Goal: Task Accomplishment & Management: Manage account settings

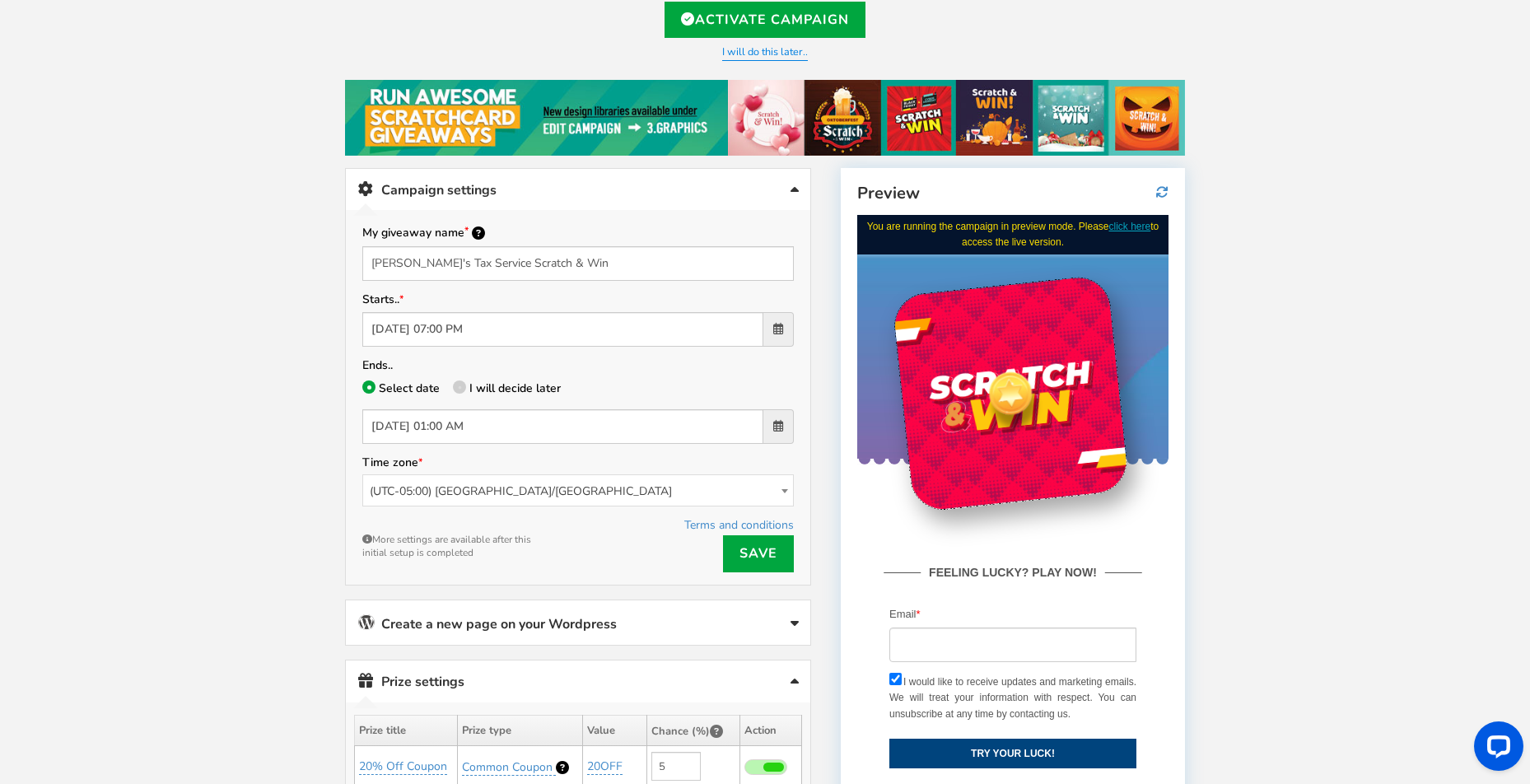
click at [333, 408] on div "Promote your campaign Use this link to promote your campaign anywhere. Use it i…" at bounding box center [578, 701] width 491 height 1066
click at [775, 329] on span at bounding box center [778, 329] width 10 height 12
click at [764, 329] on input "[DATE] 07:00 PM" at bounding box center [562, 329] width 401 height 35
click at [312, 463] on div "Welcome to Scratch and WIN! Select language for front end display Select Langua…" at bounding box center [765, 693] width 906 height 1512
click at [458, 385] on icon at bounding box center [459, 386] width 3 height 3
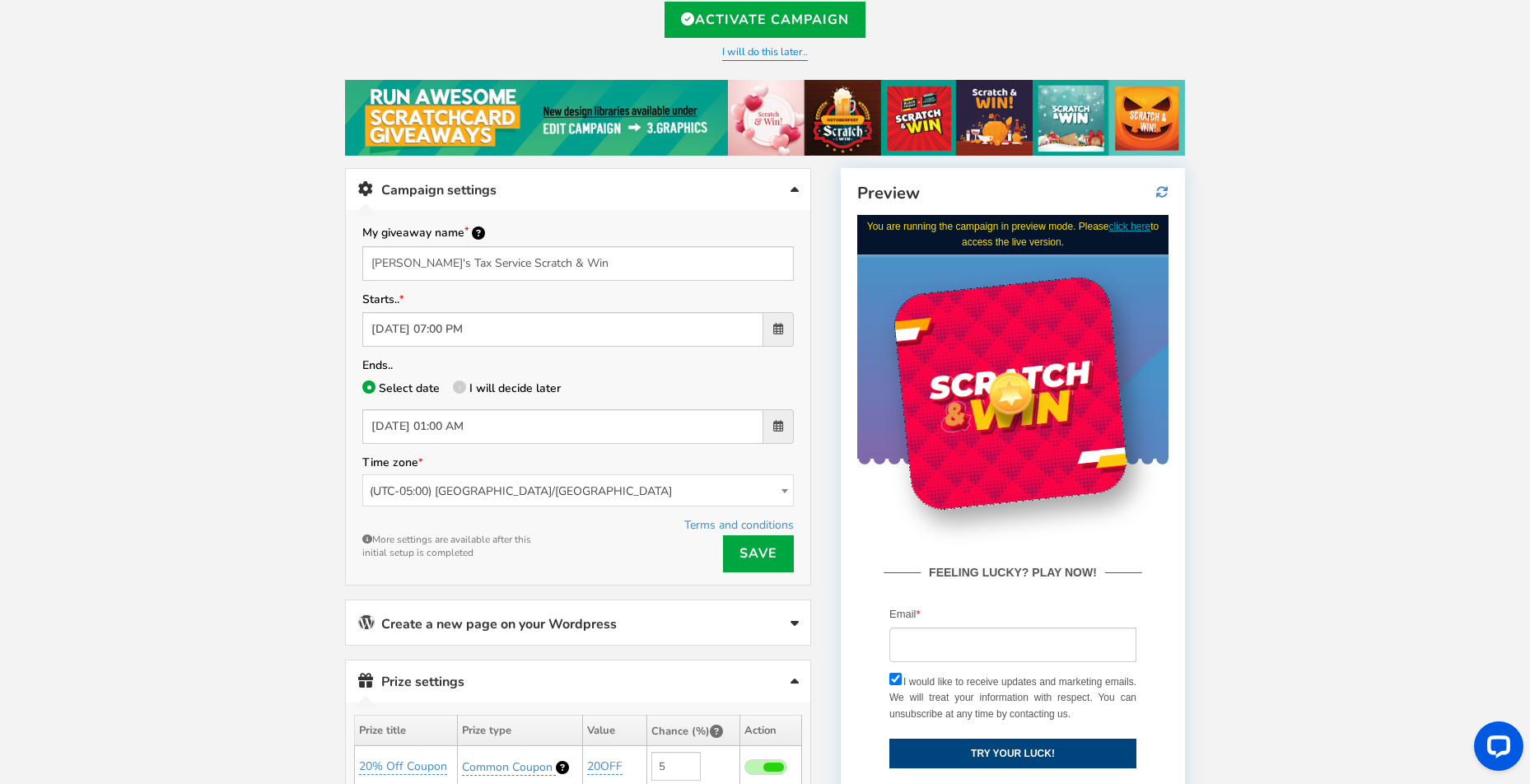
click at [458, 385] on input "I will decide later" at bounding box center [458, 390] width 11 height 11
radio input "true"
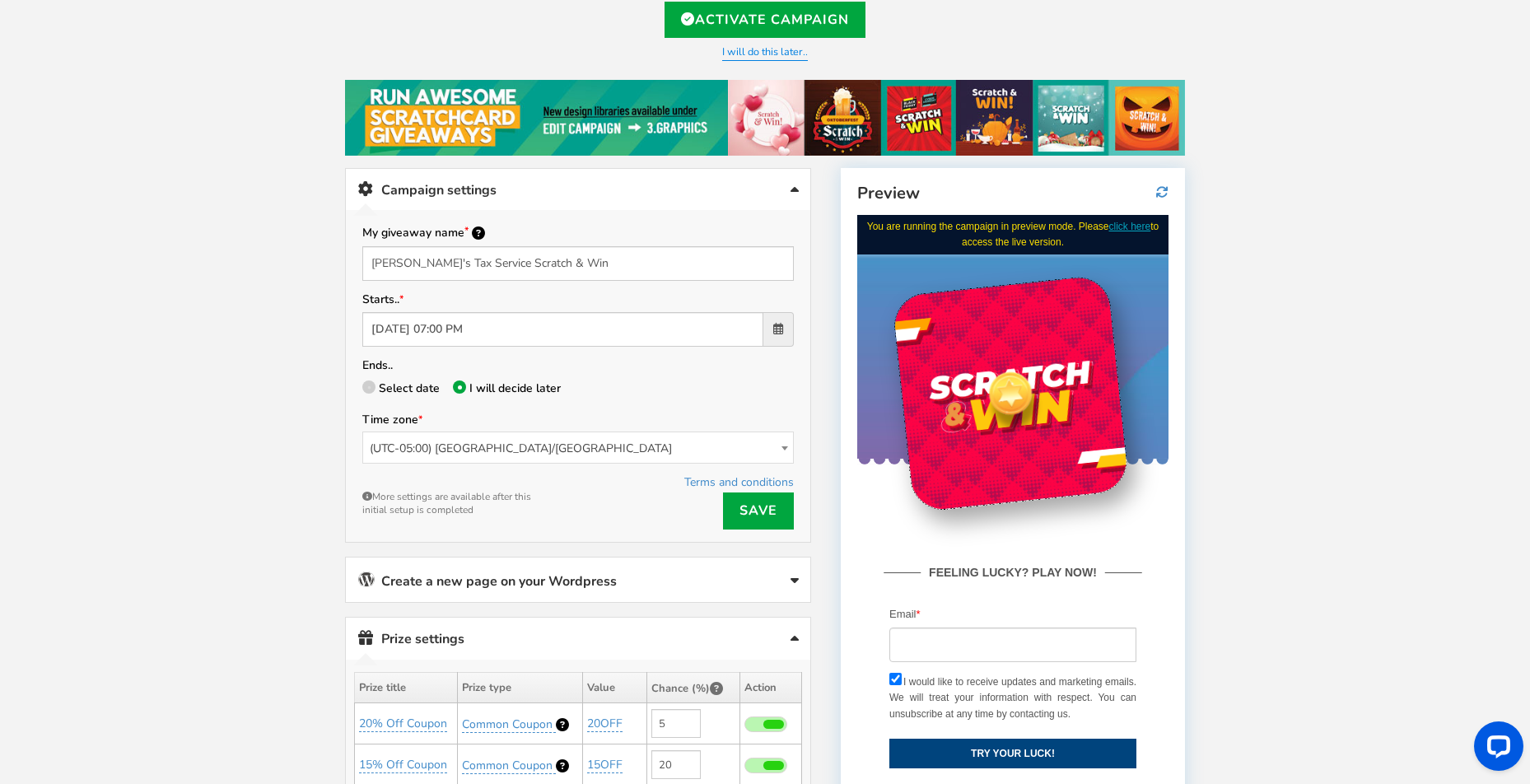
drag, startPoint x: 306, startPoint y: 269, endPoint x: 352, endPoint y: 277, distance: 46.0
click at [307, 269] on div "Welcome to Scratch and WIN! Select language for front end display Select Langua…" at bounding box center [765, 671] width 1530 height 1469
click at [759, 506] on link "Save" at bounding box center [758, 511] width 71 height 37
click at [574, 455] on span "(UTC-05:00) [GEOGRAPHIC_DATA]/[GEOGRAPHIC_DATA]" at bounding box center [578, 448] width 430 height 32
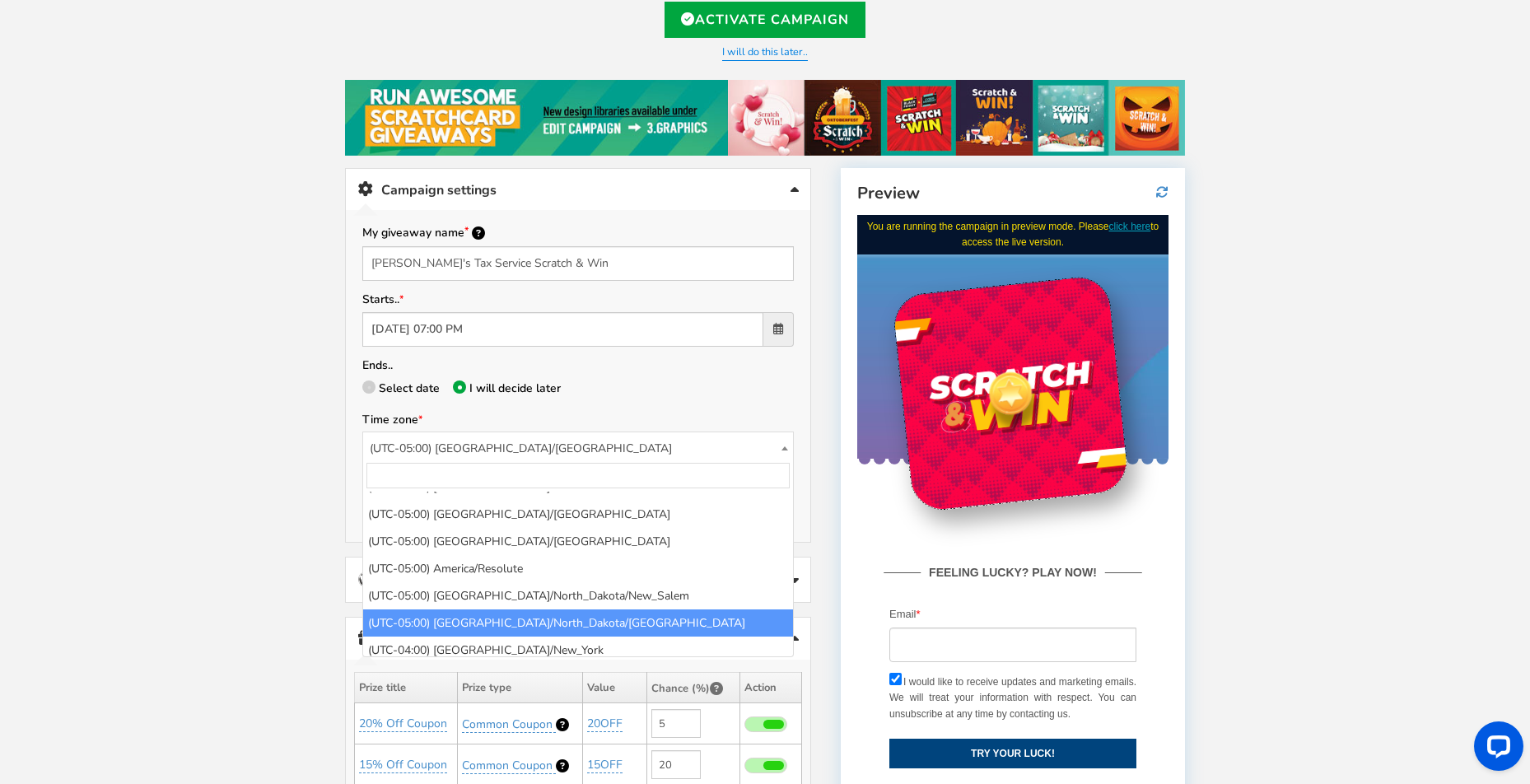
scroll to position [1829, 0]
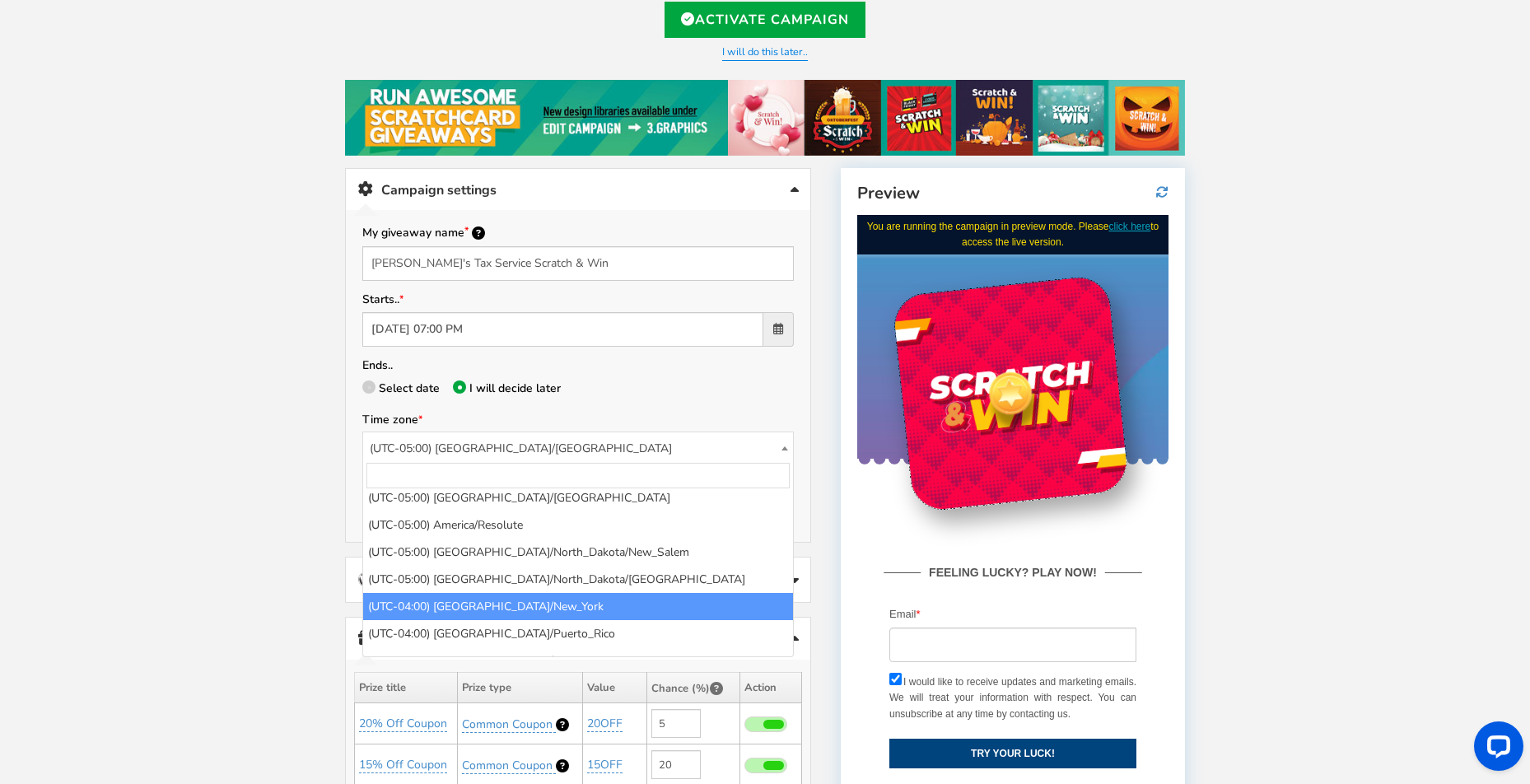
select select "America/New_York"
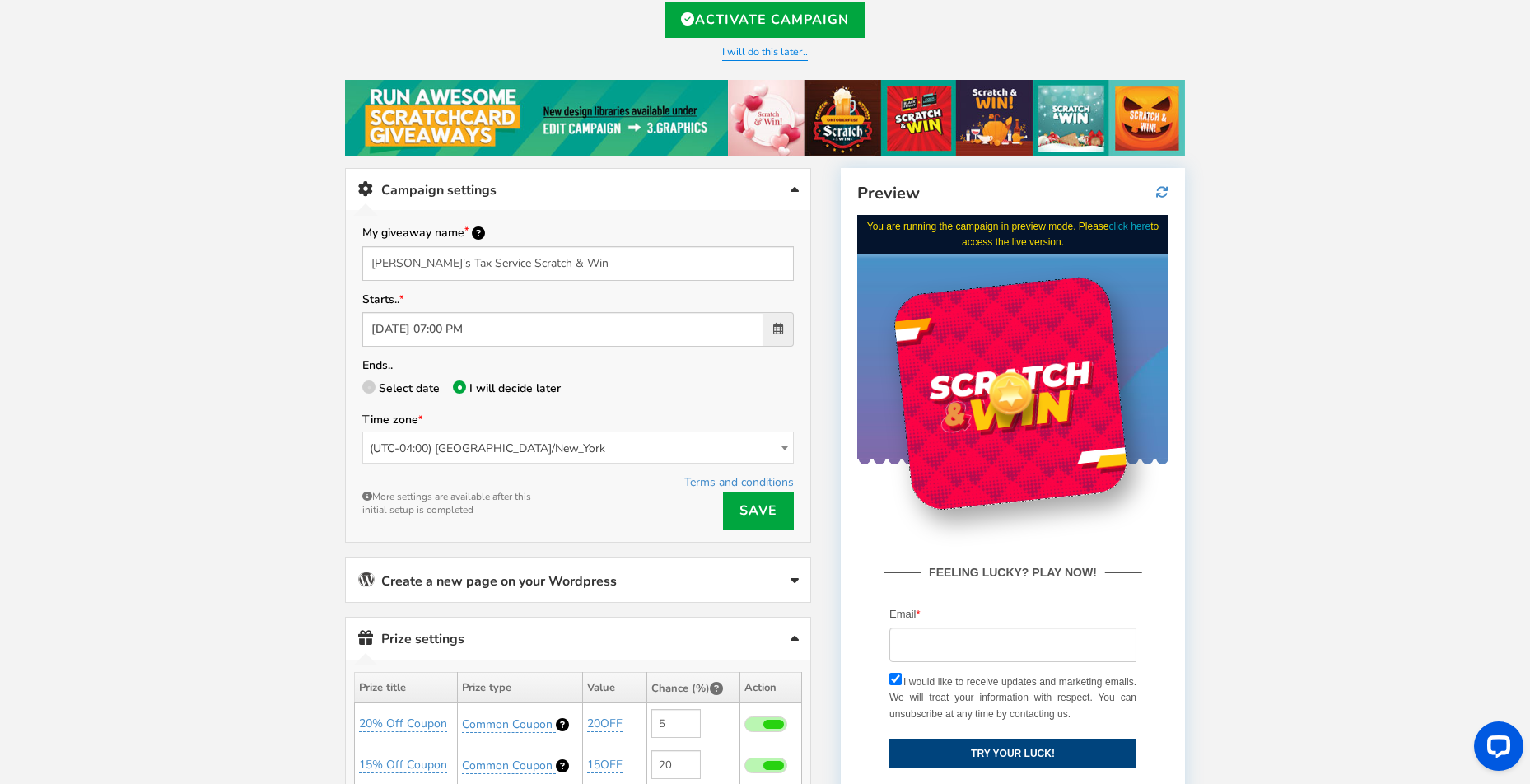
click at [594, 498] on div "Successfully updated! × Close Terms and conditions Save More settings are avail…" at bounding box center [578, 501] width 432 height 58
click at [757, 507] on link "Save" at bounding box center [758, 511] width 71 height 37
click at [694, 183] on link "Campaign settings" at bounding box center [578, 190] width 465 height 42
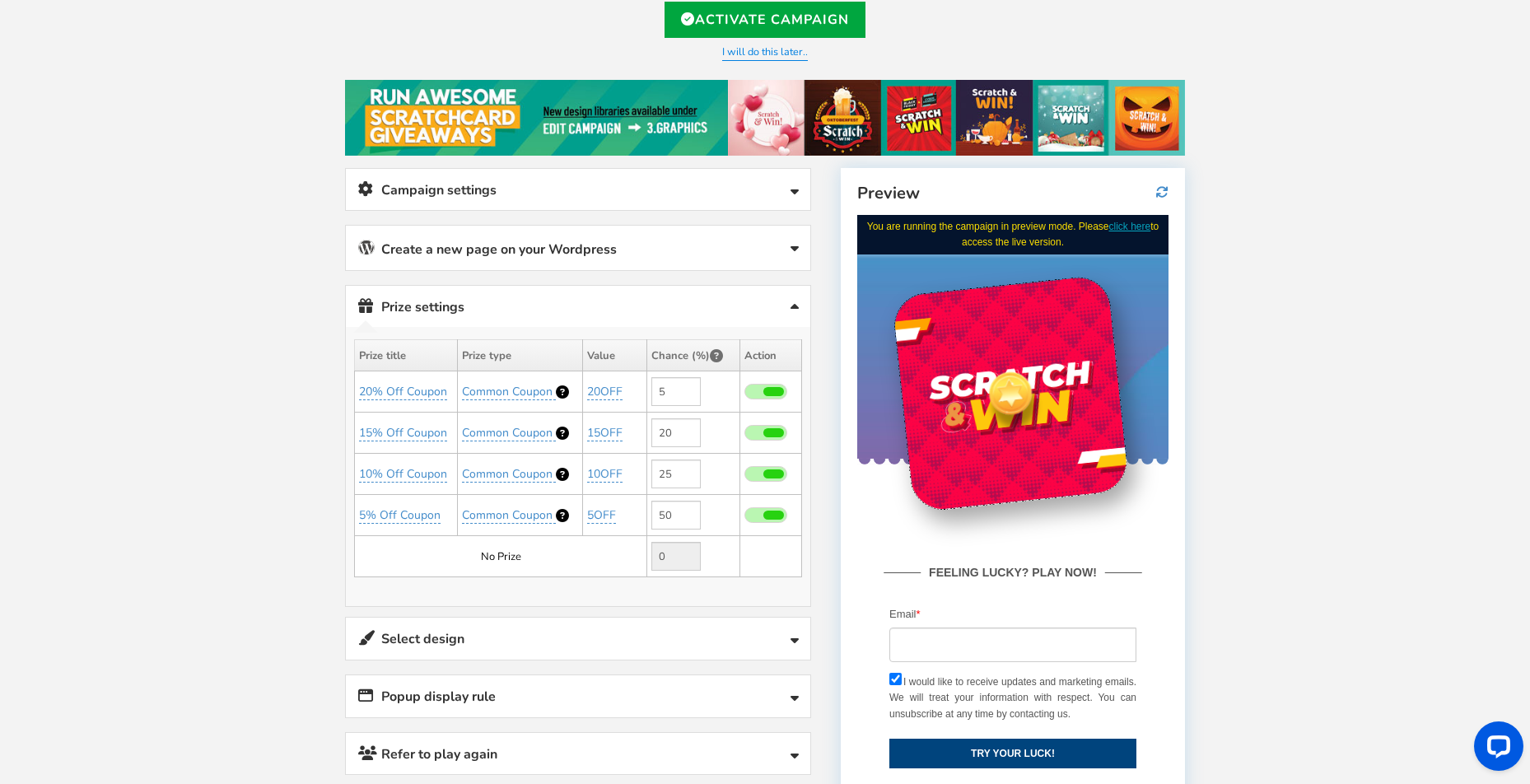
click at [686, 241] on link "Create a new page on your Wordpress" at bounding box center [578, 248] width 465 height 44
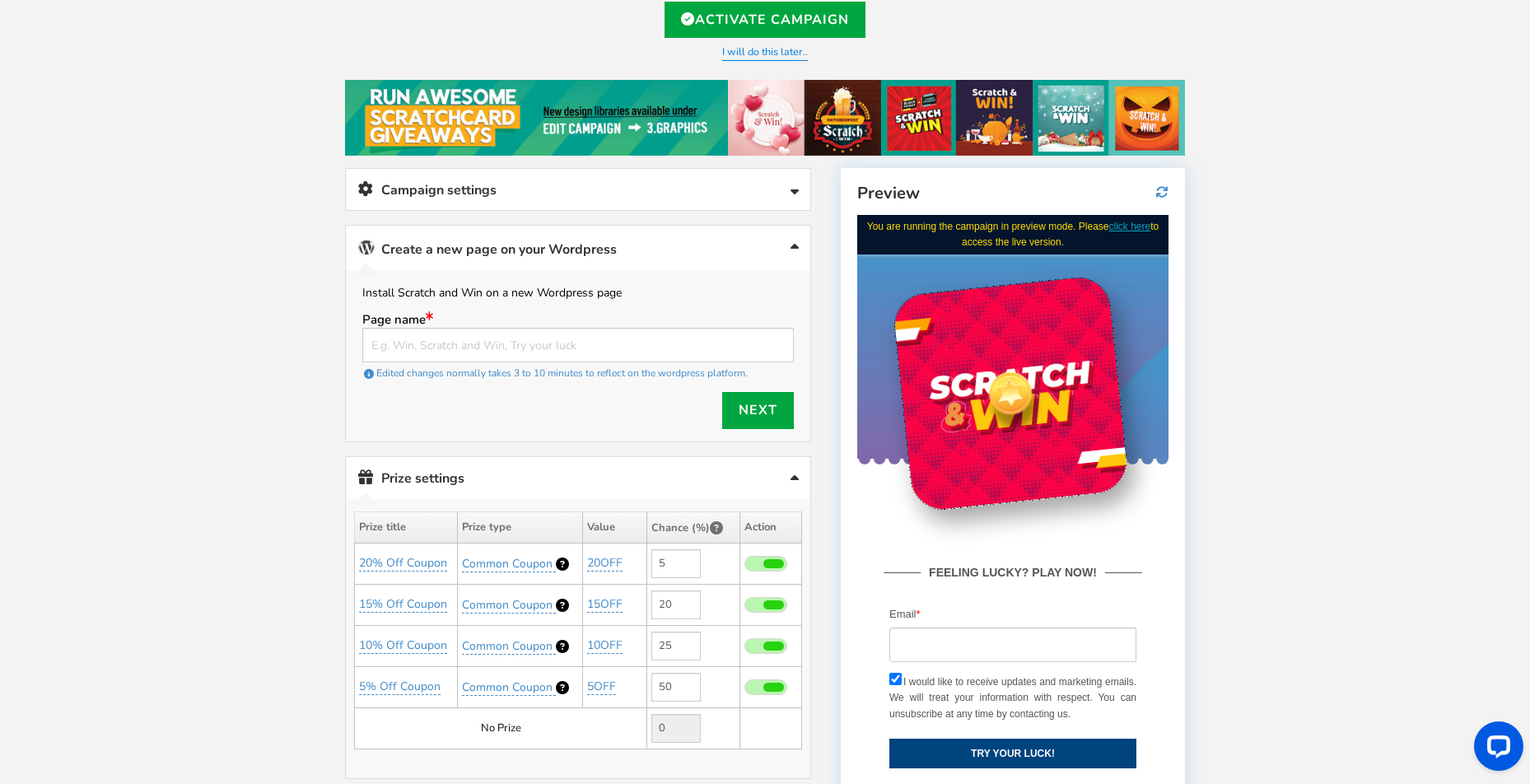
click at [547, 183] on link "Campaign settings" at bounding box center [578, 190] width 465 height 42
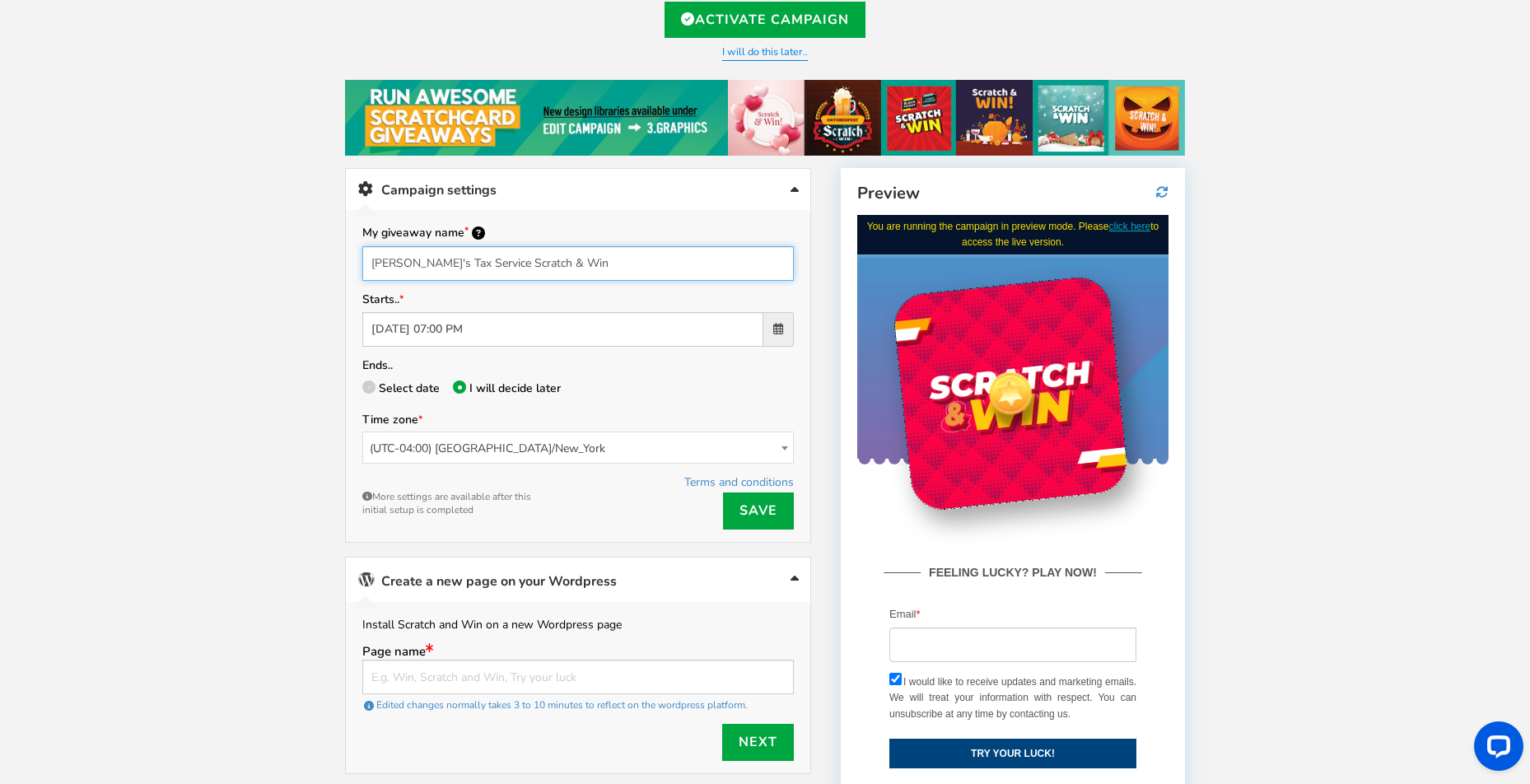
drag, startPoint x: 366, startPoint y: 258, endPoint x: 566, endPoint y: 264, distance: 200.2
click at [566, 264] on input "[PERSON_NAME]'s Tax Service Scratch & Win" at bounding box center [578, 263] width 432 height 35
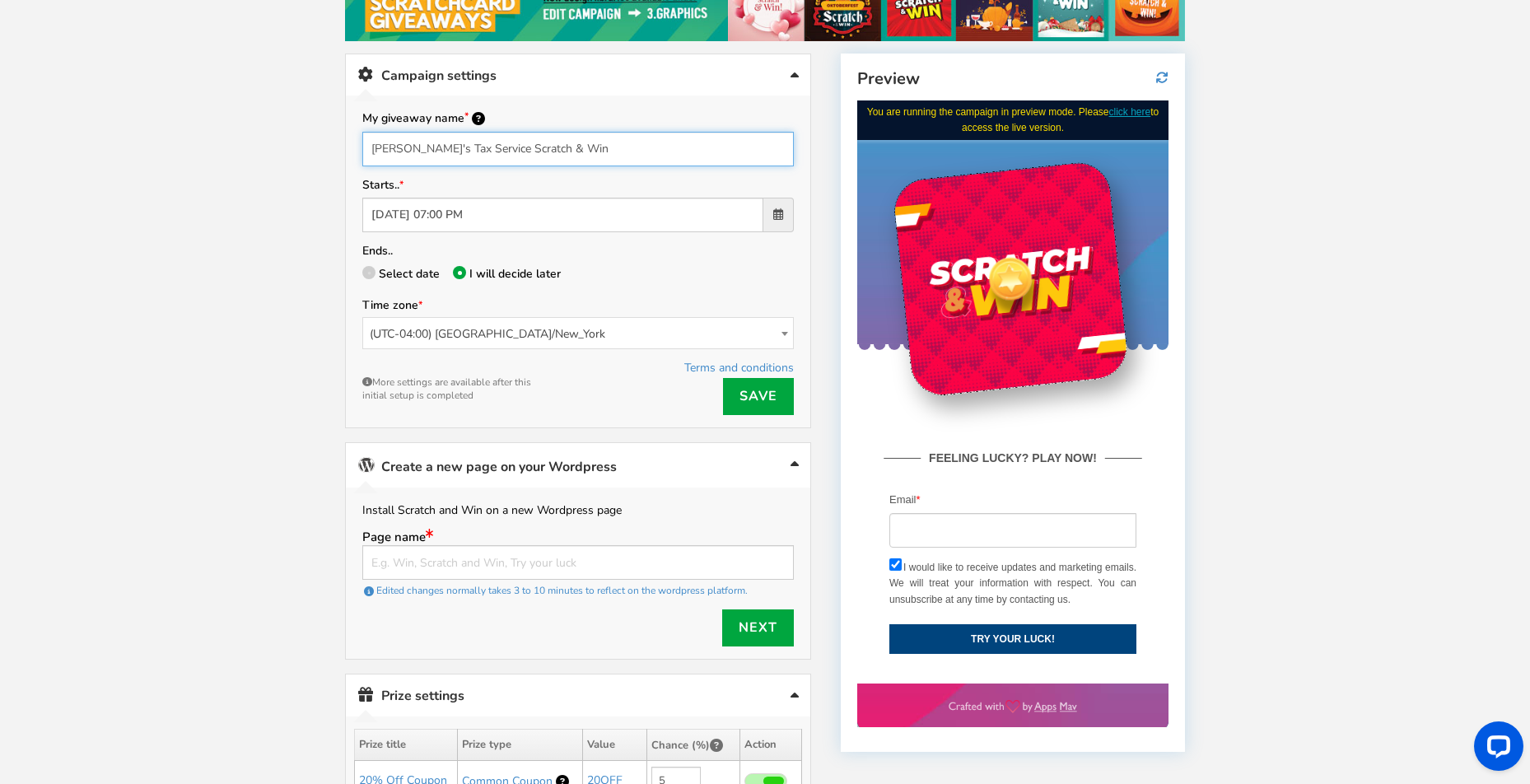
scroll to position [262, 0]
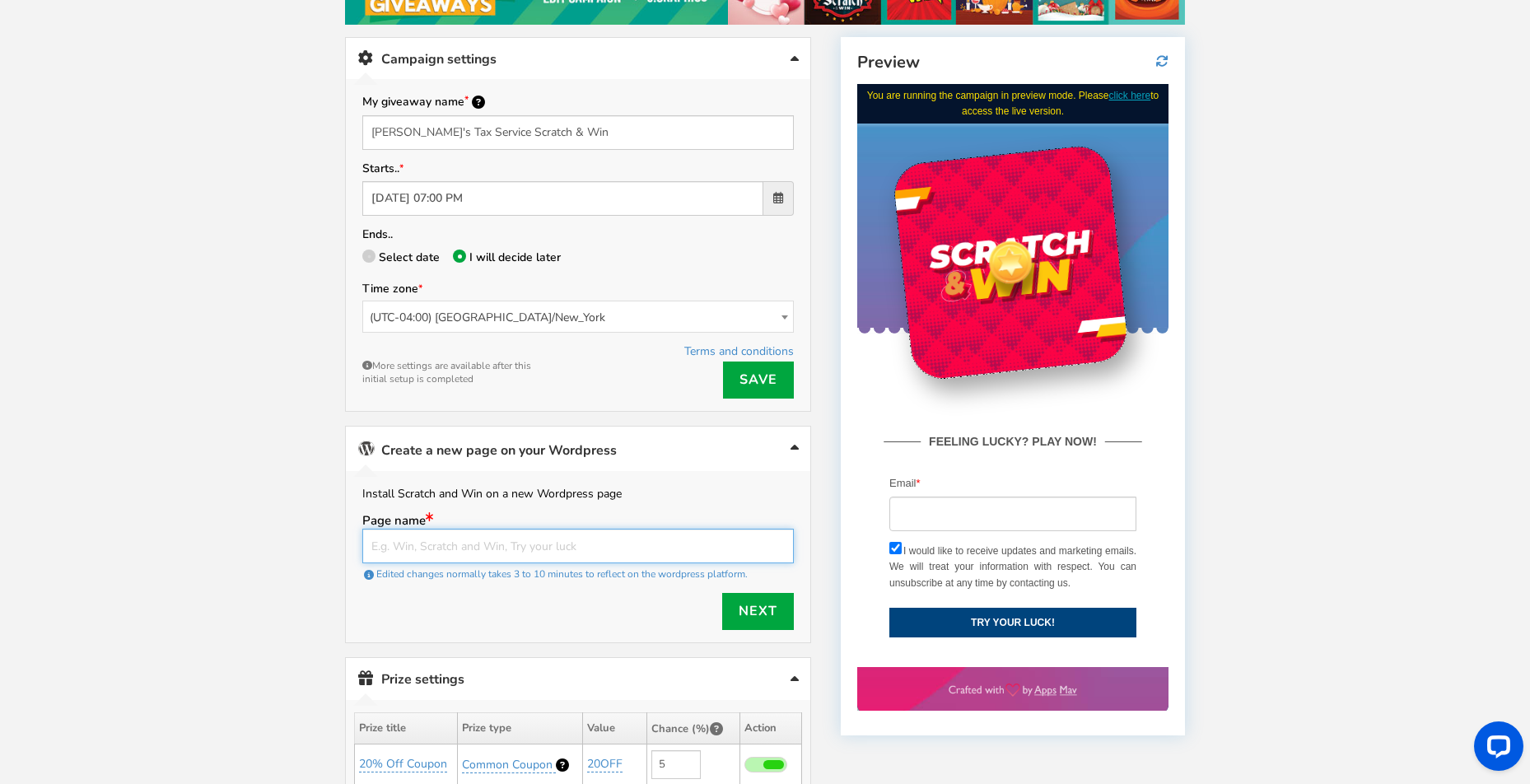
paste input "[PERSON_NAME]'s Tax Service Scratch & Win"
type input "[PERSON_NAME]'s Tax Service Scratch & Win"
click at [576, 594] on div "Next" at bounding box center [578, 611] width 432 height 37
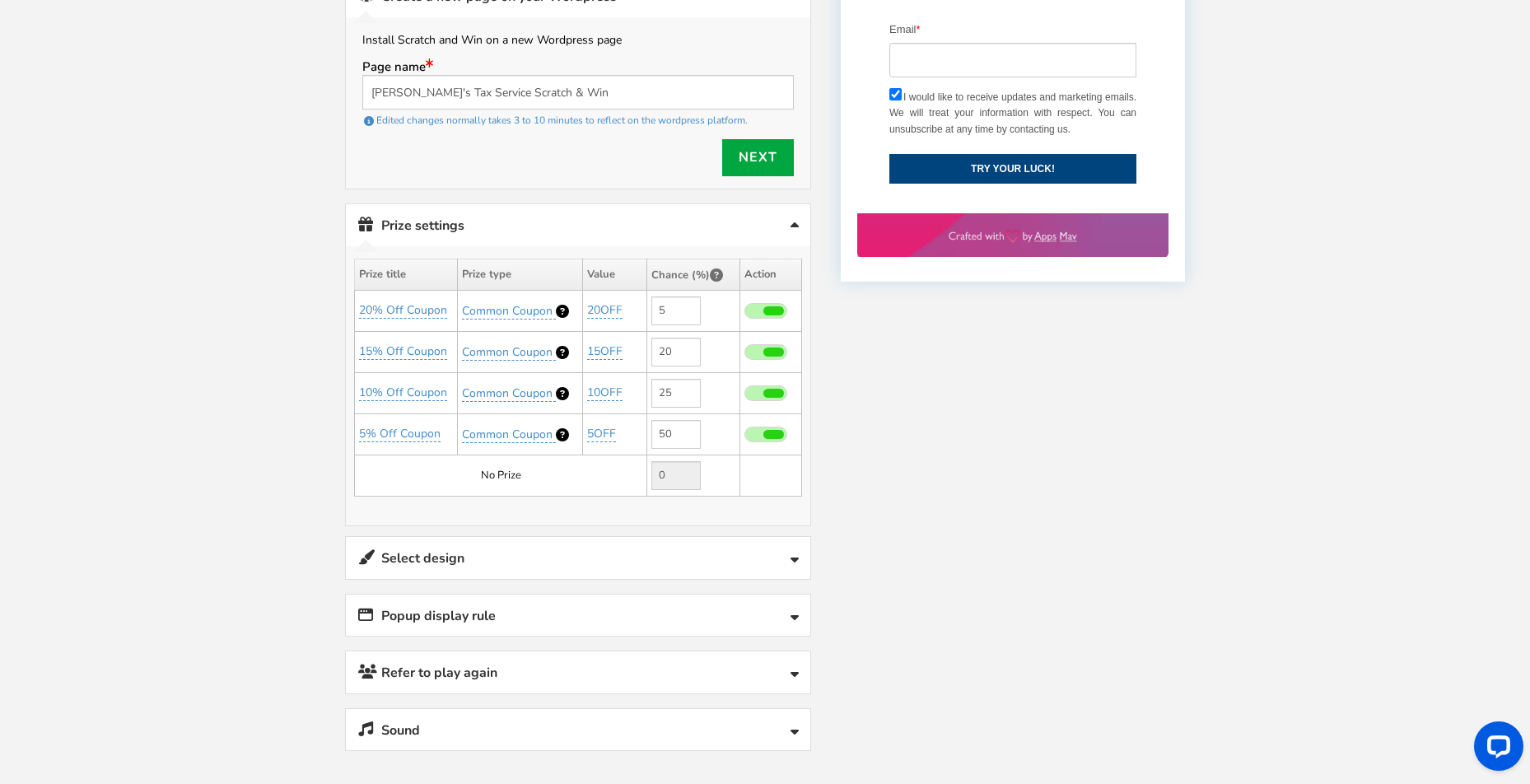
scroll to position [742, 0]
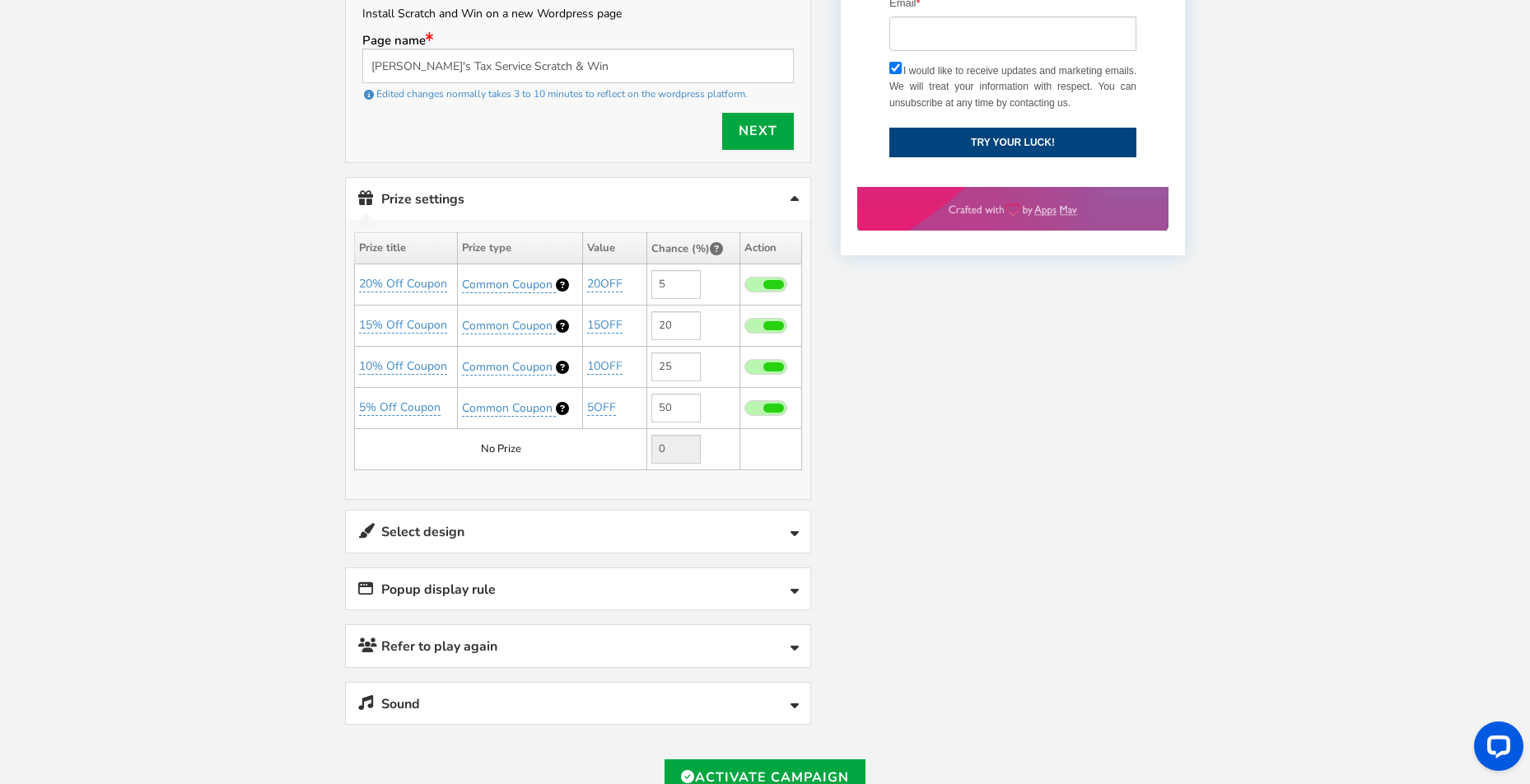
click at [529, 448] on td "No Prize" at bounding box center [501, 448] width 292 height 41
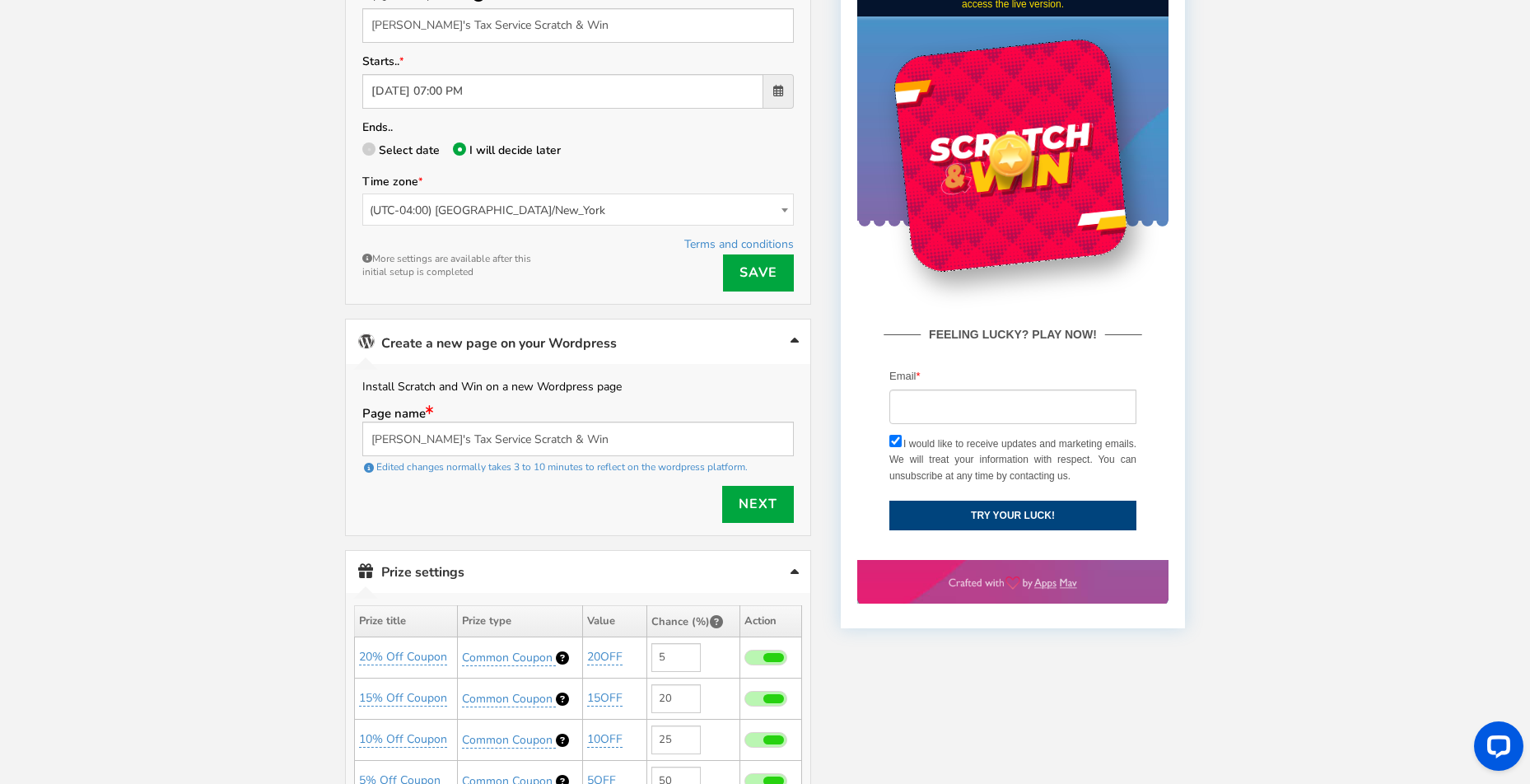
scroll to position [348, 0]
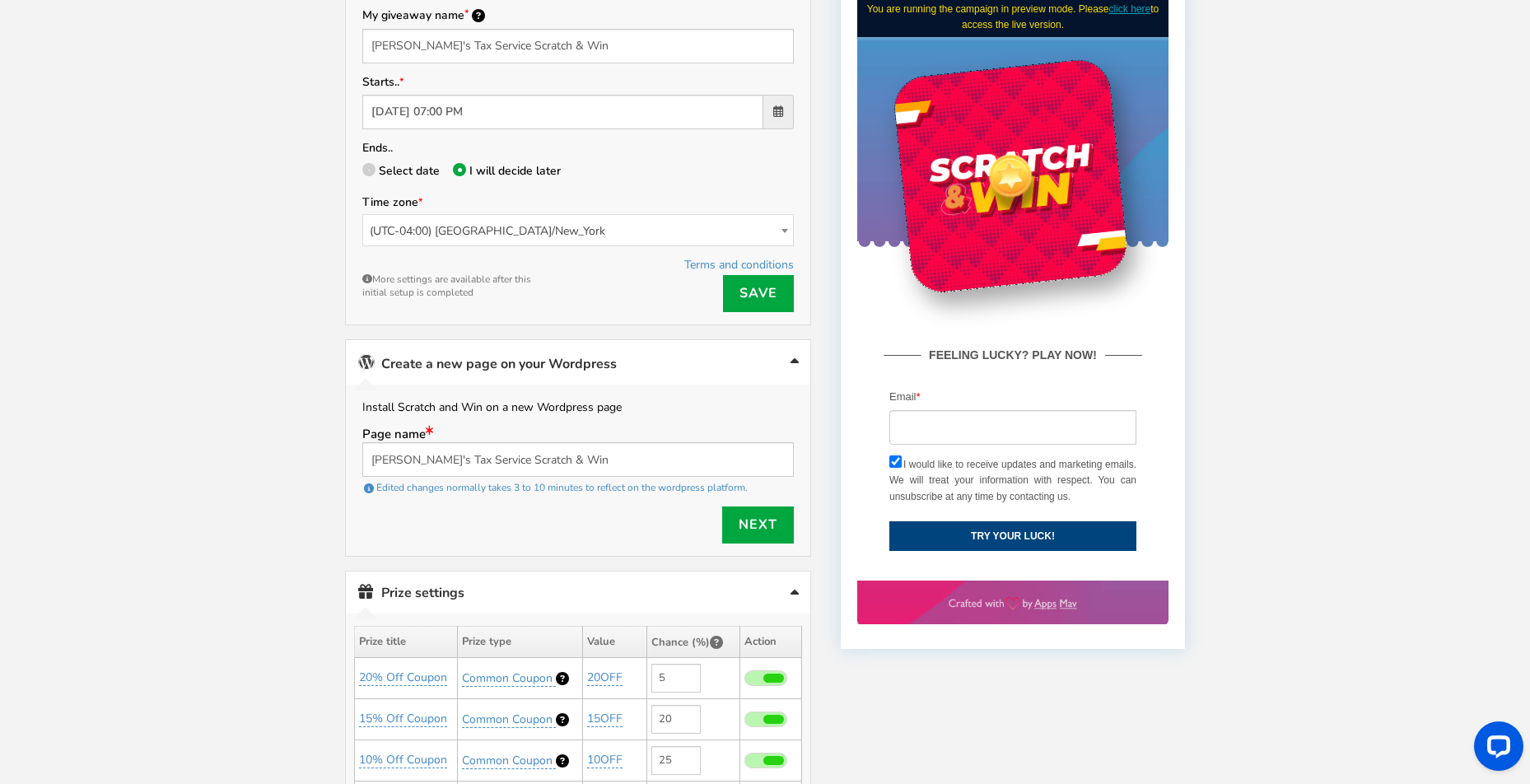
click at [756, 521] on link "Next" at bounding box center [758, 525] width 72 height 37
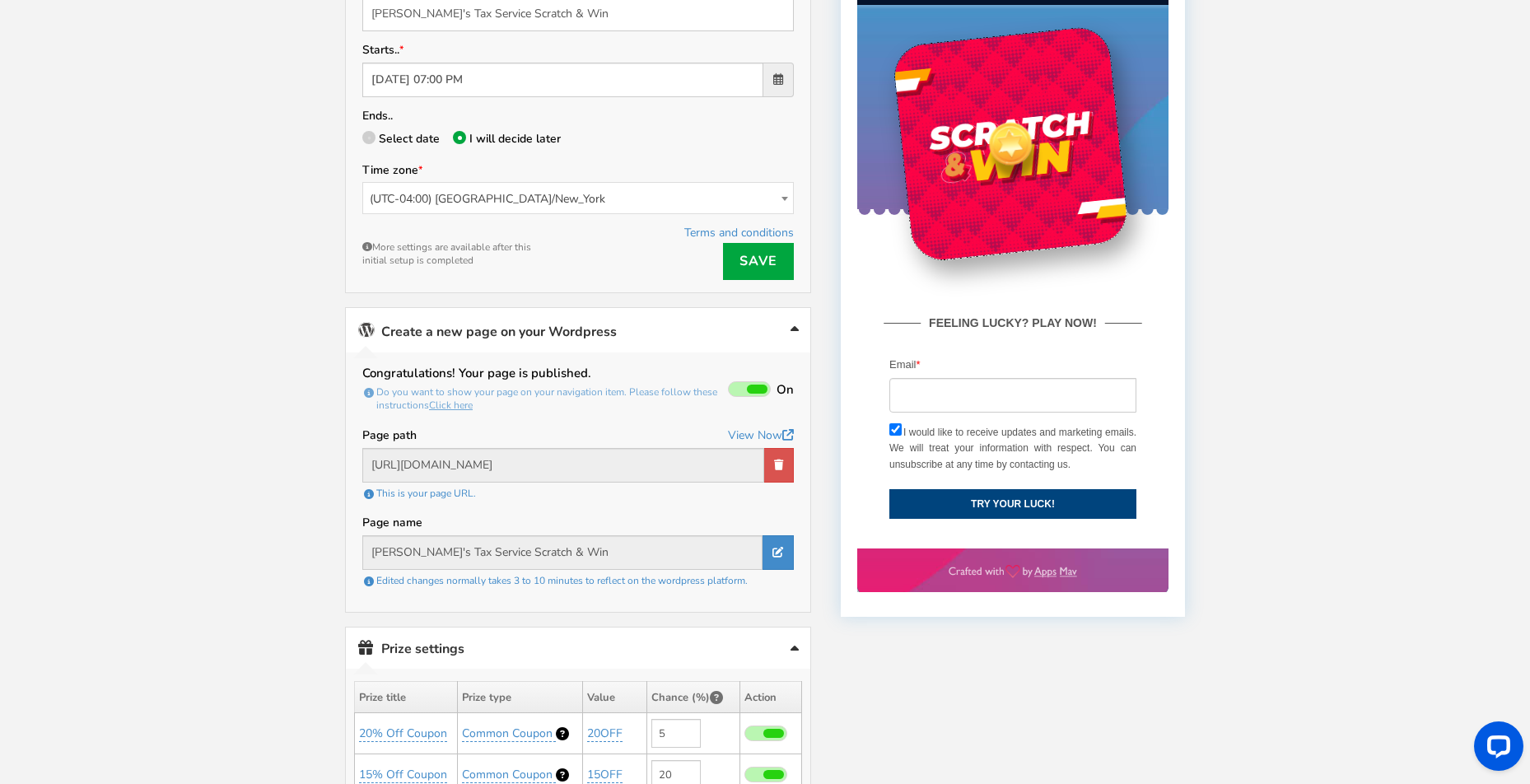
scroll to position [436, 0]
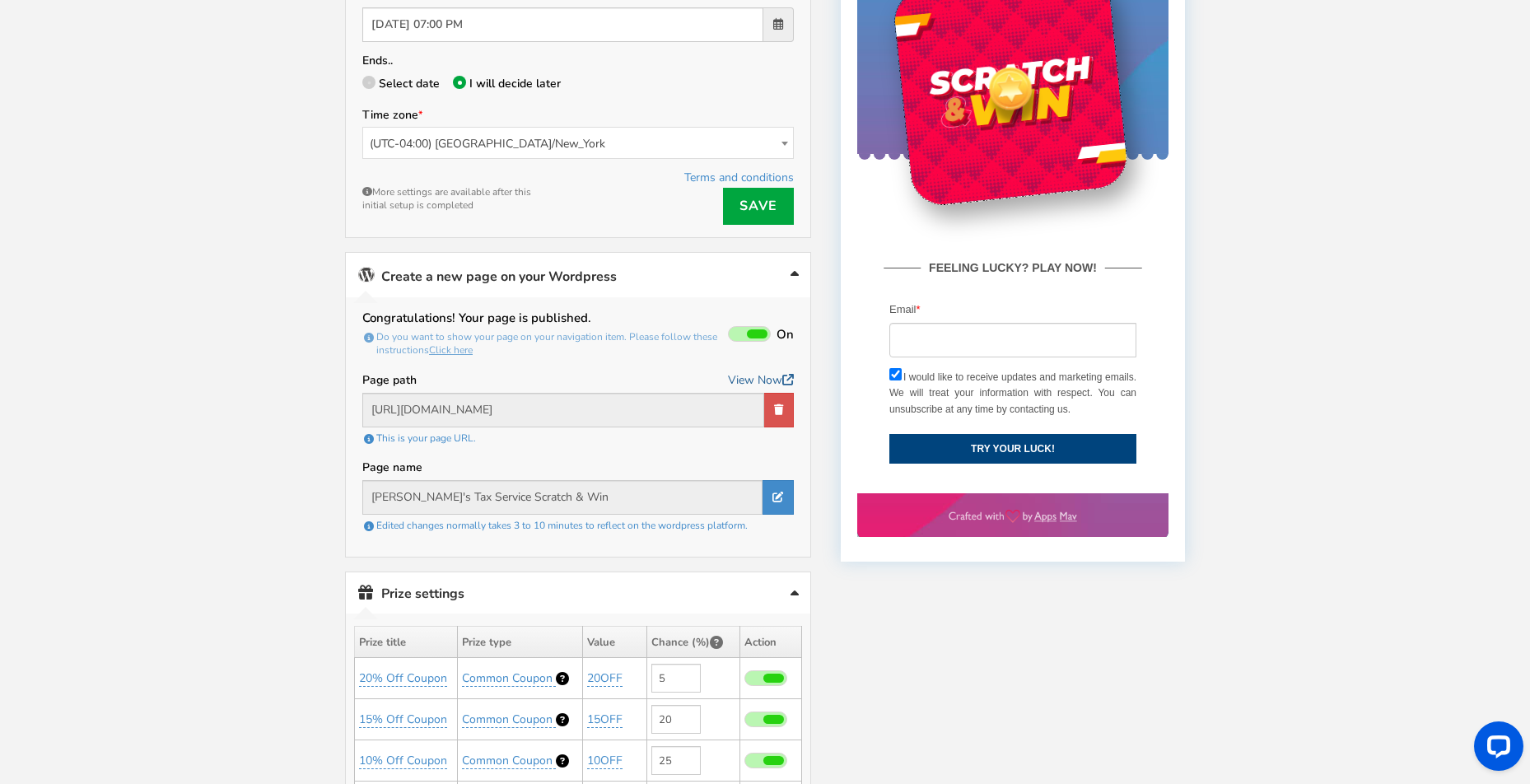
click at [737, 371] on link "View Now" at bounding box center [761, 380] width 66 height 21
click at [756, 329] on span at bounding box center [757, 333] width 21 height 9
click at [0, 0] on input "On Off" at bounding box center [0, 0] width 0 height 0
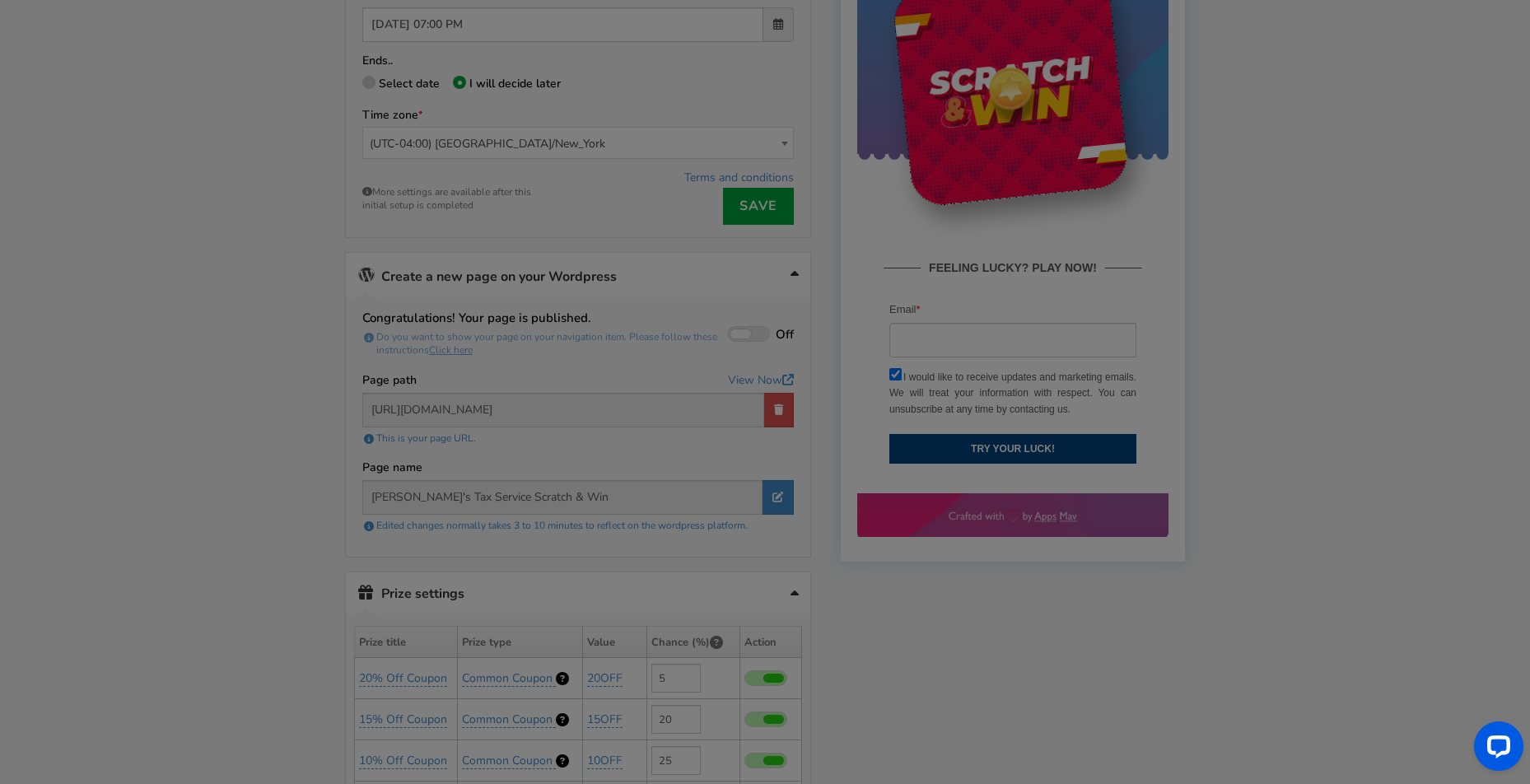
type input "[URL][DOMAIN_NAME]"
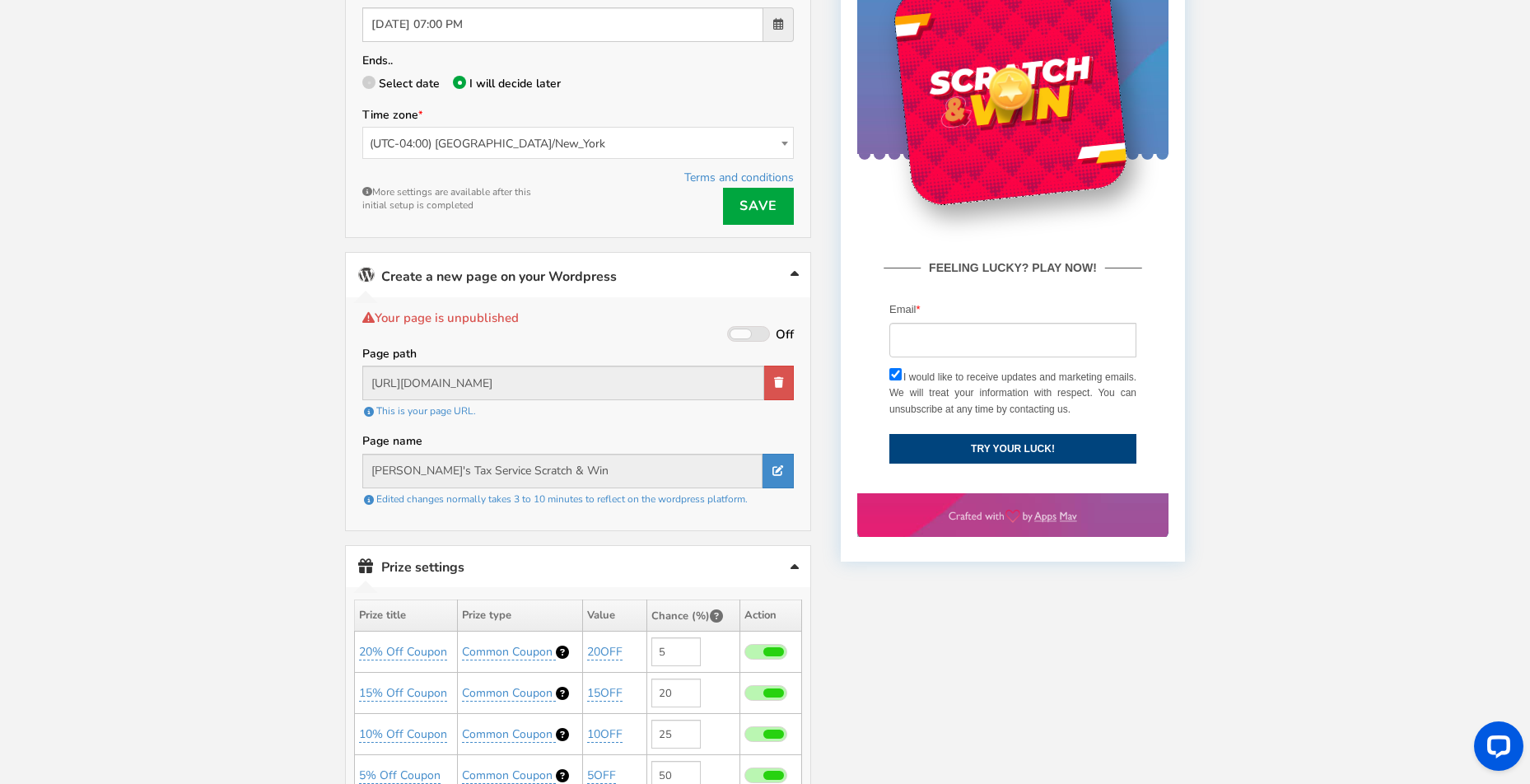
click at [271, 305] on div "Welcome to Scratch and WIN! Select language for front end display Select Langua…" at bounding box center [765, 484] width 1530 height 1702
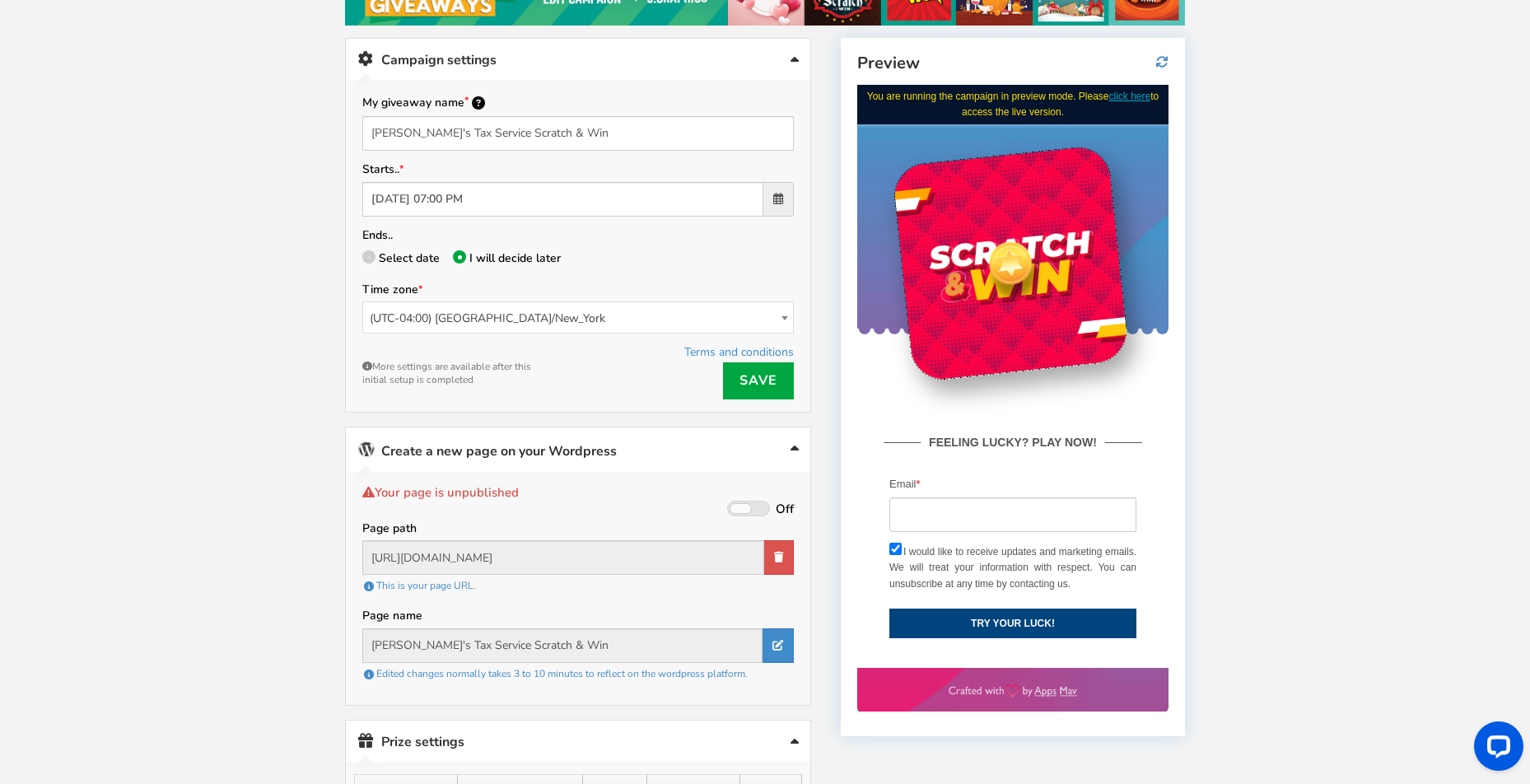
scroll to position [217, 0]
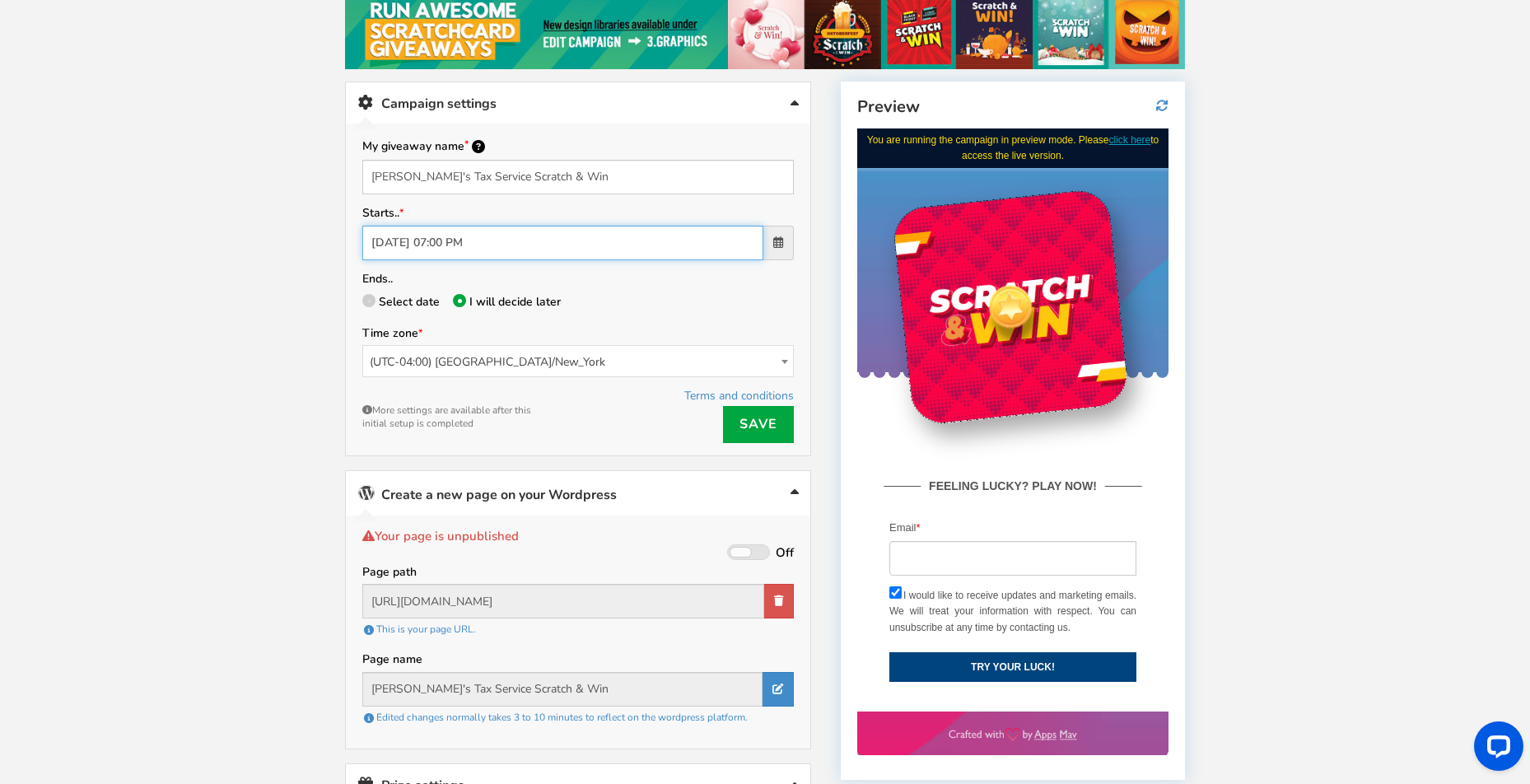
click at [558, 236] on input "[DATE] 07:00 PM" at bounding box center [562, 243] width 401 height 35
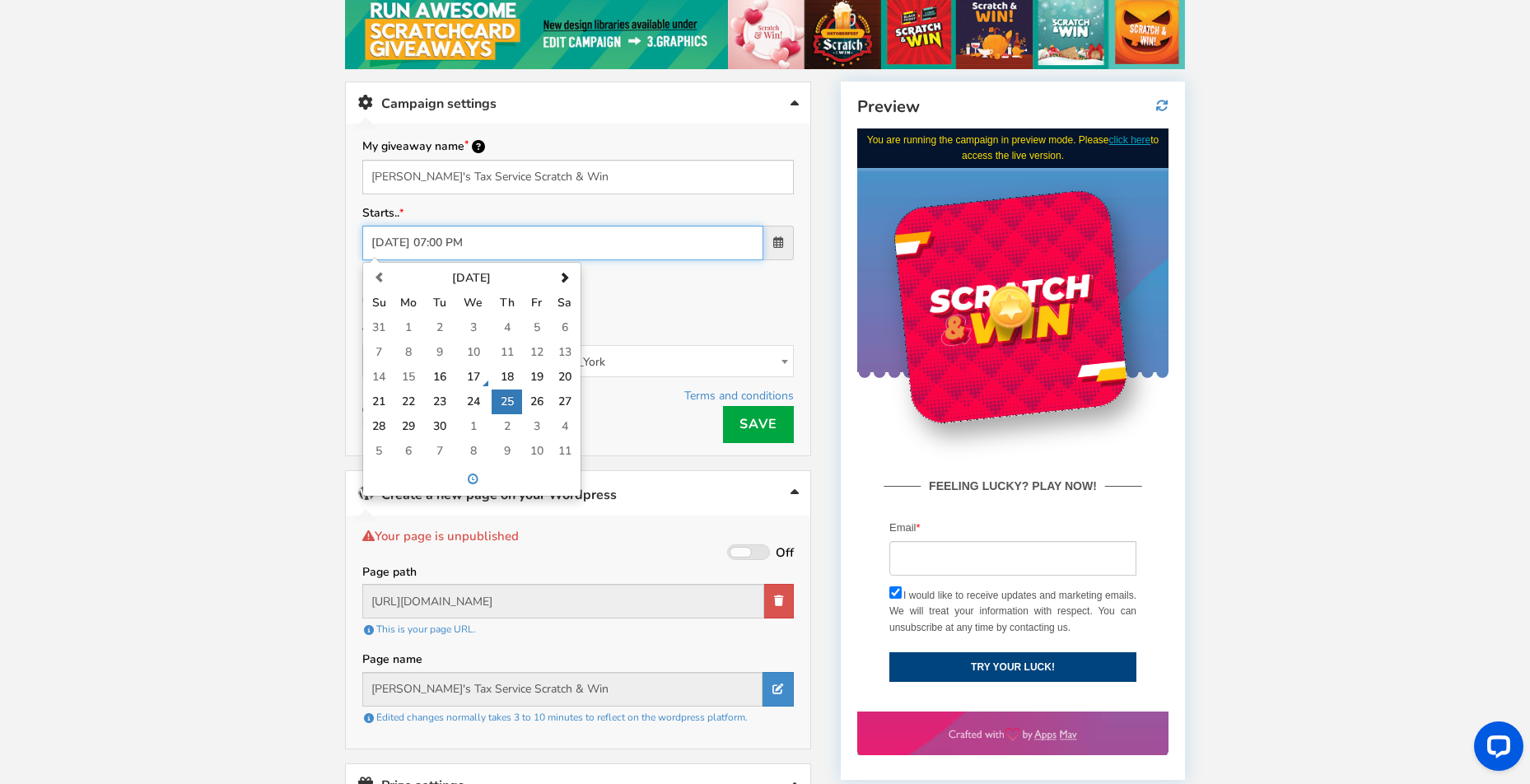
click at [474, 372] on td "17" at bounding box center [473, 377] width 37 height 25
type input "[DATE] 07:00 PM"
click at [241, 313] on div "Welcome to Scratch and WIN! Select language for front end display Select Langua…" at bounding box center [765, 702] width 1530 height 1702
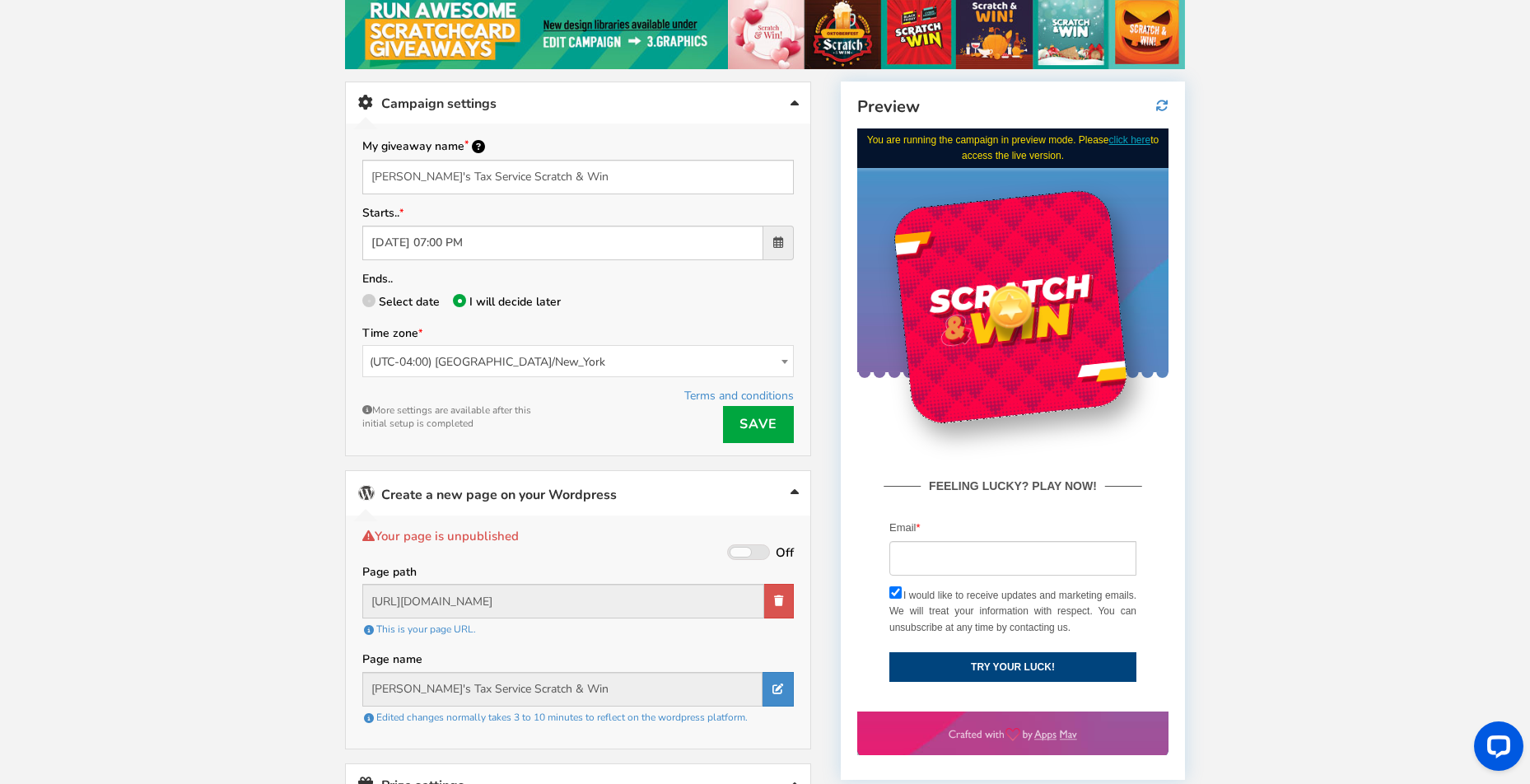
click at [757, 418] on link "Save" at bounding box center [758, 424] width 71 height 37
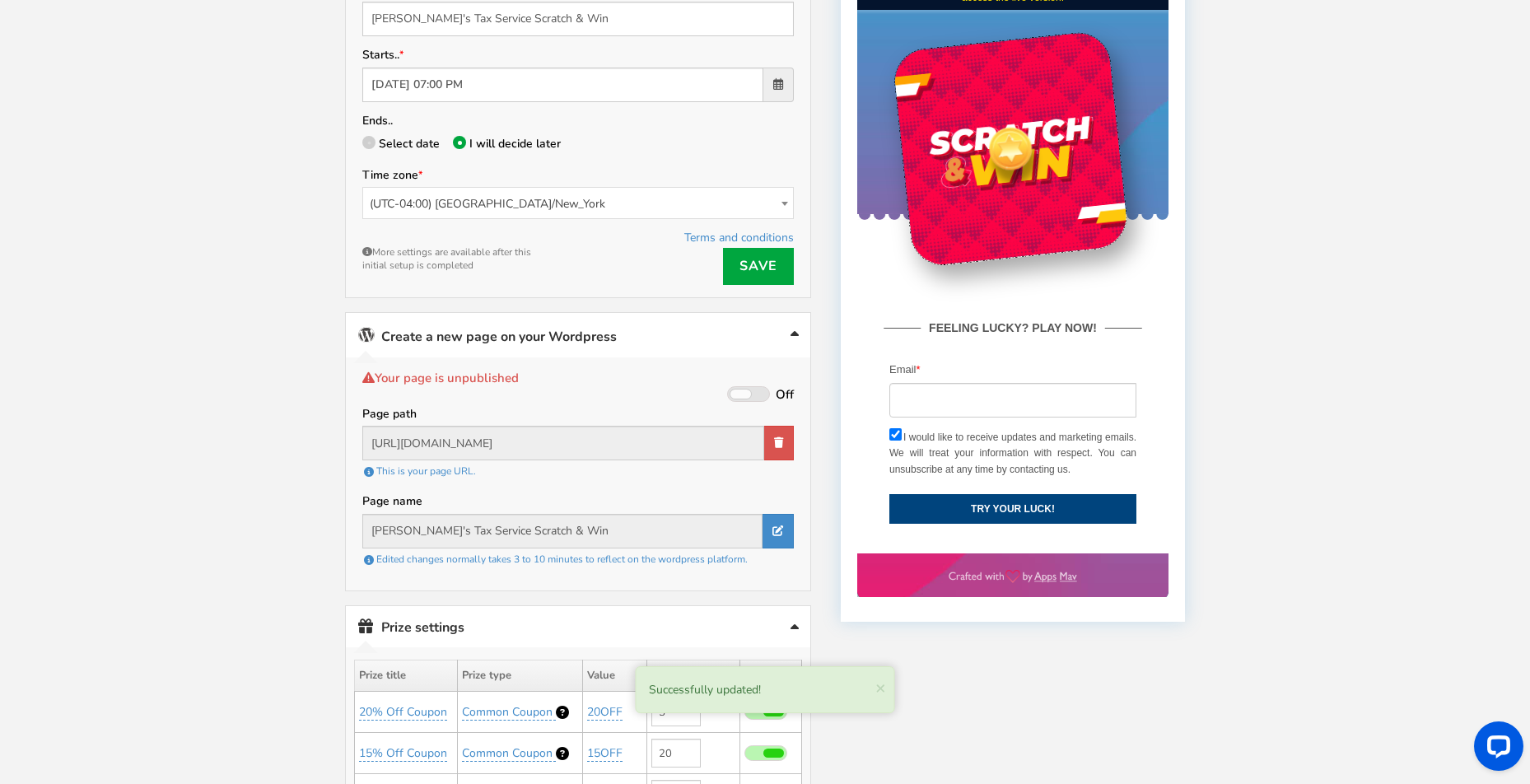
scroll to position [392, 0]
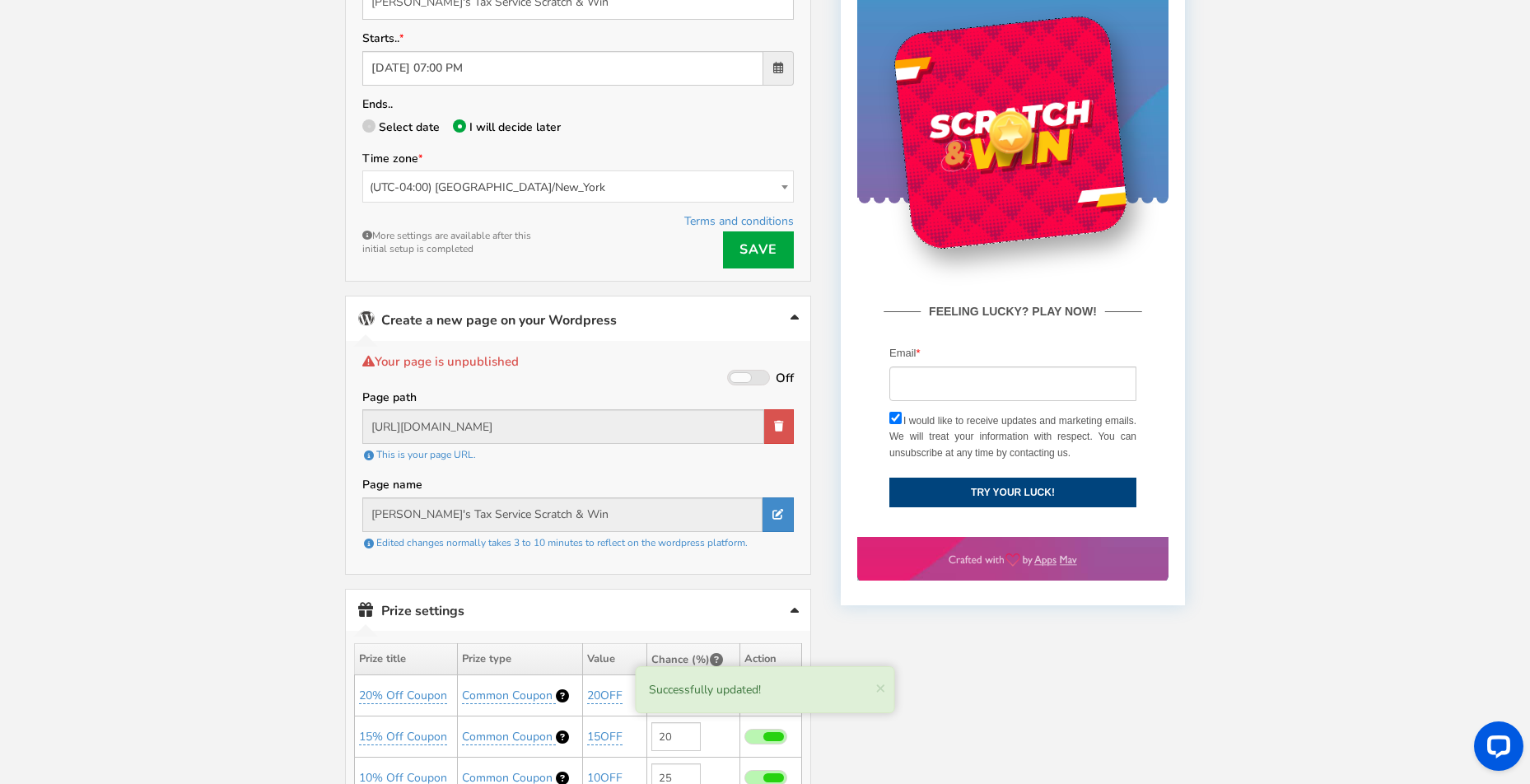
click at [738, 373] on span at bounding box center [741, 377] width 21 height 9
click at [0, 0] on input "On Off" at bounding box center [0, 0] width 0 height 0
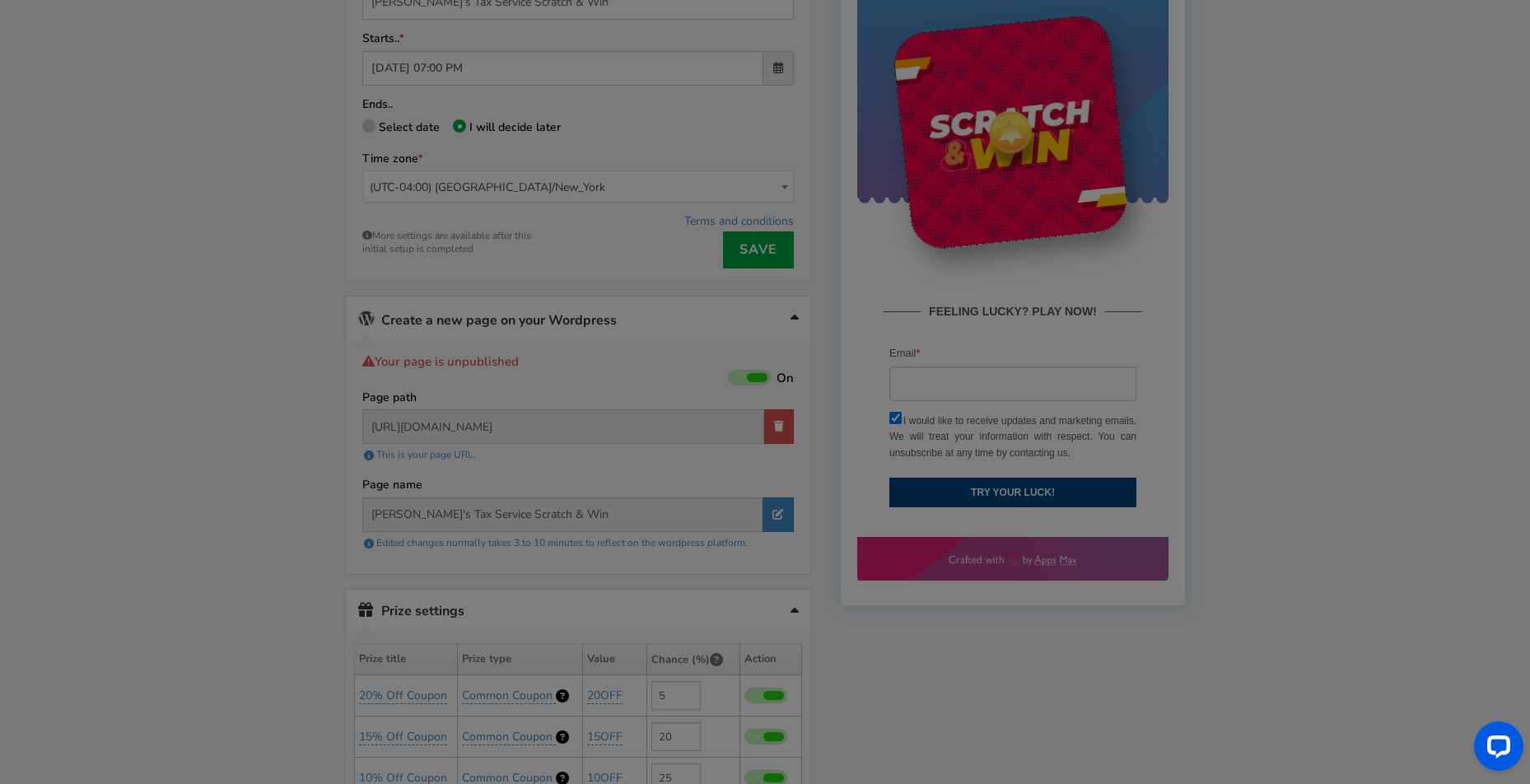
type input "[URL][DOMAIN_NAME]"
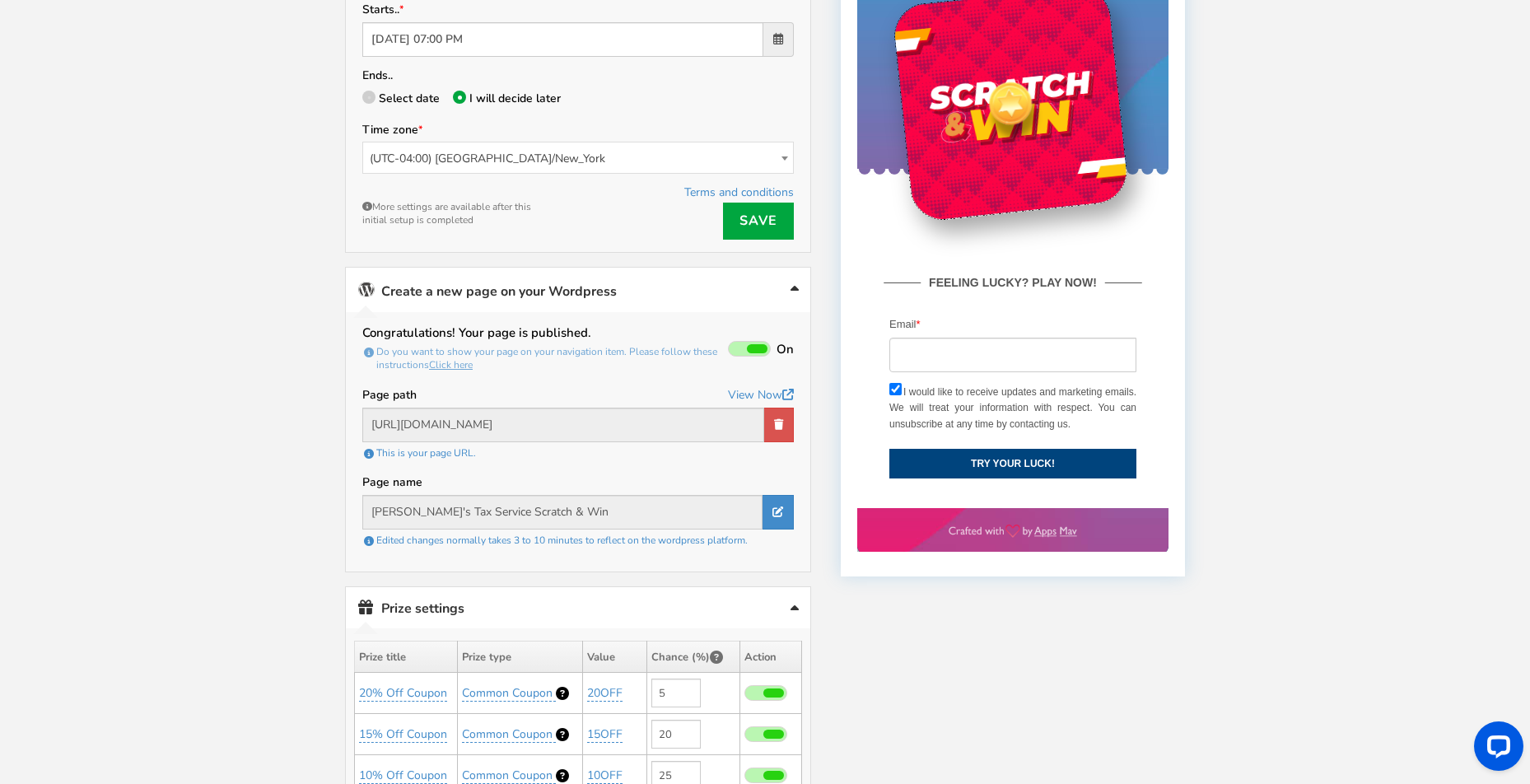
scroll to position [436, 0]
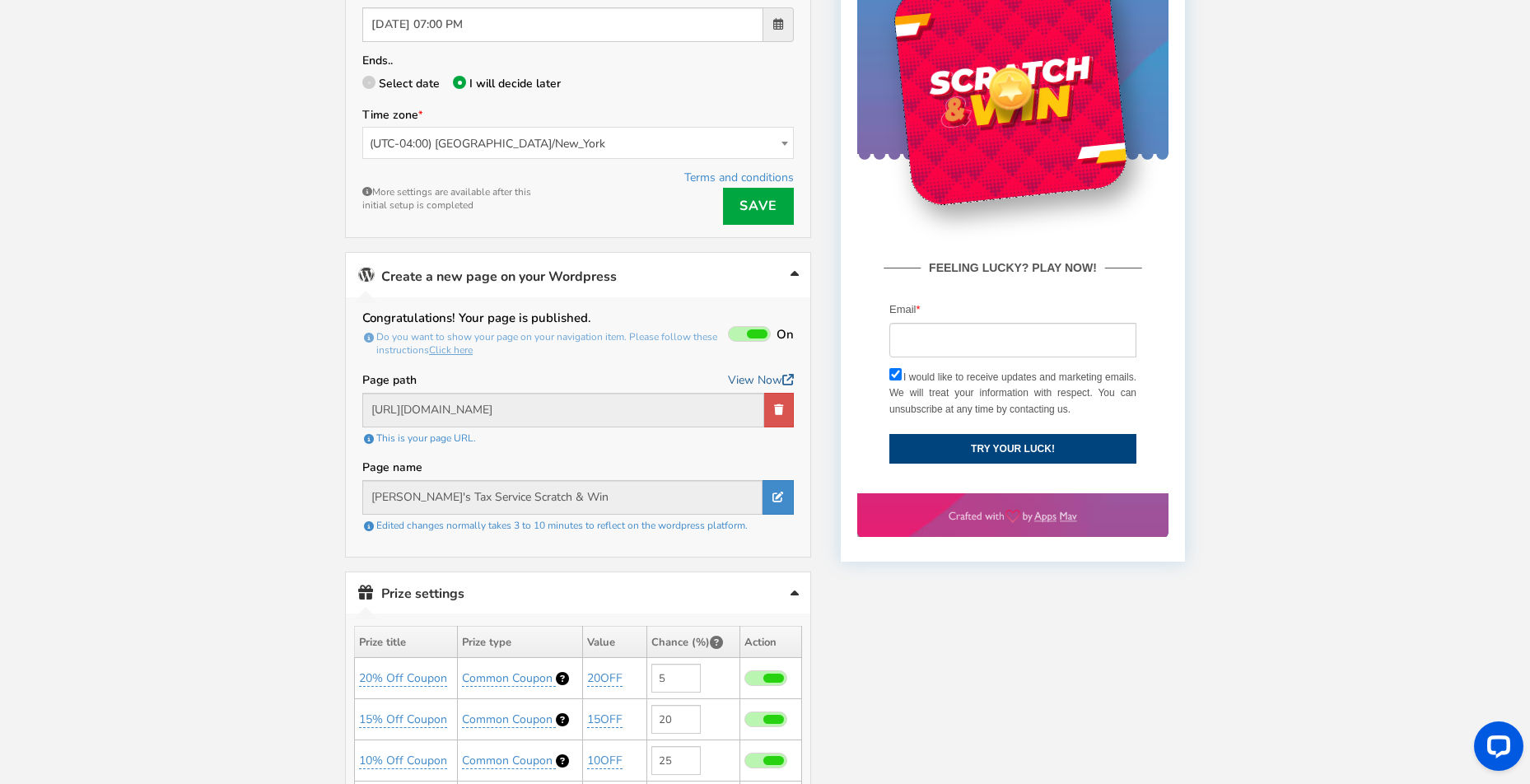
click at [737, 371] on link "View Now" at bounding box center [761, 380] width 66 height 21
drag, startPoint x: 262, startPoint y: 150, endPoint x: 284, endPoint y: 158, distance: 23.7
click at [263, 152] on div "Welcome to Scratch and WIN! Select language for front end display Select Langua…" at bounding box center [765, 497] width 1530 height 1728
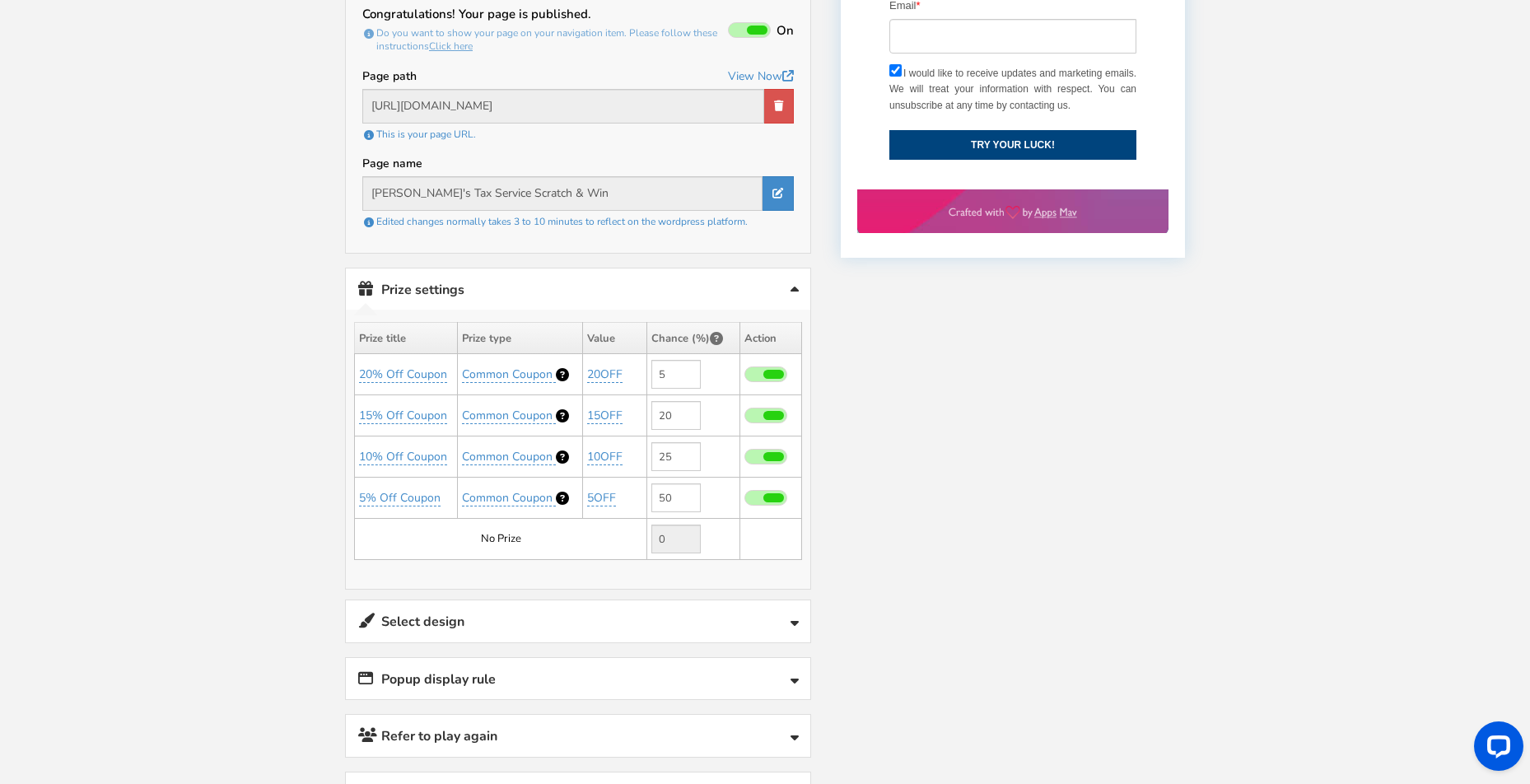
scroll to position [741, 0]
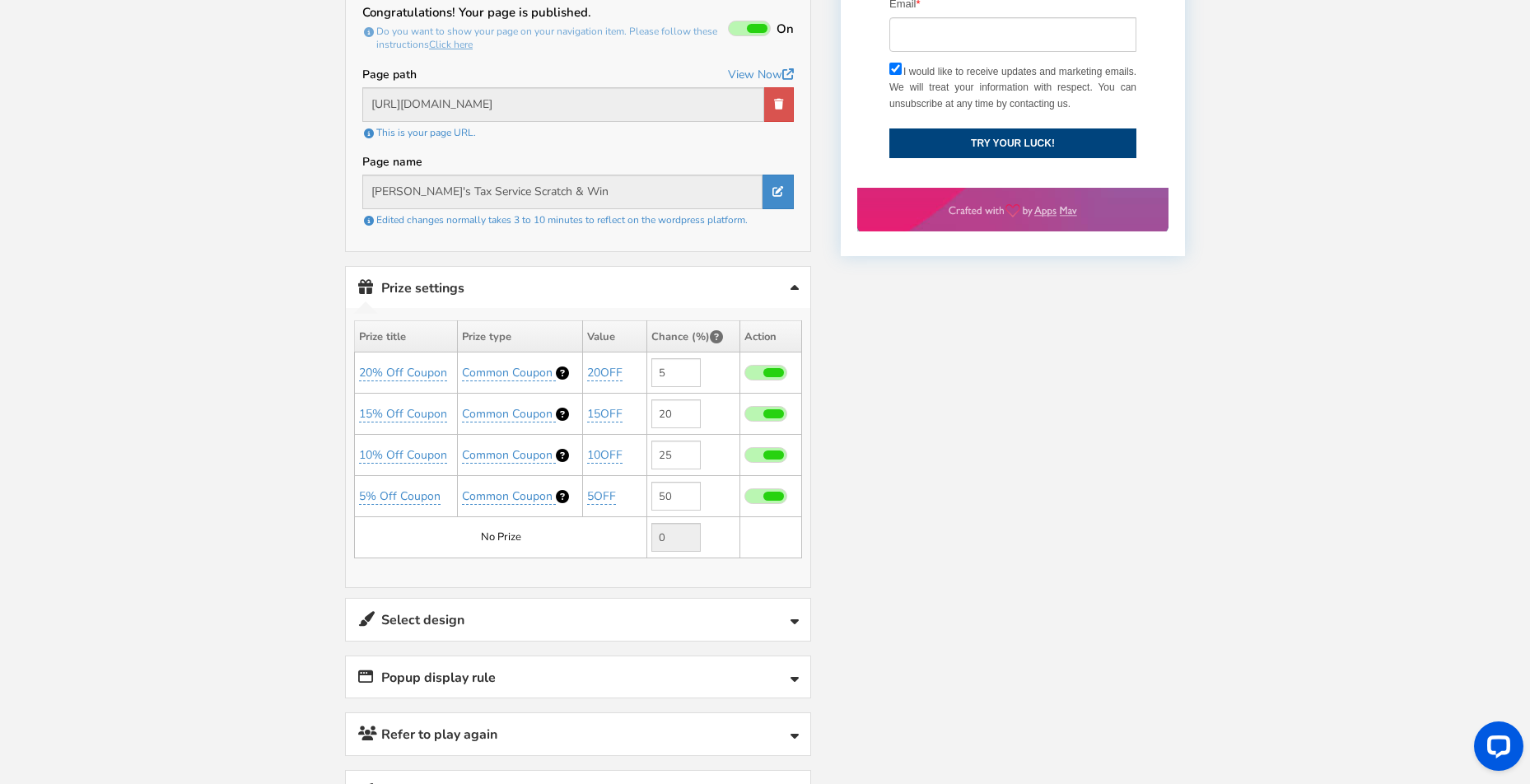
click at [544, 533] on td "No Prize" at bounding box center [501, 537] width 292 height 41
click at [545, 533] on td "No Prize" at bounding box center [501, 537] width 292 height 41
click at [514, 533] on td "No Prize" at bounding box center [501, 537] width 292 height 41
click at [443, 282] on link "Prize settings No prize added!" at bounding box center [578, 288] width 465 height 42
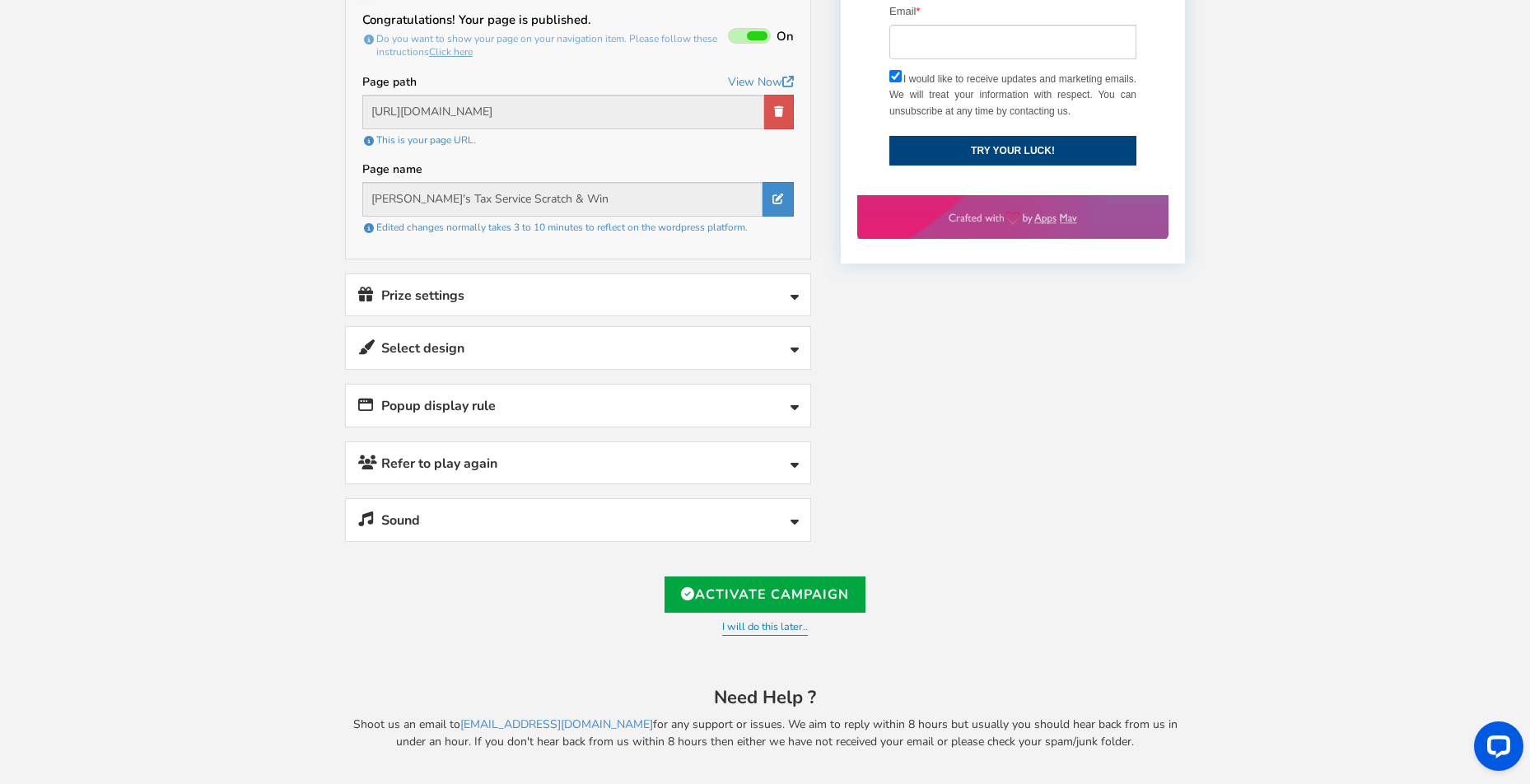
scroll to position [723, 0]
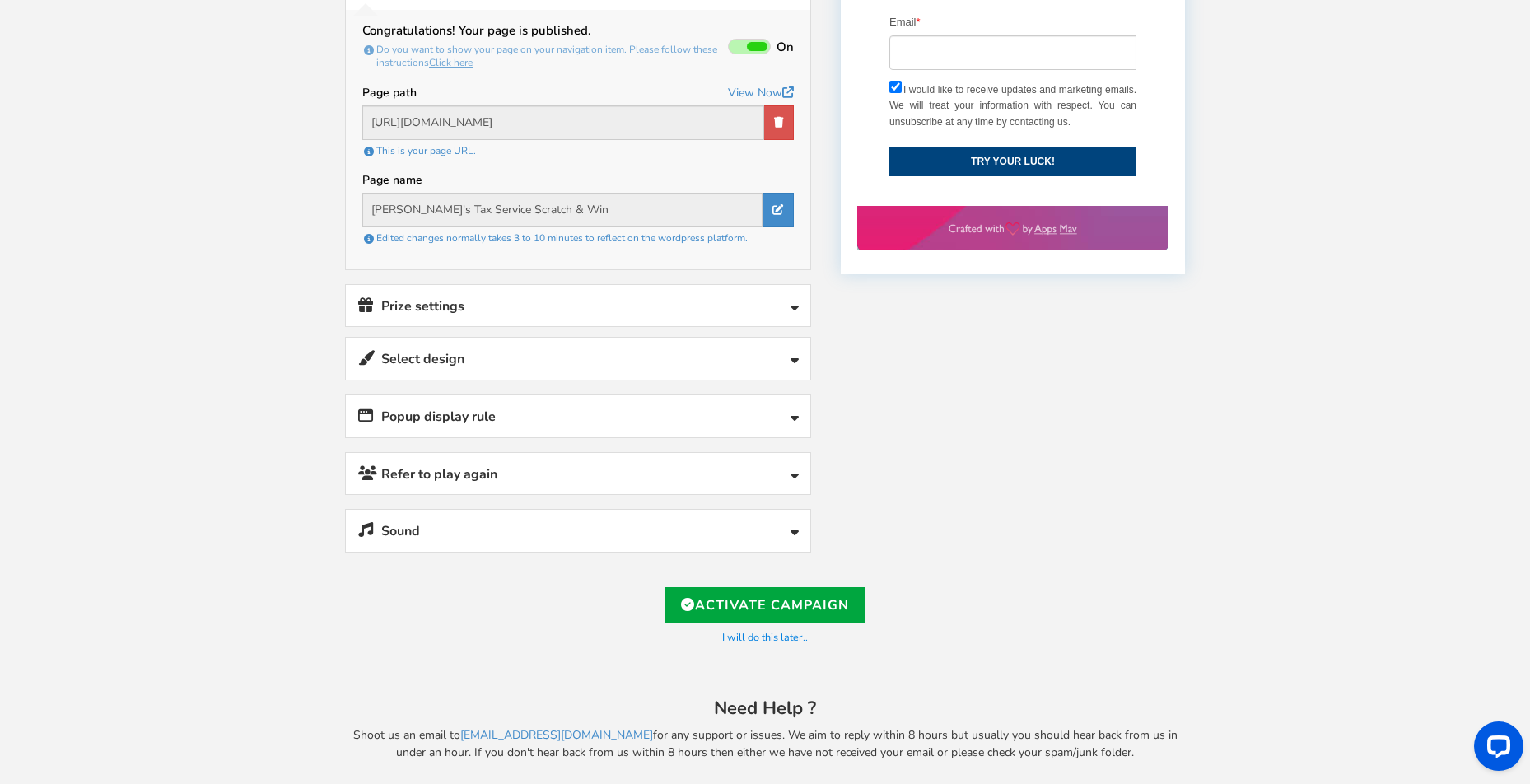
click at [549, 297] on link "Prize settings No prize added!" at bounding box center [578, 306] width 465 height 42
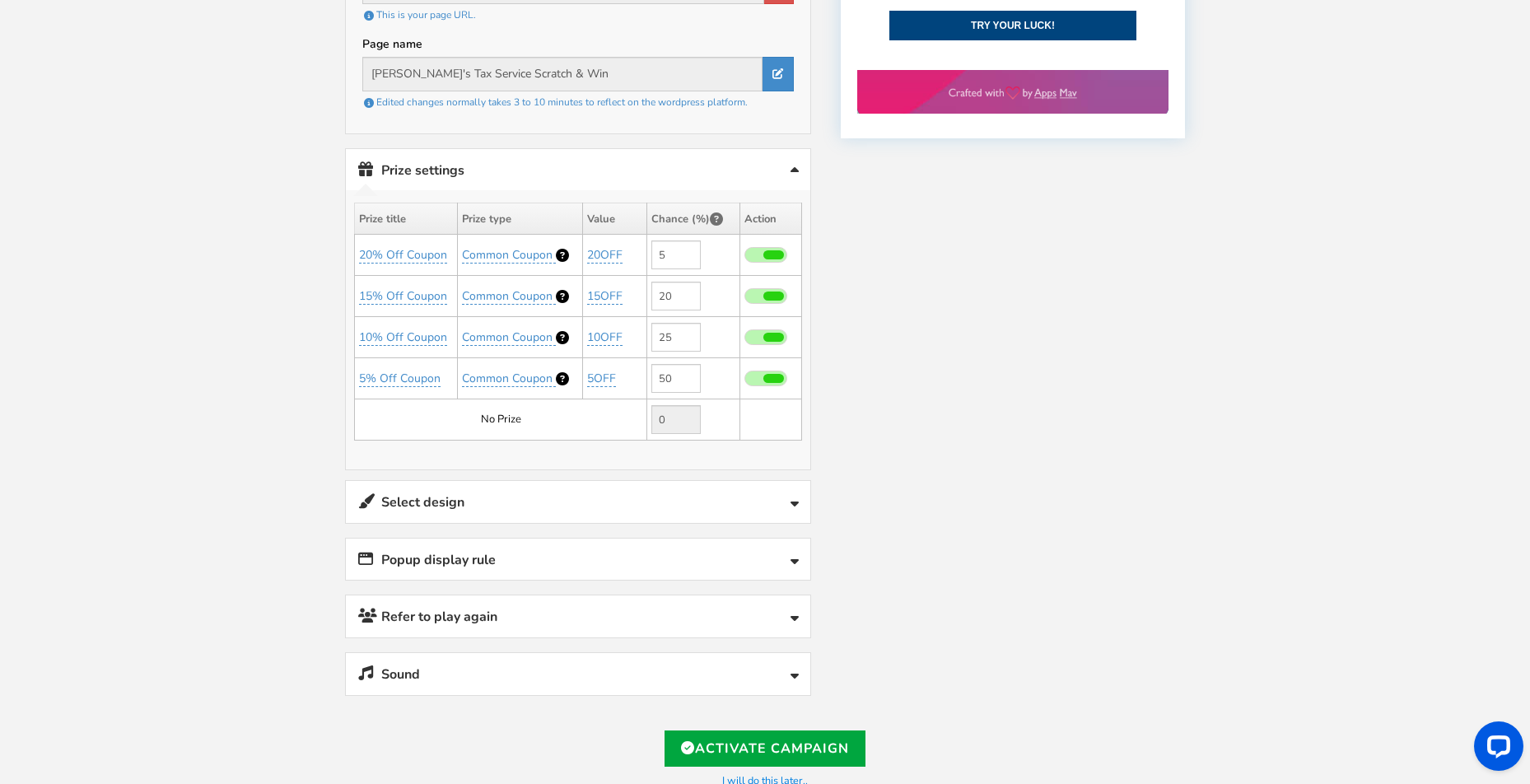
scroll to position [872, 0]
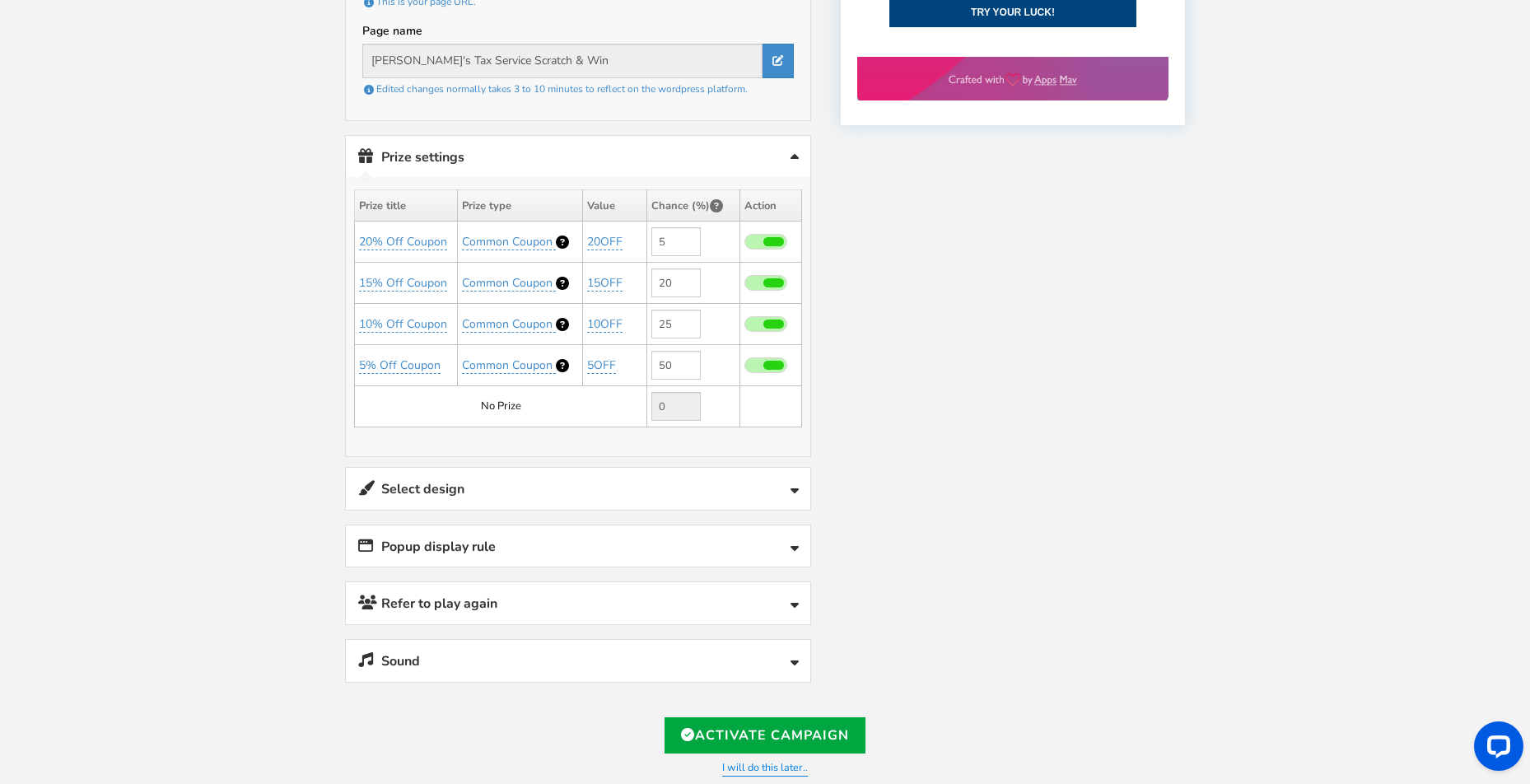
click at [587, 481] on link "Select design" at bounding box center [578, 489] width 465 height 42
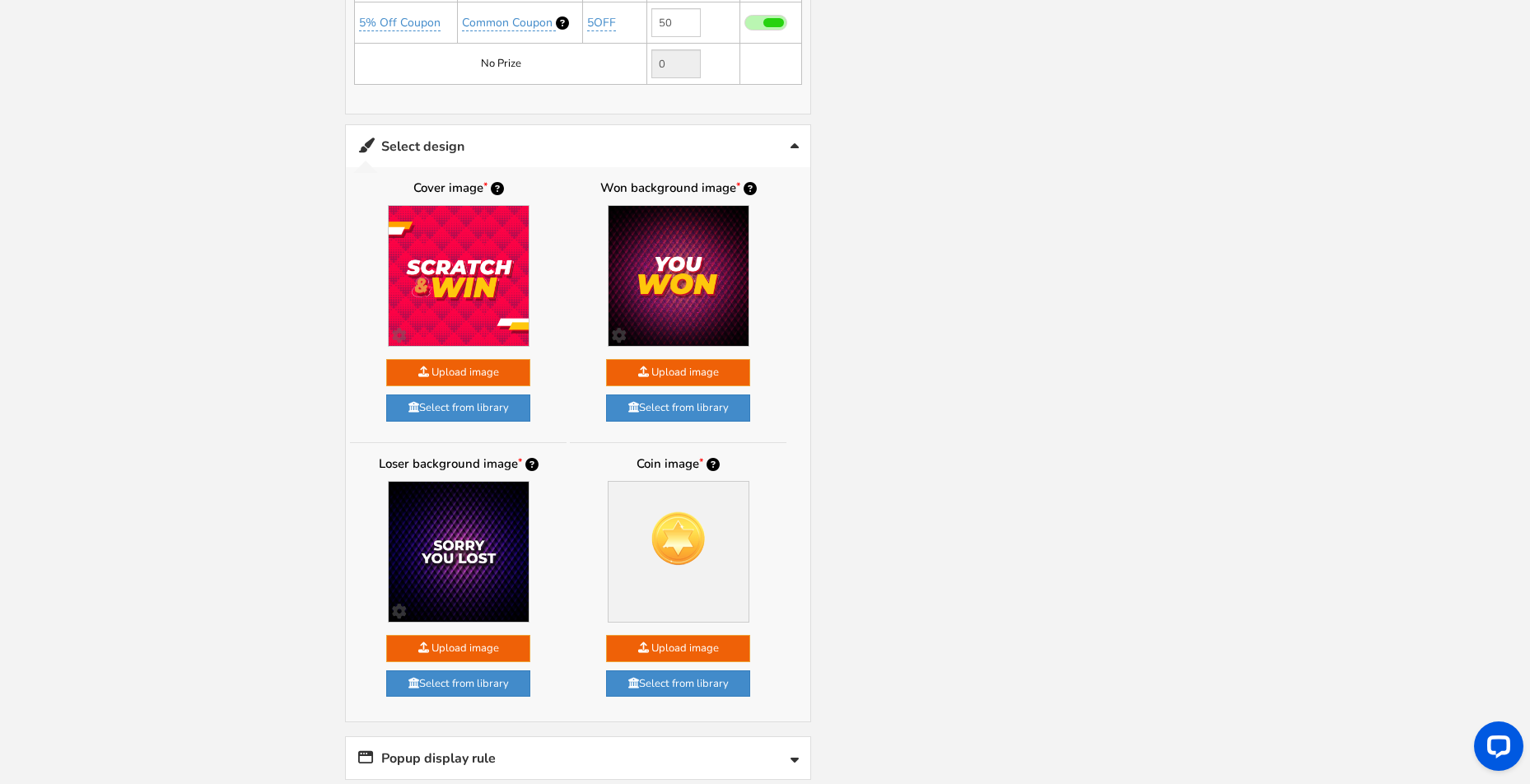
scroll to position [1222, 0]
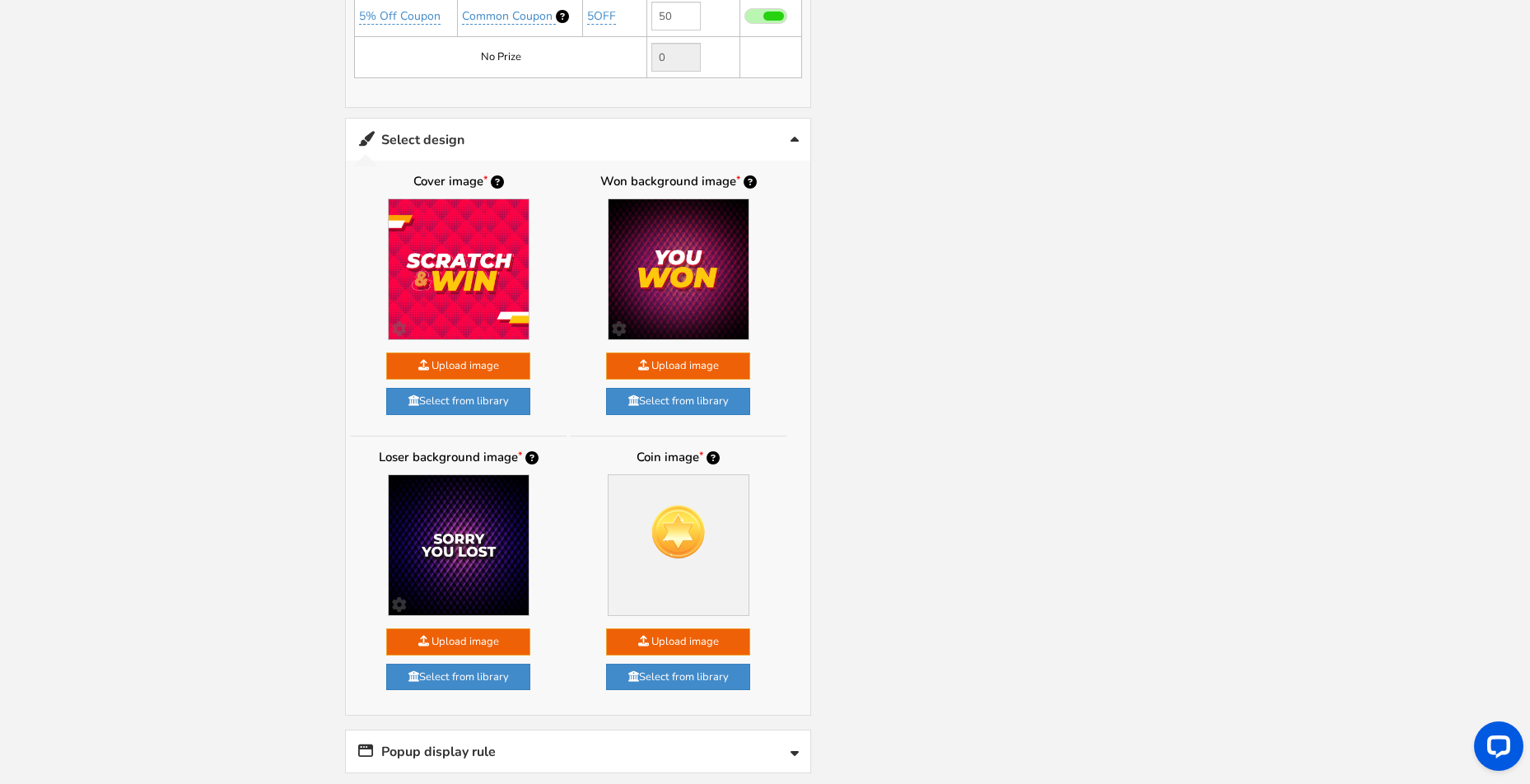
click at [573, 449] on div "Coin image Upload image assets/img/library/coin/a-default.png Select from libra…" at bounding box center [678, 576] width 217 height 255
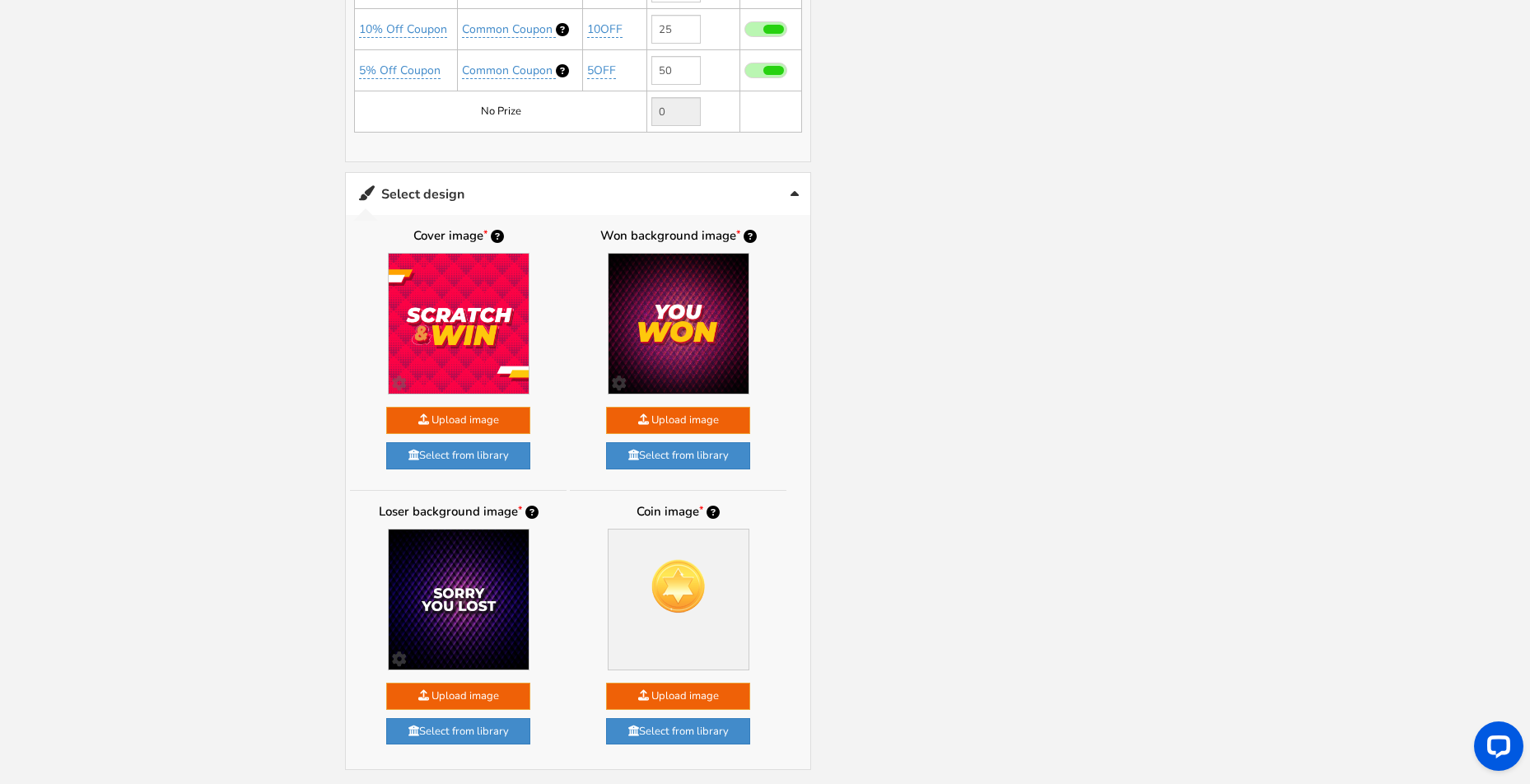
scroll to position [1134, 0]
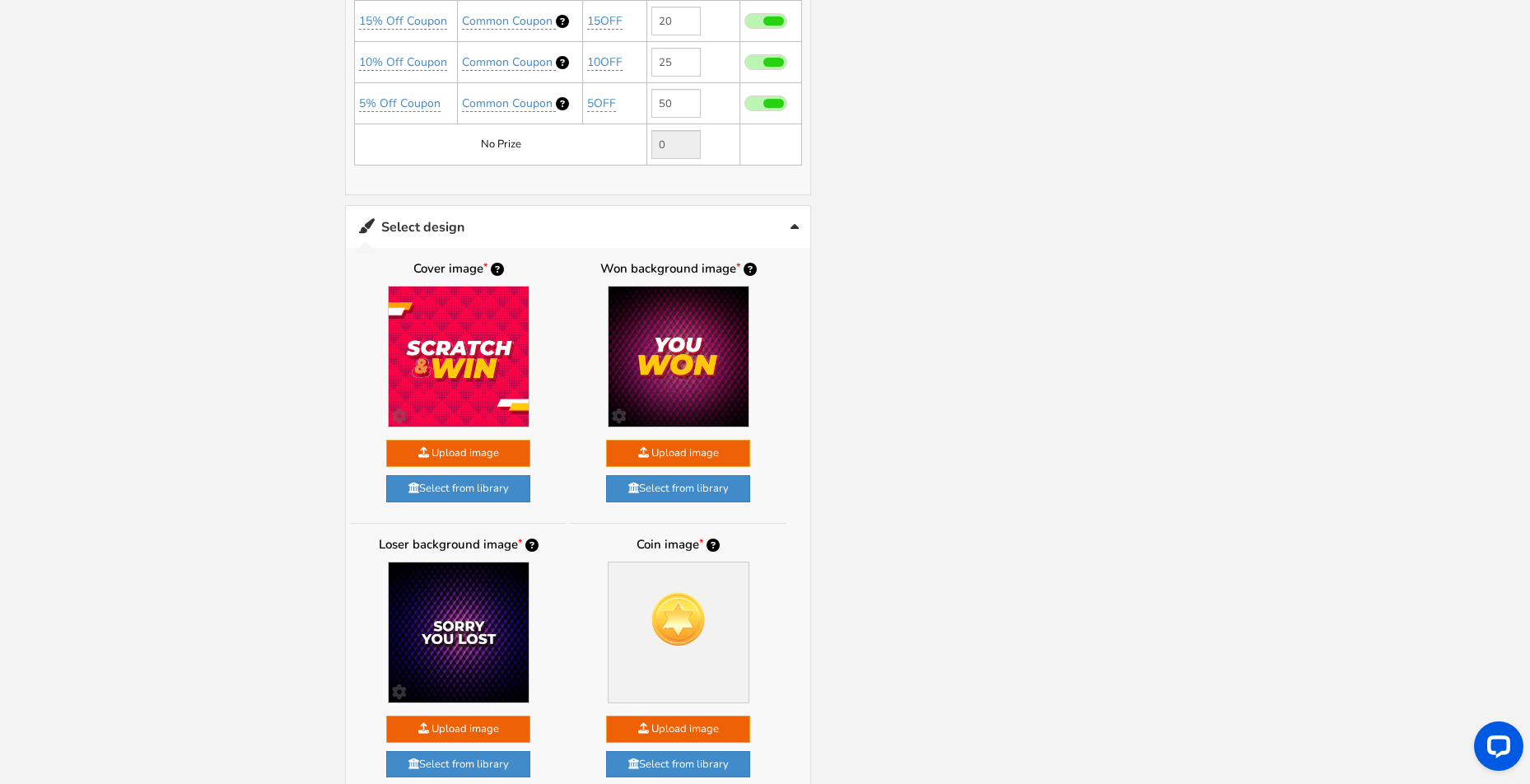
click at [563, 212] on link "Select design" at bounding box center [578, 227] width 465 height 42
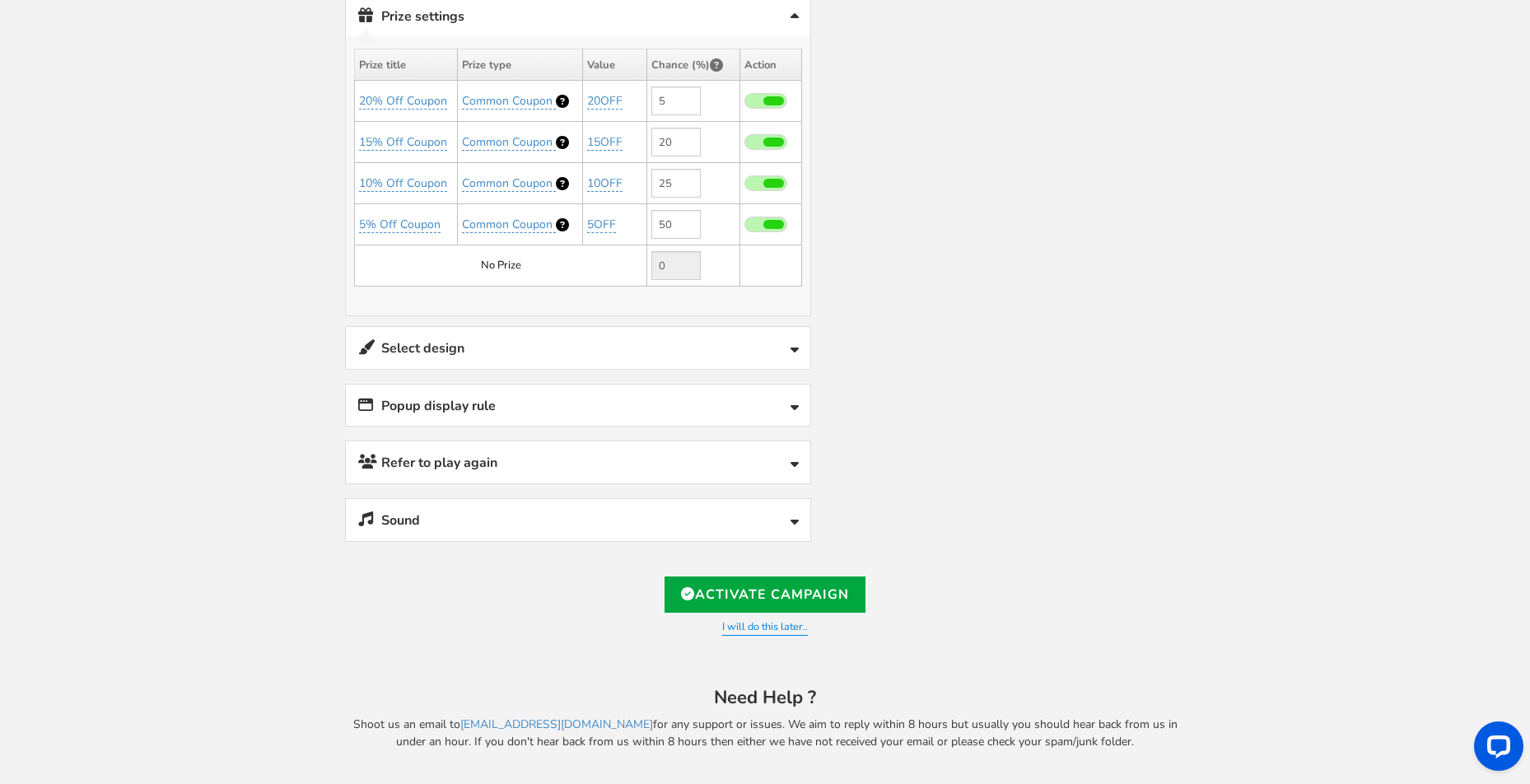
scroll to position [1002, 0]
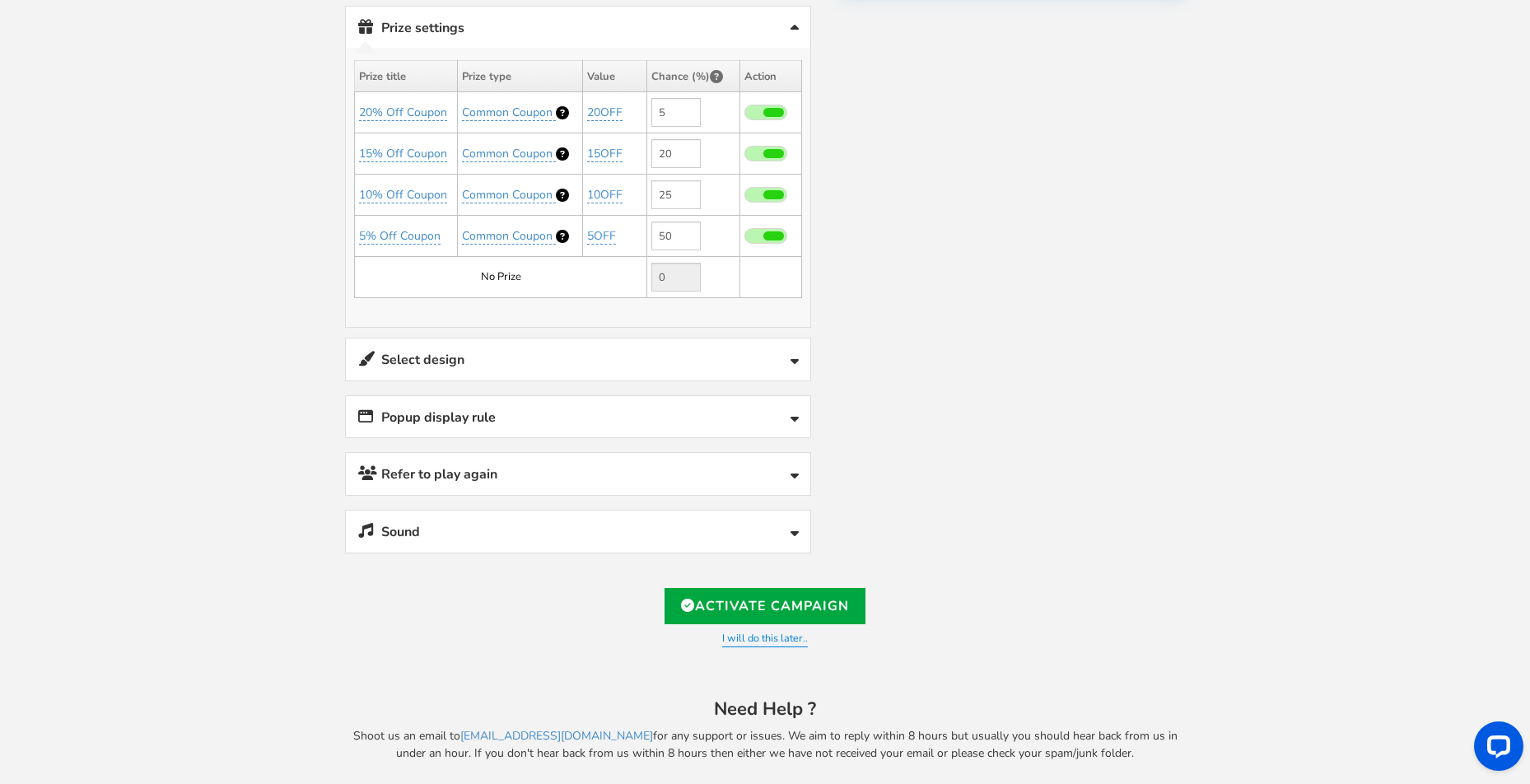
click at [554, 406] on link "Popup display rule" at bounding box center [578, 417] width 465 height 42
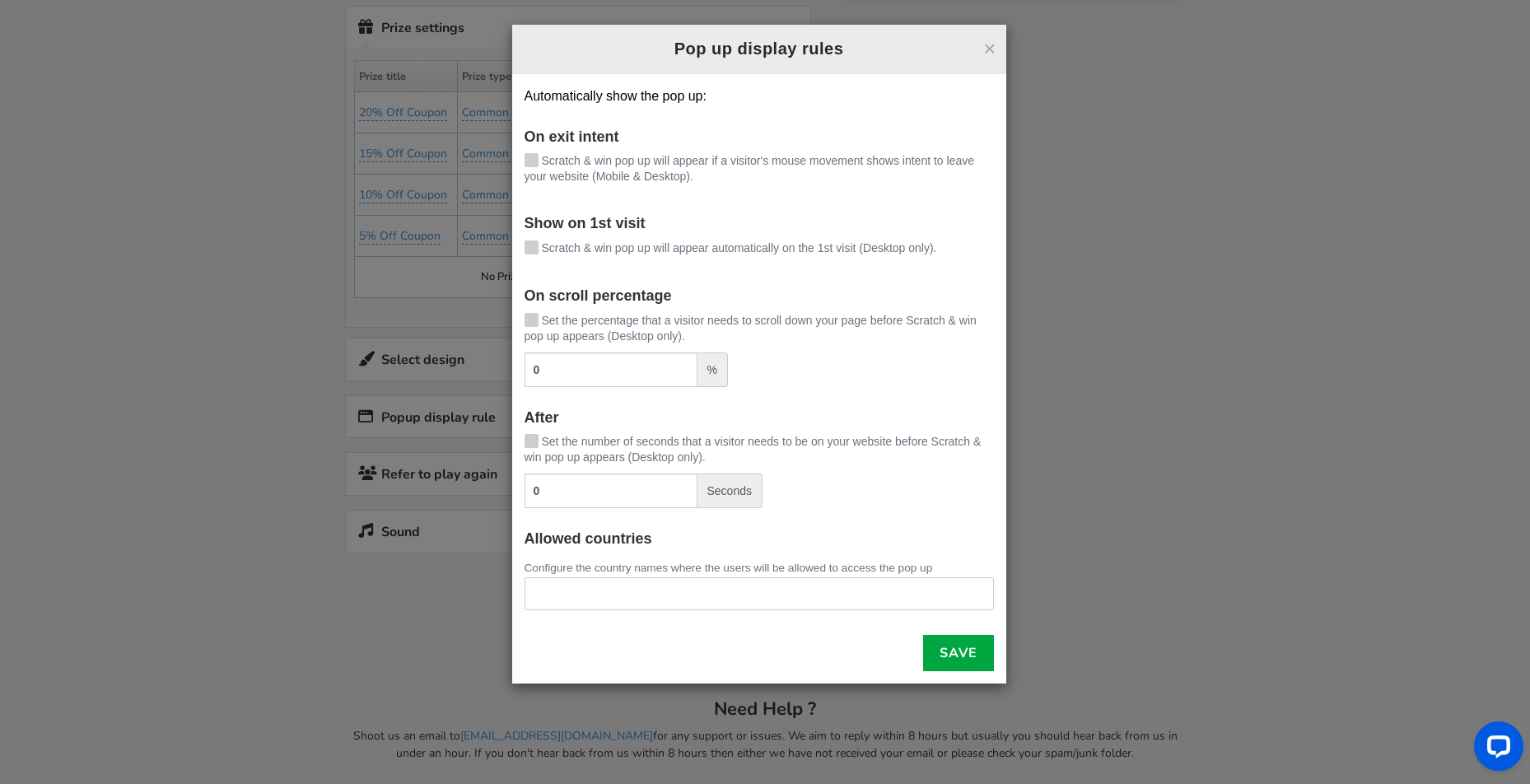
click at [535, 160] on icon at bounding box center [532, 159] width 12 height 12
click at [508, 160] on input "Scratch & win pop up will appear if a visitor's mouse movement shows intent to …" at bounding box center [508, 162] width 0 height 11
click at [531, 246] on icon at bounding box center [532, 246] width 12 height 12
click at [508, 246] on input "Scratch & win pop up will appear automatically on the 1st visit (Desktop only)." at bounding box center [508, 249] width 0 height 11
click at [532, 319] on icon at bounding box center [532, 318] width 12 height 12
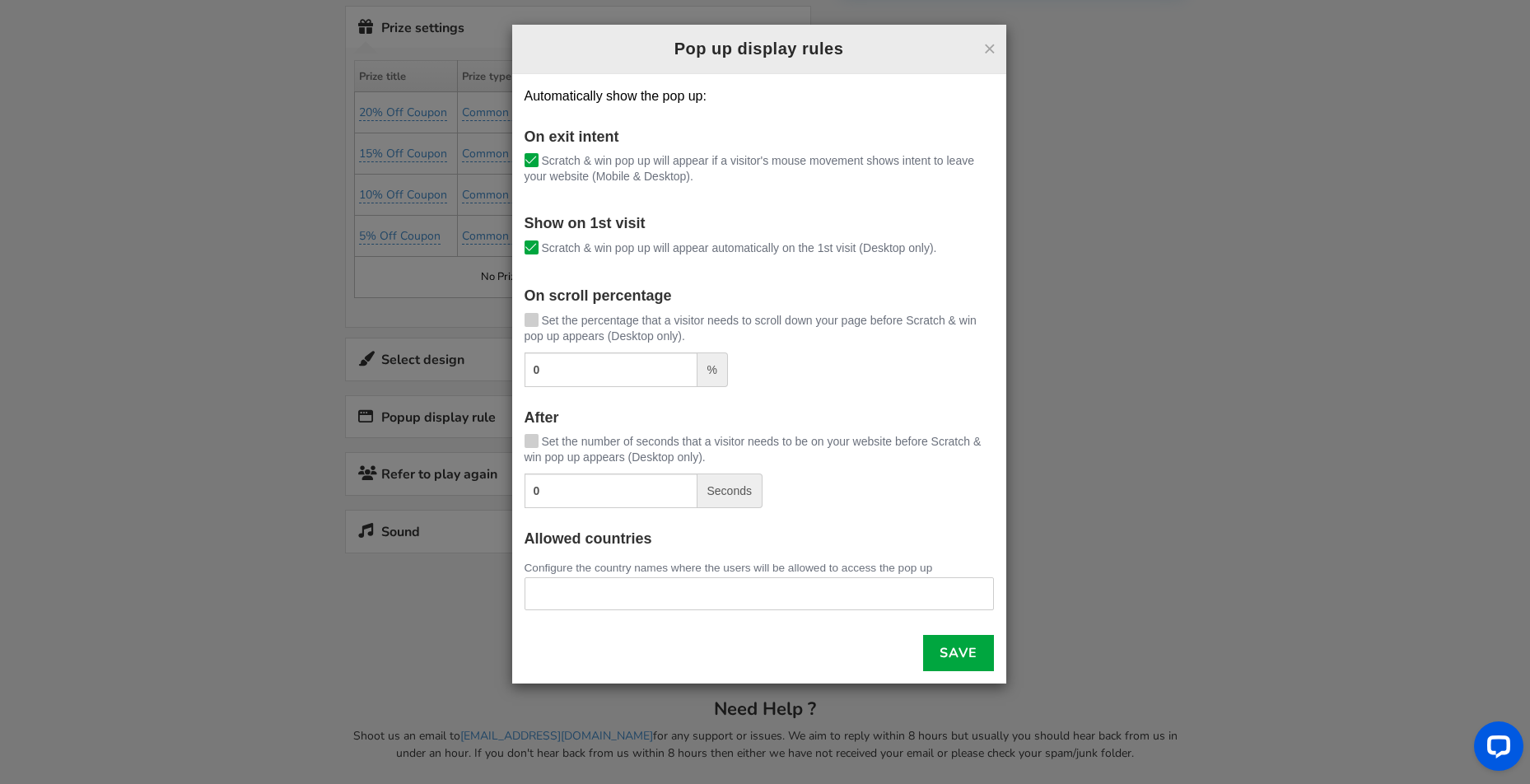
click at [508, 319] on input "Set the percentage that a visitor needs to scroll down your page before Scratch…" at bounding box center [508, 321] width 0 height 11
click at [535, 435] on icon at bounding box center [532, 440] width 12 height 12
click at [508, 437] on input "Set the number of seconds that a visitor needs to be on your website before Scr…" at bounding box center [508, 442] width 0 height 11
click at [732, 538] on h4 "Allowed countries" at bounding box center [760, 539] width 470 height 16
click at [946, 649] on link "Save" at bounding box center [958, 653] width 71 height 36
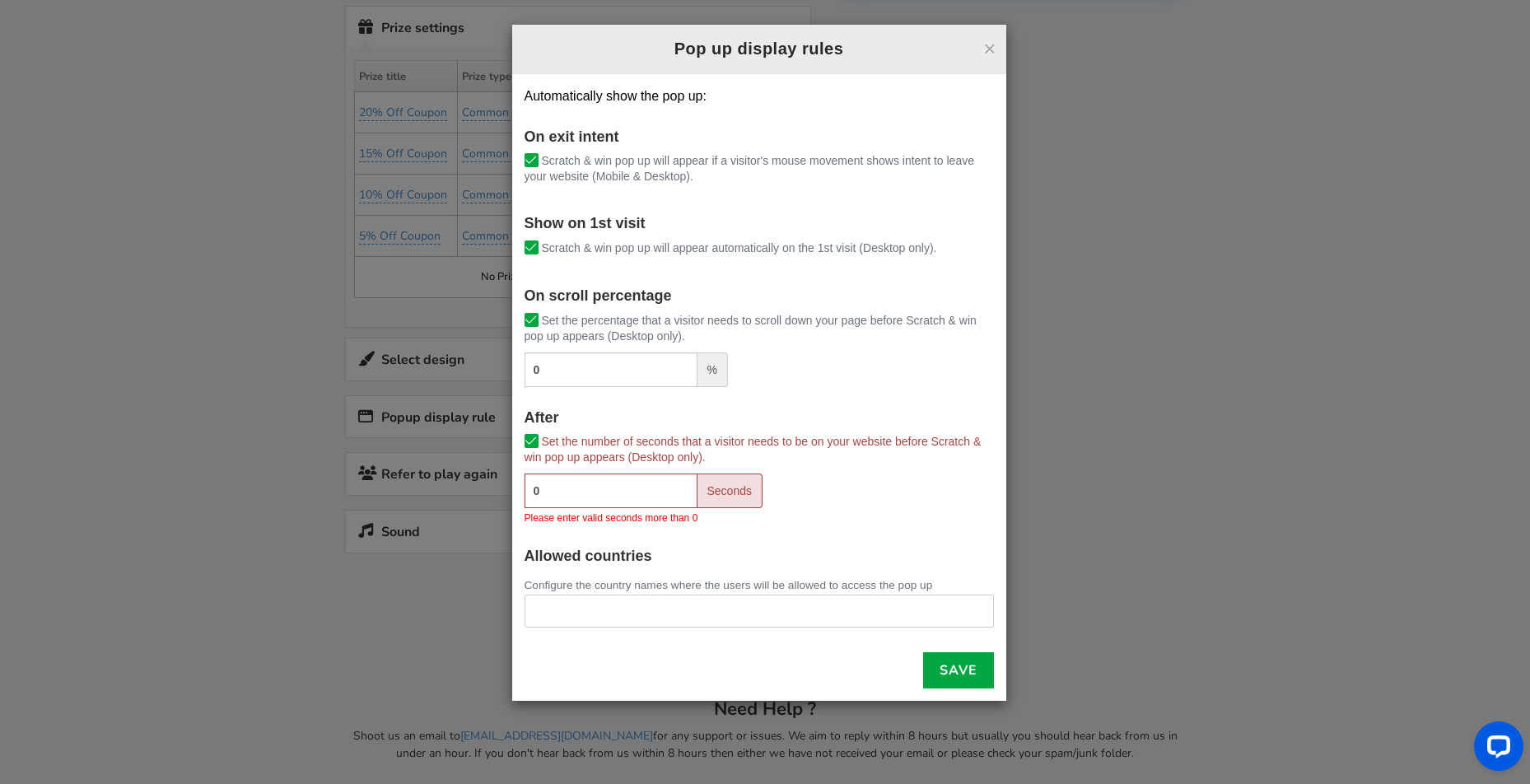
click at [532, 439] on icon at bounding box center [532, 442] width 12 height 12
click at [508, 439] on input "Set the number of seconds that a visitor needs to be on your website before Scr…" at bounding box center [508, 442] width 0 height 11
click at [724, 410] on h4 "After" at bounding box center [760, 418] width 470 height 16
click at [807, 529] on div "On exit intent [PERSON_NAME] & win pop up will appear if a visitor's mouse move…" at bounding box center [760, 408] width 470 height 559
click at [948, 663] on link "Save" at bounding box center [958, 670] width 71 height 36
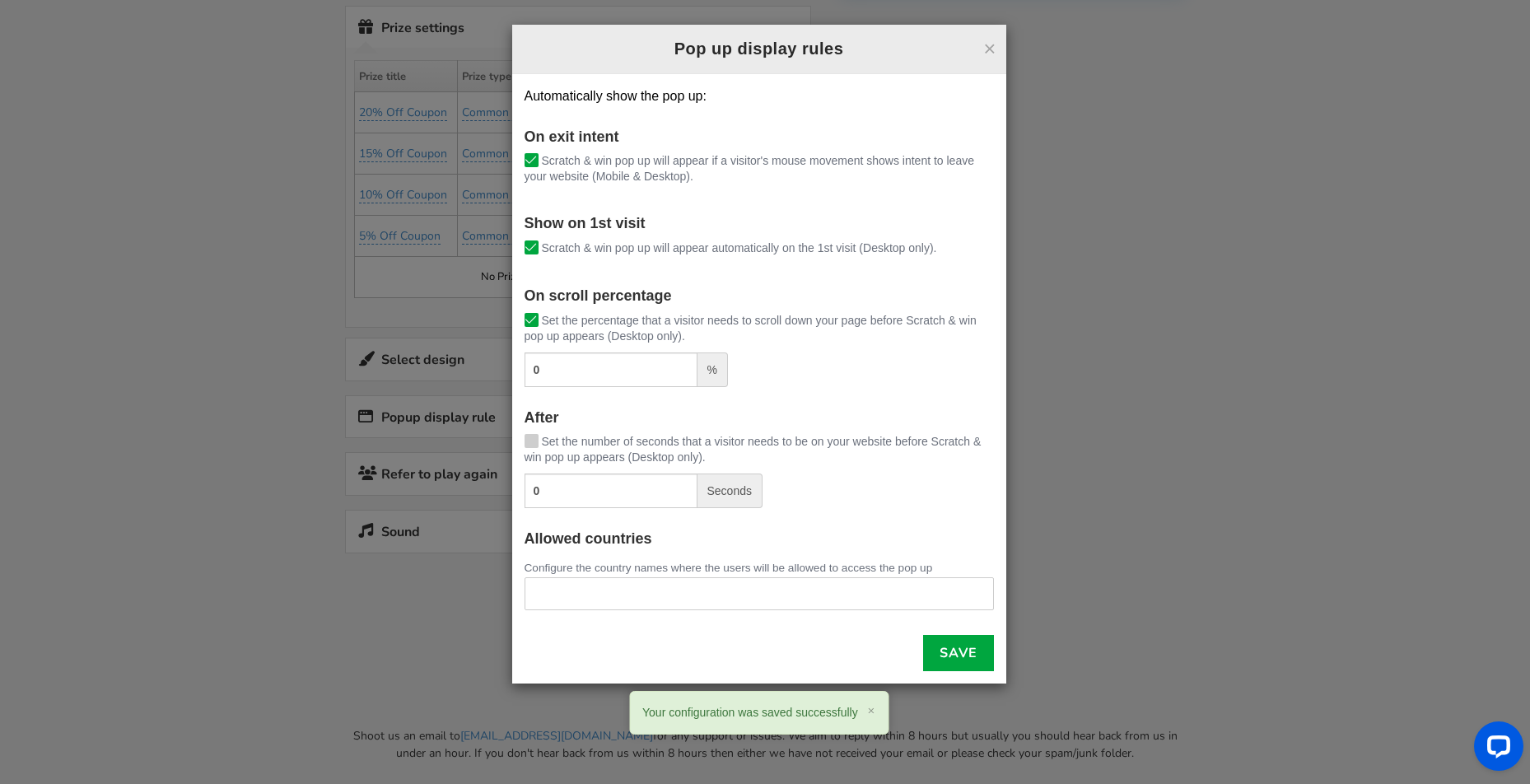
click at [985, 47] on button "×" at bounding box center [990, 48] width 12 height 21
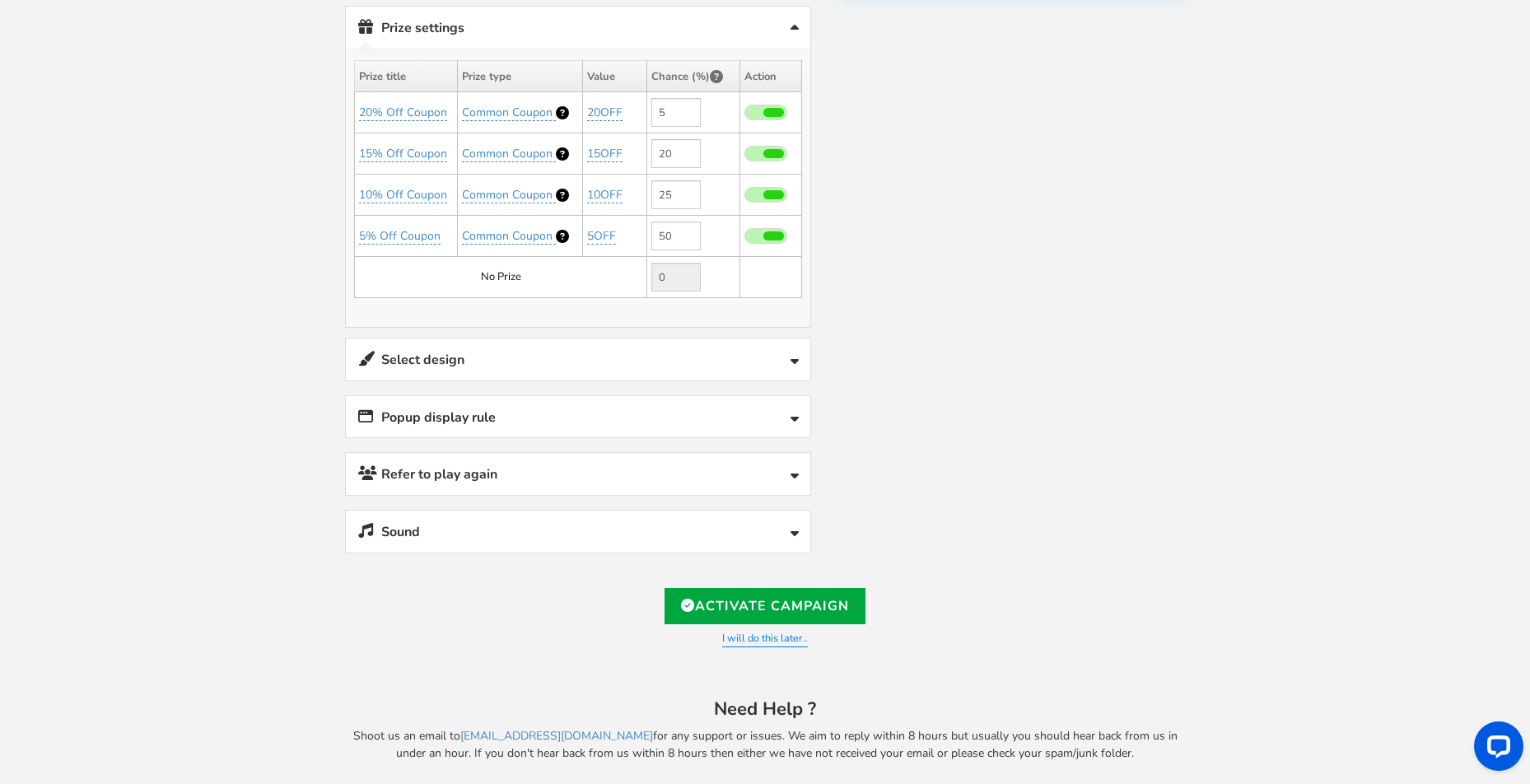
click at [568, 404] on link "Popup display rule" at bounding box center [578, 417] width 465 height 42
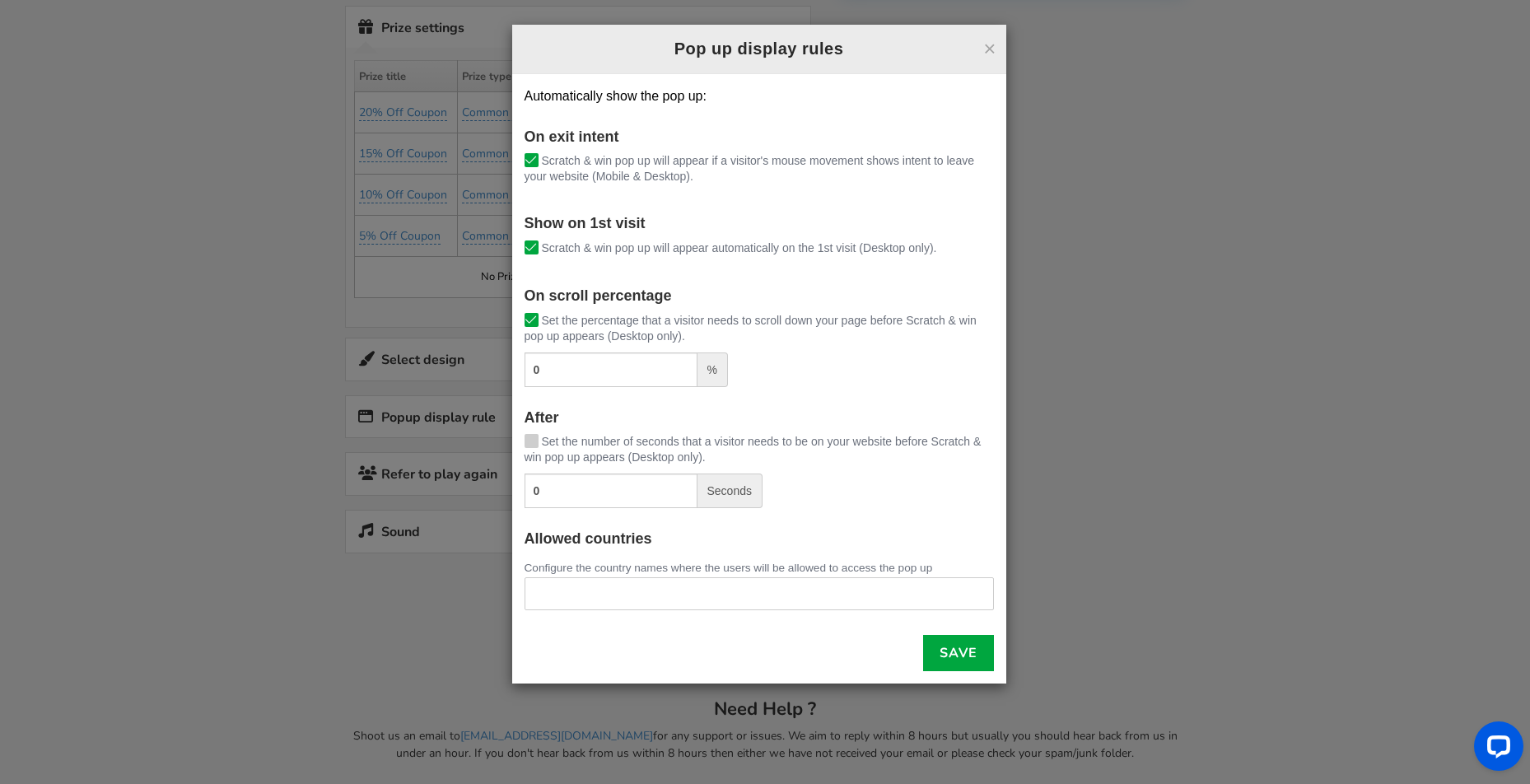
drag, startPoint x: 988, startPoint y: 48, endPoint x: 961, endPoint y: 60, distance: 29.1
click at [988, 49] on button "×" at bounding box center [990, 48] width 12 height 21
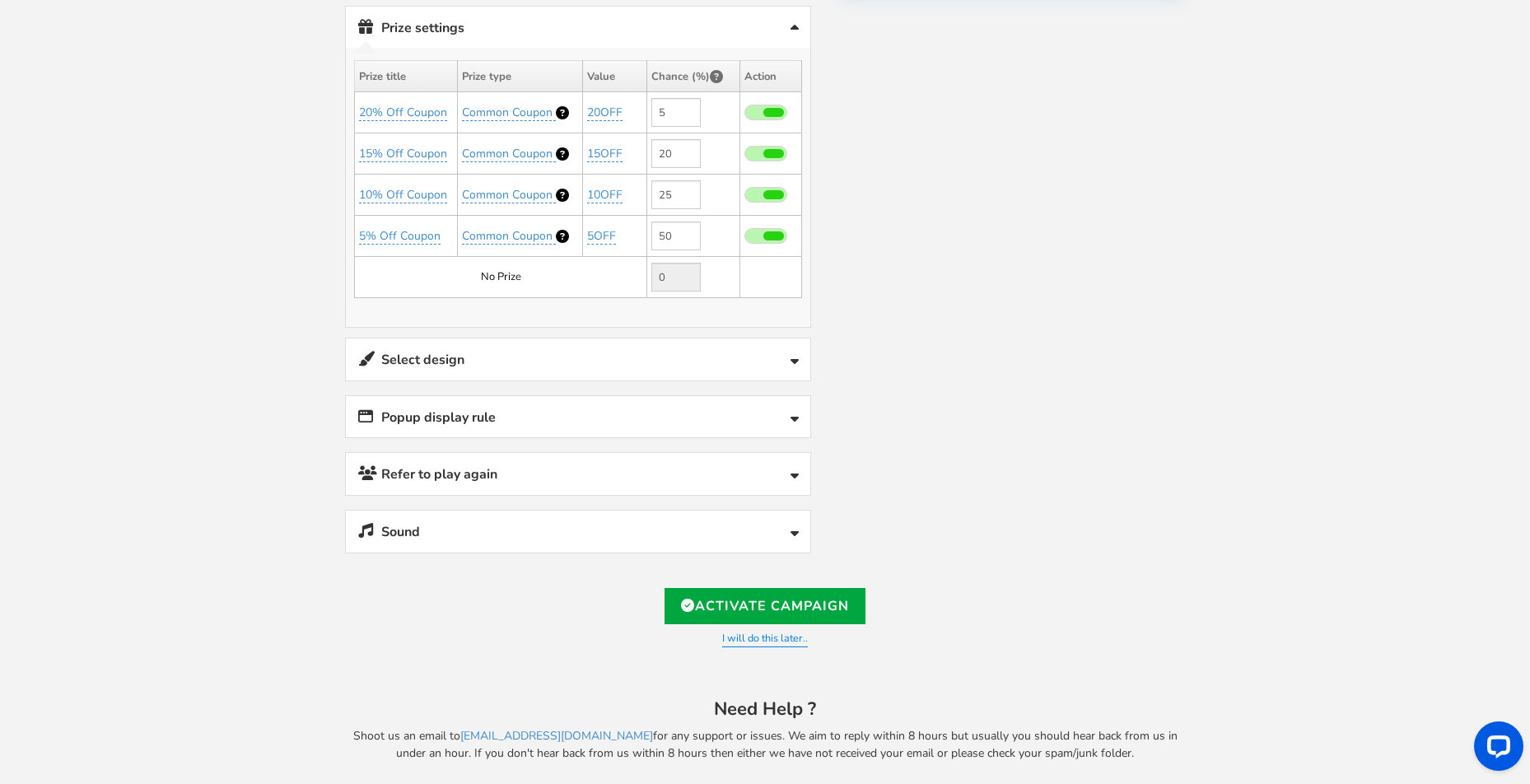
click at [572, 469] on link "Refer to play again" at bounding box center [578, 474] width 465 height 42
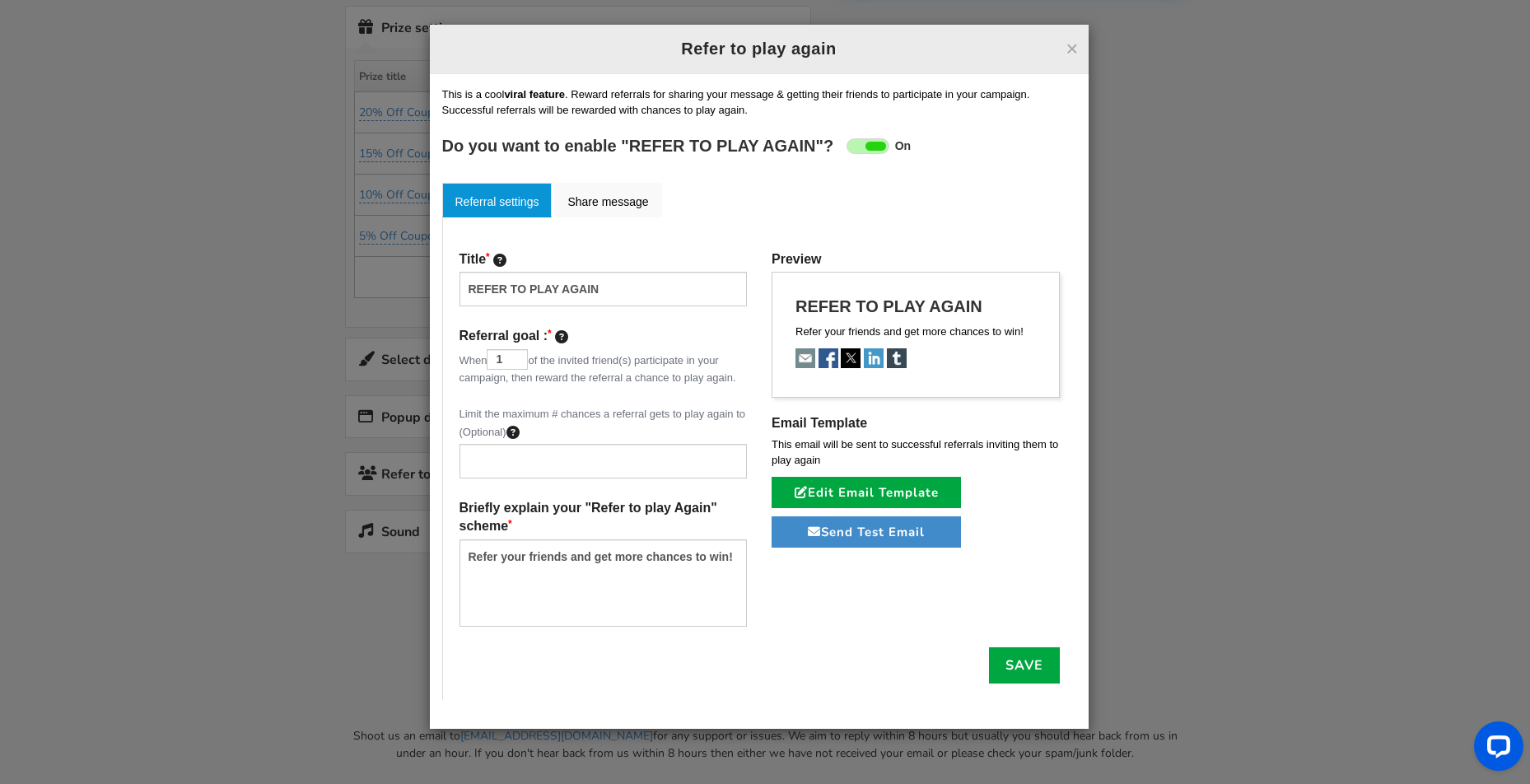
click at [747, 202] on ul "Referral settings Share message" at bounding box center [759, 200] width 634 height 35
click at [628, 198] on link "Share message" at bounding box center [607, 200] width 107 height 35
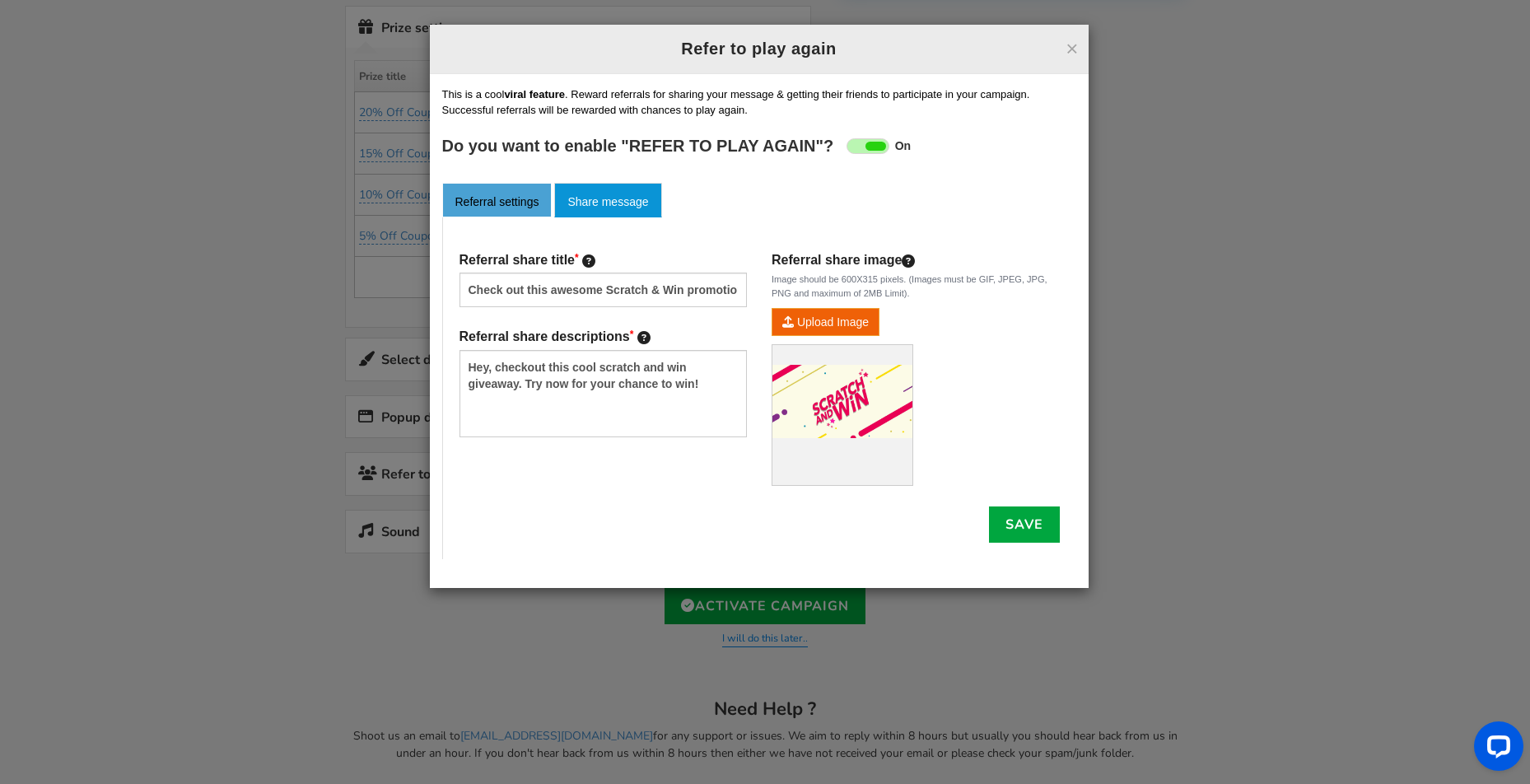
click at [495, 199] on link "Referral settings" at bounding box center [497, 200] width 110 height 35
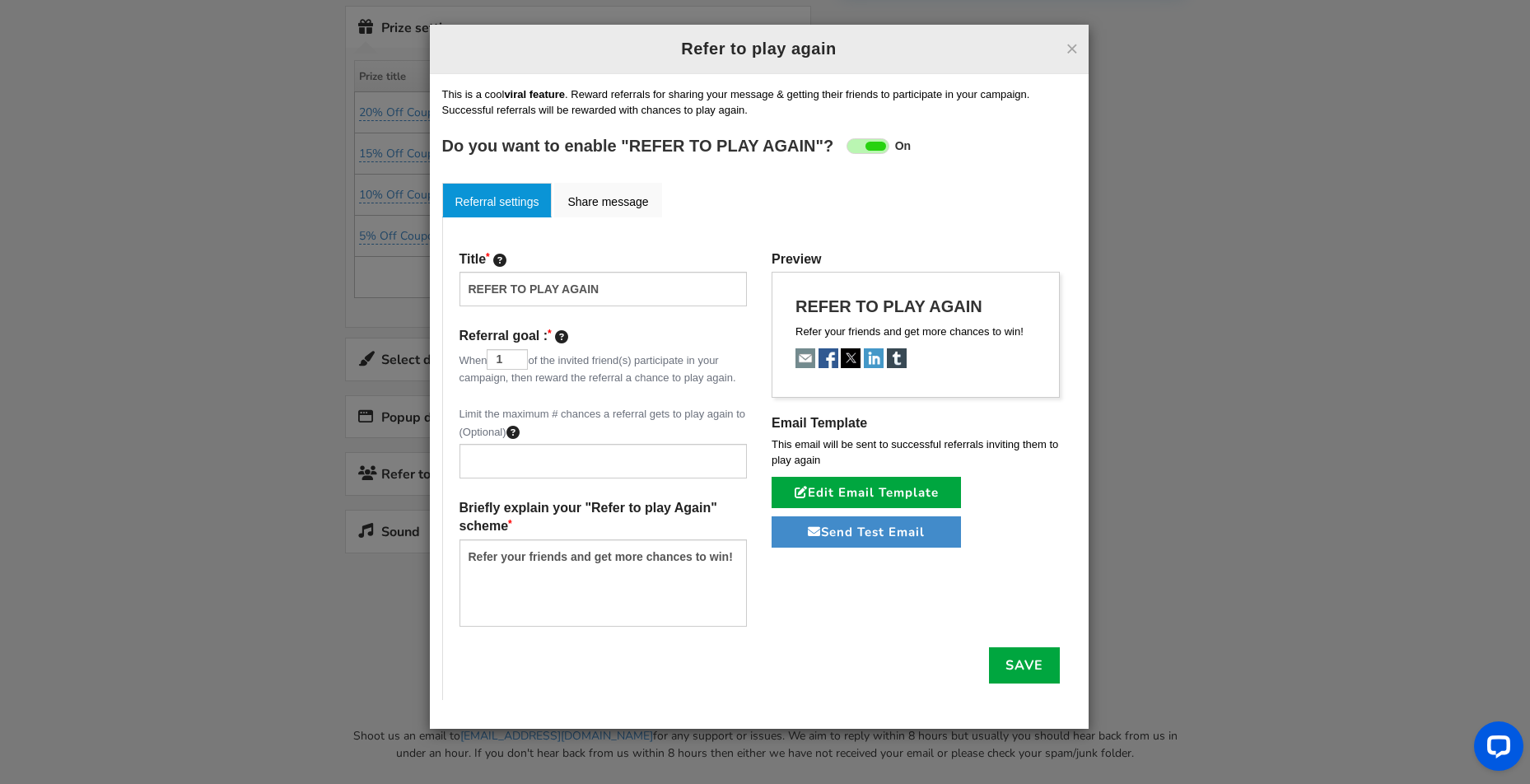
click at [758, 335] on div "Title REFER TO PLAY AGAIN Referral goal : When 1 of the invited friend(s) parti…" at bounding box center [603, 448] width 313 height 397
click at [743, 495] on div "Title REFER TO PLAY AGAIN Referral goal : When 1 of the invited friend(s) parti…" at bounding box center [603, 448] width 313 height 397
click at [737, 553] on textarea "Refer your friends and get more chances to win!" at bounding box center [604, 583] width 288 height 87
click at [764, 558] on div "Title REFER TO PLAY AGAIN Referral goal : When 1 of the invited friend(s) parti…" at bounding box center [759, 448] width 625 height 397
click at [1020, 658] on link "Save" at bounding box center [1024, 665] width 71 height 36
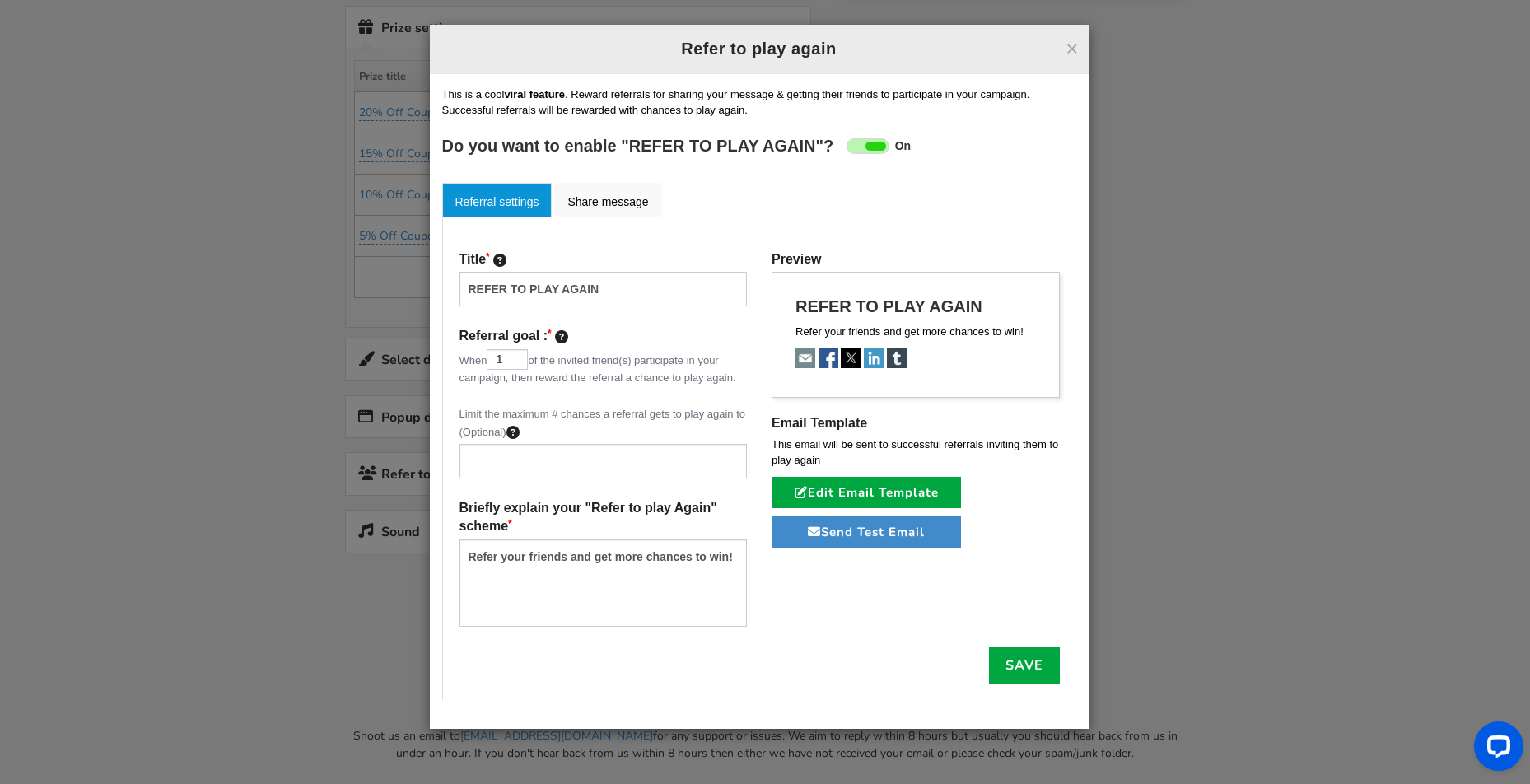
click at [1068, 47] on button "×" at bounding box center [1072, 48] width 12 height 21
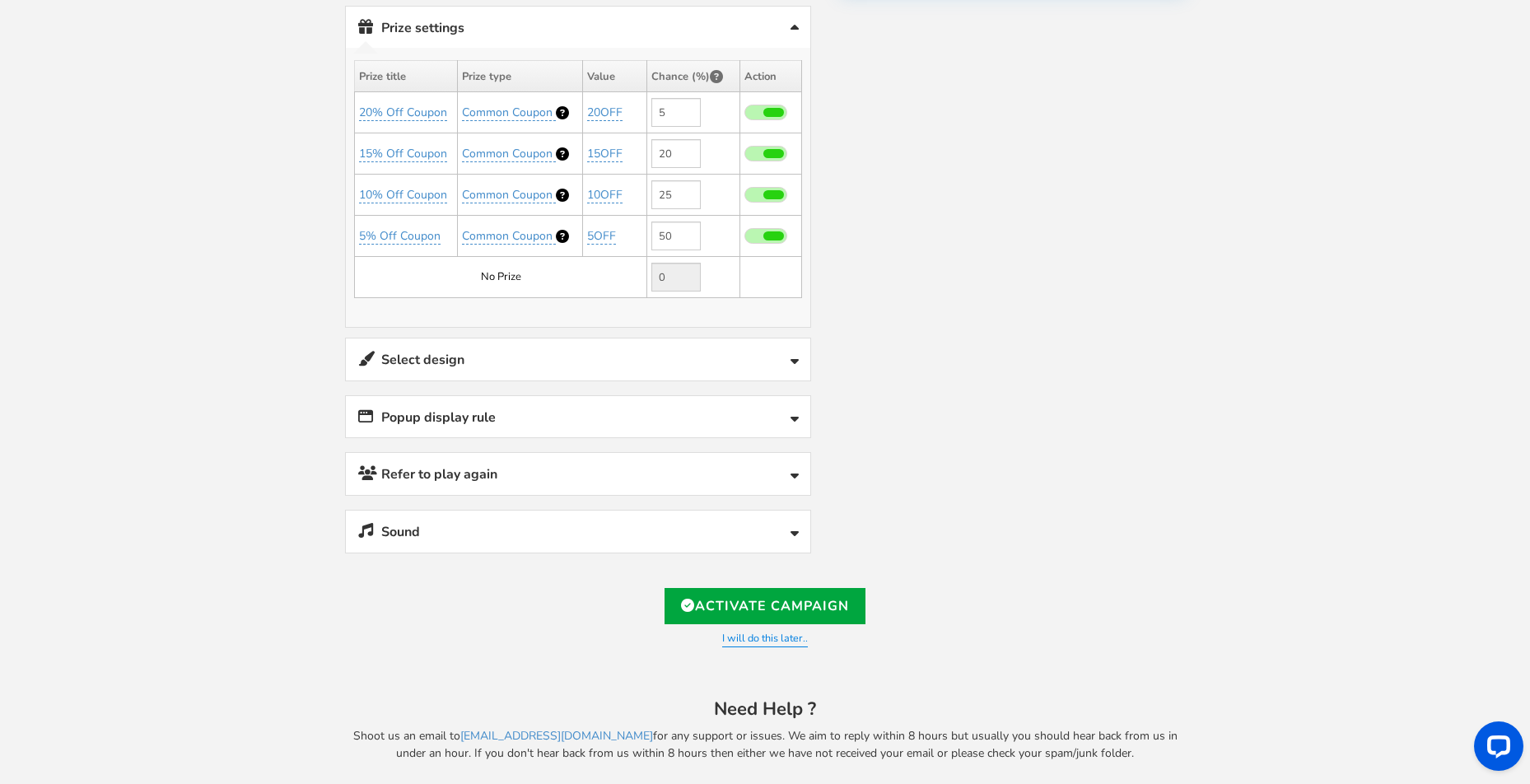
click at [540, 522] on link "Sound" at bounding box center [578, 532] width 465 height 42
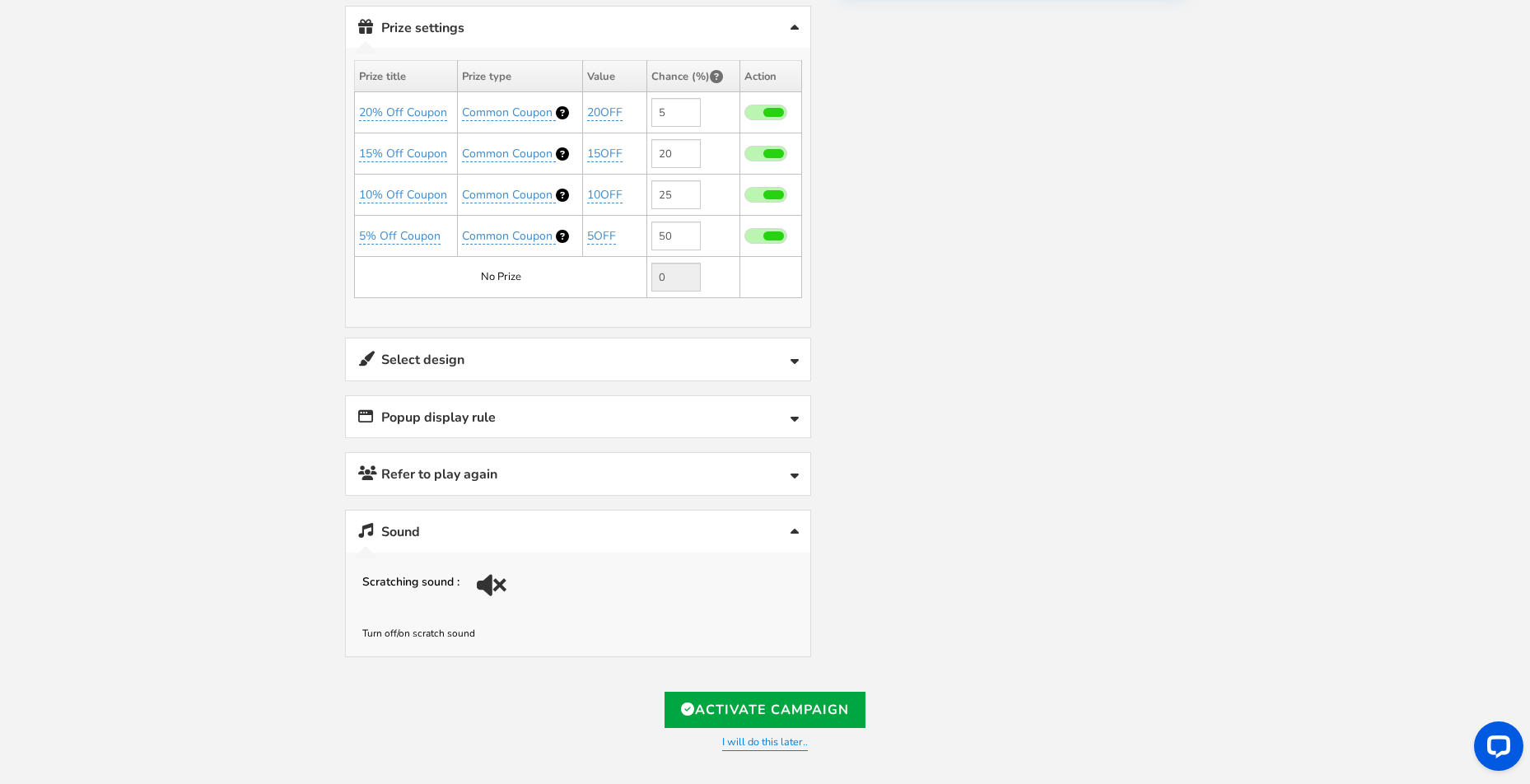
click at [487, 579] on div at bounding box center [494, 590] width 23 height 23
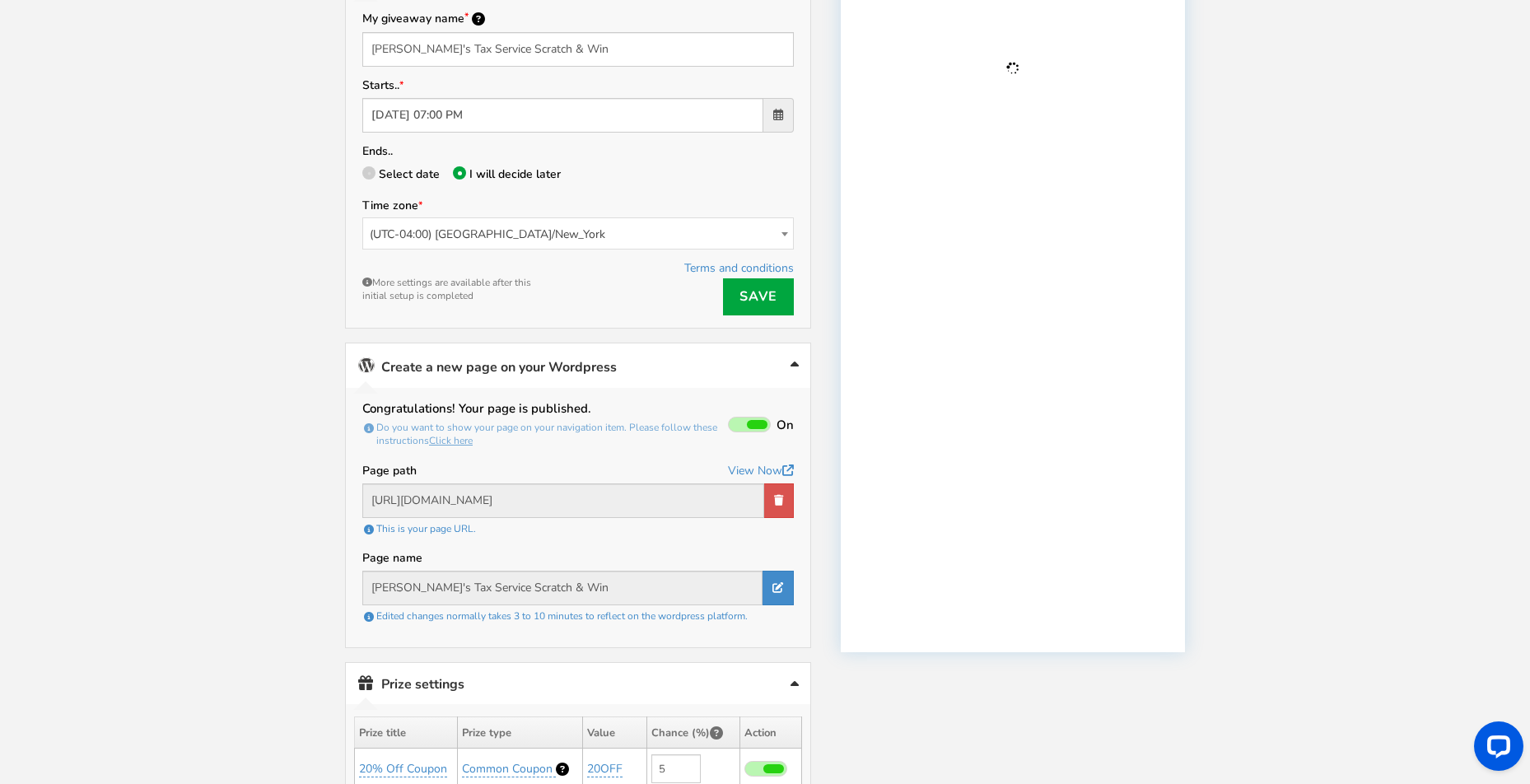
scroll to position [189, 0]
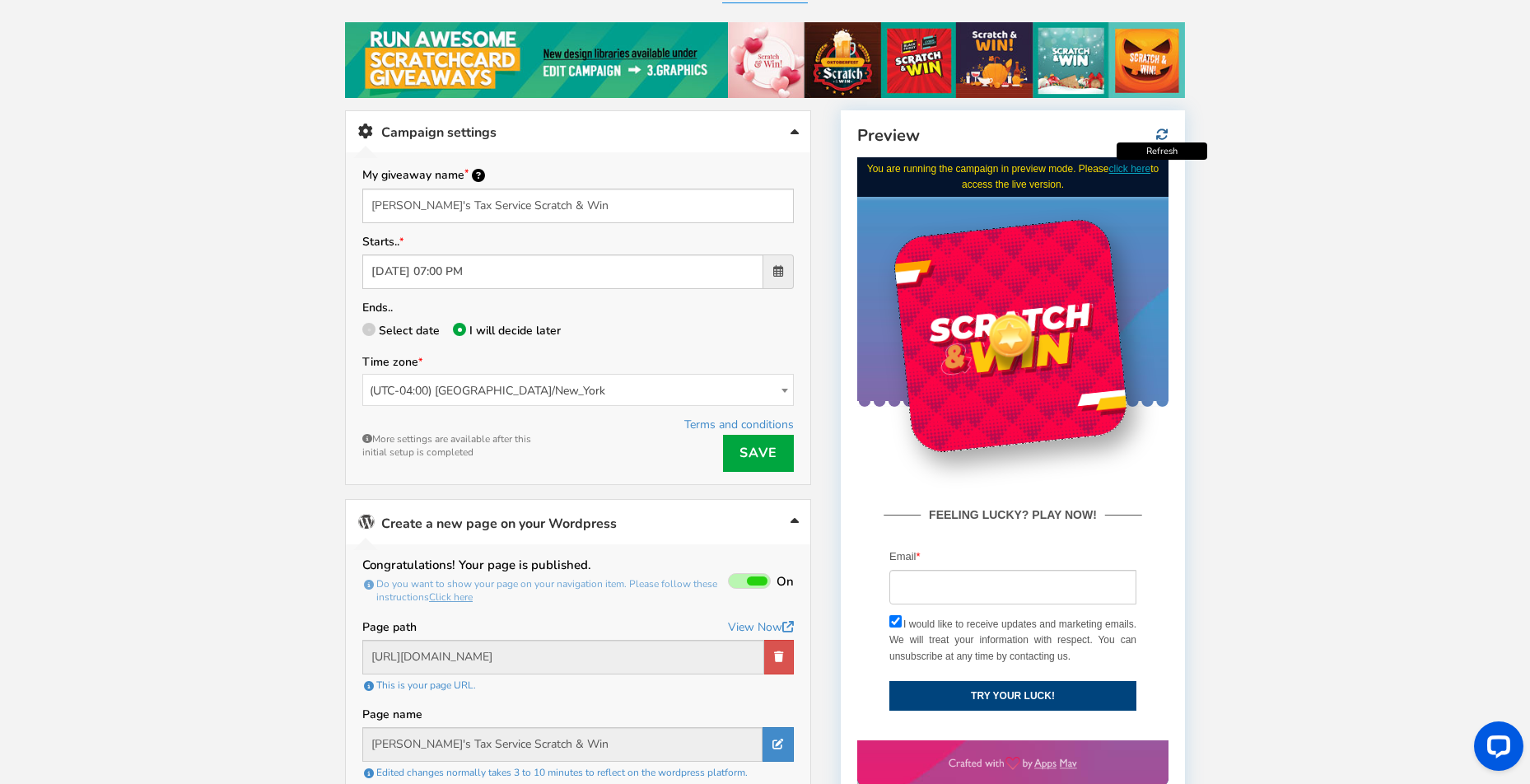
click at [1166, 132] on icon at bounding box center [1162, 134] width 12 height 12
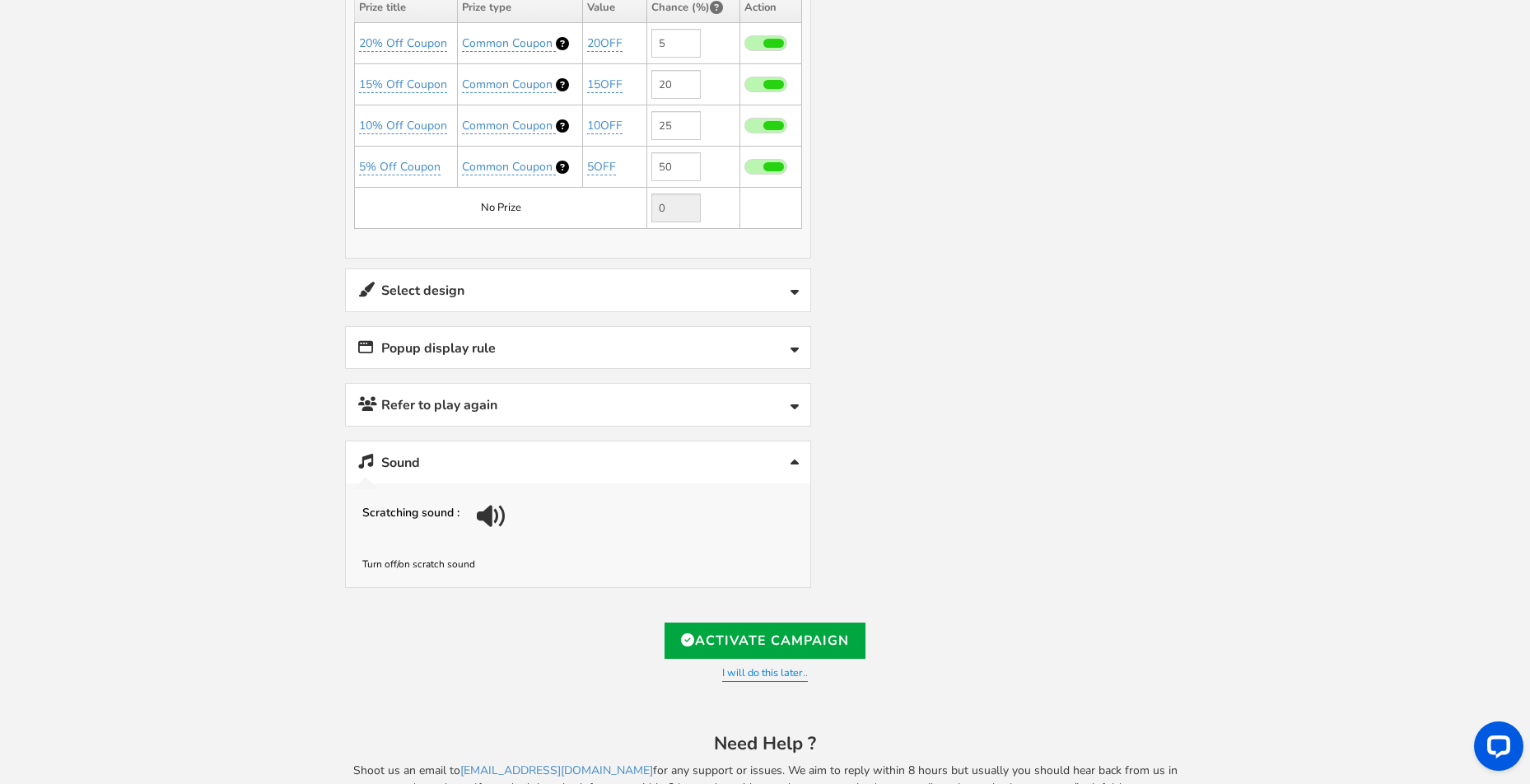
scroll to position [1105, 0]
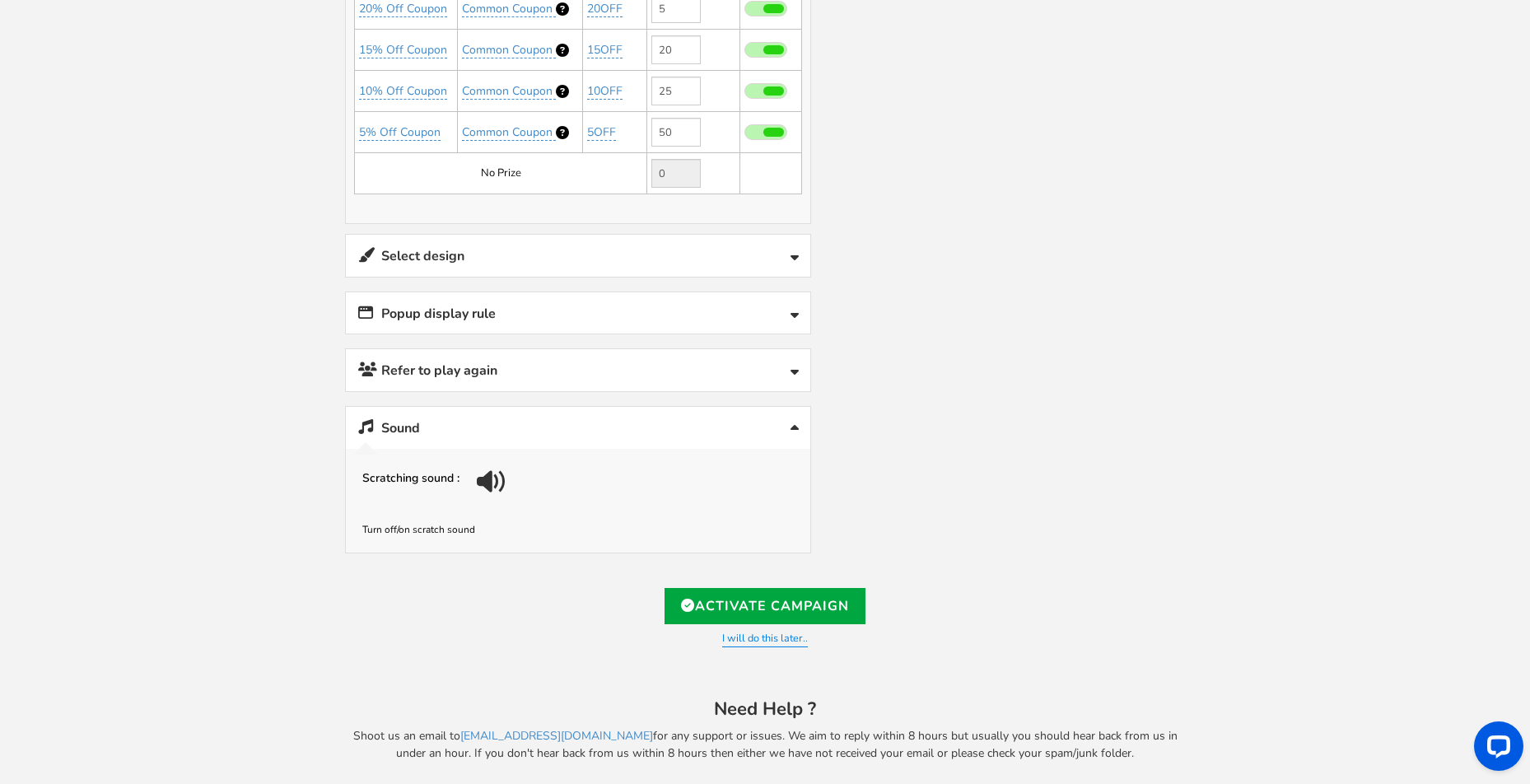
click at [558, 423] on link "Sound" at bounding box center [578, 428] width 465 height 42
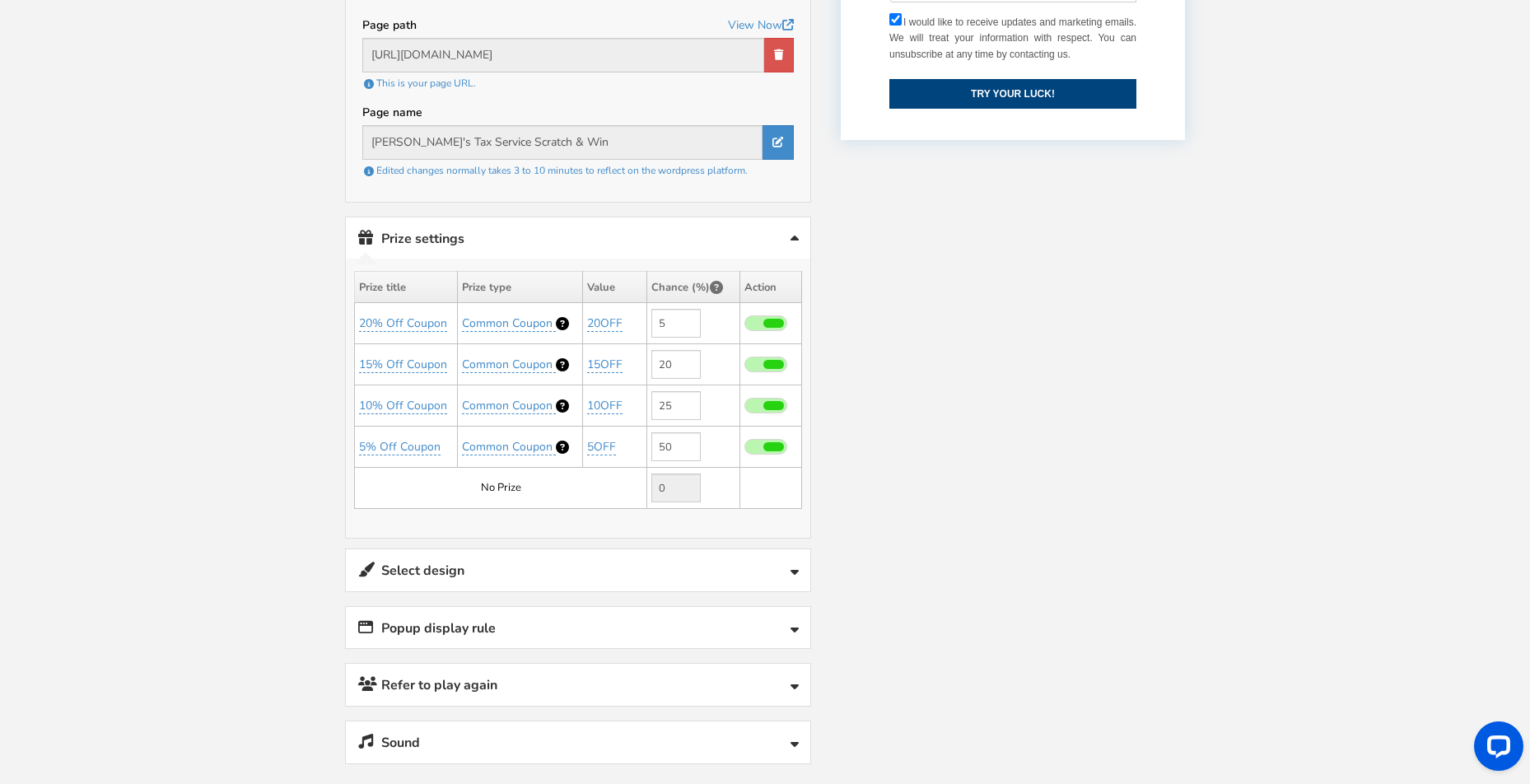
scroll to position [783, 0]
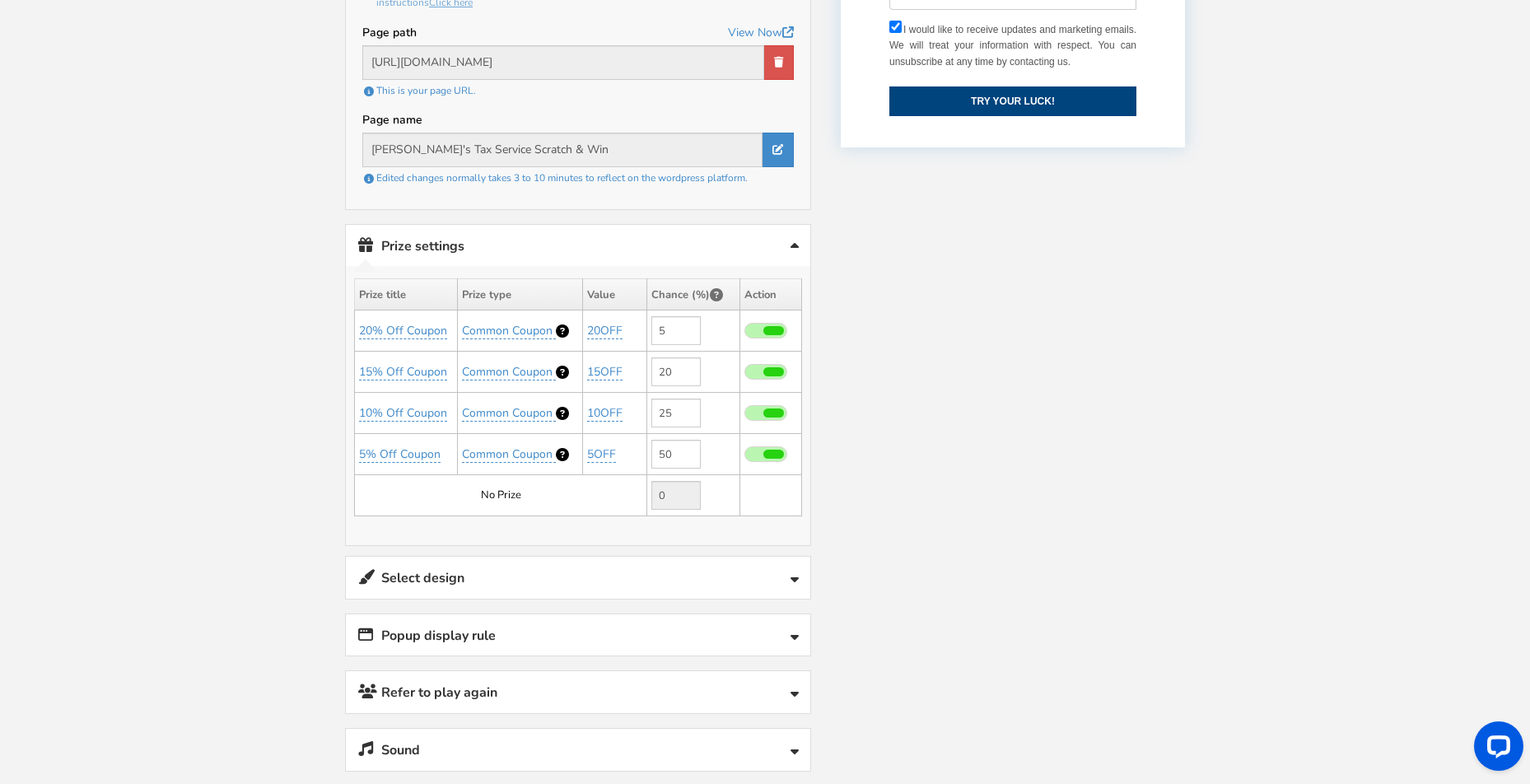
click at [526, 487] on td "No Prize" at bounding box center [501, 495] width 292 height 41
click at [520, 489] on td "No Prize" at bounding box center [501, 495] width 292 height 41
click at [531, 493] on td "No Prize" at bounding box center [501, 495] width 292 height 41
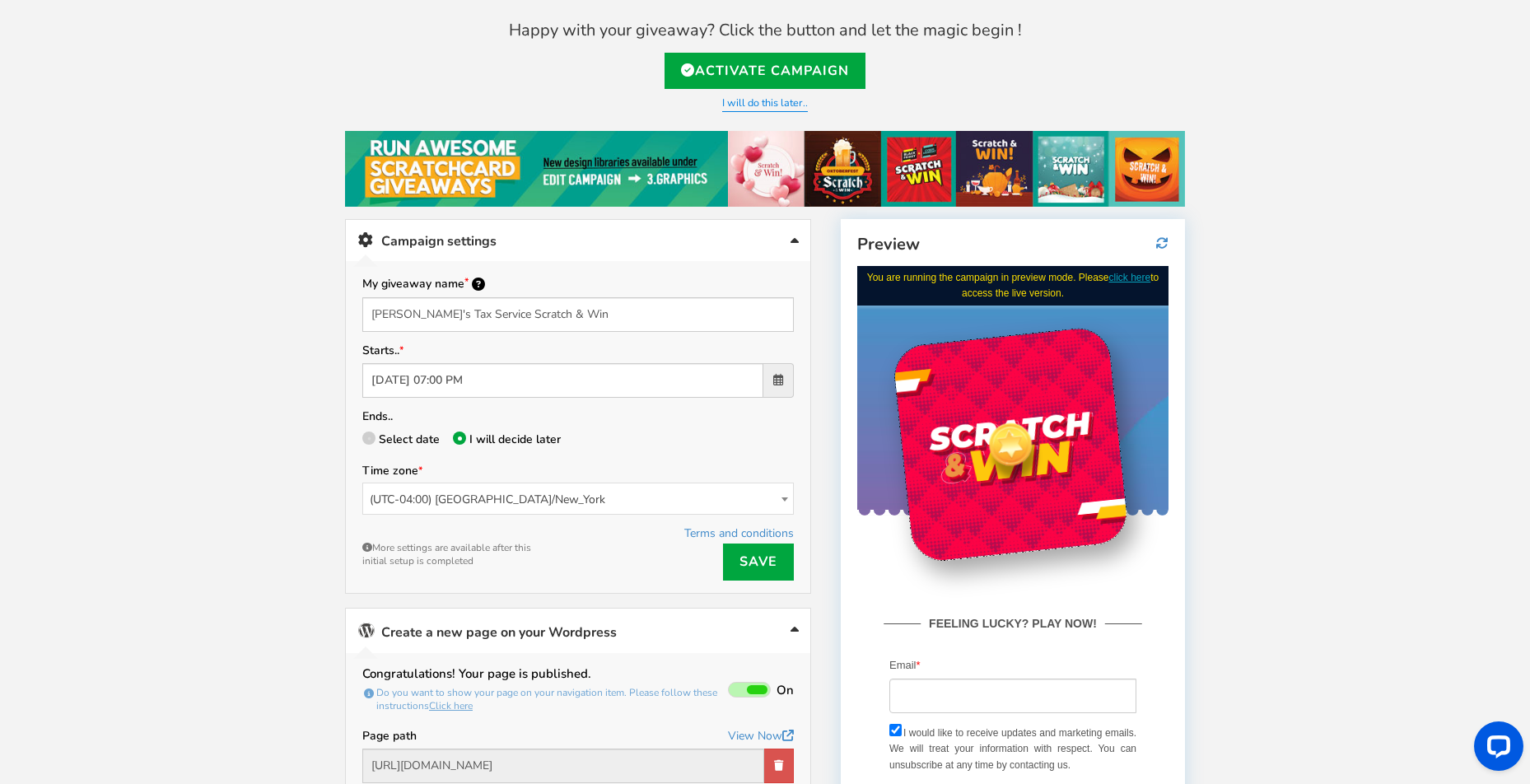
scroll to position [0, 0]
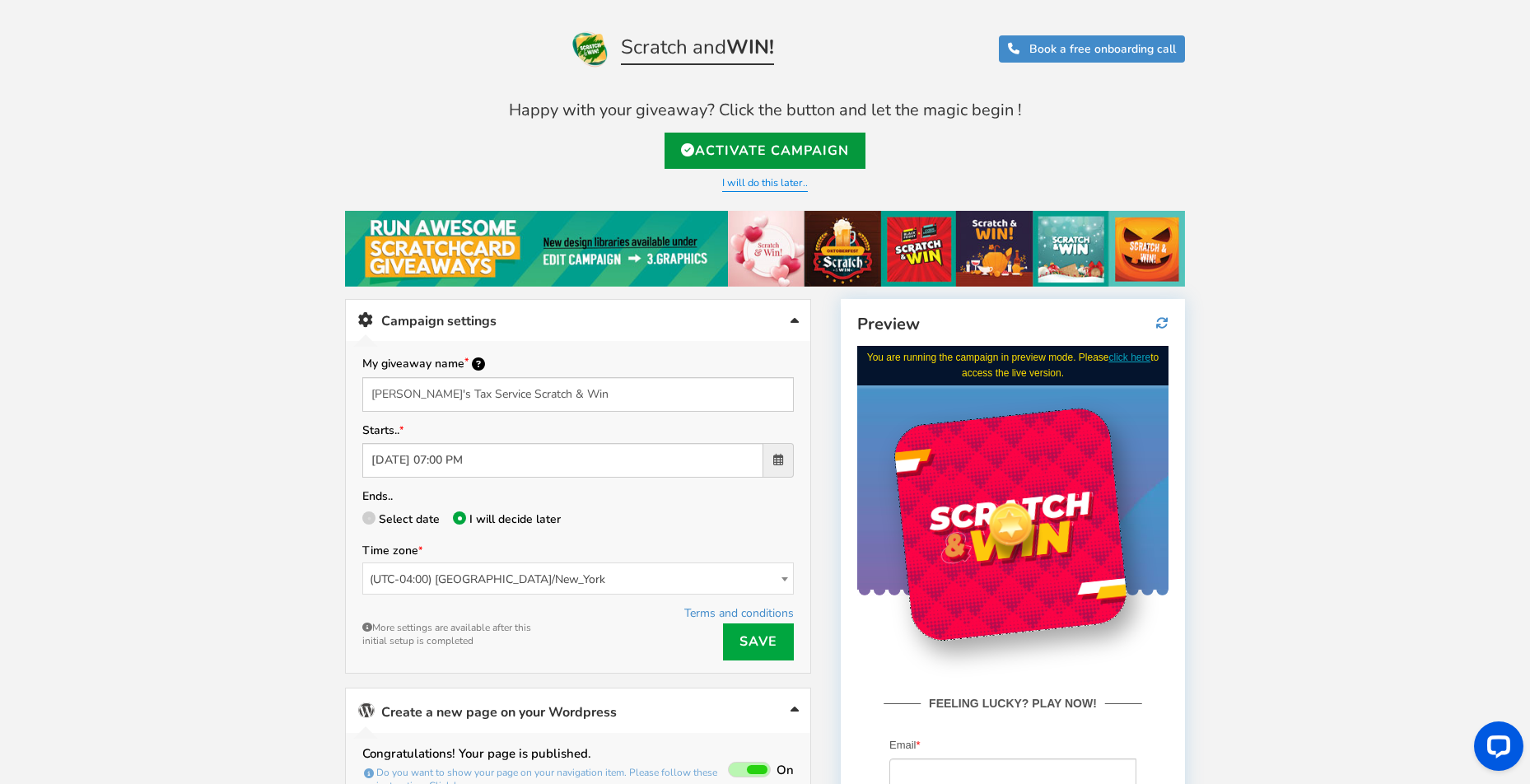
click at [733, 148] on link "Activate Campaign" at bounding box center [765, 151] width 201 height 36
type input "[URL][DOMAIN_NAME]"
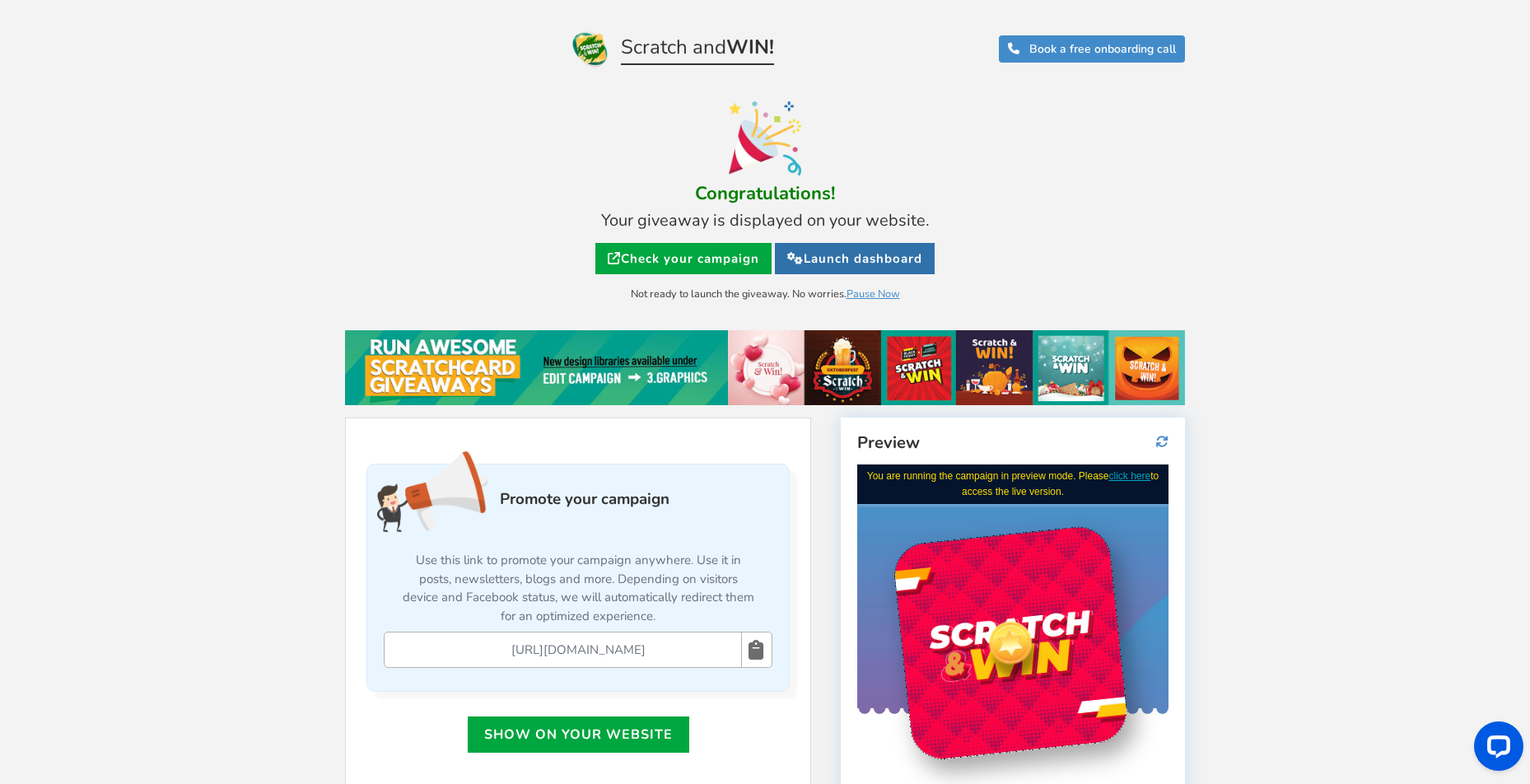
click at [848, 257] on link "Launch dashboard" at bounding box center [855, 258] width 160 height 31
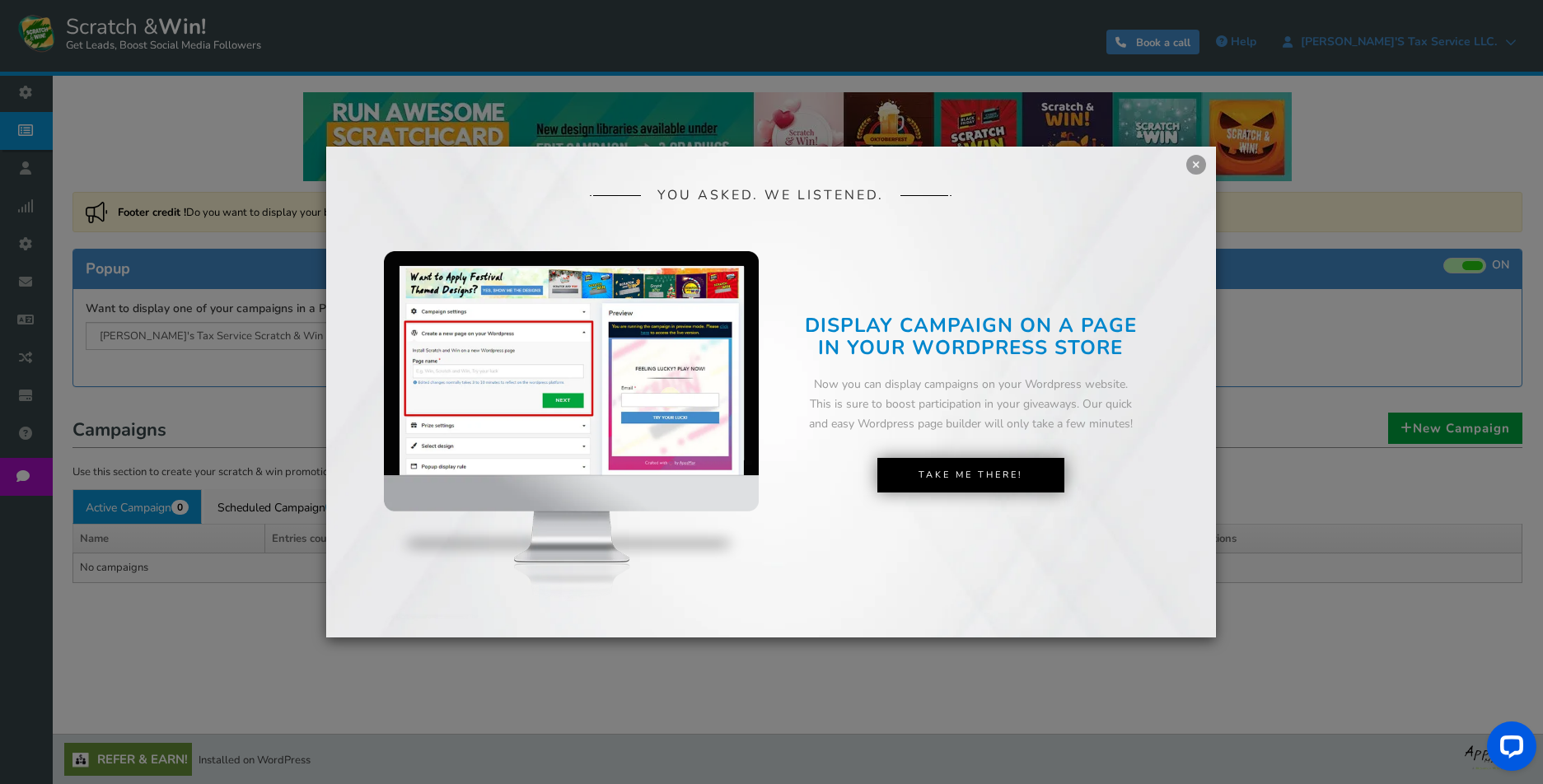
click at [1190, 166] on link "×" at bounding box center [1196, 165] width 20 height 20
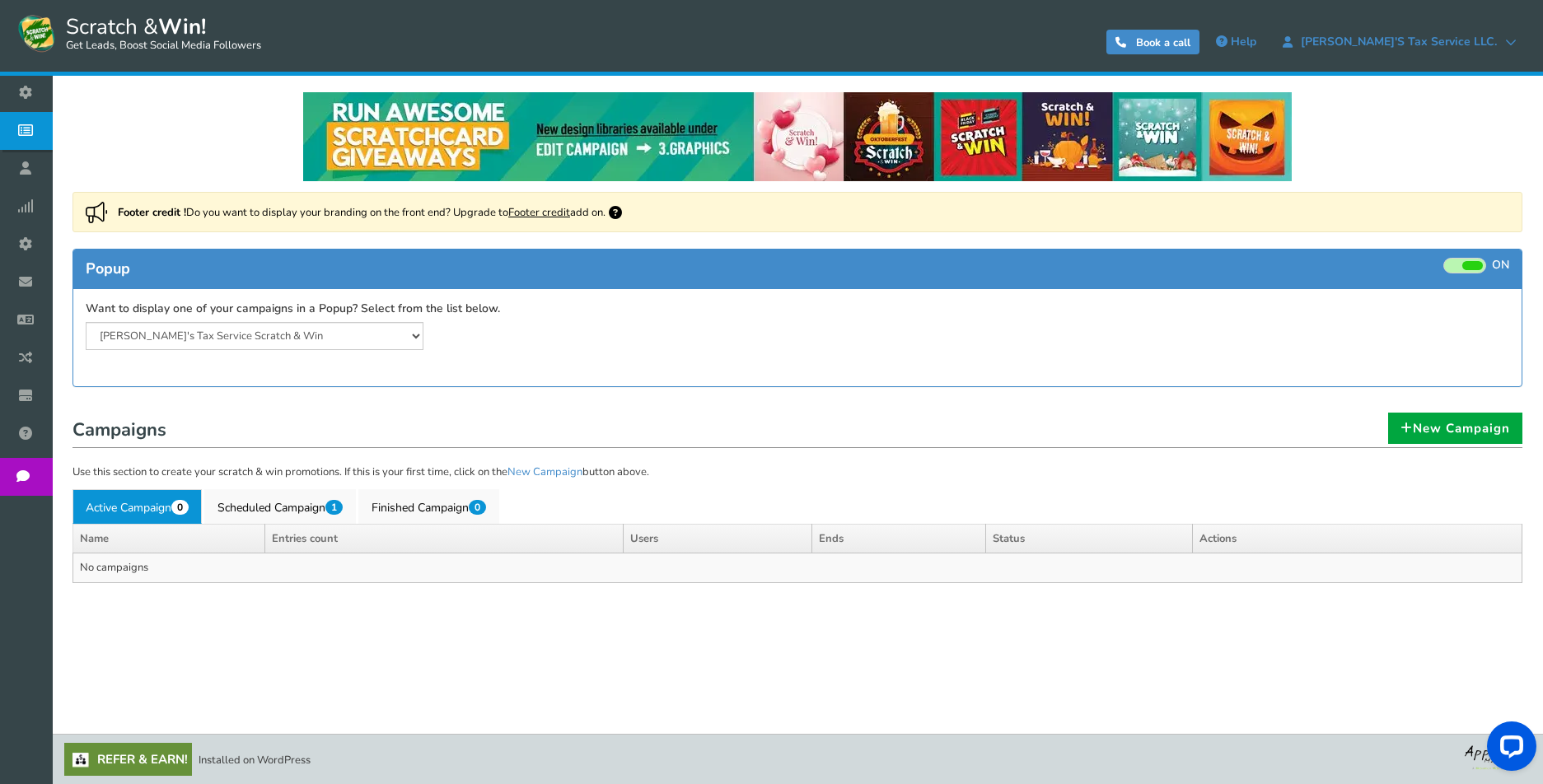
click at [288, 373] on div "Popup ON OFF Want to display one of your campaigns in a Popup? Select from the …" at bounding box center [797, 318] width 1450 height 138
click at [379, 332] on select "[PERSON_NAME]'s Tax Service Scratch & Win" at bounding box center [255, 336] width 338 height 28
click at [357, 371] on div "Popup ON OFF Want to display one of your campaigns in a Popup? Select from the …" at bounding box center [797, 318] width 1450 height 138
click at [0, 0] on span "Business settings" at bounding box center [0, 0] width 0 height 0
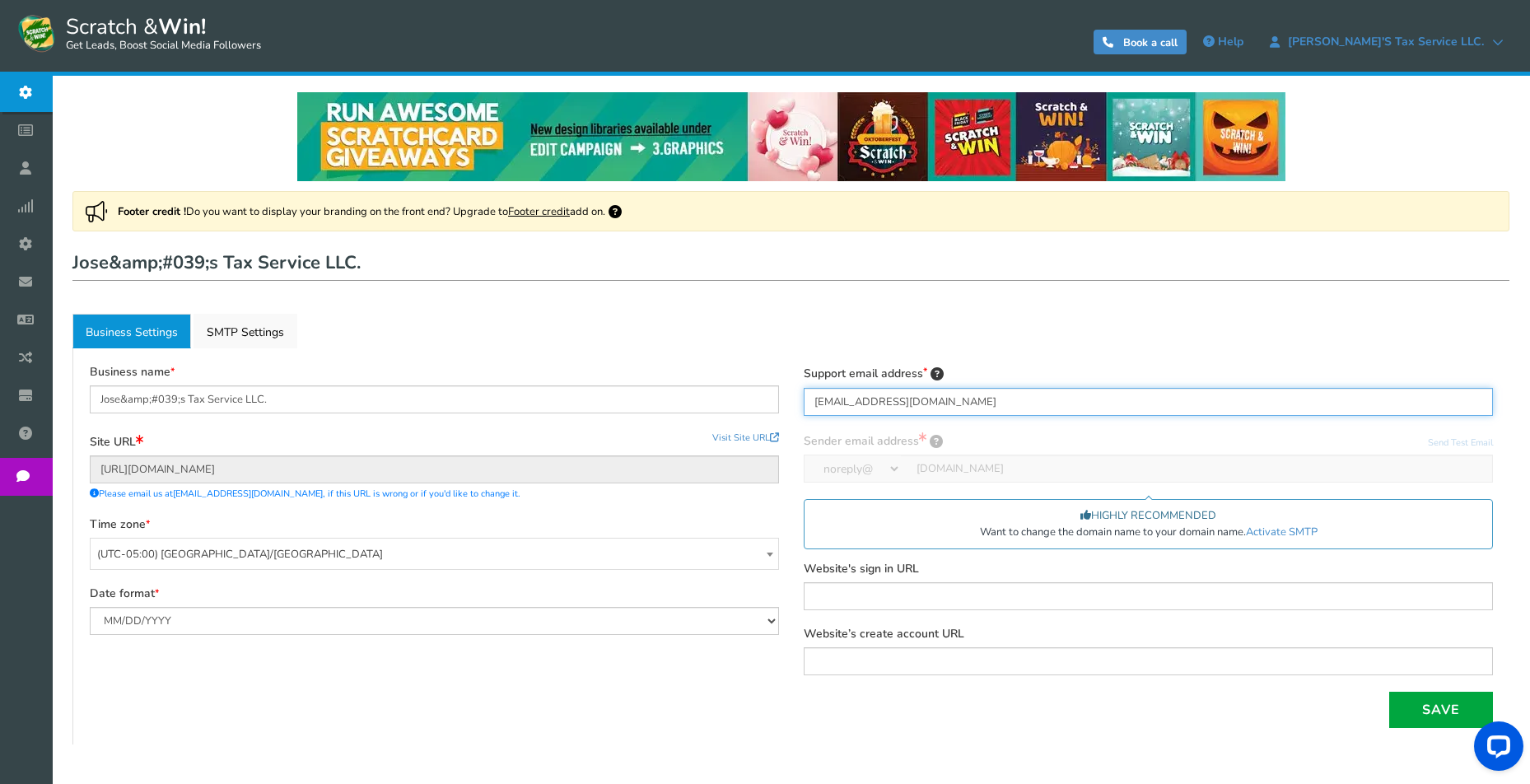
click at [980, 397] on input "leads@josestaxservice.com" at bounding box center [1148, 402] width 689 height 28
click at [876, 400] on input "Customer-Supurt@josestaxservice.com" at bounding box center [1148, 402] width 689 height 28
click at [1020, 405] on input "Customer-Support@josestaxservice.com" at bounding box center [1148, 402] width 689 height 28
type input "Customer-Support@josestaxservice.com"
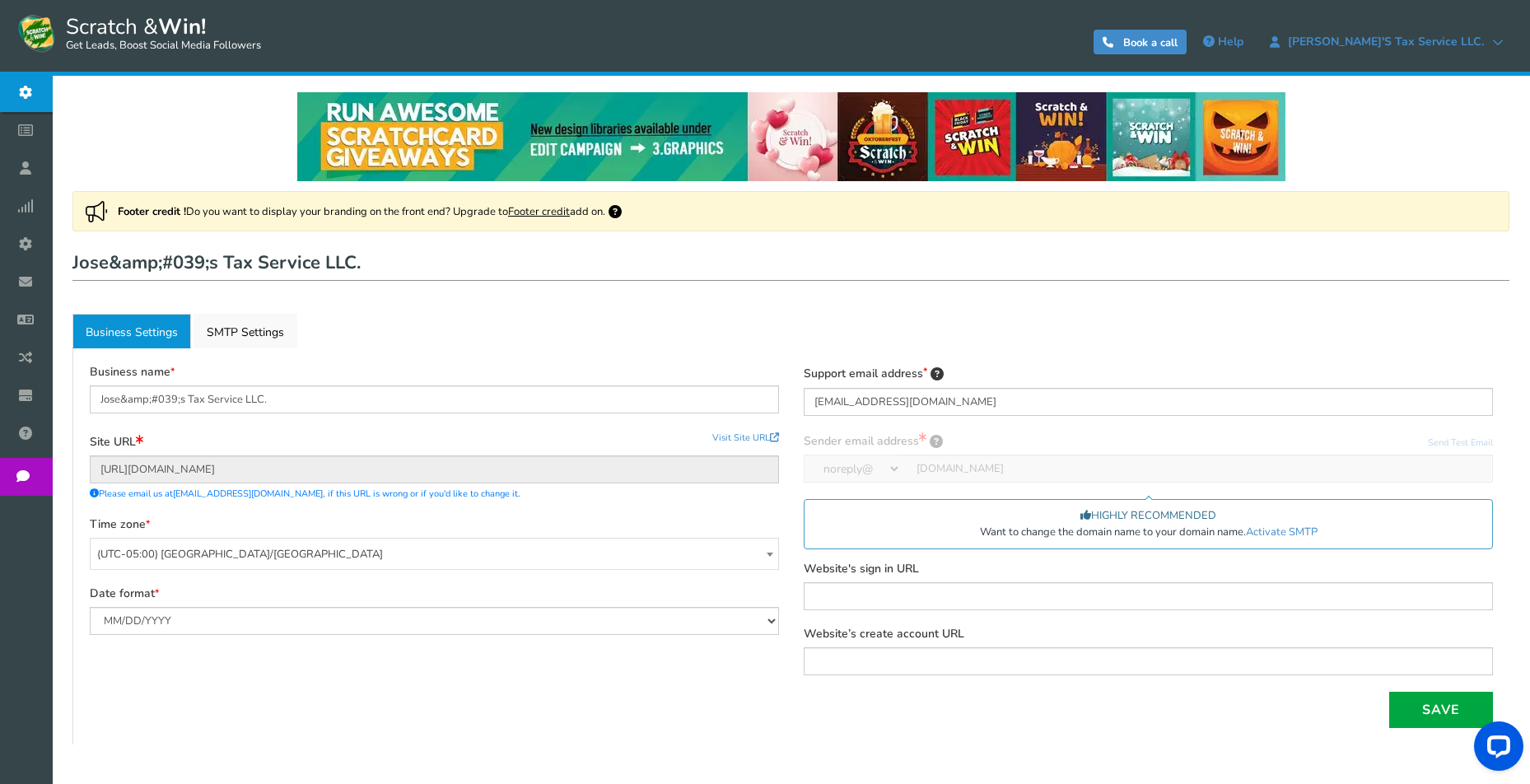
click at [787, 357] on div "Business name Jose&amp;#039;s Tax Service LLC. Site URL Update site URL Visit S…" at bounding box center [790, 546] width 1437 height 396
click at [646, 433] on div "Site URL Update site URL Visit Site URL" at bounding box center [434, 443] width 689 height 26
click at [378, 398] on input "Jose&amp;#039;s Tax Service LLC." at bounding box center [434, 399] width 689 height 28
type input "Jose's Tax Service LLC."
click at [379, 361] on div "Business name Jose's Tax Service LLC. Site URL Update site URL Visit Site URL h…" at bounding box center [790, 546] width 1437 height 396
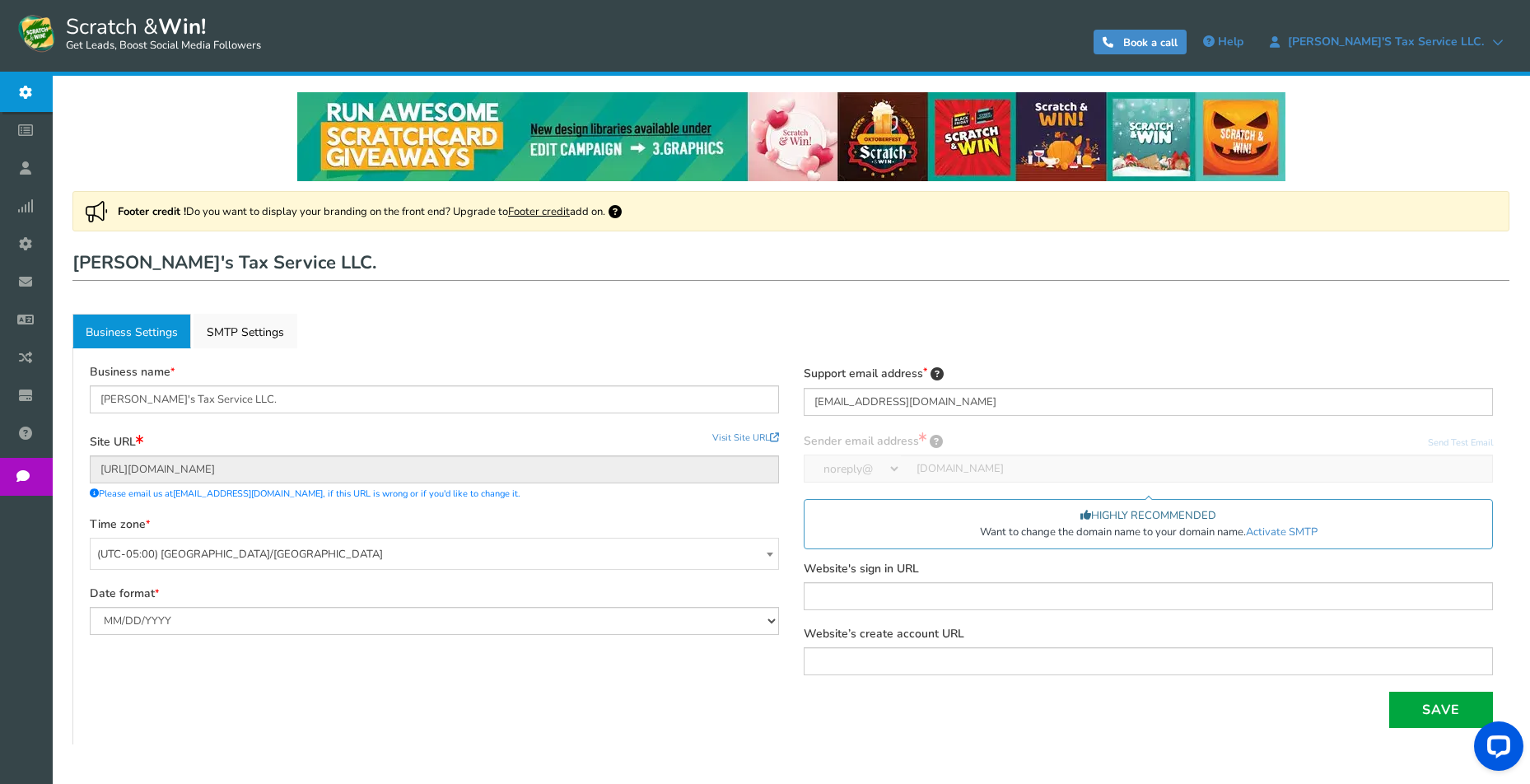
click at [259, 428] on div "Business name Jose's Tax Service LLC. Site URL Update site URL Visit Site URL h…" at bounding box center [434, 508] width 714 height 287
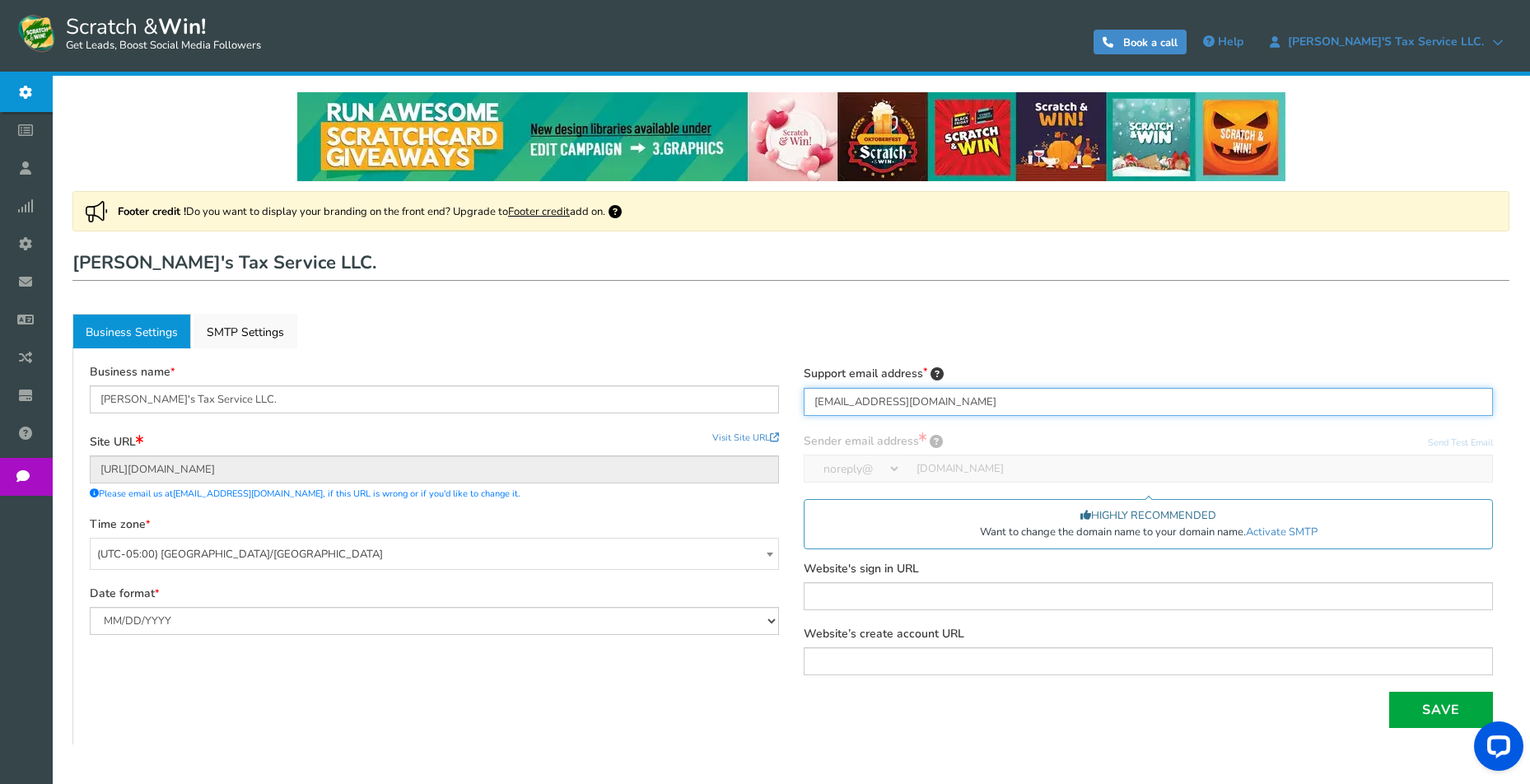
drag, startPoint x: 914, startPoint y: 401, endPoint x: 1021, endPoint y: 396, distance: 106.4
click at [1021, 396] on input "Customer-Support@josestaxservice.com" at bounding box center [1148, 402] width 689 height 28
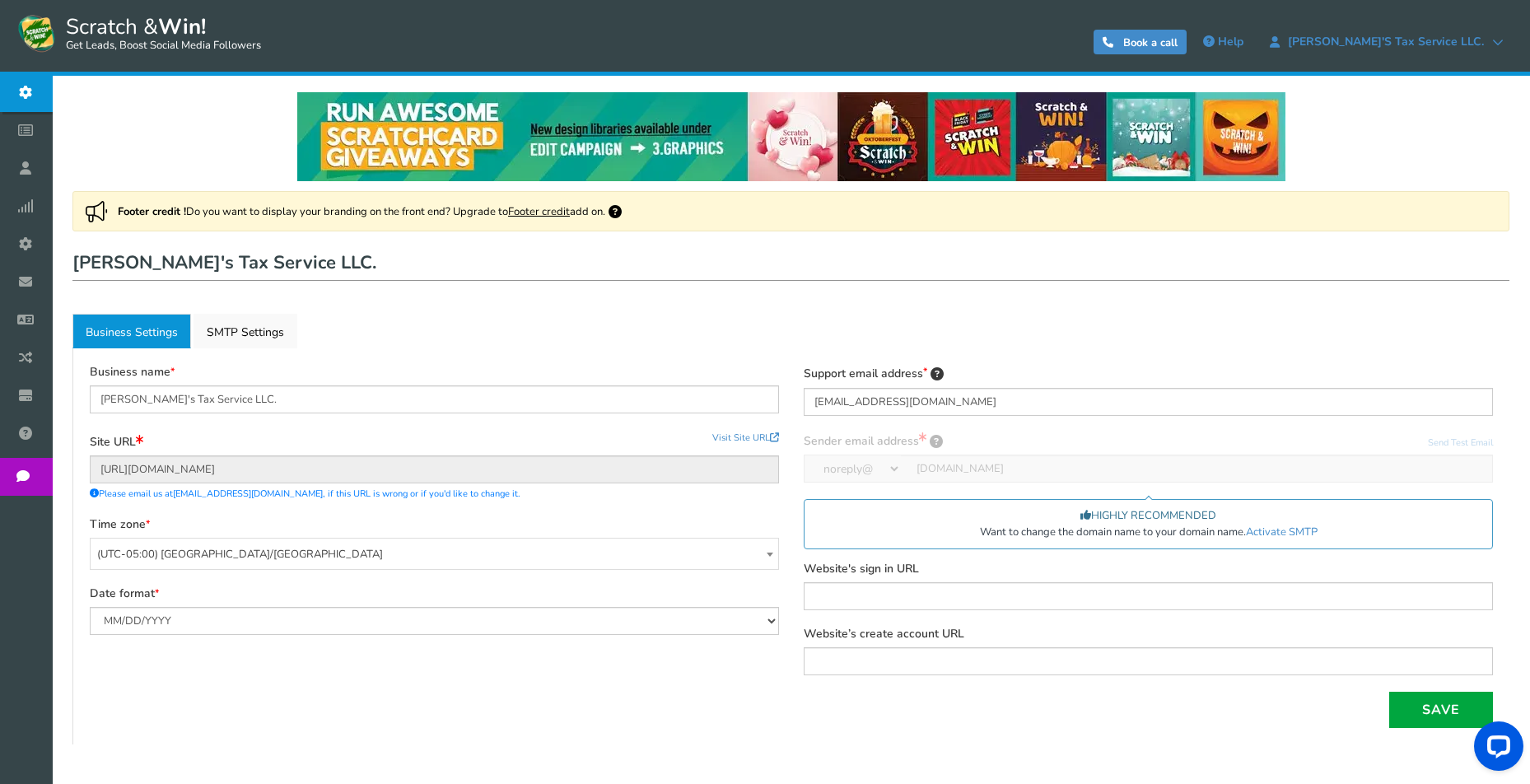
click at [749, 650] on div "Business name Jose's Tax Service LLC. Site URL Update site URL Visit Site URL h…" at bounding box center [791, 546] width 1428 height 363
click at [1432, 705] on button "Save" at bounding box center [1442, 710] width 104 height 36
click at [245, 330] on link "Active SMTP Settings" at bounding box center [246, 331] width 104 height 35
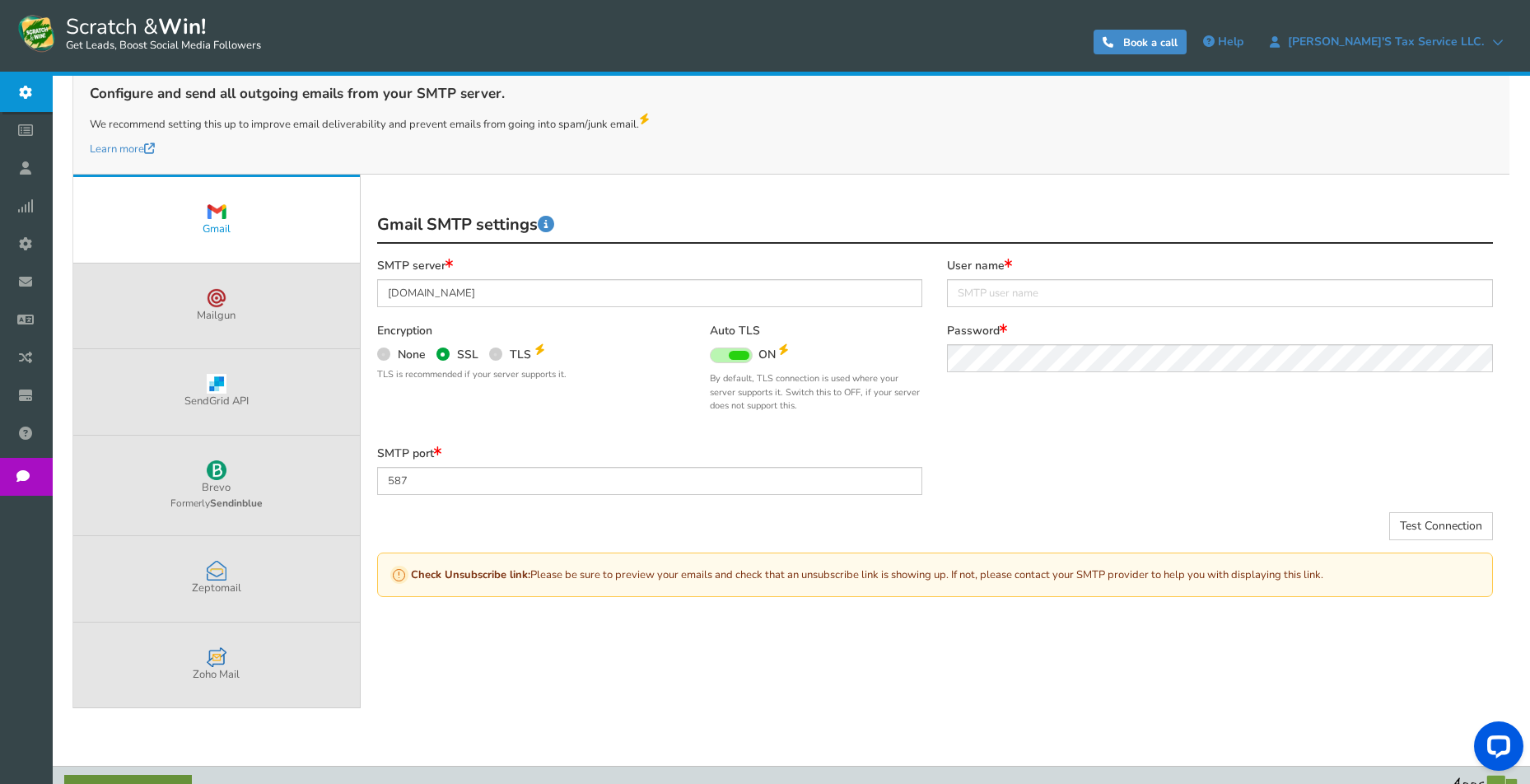
scroll to position [267, 0]
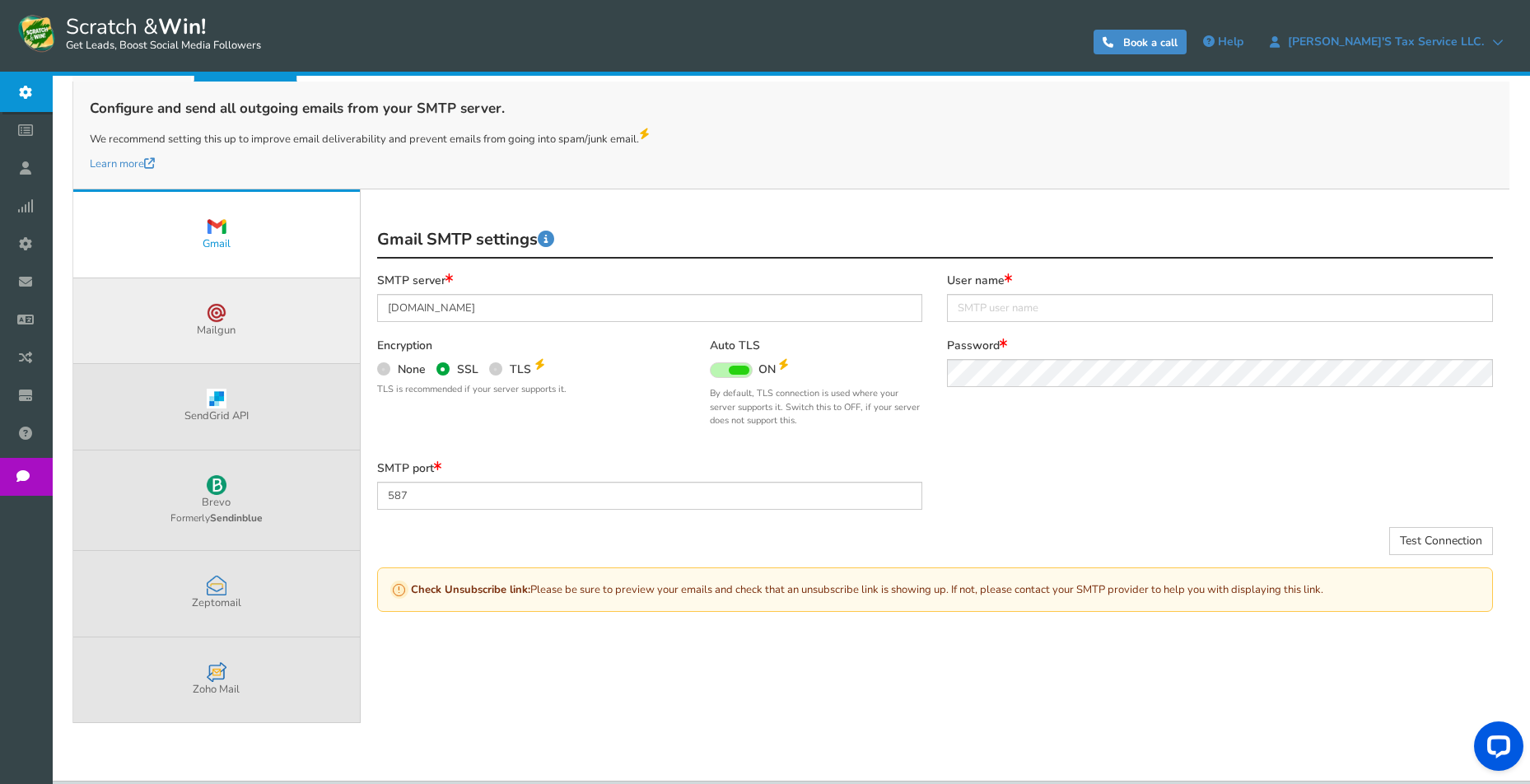
click at [260, 332] on link "Mailgun" at bounding box center [216, 321] width 287 height 86
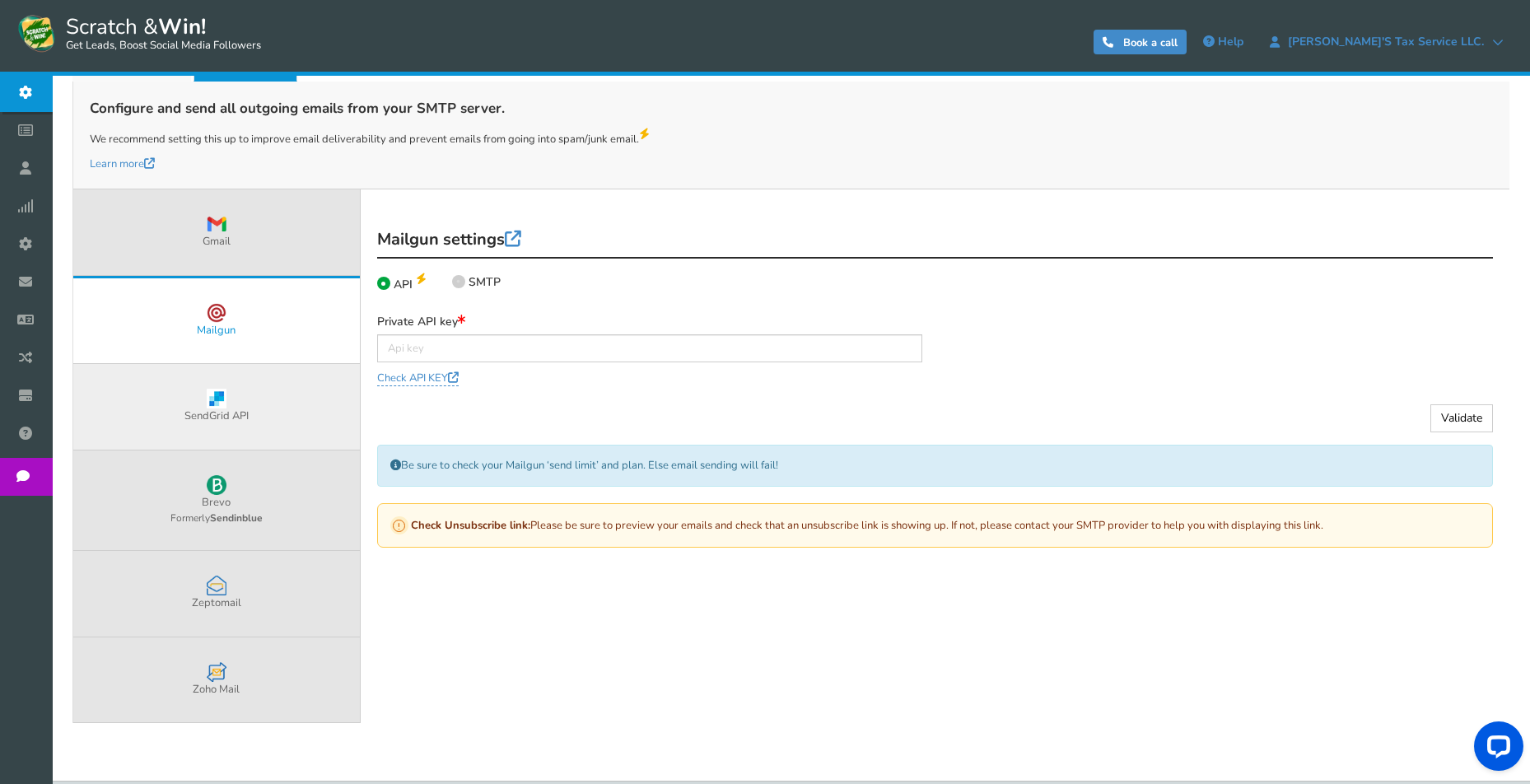
click at [283, 413] on link "SendGrid API" at bounding box center [216, 407] width 287 height 86
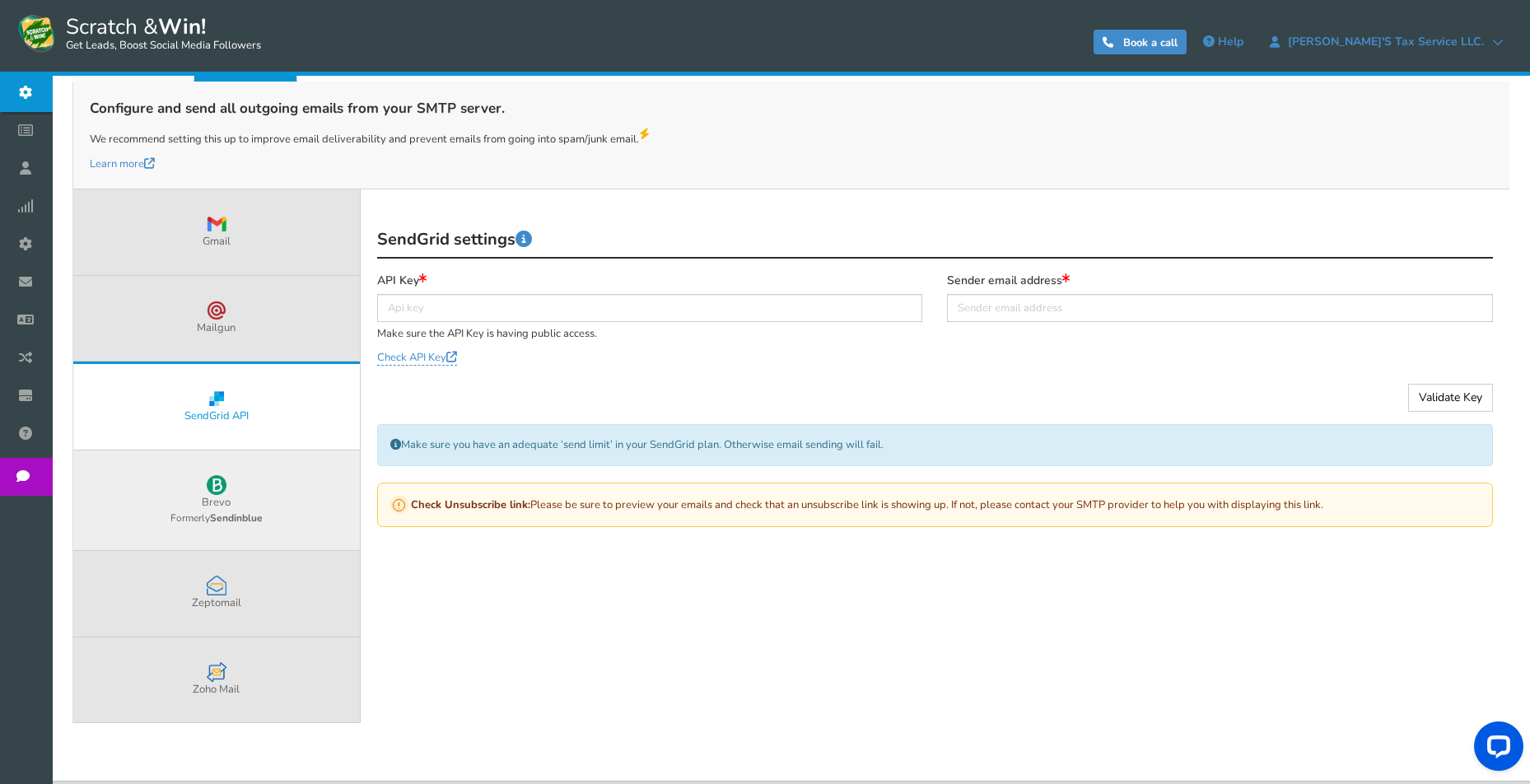
click at [301, 482] on link "Brevo Formerly Sendinblue" at bounding box center [216, 501] width 287 height 100
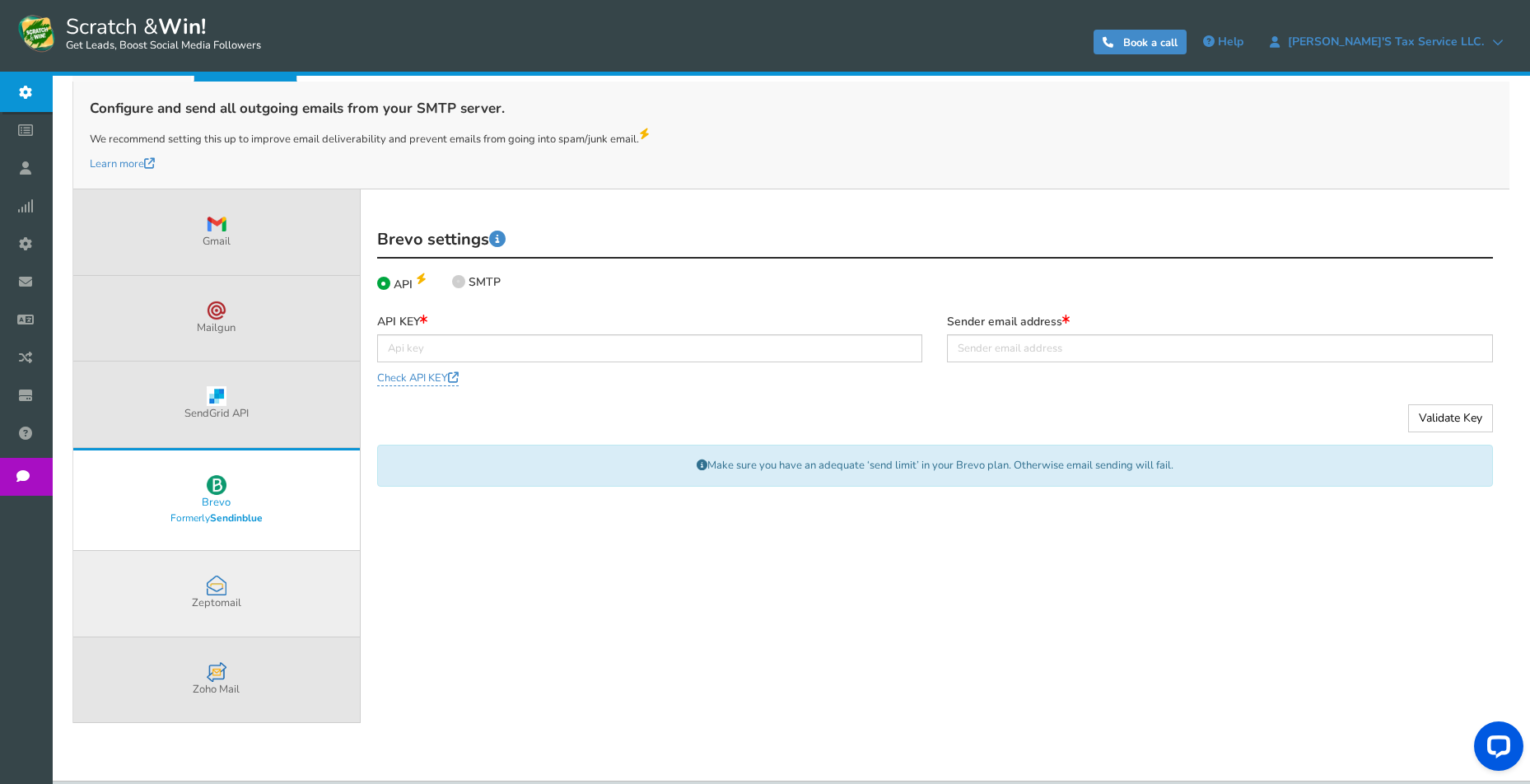
click at [282, 584] on link "Zeptomail" at bounding box center [216, 594] width 287 height 86
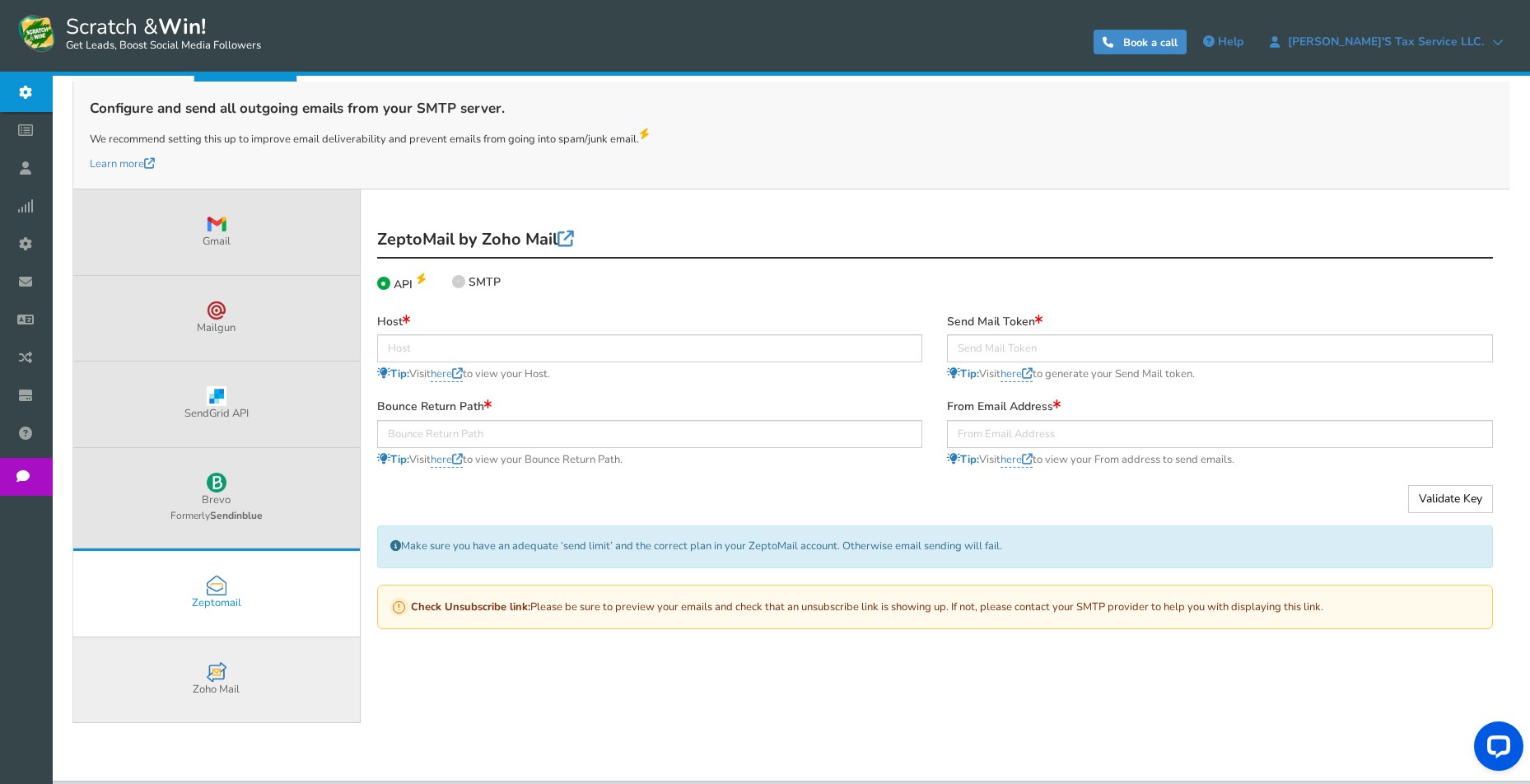
click at [293, 686] on link "Zoho Mail" at bounding box center [216, 681] width 287 height 86
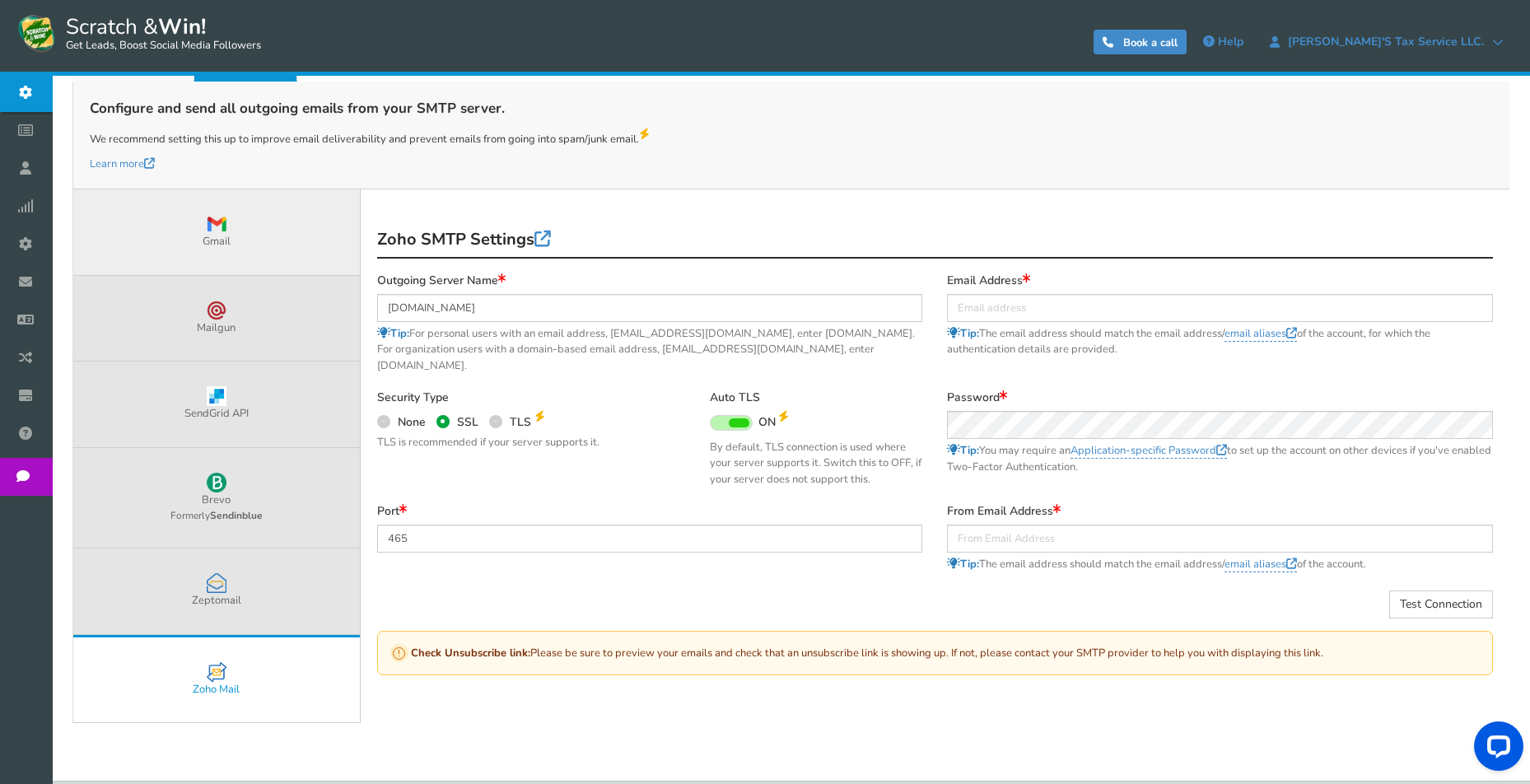
click at [287, 229] on link "Gmail" at bounding box center [216, 232] width 287 height 86
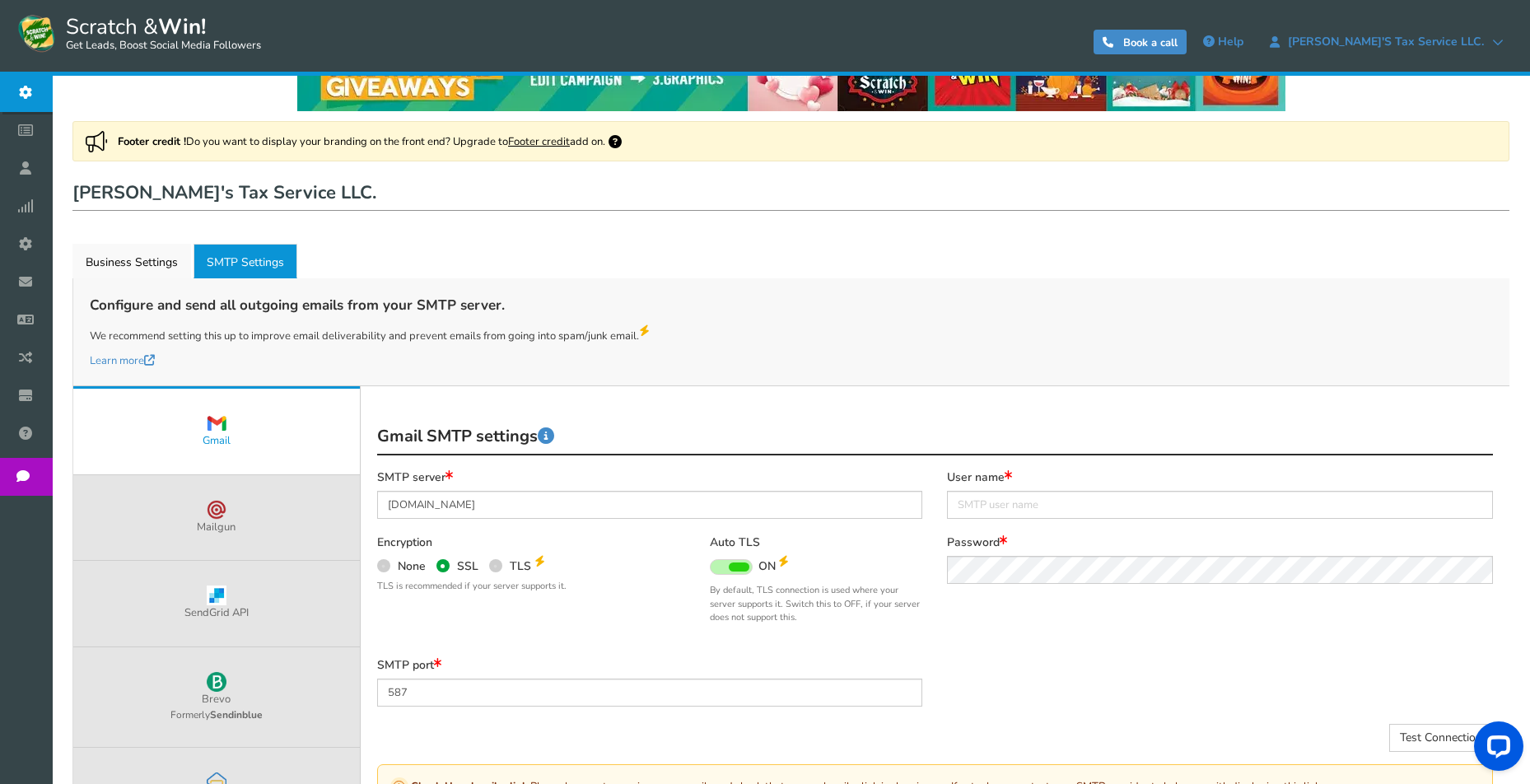
scroll to position [49, 0]
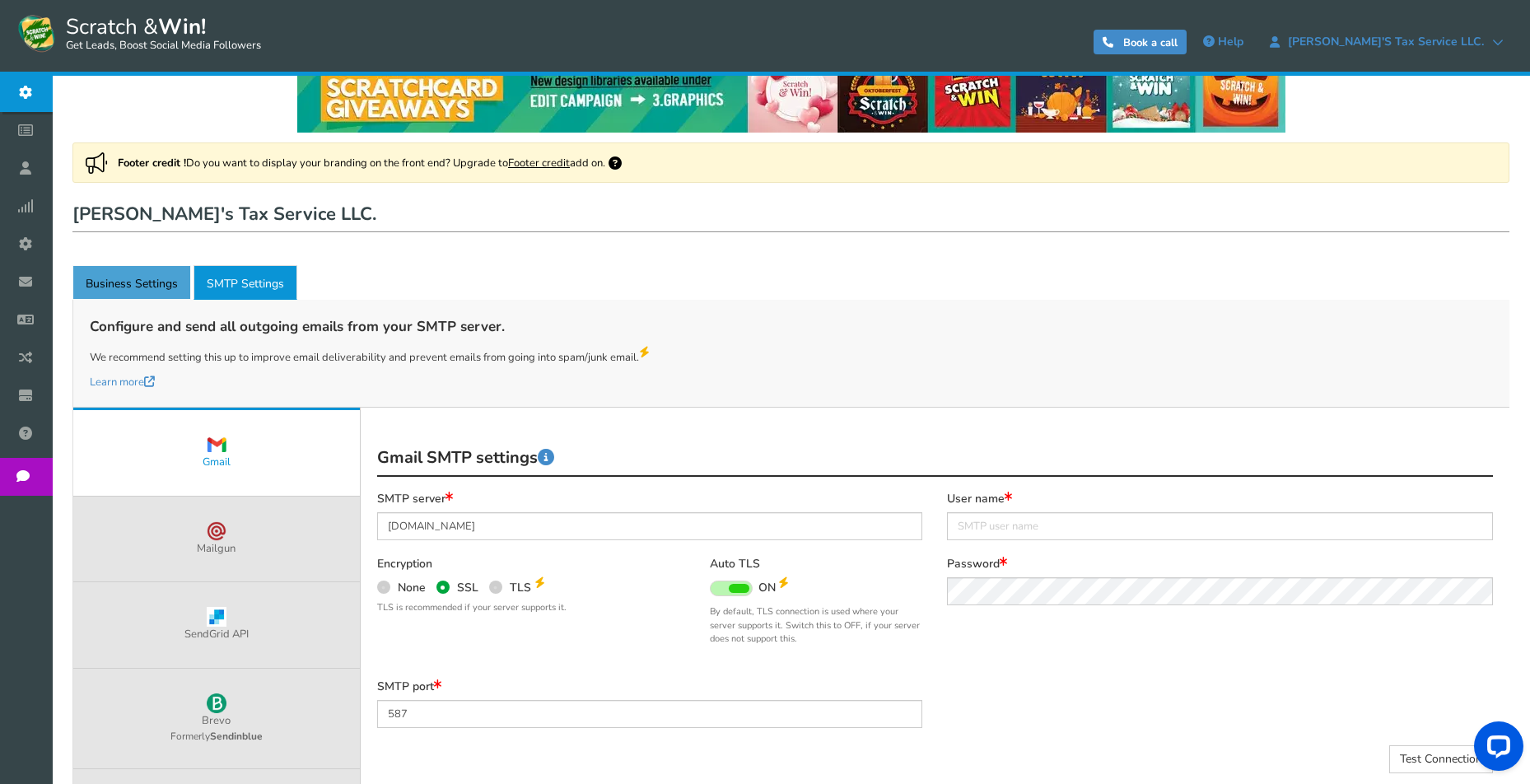
click at [126, 283] on link "Business Settings" at bounding box center [131, 282] width 119 height 35
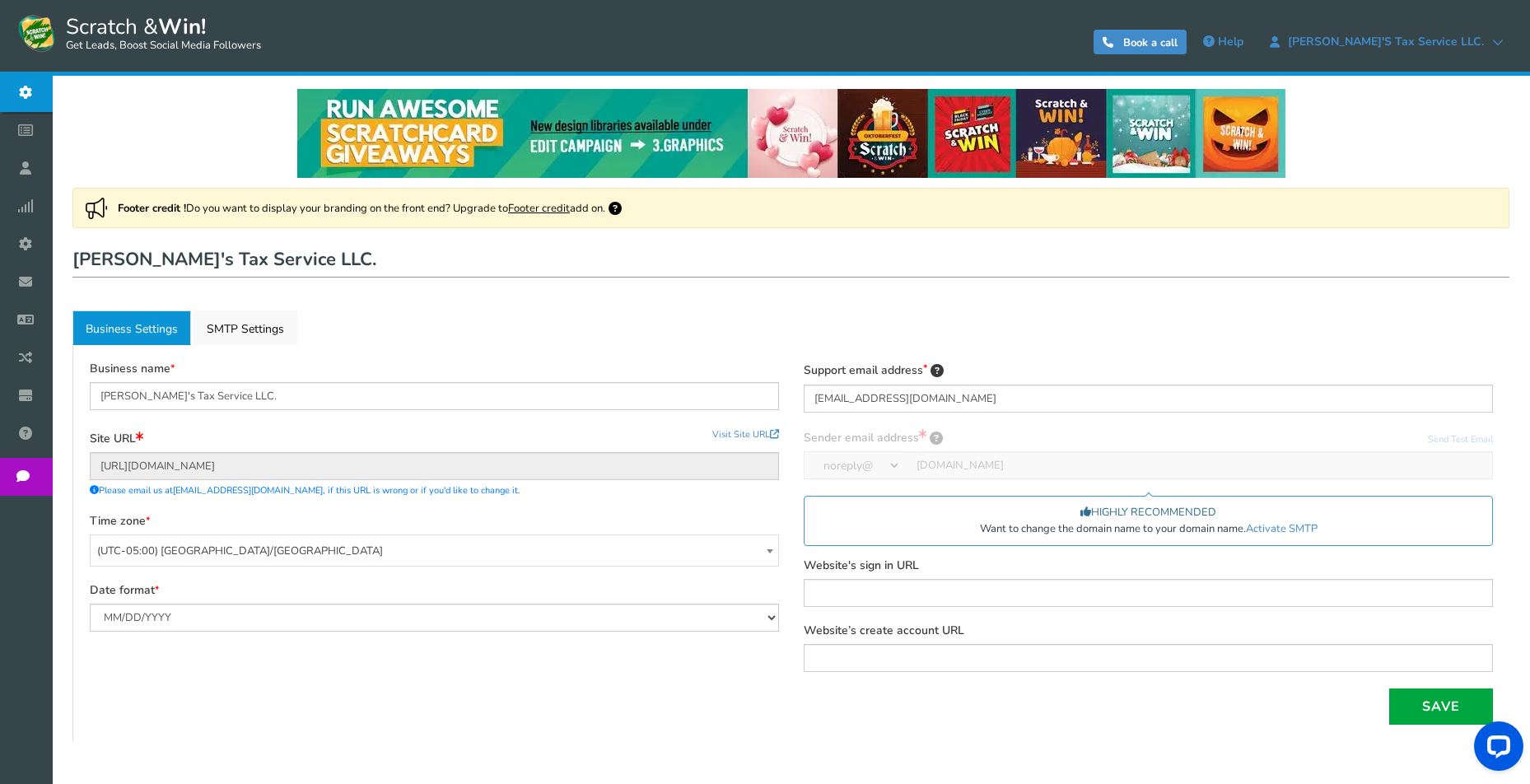
scroll to position [0, 0]
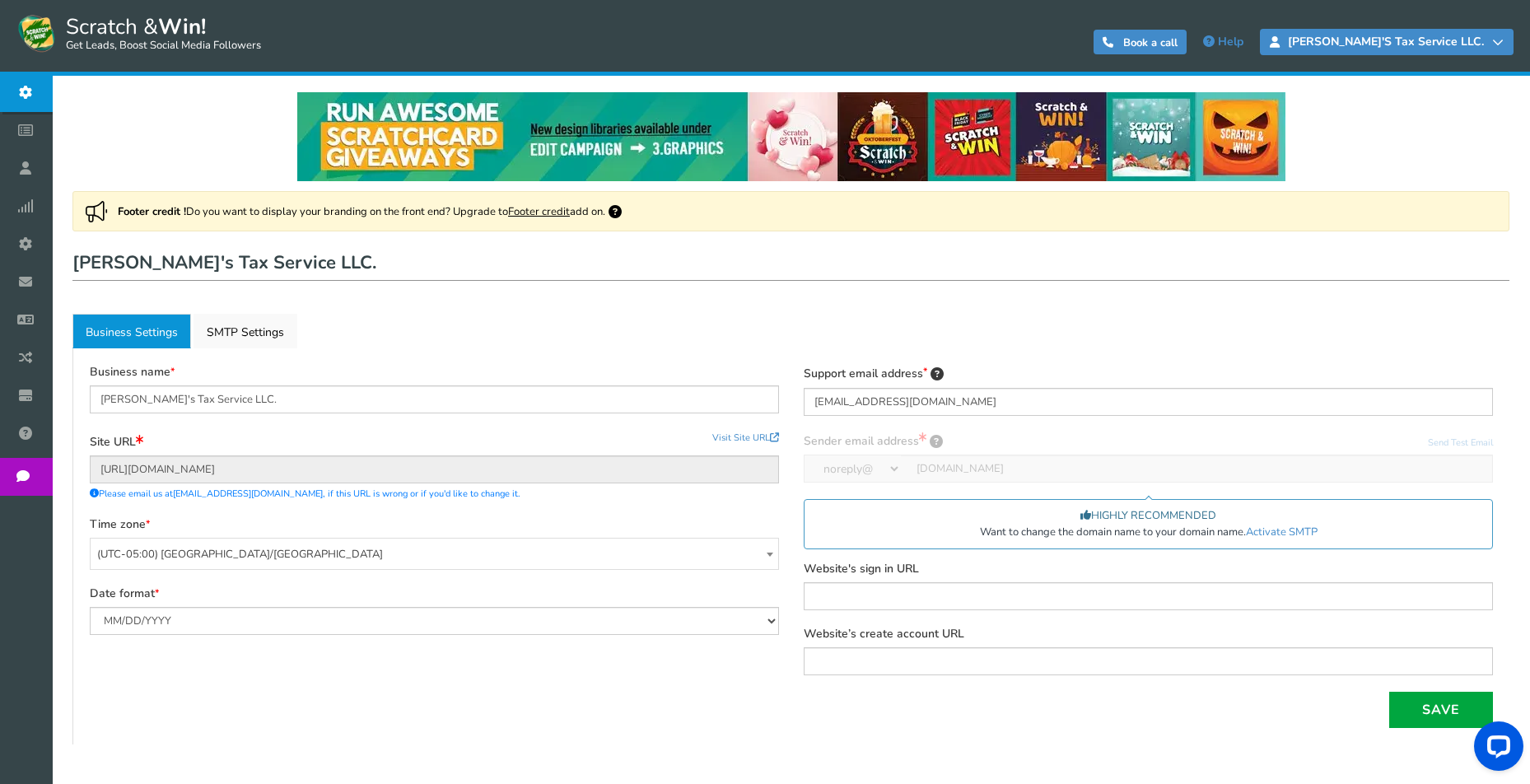
click at [1497, 39] on icon at bounding box center [1499, 42] width 12 height 12
click at [633, 310] on div "Footer credit ! Do you want to display your branding on the front end? Upgrade …" at bounding box center [790, 468] width 1437 height 554
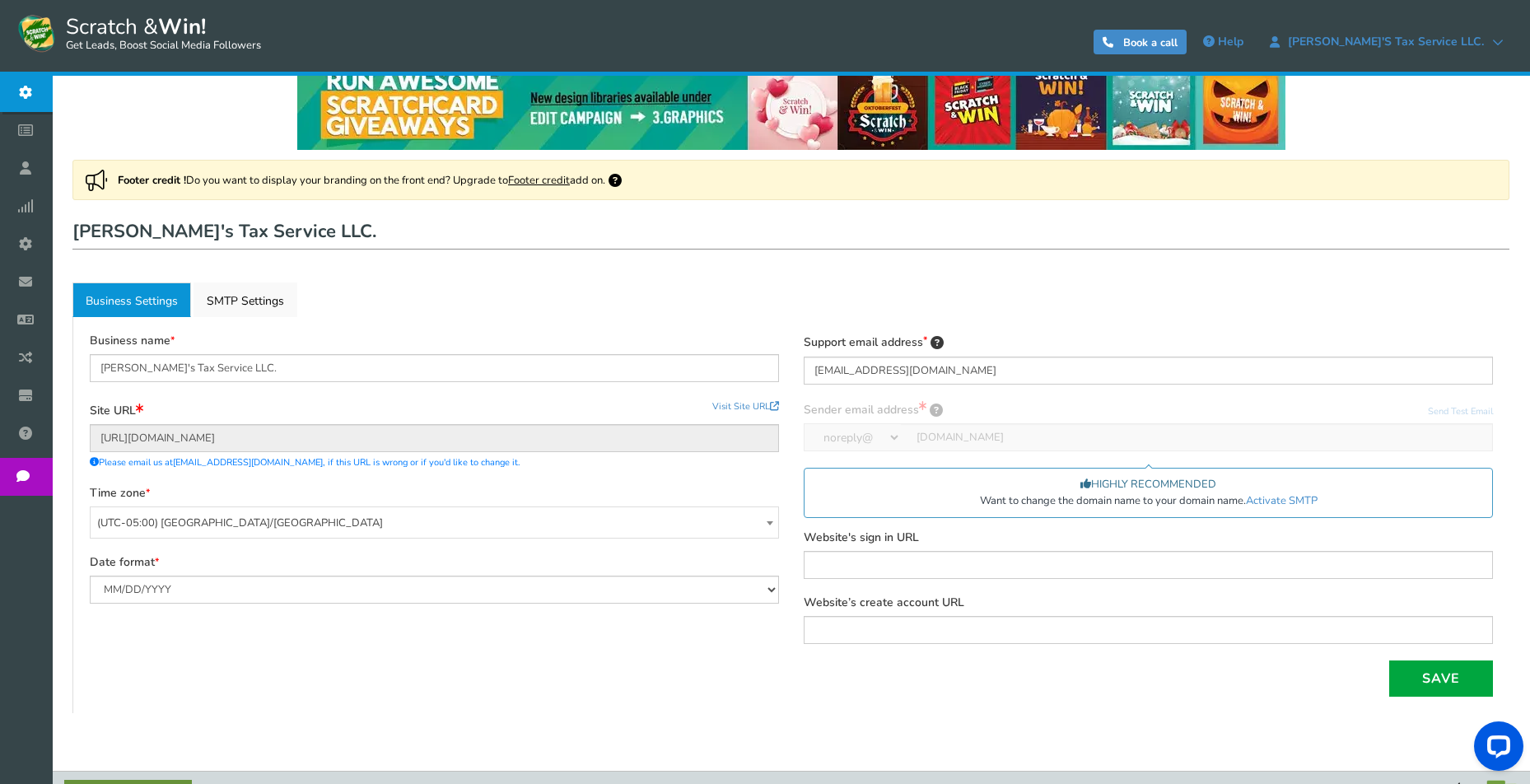
scroll to position [66, 0]
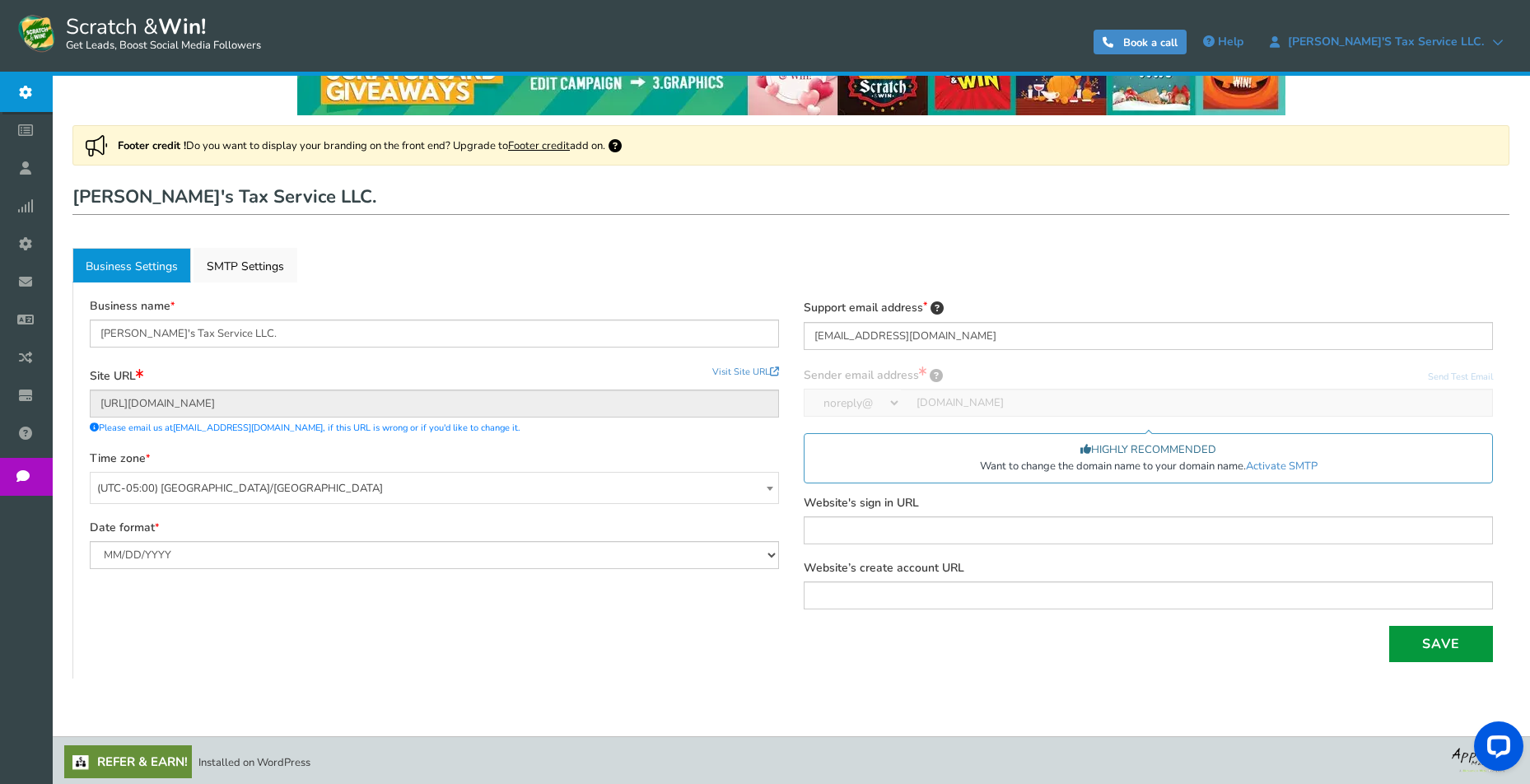
click at [1432, 638] on button "Save" at bounding box center [1442, 644] width 104 height 36
click at [263, 626] on div "Save Saved successfully × Close" at bounding box center [791, 644] width 1428 height 36
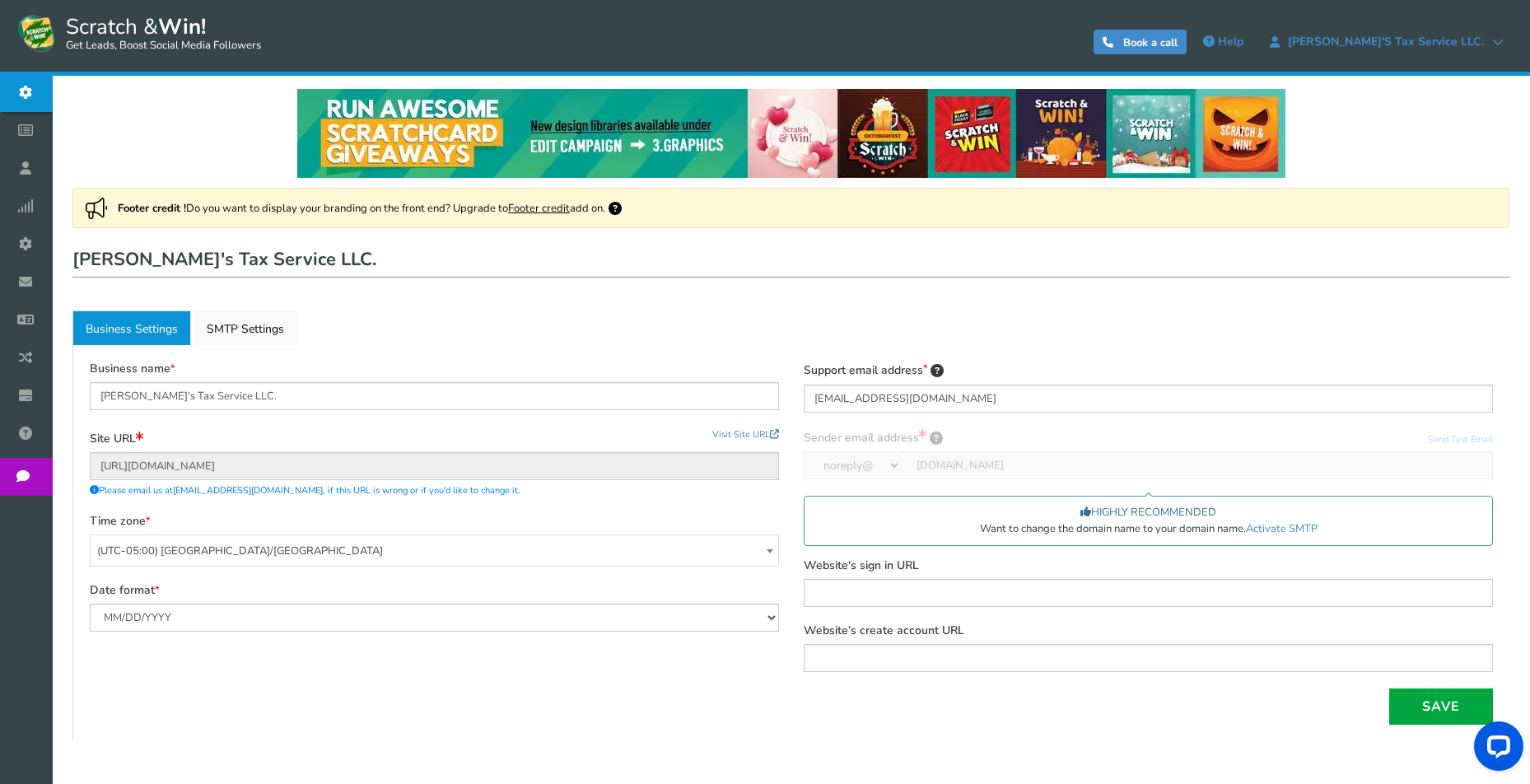
scroll to position [0, 0]
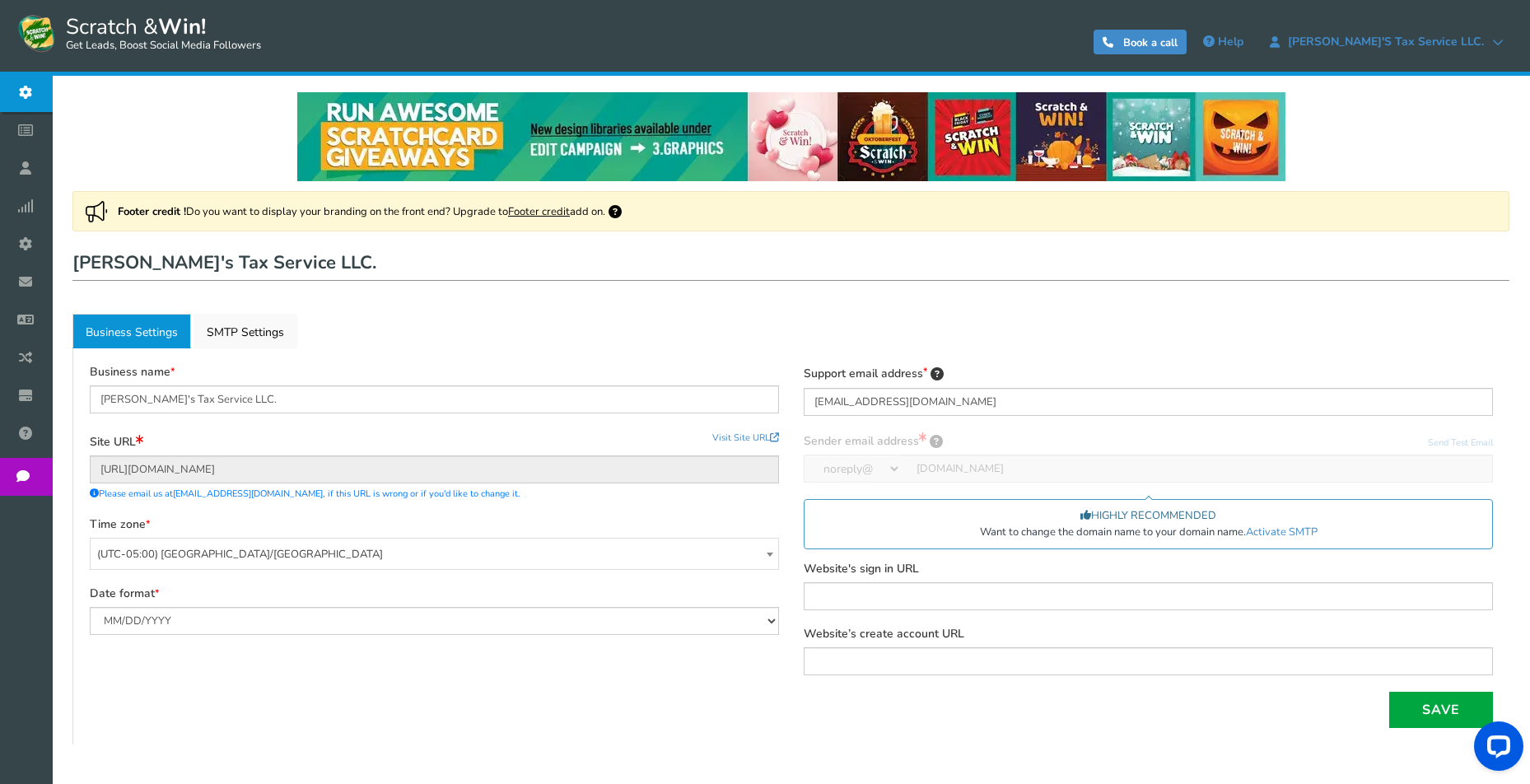
click at [0, 0] on span "Plans" at bounding box center [0, 0] width 0 height 0
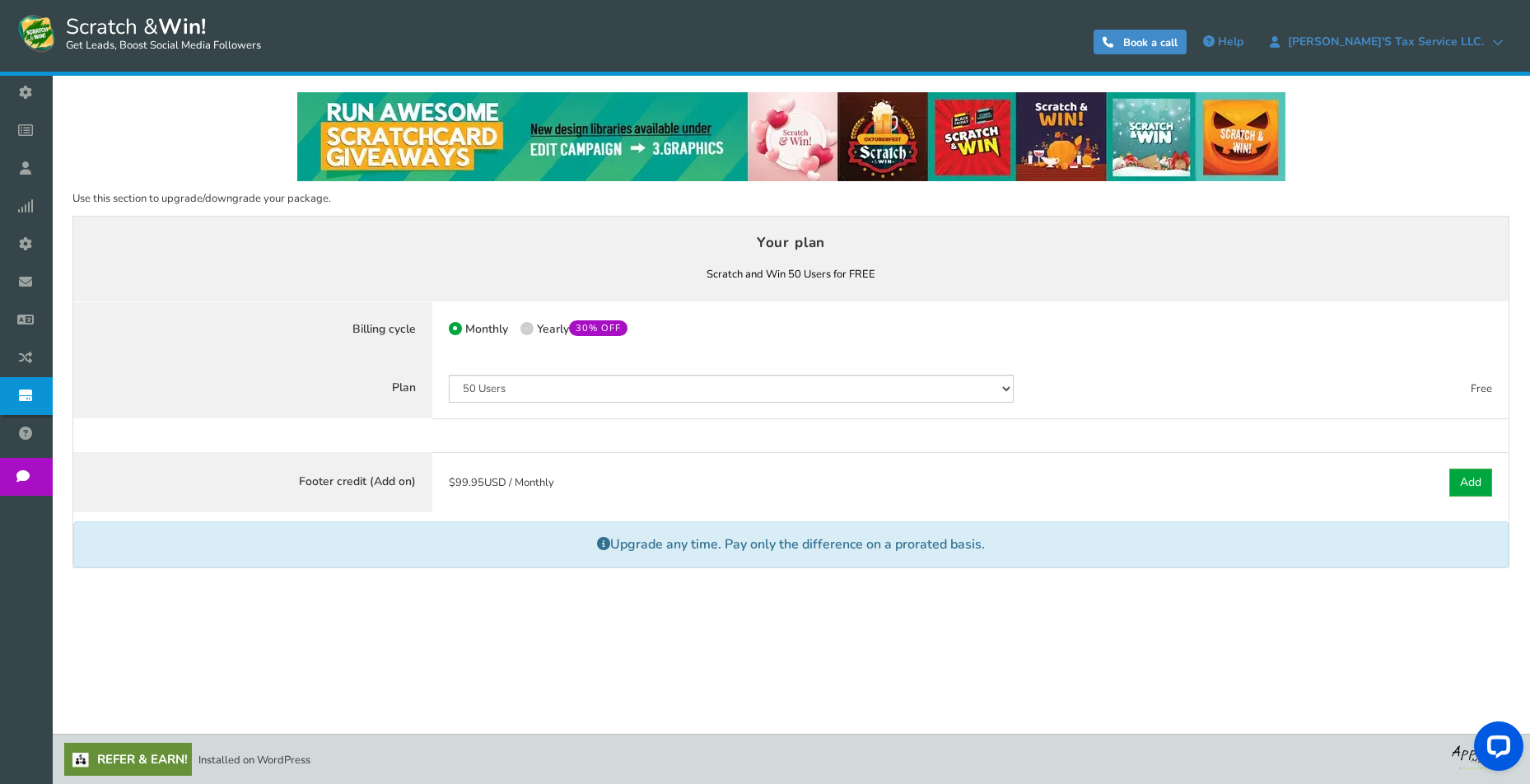
click at [525, 328] on span at bounding box center [527, 328] width 13 height 13
click at [525, 328] on input "50% OFF Limited time offer! Yearly 30% OFF" at bounding box center [526, 330] width 11 height 11
radio input "true"
click at [457, 325] on span at bounding box center [455, 328] width 13 height 13
click at [457, 325] on input "Monthly" at bounding box center [454, 330] width 11 height 11
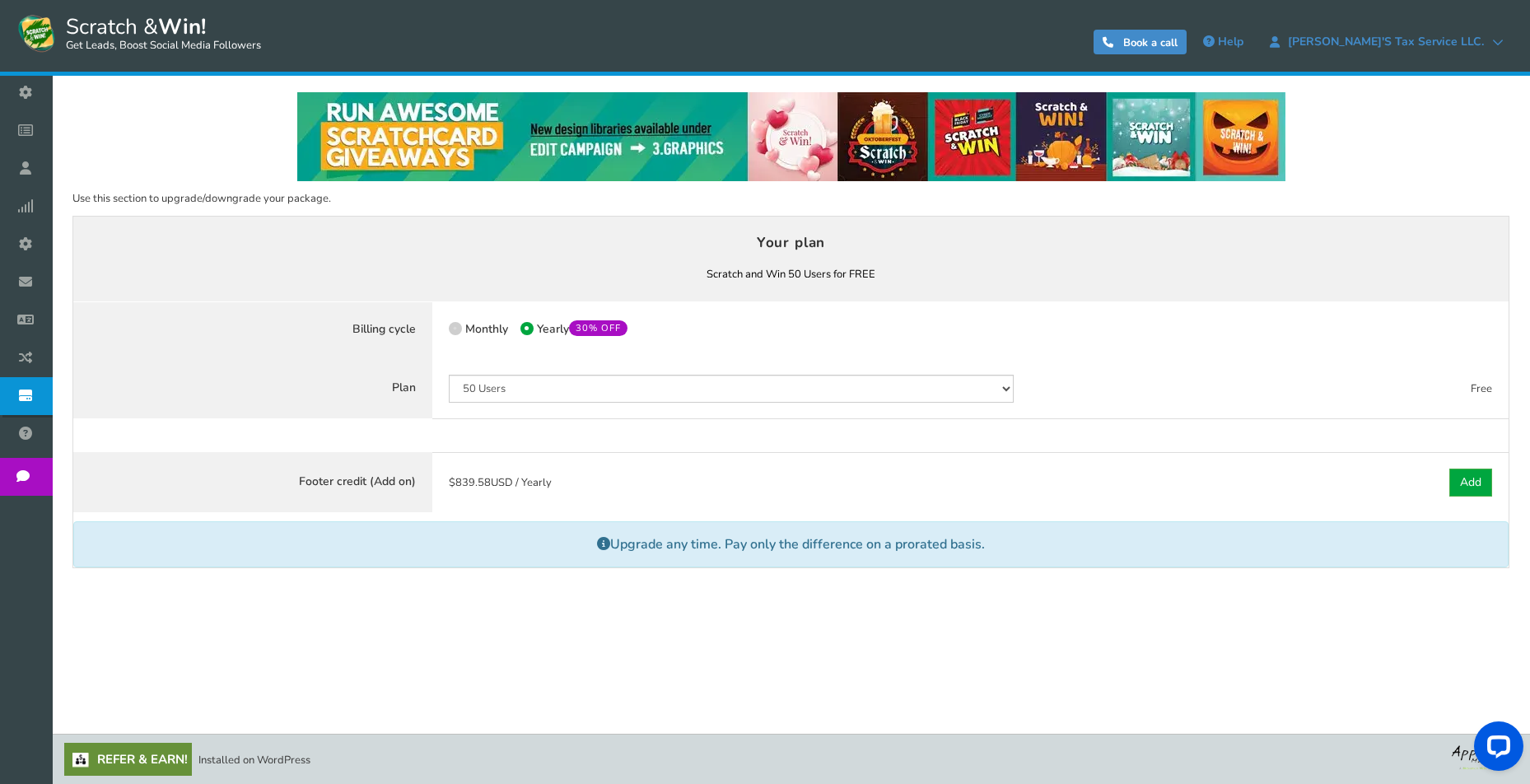
radio input "true"
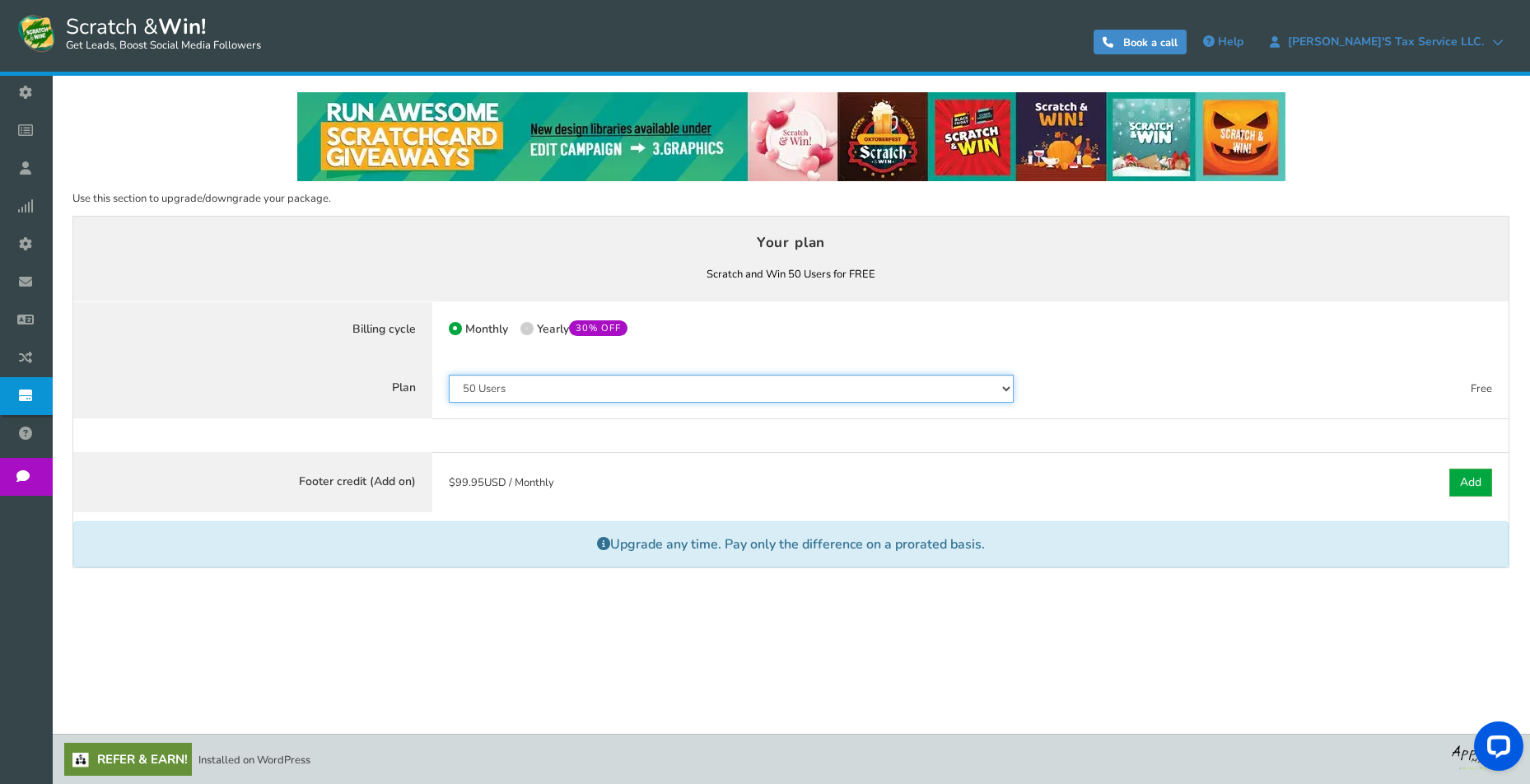
select select "798"
click at [449, 375] on select "50 Users 500 Users 2000 Users 10000 Users 25000 Users Unlimited" at bounding box center [731, 389] width 565 height 28
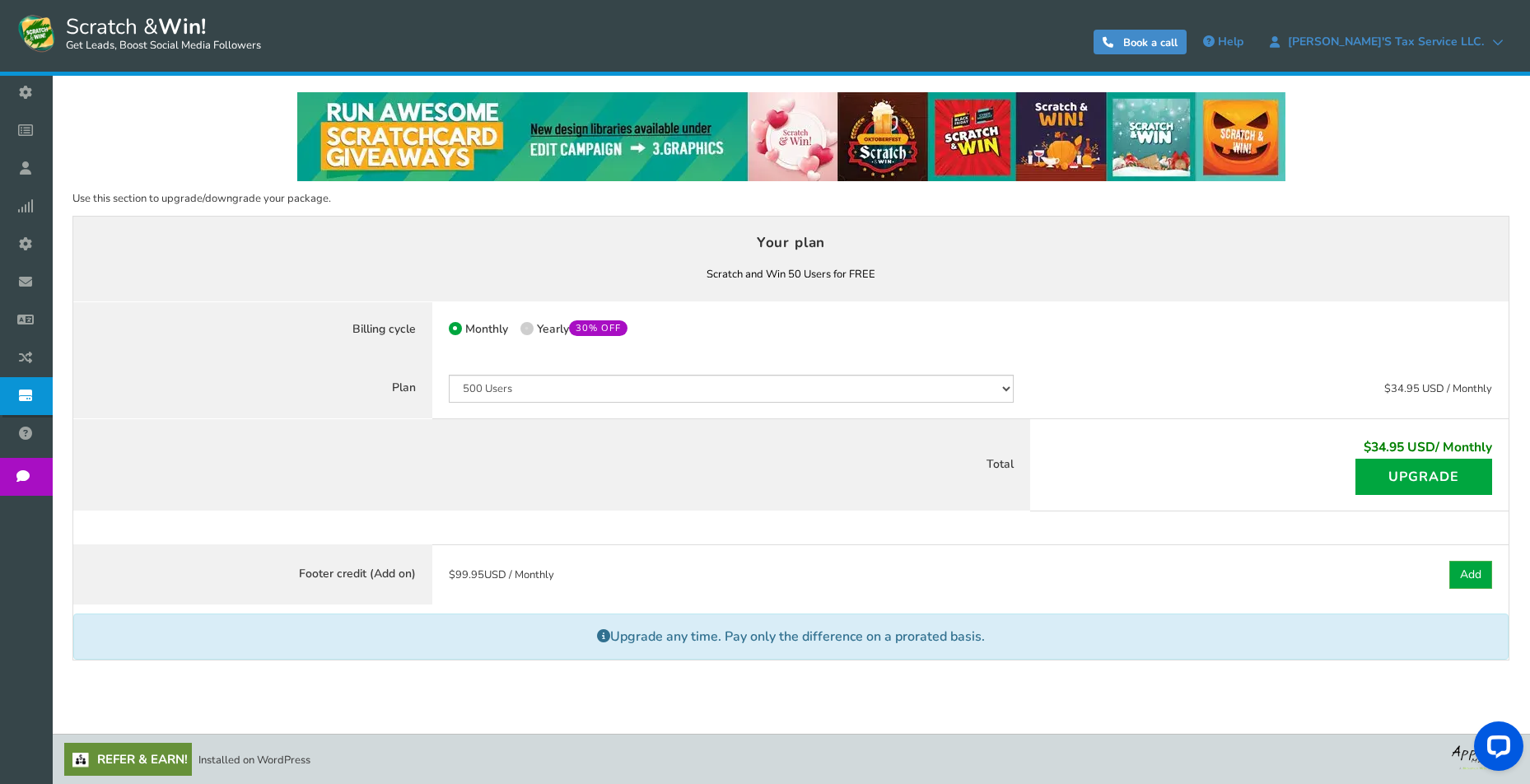
click at [591, 570] on div "$ 99.95 USD / Monthly" at bounding box center [731, 574] width 598 height 61
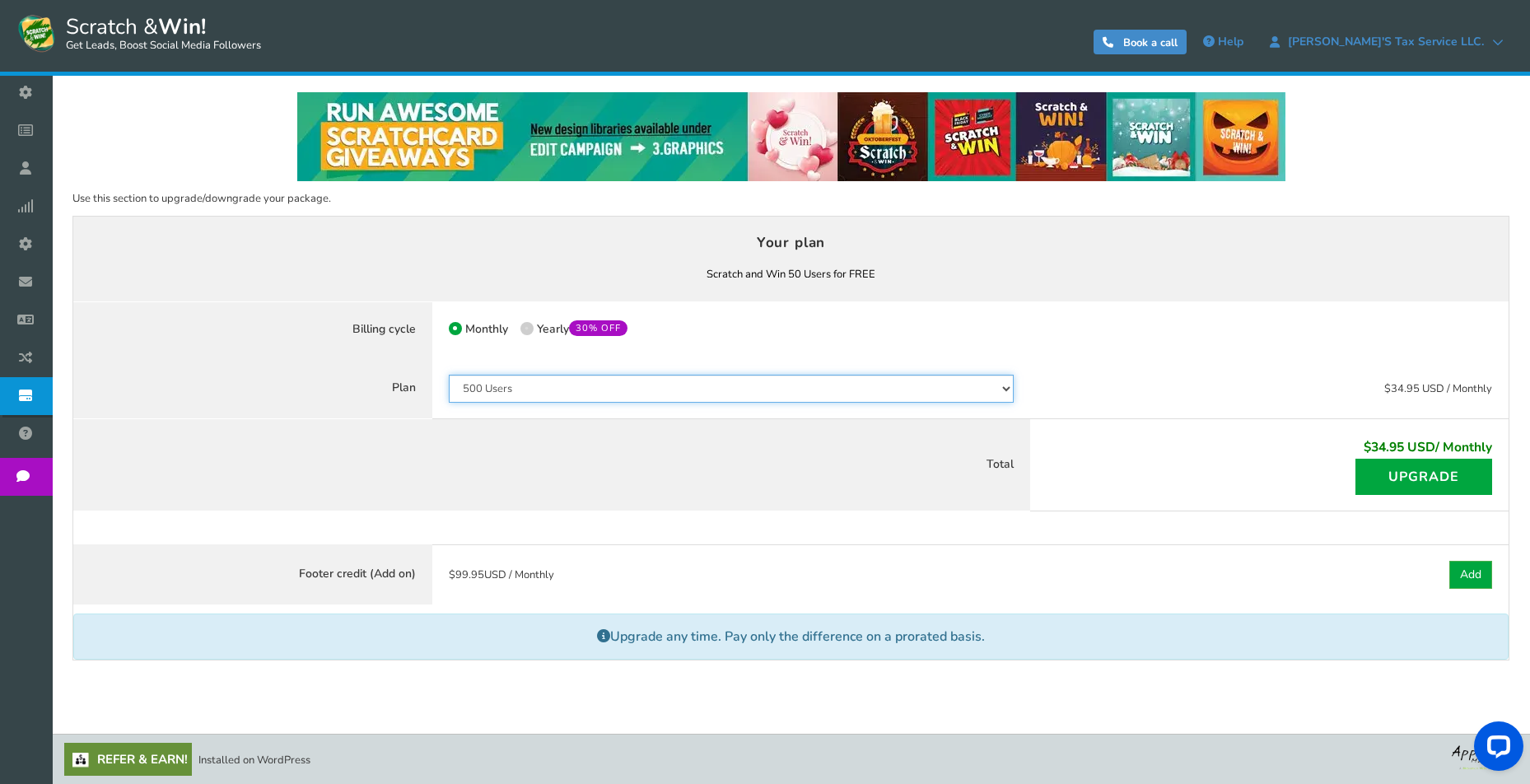
drag, startPoint x: 524, startPoint y: 386, endPoint x: 524, endPoint y: 325, distance: 61.0
click at [524, 325] on form "Your plan Scratch and Win 50 Users for FREE You currently have: Active coupon P…" at bounding box center [791, 380] width 1436 height 329
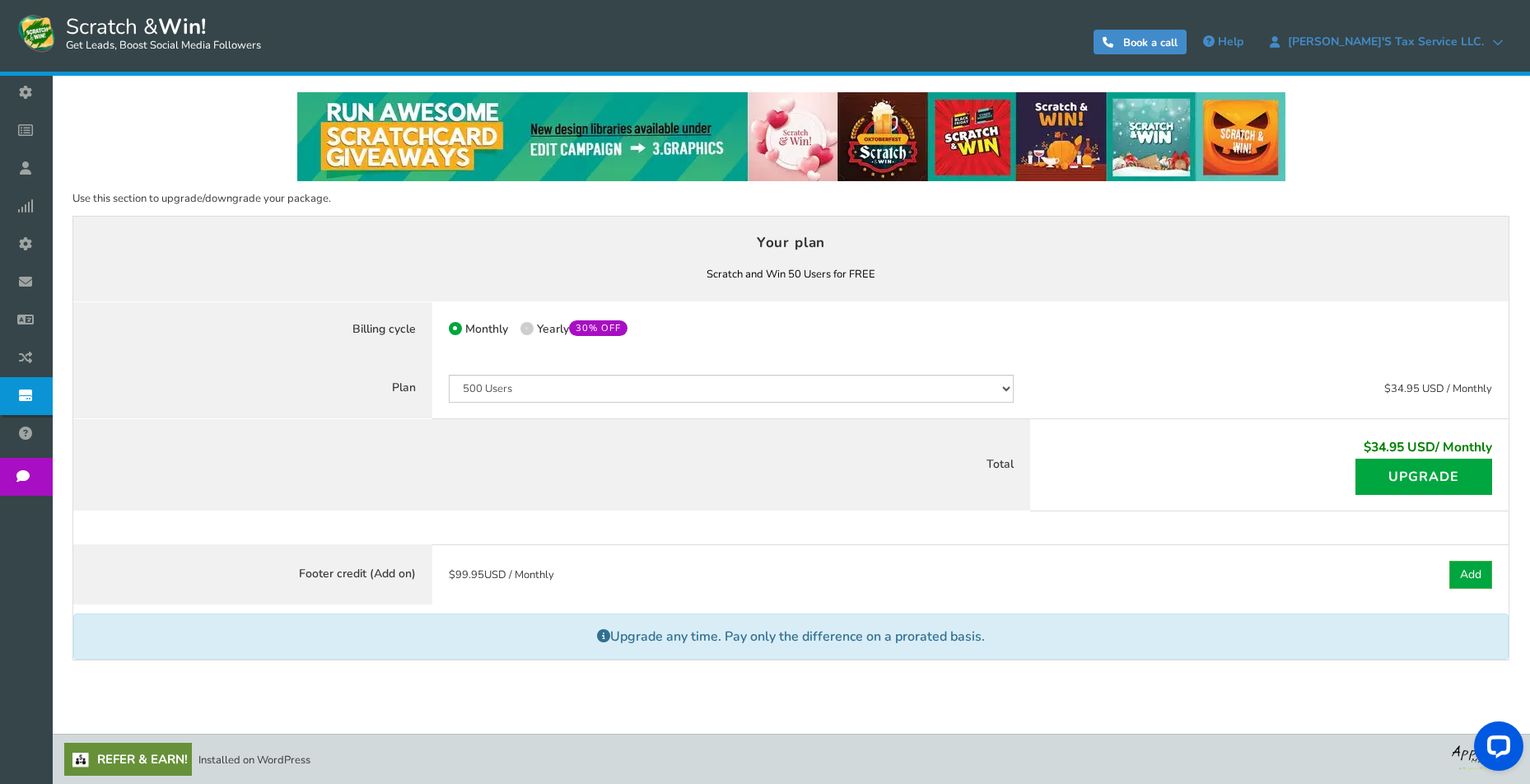
click at [526, 327] on icon at bounding box center [527, 328] width 3 height 3
click at [526, 327] on input "50% OFF Limited time offer! Yearly 30% OFF" at bounding box center [526, 330] width 11 height 11
radio input "true"
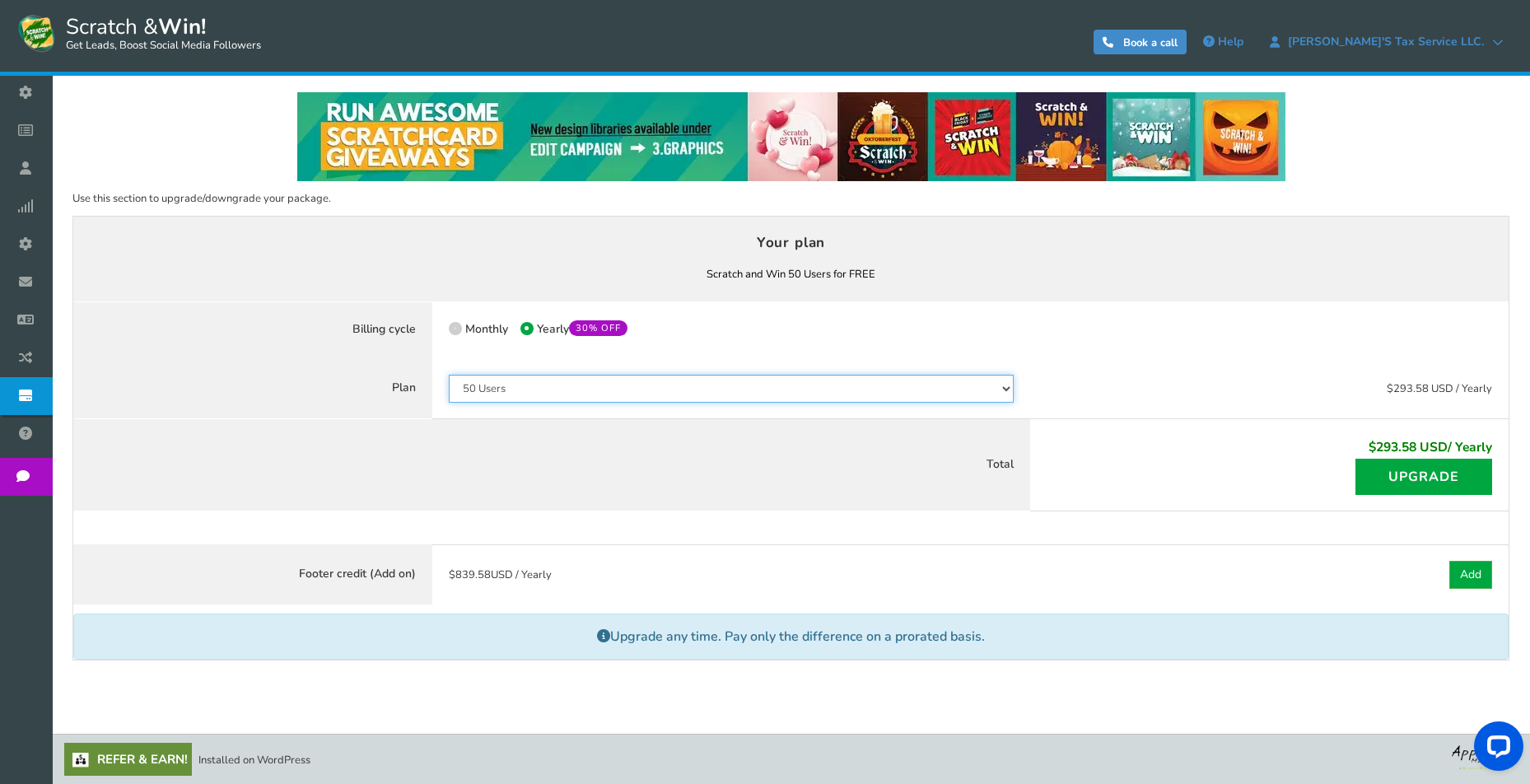
click at [449, 375] on select "50 Users 500 Users 2000 Users 10000 Users 25000 Users Unlimited" at bounding box center [731, 389] width 565 height 28
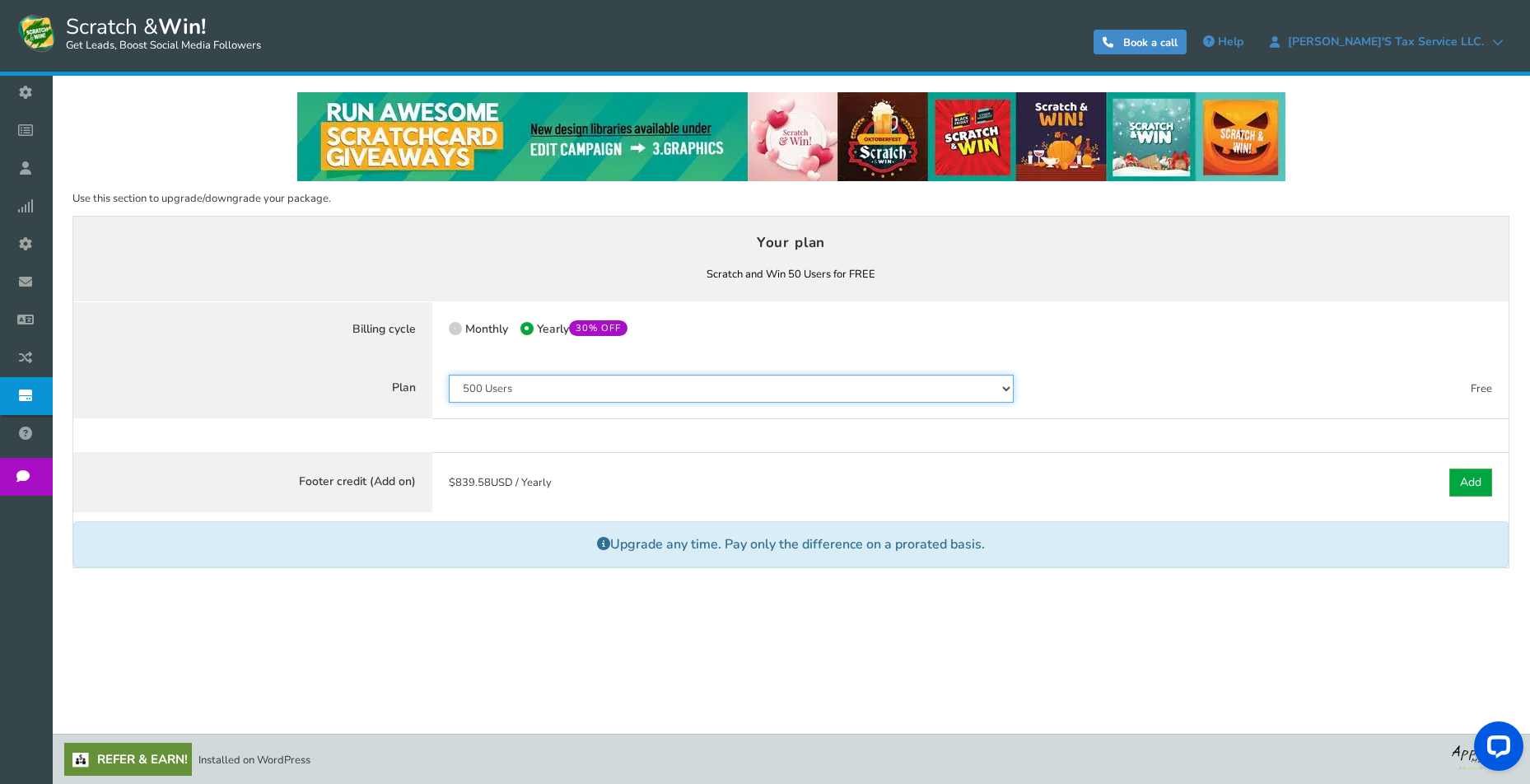
click at [449, 375] on select "50 Users 500 Users 2000 Users 10000 Users 25000 Users Unlimited" at bounding box center [731, 389] width 565 height 28
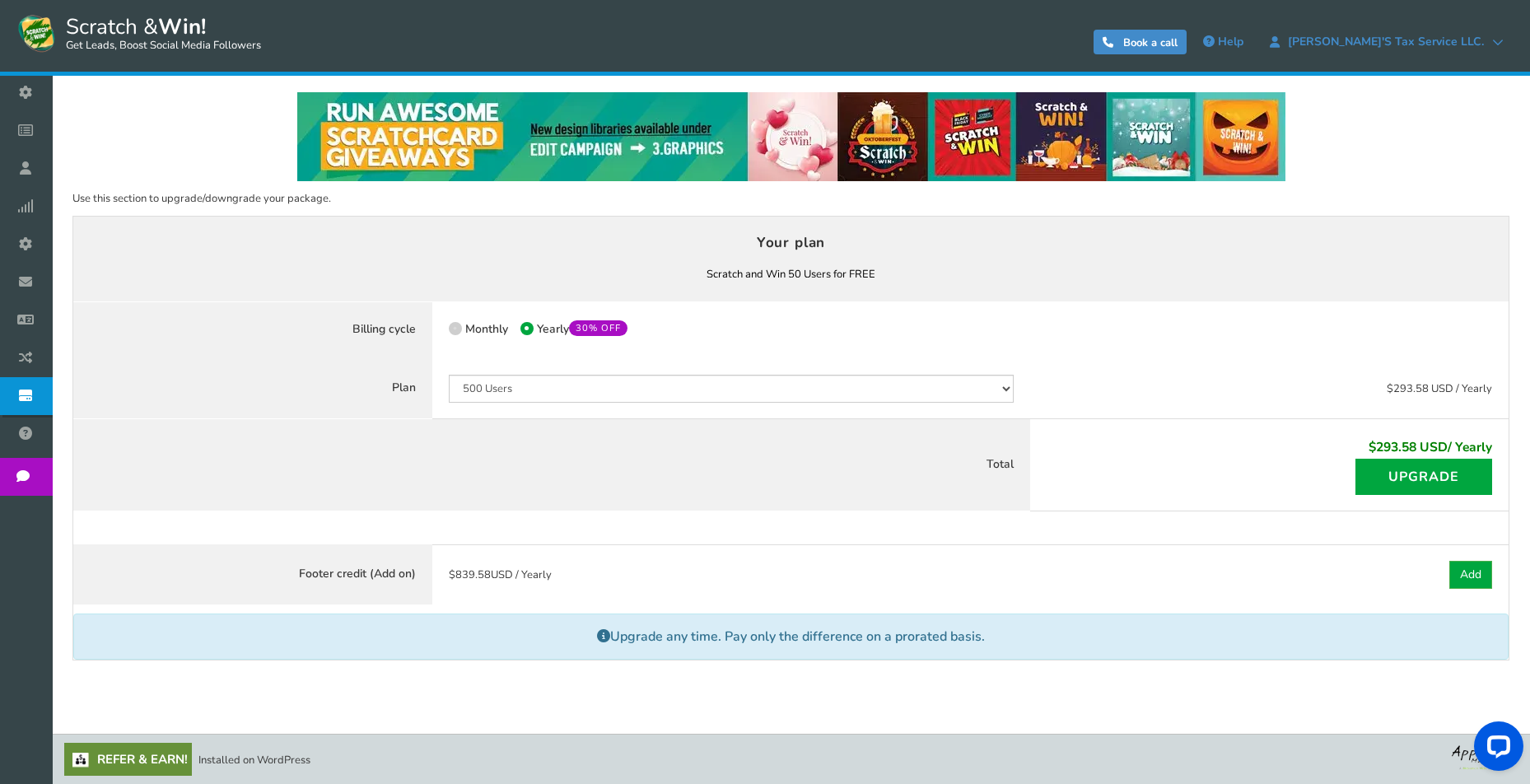
click at [1150, 362] on div "$293.58 USD / Yearly Free" at bounding box center [1269, 388] width 479 height 61
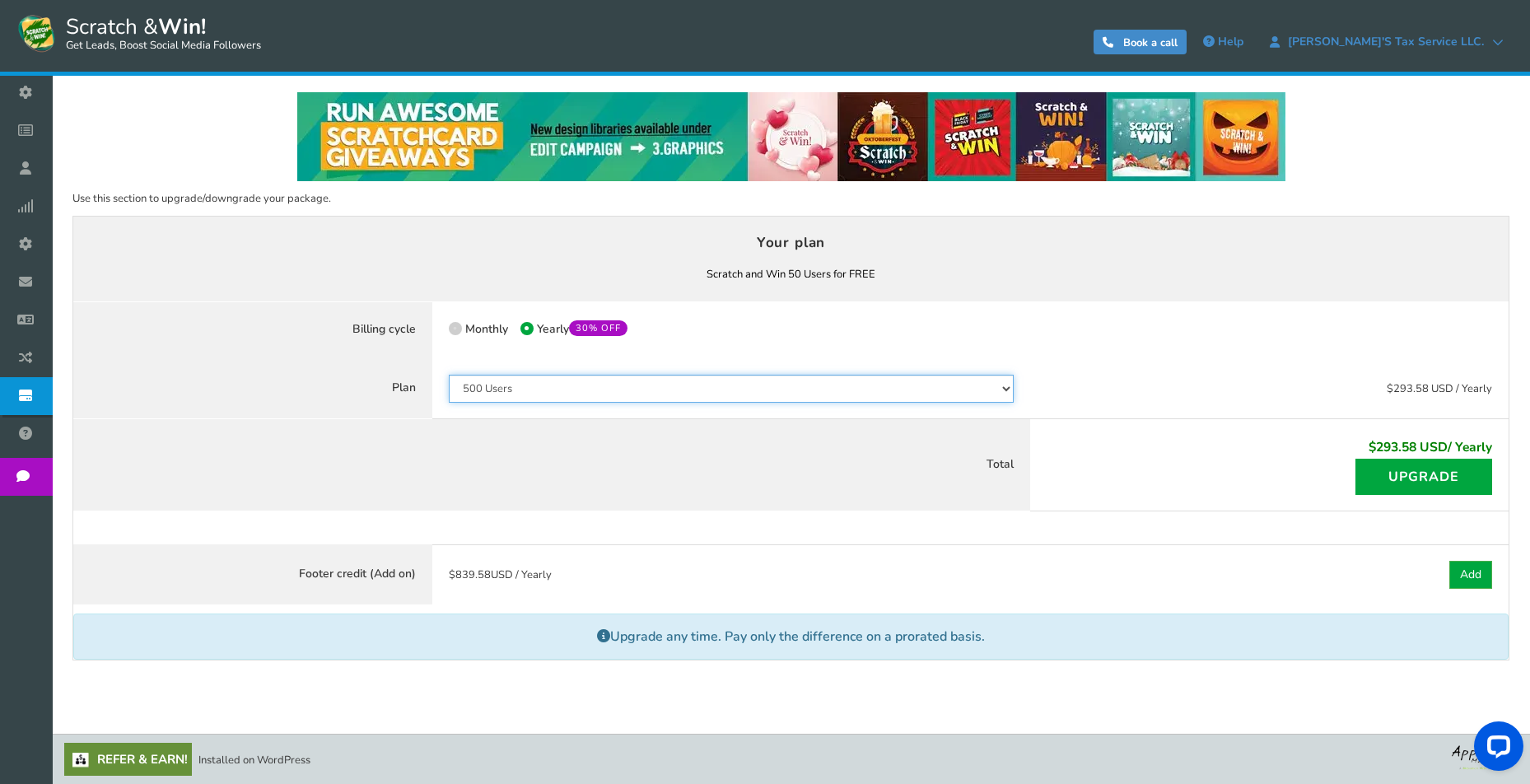
select select "796"
click at [449, 375] on select "50 Users 500 Users 2000 Users 10000 Users 25000 Users Unlimited" at bounding box center [731, 389] width 565 height 28
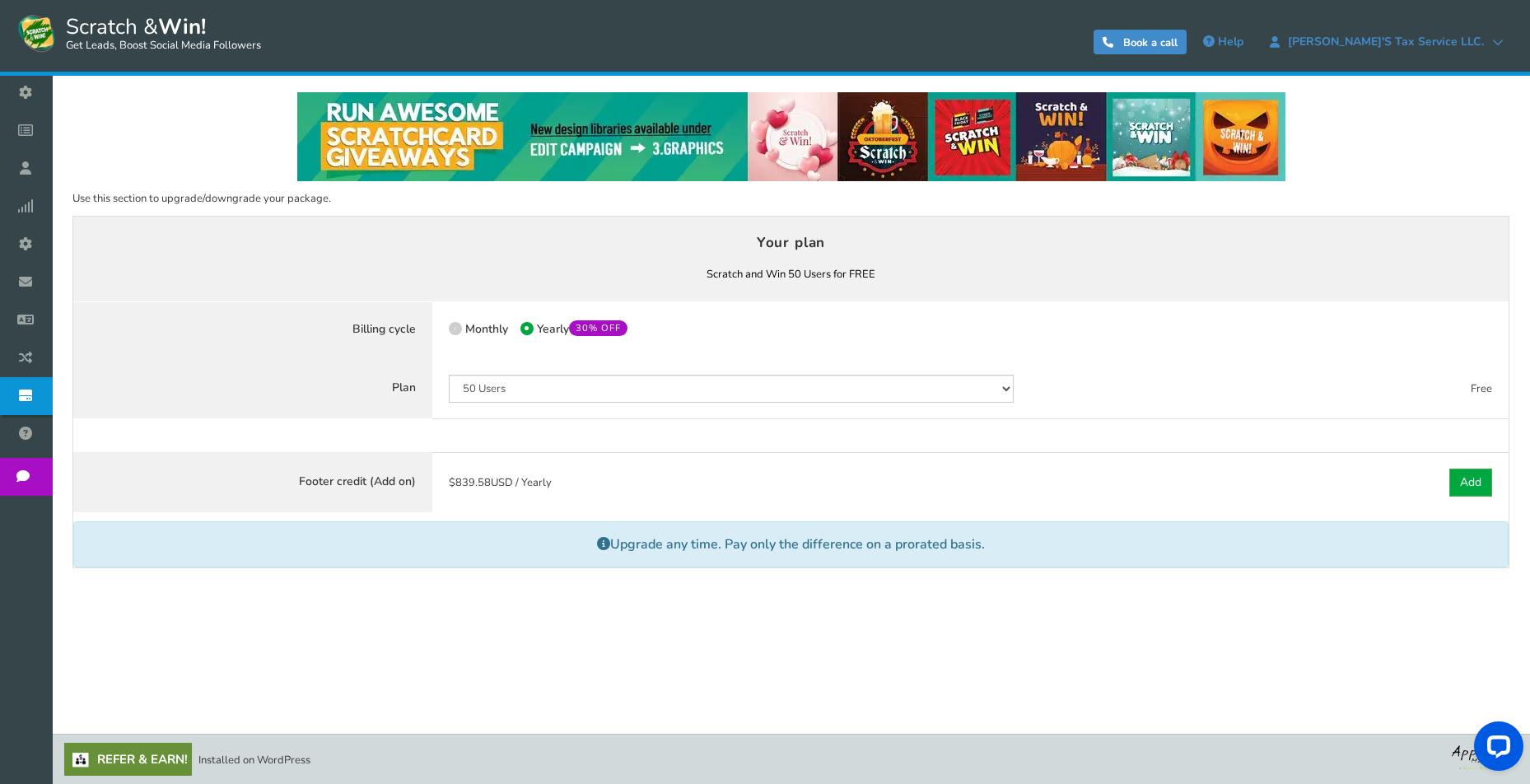
click at [525, 353] on div "Monthly 50% OFF Limited time offer! Yearly 30% OFF" at bounding box center [731, 330] width 598 height 58
click at [340, 370] on label "Plan" at bounding box center [252, 388] width 359 height 61
click at [451, 428] on div "Note : Current subscription will be canceled and new subscription will be activ…" at bounding box center [791, 435] width 1436 height 33
click at [0, 0] on span "Integrations" at bounding box center [0, 0] width 0 height 0
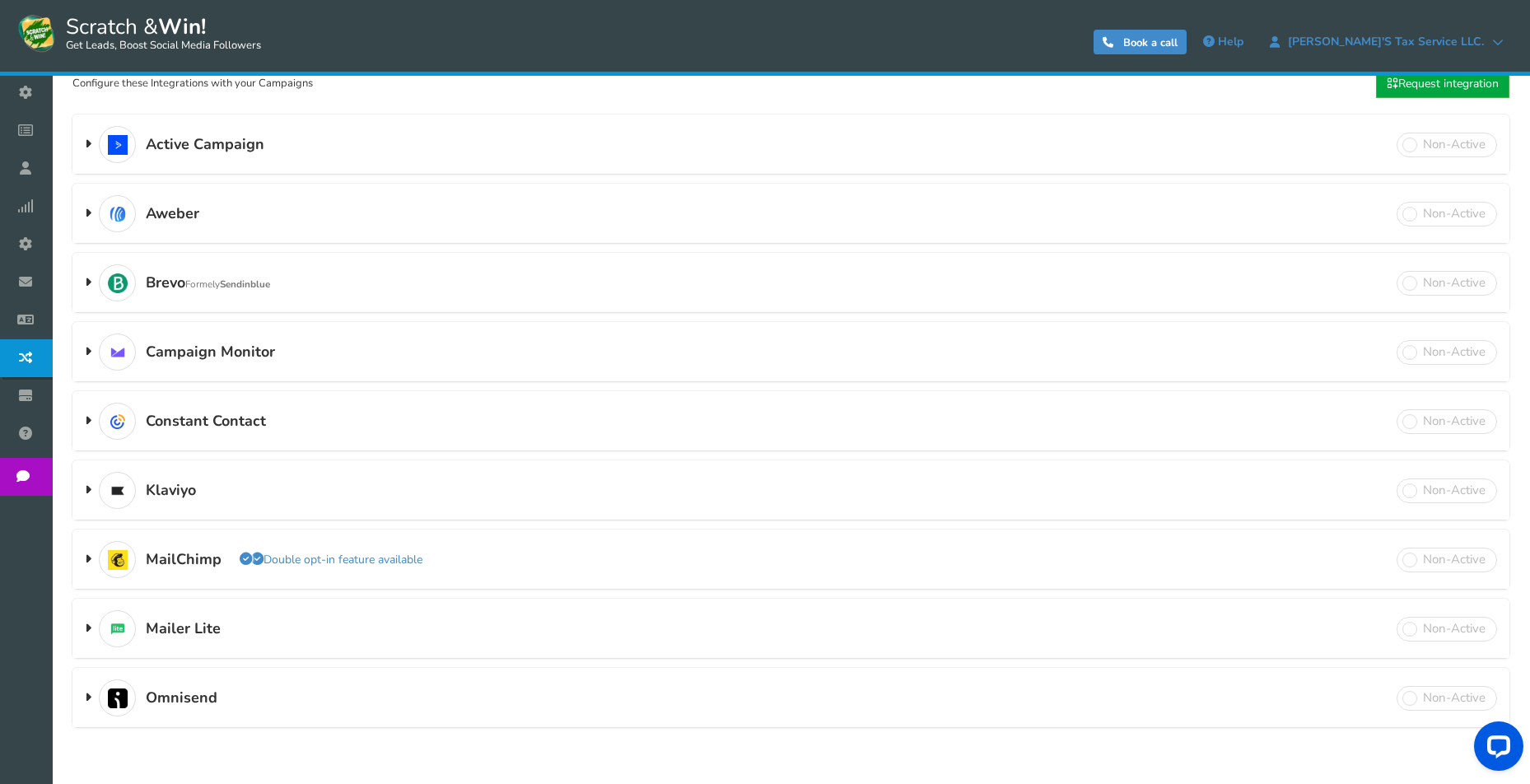
scroll to position [175, 0]
click at [300, 342] on h3 "Campaign Monitor Double opt-in feature available" at bounding box center [790, 350] width 1437 height 58
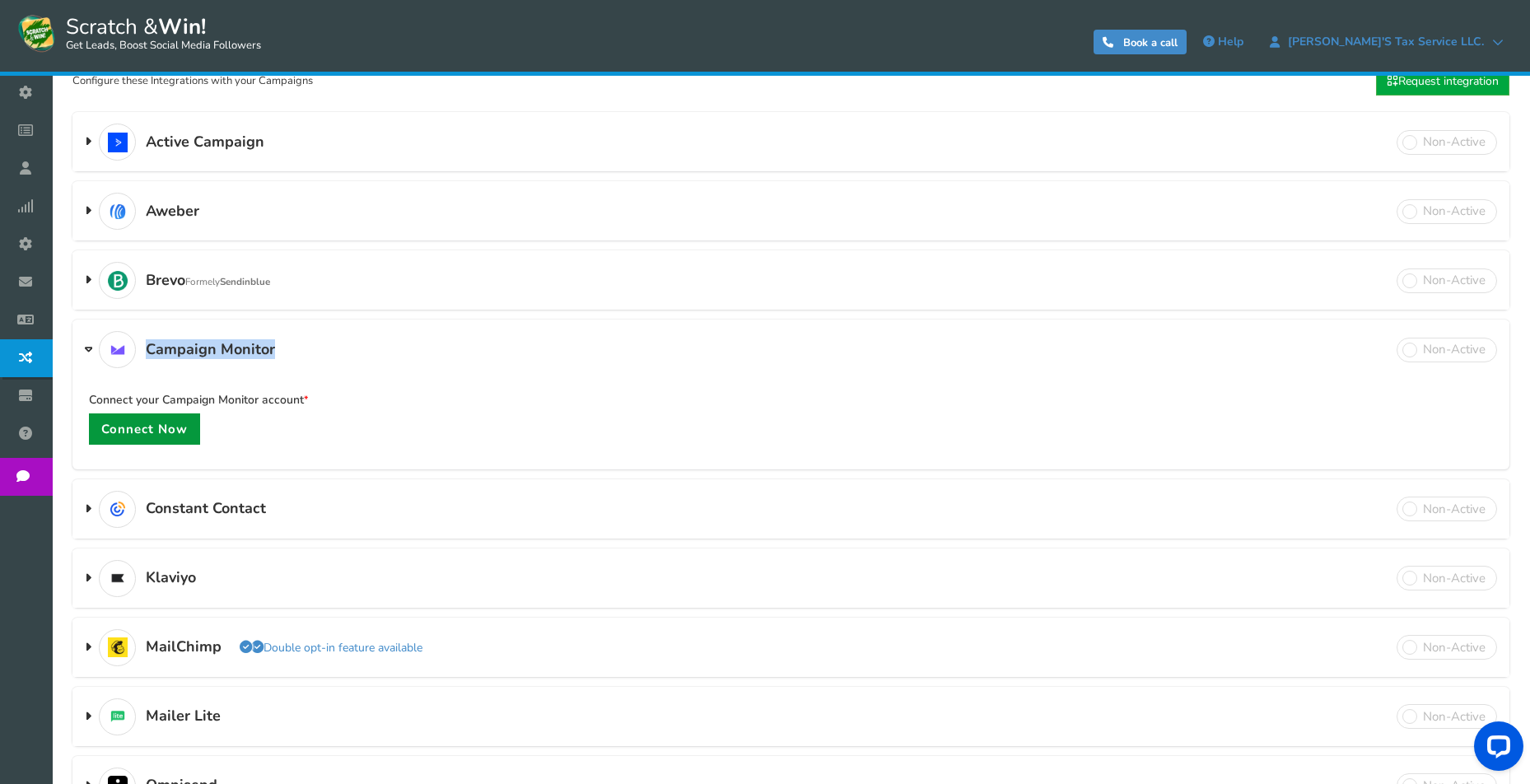
click at [154, 423] on link "Connect Now" at bounding box center [144, 429] width 111 height 31
click at [331, 358] on h3 "Campaign Monitor Double opt-in feature available" at bounding box center [790, 350] width 1437 height 58
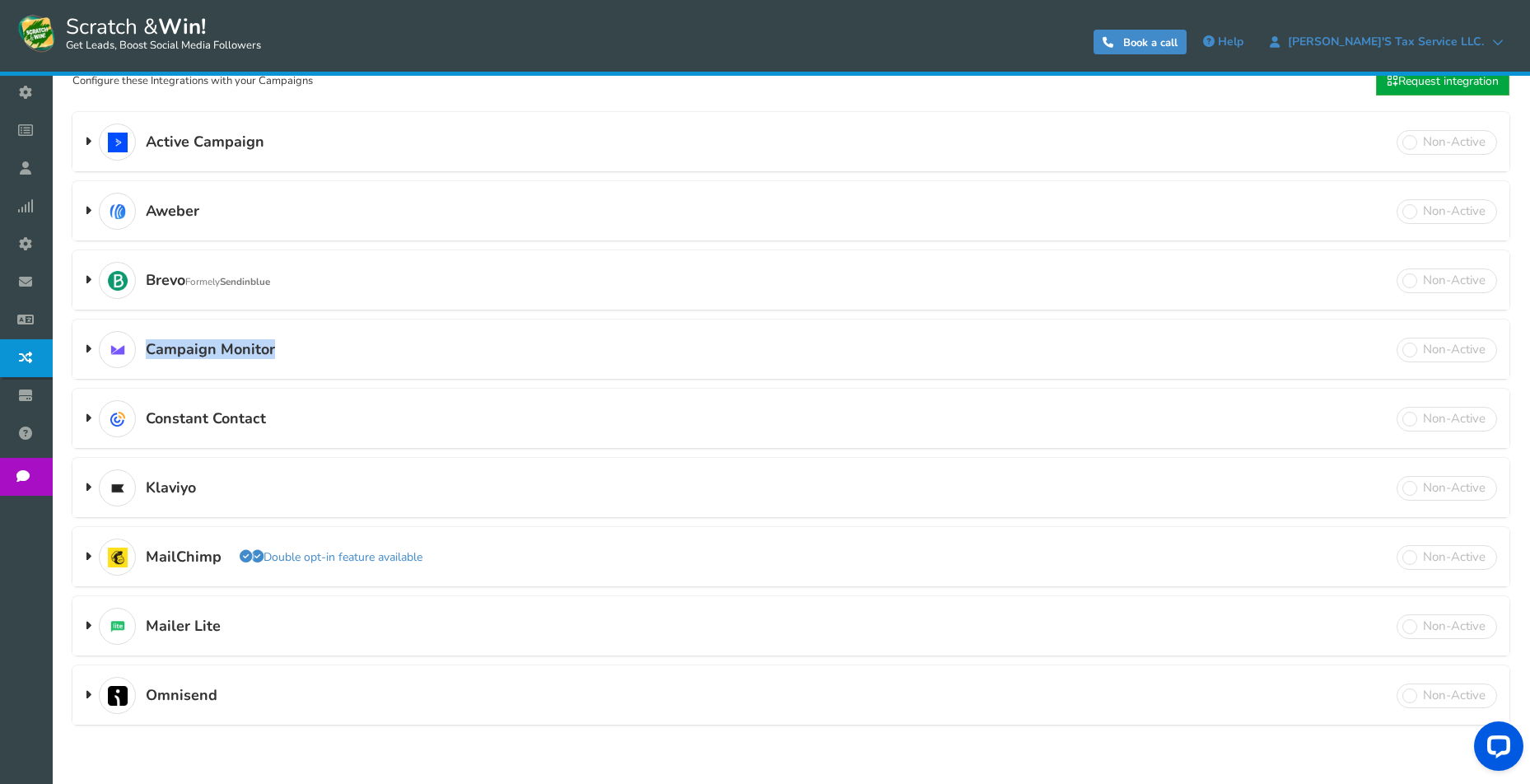
click at [339, 339] on h3 "Campaign Monitor Double opt-in feature available" at bounding box center [790, 350] width 1437 height 58
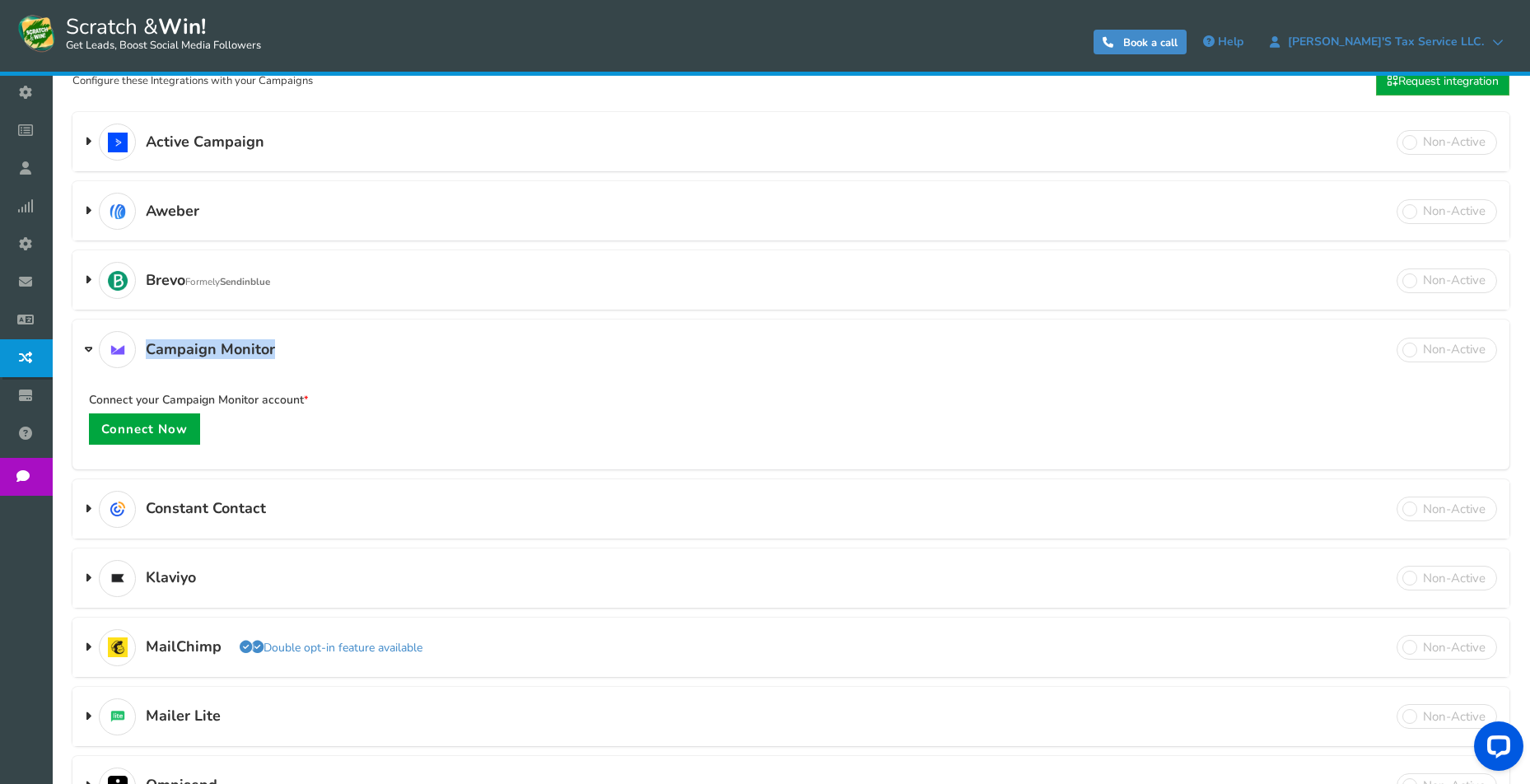
click at [310, 343] on h3 "Campaign Monitor Double opt-in feature available" at bounding box center [790, 350] width 1437 height 58
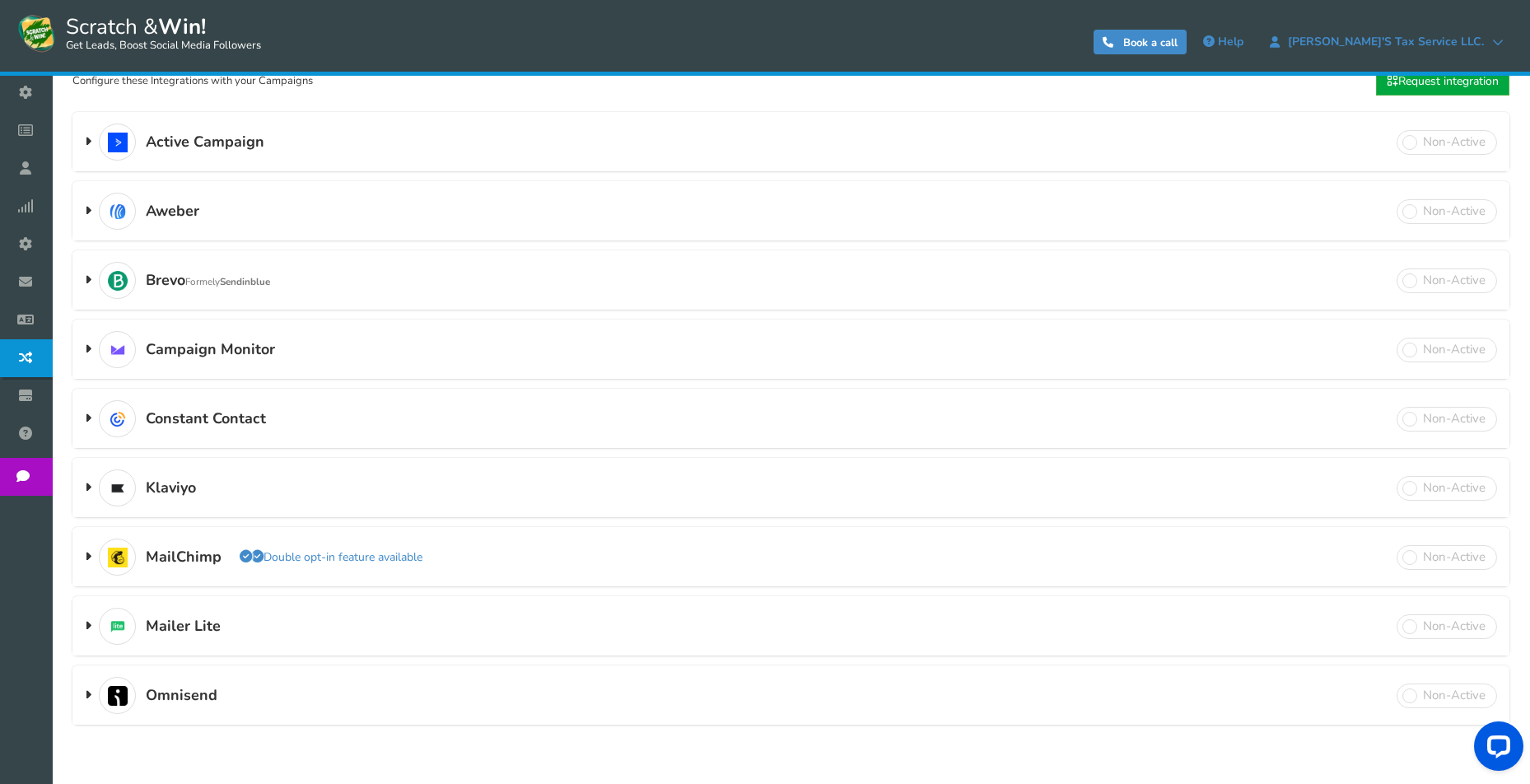
click at [202, 141] on span "Active Campaign" at bounding box center [205, 142] width 119 height 16
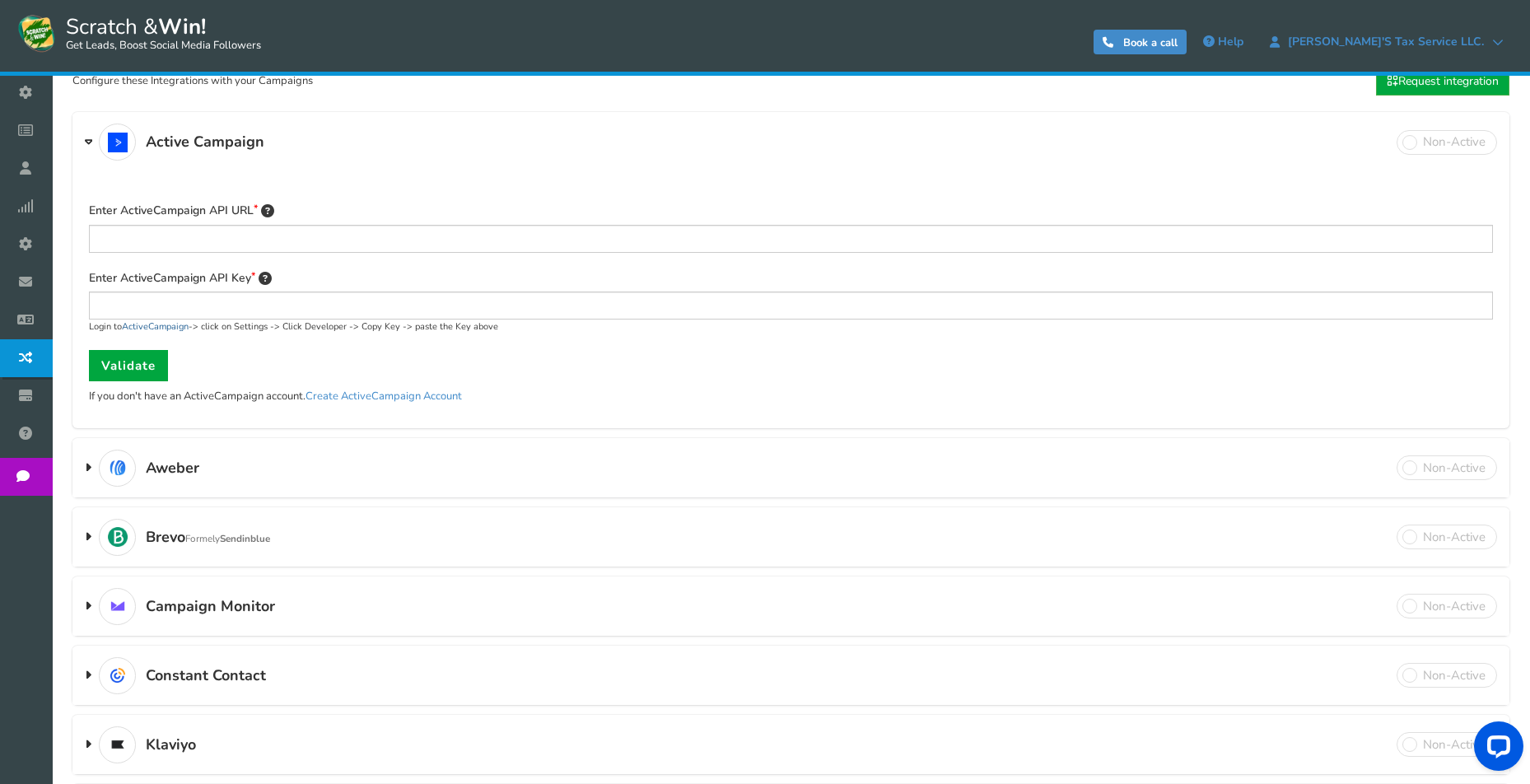
click at [163, 324] on link "ActiveCampaign" at bounding box center [155, 326] width 67 height 12
click at [283, 139] on h3 "Active Campaign Double opt-in feature available" at bounding box center [790, 143] width 1437 height 58
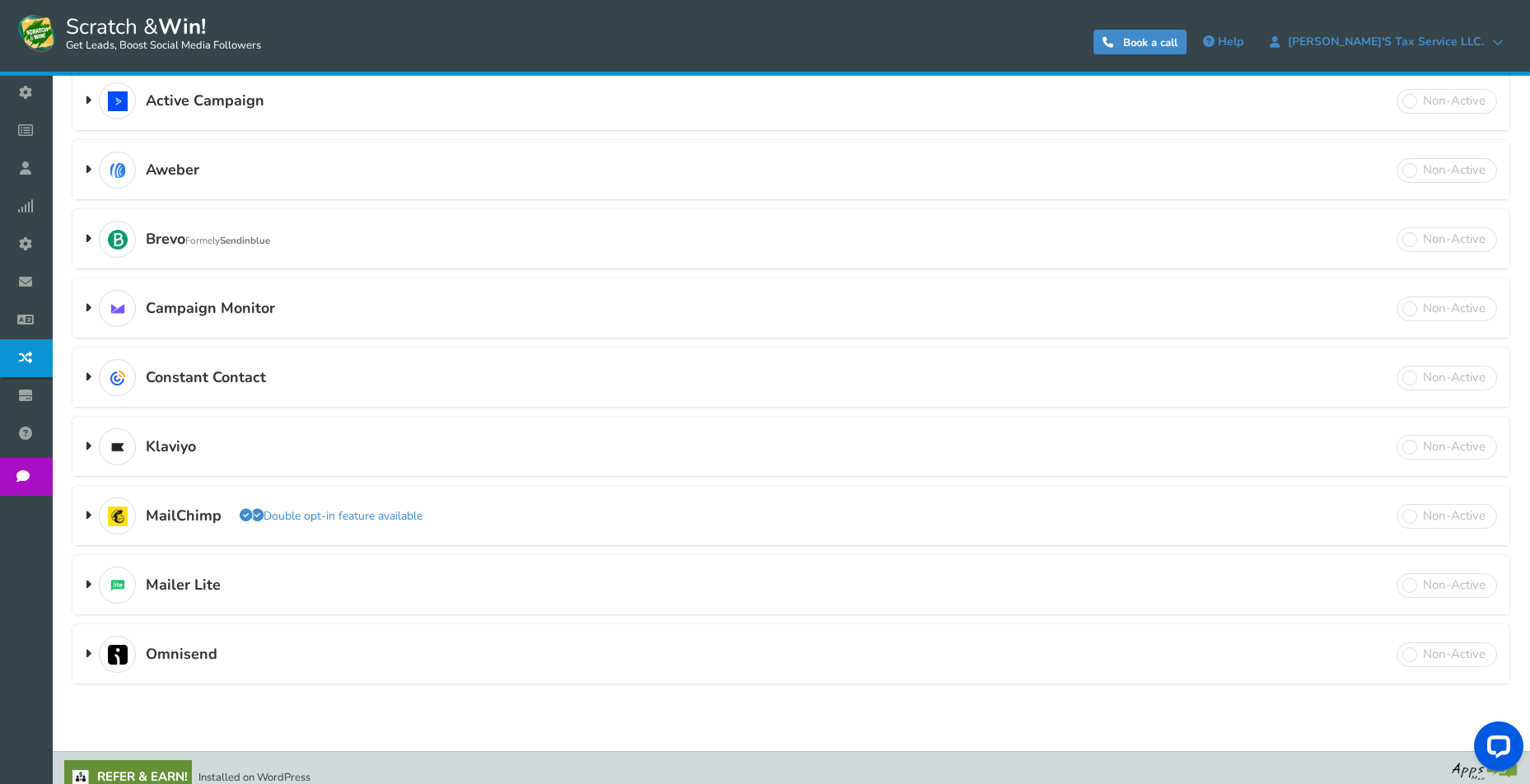
scroll to position [234, 0]
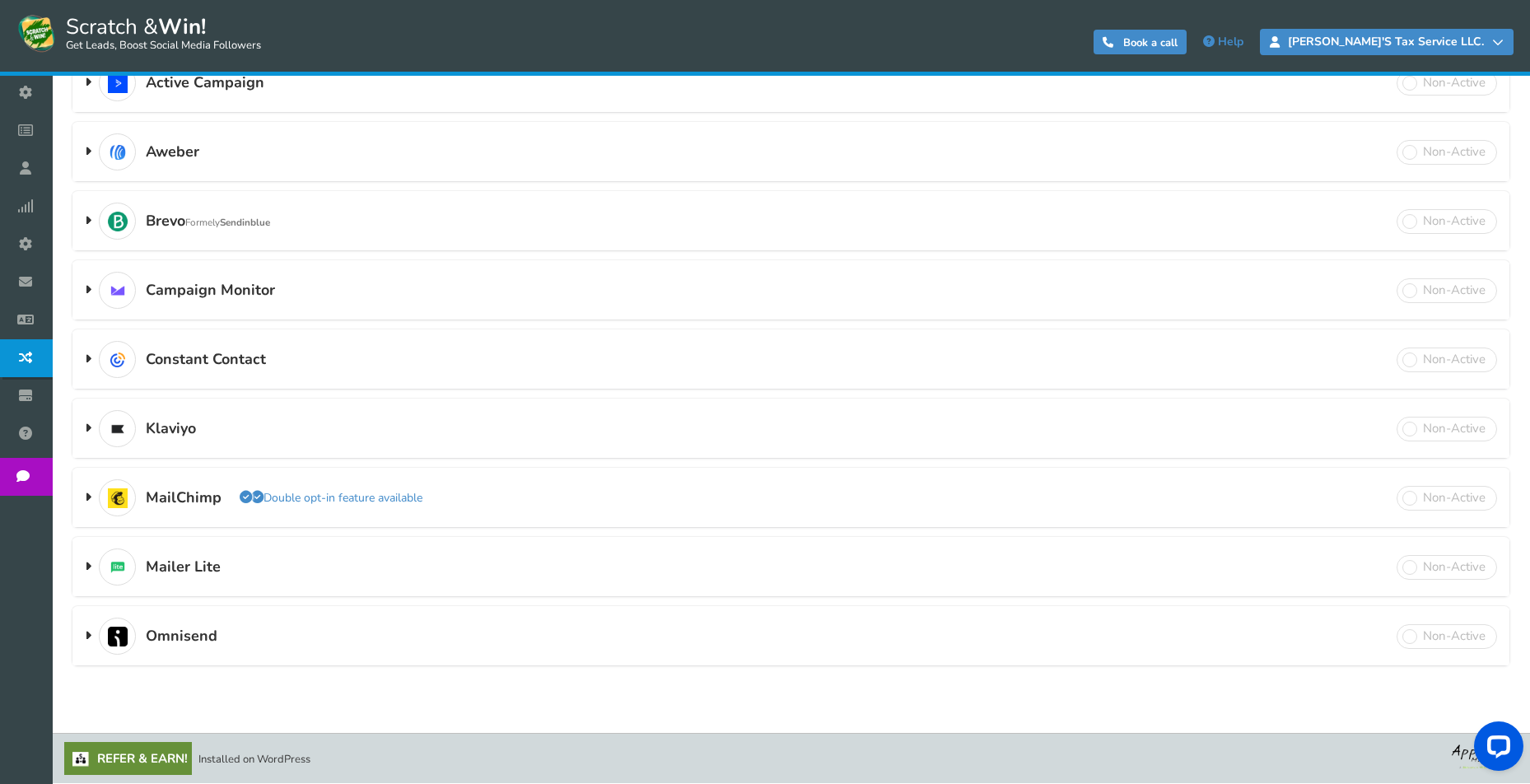
click at [1453, 42] on span "Jose's Tax Service LLC." at bounding box center [1386, 41] width 213 height 13
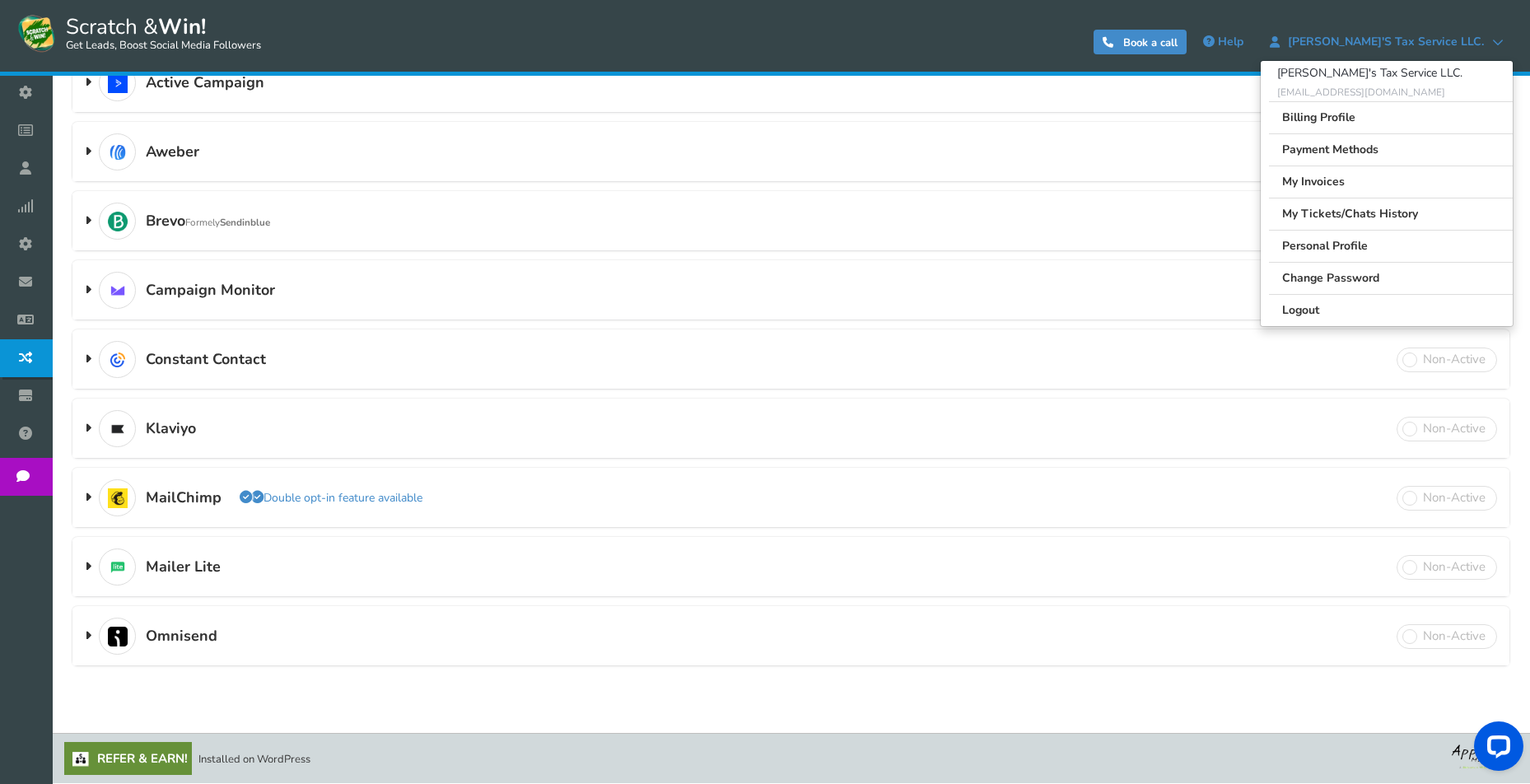
click at [693, 9] on header "Scratch & Win! Get Leads, Boost Social Media Followers 0 WARNING Book a call He…" at bounding box center [765, 38] width 1530 height 76
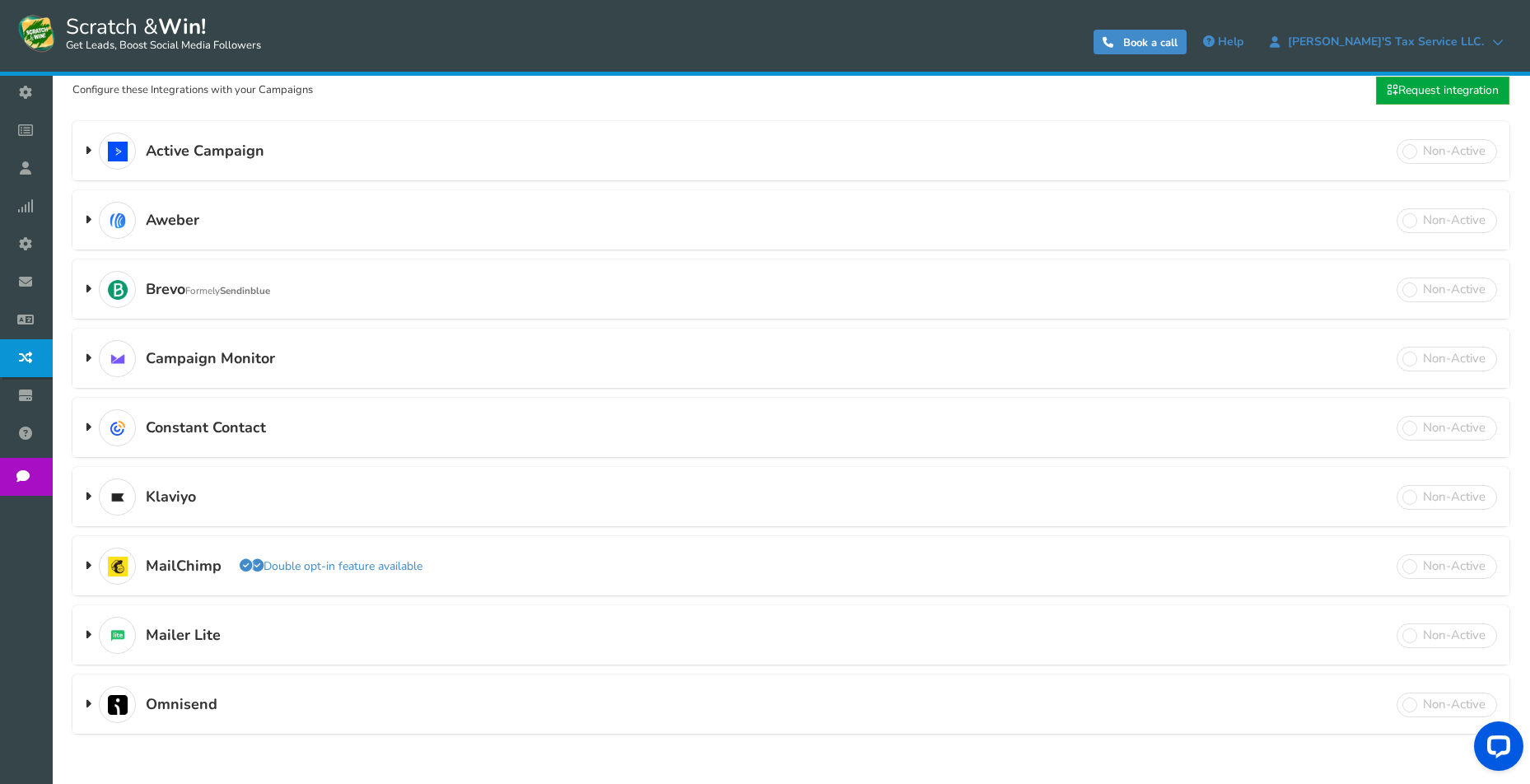
scroll to position [147, 0]
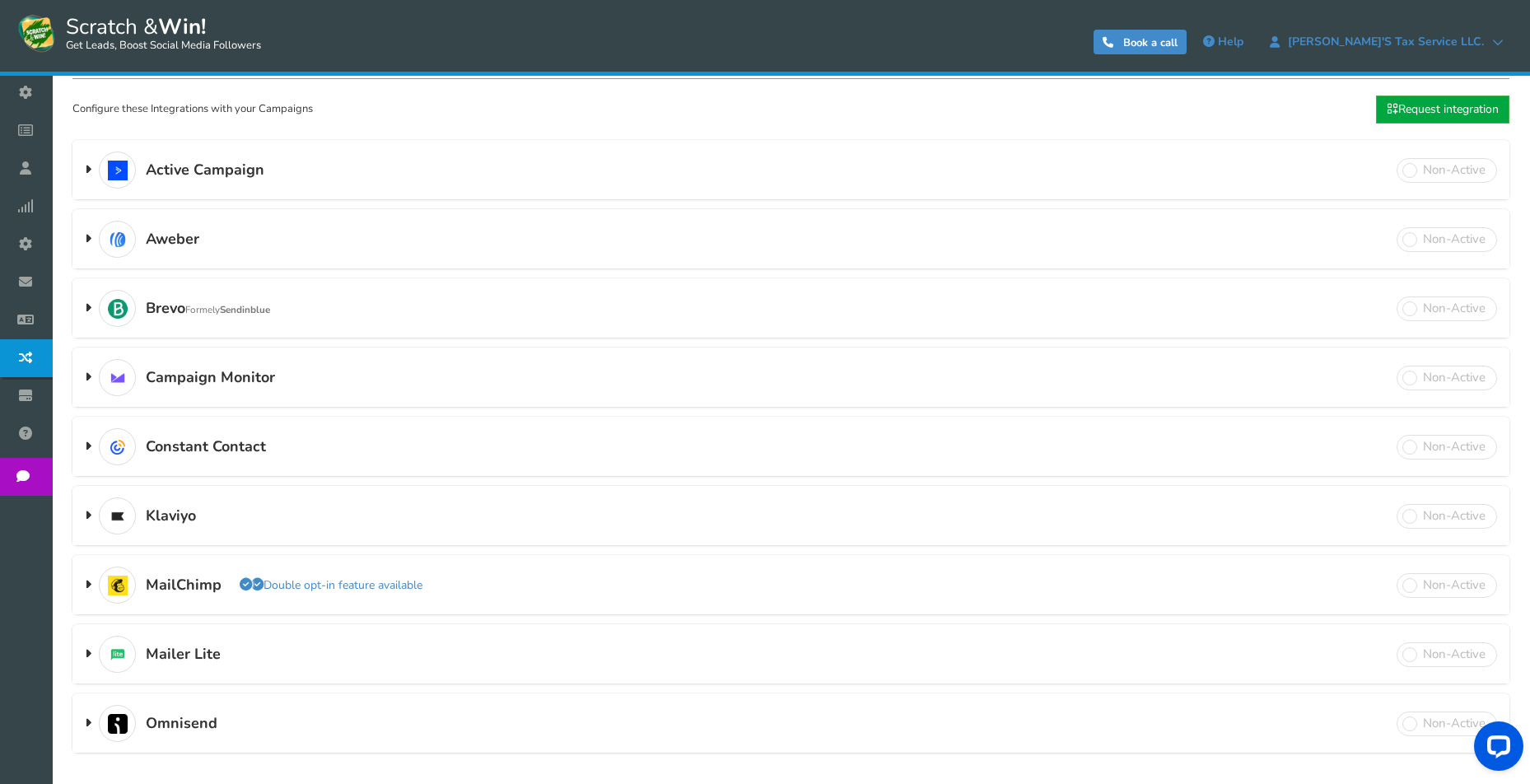
click at [309, 449] on h3 "Constant Contact Double opt-in feature available" at bounding box center [790, 447] width 1437 height 58
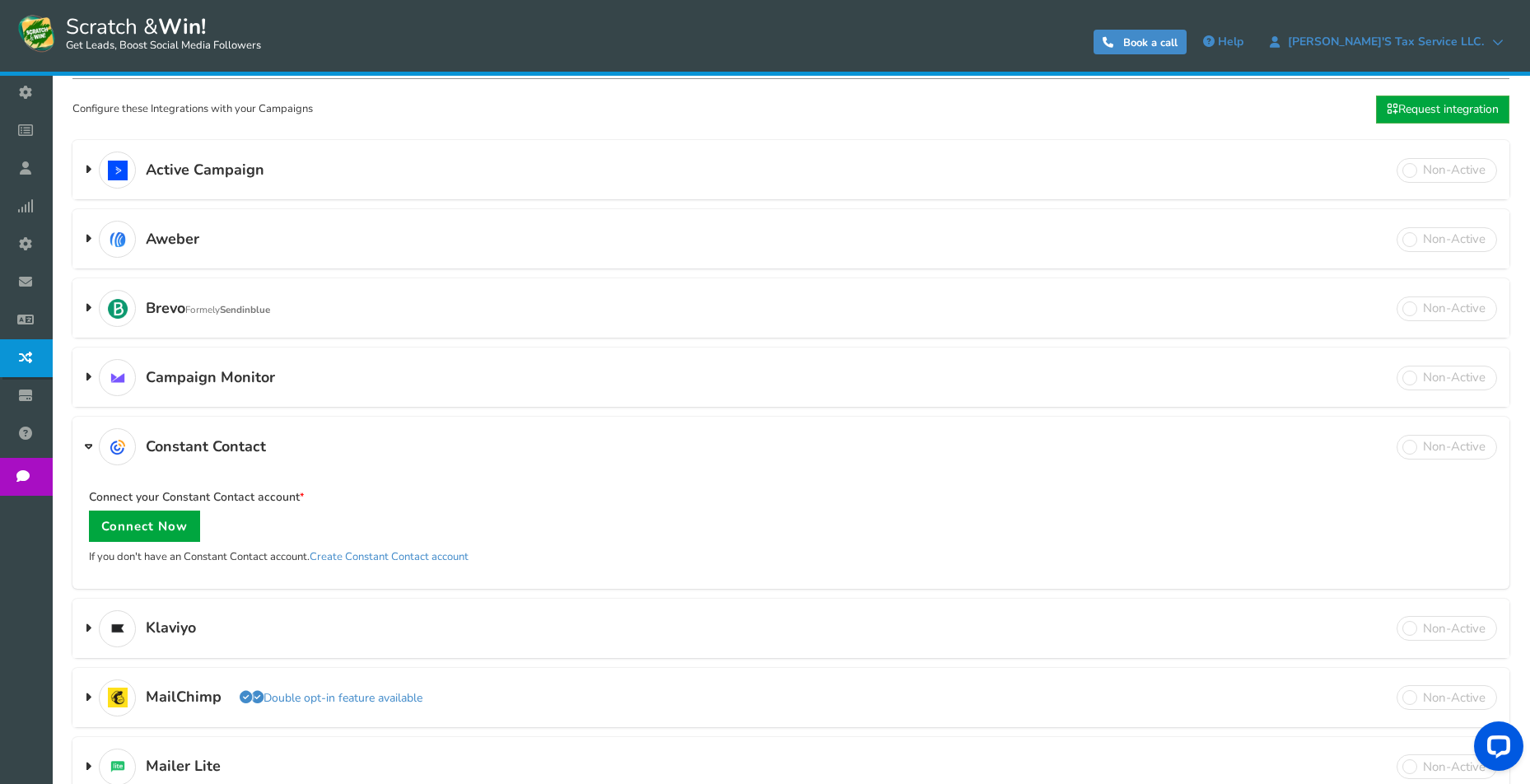
click at [309, 449] on h3 "Constant Contact Double opt-in feature available" at bounding box center [790, 447] width 1437 height 58
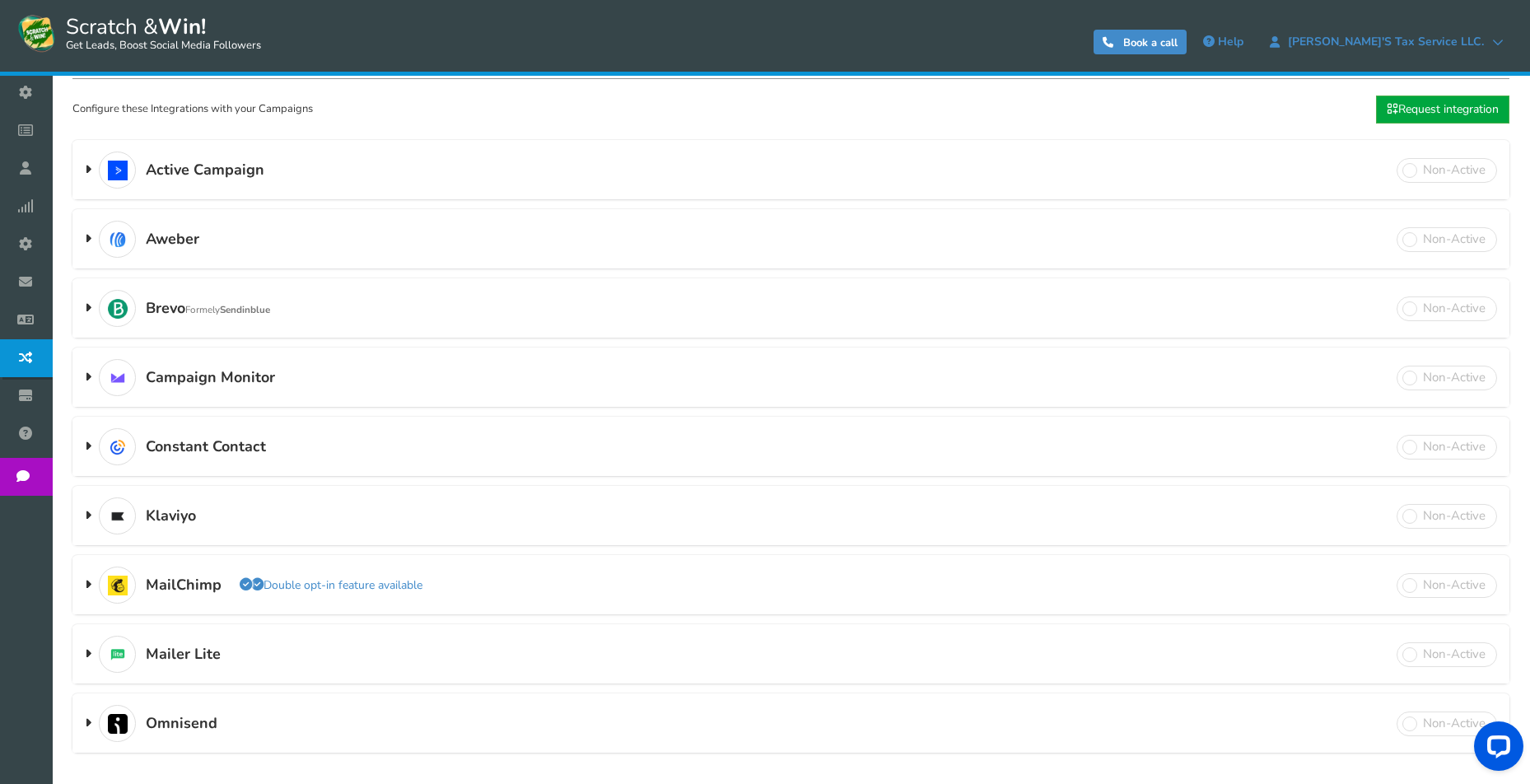
click at [320, 378] on h3 "Campaign Monitor Double opt-in feature available" at bounding box center [790, 378] width 1437 height 58
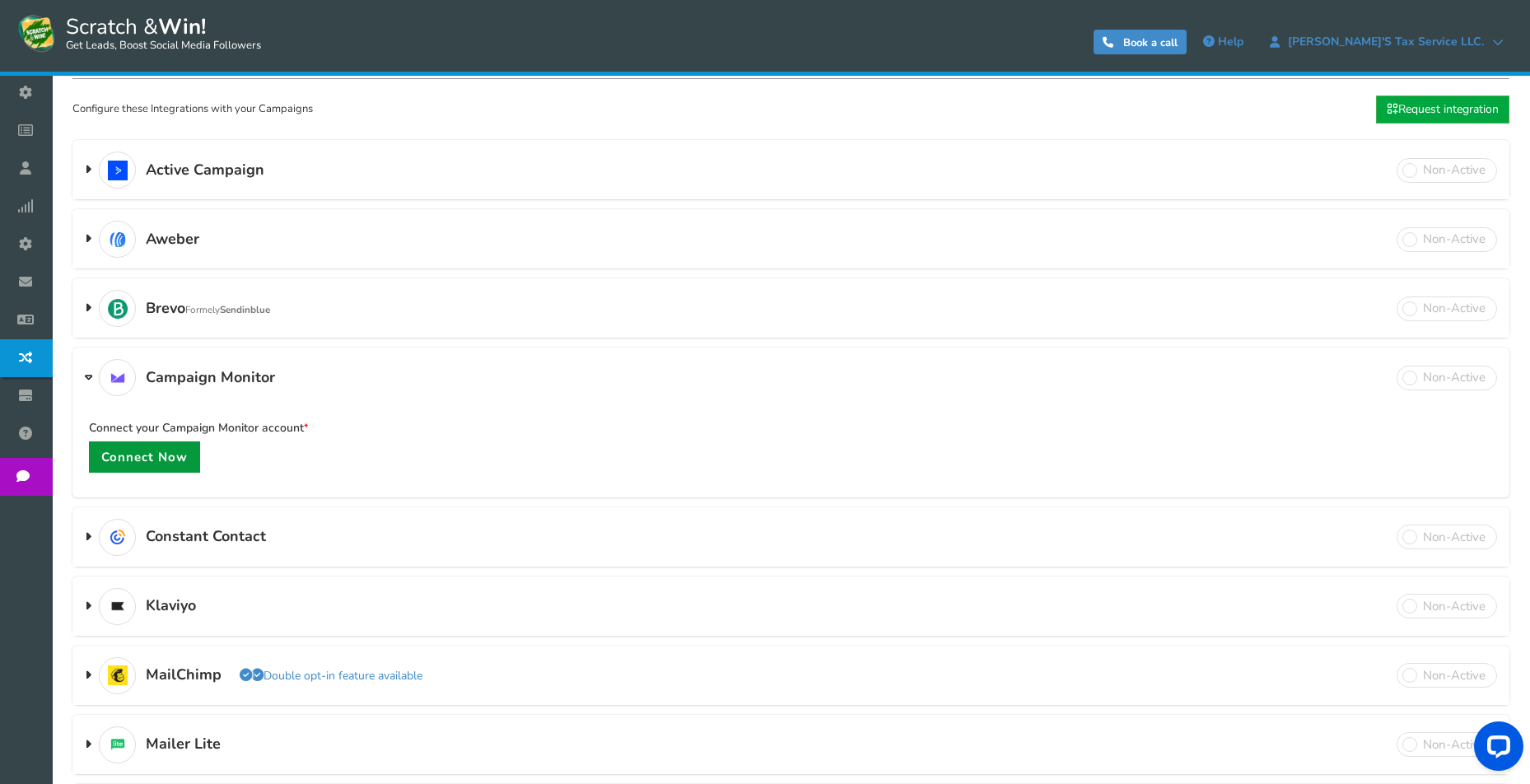
click at [157, 456] on link "Connect Now" at bounding box center [144, 457] width 111 height 31
click at [342, 370] on h3 "Campaign Monitor Double opt-in feature available" at bounding box center [790, 378] width 1437 height 58
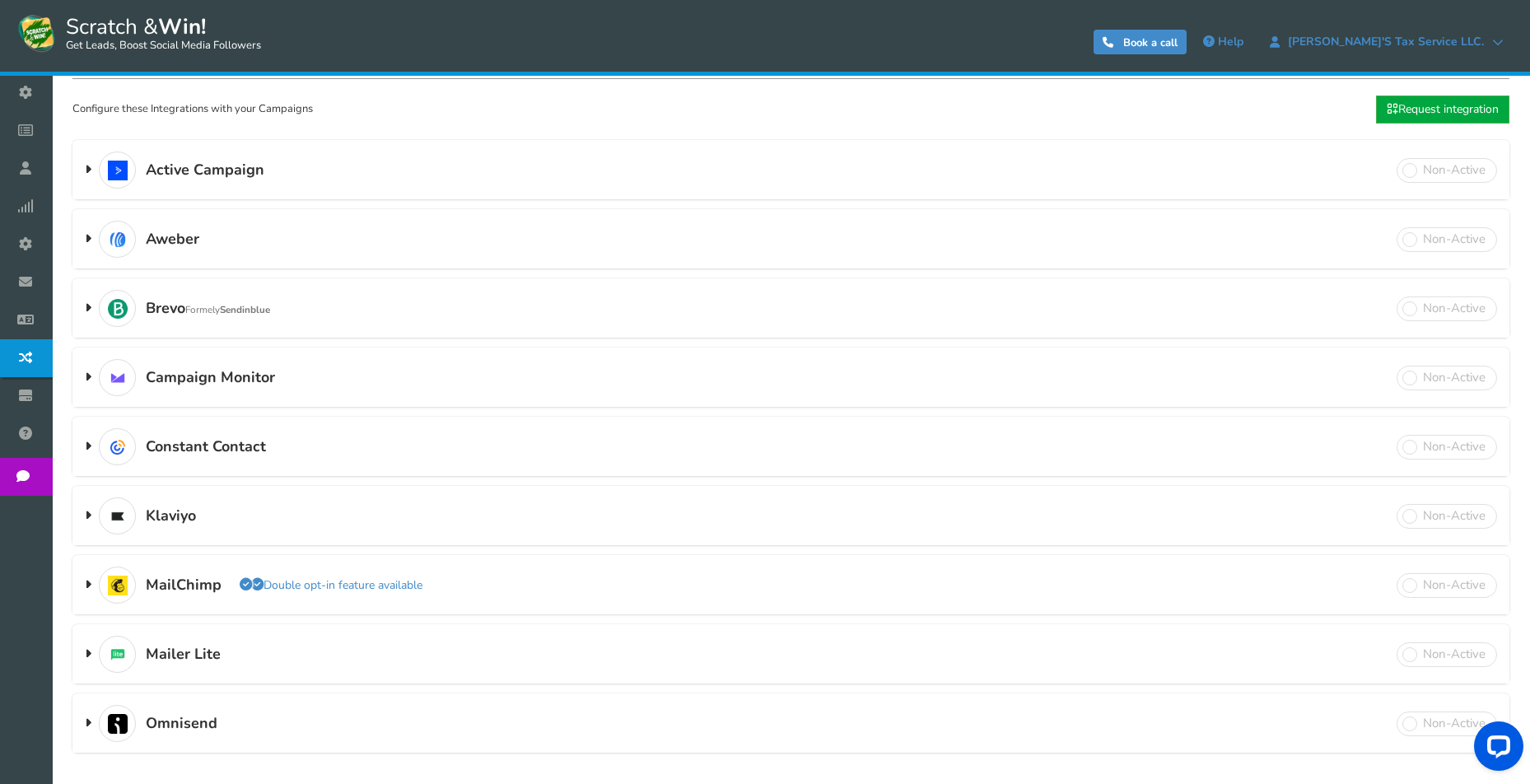
click at [60, 282] on link "Emails" at bounding box center [30, 283] width 60 height 38
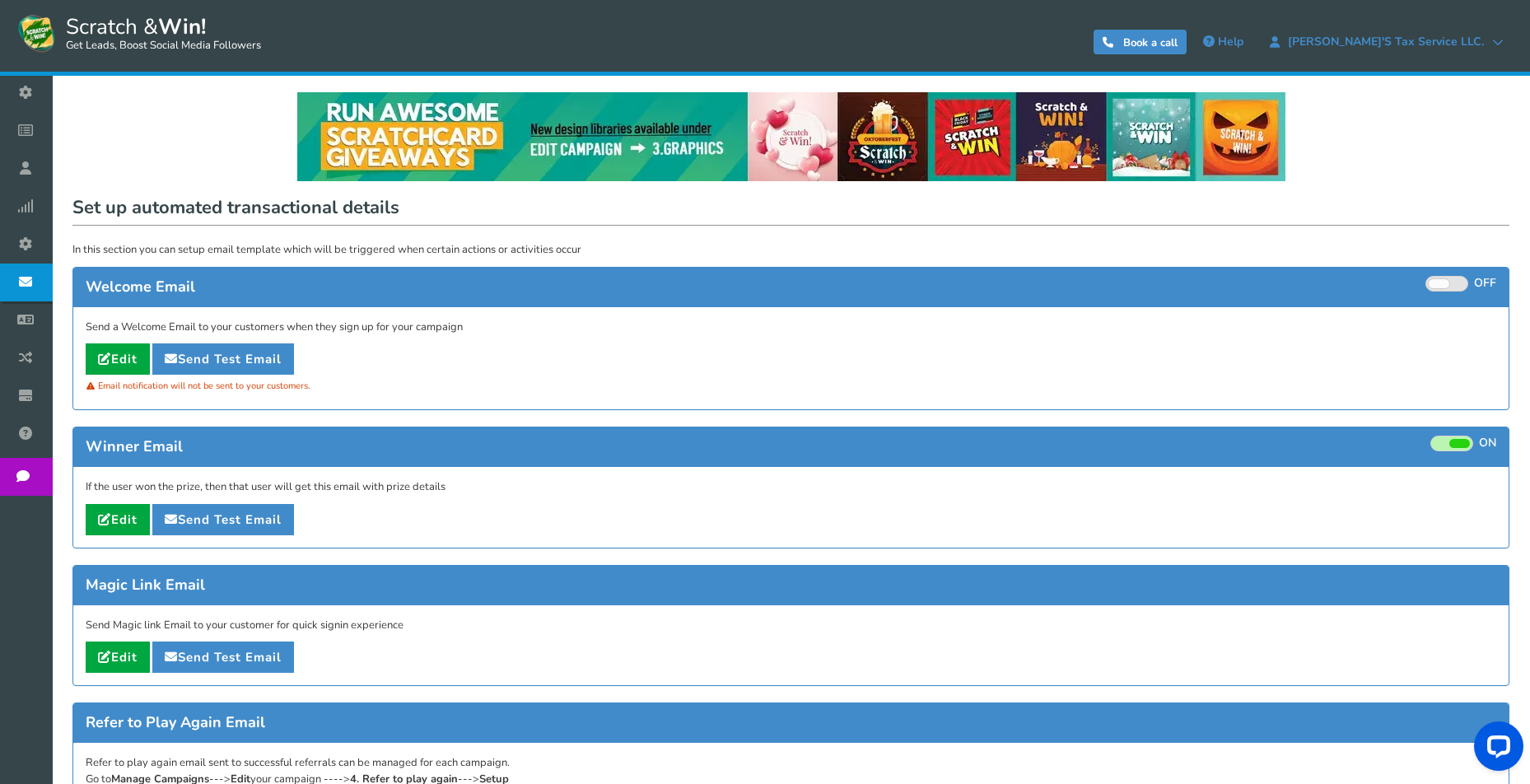
click at [0, 0] on span "Business settings" at bounding box center [0, 0] width 0 height 0
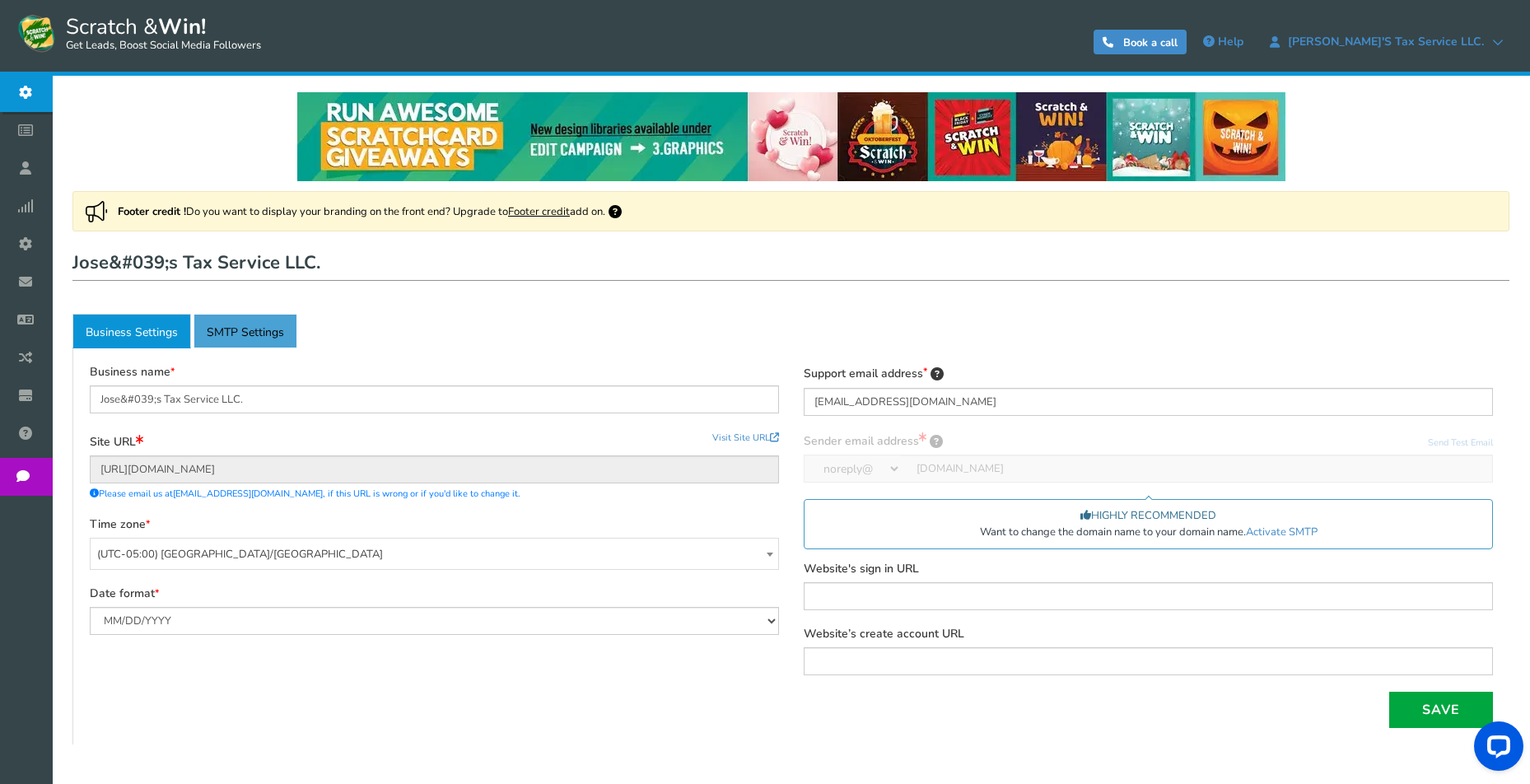
click at [260, 329] on link "Active SMTP Settings" at bounding box center [246, 331] width 104 height 35
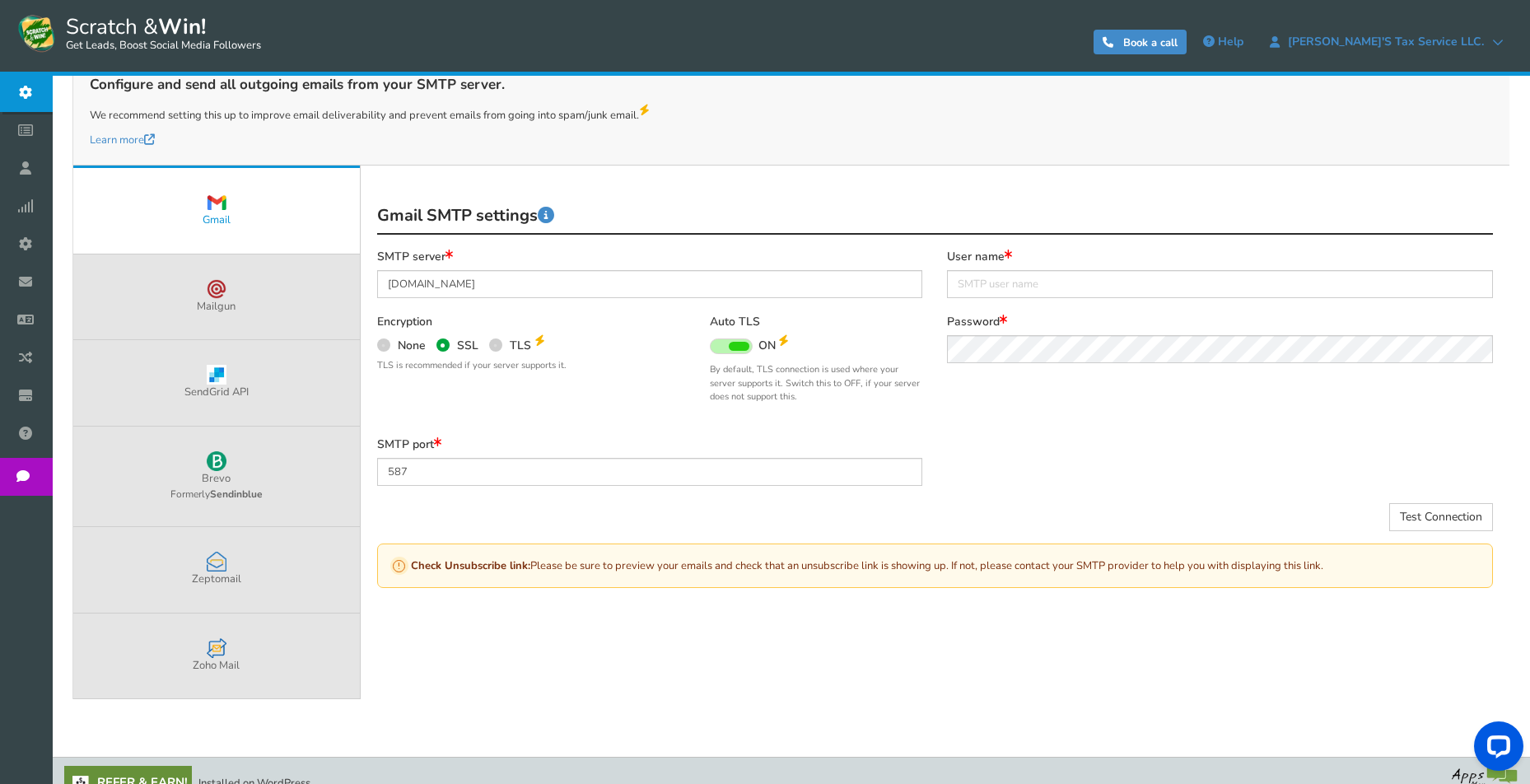
scroll to position [306, 0]
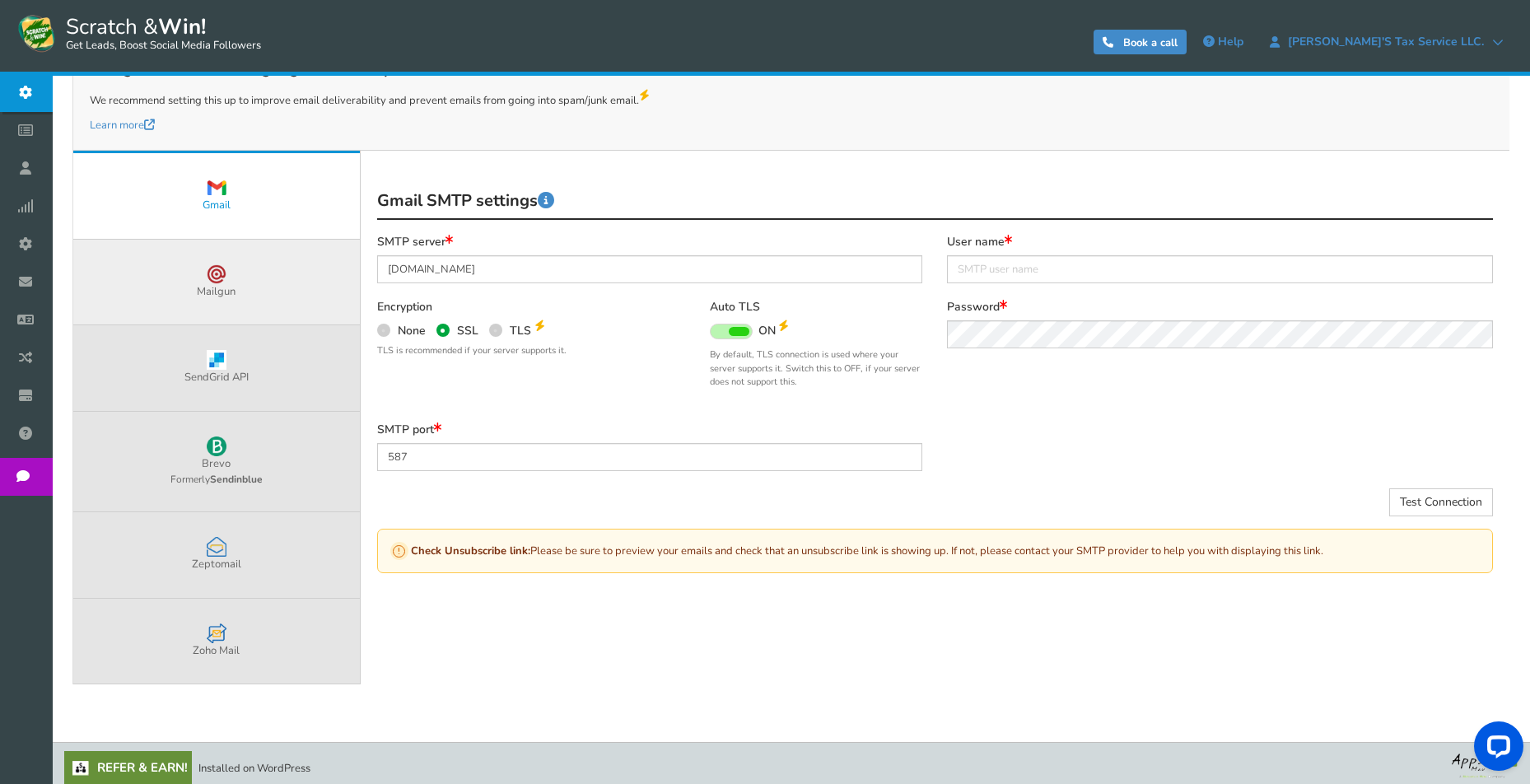
click at [296, 274] on link "Mailgun" at bounding box center [216, 283] width 287 height 86
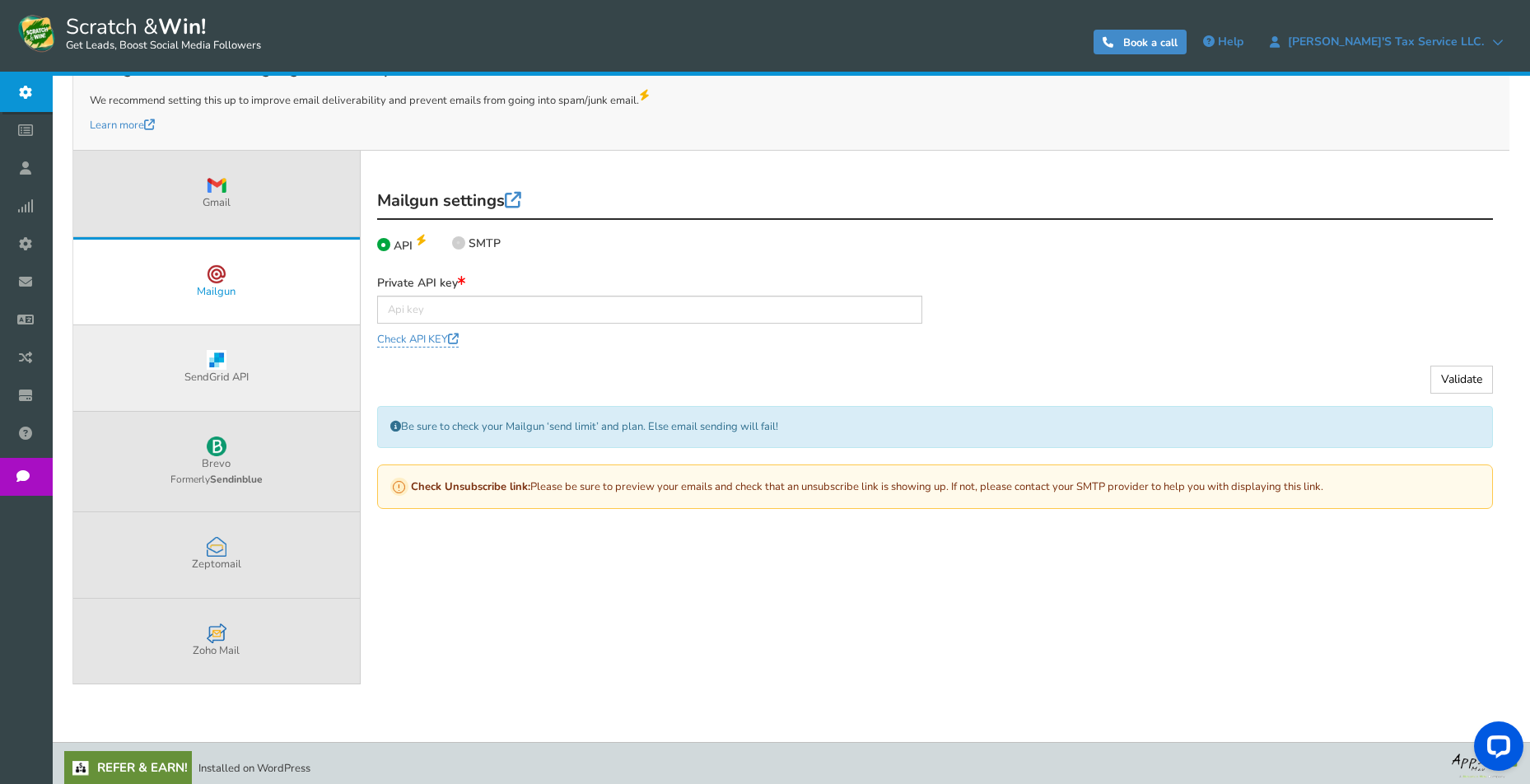
click at [297, 361] on link "SendGrid API" at bounding box center [216, 368] width 287 height 86
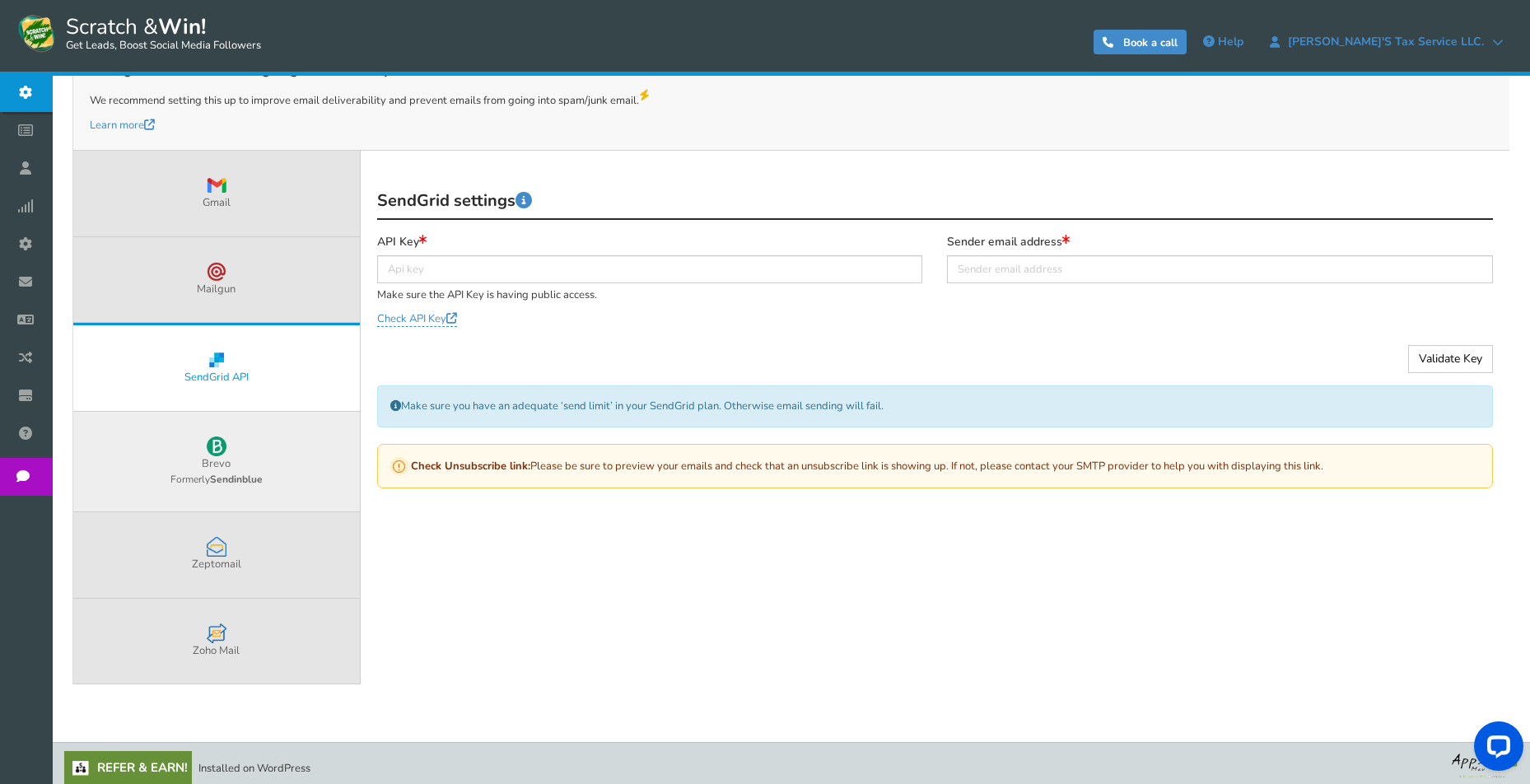
click at [303, 446] on link "Brevo Formerly Sendinblue" at bounding box center [216, 462] width 287 height 100
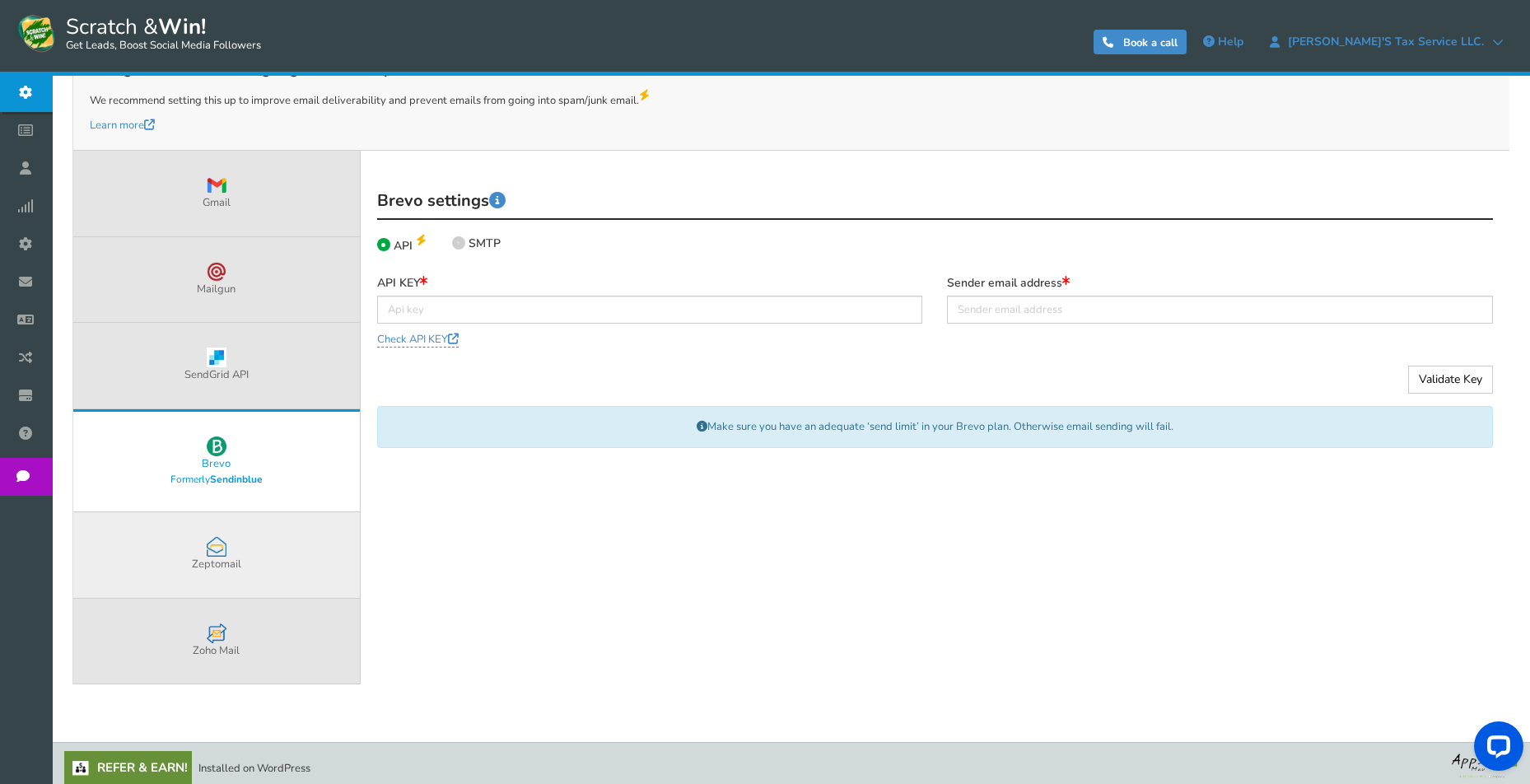
click at [297, 537] on link "Zeptomail" at bounding box center [216, 555] width 287 height 86
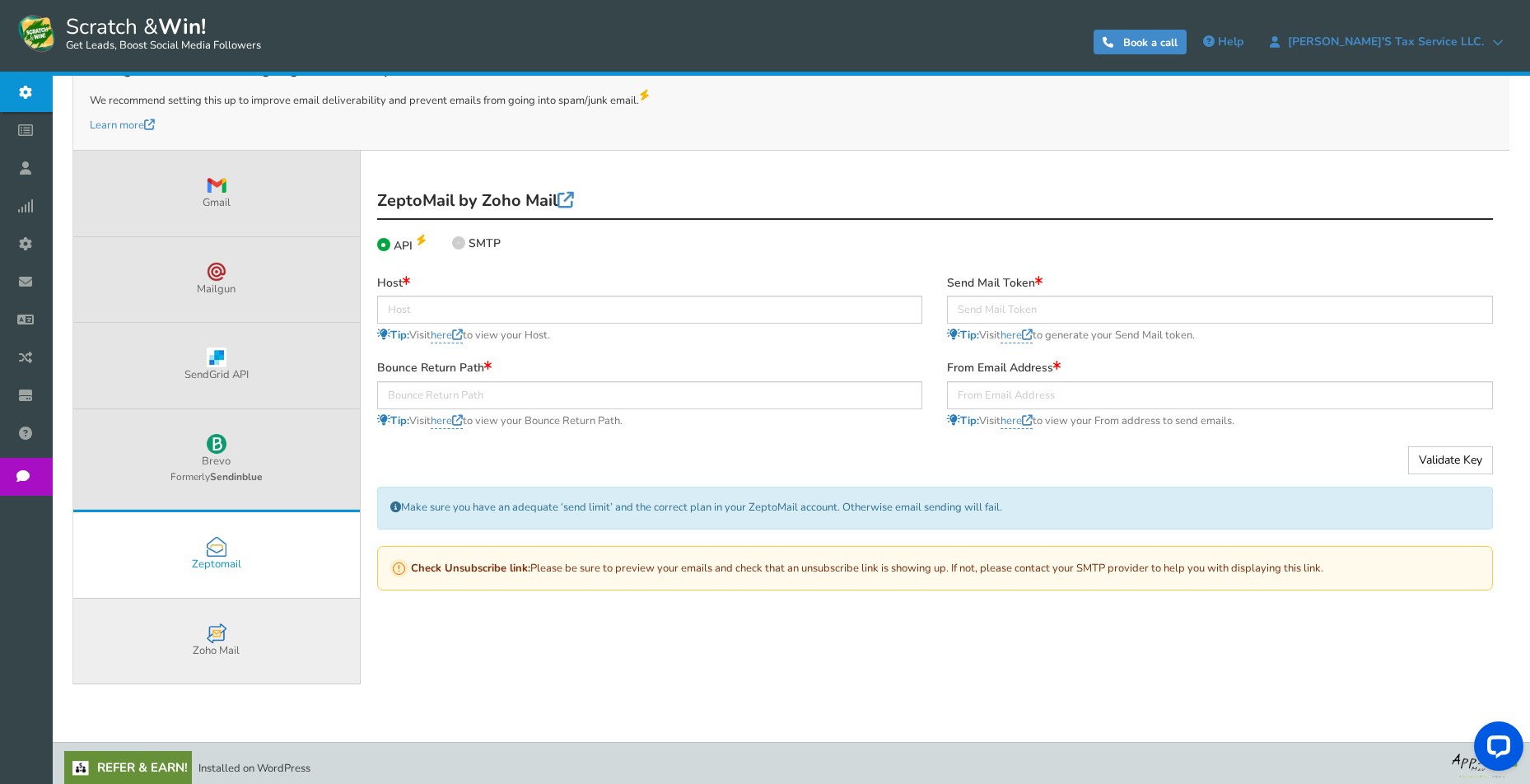
click at [288, 645] on link "Zoho Mail" at bounding box center [216, 642] width 287 height 86
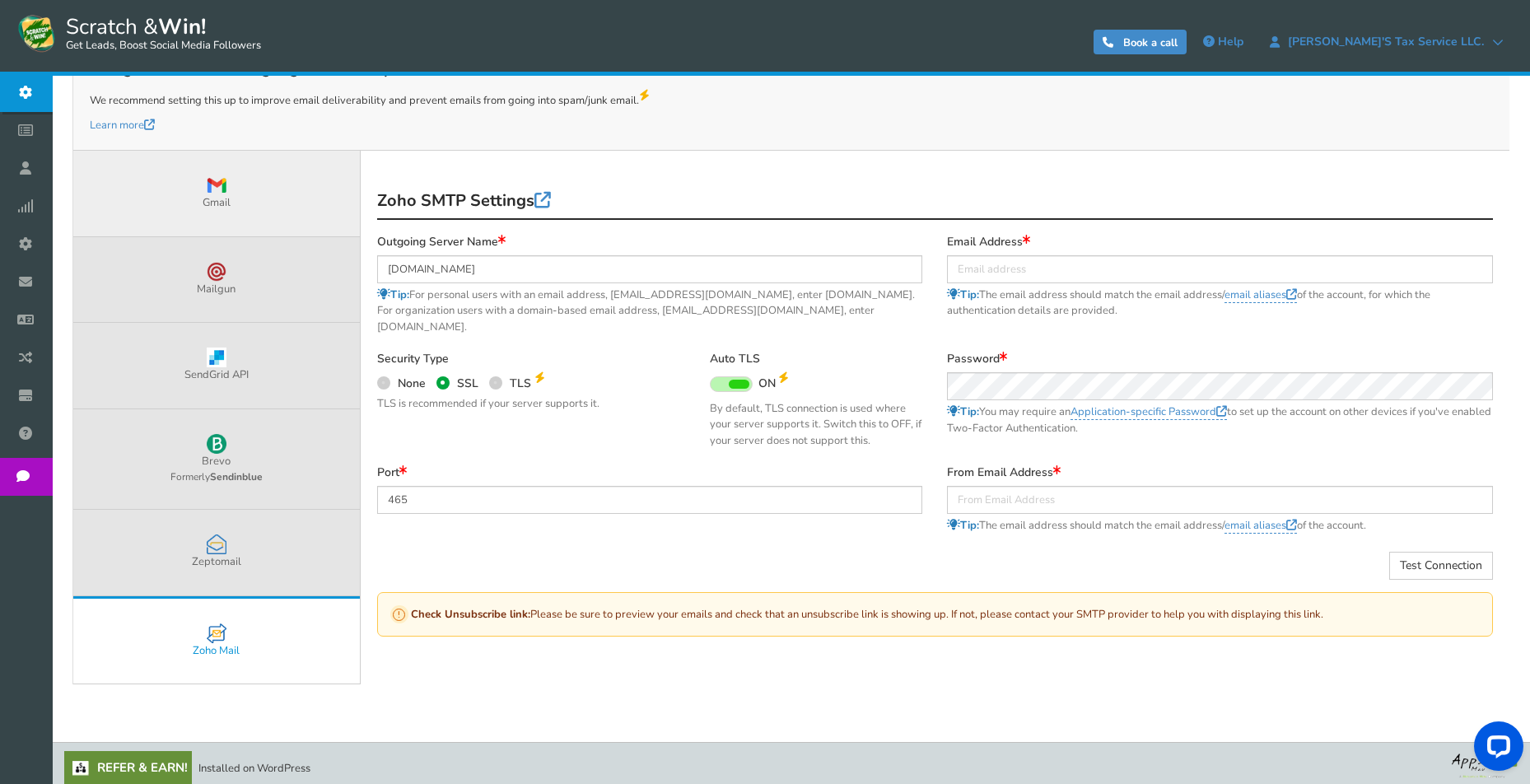
click at [287, 189] on link "Gmail" at bounding box center [216, 194] width 287 height 86
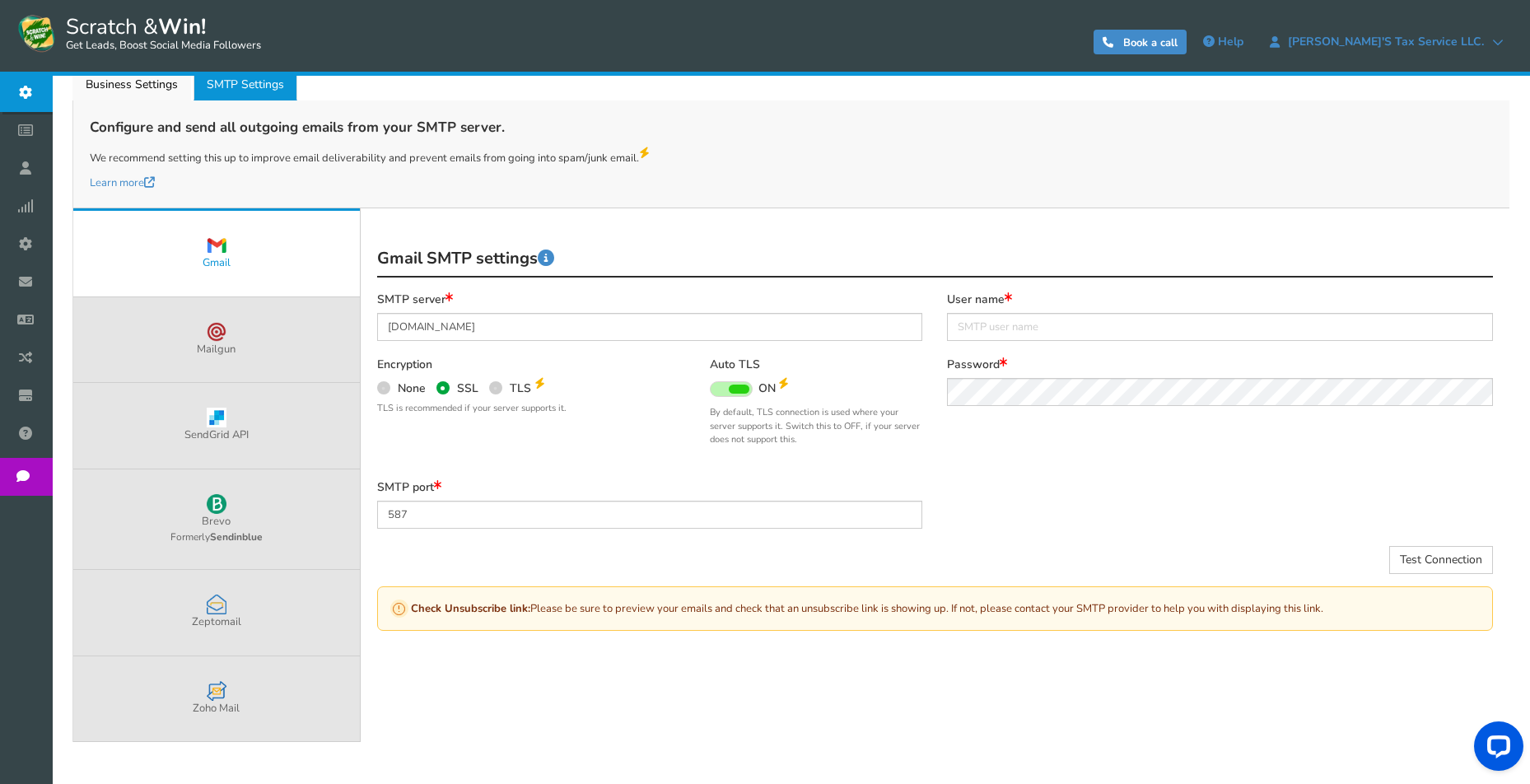
scroll to position [175, 0]
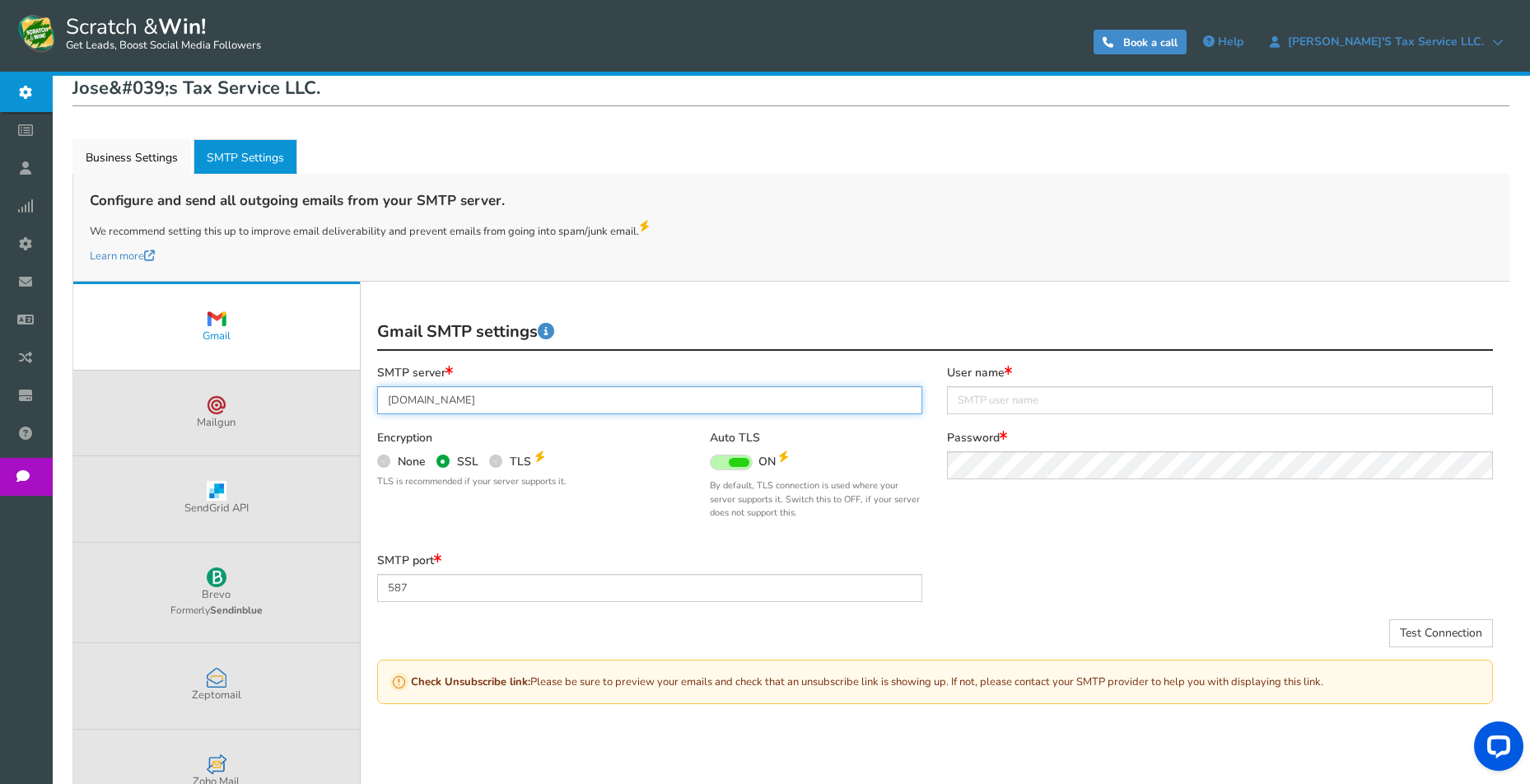
click at [519, 401] on input "smtp.gmail.com" at bounding box center [650, 400] width 546 height 28
click at [541, 357] on div "Gmail SMTP settings Active" at bounding box center [935, 332] width 1141 height 68
click at [523, 366] on div "SMTP server smtp.gmail.com" at bounding box center [650, 390] width 546 height 49
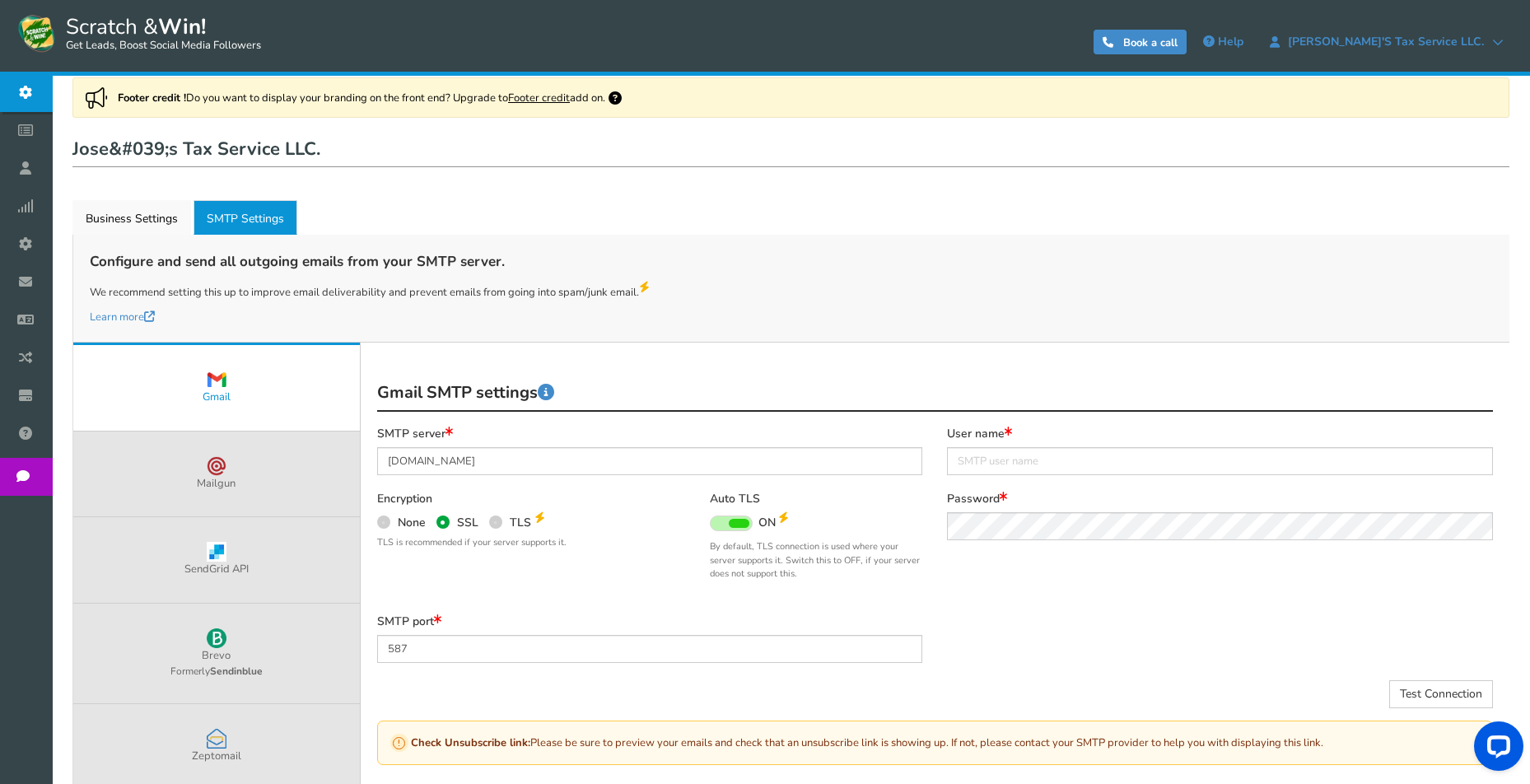
scroll to position [92, 0]
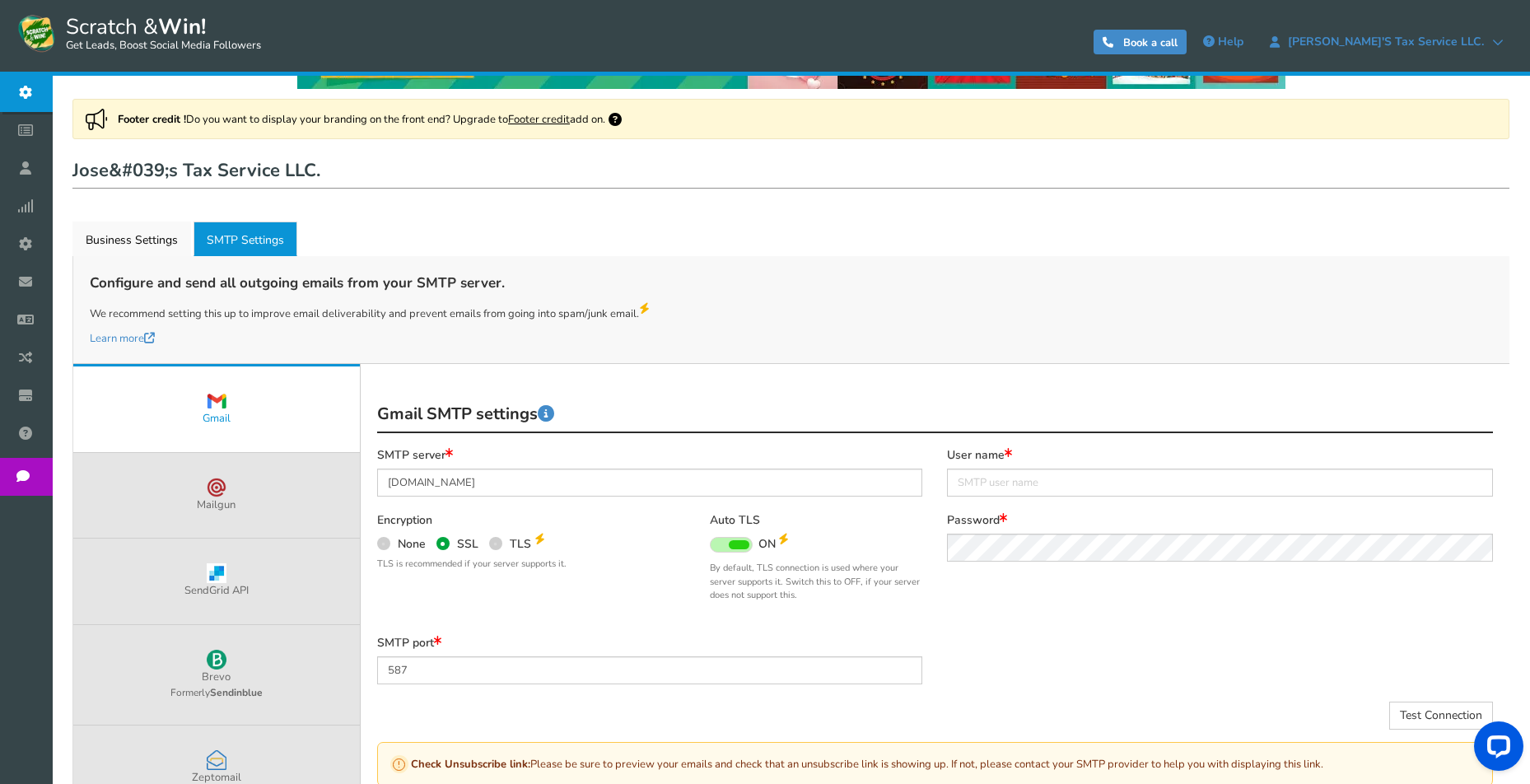
click at [256, 242] on link "Active SMTP Settings" at bounding box center [246, 239] width 104 height 35
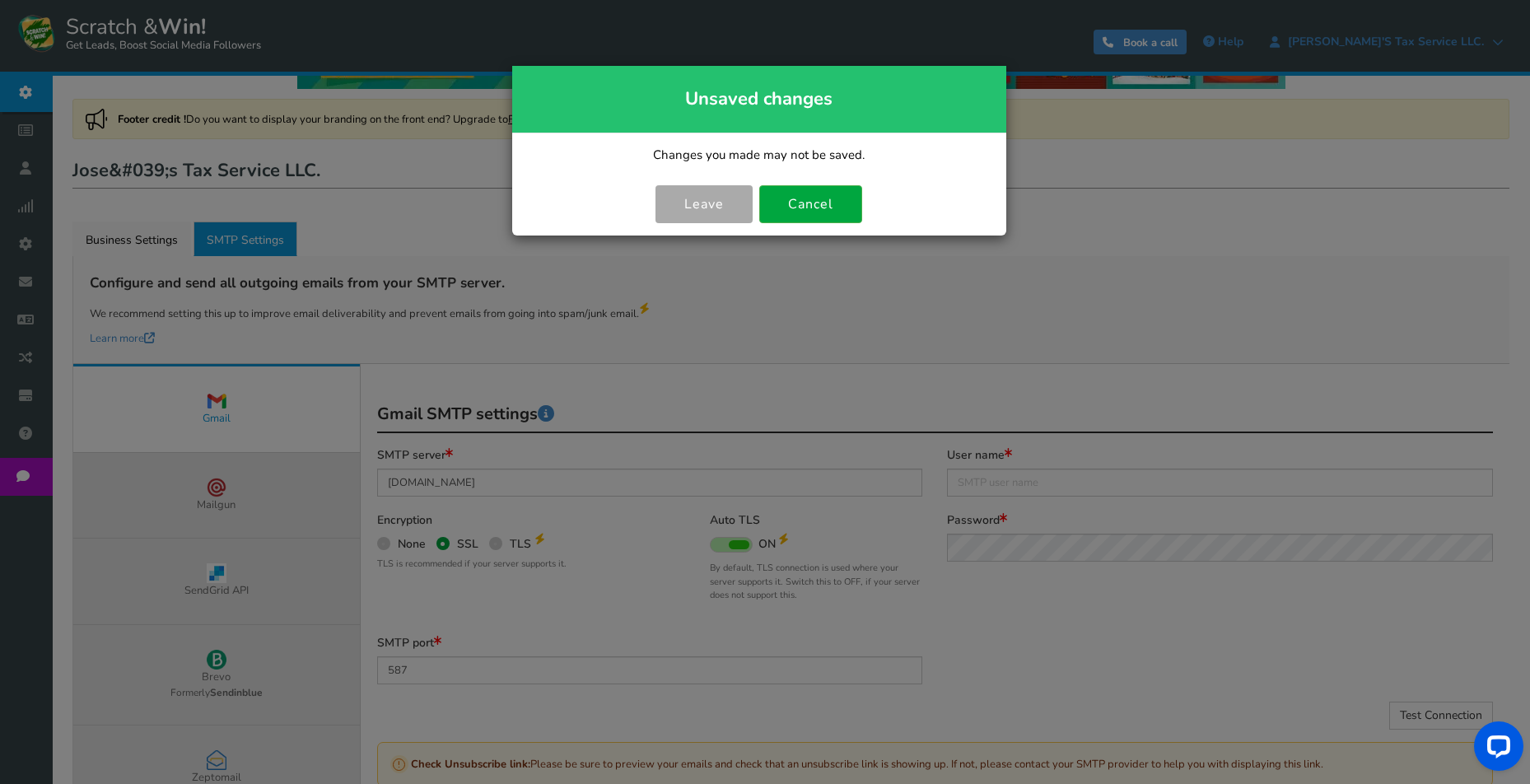
click at [719, 204] on link "Leave" at bounding box center [704, 204] width 97 height 38
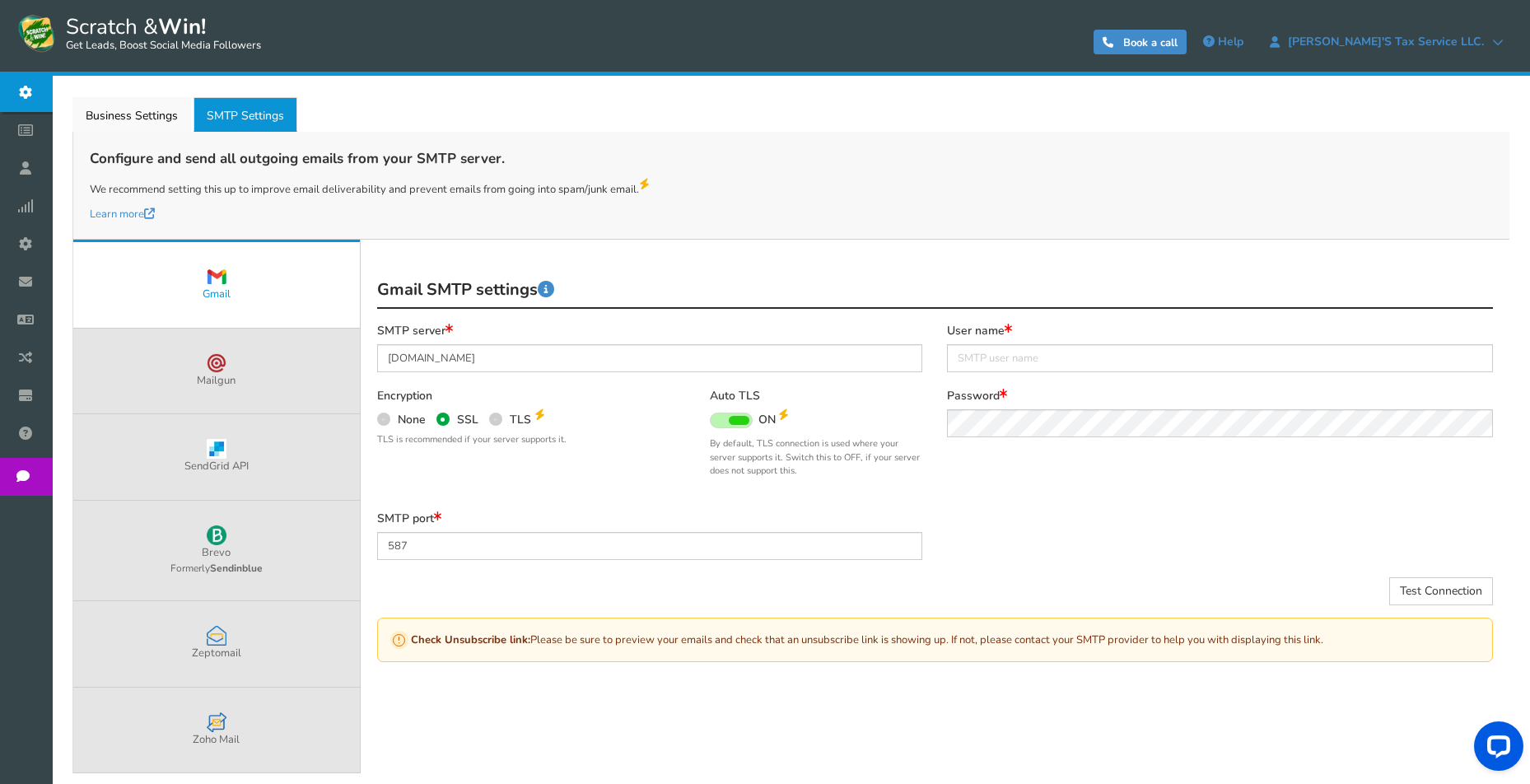
scroll to position [267, 0]
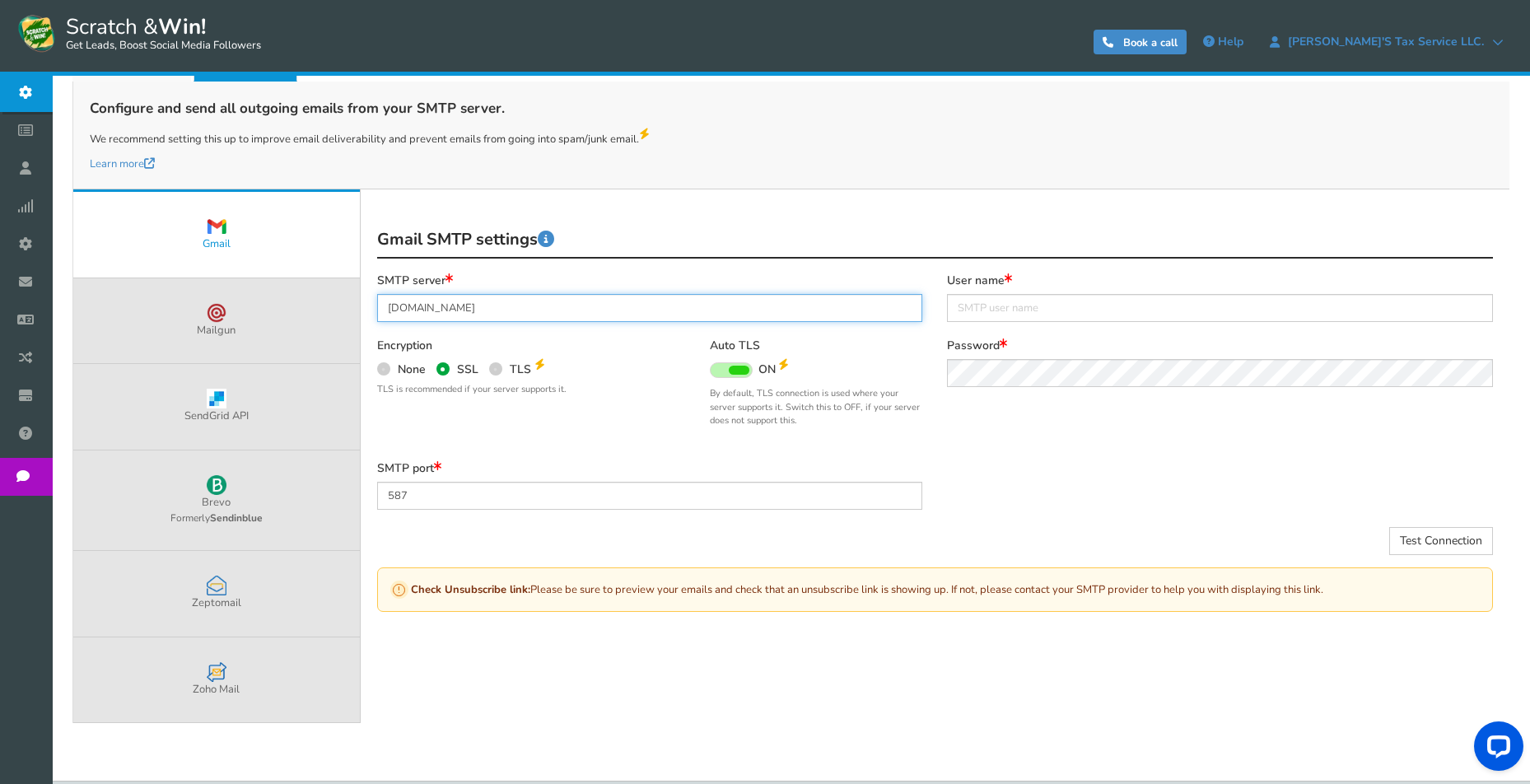
click at [507, 304] on input "smtp.gmail.com" at bounding box center [650, 308] width 546 height 28
click at [520, 311] on input "smtp.gmail.com" at bounding box center [650, 308] width 546 height 28
click at [517, 312] on input "smtp.gmail.com" at bounding box center [650, 308] width 546 height 28
click at [414, 304] on input "smtp.gmail.com" at bounding box center [650, 308] width 546 height 28
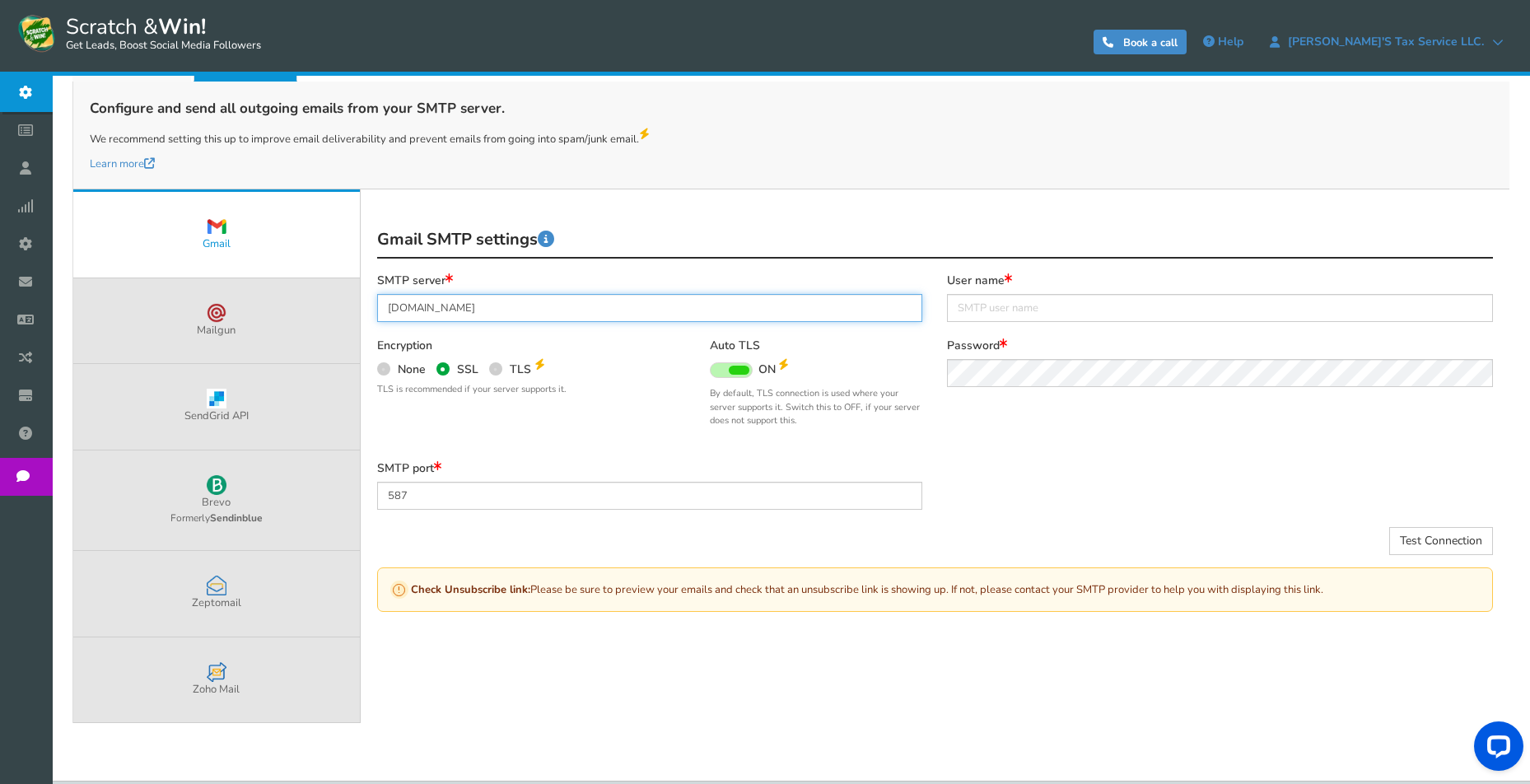
drag, startPoint x: 416, startPoint y: 302, endPoint x: 474, endPoint y: 306, distance: 57.8
click at [474, 306] on input "smtp.gmail.com" at bounding box center [650, 308] width 546 height 28
paste input "josestaxservice"
type input "smtp.josestaxservice.com"
click at [890, 339] on div "Auto TLS ON OFF By default, TLS connection is used where your server supports i…" at bounding box center [816, 384] width 213 height 90
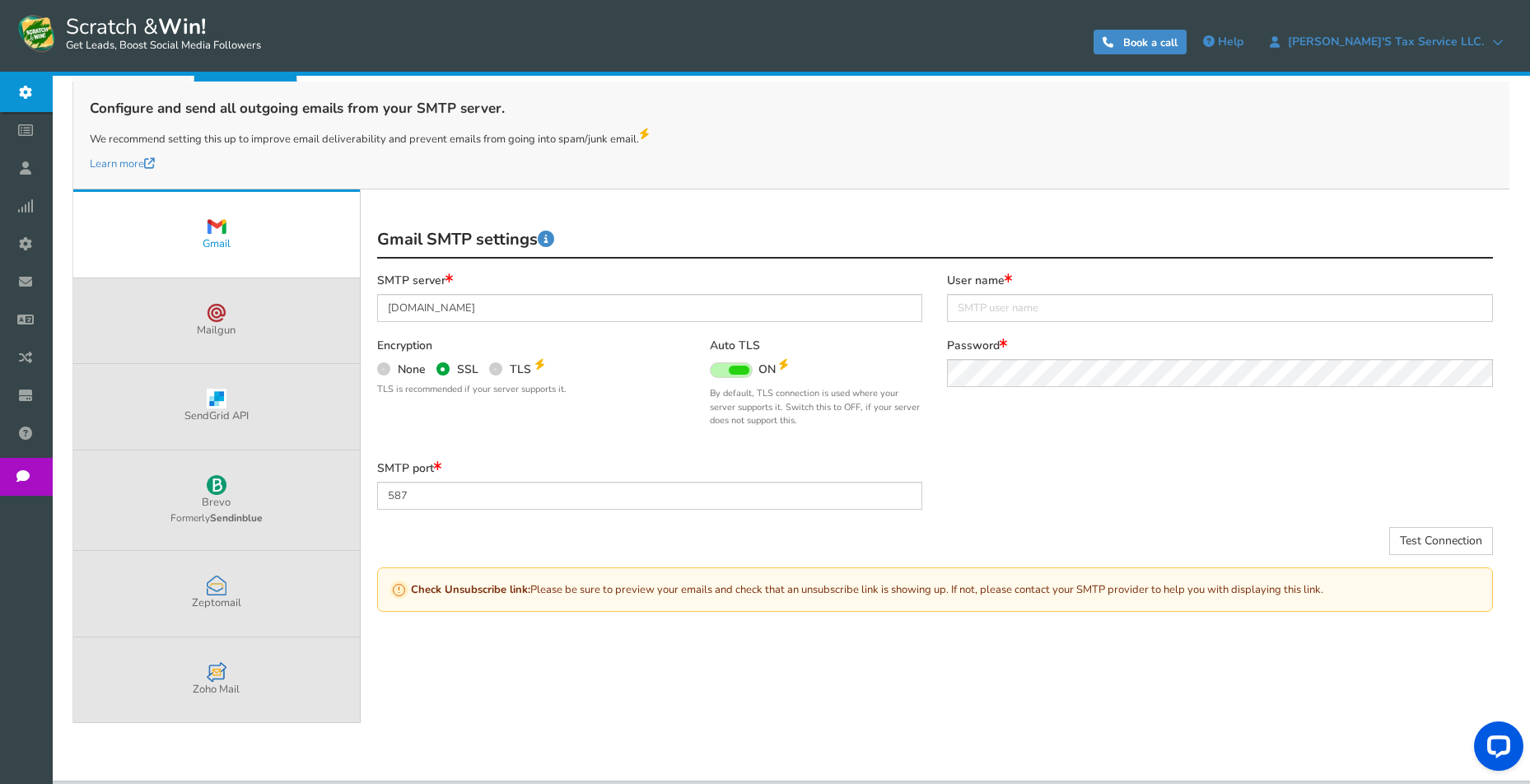
click at [603, 320] on div "SMTP server smtp.josestaxservice.com Encryption None SSL TLS Auto TLS ON OFF" at bounding box center [650, 367] width 571 height 188
click at [1000, 306] on input "text" at bounding box center [1220, 308] width 546 height 28
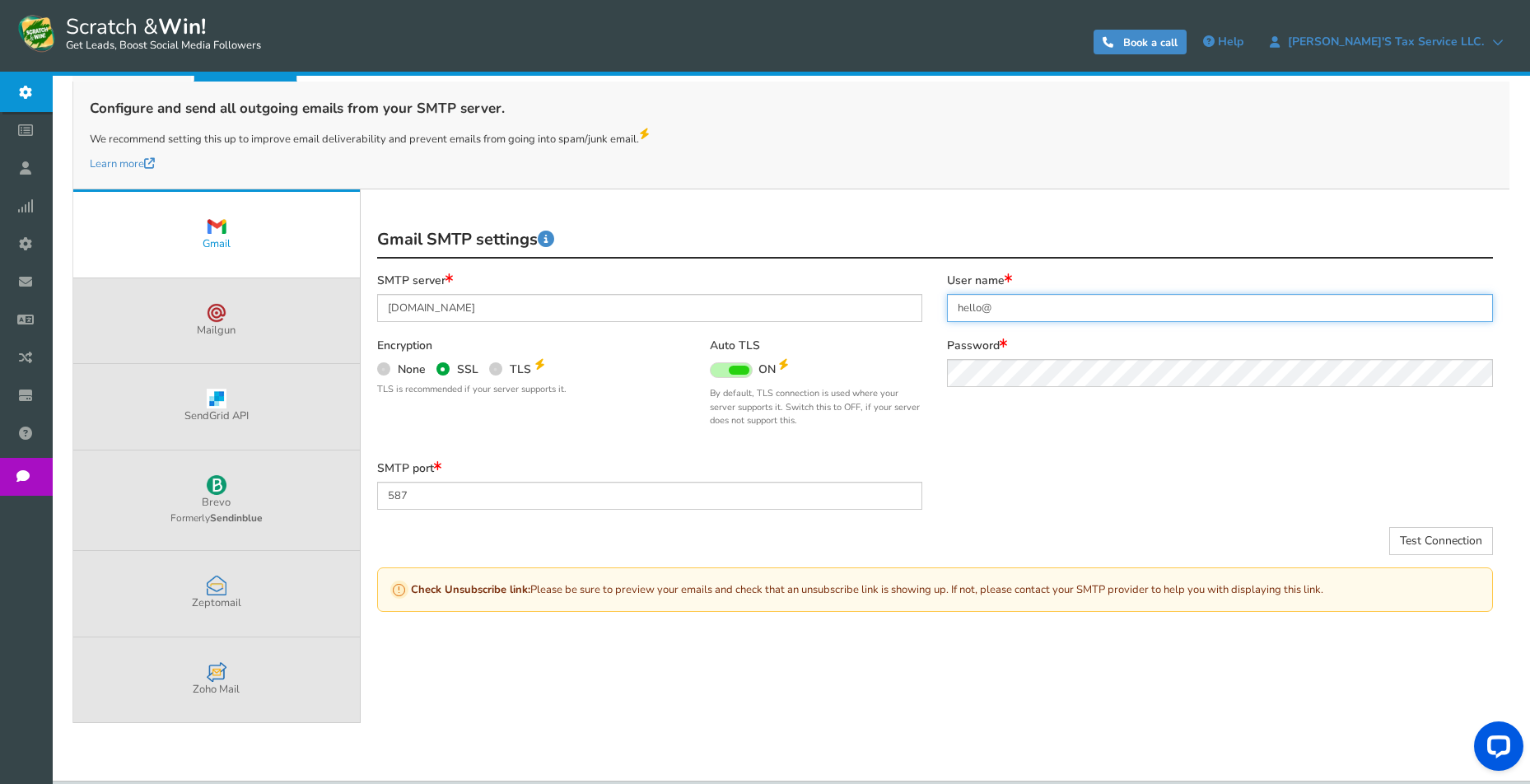
paste input "josestaxservice.com"
type input "hello@josestaxservice.com"
click at [1007, 528] on div "Send Test Email Test Connection Deactivate" at bounding box center [935, 541] width 1141 height 28
click at [944, 403] on div "SMTP server smtp.josestaxservice.com Encryption None SSL TLS Auto TLS" at bounding box center [935, 367] width 1141 height 188
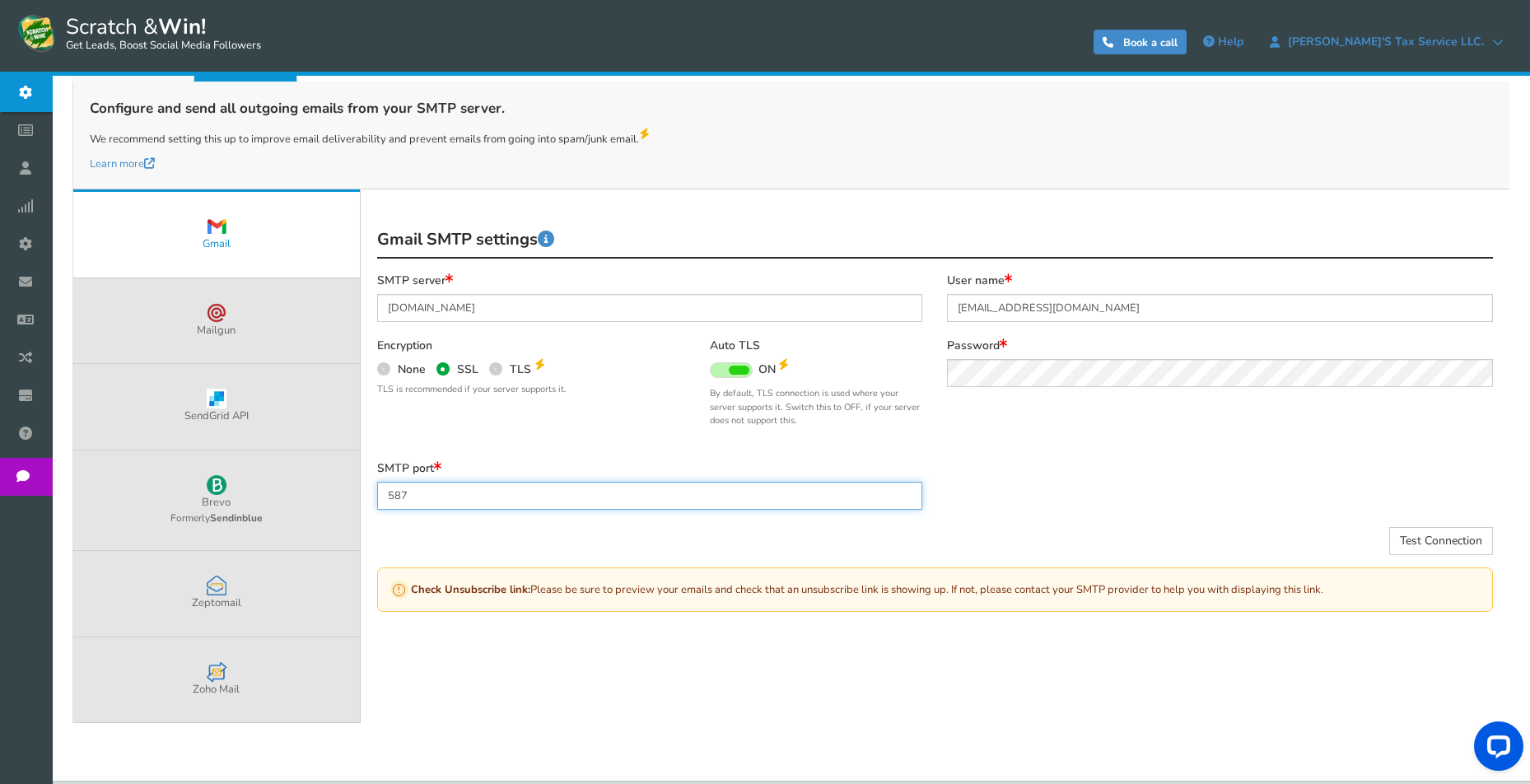
click at [455, 488] on input "587" at bounding box center [650, 496] width 546 height 28
click at [951, 432] on div "SMTP server smtp.josestaxservice.com Encryption None SSL TLS Auto TLS" at bounding box center [935, 367] width 1141 height 188
click at [1442, 534] on button "Test Connection" at bounding box center [1442, 541] width 104 height 28
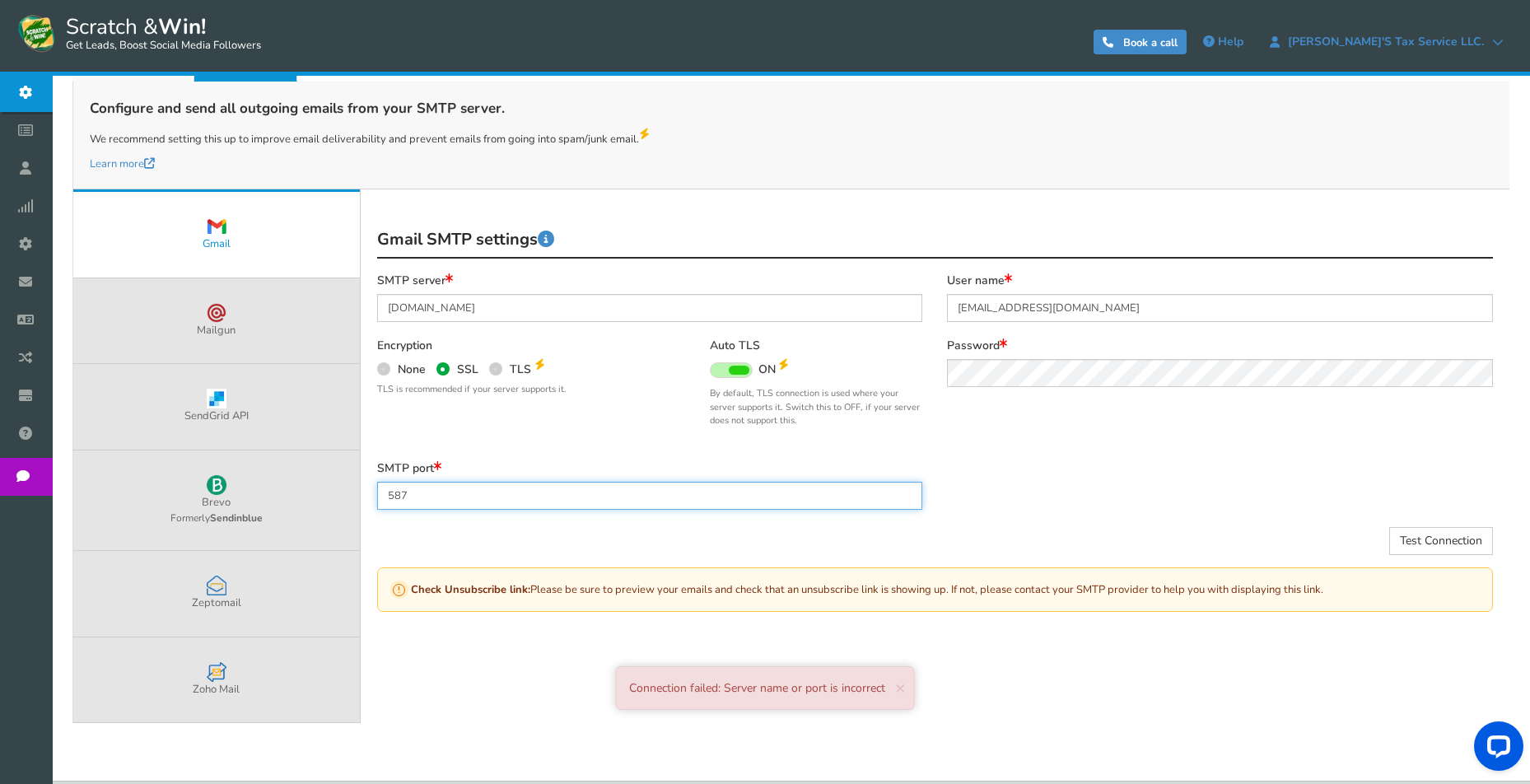
click at [507, 487] on input "587" at bounding box center [650, 496] width 546 height 28
click at [428, 489] on input "587" at bounding box center [650, 496] width 546 height 28
click at [427, 489] on input "587" at bounding box center [650, 496] width 546 height 28
type input "465"
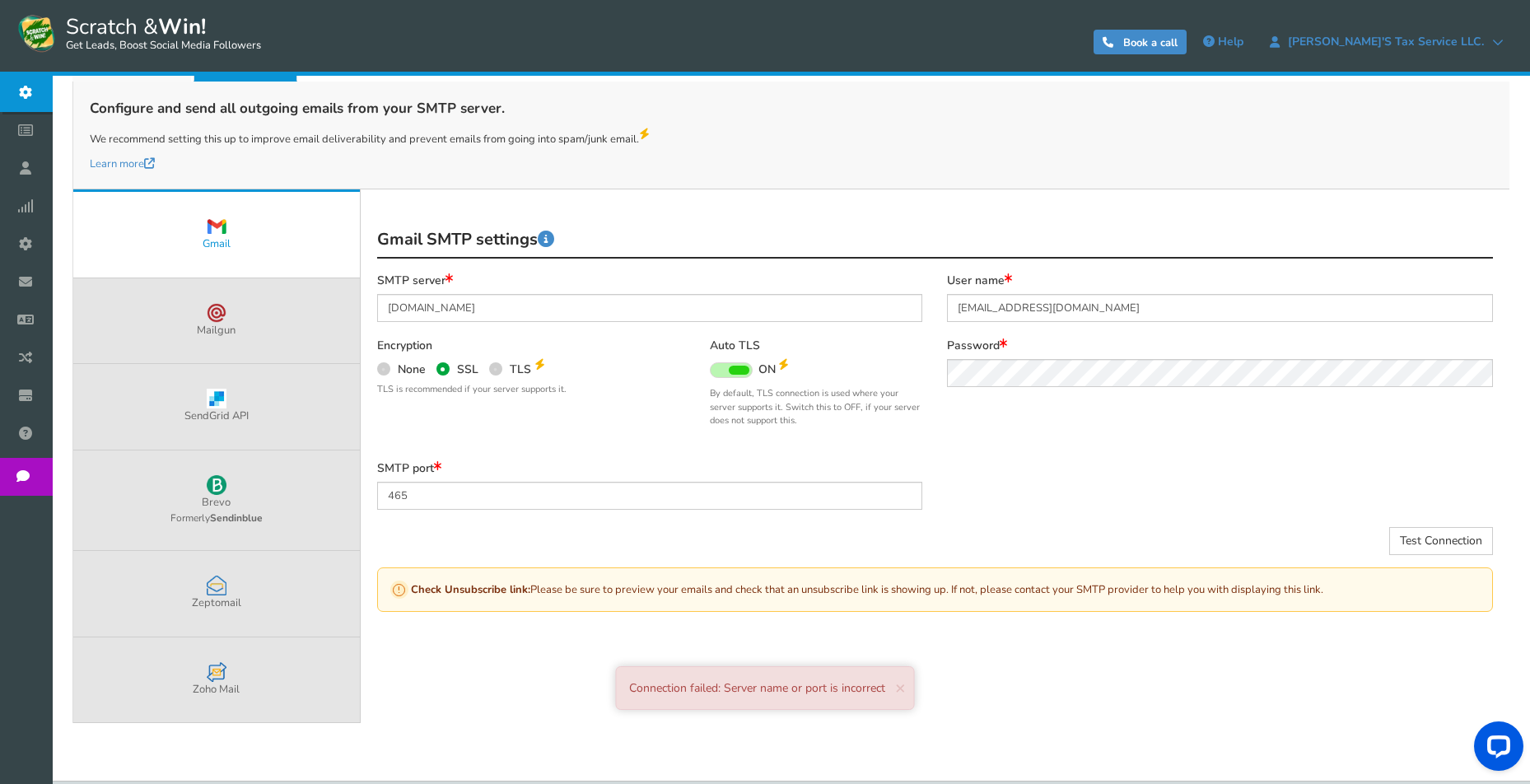
click at [1046, 499] on div "SMTP port 465" at bounding box center [935, 493] width 1141 height 65
click at [1416, 531] on button "Test Connection" at bounding box center [1442, 541] width 104 height 28
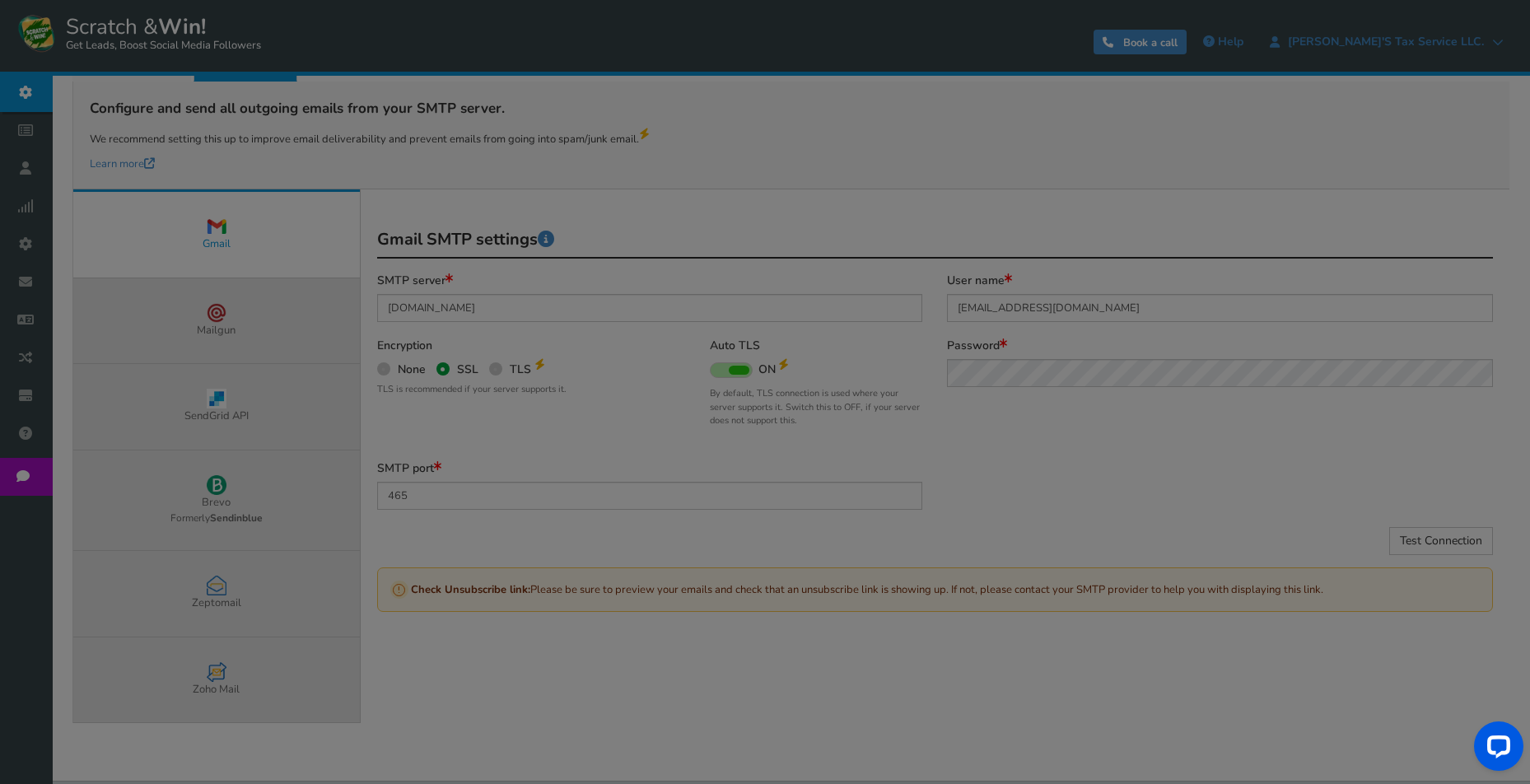
click at [993, 446] on div "● ● ● ● ● ●" at bounding box center [765, 392] width 1530 height 151
click at [997, 449] on div "● ● ● ● ● ●" at bounding box center [765, 392] width 1530 height 151
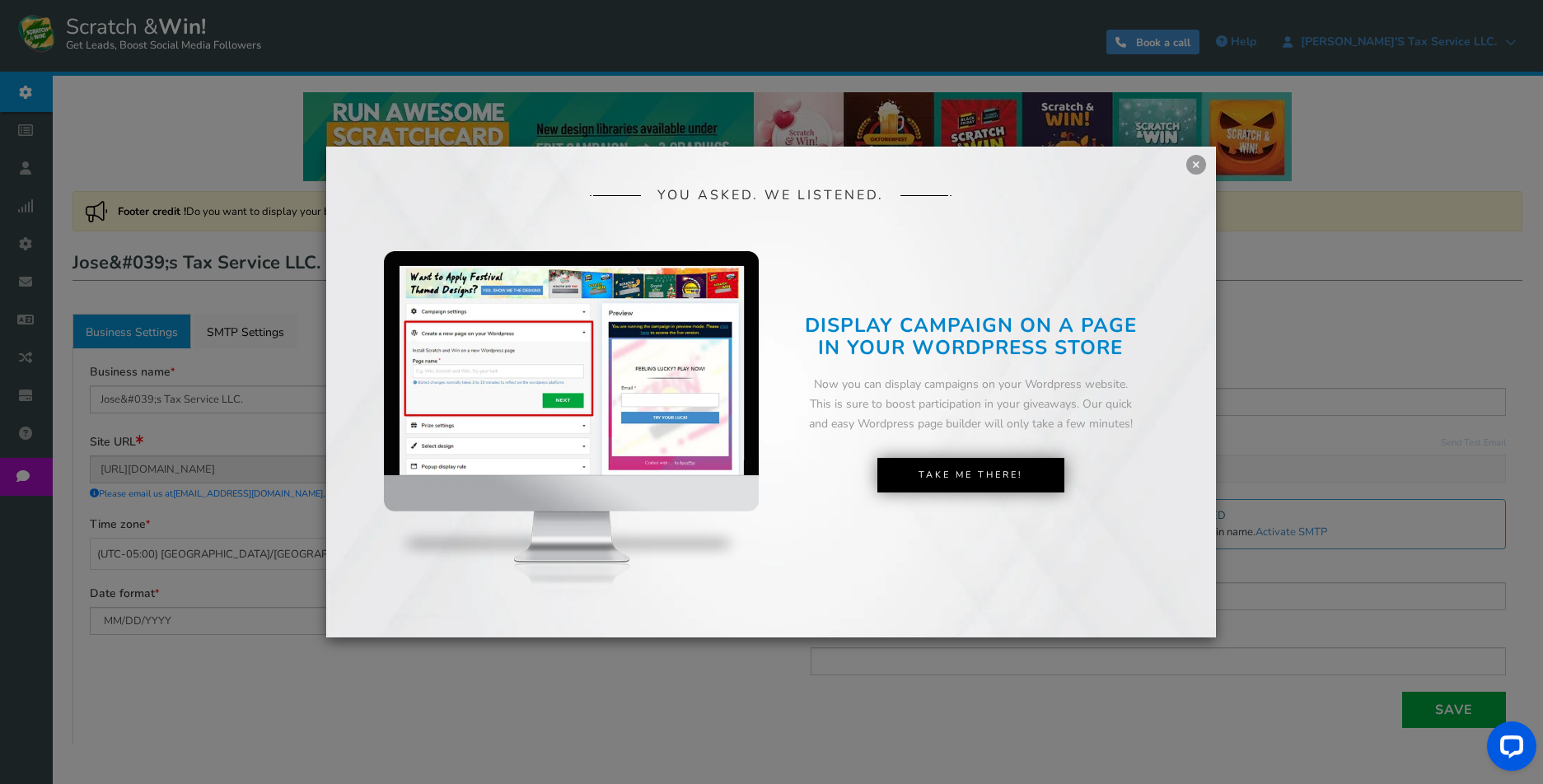
click at [1194, 164] on link "×" at bounding box center [1196, 165] width 20 height 20
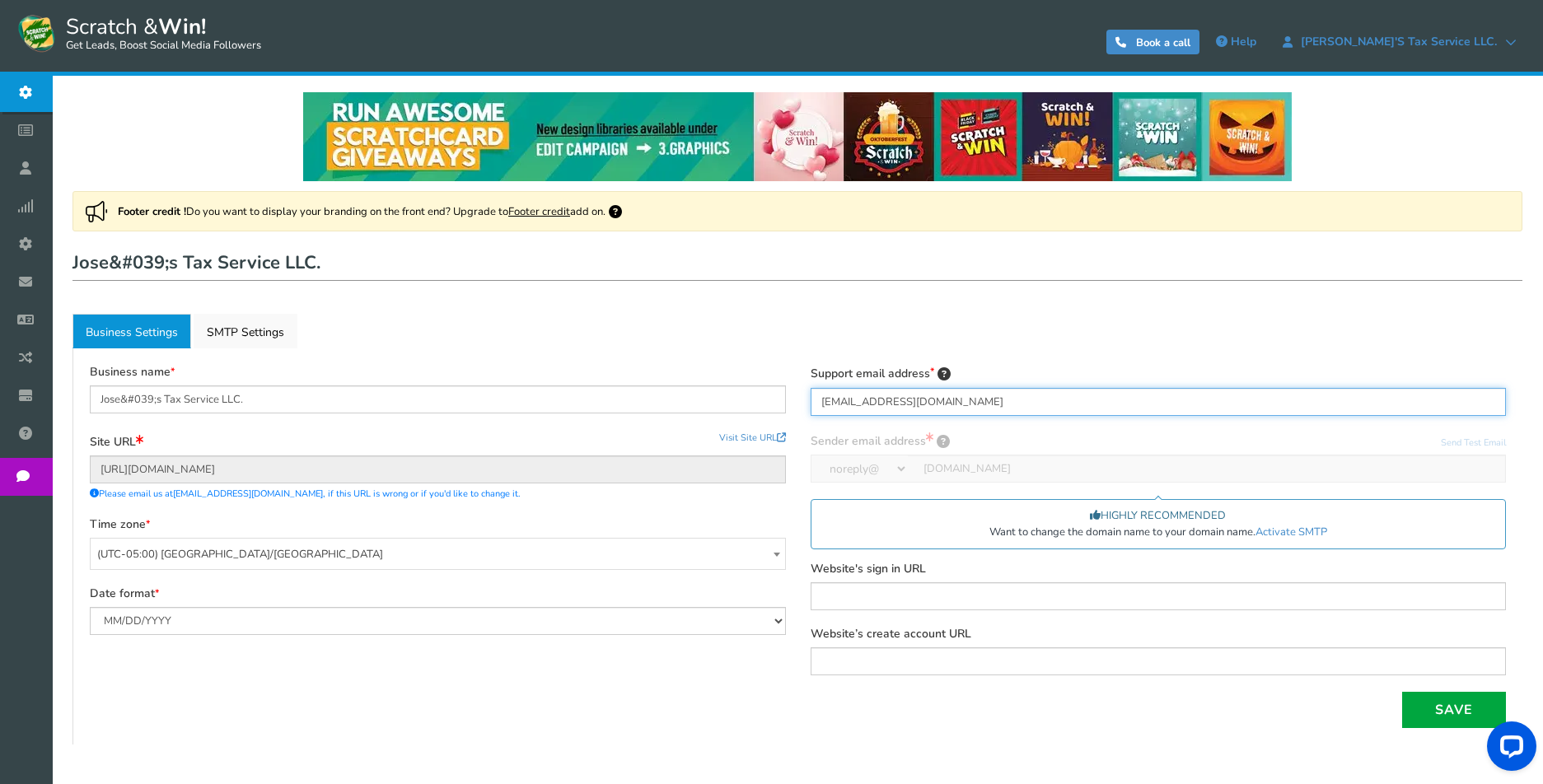
click at [908, 402] on input "Customer-Support@josestaxservice.com" at bounding box center [1159, 402] width 696 height 28
type input "customer-service@josestaxservice.com"
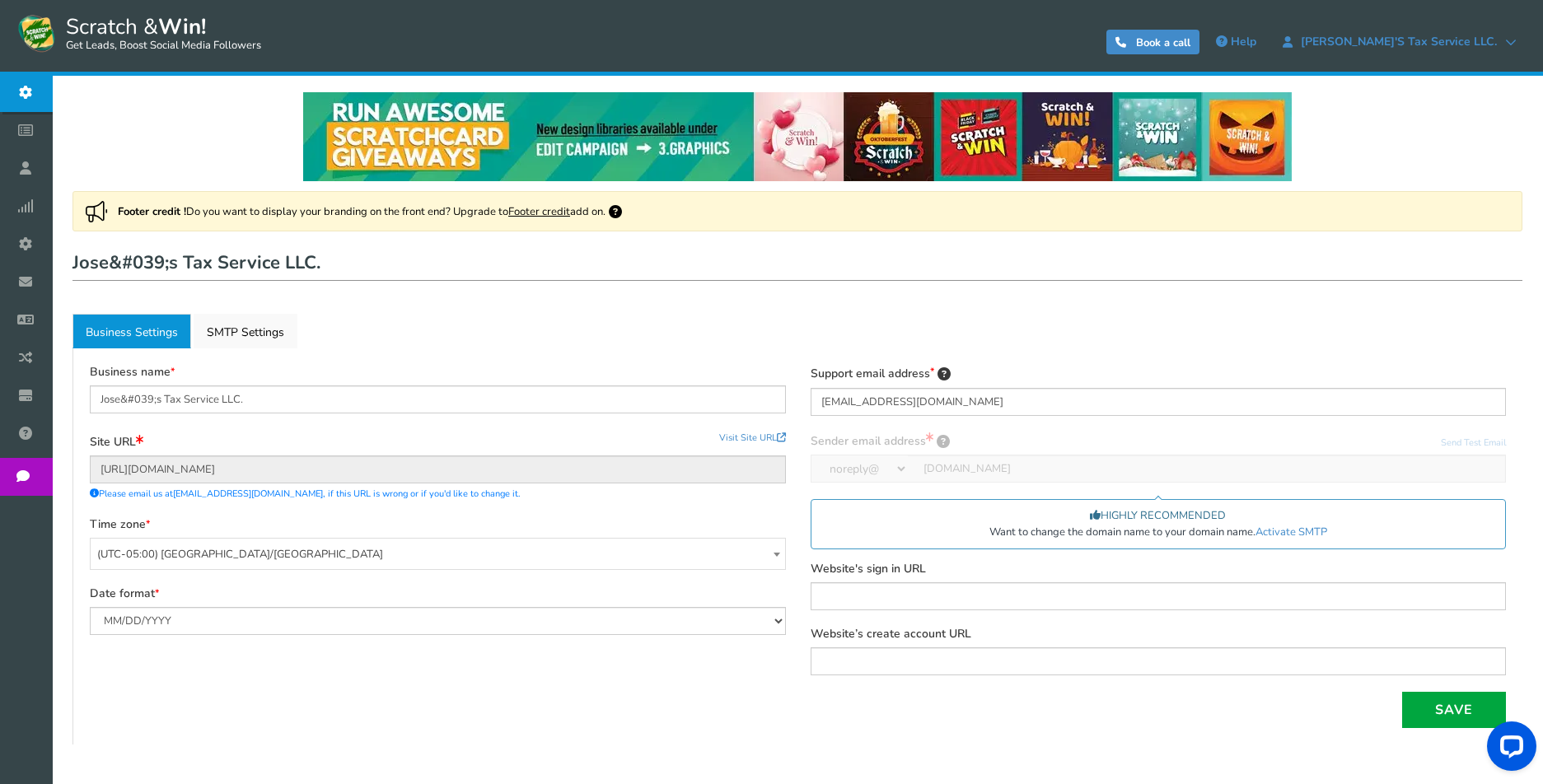
click at [1016, 335] on ul "Business Settings Active SMTP Settings" at bounding box center [797, 331] width 1450 height 35
click at [1434, 703] on button "Save" at bounding box center [1454, 710] width 104 height 36
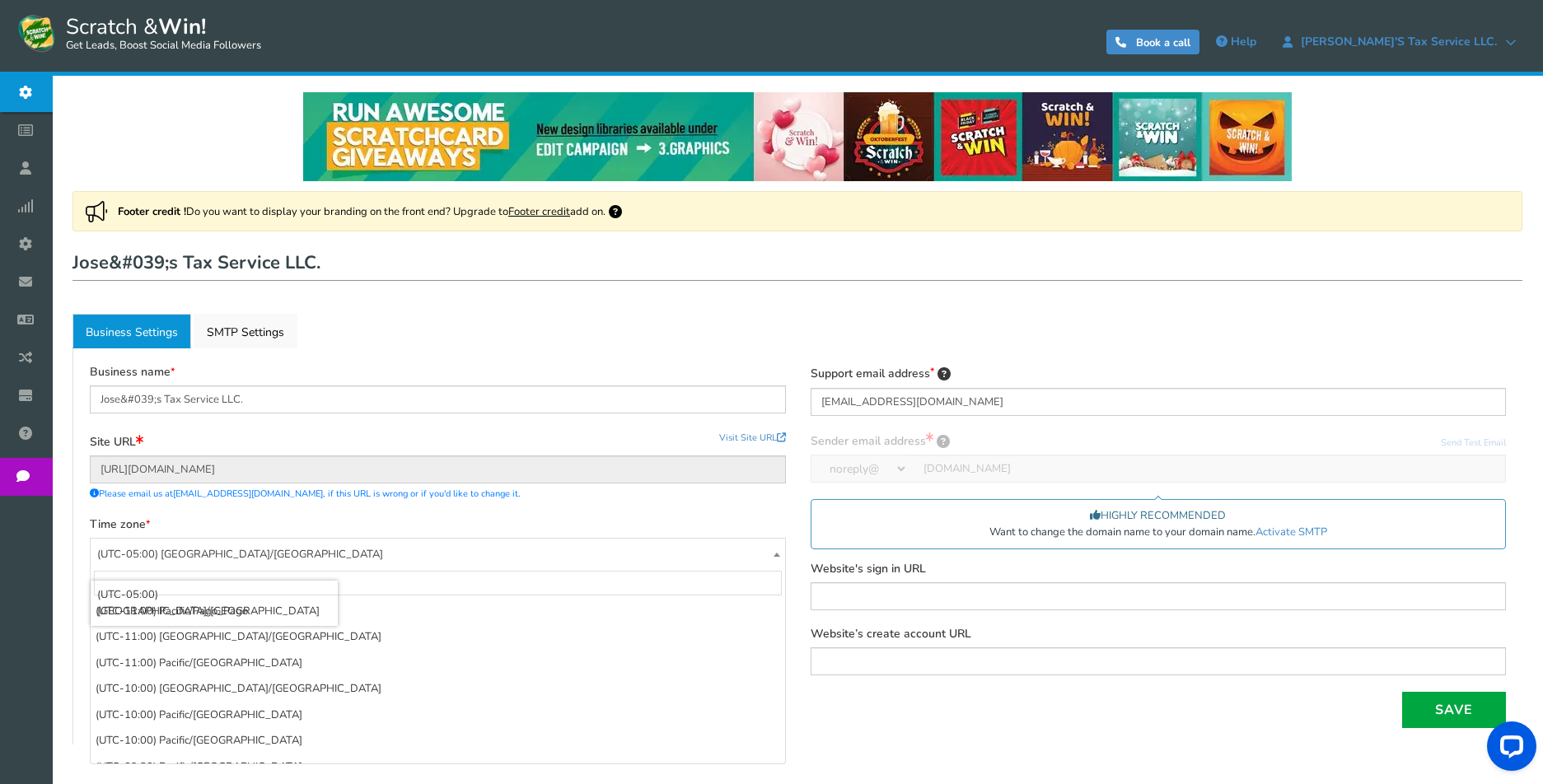
click at [280, 549] on span "(UTC-05:00) [GEOGRAPHIC_DATA]/[GEOGRAPHIC_DATA]" at bounding box center [438, 555] width 694 height 32
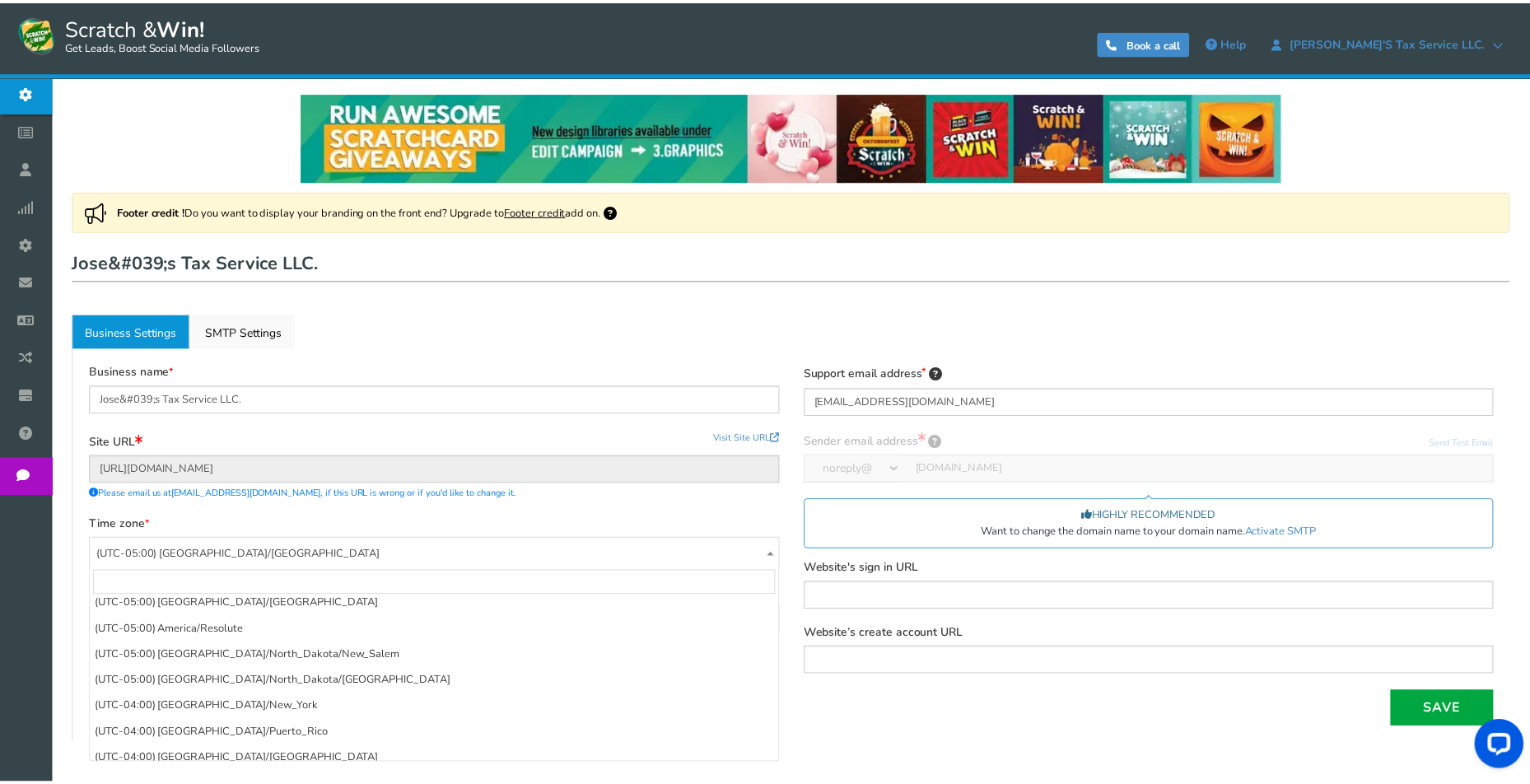
scroll to position [1750, 0]
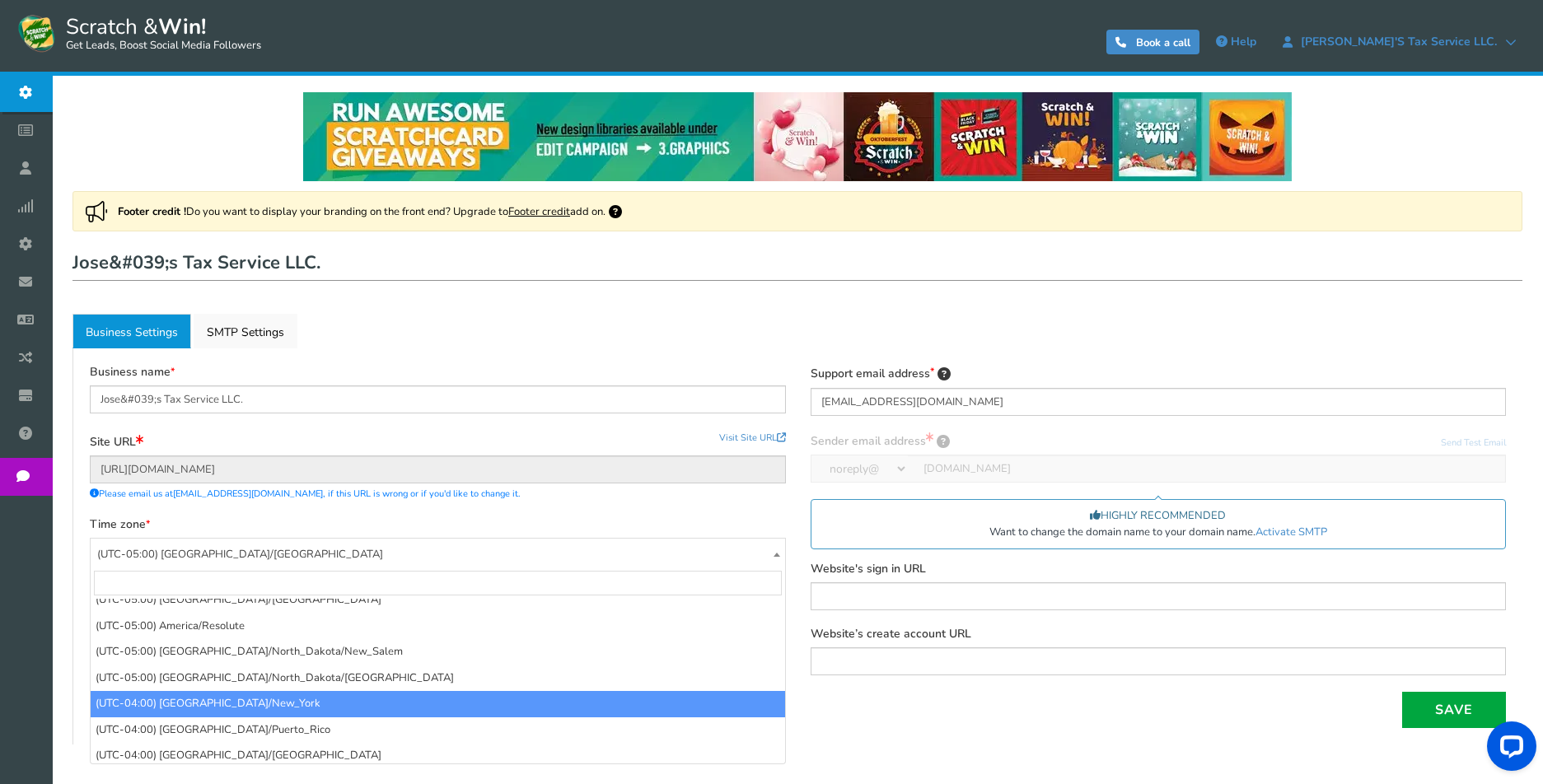
select select "America/New_York"
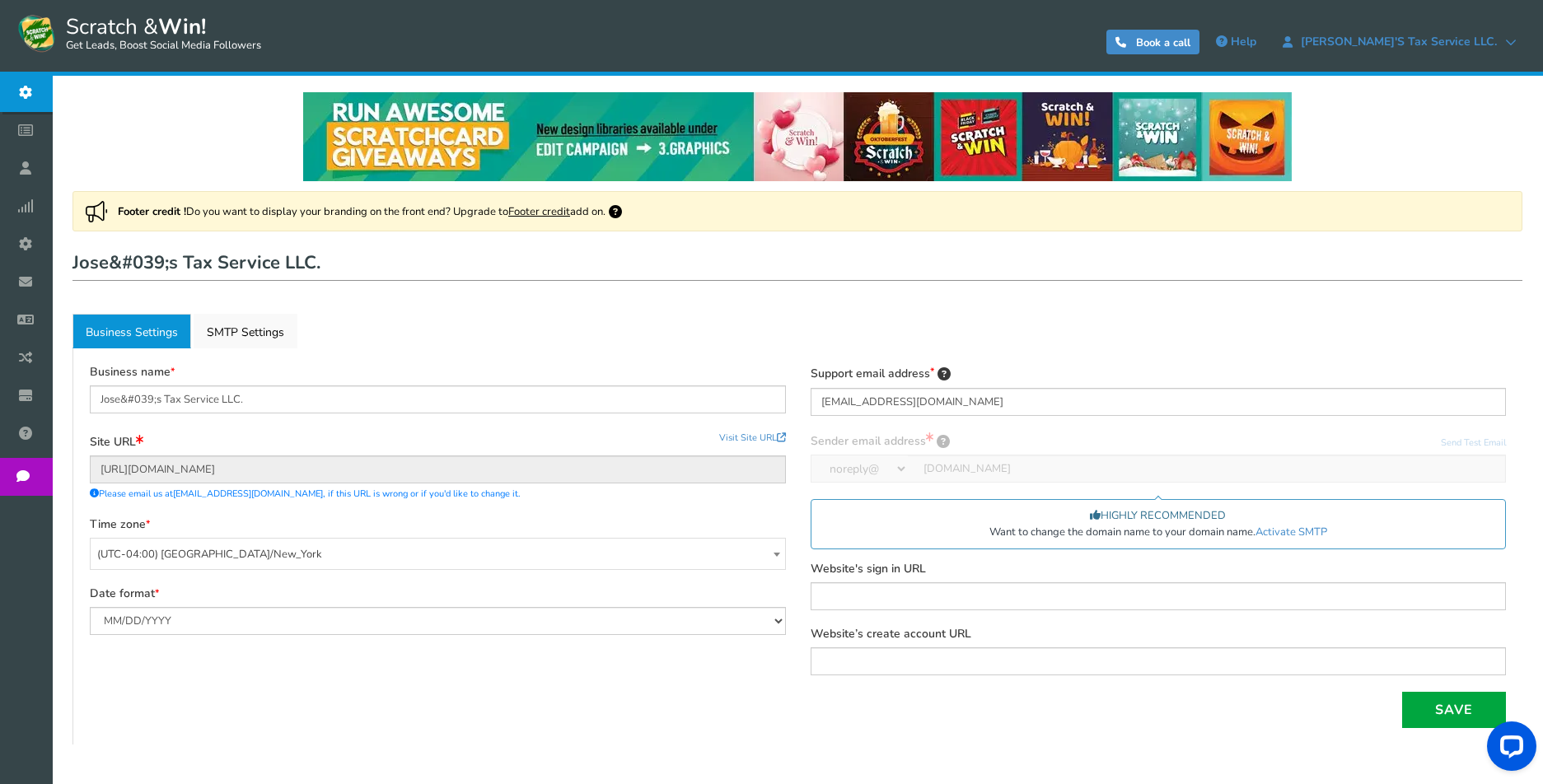
click at [308, 670] on div "Business name Jose&#039;s Tax Service LLC. Site URL Update site URL Visit Site …" at bounding box center [797, 546] width 1441 height 363
click at [1442, 703] on button "Save" at bounding box center [1454, 710] width 104 height 36
click at [404, 325] on ul "Business Settings Active SMTP Settings" at bounding box center [797, 331] width 1450 height 35
click at [246, 333] on link "Active SMTP Settings" at bounding box center [246, 331] width 104 height 35
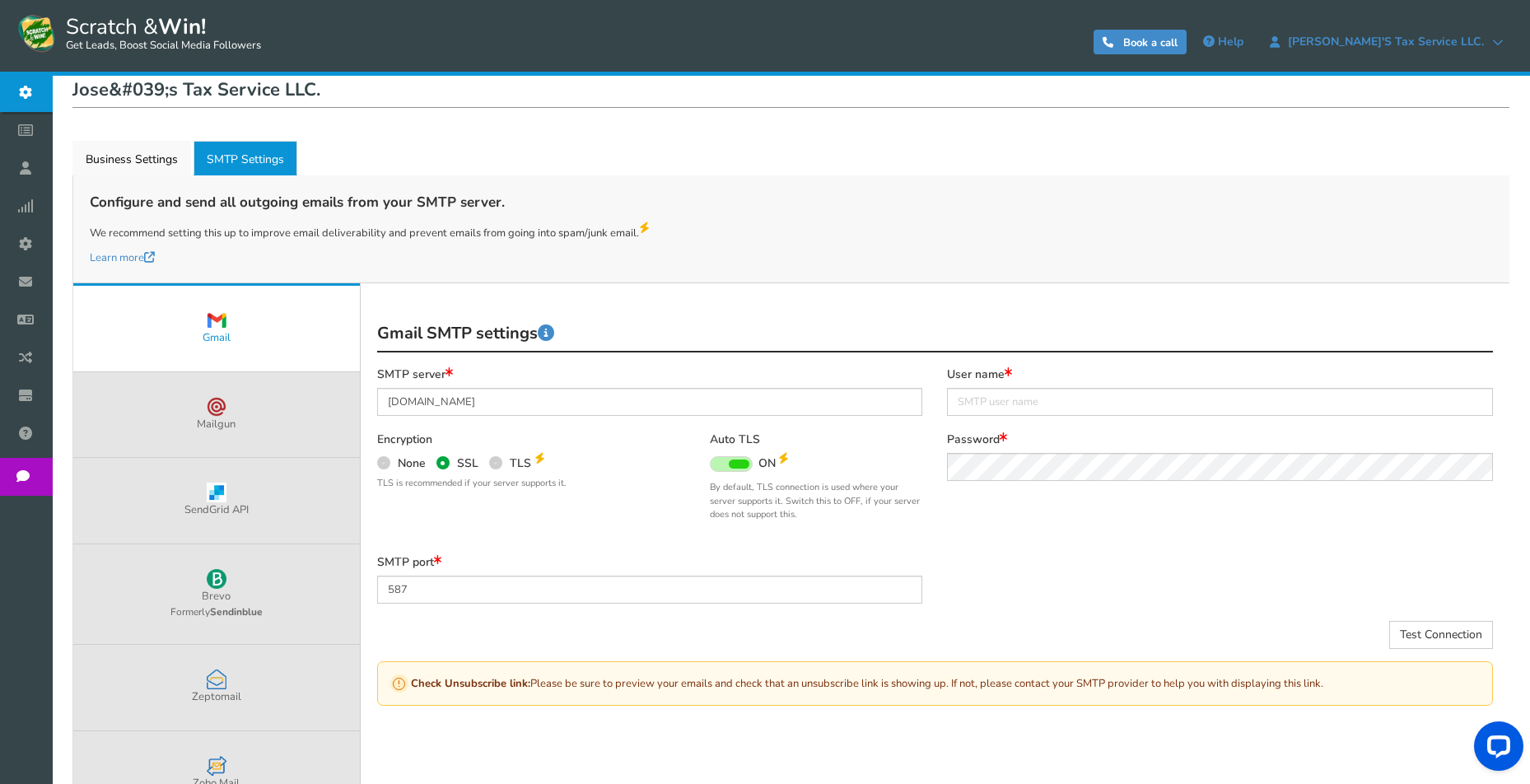
scroll to position [175, 0]
click at [436, 395] on input "smtp.gmail.com" at bounding box center [650, 400] width 546 height 28
paste input "mail.supremecluster"
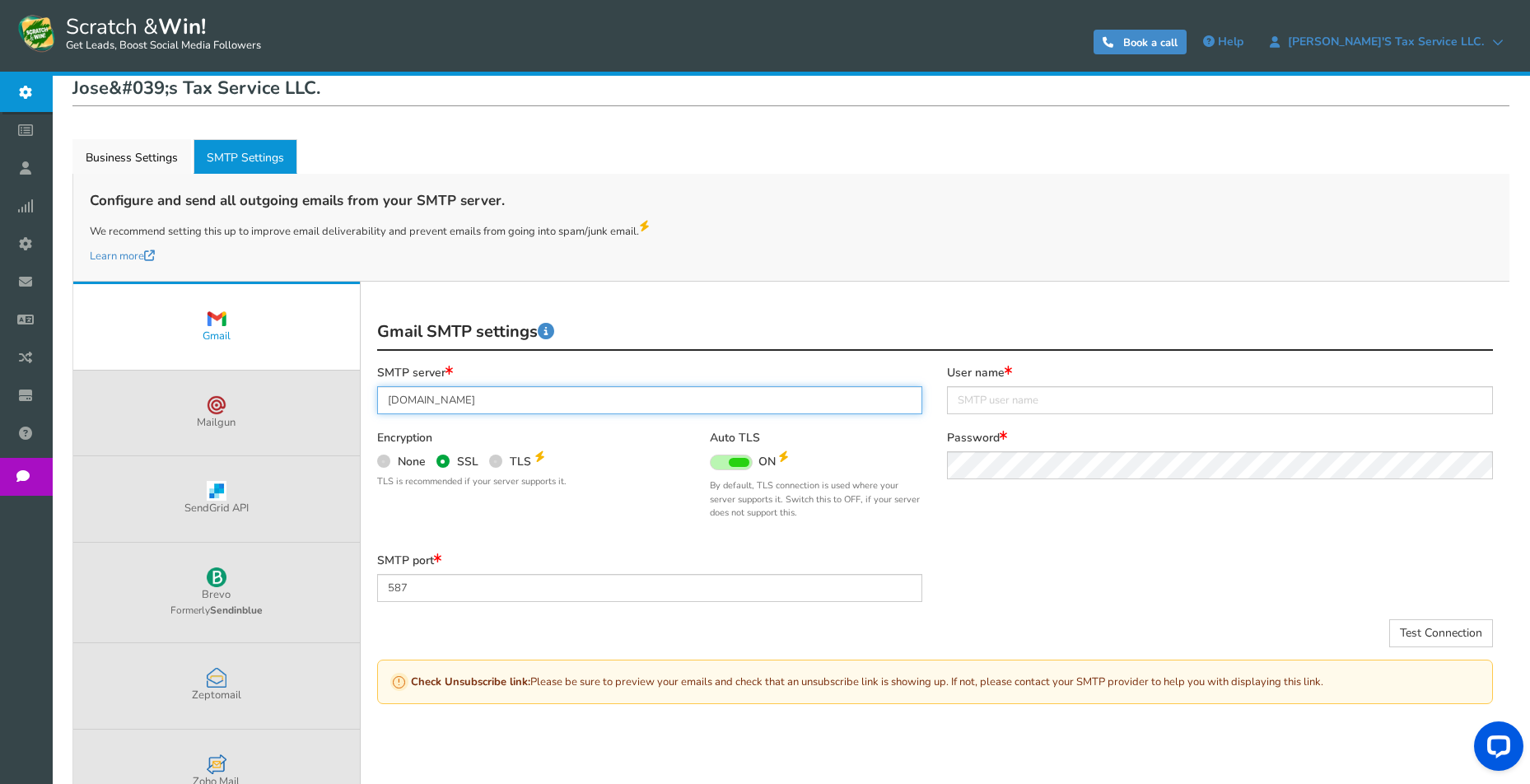
type input "mail.supremecluster.com"
click at [609, 420] on div "SMTP server mail.supremecluster.com Encryption None SSL TLS Auto TLS ON OFF" at bounding box center [650, 460] width 571 height 188
paste input "hello@josestaxservice.com"
drag, startPoint x: 959, startPoint y: 399, endPoint x: 993, endPoint y: 502, distance: 108.4
click at [960, 399] on input "hello@josestaxservice.com" at bounding box center [1220, 400] width 546 height 28
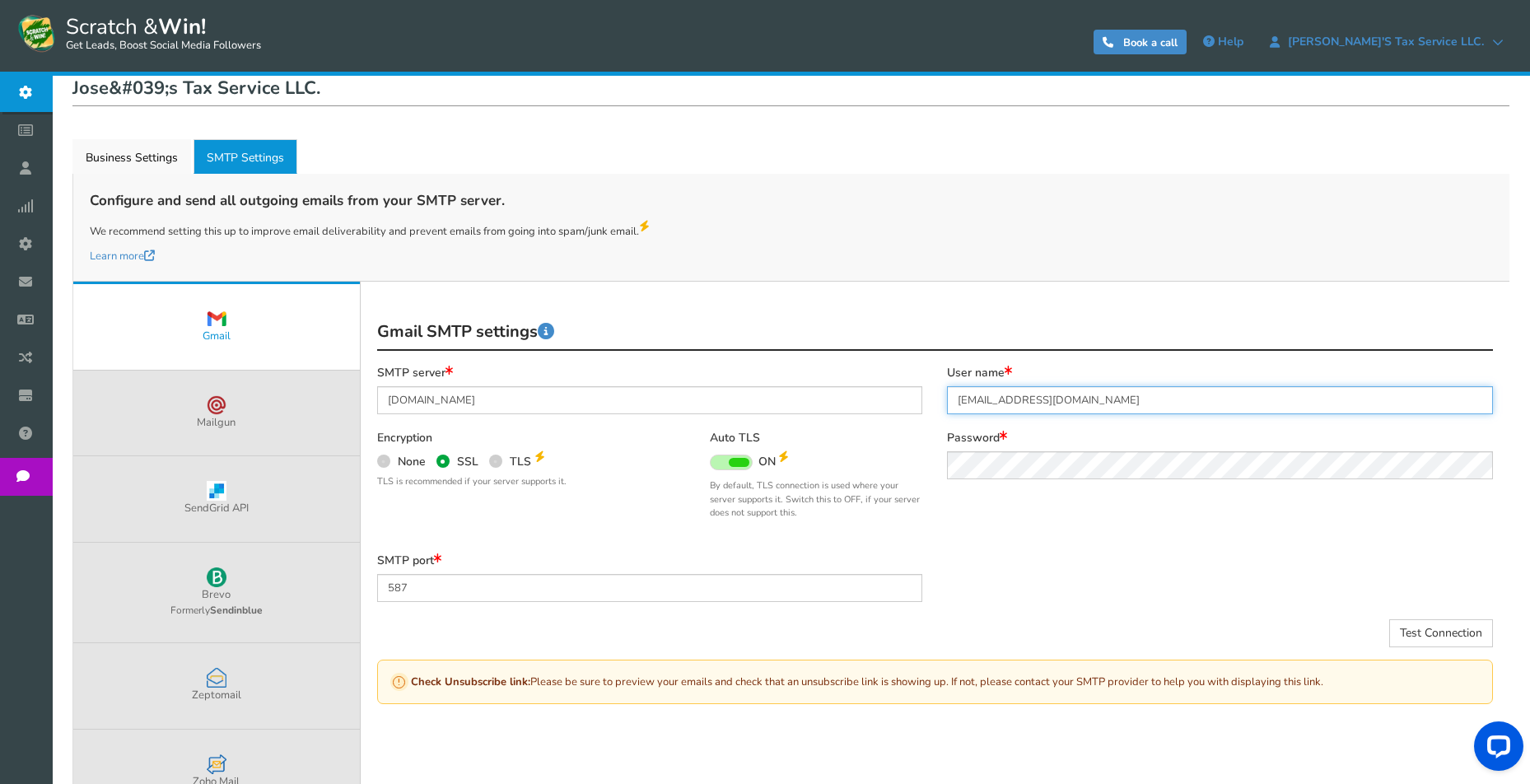
type input "hello@josestaxservice.com"
click at [1004, 488] on div "User name hello@josestaxservice.com Password" at bounding box center [1220, 431] width 571 height 130
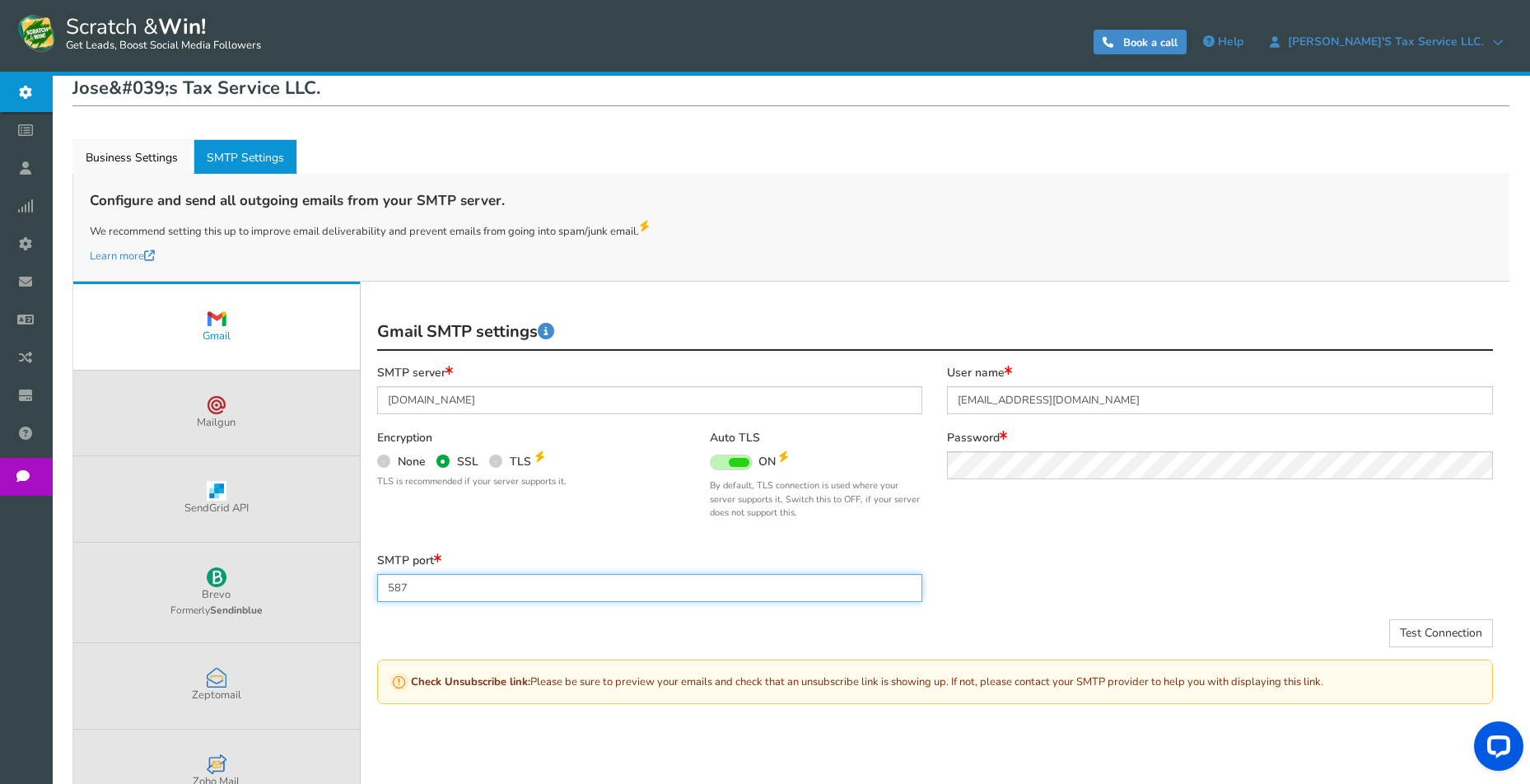
click at [435, 582] on input "587" at bounding box center [650, 588] width 546 height 28
type input "465"
click at [1027, 572] on div "SMTP port 465" at bounding box center [935, 586] width 1141 height 65
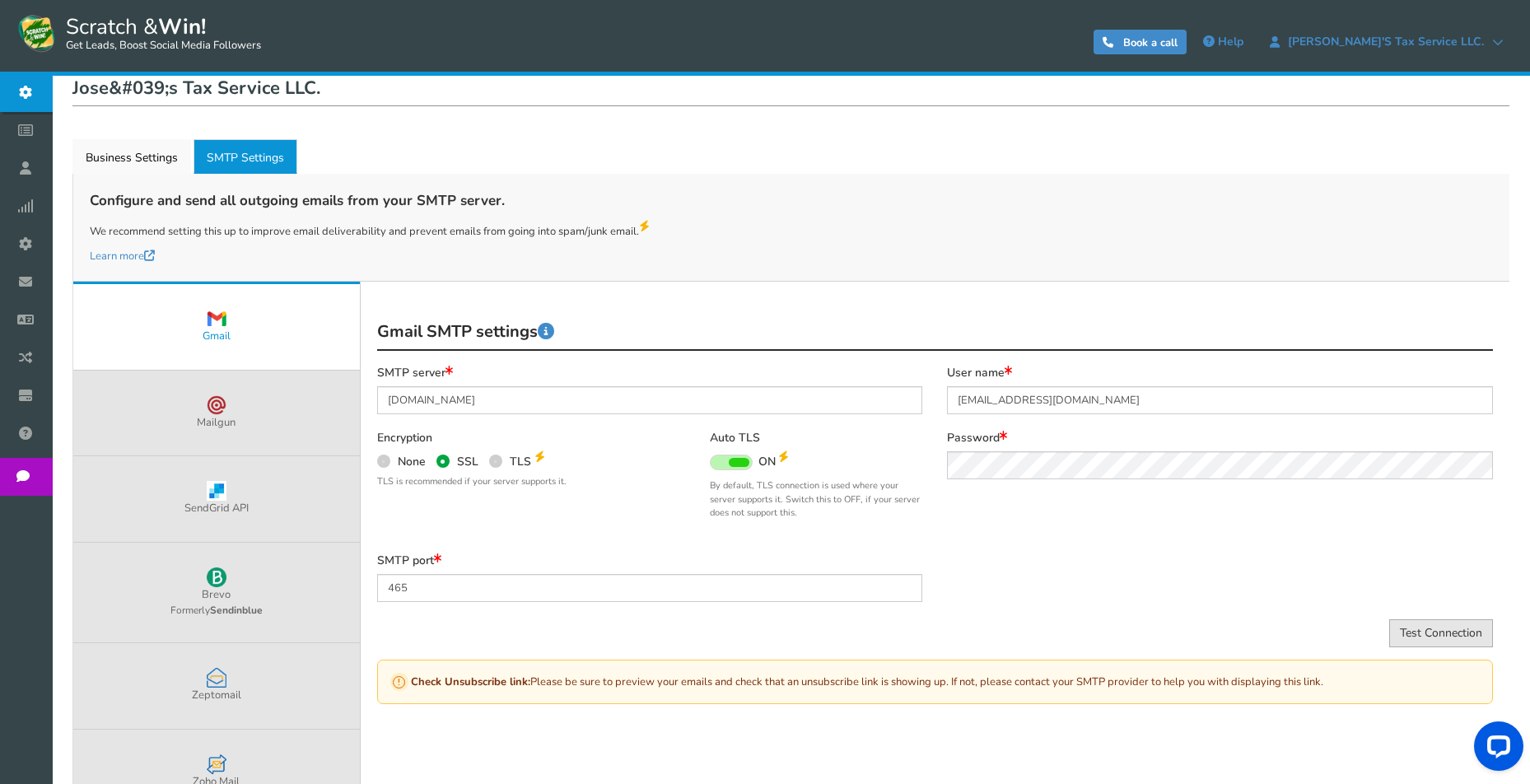
click at [1422, 628] on button "Test Connection" at bounding box center [1442, 633] width 104 height 28
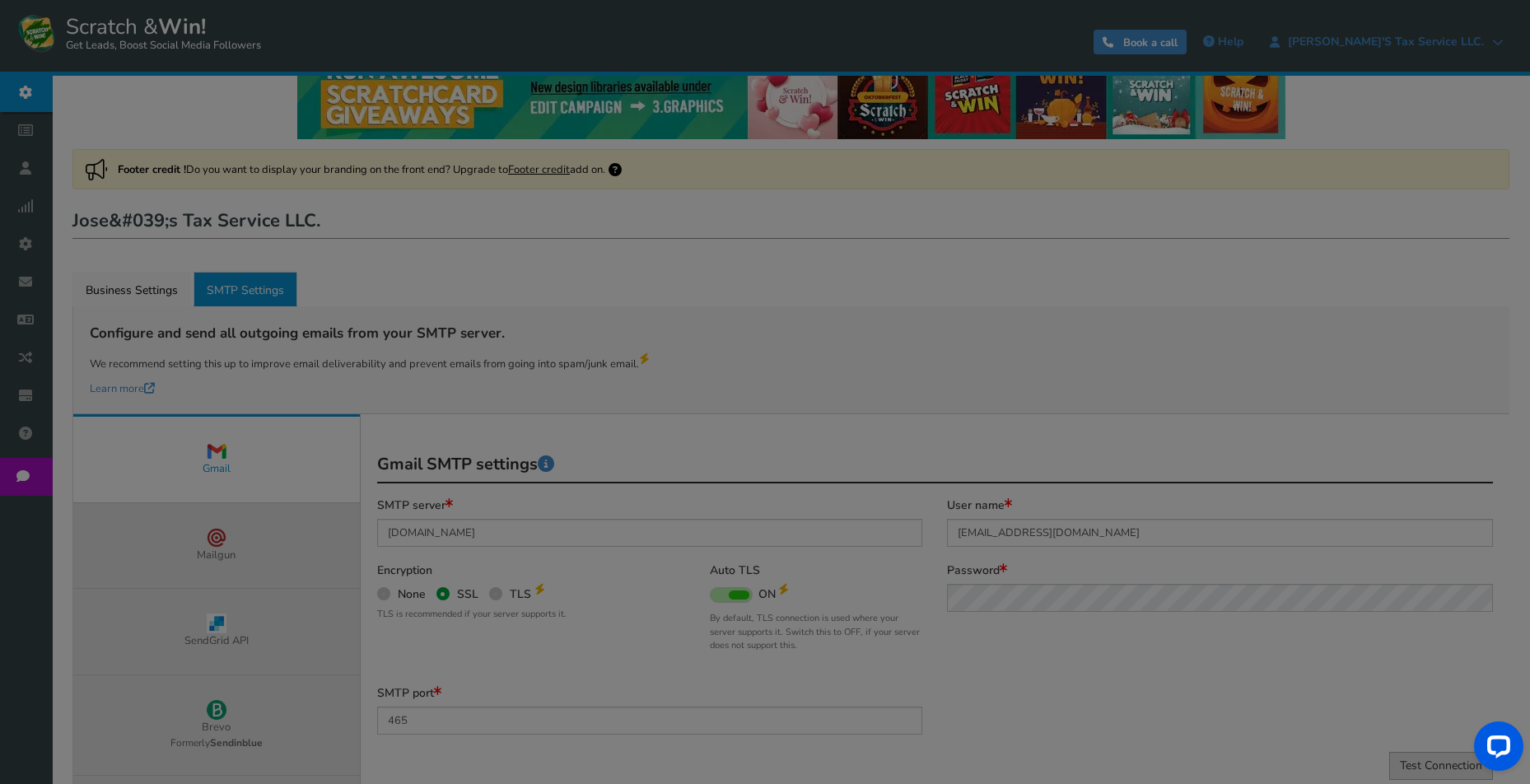
scroll to position [0, 0]
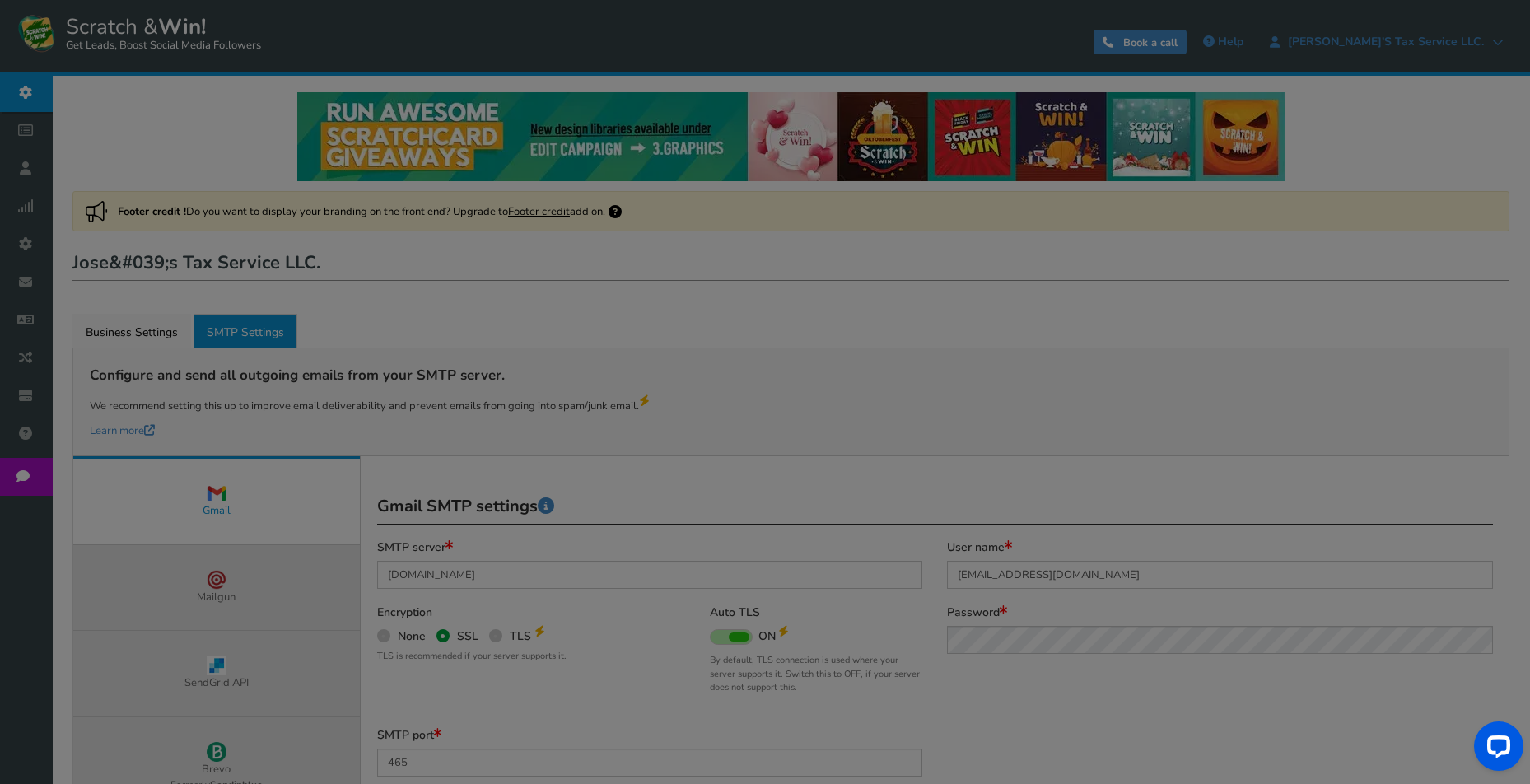
click at [662, 484] on div "● ● ● ● ● ●" at bounding box center [765, 392] width 1530 height 784
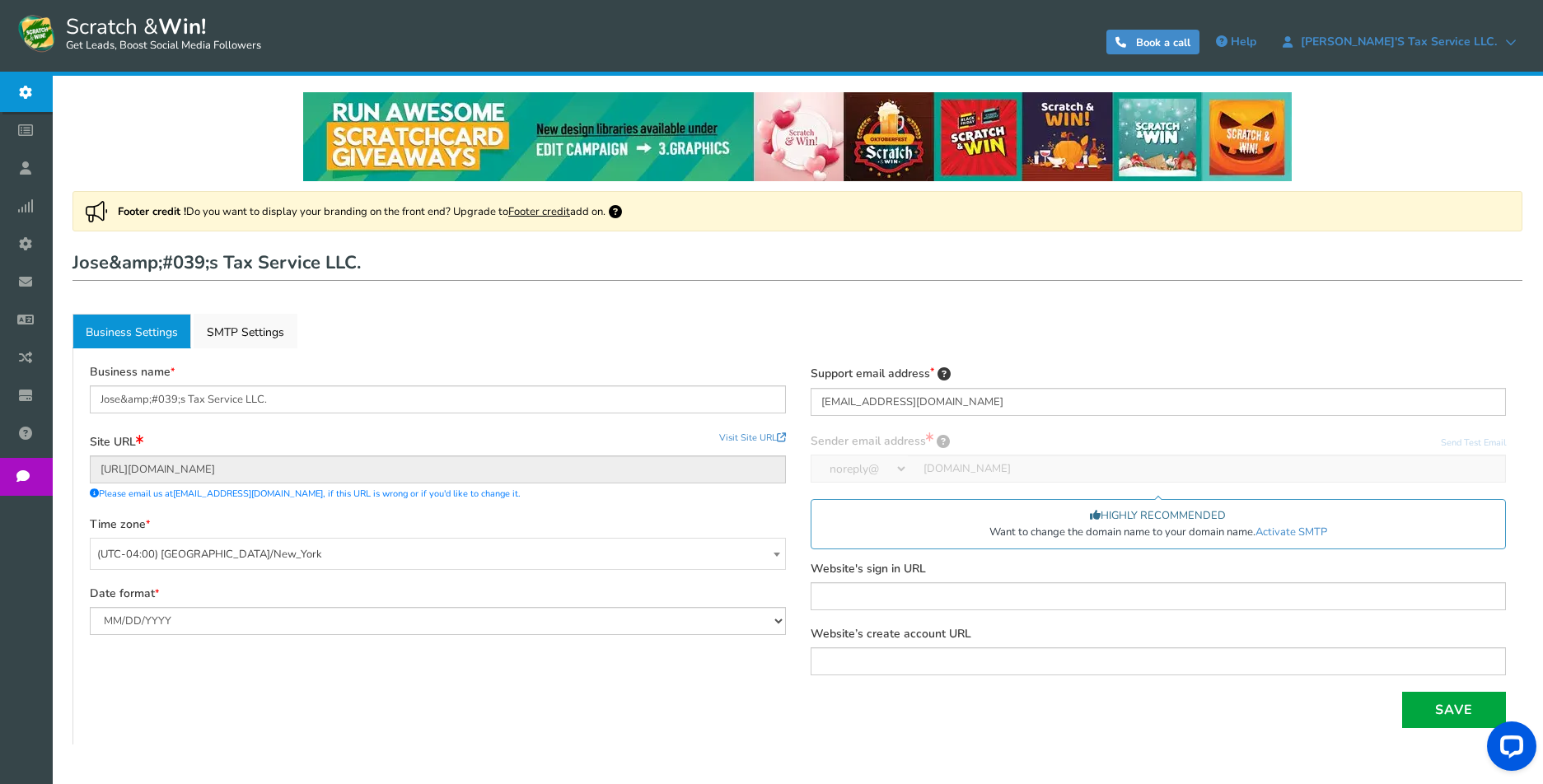
click at [685, 344] on ul "Business Settings Active SMTP Settings" at bounding box center [797, 331] width 1450 height 35
click at [290, 400] on input "Jose&amp;#039;s Tax Service LLC." at bounding box center [438, 399] width 696 height 28
click at [239, 393] on input "Joses Tax Service LLC." at bounding box center [438, 399] width 696 height 28
type input "Joses Tax Service LLC."
click at [269, 362] on div "Business name Joses Tax Service LLC. Site URL Update site URL Visit Site URL ht…" at bounding box center [797, 546] width 1450 height 396
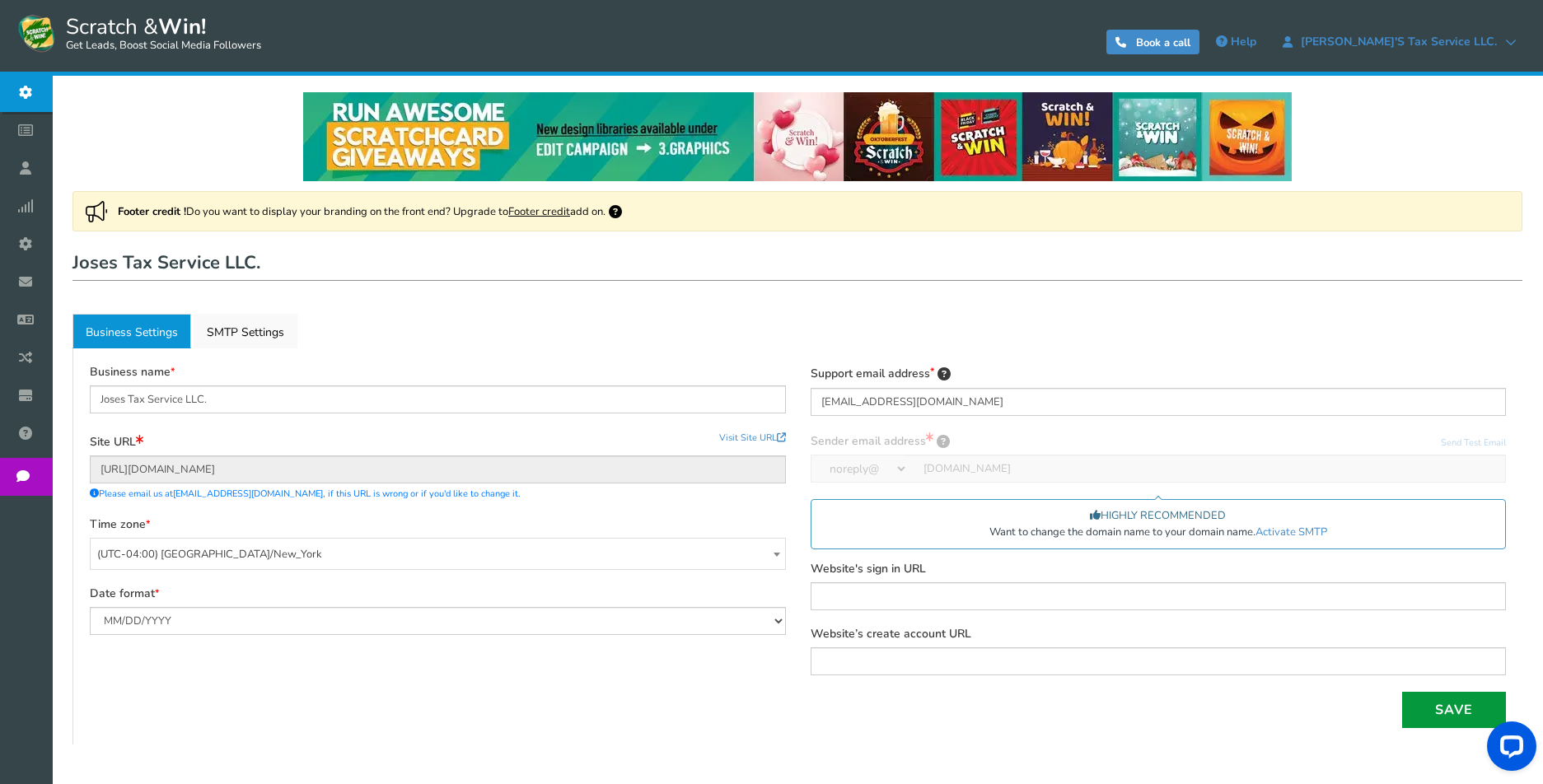
click at [1453, 709] on button "Save" at bounding box center [1454, 710] width 104 height 36
click at [247, 333] on link "Active SMTP Settings" at bounding box center [246, 331] width 104 height 35
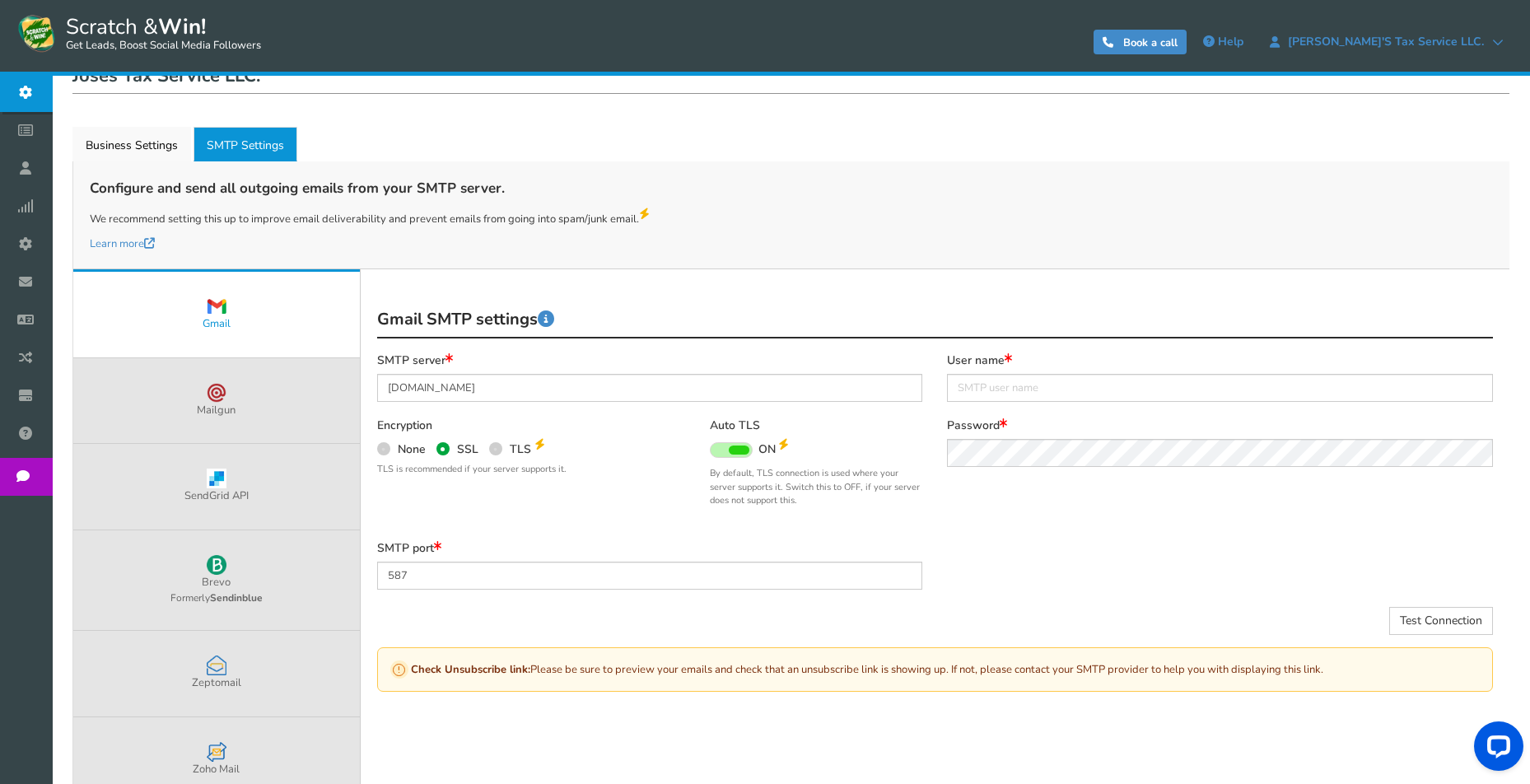
scroll to position [218, 0]
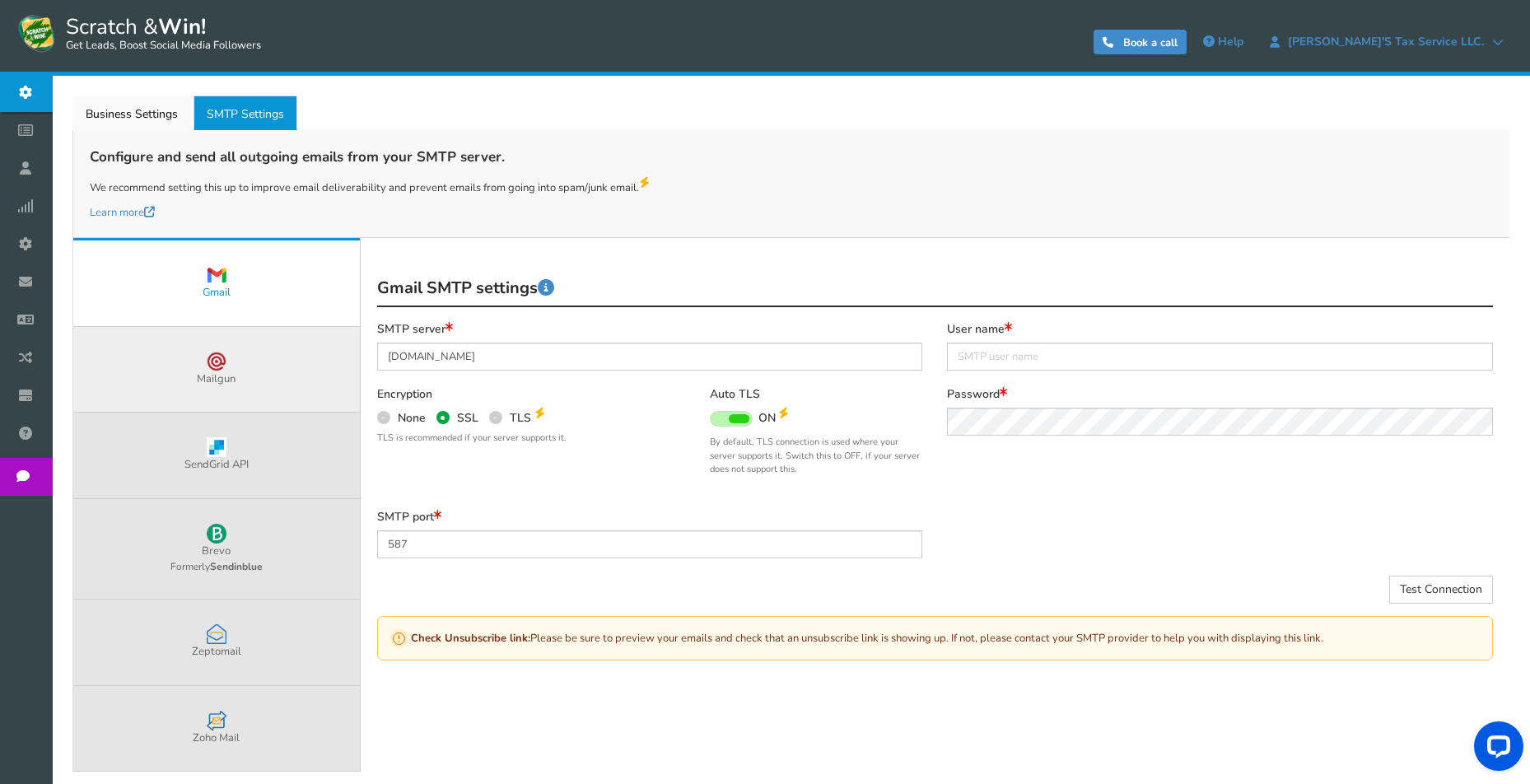
click at [320, 372] on link "Mailgun" at bounding box center [216, 370] width 287 height 86
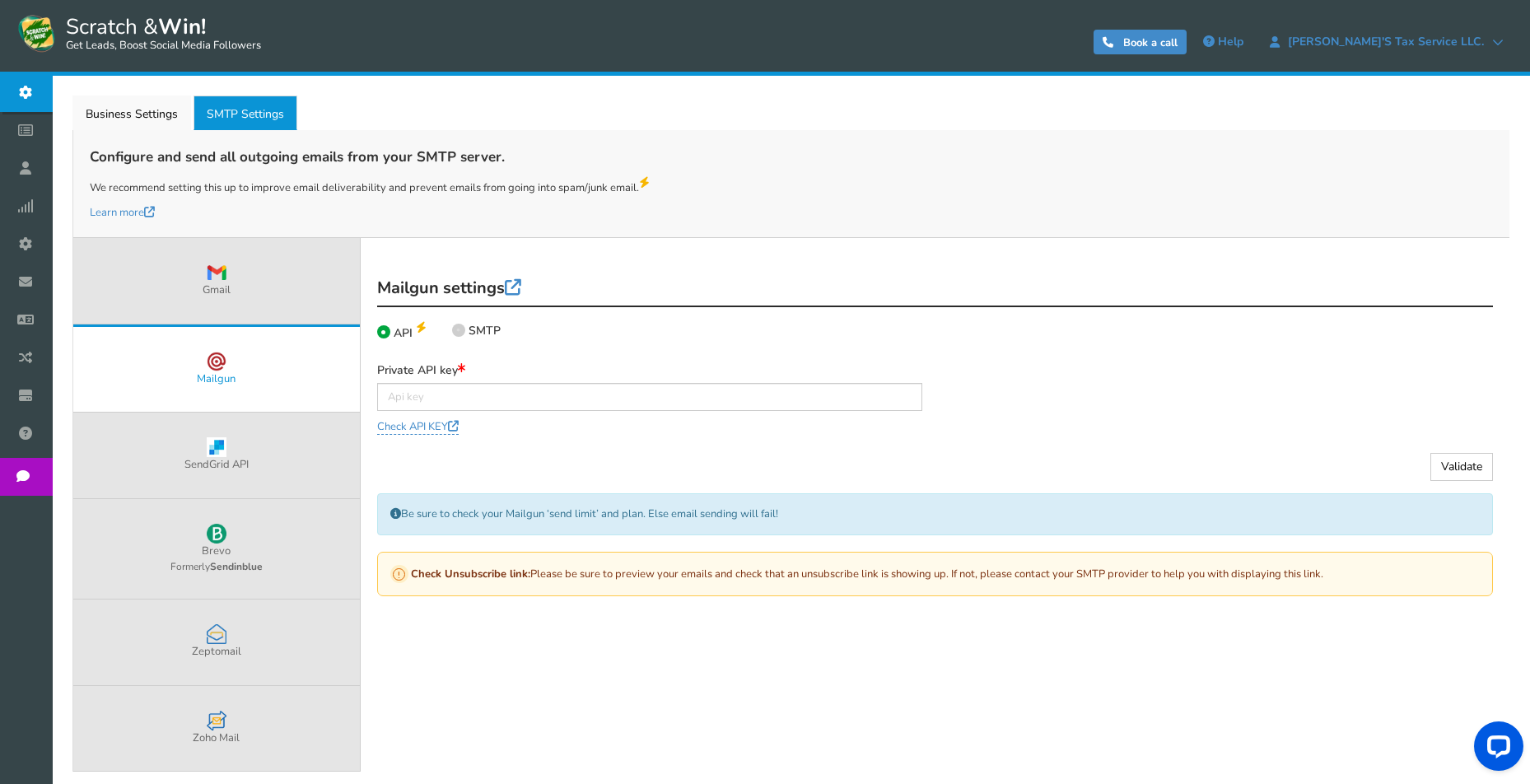
scroll to position [219, 0]
click at [319, 452] on link "SendGrid API" at bounding box center [216, 455] width 287 height 86
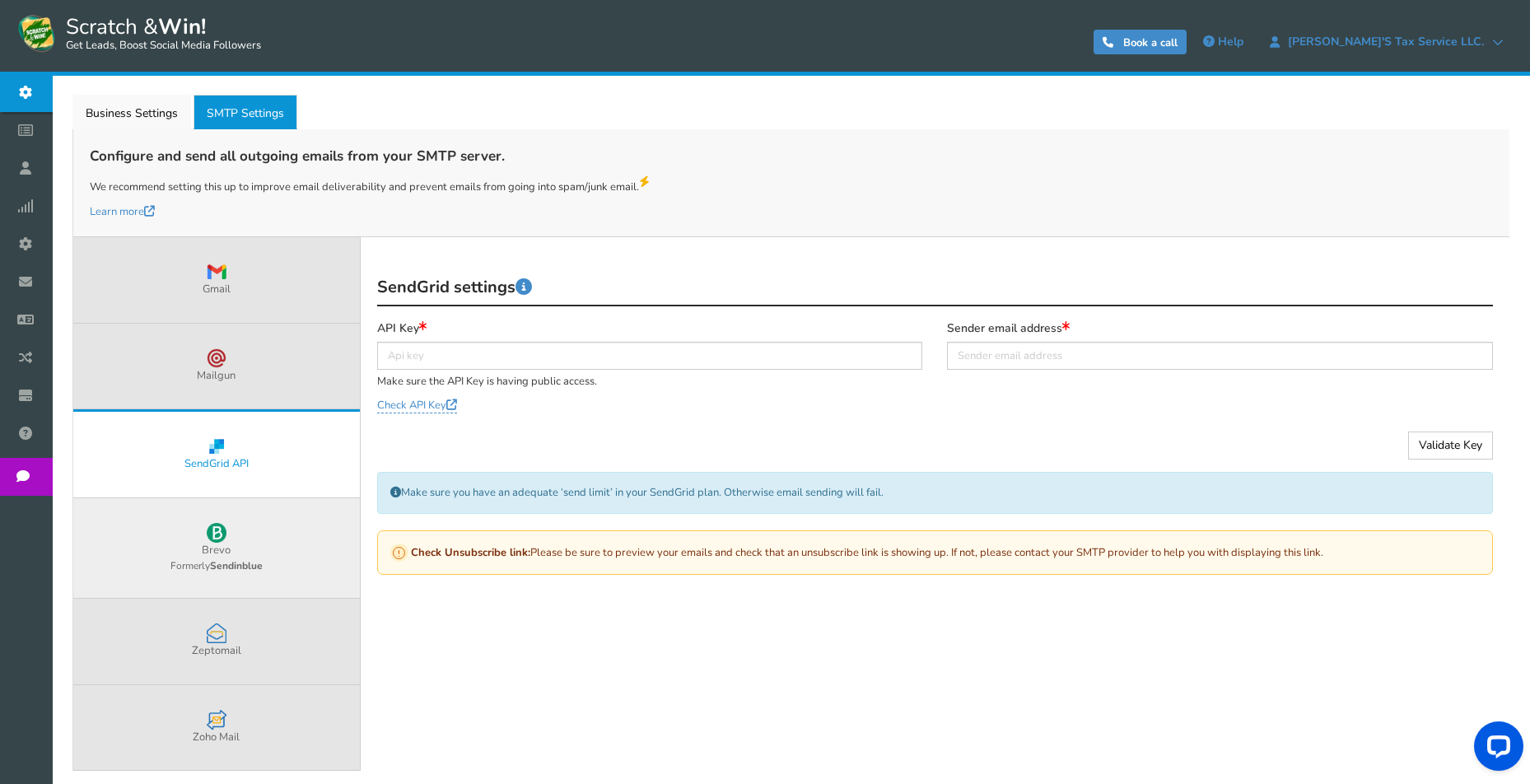
click at [301, 555] on link "Brevo Formerly Sendinblue" at bounding box center [216, 548] width 287 height 100
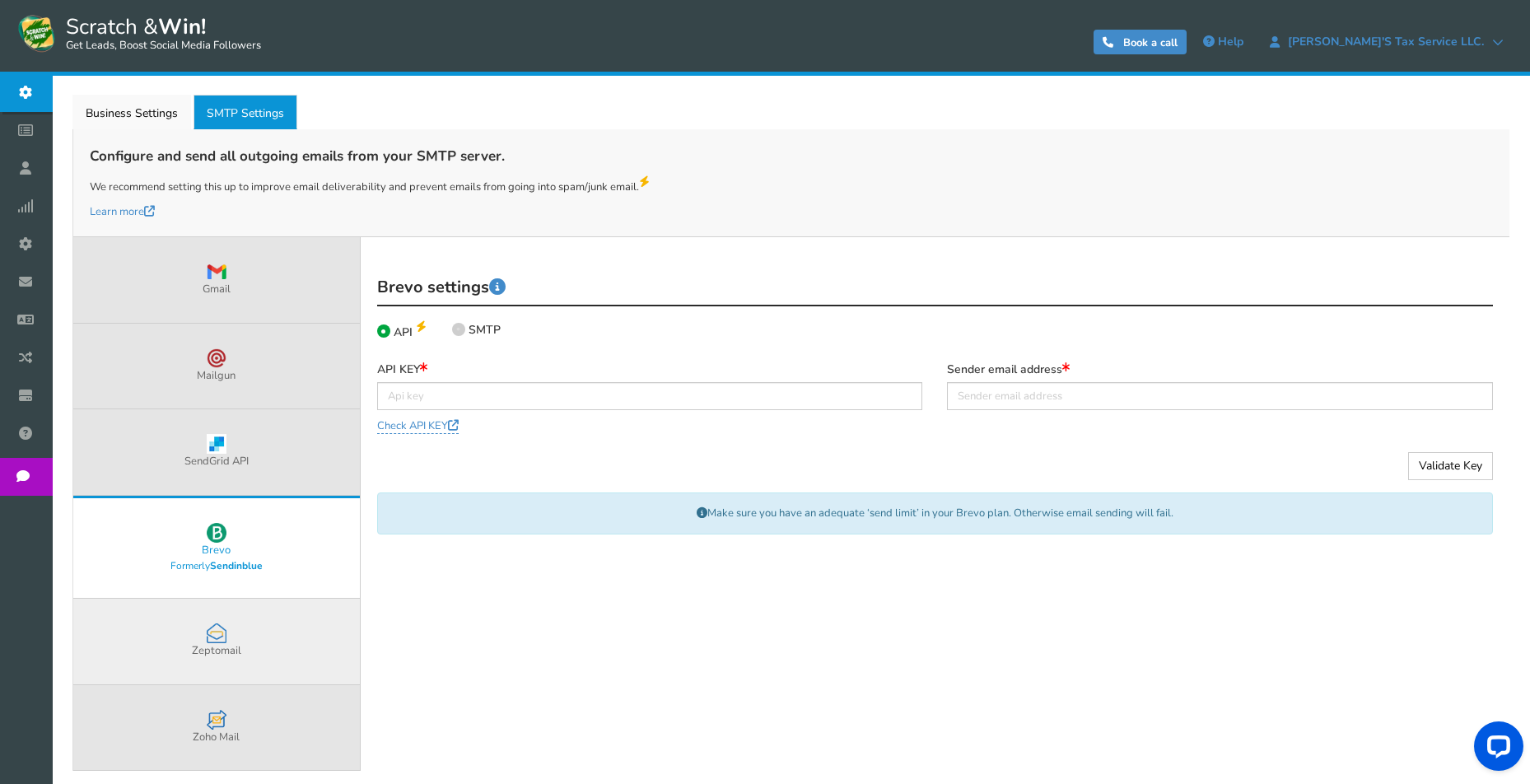
click at [314, 623] on link "Zeptomail" at bounding box center [216, 642] width 287 height 86
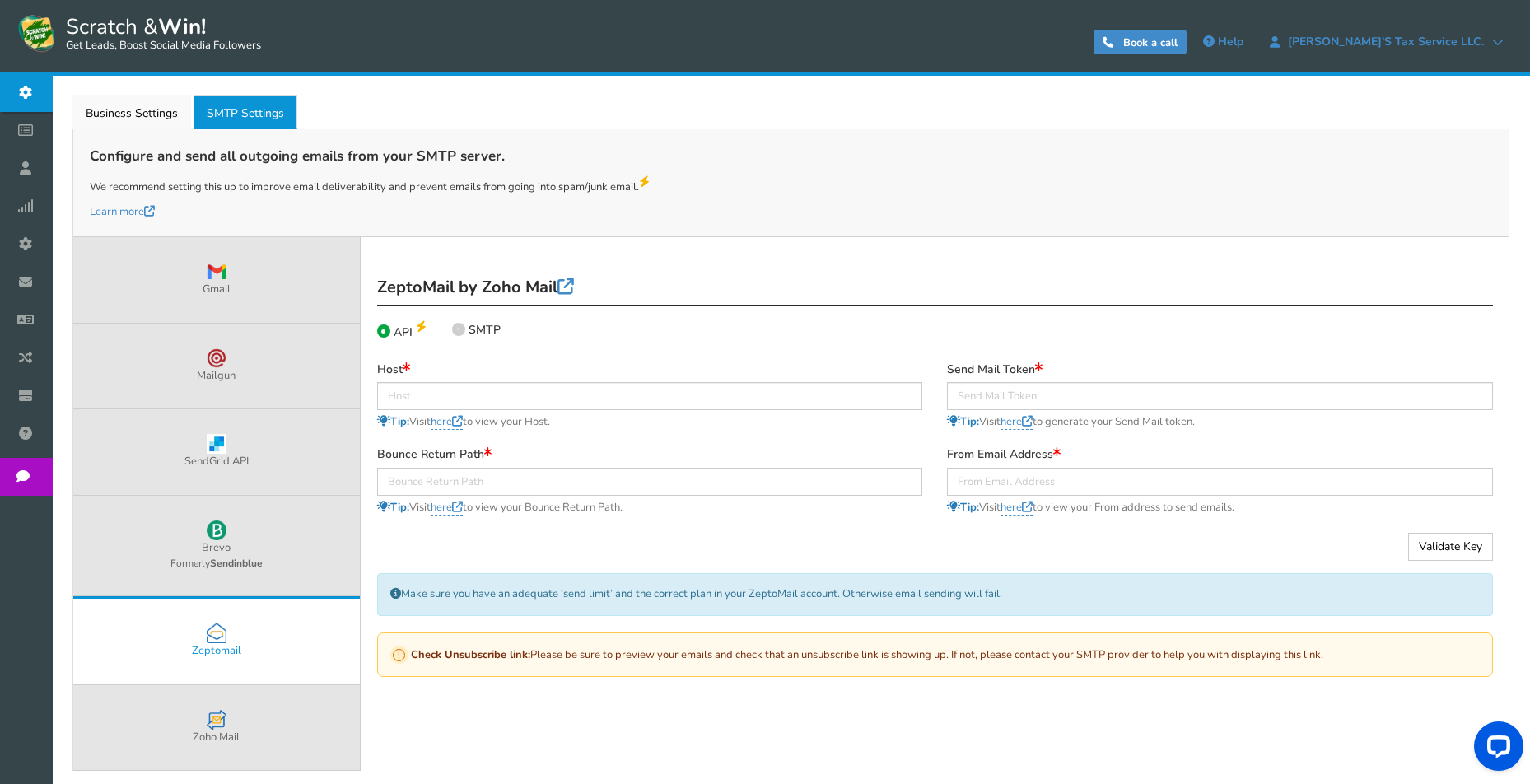
click at [458, 333] on span at bounding box center [458, 329] width 13 height 13
click at [458, 333] on input "SMTP" at bounding box center [457, 331] width 11 height 11
radio input "true"
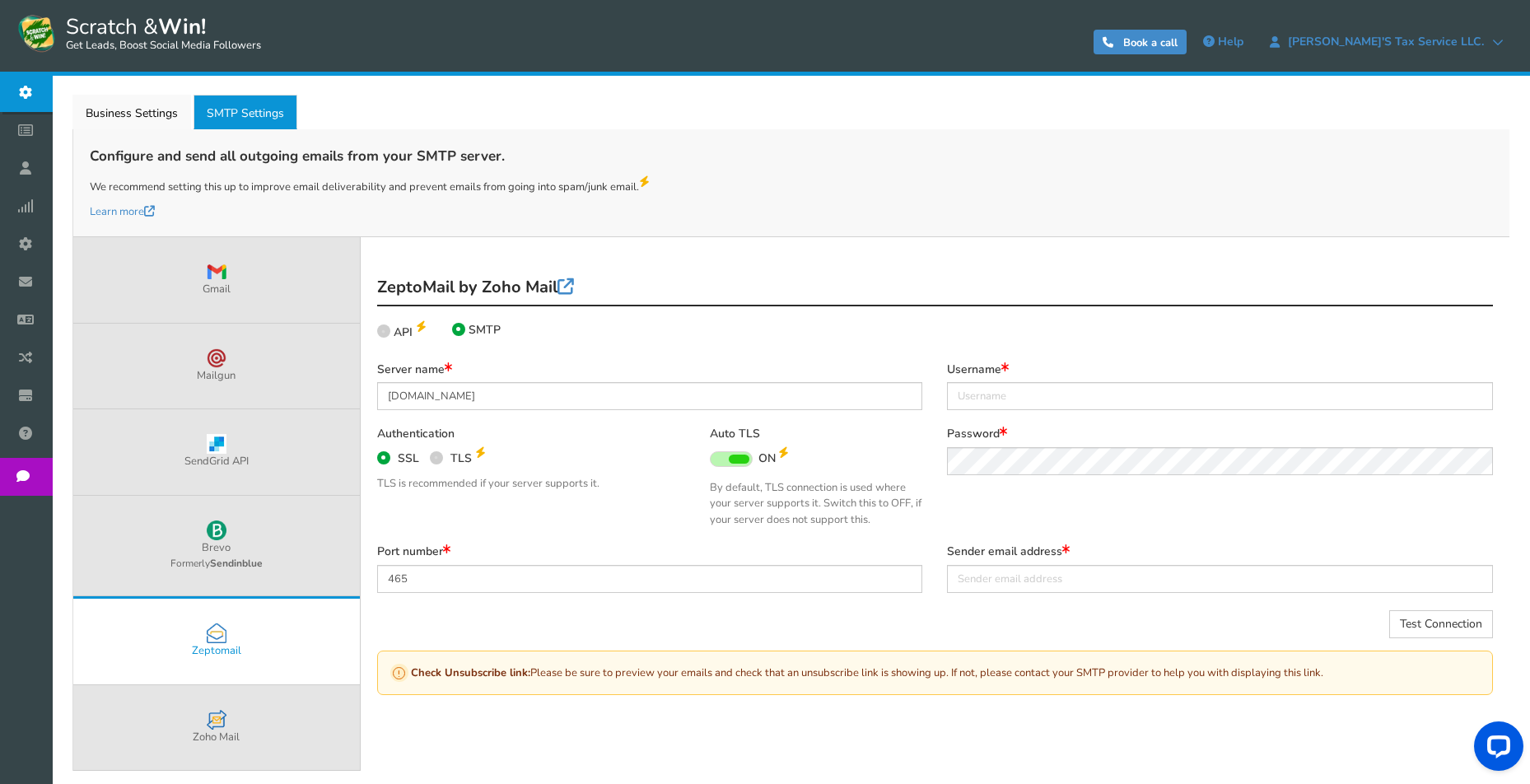
click at [385, 331] on icon at bounding box center [383, 330] width 3 height 3
click at [385, 331] on input "API" at bounding box center [382, 330] width 11 height 11
radio input "true"
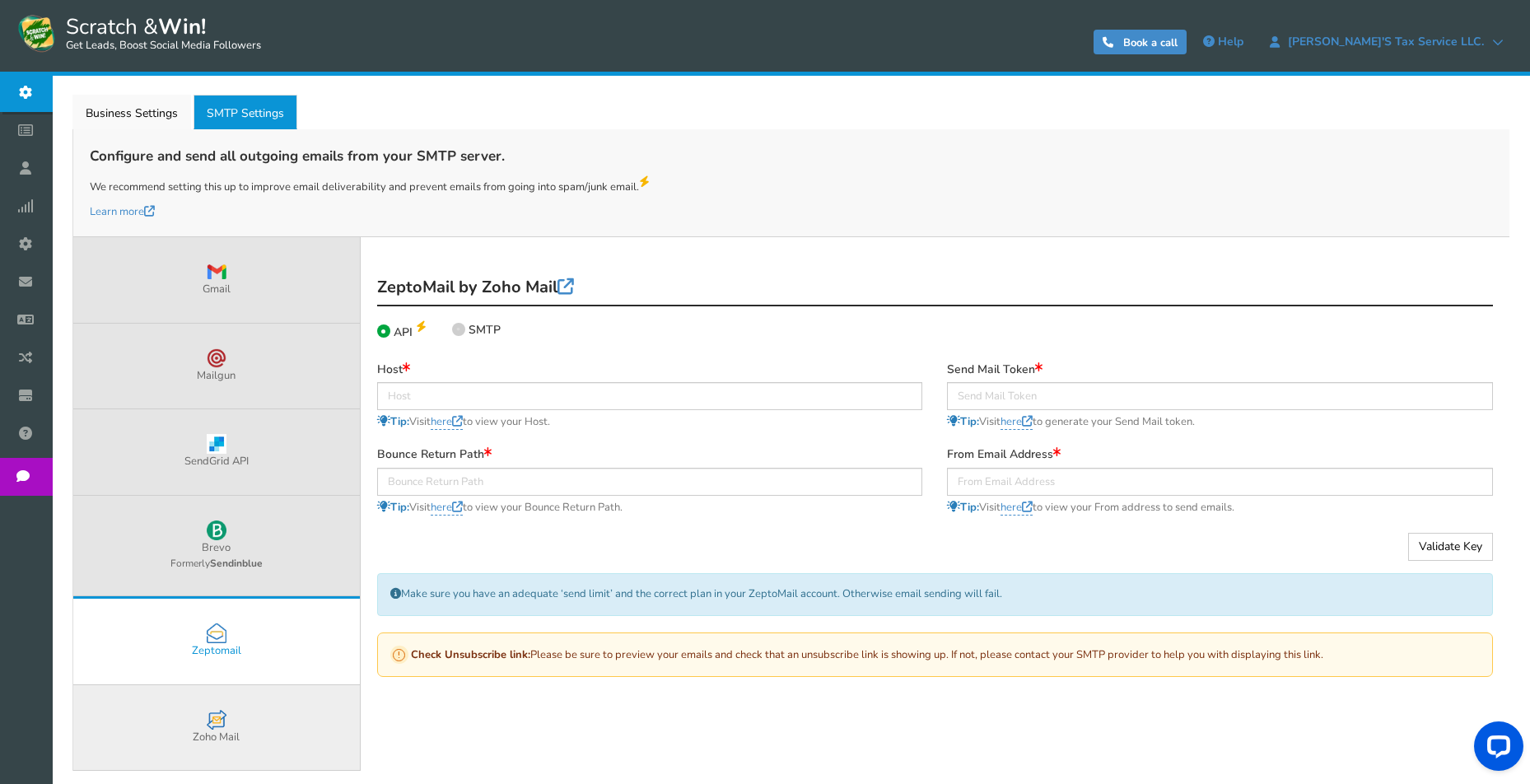
click at [266, 726] on link "Zoho Mail" at bounding box center [216, 728] width 287 height 86
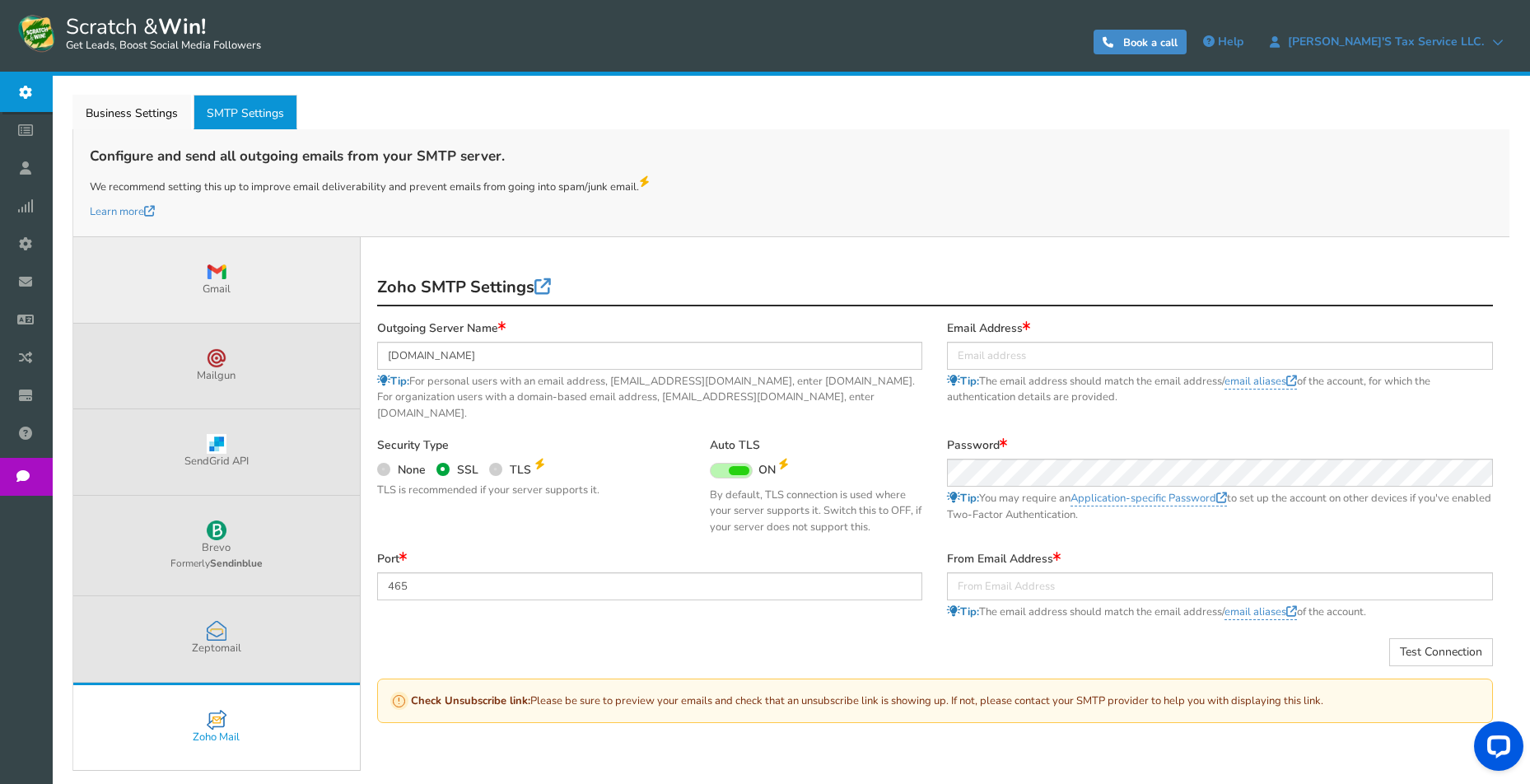
click at [298, 297] on link "Gmail" at bounding box center [216, 280] width 287 height 86
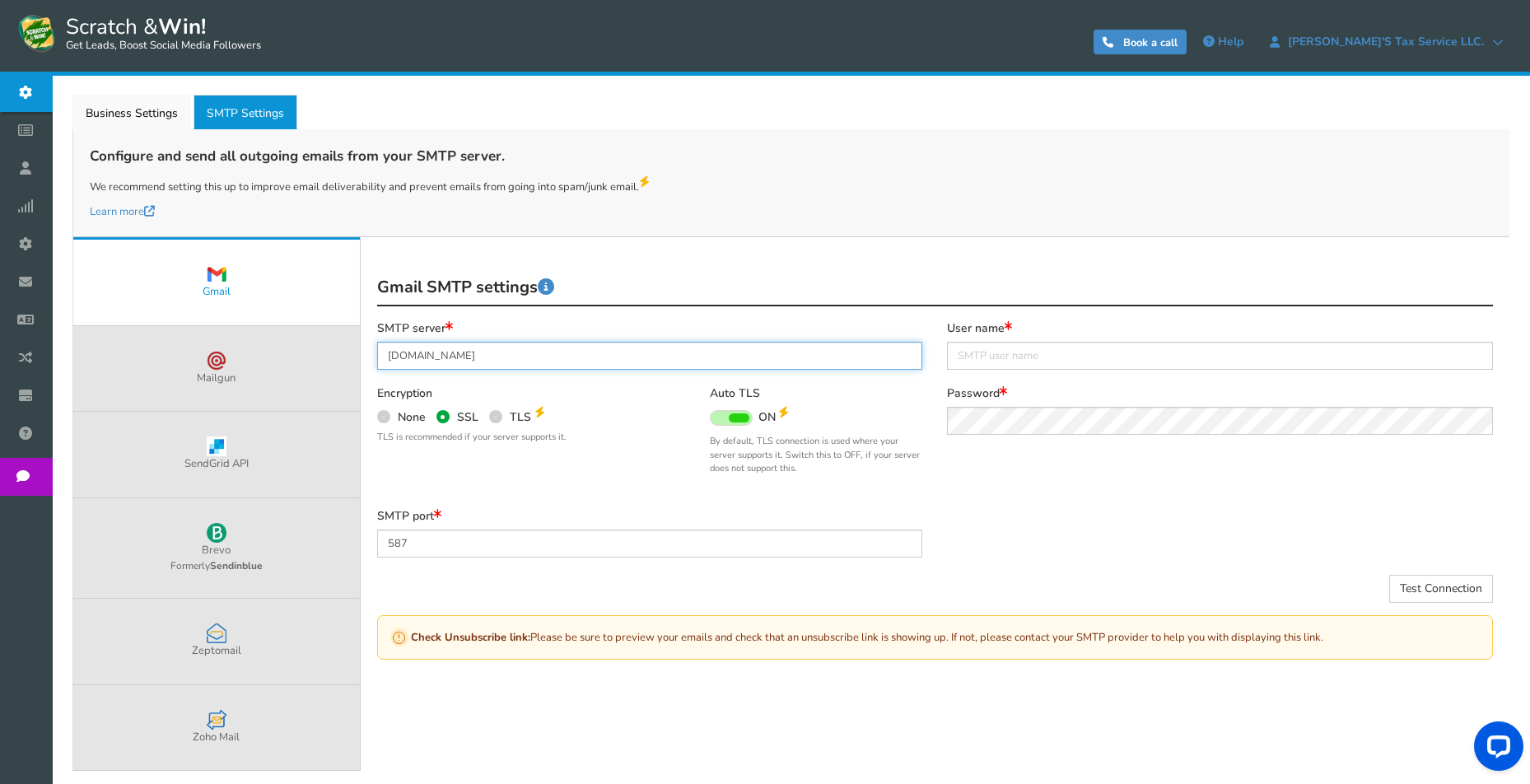
click at [485, 352] on input "smtp.gmail.com" at bounding box center [650, 356] width 546 height 28
click at [619, 377] on div "SMTP server smtp.gmail.com Encryption None SSL TLS TLS is recommended if your s…" at bounding box center [650, 415] width 571 height 188
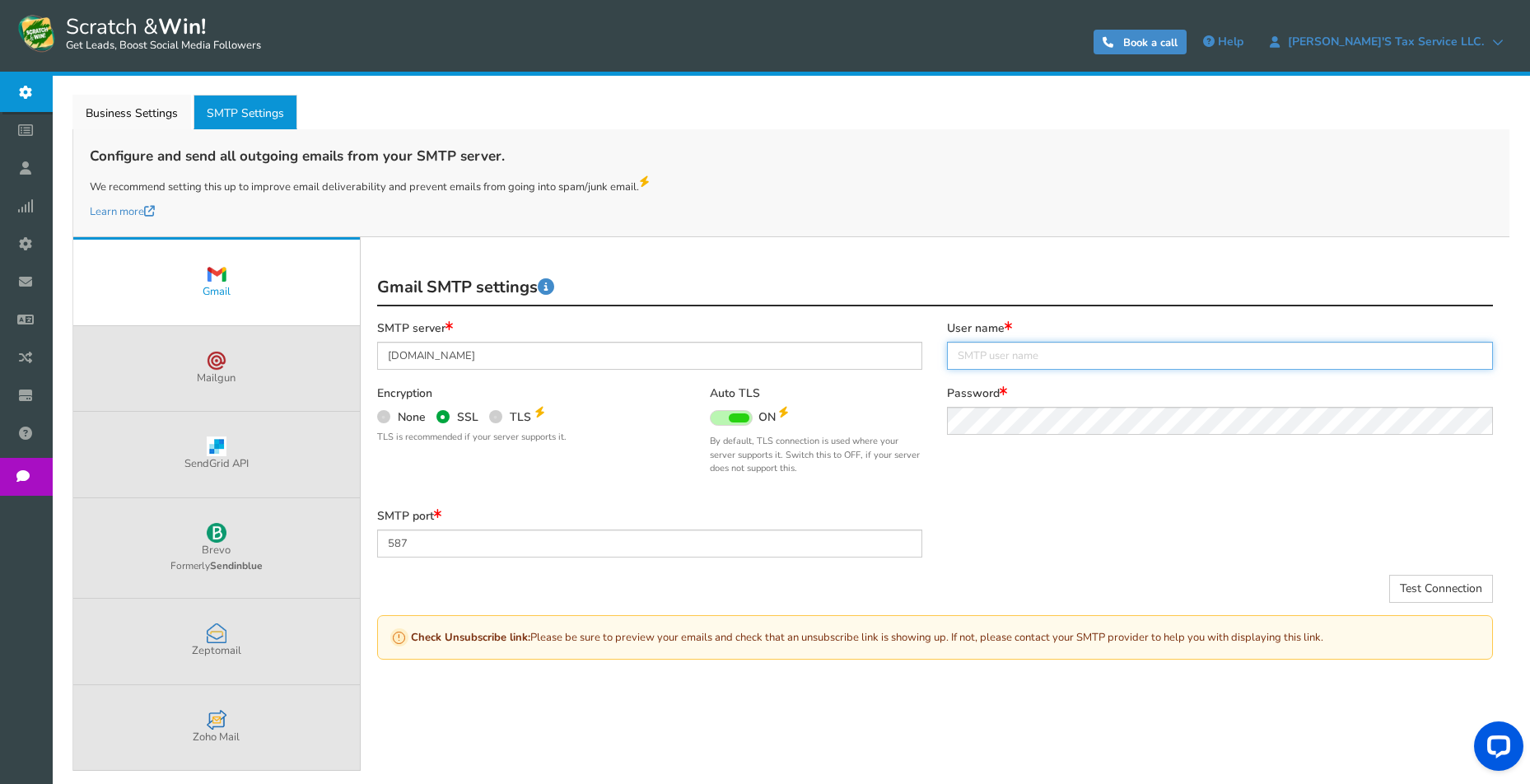
click at [993, 348] on input "text" at bounding box center [1220, 356] width 546 height 28
click at [929, 386] on div "Auto TLS ON OFF By default, TLS connection is used where your server supports i…" at bounding box center [817, 439] width 238 height 106
click at [629, 501] on div "SMTP server smtp.gmail.com Encryption None SSL TLS TLS is recommended if your s…" at bounding box center [650, 415] width 571 height 188
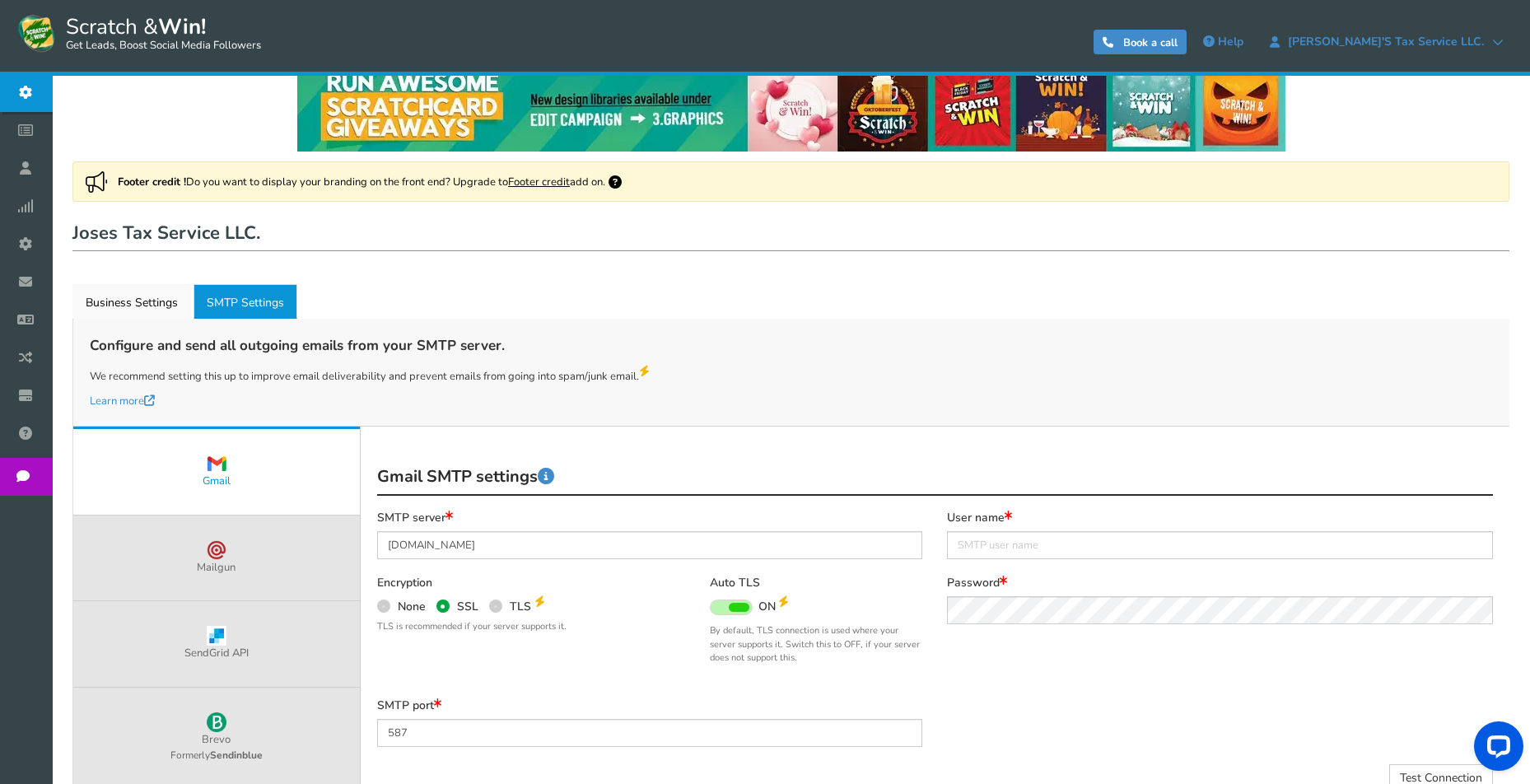
scroll to position [1, 0]
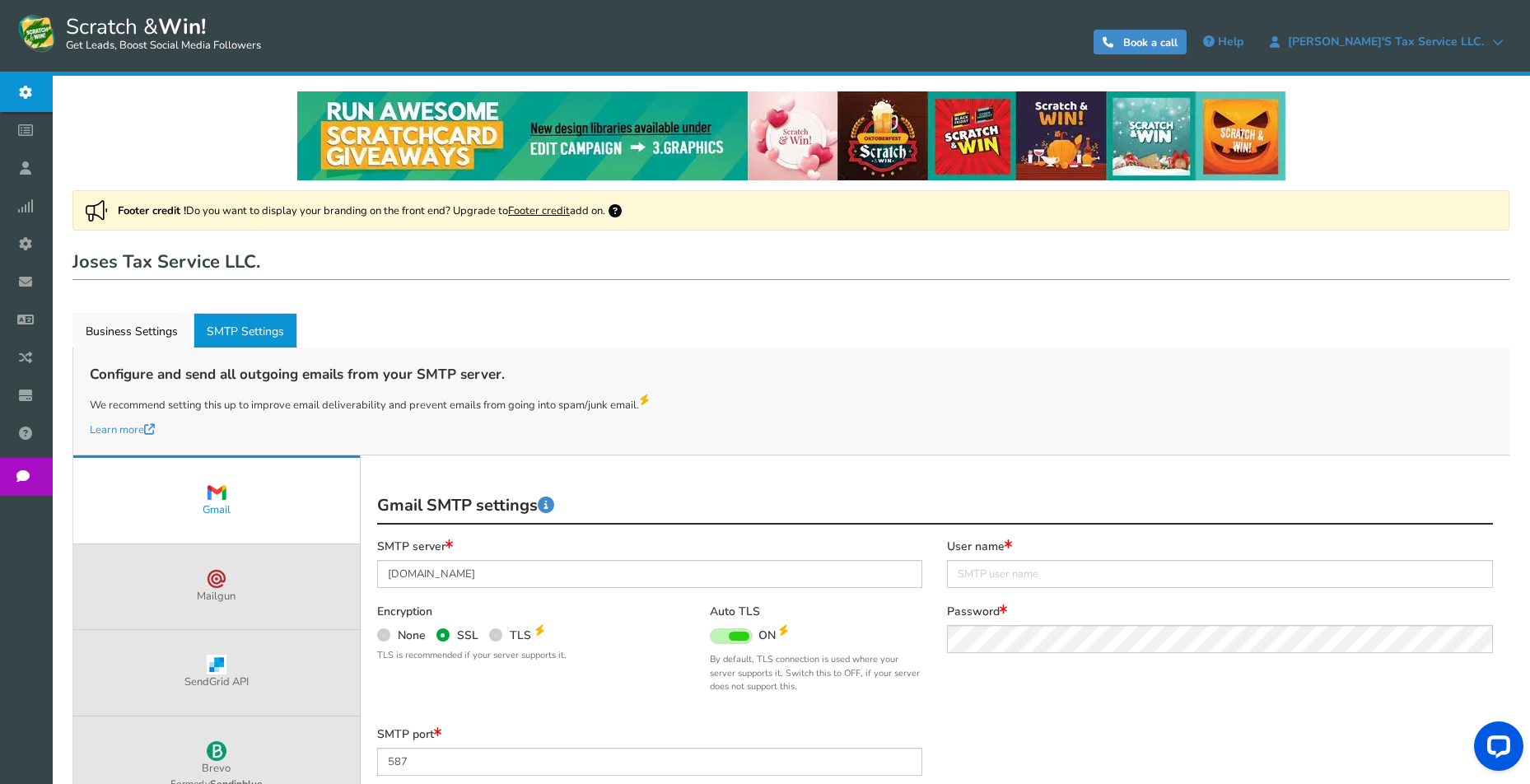
click at [0, 0] on span "Campaigns" at bounding box center [0, 0] width 0 height 0
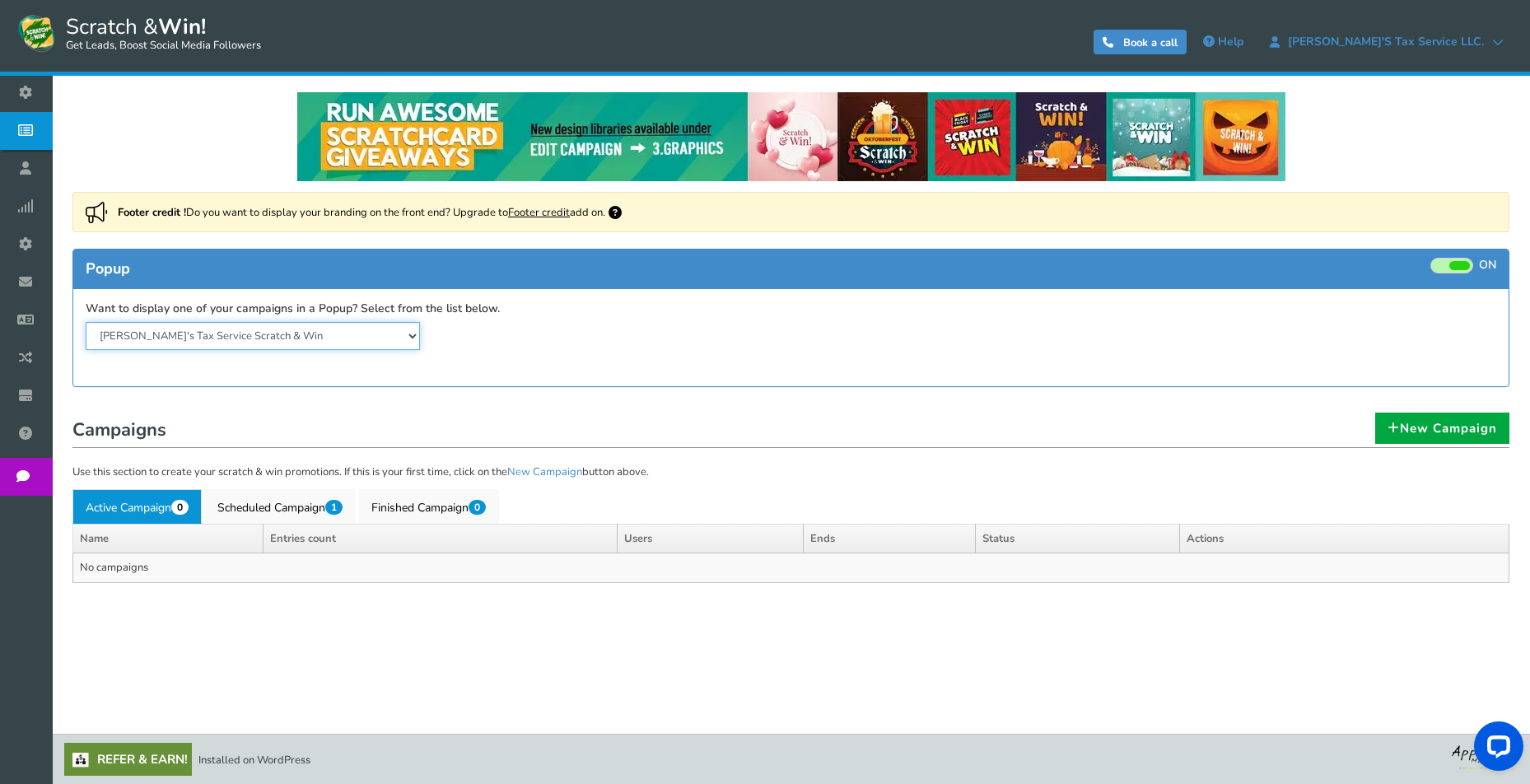
click at [407, 336] on select "[PERSON_NAME]'s Tax Service Scratch & Win" at bounding box center [253, 336] width 334 height 28
click at [0, 0] on span "Users" at bounding box center [0, 0] width 0 height 0
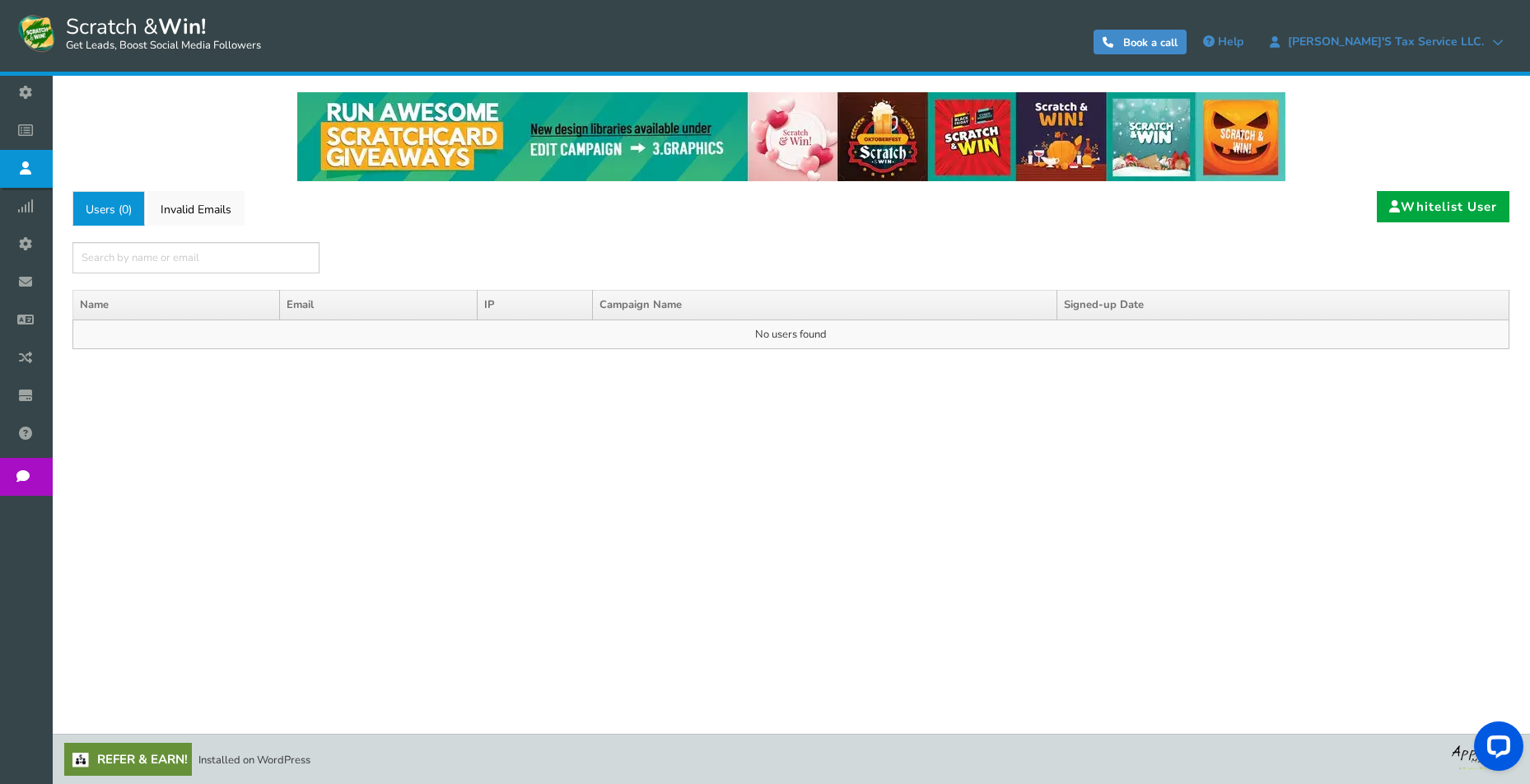
click at [0, 0] on span "Analytics" at bounding box center [0, 0] width 0 height 0
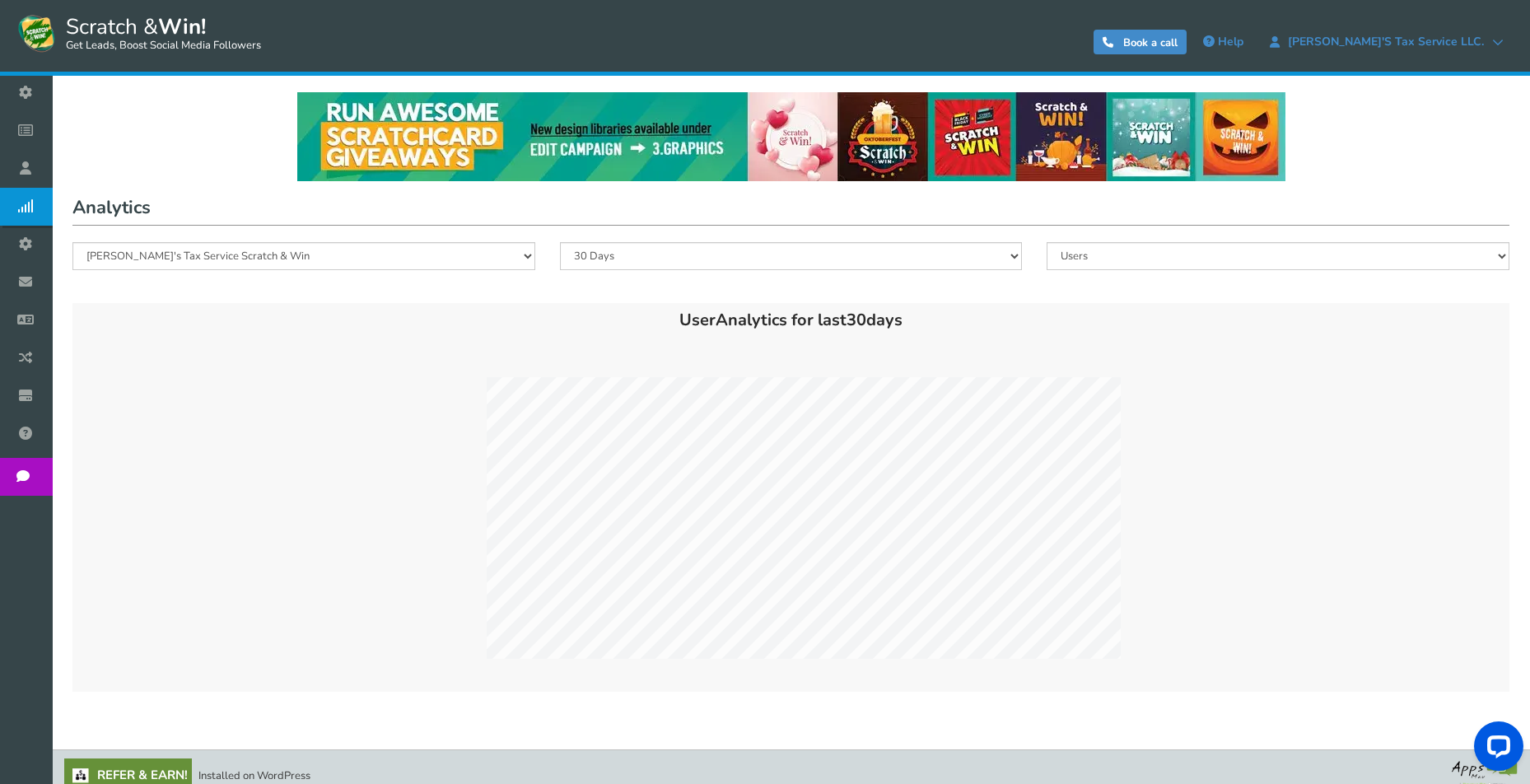
click at [0, 0] on span "Widget" at bounding box center [0, 0] width 0 height 0
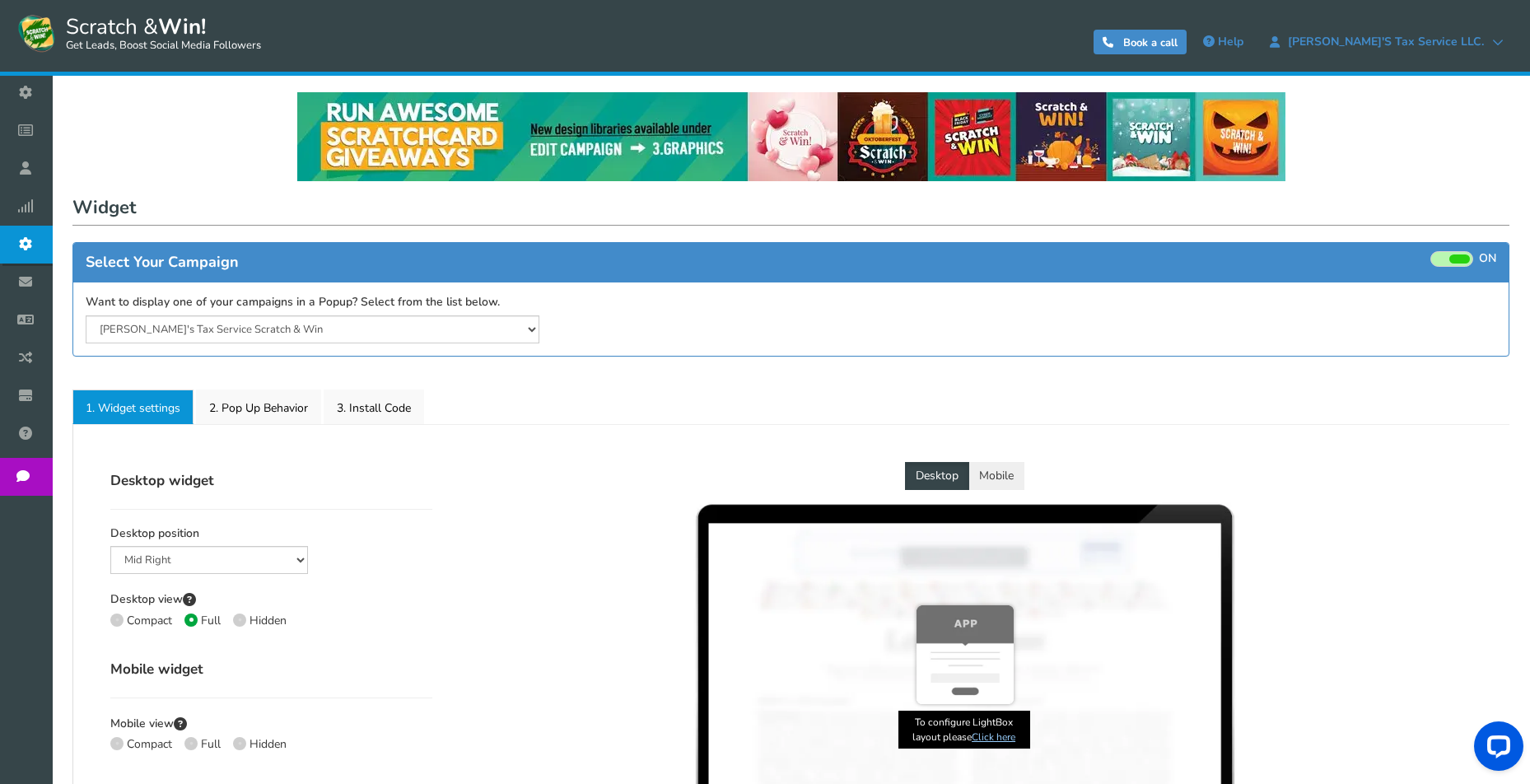
select select "mid-bottom-bar"
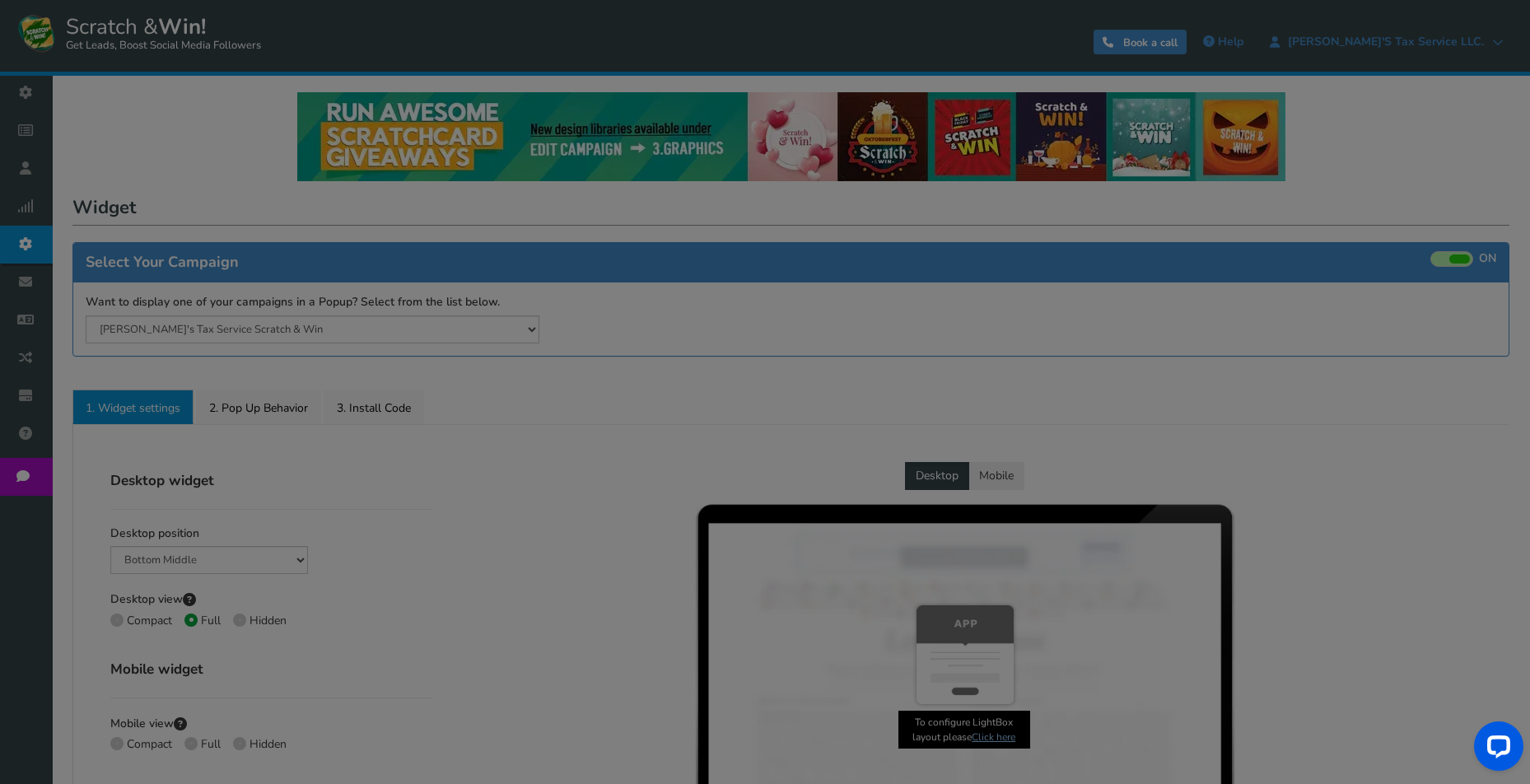
radio input "true"
select select "inherit"
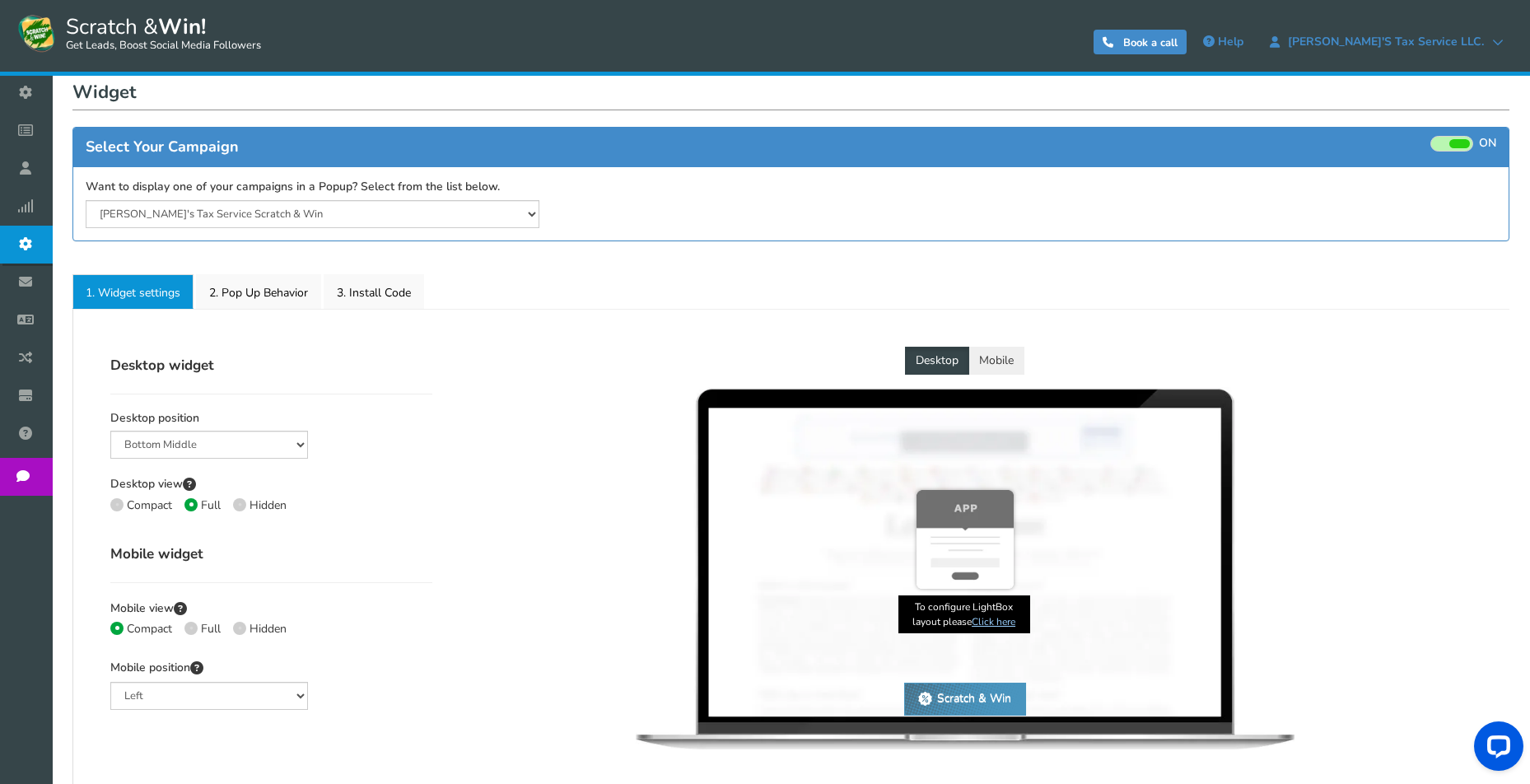
scroll to position [131, 0]
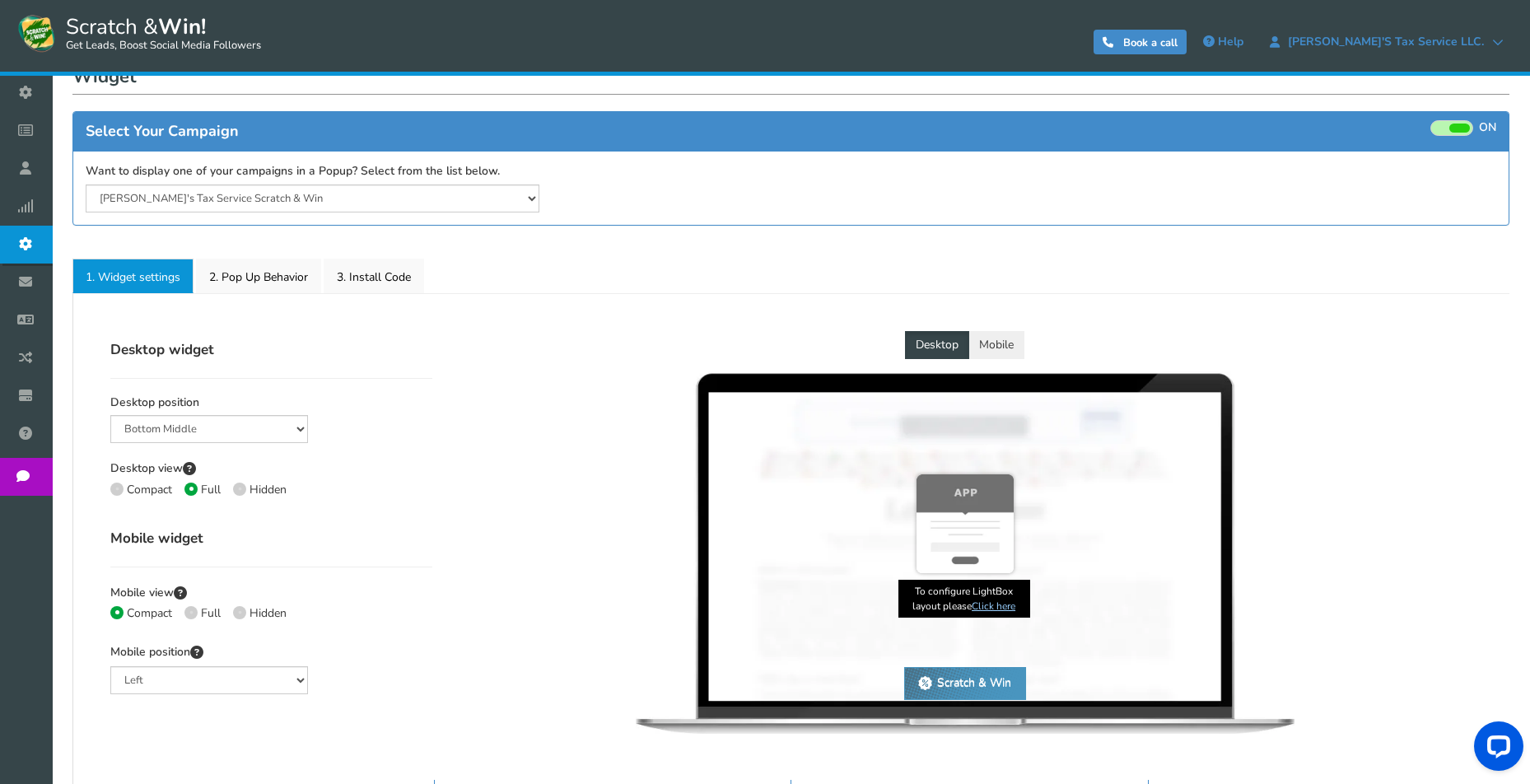
click at [60, 281] on link "Emails" at bounding box center [30, 283] width 60 height 38
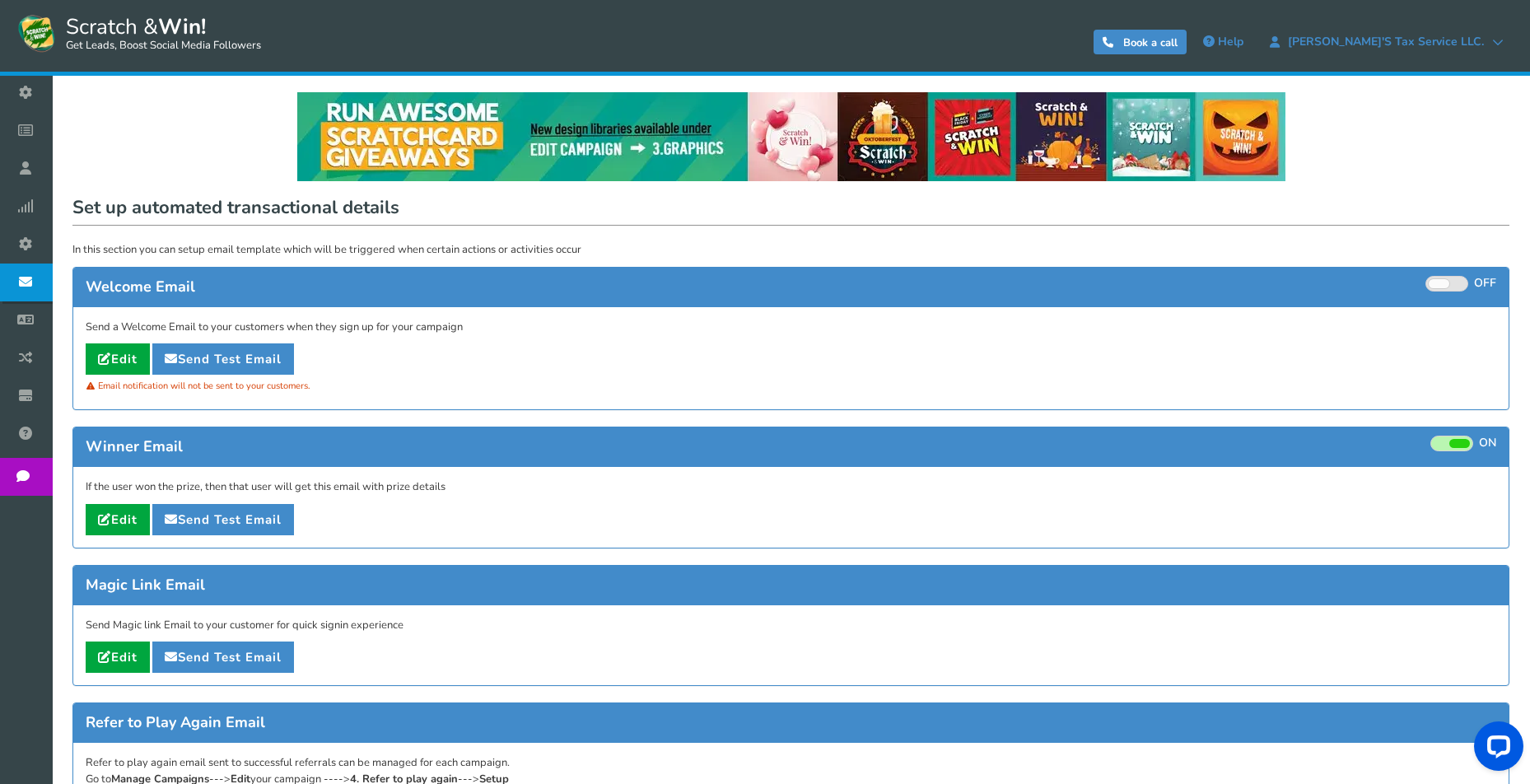
click at [1433, 284] on span at bounding box center [1439, 283] width 21 height 9
click at [0, 0] on input "ON OFF" at bounding box center [0, 0] width 0 height 0
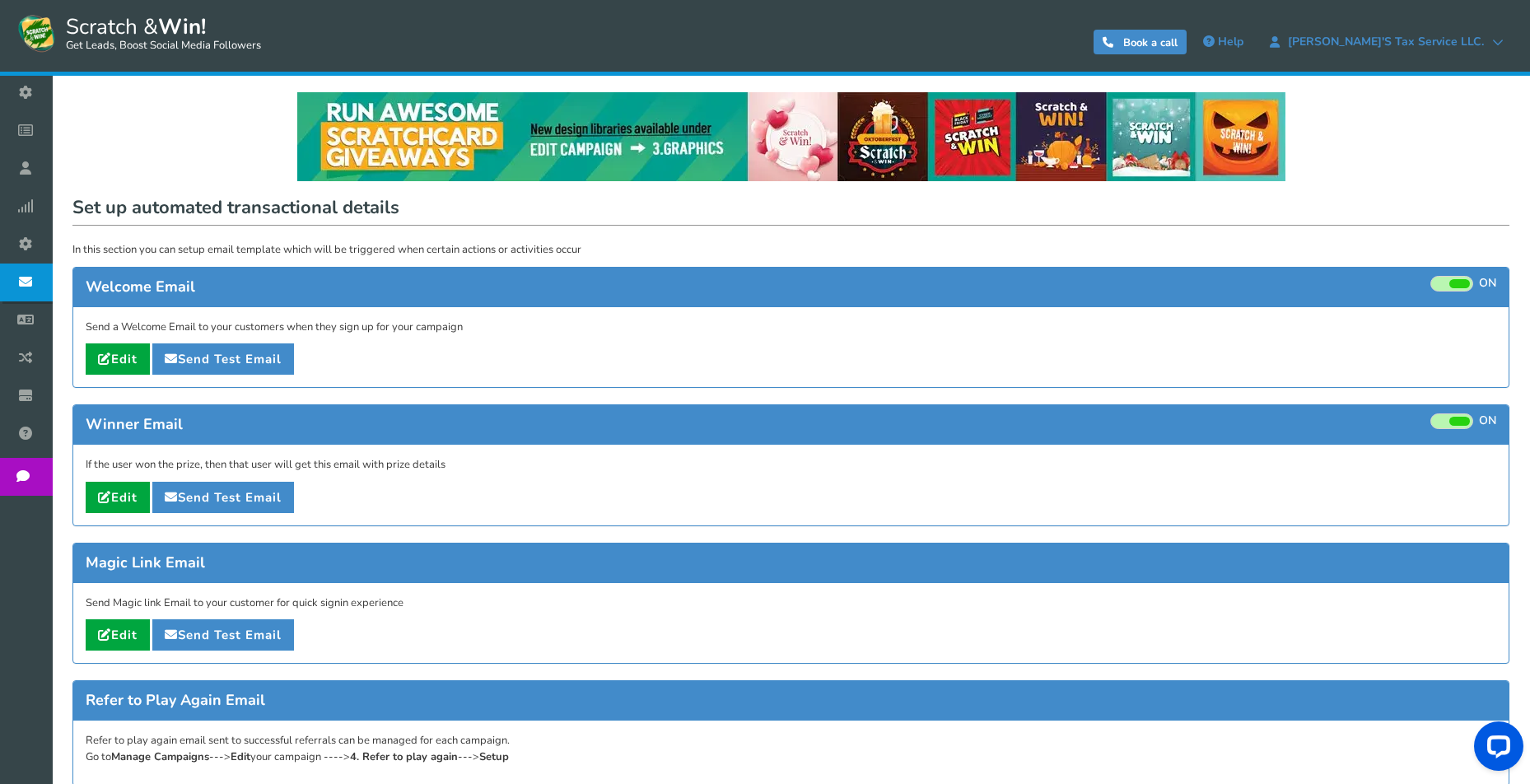
drag, startPoint x: 1460, startPoint y: 286, endPoint x: 921, endPoint y: 69, distance: 581.4
click at [1460, 286] on span at bounding box center [1460, 283] width 21 height 9
click at [0, 0] on input "ON OFF" at bounding box center [0, 0] width 0 height 0
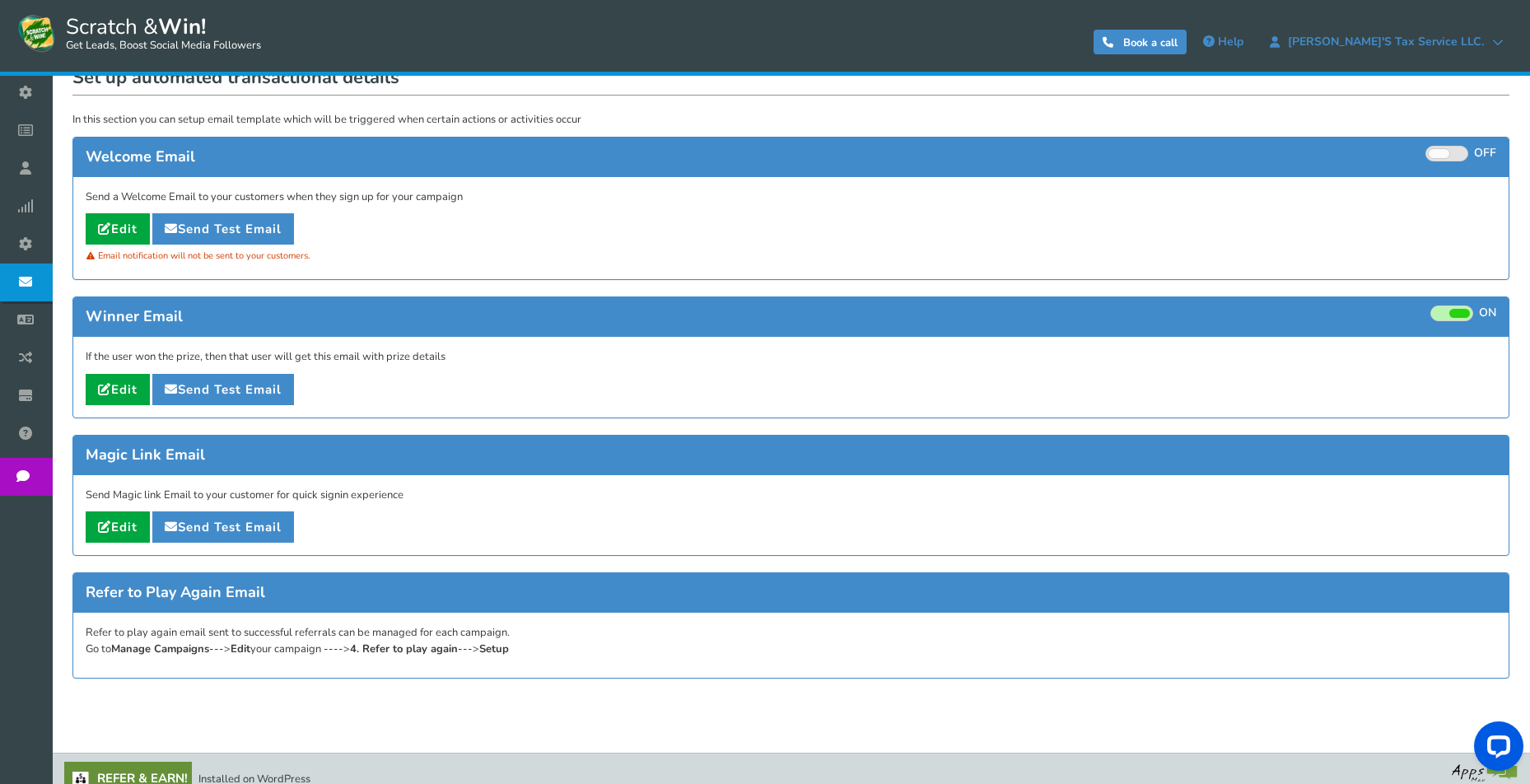
scroll to position [131, 0]
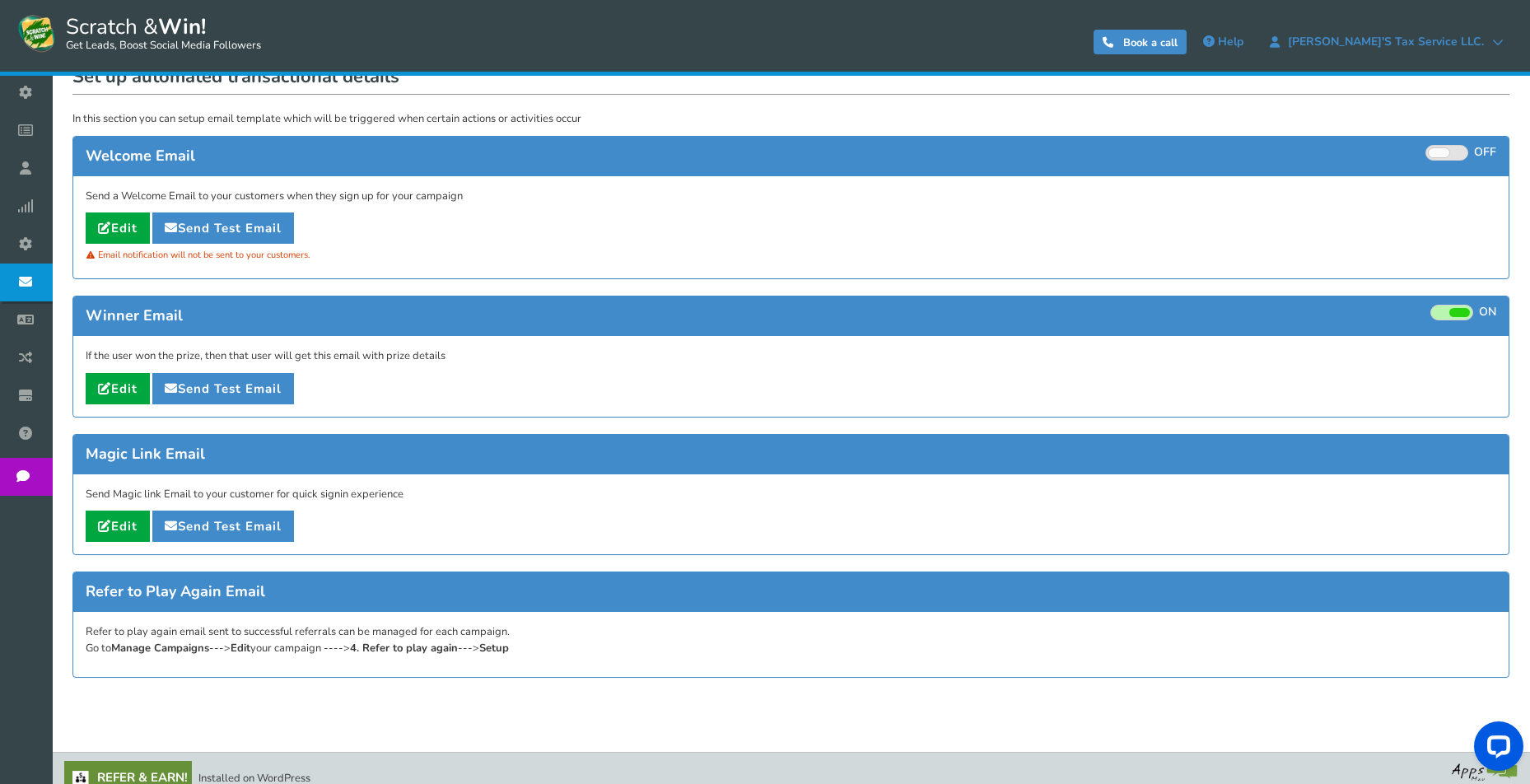
click at [0, 0] on span "Campaigns" at bounding box center [0, 0] width 0 height 0
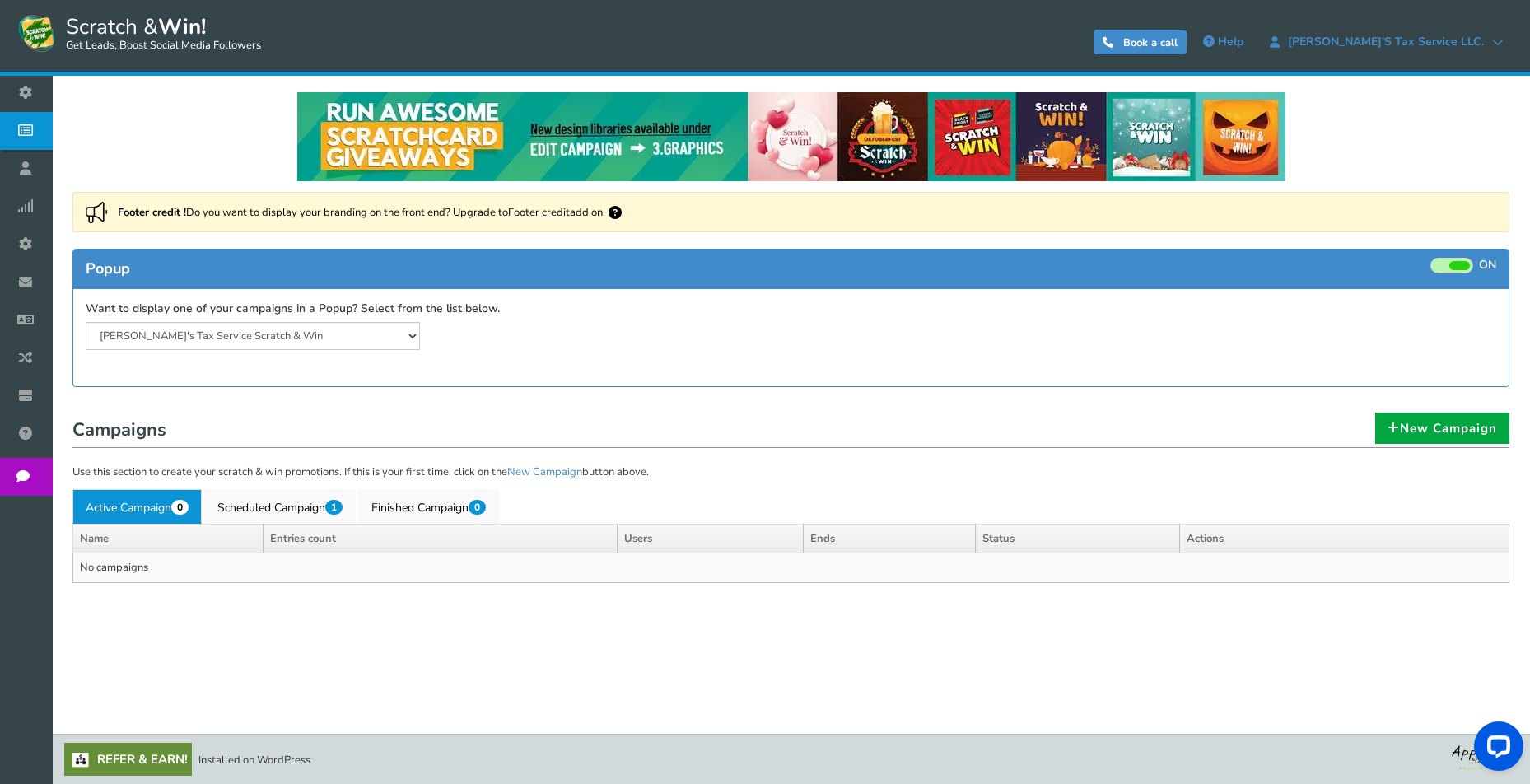
click at [451, 357] on div "Want to display one of your campaigns in a Popup? Select from the list below. J…" at bounding box center [791, 326] width 1436 height 74
drag, startPoint x: 392, startPoint y: 331, endPoint x: 506, endPoint y: 332, distance: 113.7
click at [508, 332] on div "Jose's Tax Service Scratch & Win Widget is showing for a paused campaign. Pleas…" at bounding box center [432, 336] width 718 height 29
click at [259, 504] on link "Scheduled Campaign 1" at bounding box center [280, 506] width 152 height 35
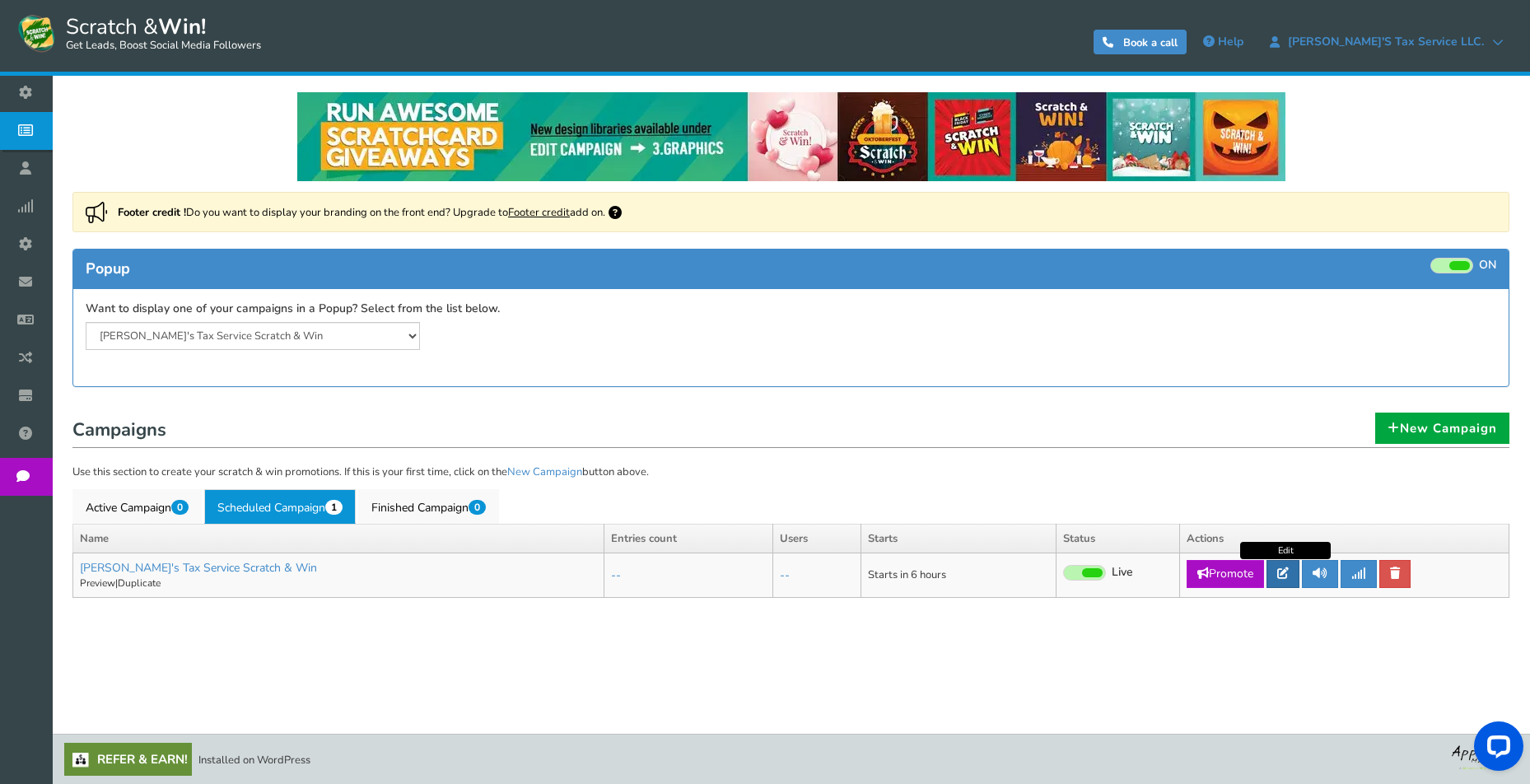
click at [1289, 573] on icon at bounding box center [1284, 574] width 12 height 12
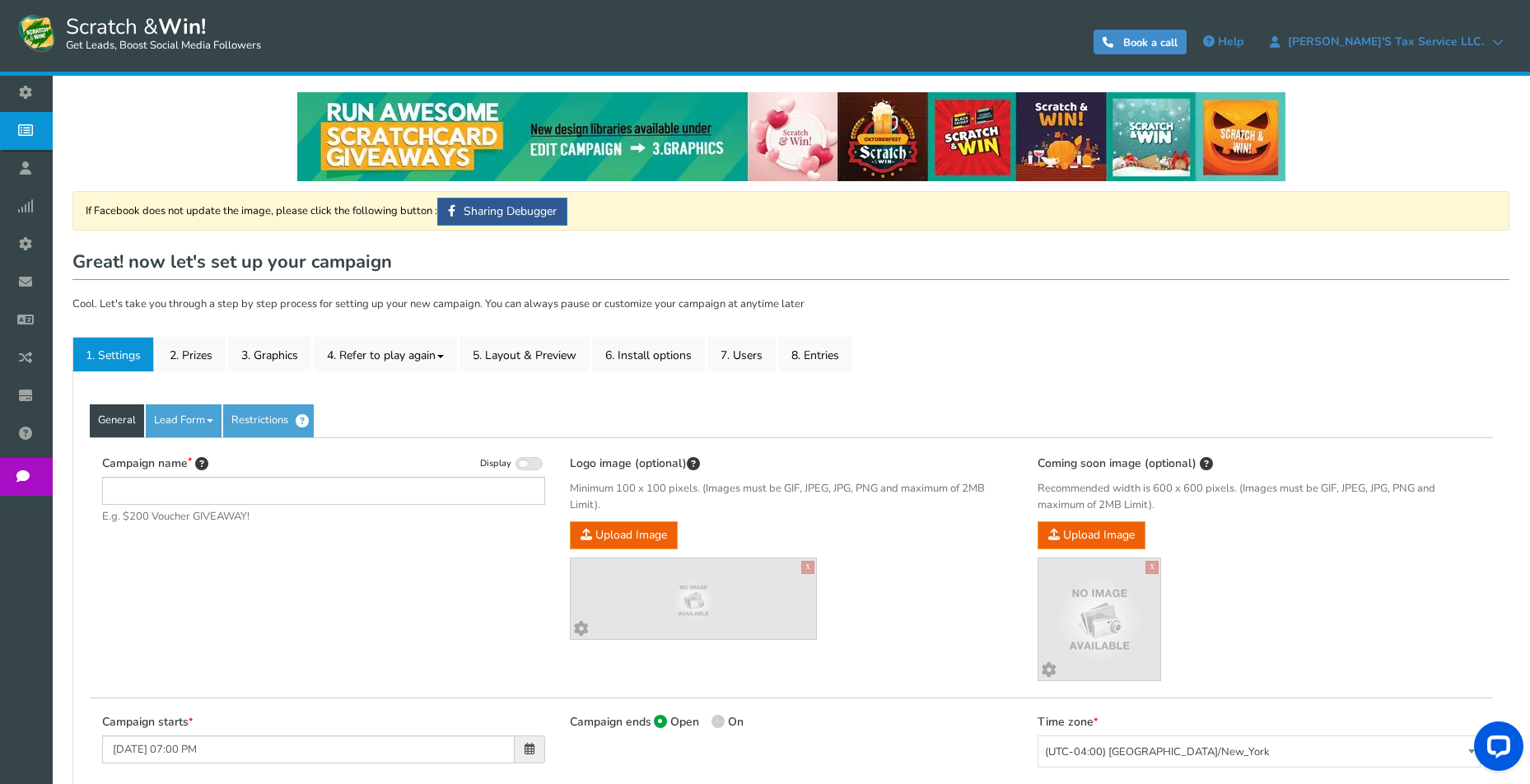
type input "Jose&#039;s Tax Service Scratch & Win"
click at [1365, 268] on link "Visit your campaign" at bounding box center [1367, 268] width 136 height 28
click at [614, 404] on div "General Lead Form Labels Fields setup Restrictions" at bounding box center [792, 420] width 1404 height 33
click at [1342, 269] on link "Visit your campaign" at bounding box center [1367, 268] width 136 height 28
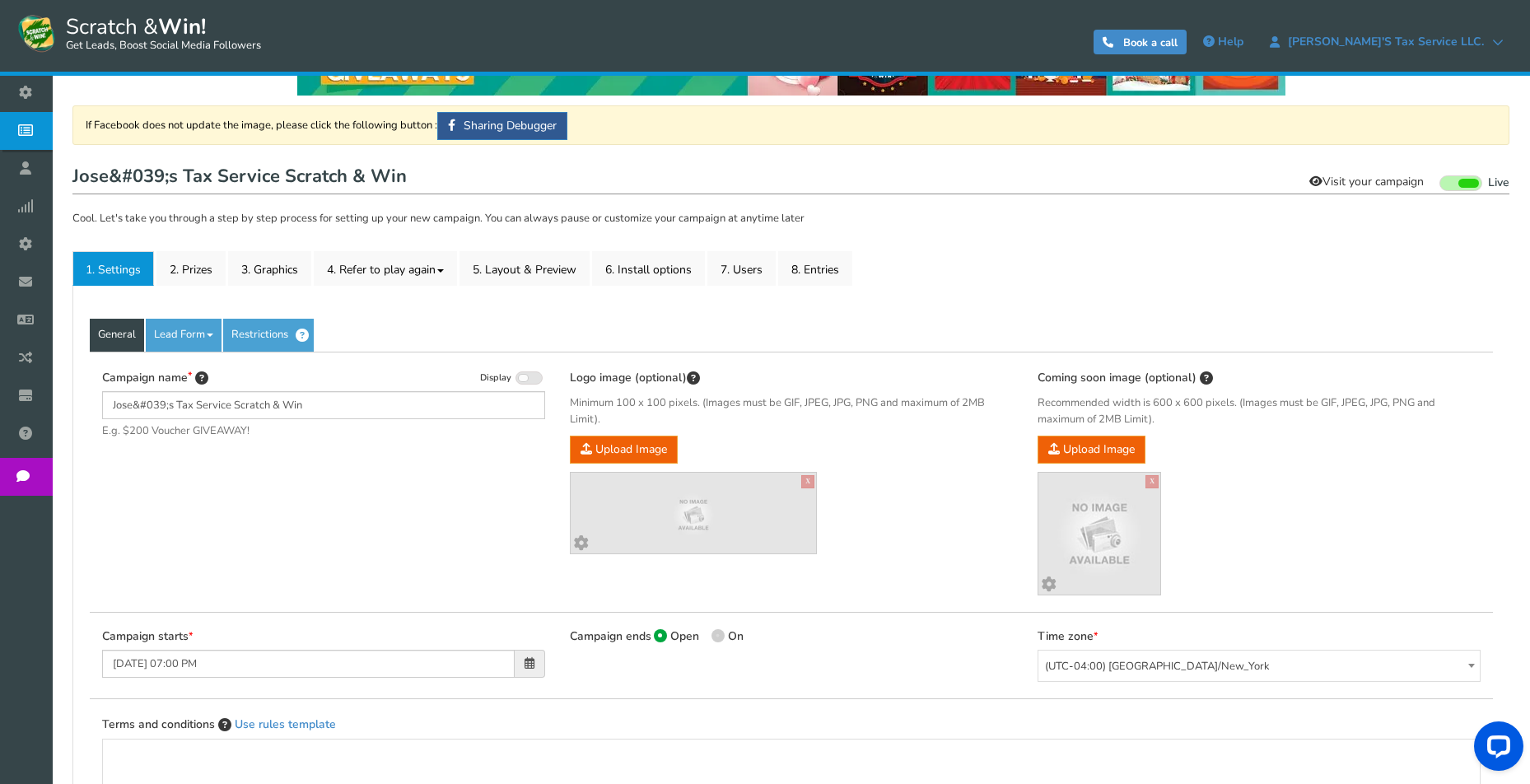
scroll to position [87, 0]
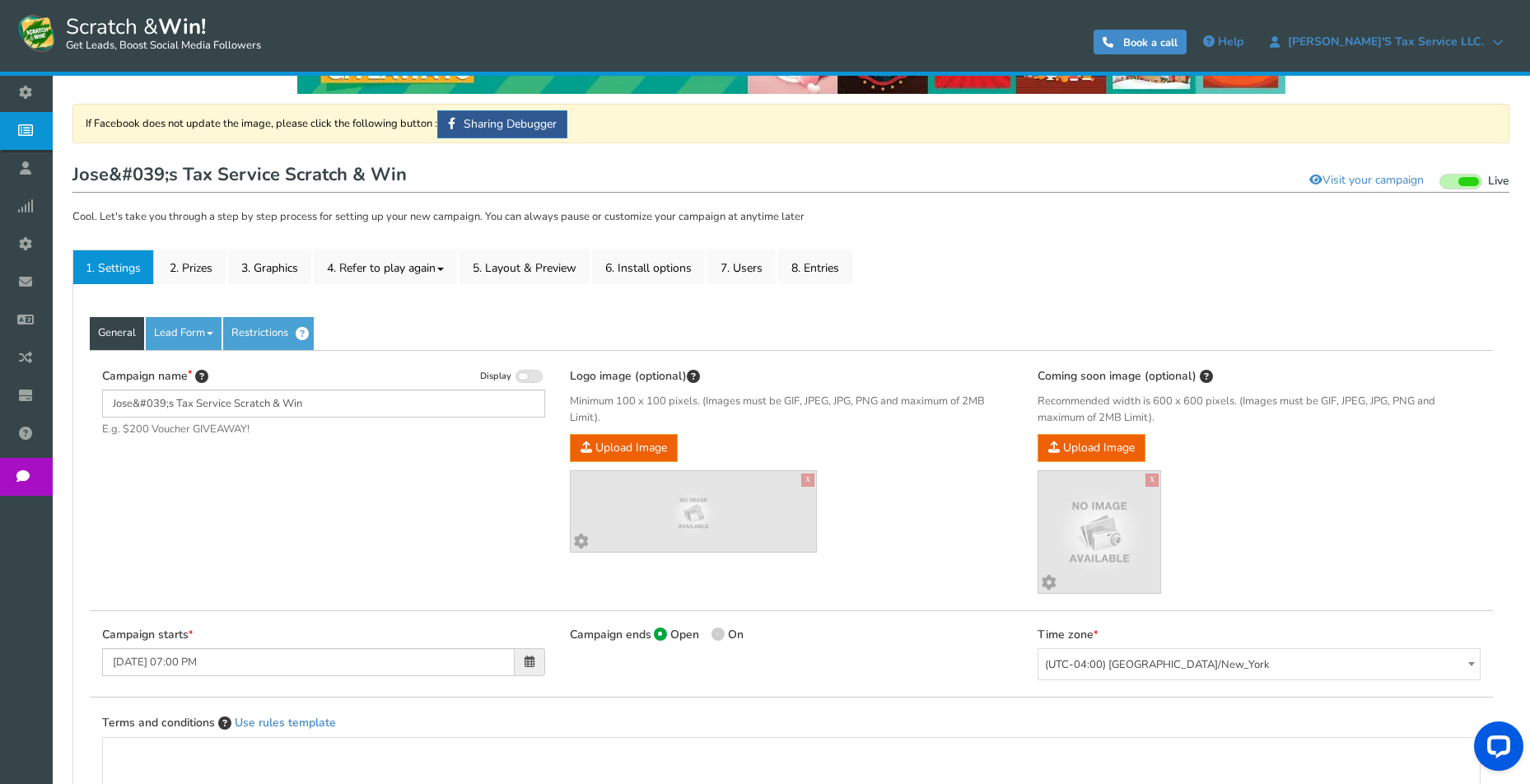
click at [419, 321] on div "General Lead Form Labels Fields setup Restrictions" at bounding box center [792, 333] width 1404 height 33
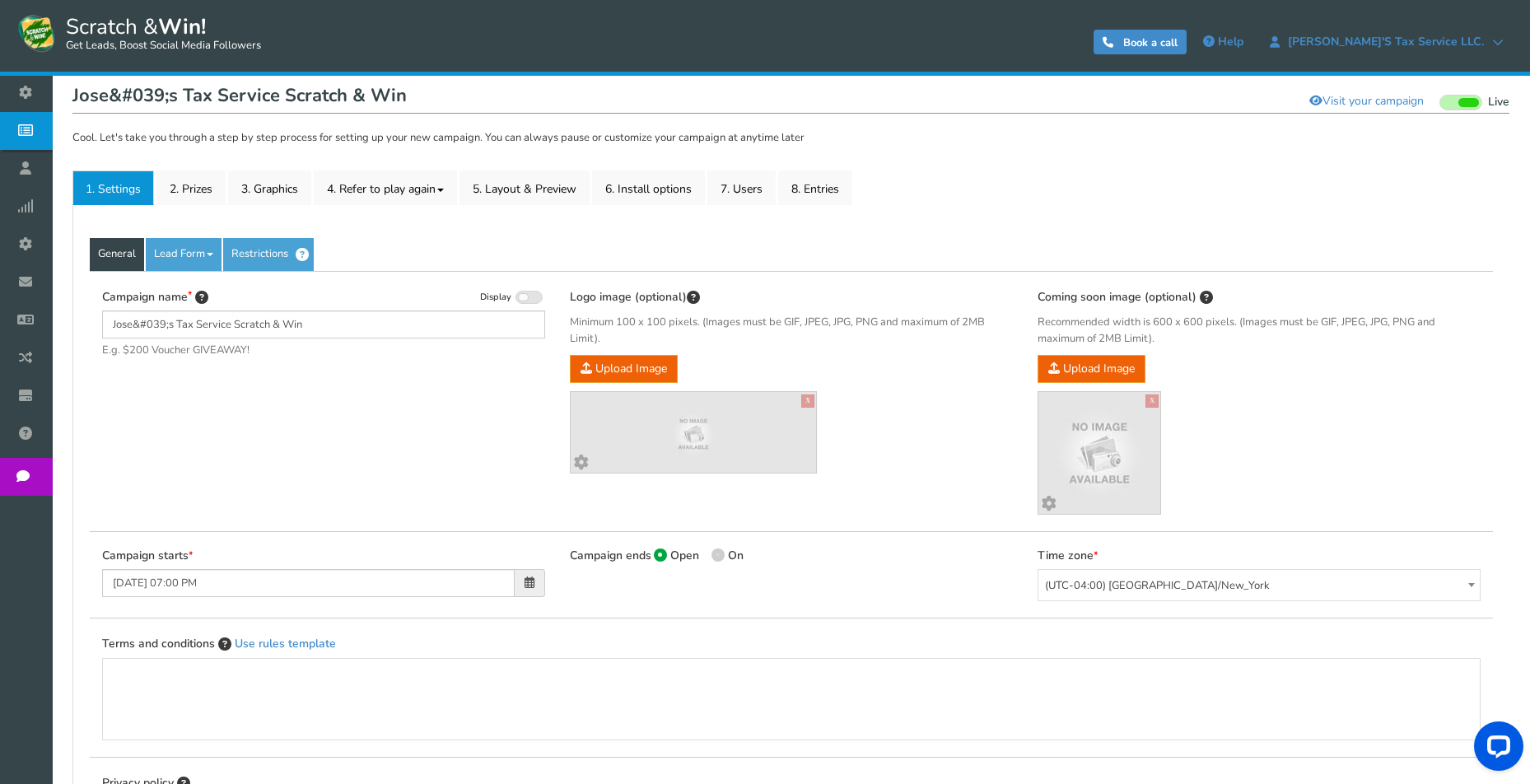
scroll to position [130, 0]
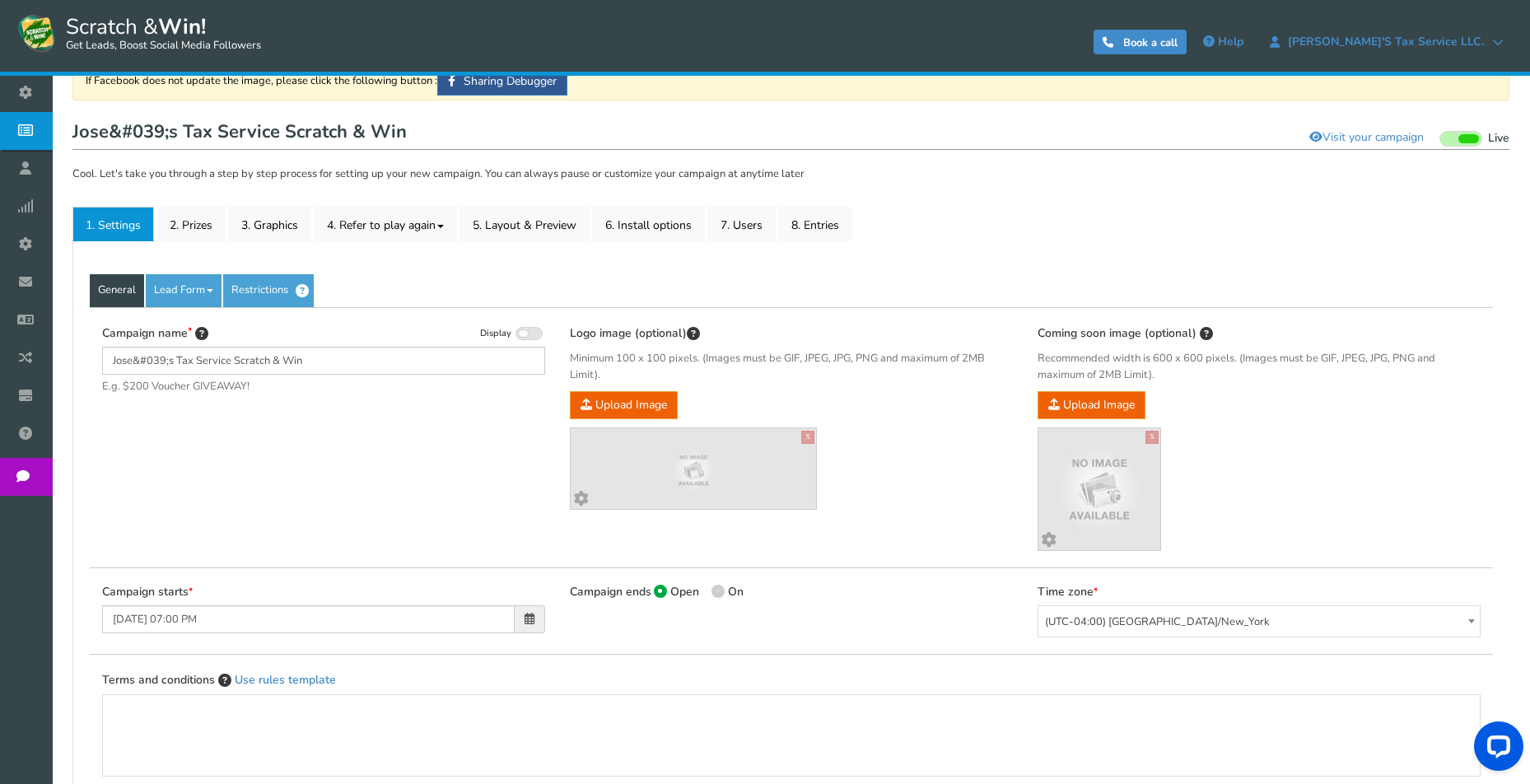
click at [179, 295] on link "Lead Form" at bounding box center [184, 290] width 76 height 33
click at [175, 339] on link "Labels" at bounding box center [212, 341] width 130 height 34
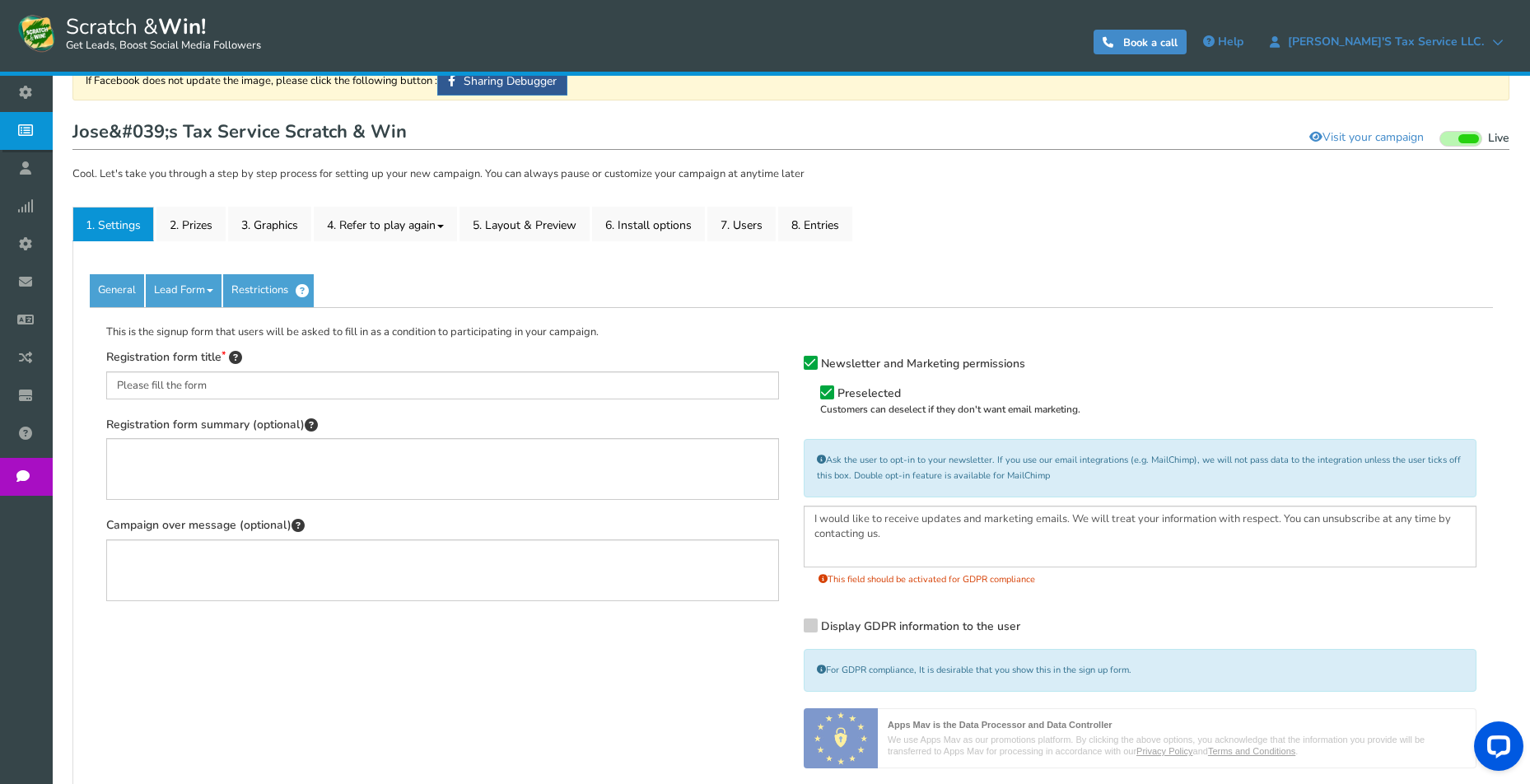
click at [188, 287] on link "Lead Form" at bounding box center [184, 290] width 76 height 33
click at [171, 376] on link "Fields setup" at bounding box center [212, 374] width 130 height 34
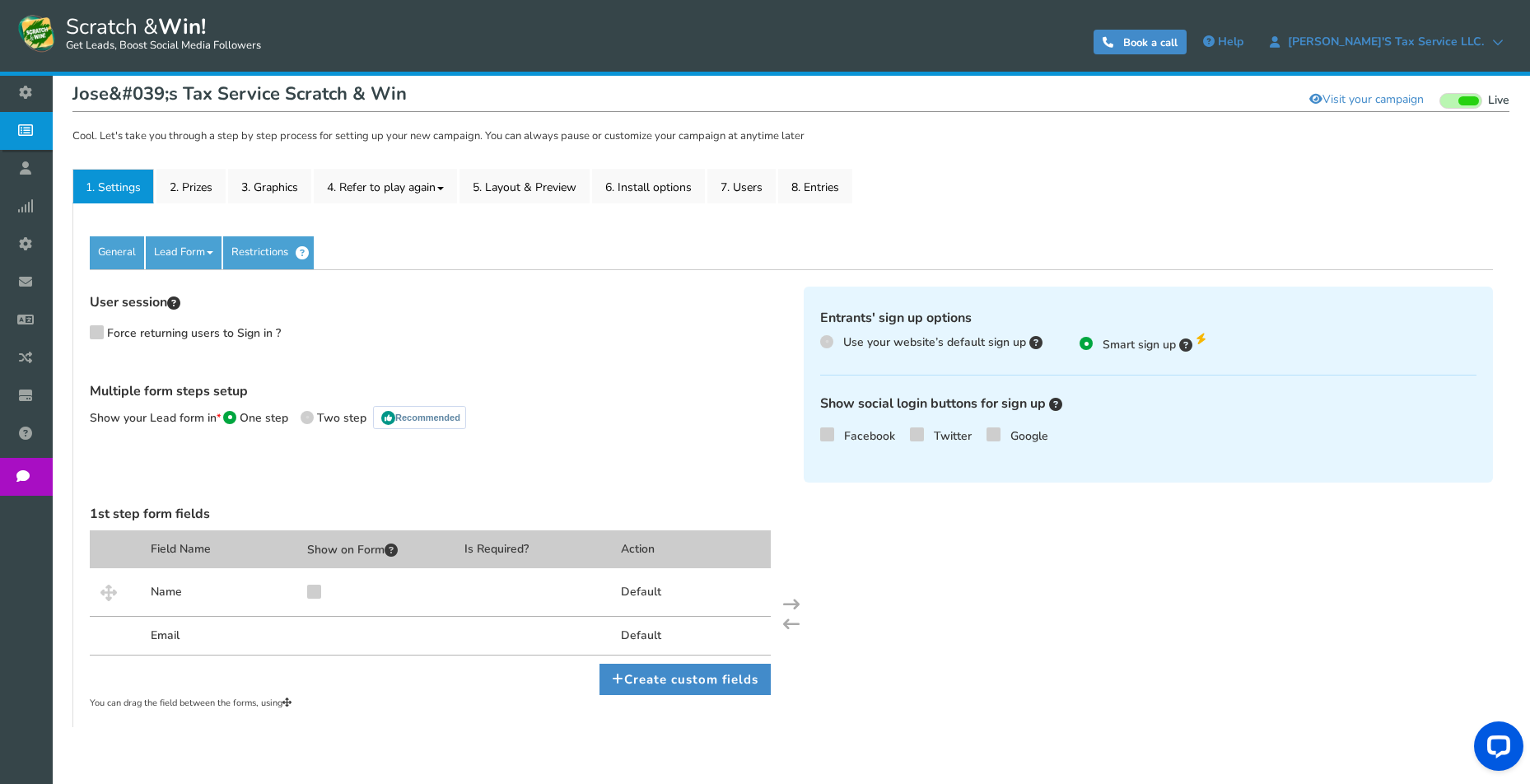
scroll to position [217, 0]
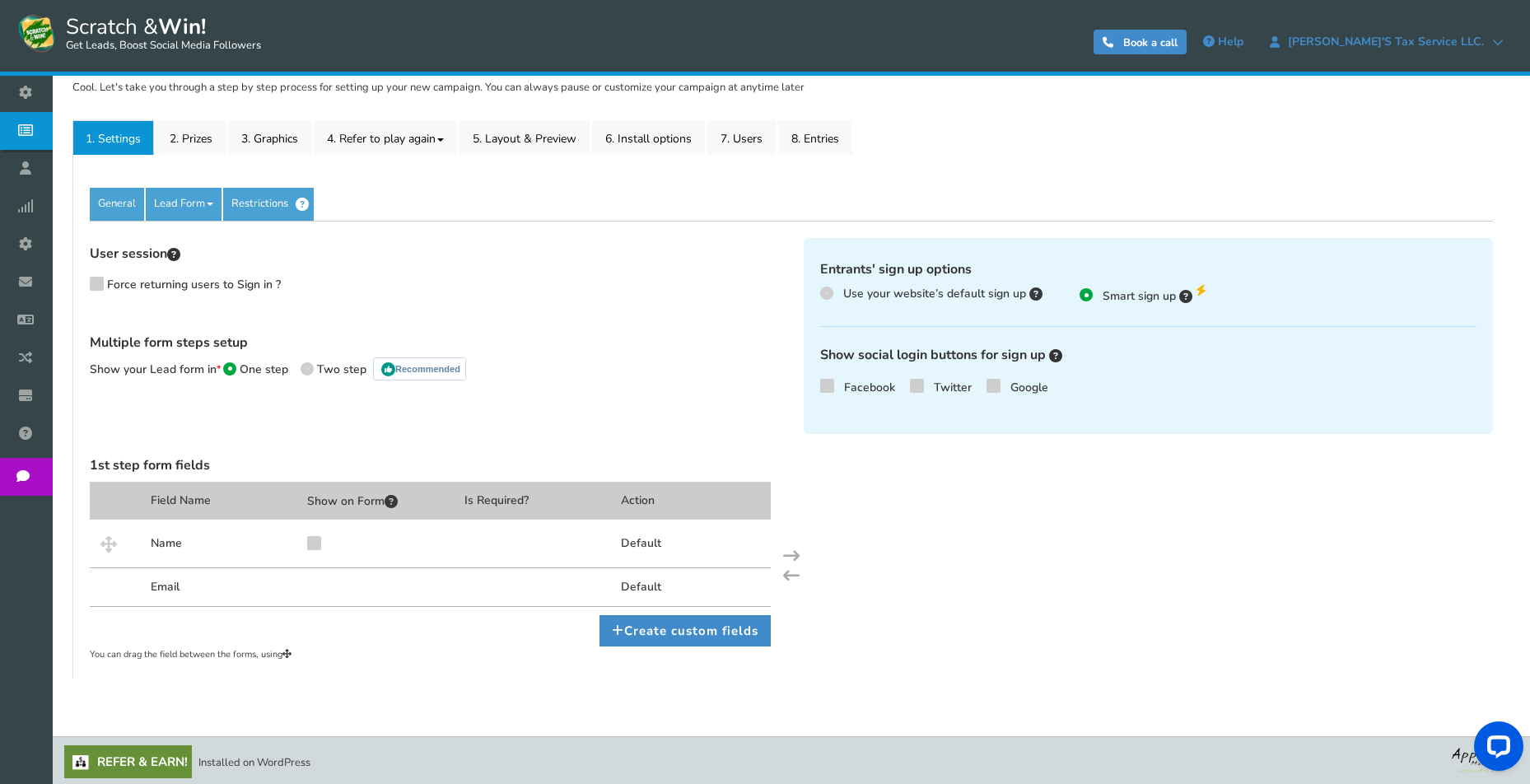
click at [96, 286] on icon at bounding box center [97, 283] width 12 height 12
click at [89, 286] on input "Force returning users to Sign in ?" at bounding box center [81, 289] width 16 height 16
checkbox input "true"
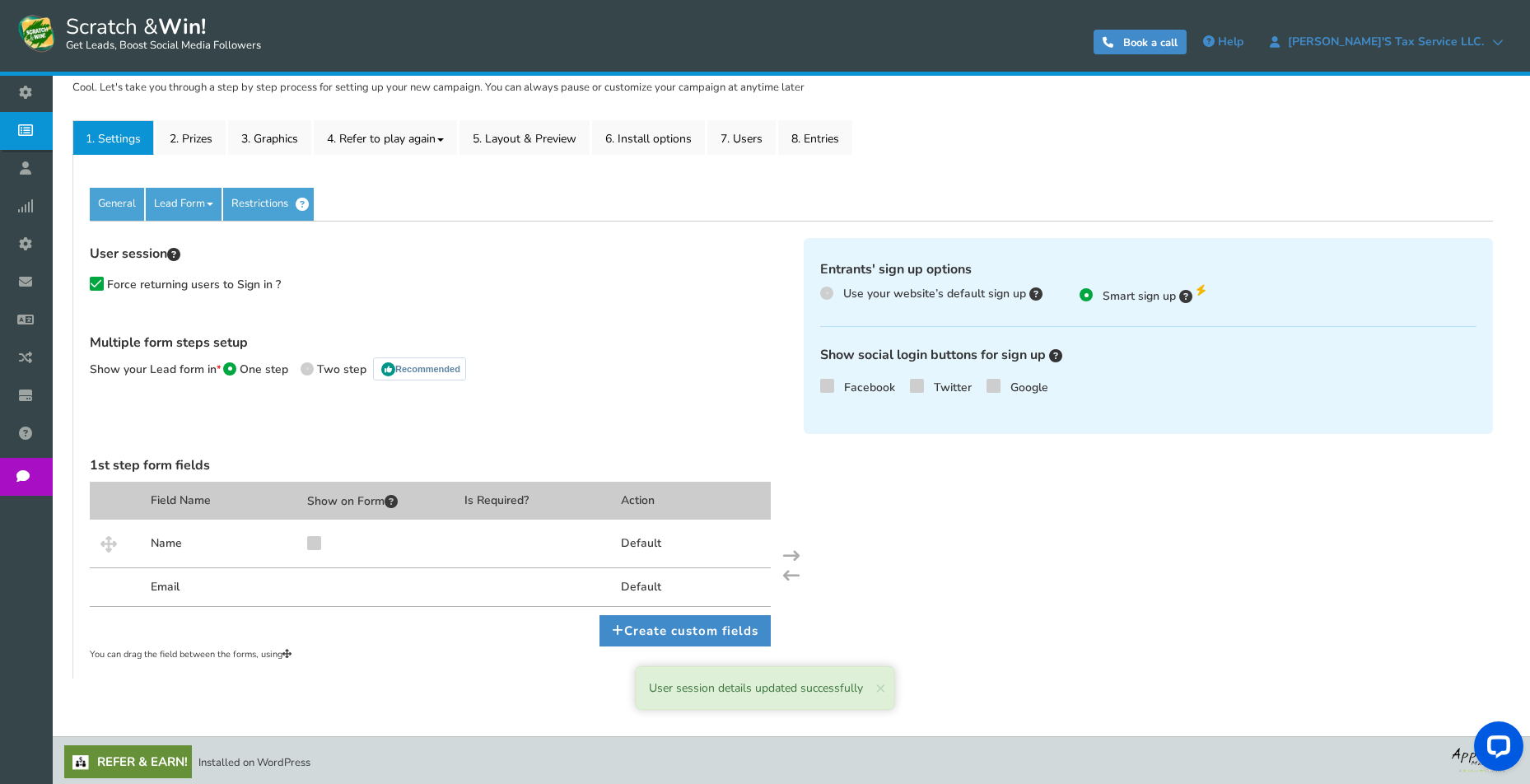
click at [409, 284] on div "User session Force returning users to Sign in ?" at bounding box center [434, 283] width 689 height 74
drag, startPoint x: 308, startPoint y: 545, endPoint x: 319, endPoint y: 547, distance: 10.8
click at [310, 545] on span at bounding box center [314, 543] width 14 height 14
click at [306, 545] on input "checkbox" at bounding box center [299, 548] width 16 height 16
checkbox input "true"
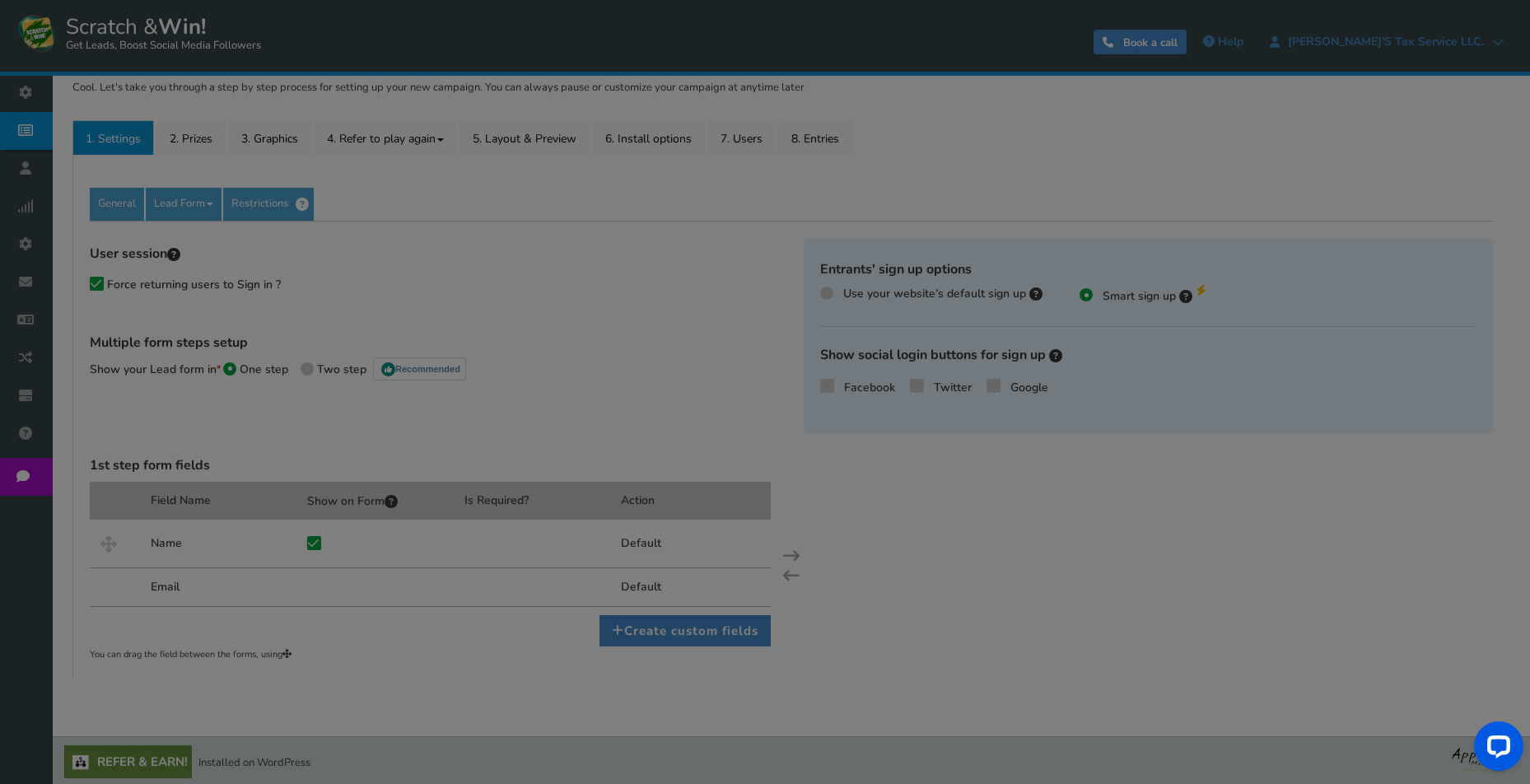
scroll to position [212, 0]
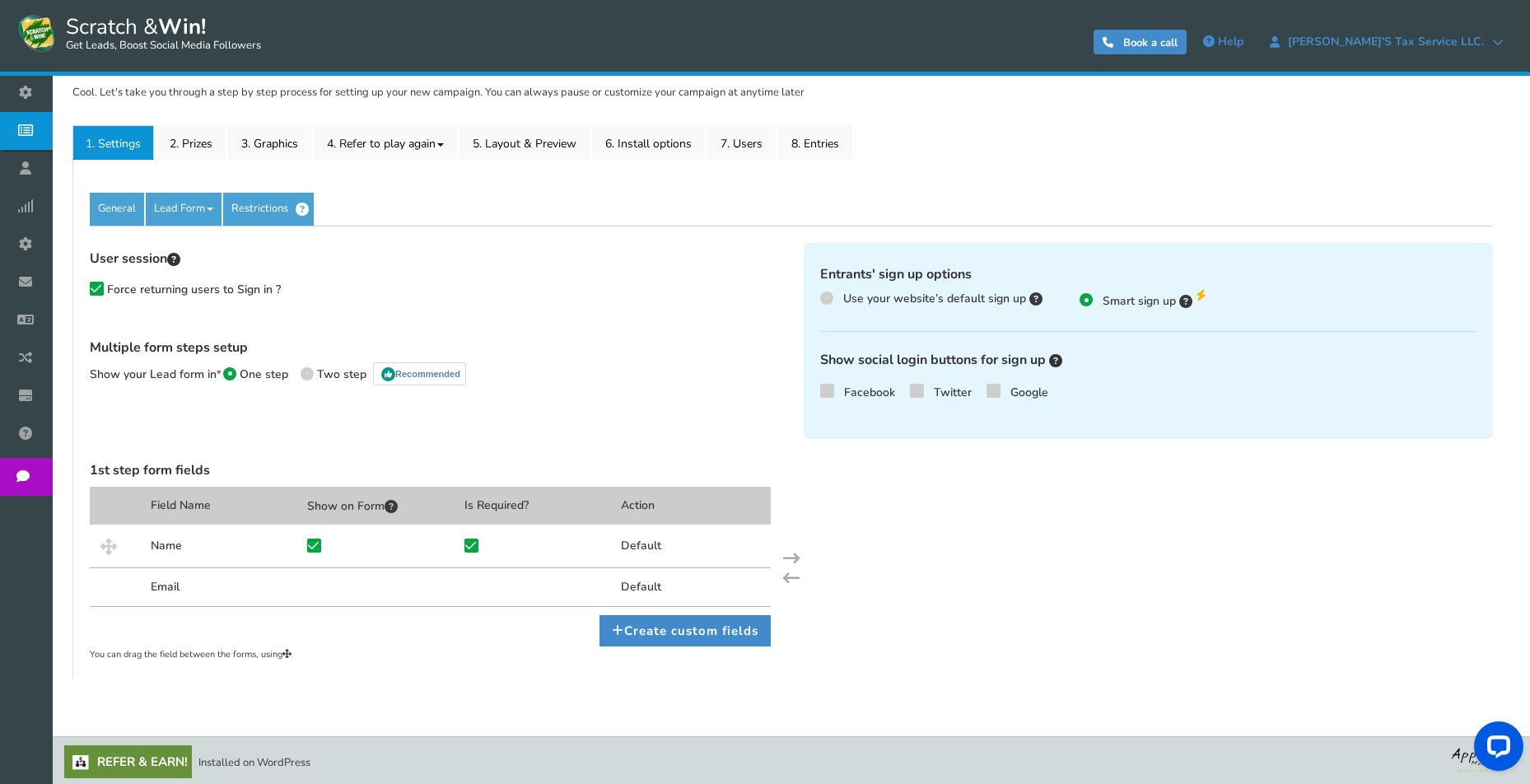
click at [414, 586] on div at bounding box center [379, 587] width 157 height 39
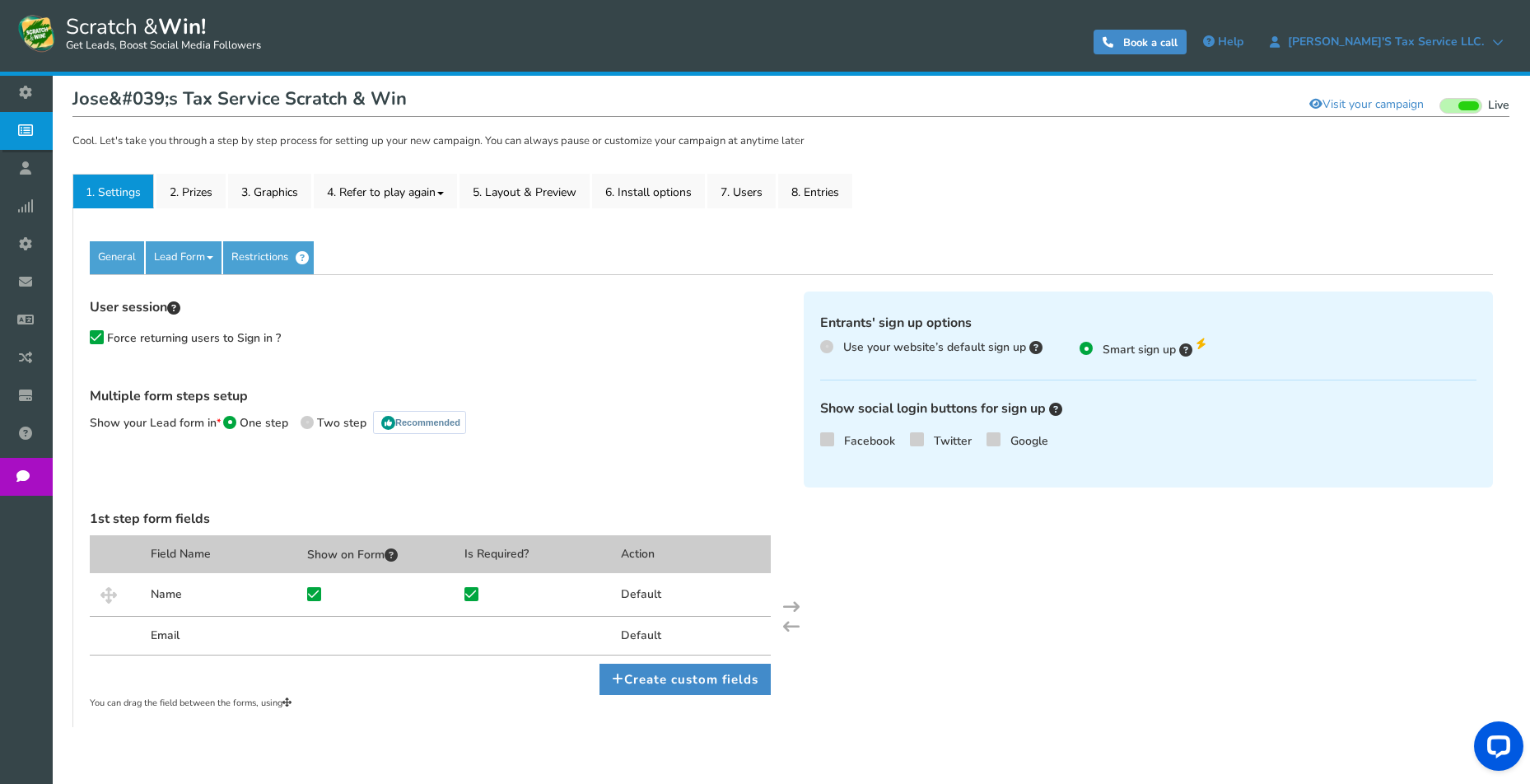
scroll to position [168, 0]
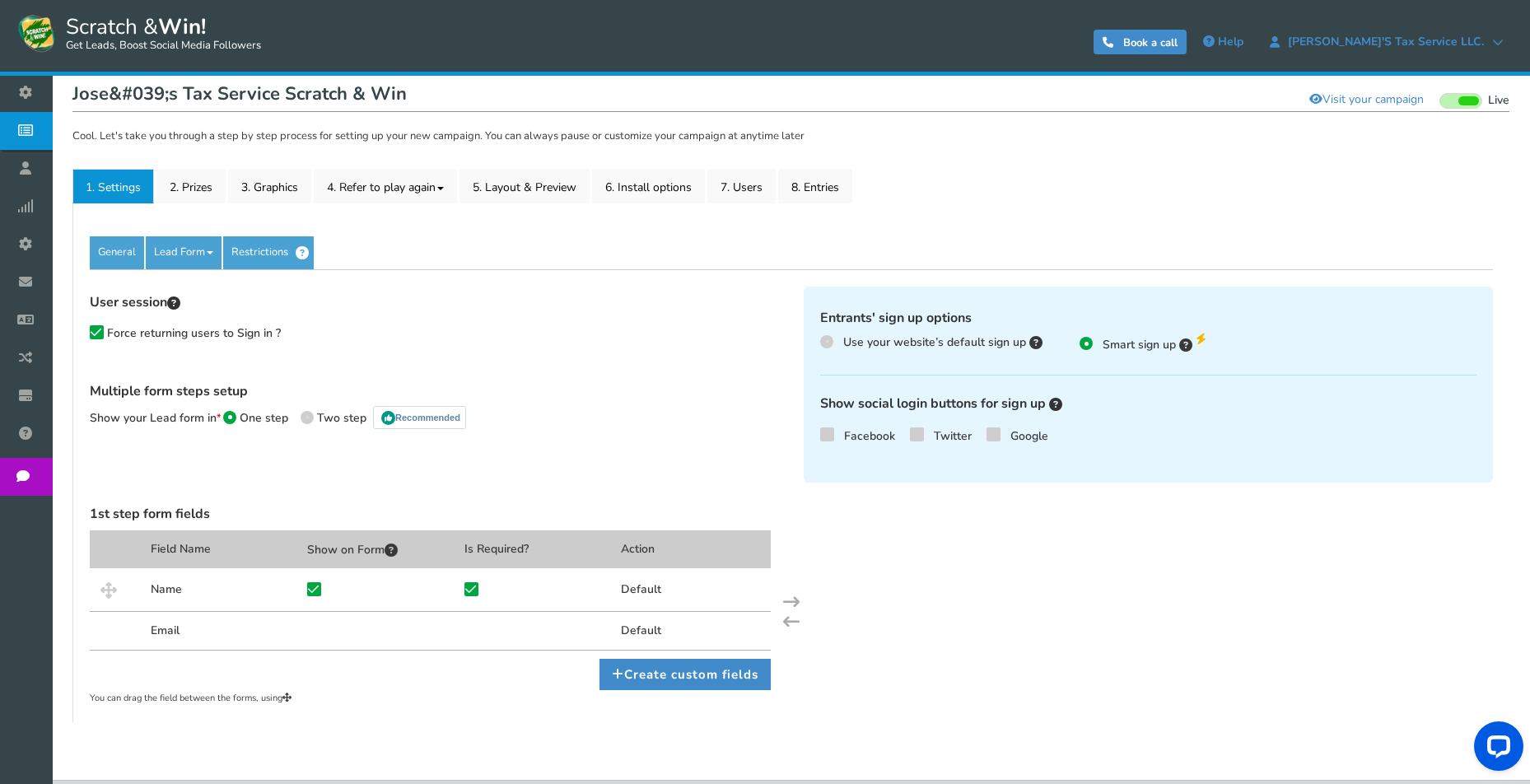
click at [828, 433] on icon at bounding box center [827, 434] width 12 height 12
click at [804, 433] on input "Facebook" at bounding box center [804, 437] width 0 height 11
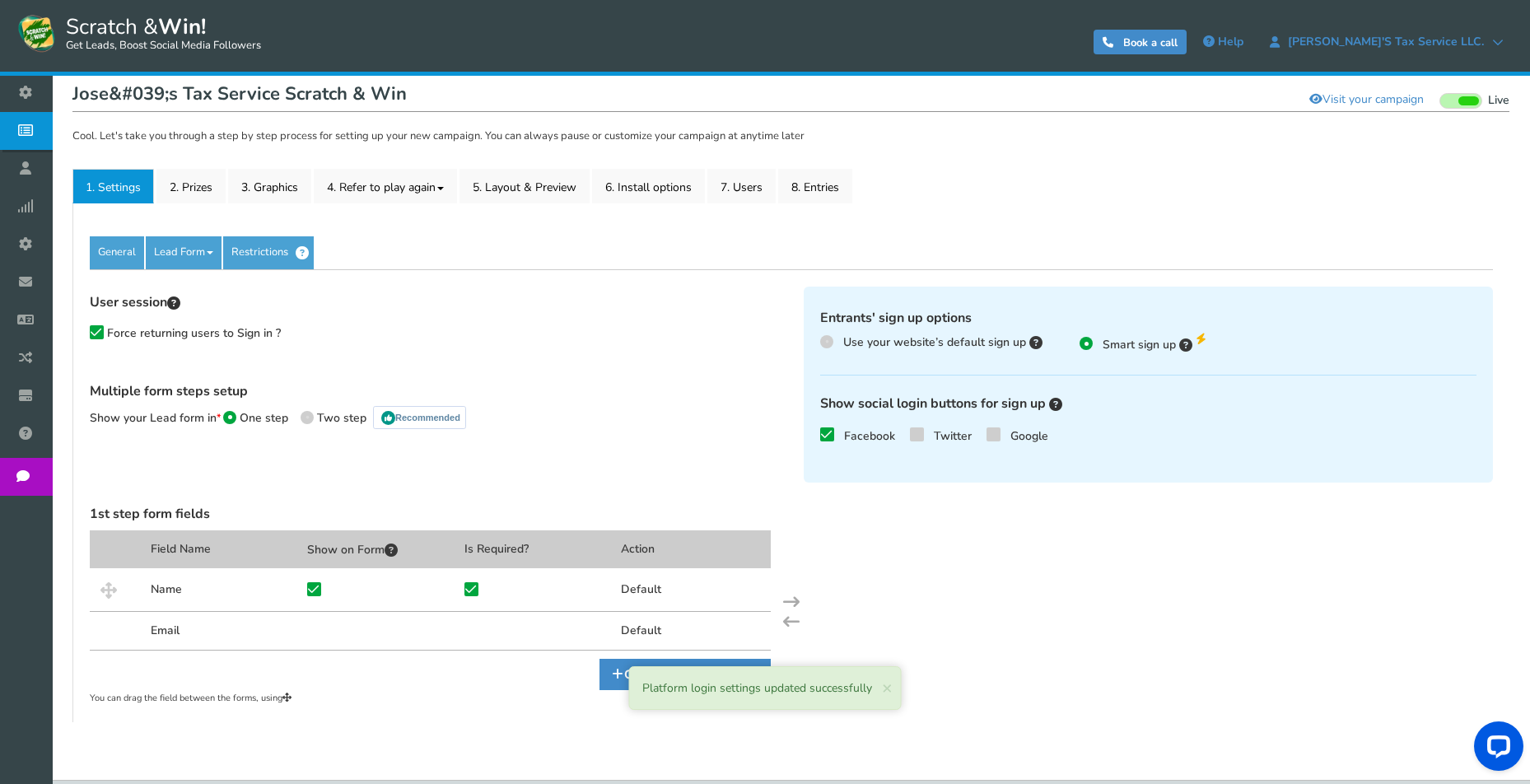
click at [914, 434] on icon at bounding box center [917, 434] width 12 height 12
click at [894, 434] on input "Twitter" at bounding box center [894, 437] width 0 height 11
click at [993, 433] on icon at bounding box center [994, 434] width 12 height 12
click at [970, 433] on input "Google" at bounding box center [970, 437] width 0 height 11
click at [923, 508] on div "1st step form fields Field Name Show on Form Is Required? Action Name Default E…" at bounding box center [791, 602] width 1428 height 207
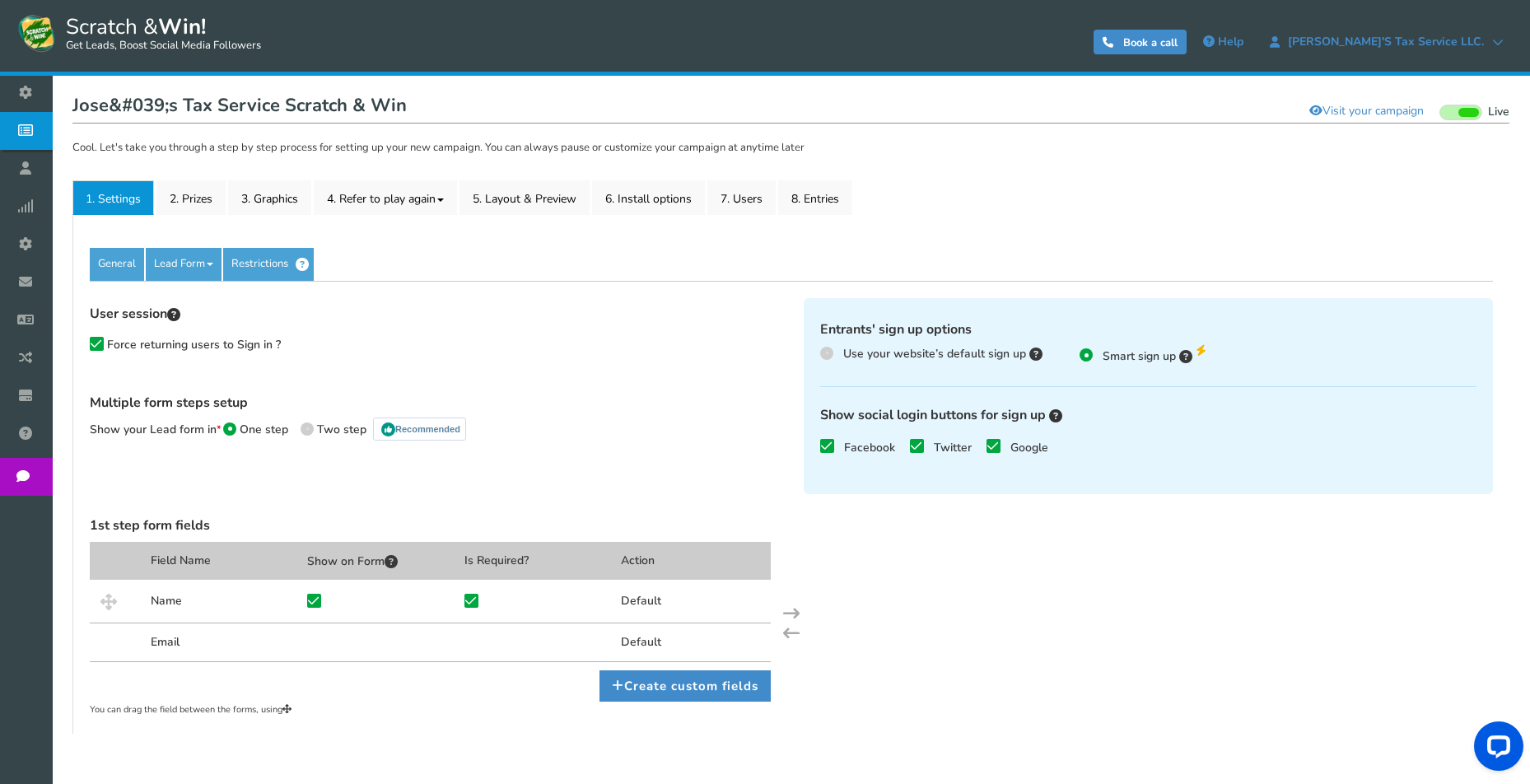
scroll to position [0, 0]
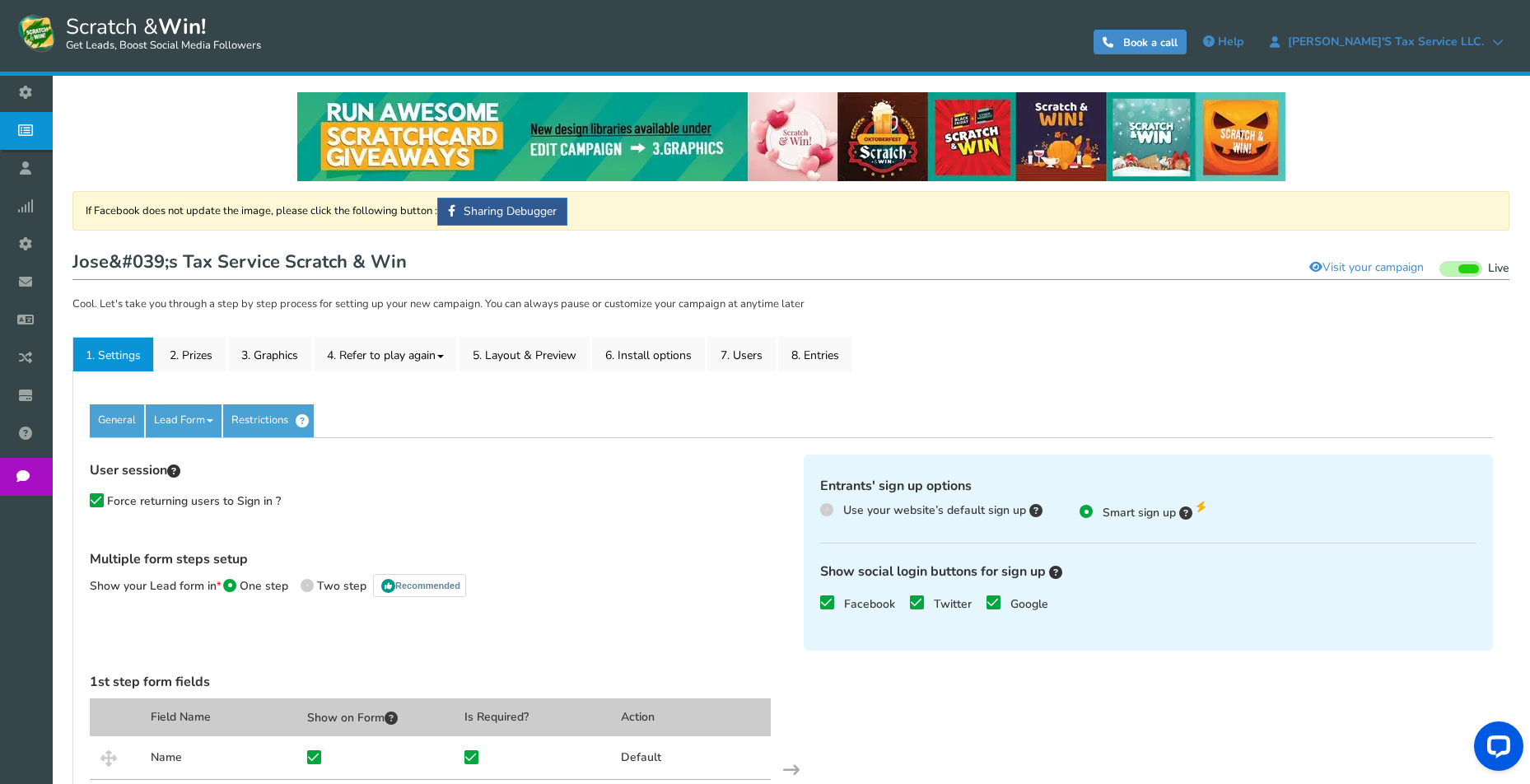
click at [206, 421] on link "Lead Form" at bounding box center [184, 420] width 76 height 33
click at [306, 447] on div "User session Force returning users to Sign in ? Multiple form steps setup Show …" at bounding box center [792, 655] width 1404 height 437
click at [255, 420] on link "Restrictions" at bounding box center [268, 420] width 91 height 33
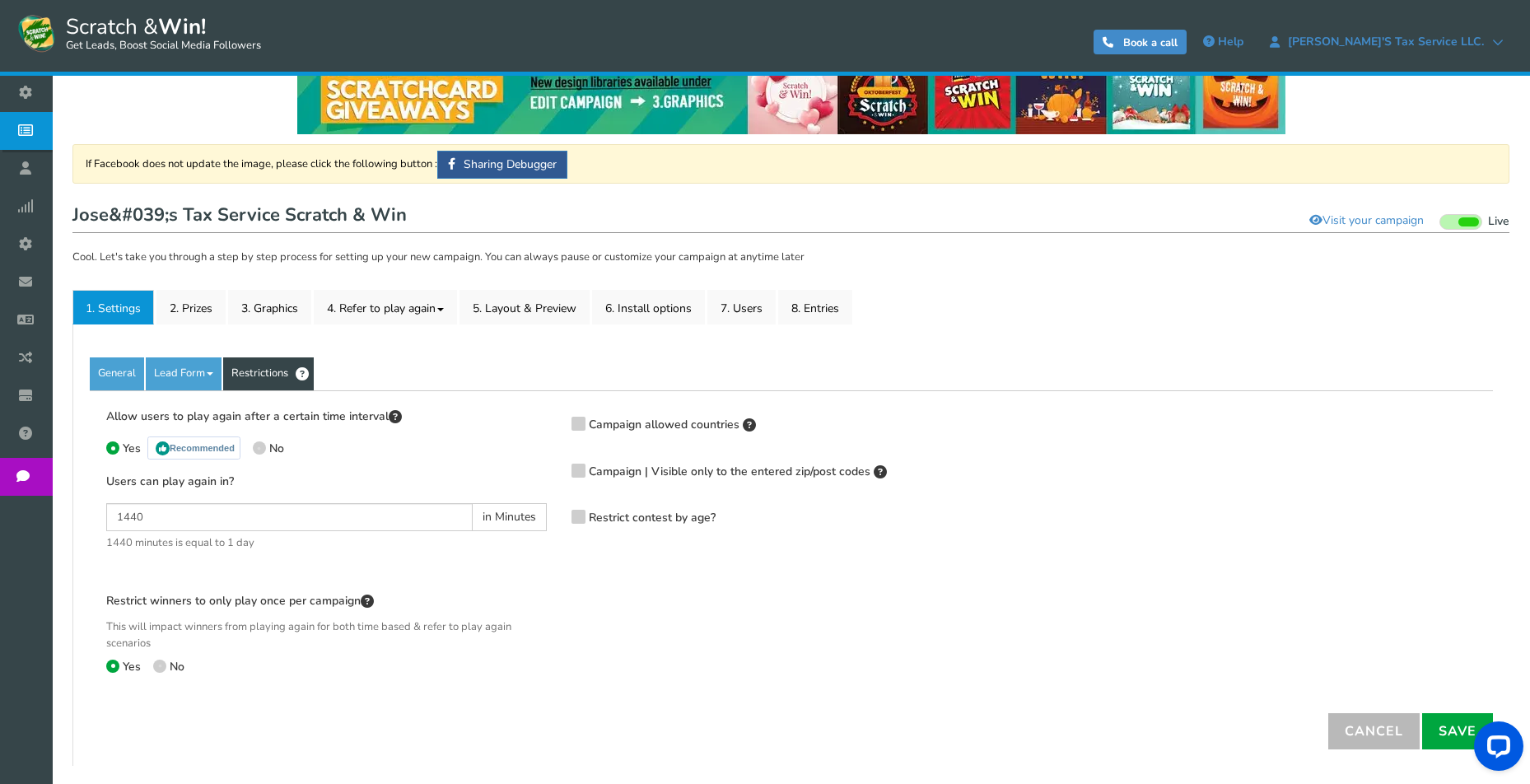
scroll to position [45, 0]
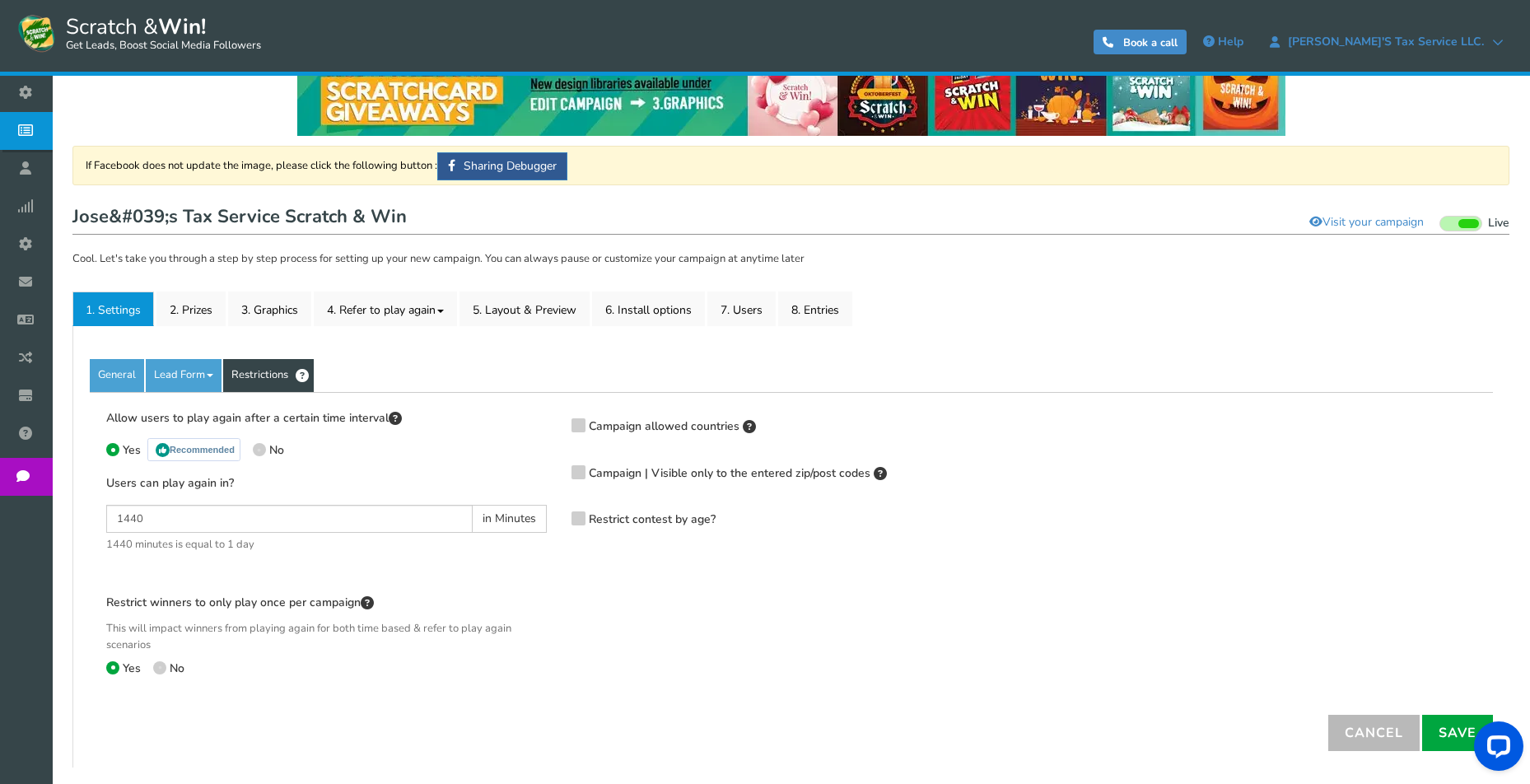
click at [183, 374] on link "Lead Form" at bounding box center [184, 375] width 76 height 33
drag, startPoint x: 952, startPoint y: 624, endPoint x: 999, endPoint y: 628, distance: 47.1
click at [955, 626] on div "Allow users to play again after a certain time interval Yes Recommended No User…" at bounding box center [791, 553] width 1395 height 289
click at [1451, 731] on link "Save" at bounding box center [1458, 733] width 71 height 36
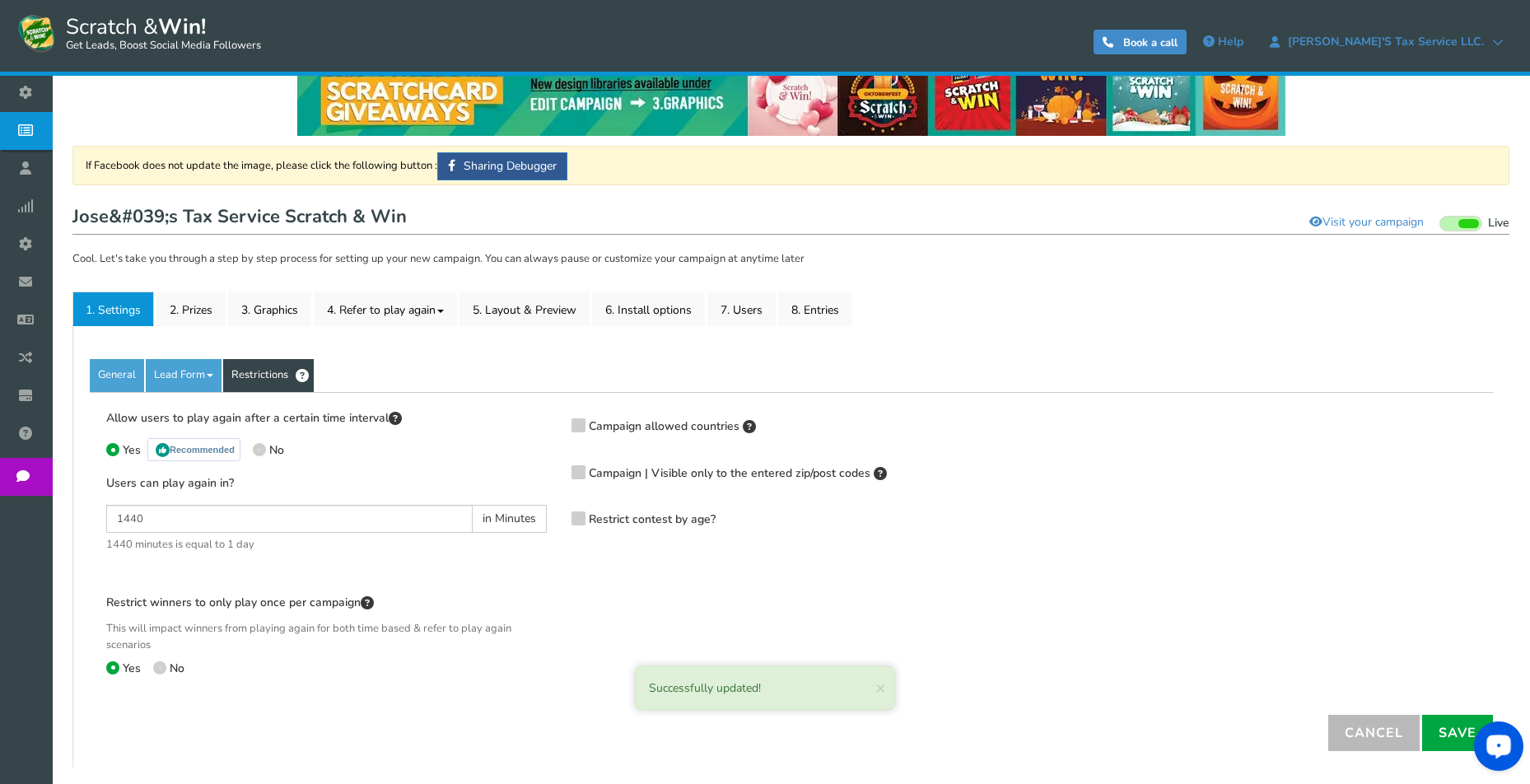
click at [201, 373] on link "Lead Form" at bounding box center [184, 375] width 76 height 33
click at [172, 425] on link "Labels" at bounding box center [212, 426] width 130 height 34
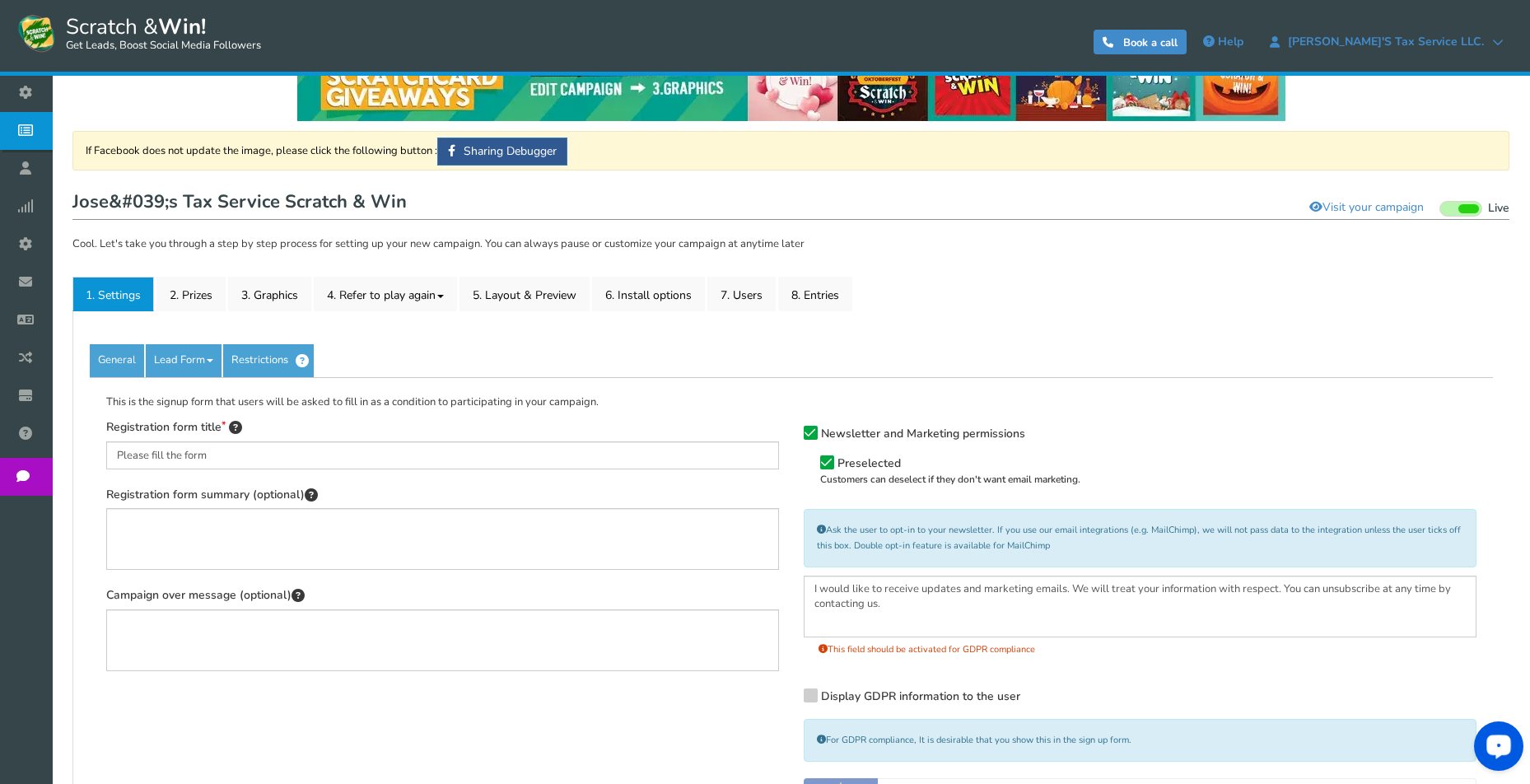
scroll to position [28, 0]
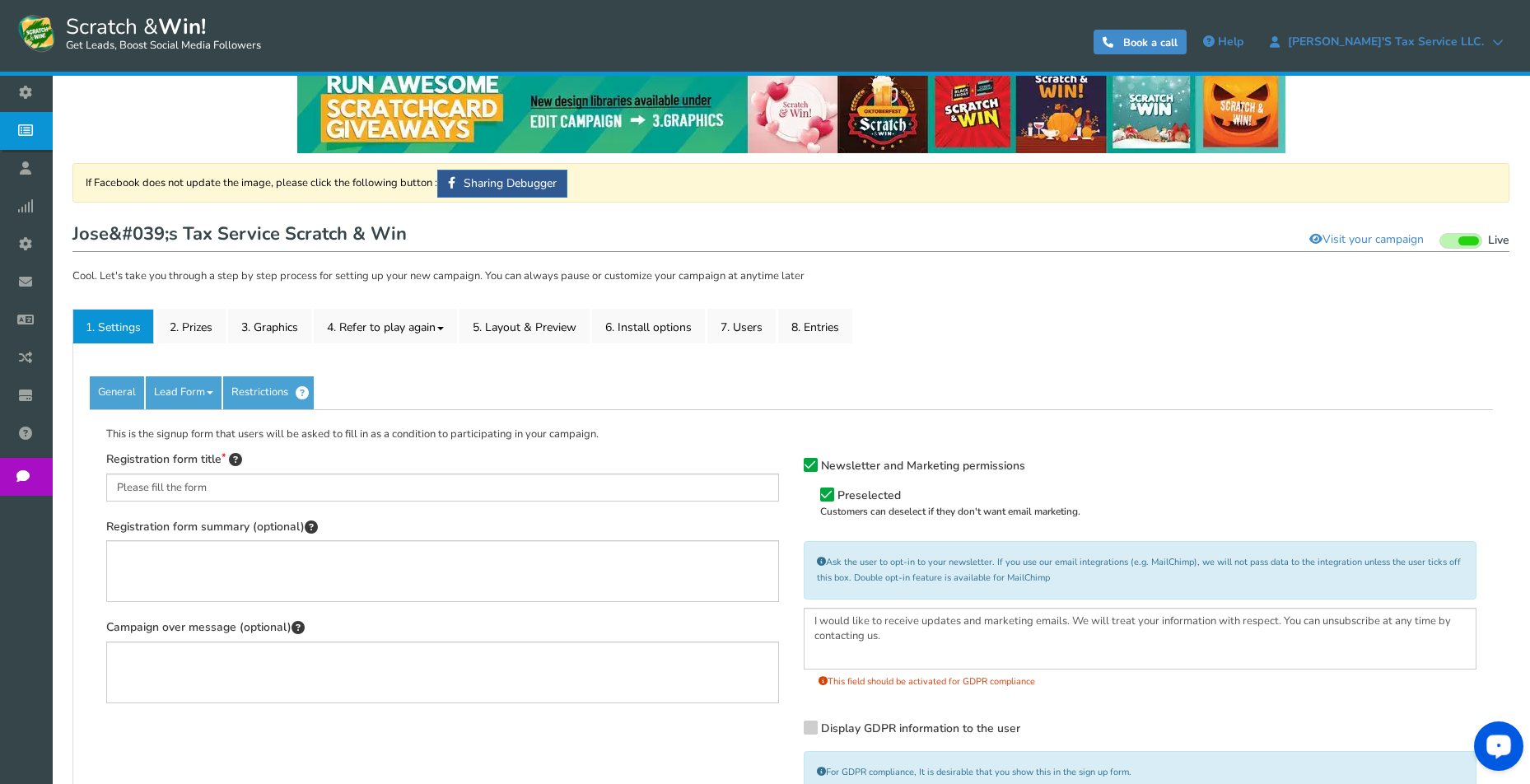
click at [181, 394] on link "Lead Form" at bounding box center [184, 392] width 76 height 33
click at [214, 475] on link "Fields setup" at bounding box center [212, 477] width 130 height 34
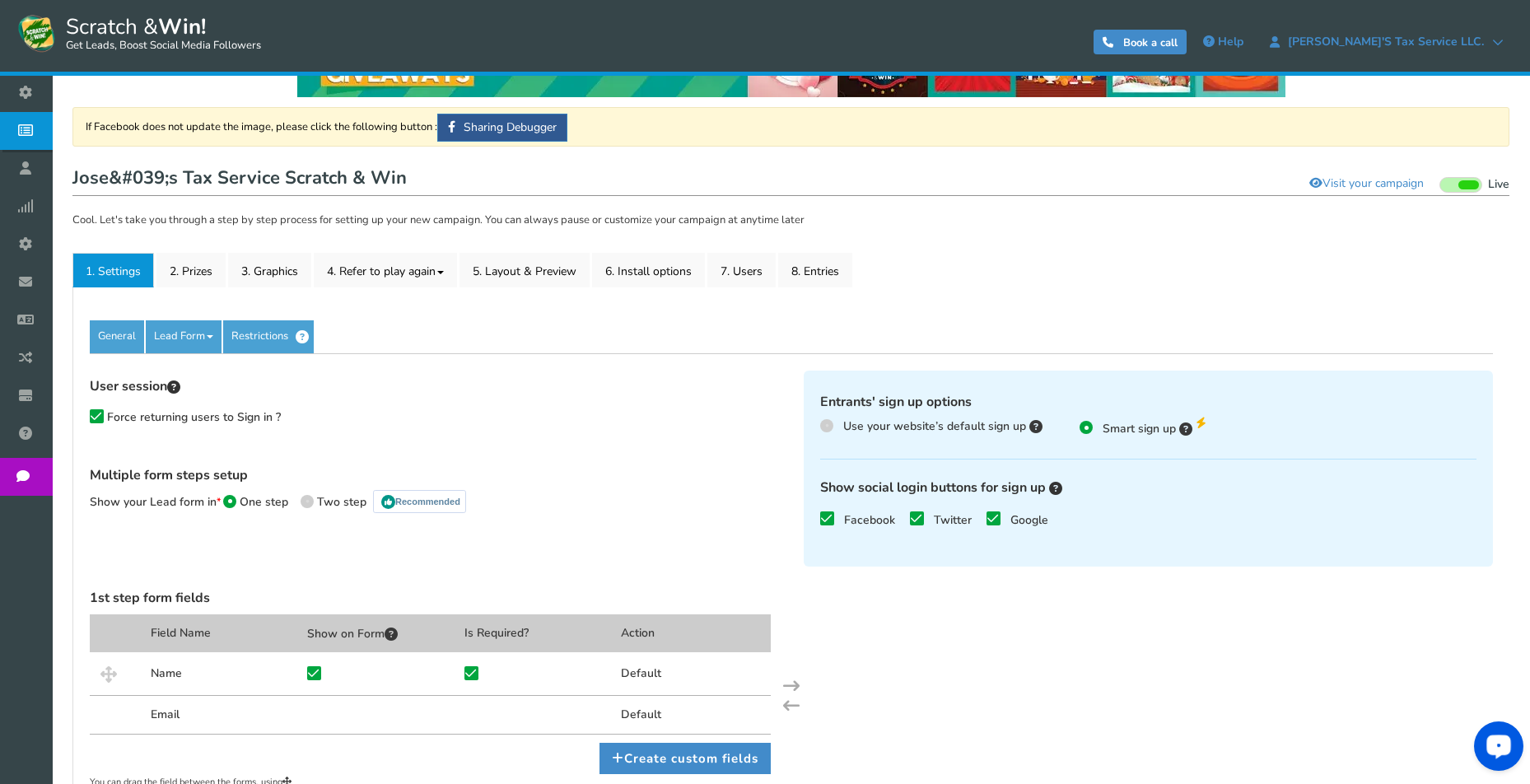
scroll to position [81, 0]
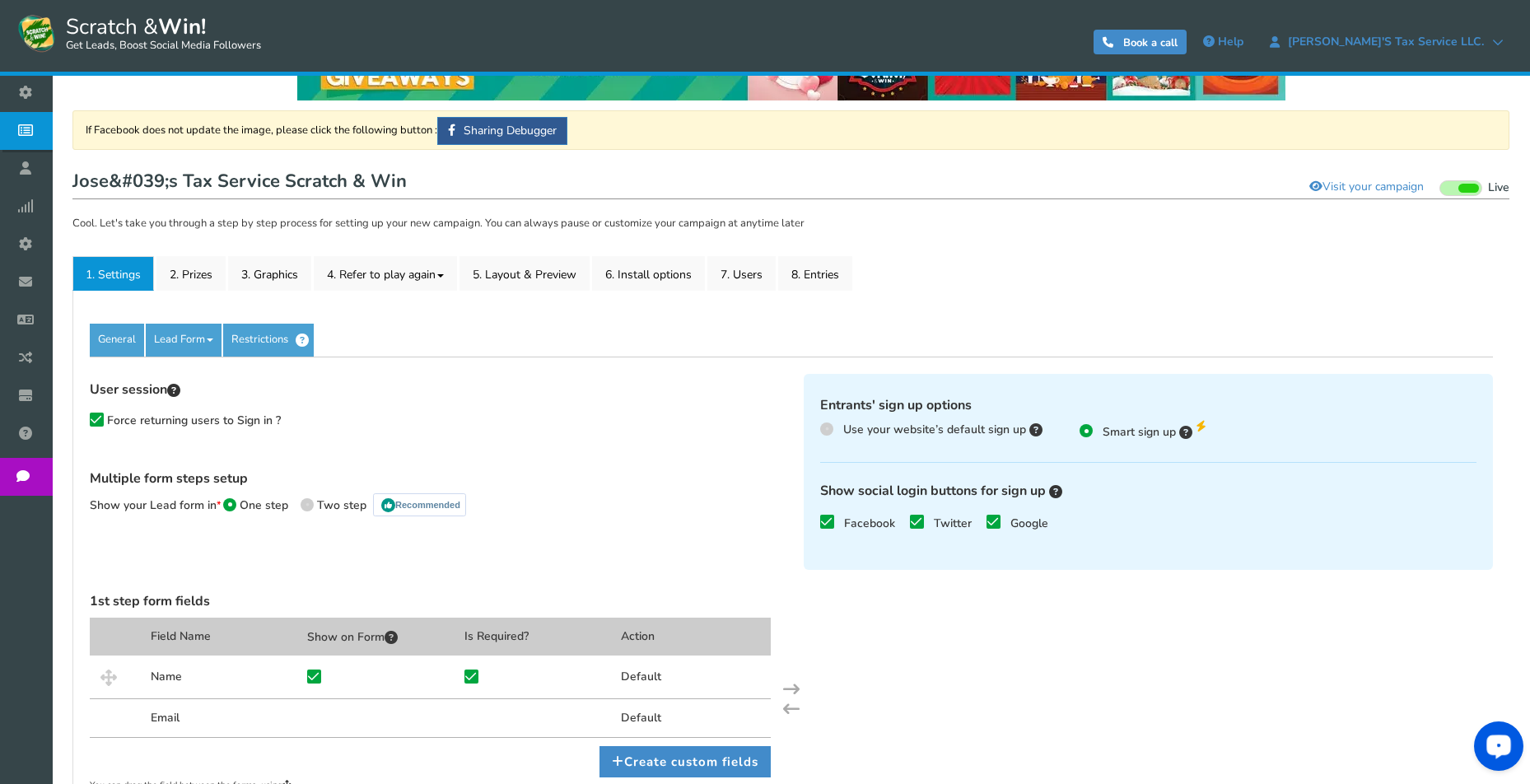
click at [116, 340] on link "General" at bounding box center [117, 340] width 54 height 33
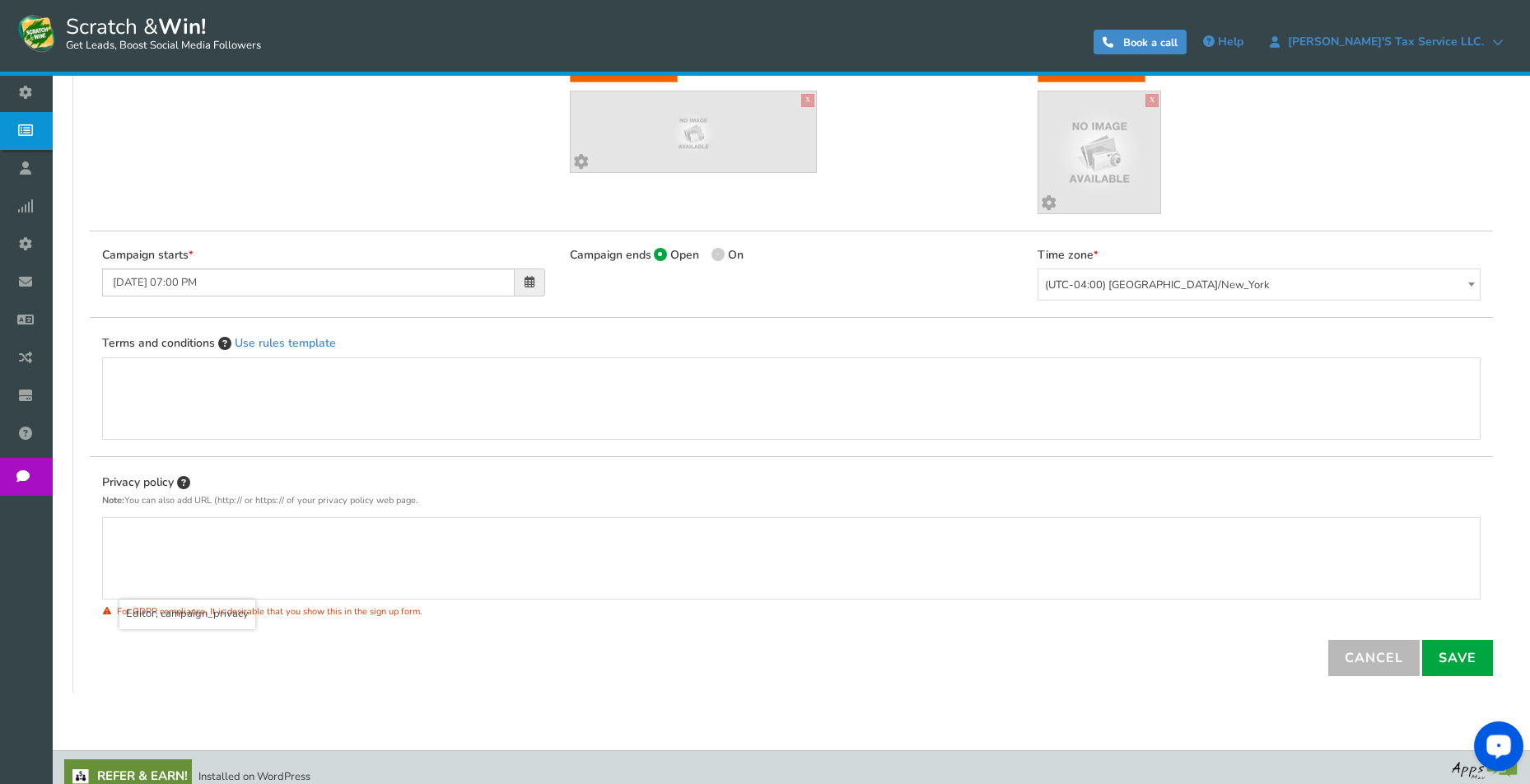
scroll to position [479, 0]
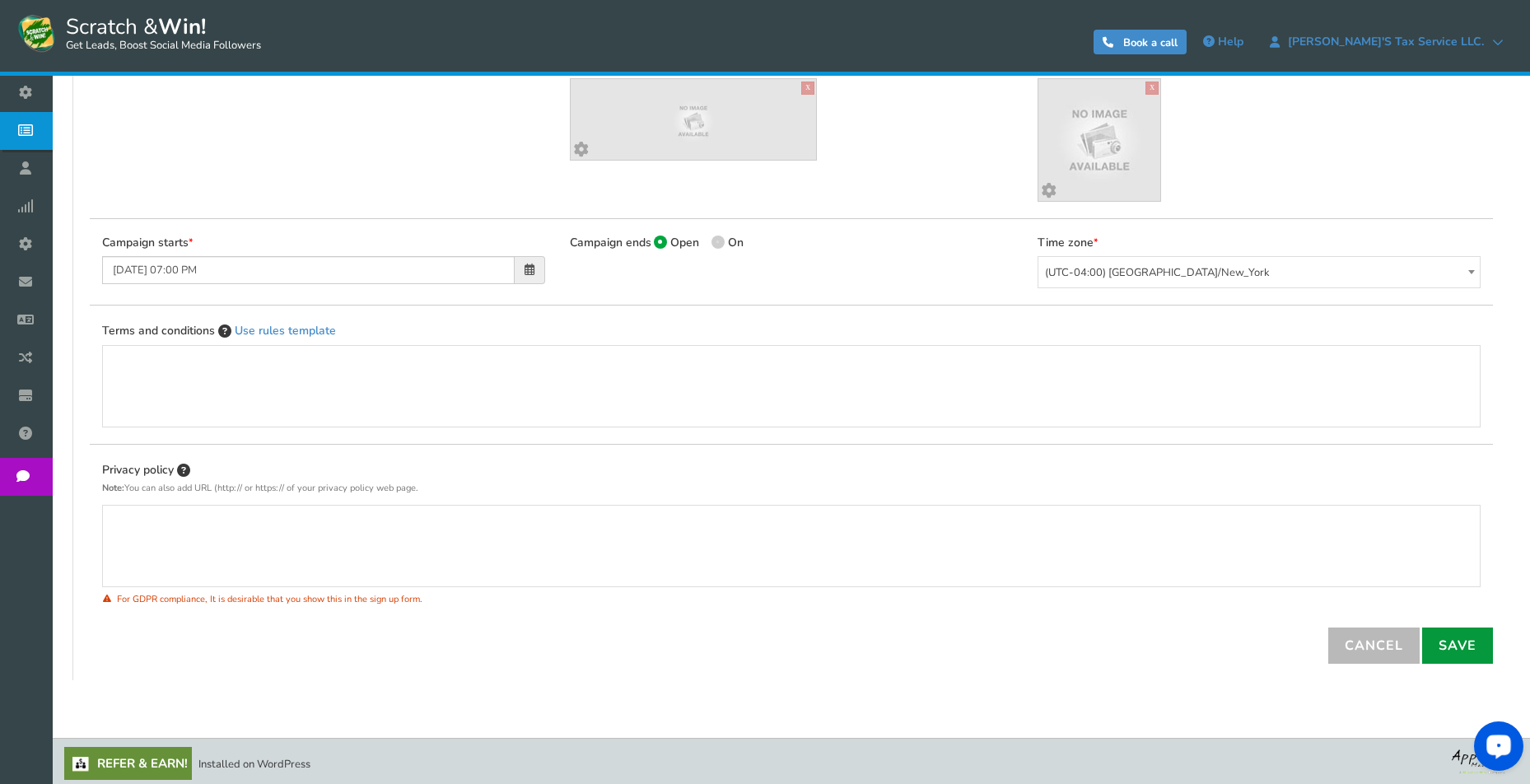
click at [1466, 639] on link "Save" at bounding box center [1458, 646] width 71 height 36
click at [1451, 637] on link "Save" at bounding box center [1458, 646] width 71 height 36
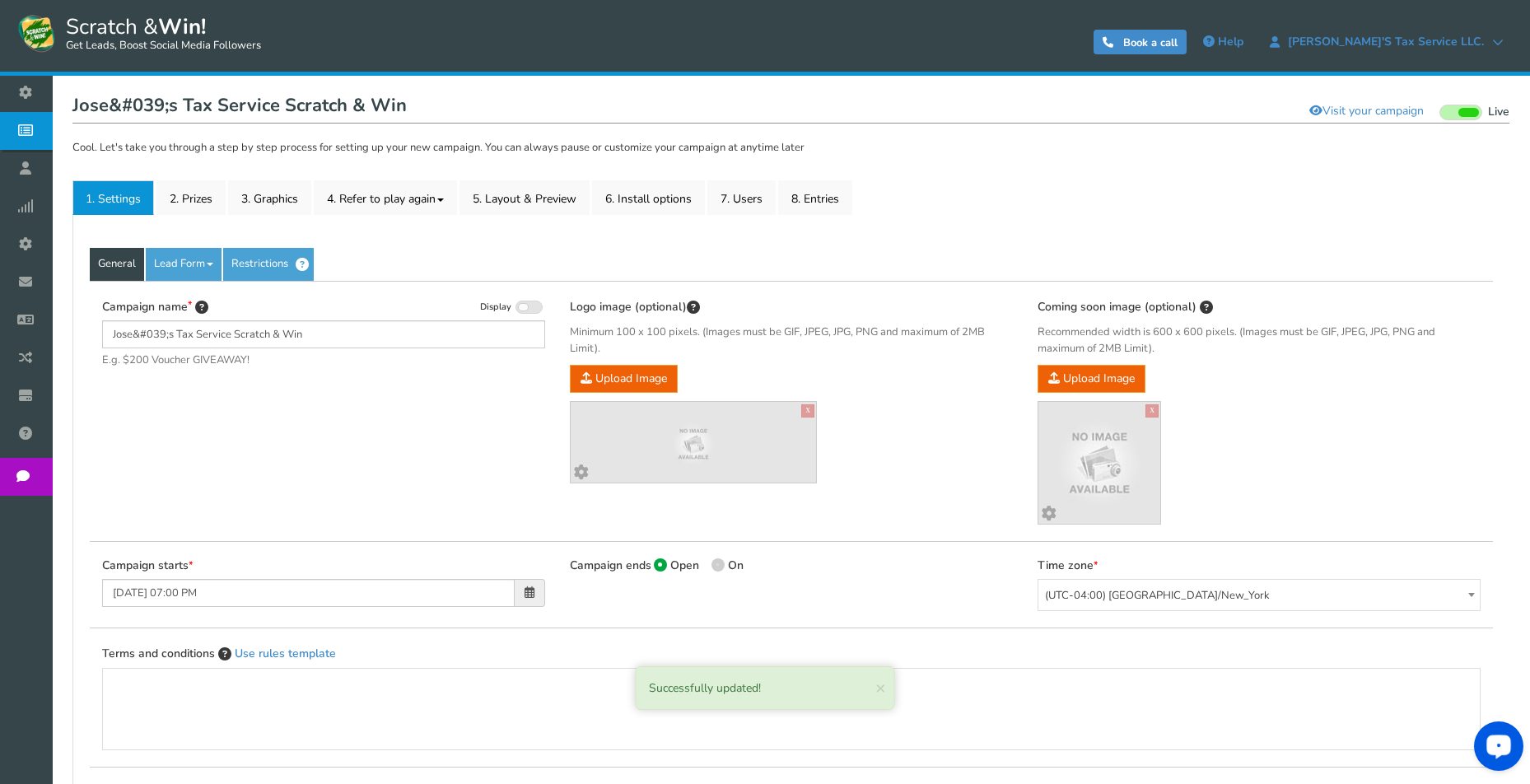
scroll to position [130, 0]
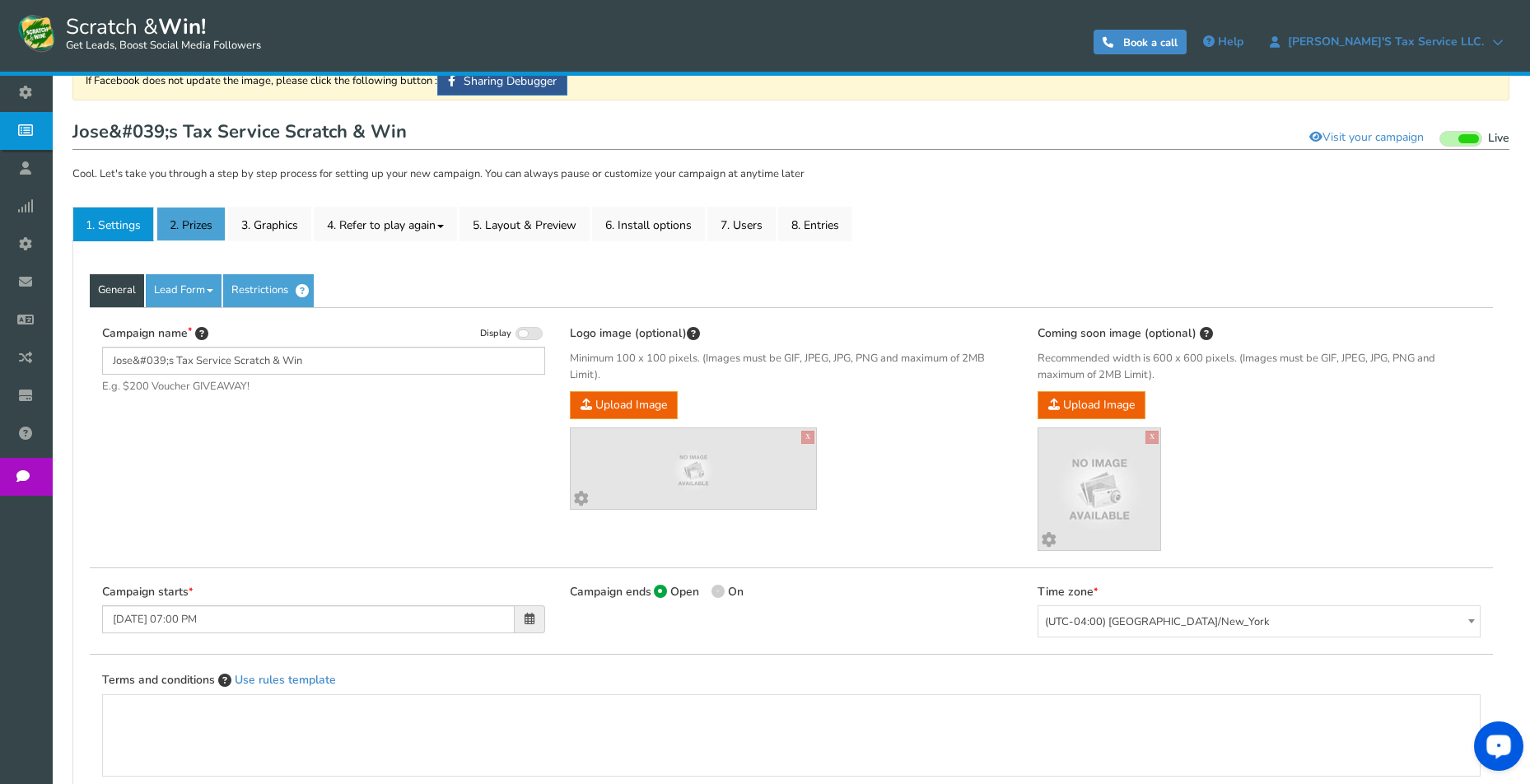
click at [198, 223] on link "2. Prizes" at bounding box center [191, 224] width 69 height 35
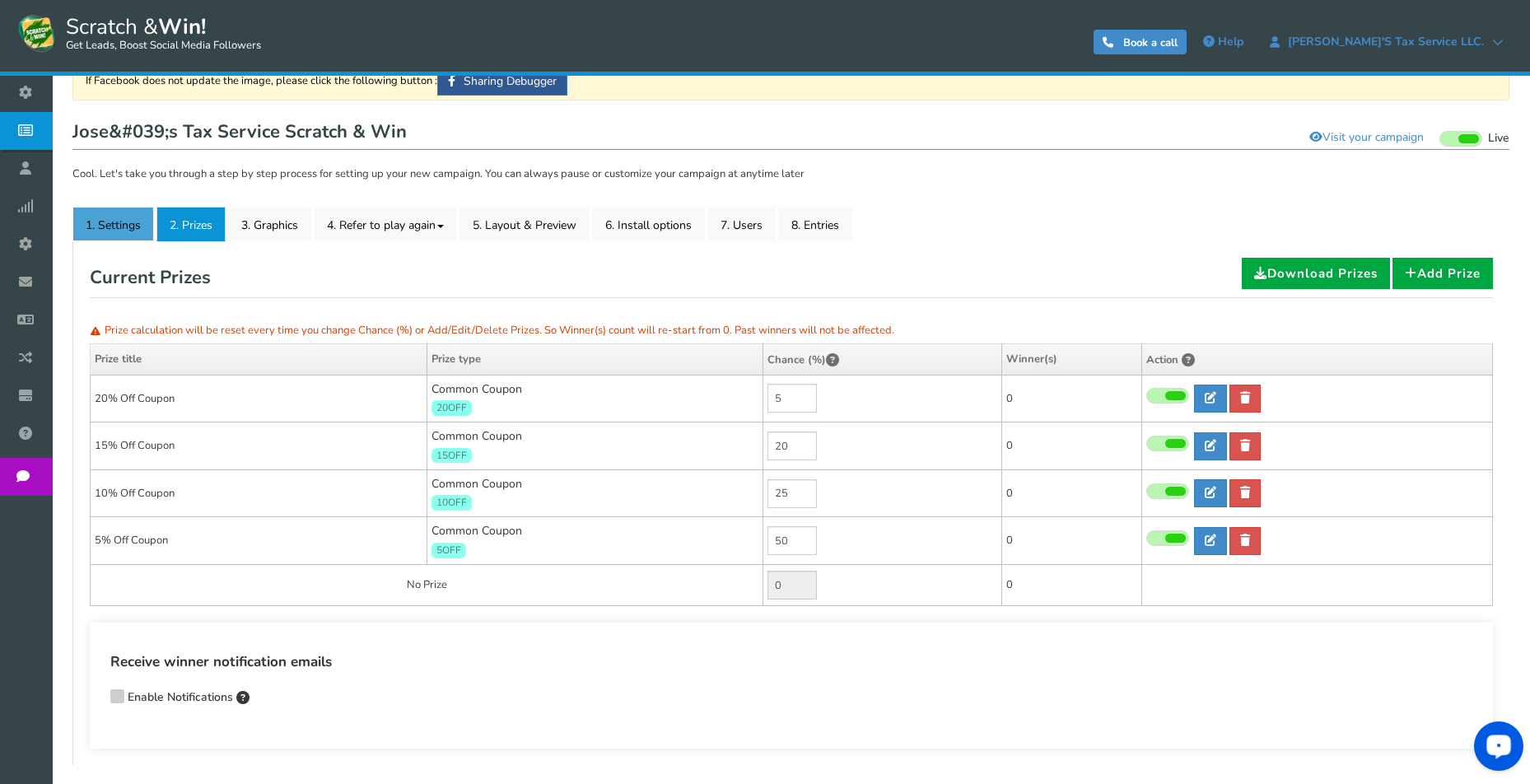
click at [115, 225] on link "1. Settings" at bounding box center [113, 224] width 82 height 35
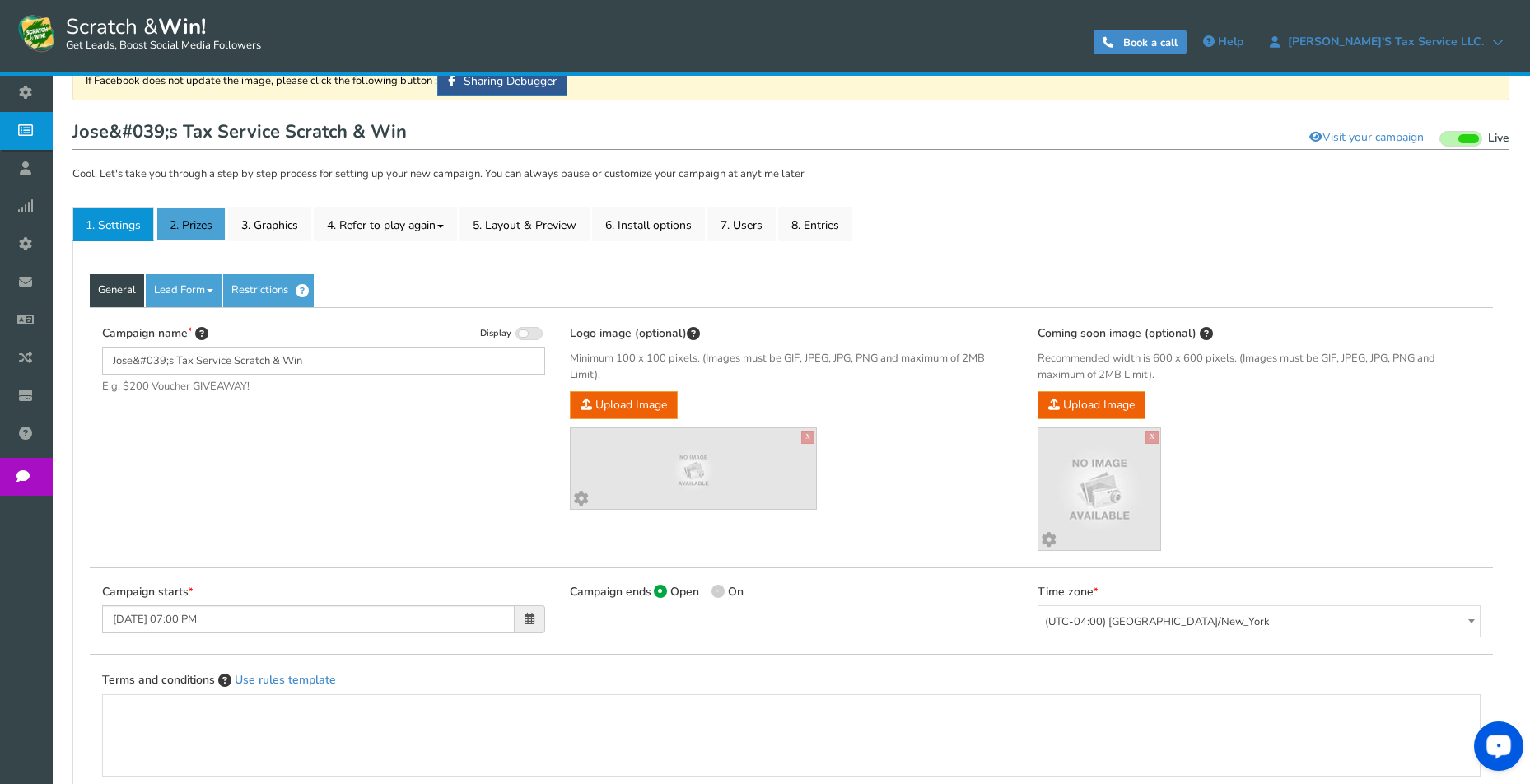
click at [180, 227] on link "2. Prizes" at bounding box center [191, 224] width 69 height 35
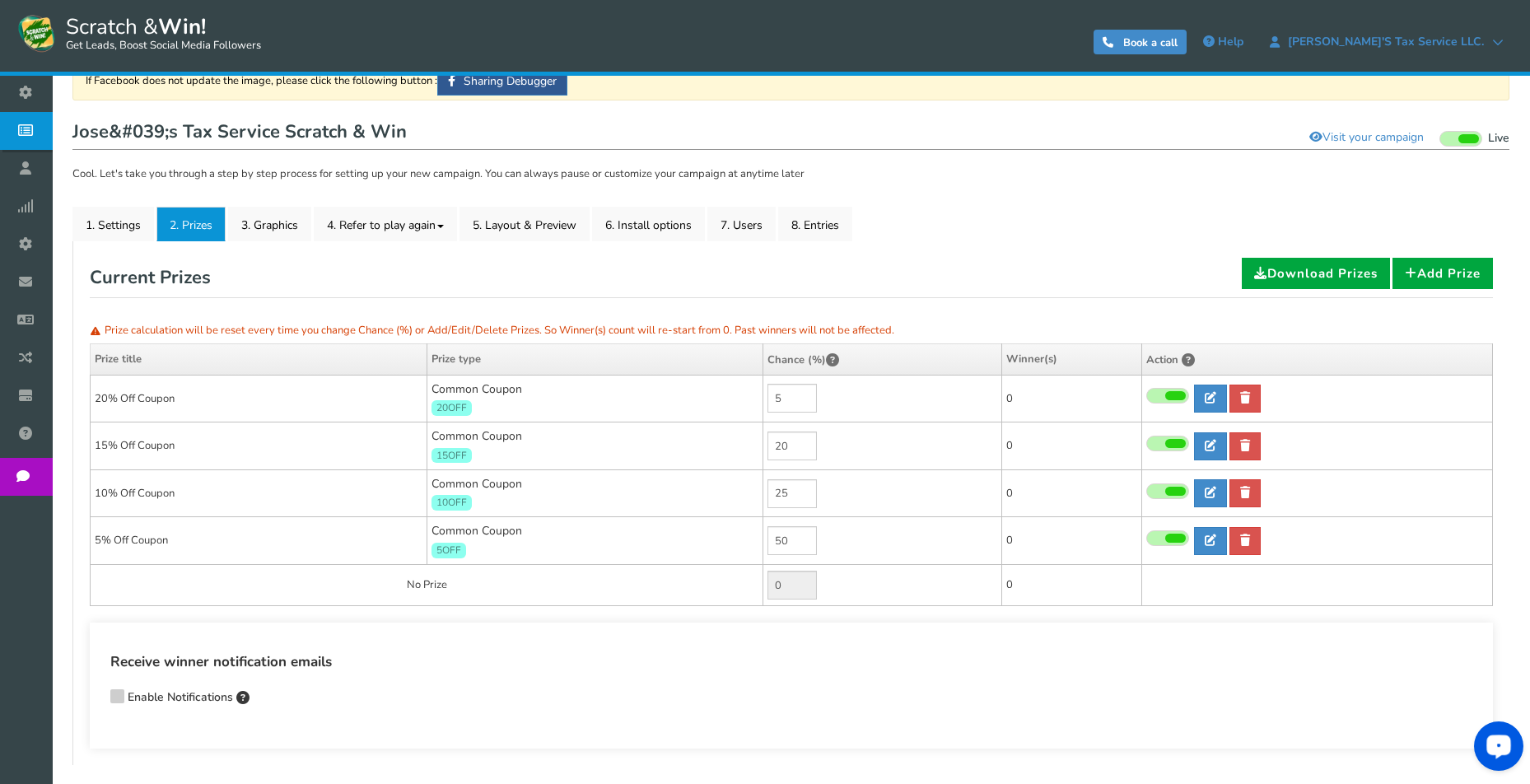
click at [482, 586] on td "No Prize" at bounding box center [427, 585] width 673 height 41
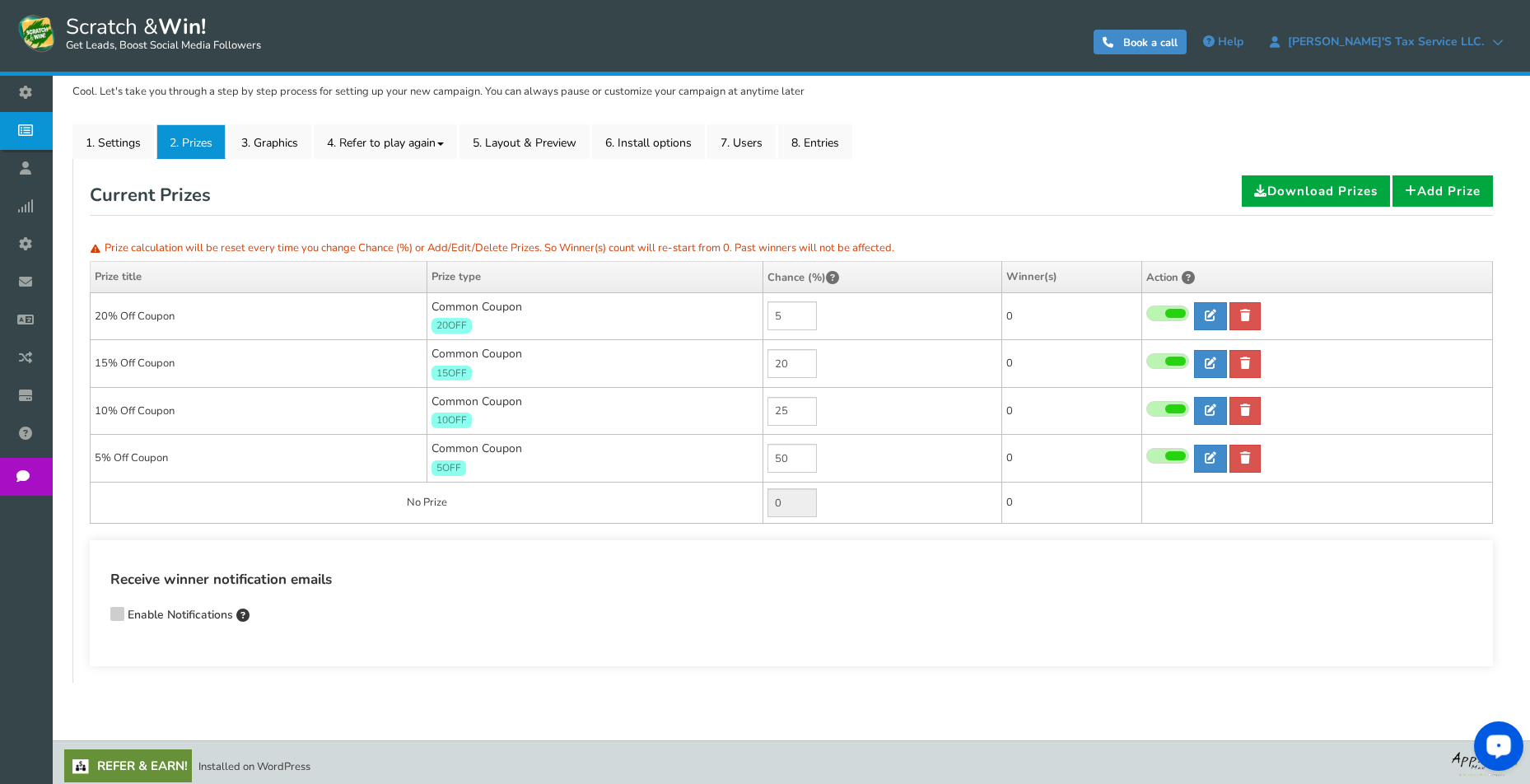
scroll to position [218, 0]
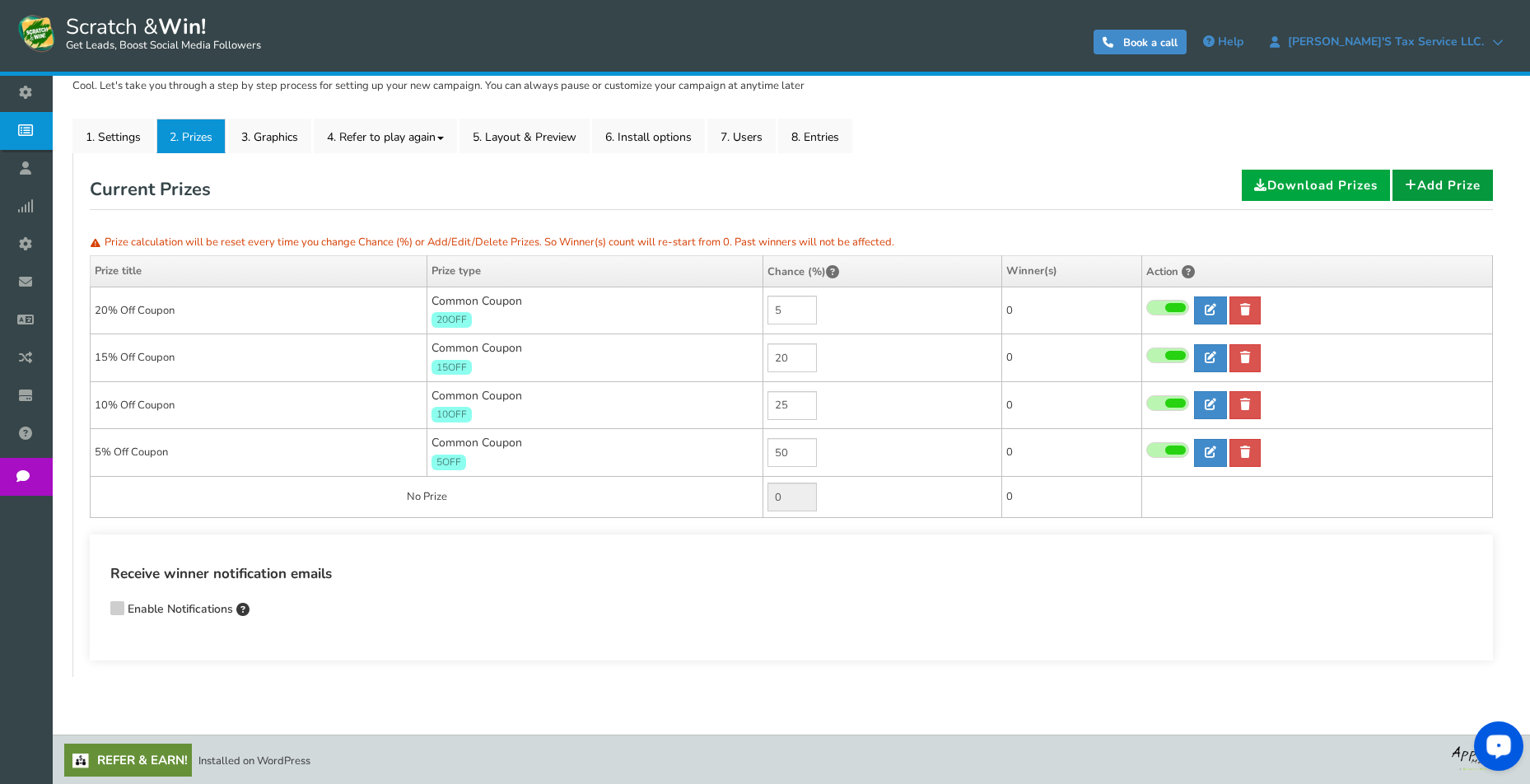
click at [1446, 184] on link "Add Prize" at bounding box center [1443, 185] width 100 height 31
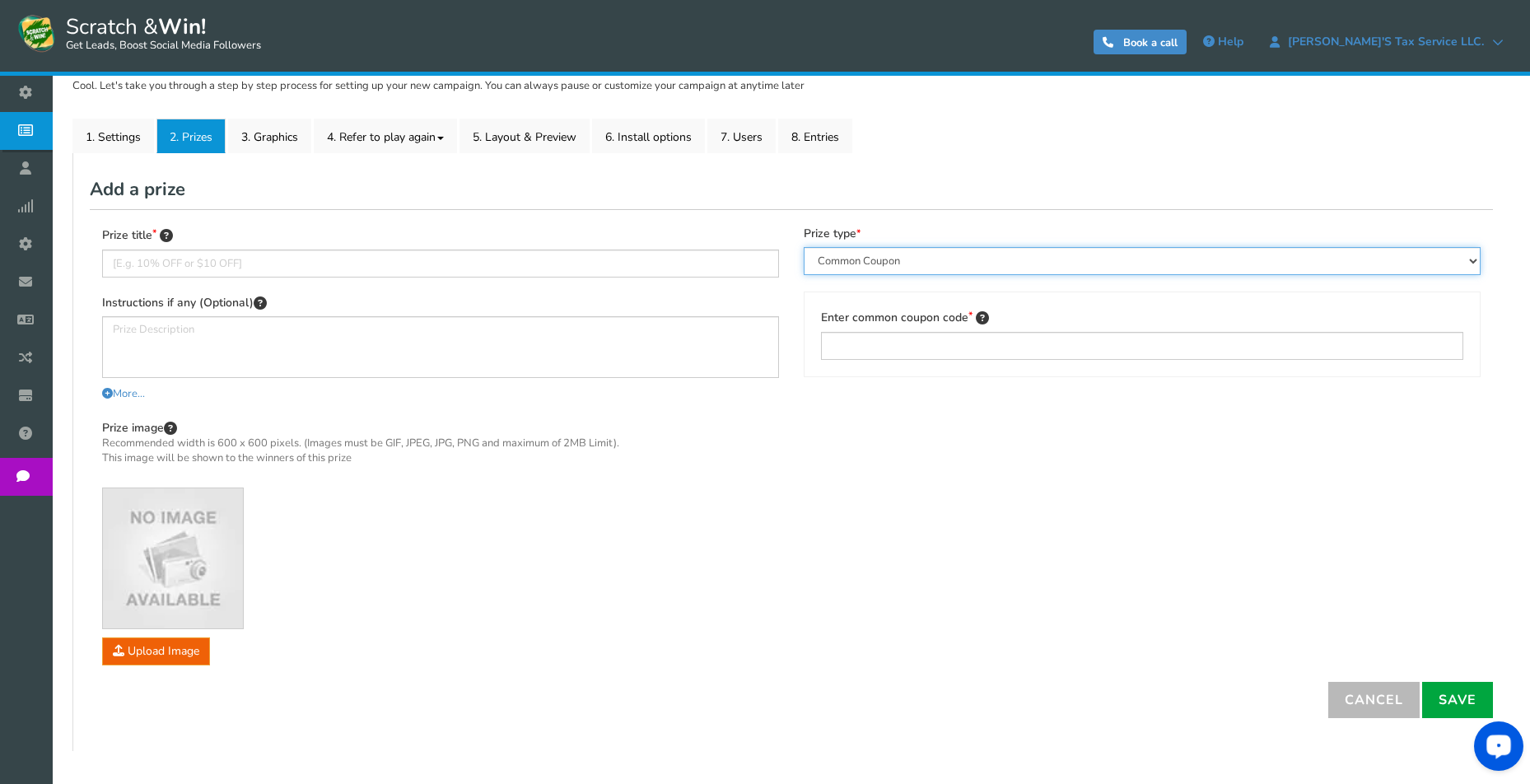
select select "Reward"
click at [804, 247] on select "Perks and Experiences Automatic Coupon Common Coupon Unique Coupon" at bounding box center [1142, 261] width 677 height 28
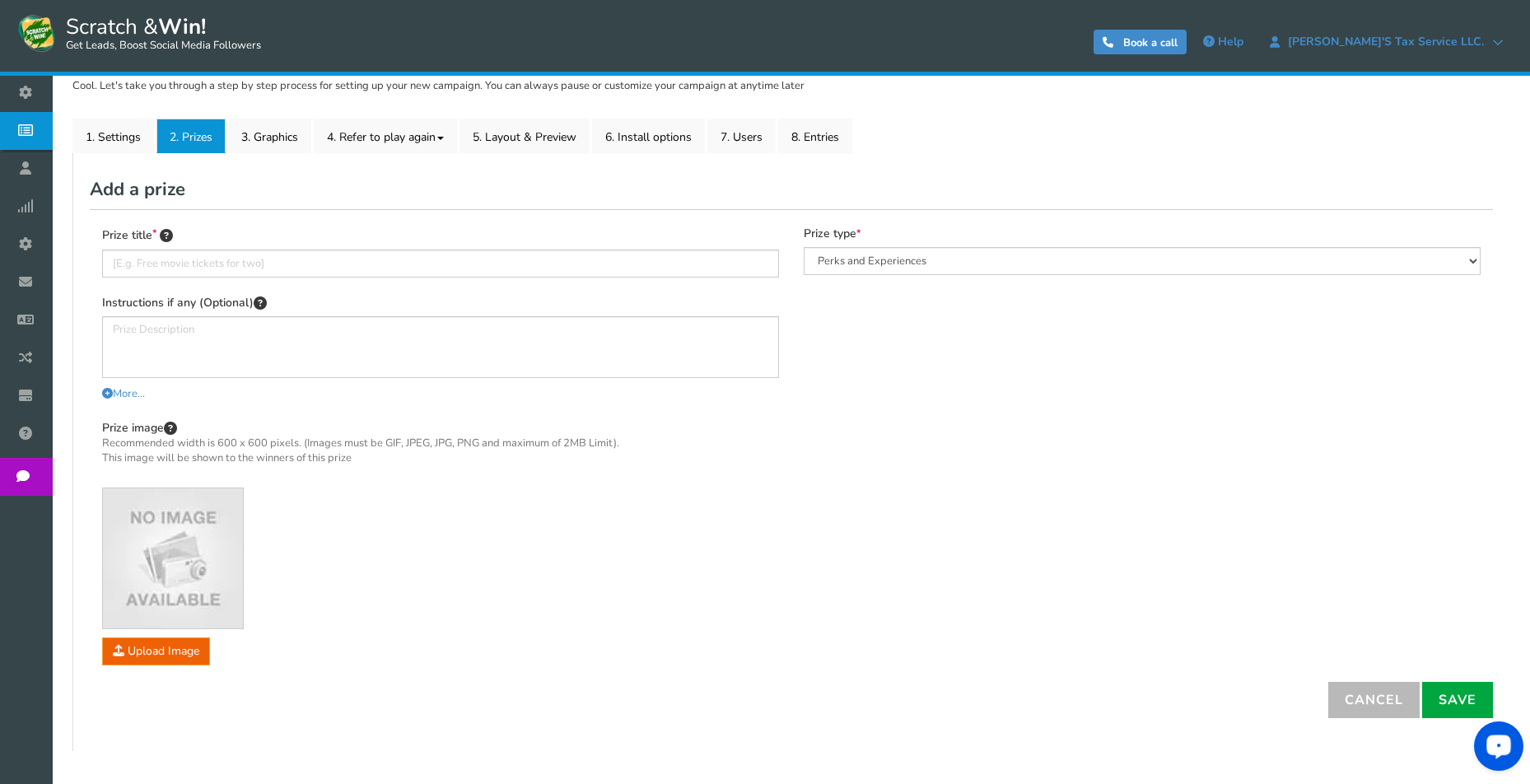
click at [794, 291] on div "Prize title Instructions if any (Optional) More... Less... You can also write s…" at bounding box center [792, 445] width 1404 height 472
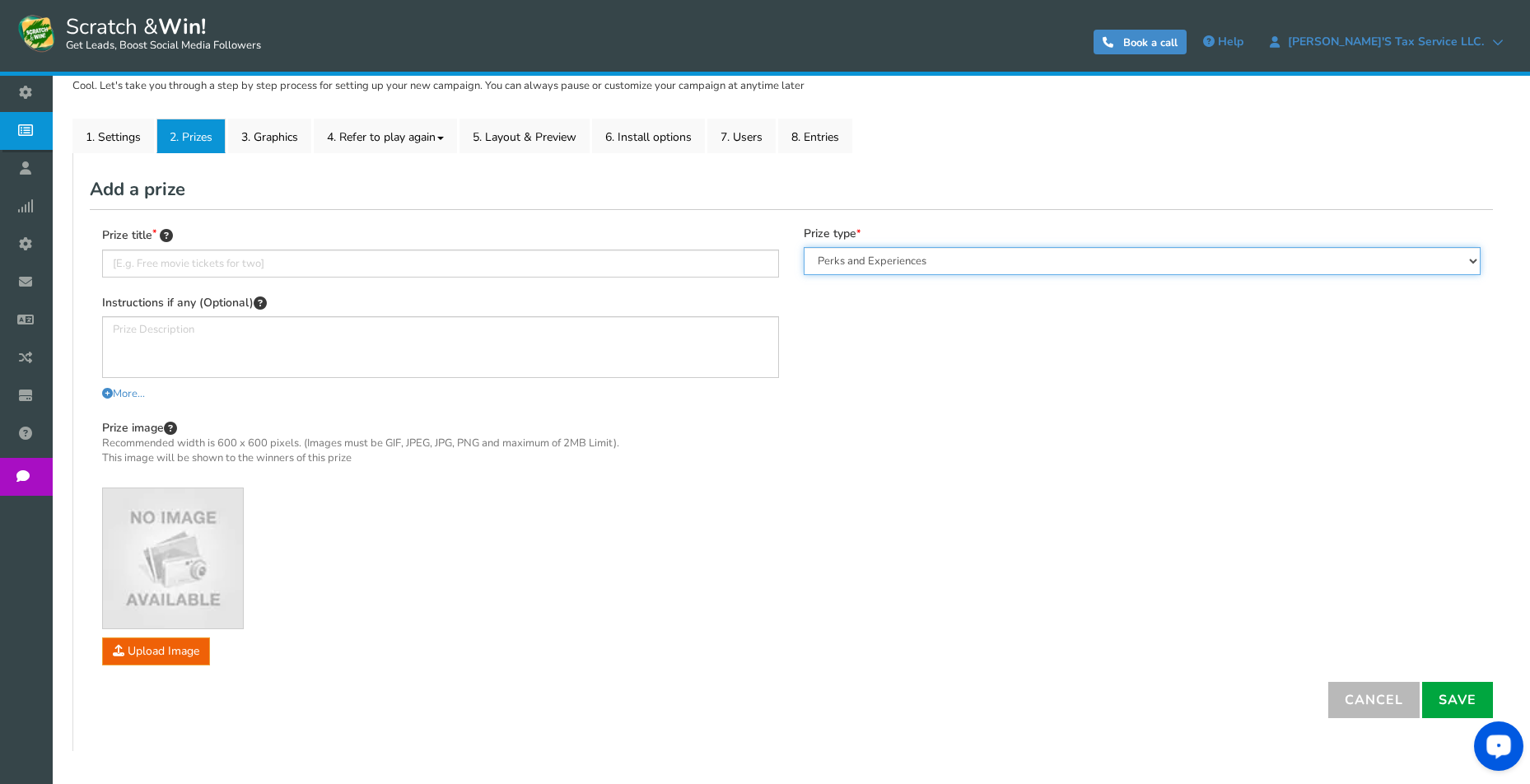
click at [804, 247] on select "Perks and Experiences Automatic Coupon Common Coupon Unique Coupon" at bounding box center [1142, 261] width 677 height 28
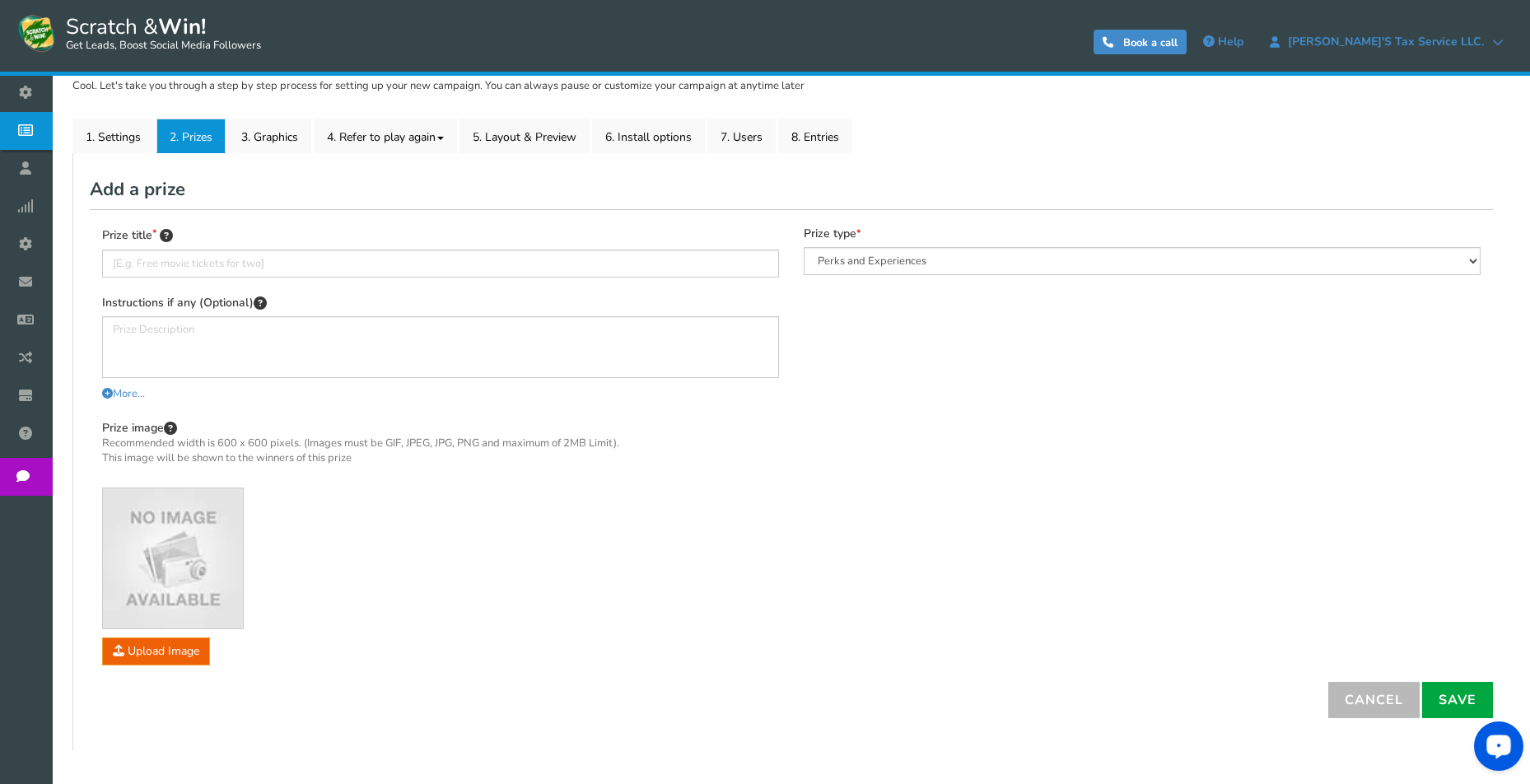
click at [783, 291] on div "Prize title Instructions if any (Optional) More... Less... You can also write s…" at bounding box center [441, 454] width 702 height 455
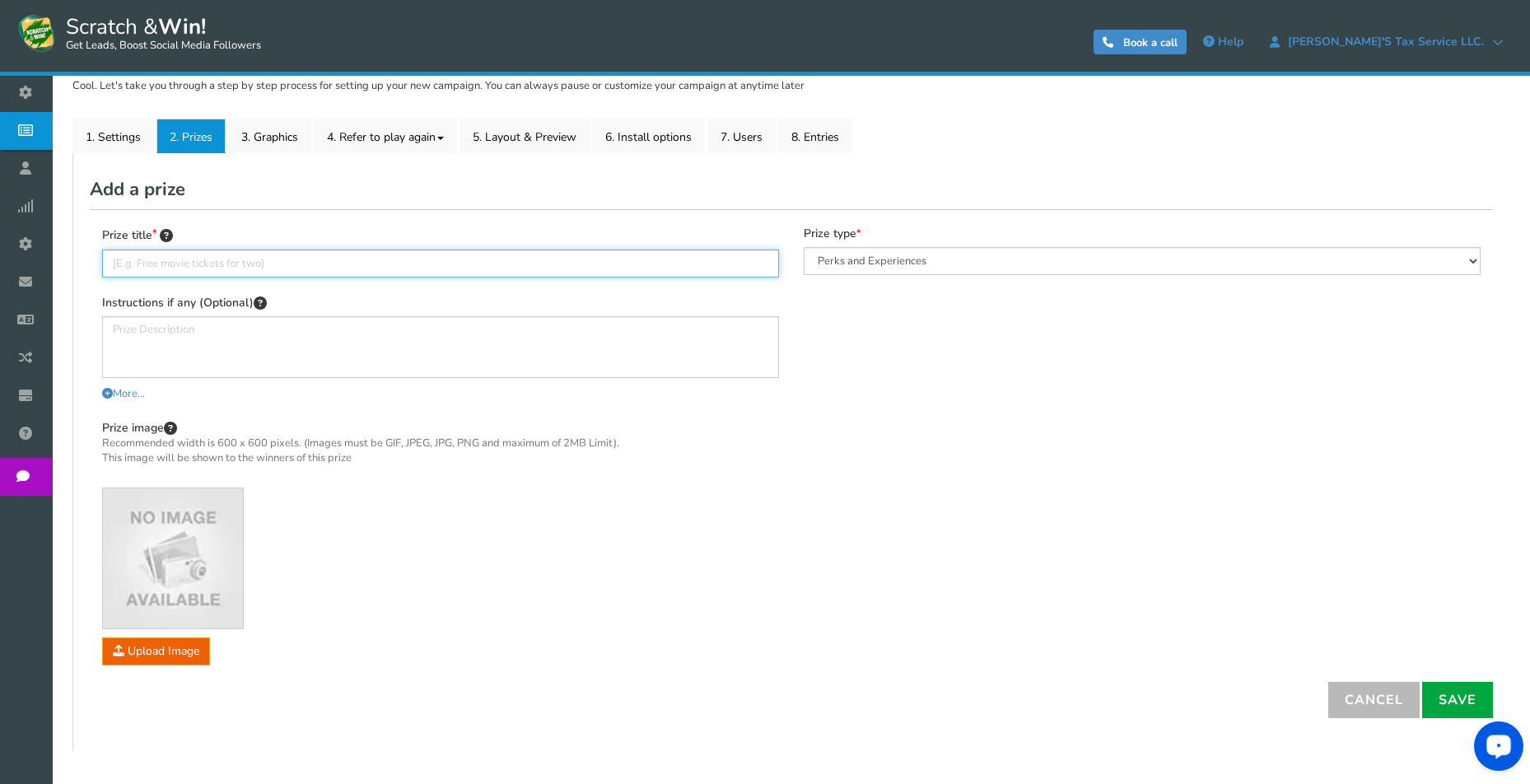
click at [289, 259] on input "text" at bounding box center [440, 264] width 677 height 28
type input "Free Basic Tax Prep Service"
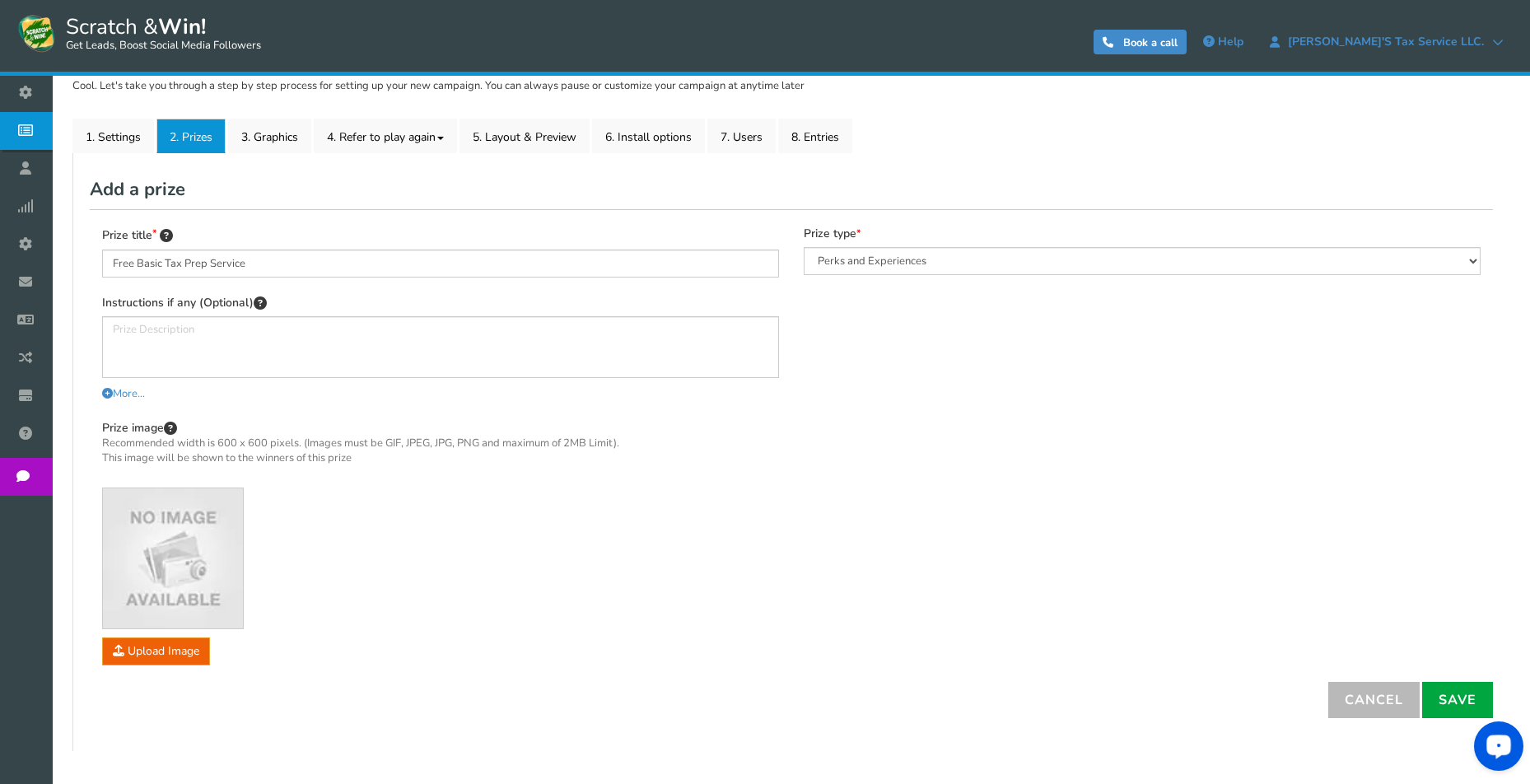
click at [302, 220] on div "Prize title Free Basic Tax Prep Service Instructions if any (Optional) More... …" at bounding box center [792, 445] width 1404 height 472
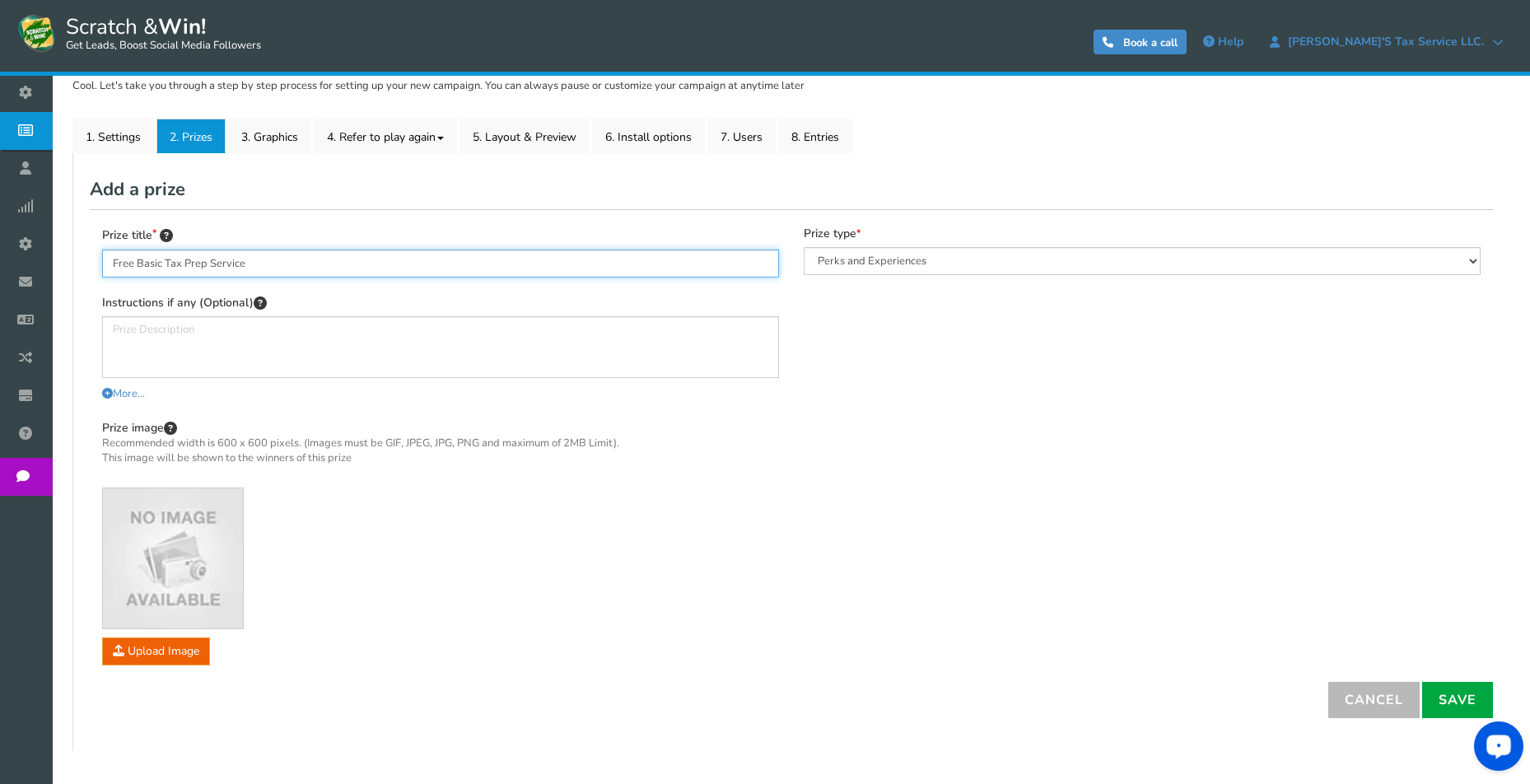
click at [281, 262] on input "Free Basic Tax Prep Service" at bounding box center [440, 264] width 677 height 28
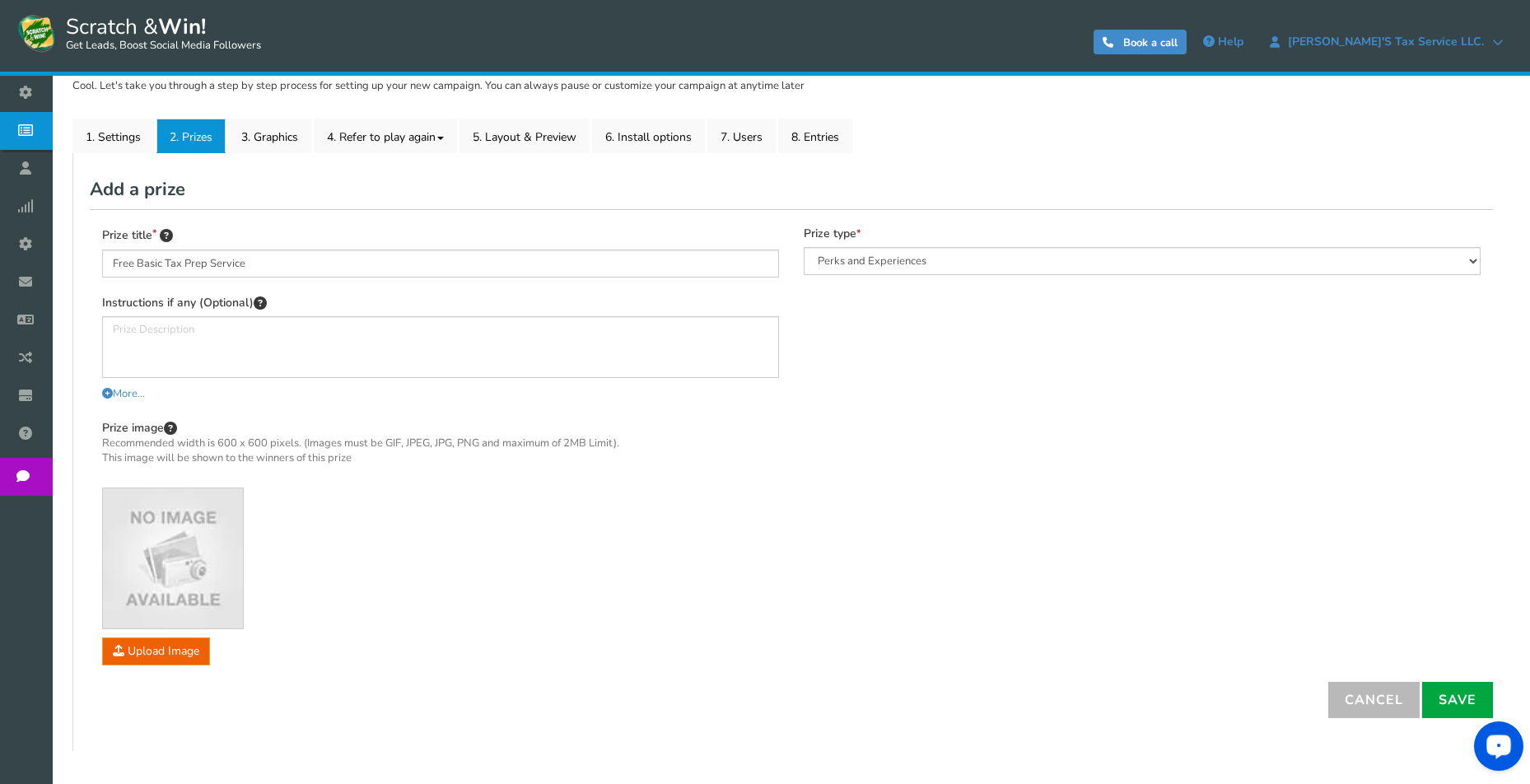
click at [320, 280] on div "Prize title Free Basic Tax Prep Service Instructions if any (Optional) More... …" at bounding box center [440, 446] width 677 height 438
click at [787, 297] on div "Prize title Free Basic Tax Prep Service Instructions if any (Optional) More... …" at bounding box center [441, 454] width 702 height 455
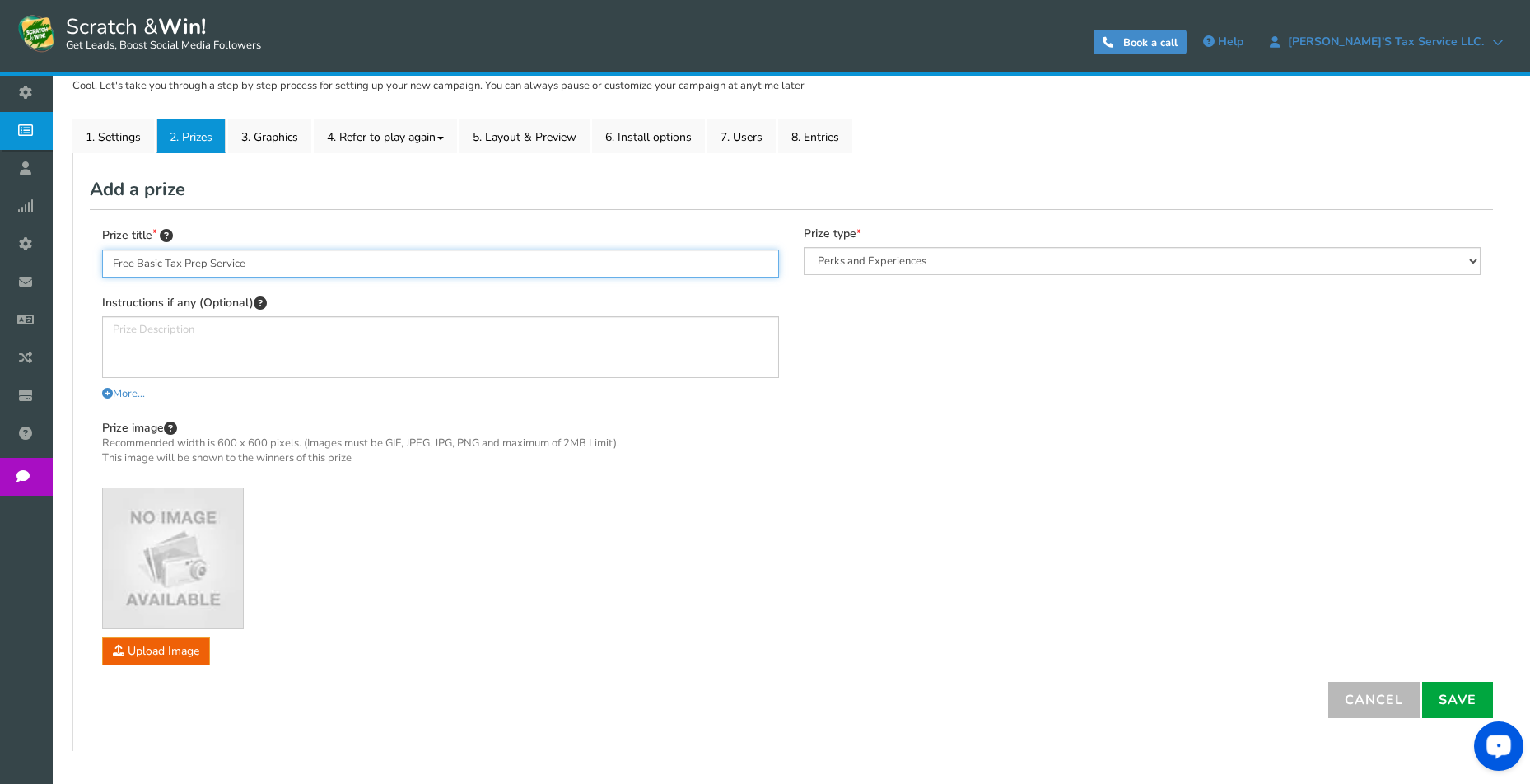
drag, startPoint x: 115, startPoint y: 262, endPoint x: 264, endPoint y: 259, distance: 149.1
click at [264, 259] on input "Free Basic Tax Prep Service" at bounding box center [440, 264] width 677 height 28
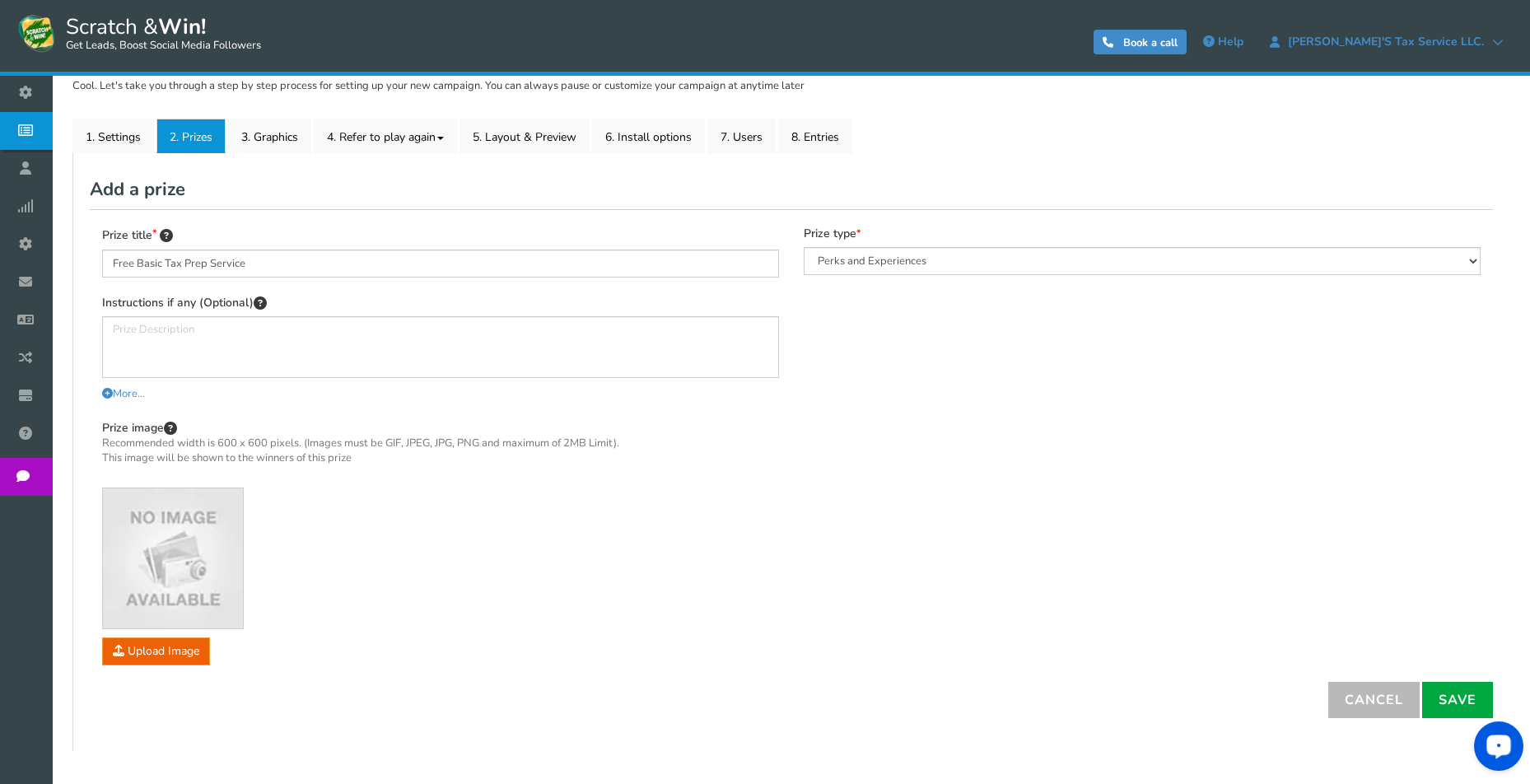
click at [285, 281] on div "Prize title Free Basic Tax Prep Service Instructions if any (Optional) More... …" at bounding box center [440, 446] width 677 height 438
click at [582, 387] on div "More... Less... You can also write simple HTML for other instructions or explan…" at bounding box center [440, 394] width 677 height 16
click at [1452, 698] on link "Save" at bounding box center [1458, 700] width 71 height 36
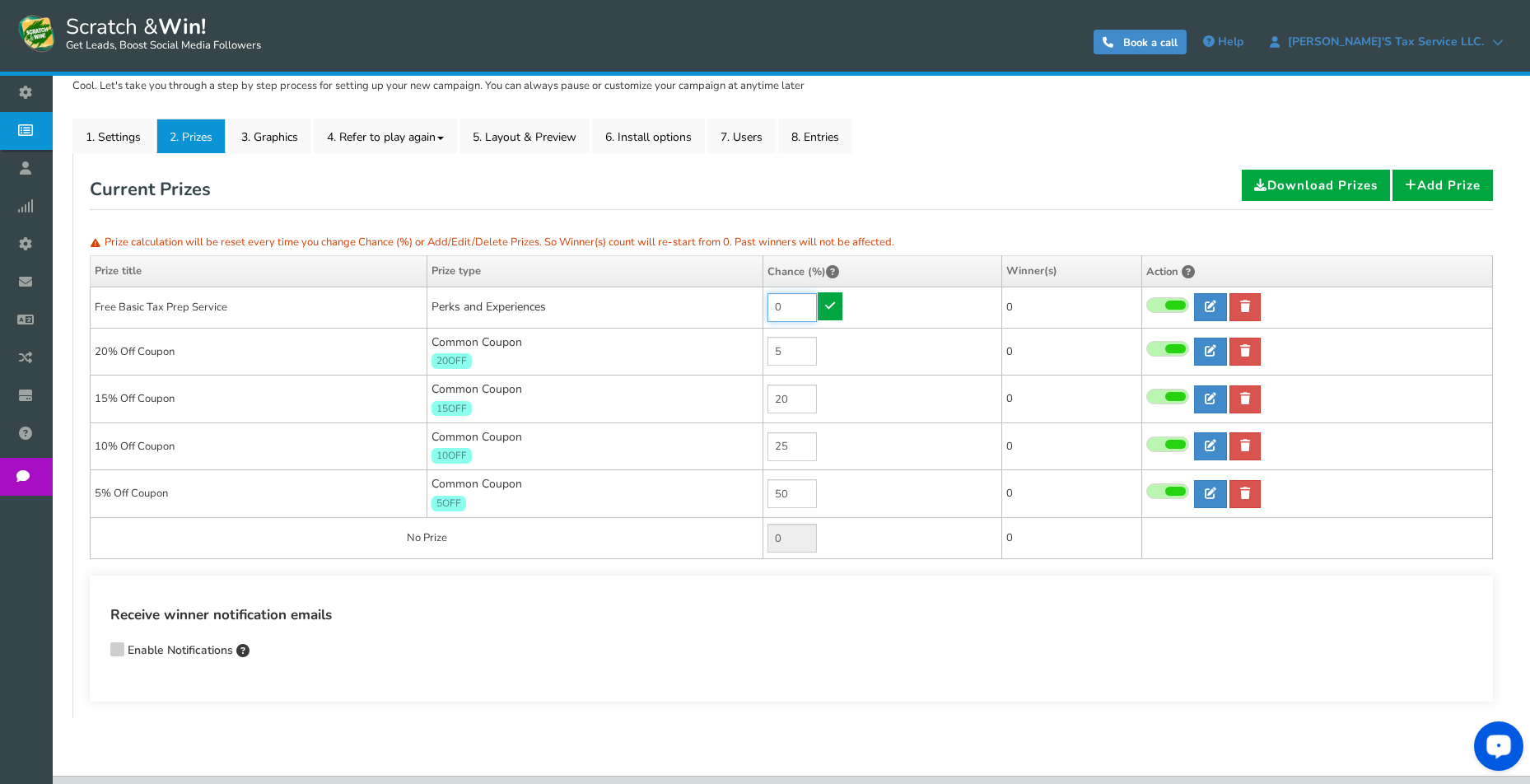
click at [803, 302] on input "0" at bounding box center [792, 307] width 49 height 29
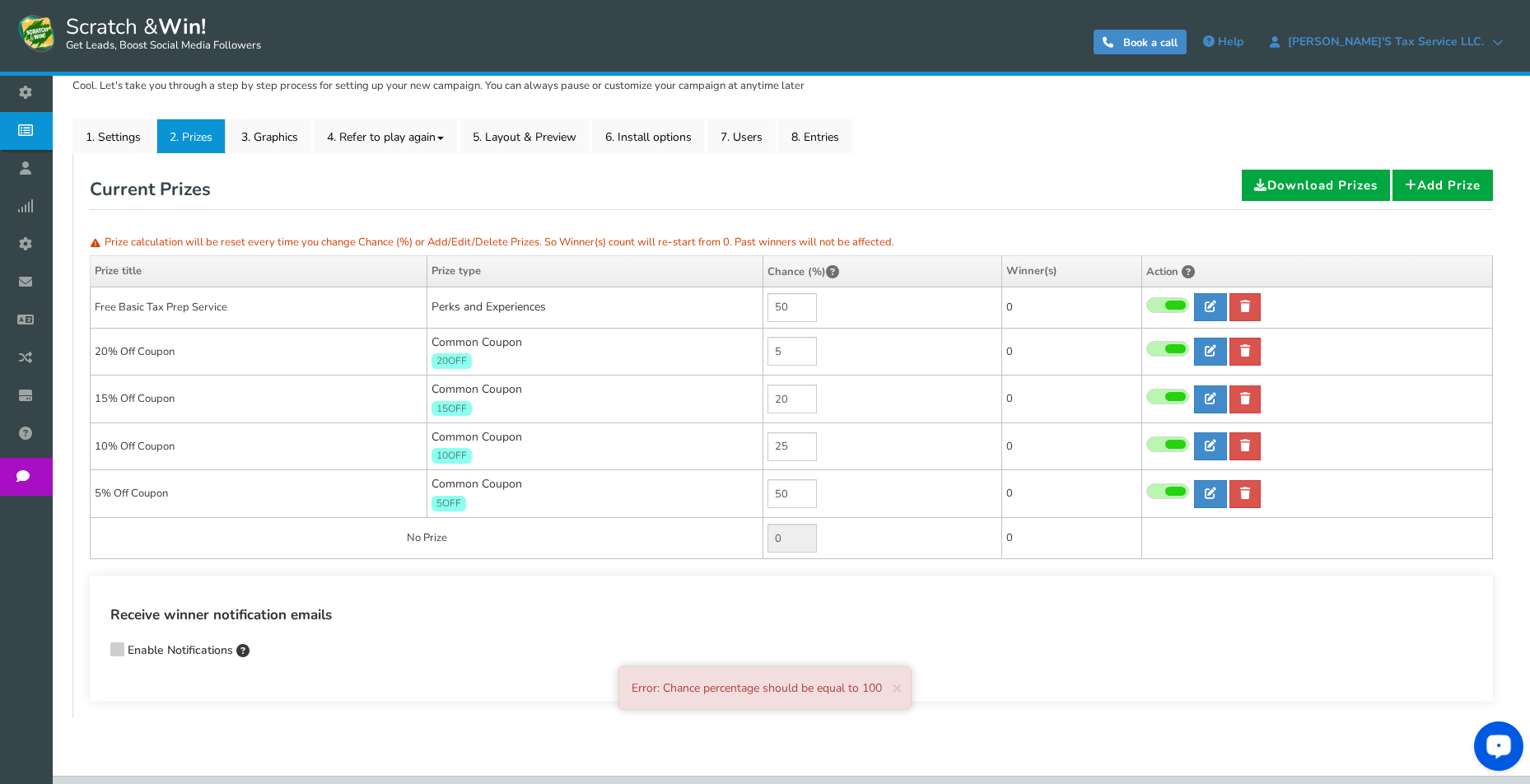
click at [832, 303] on td "50" at bounding box center [883, 307] width 239 height 41
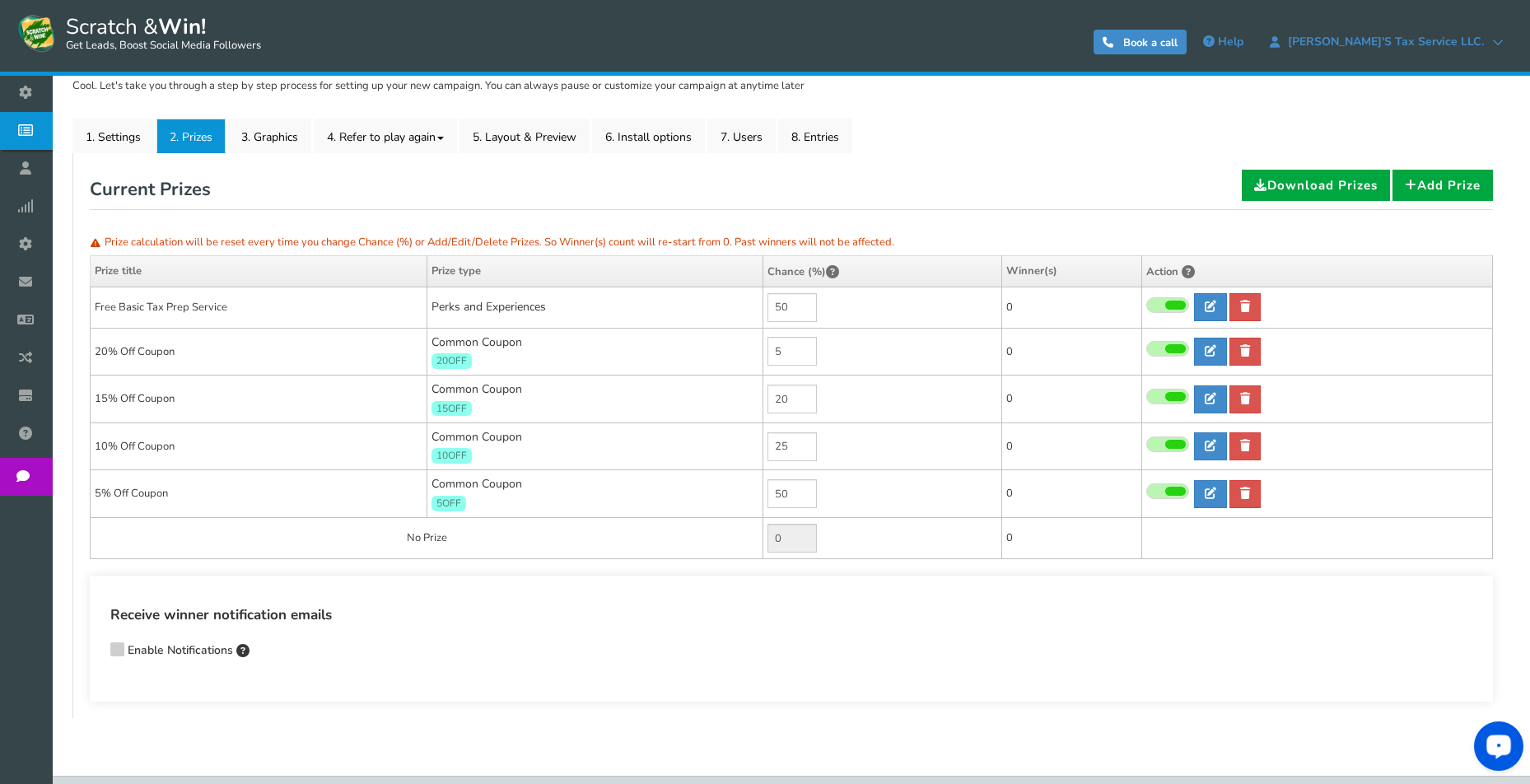
click at [861, 310] on td "50" at bounding box center [883, 307] width 239 height 41
click at [833, 617] on h4 "Receive winner notification emails" at bounding box center [791, 616] width 1362 height 22
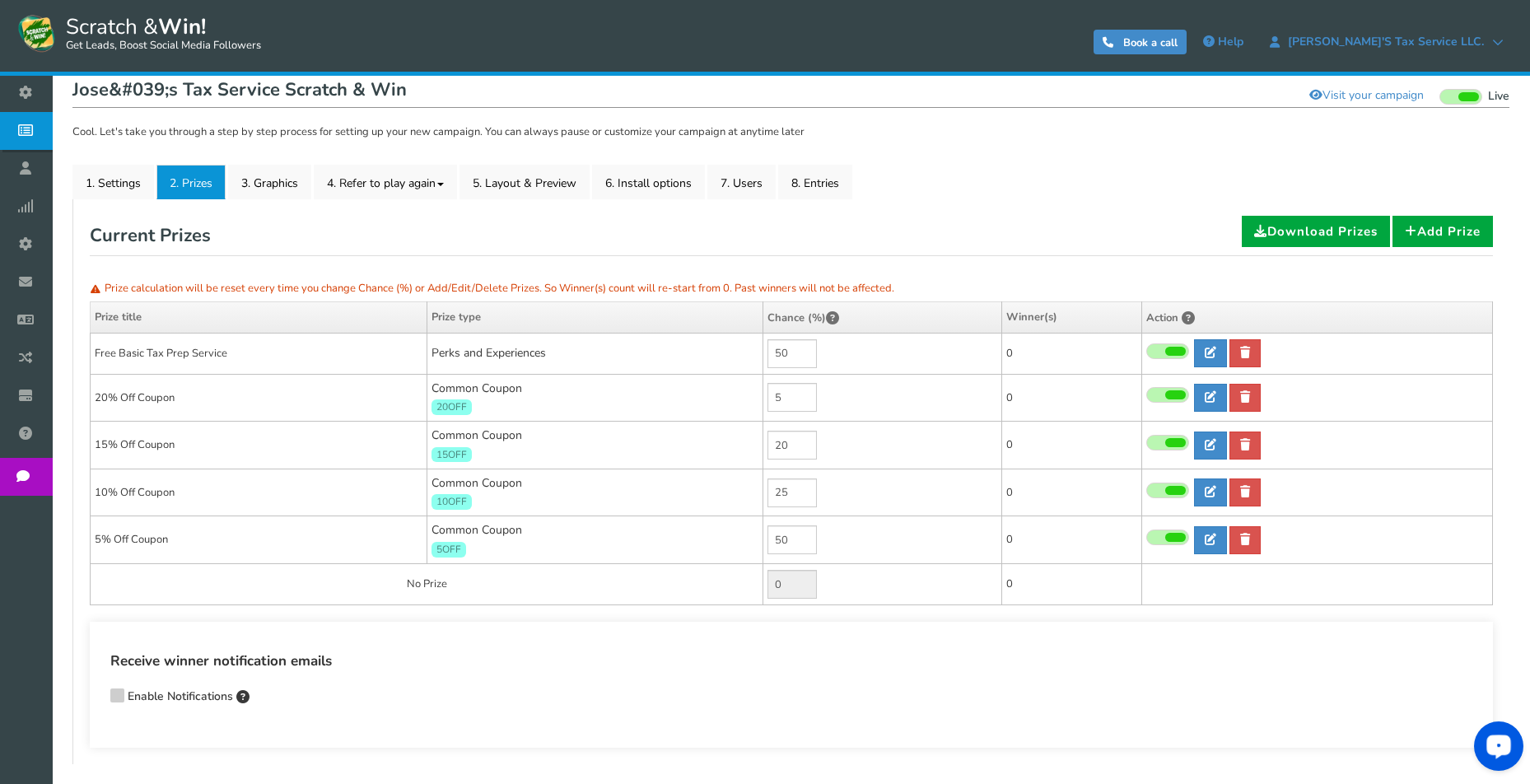
scroll to position [175, 0]
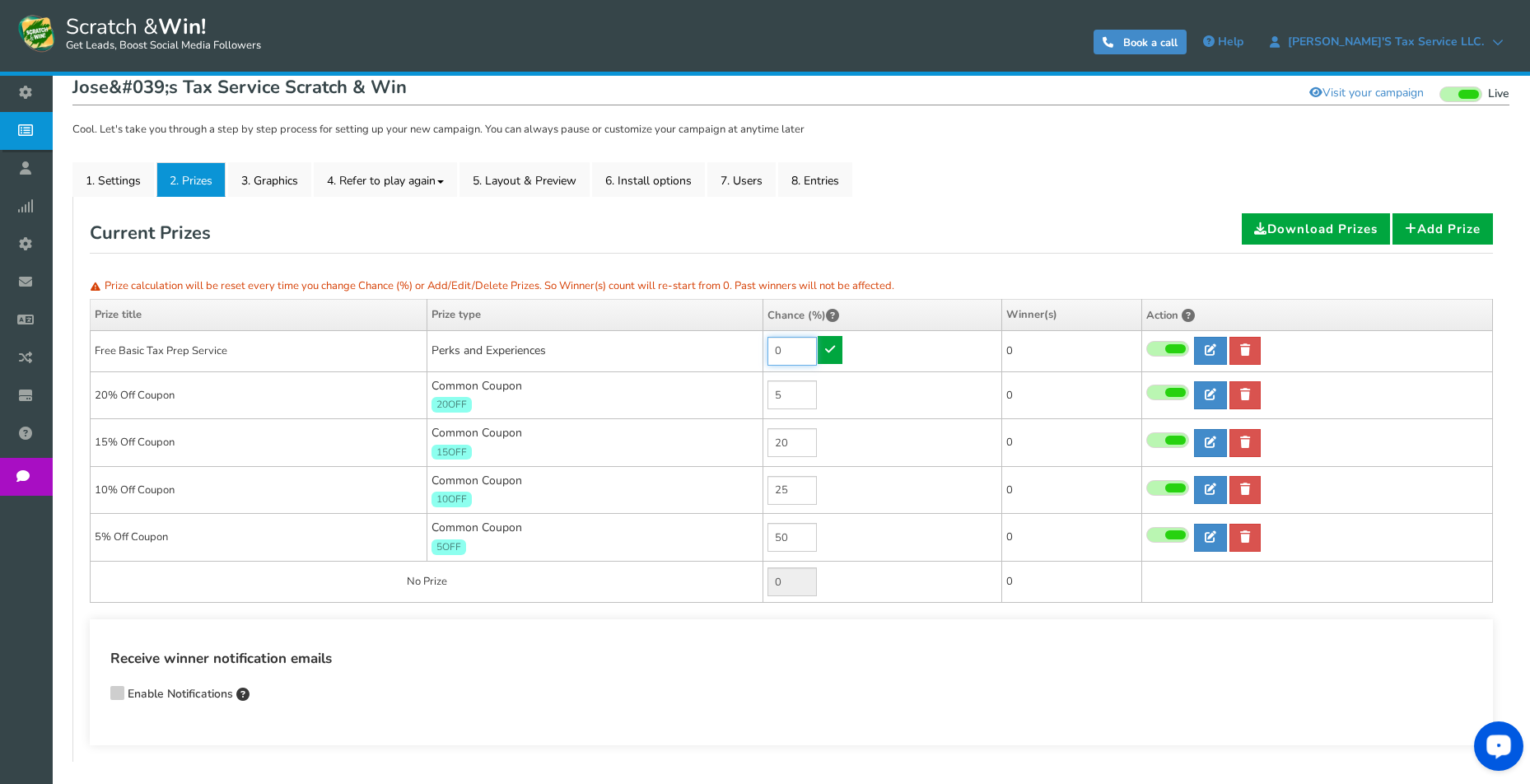
click at [794, 349] on input "0" at bounding box center [792, 351] width 49 height 29
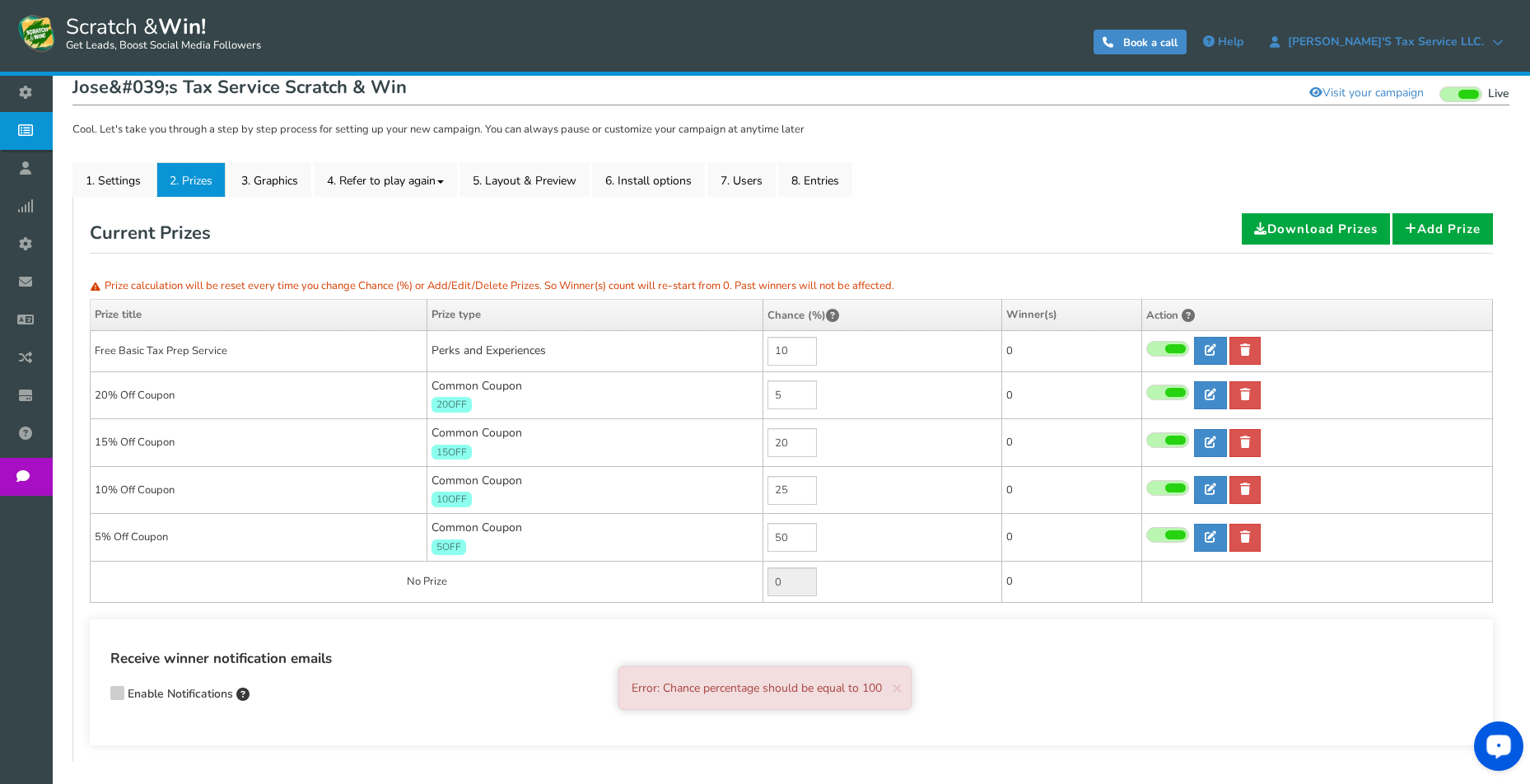
click at [827, 345] on td "10" at bounding box center [883, 350] width 239 height 41
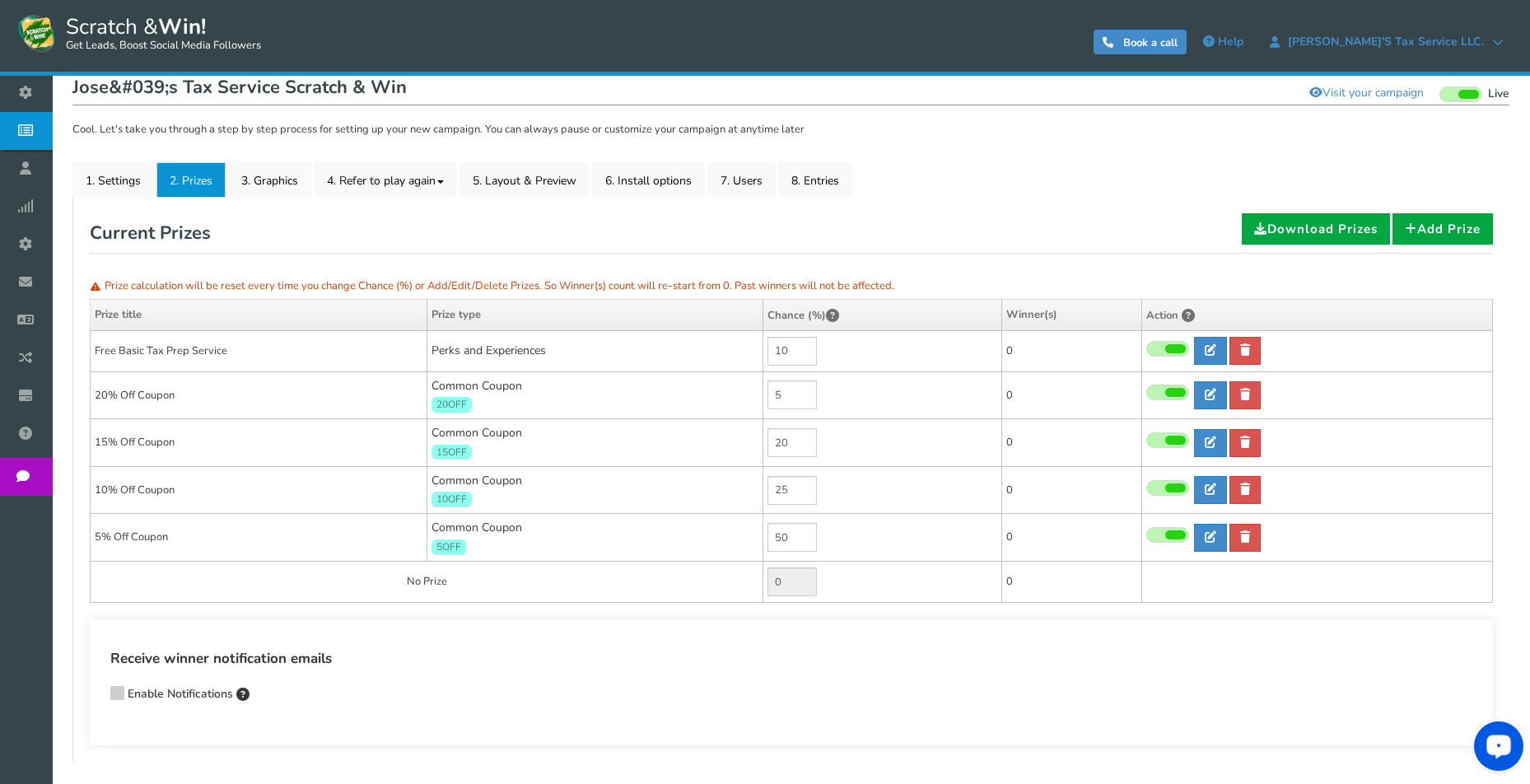
click at [753, 661] on h4 "Receive winner notification emails" at bounding box center [791, 659] width 1362 height 22
click at [857, 343] on td "10" at bounding box center [883, 350] width 239 height 41
click at [801, 354] on input "0" at bounding box center [792, 351] width 49 height 29
click at [800, 386] on input "5" at bounding box center [792, 395] width 49 height 29
click at [790, 349] on input "0" at bounding box center [792, 351] width 49 height 29
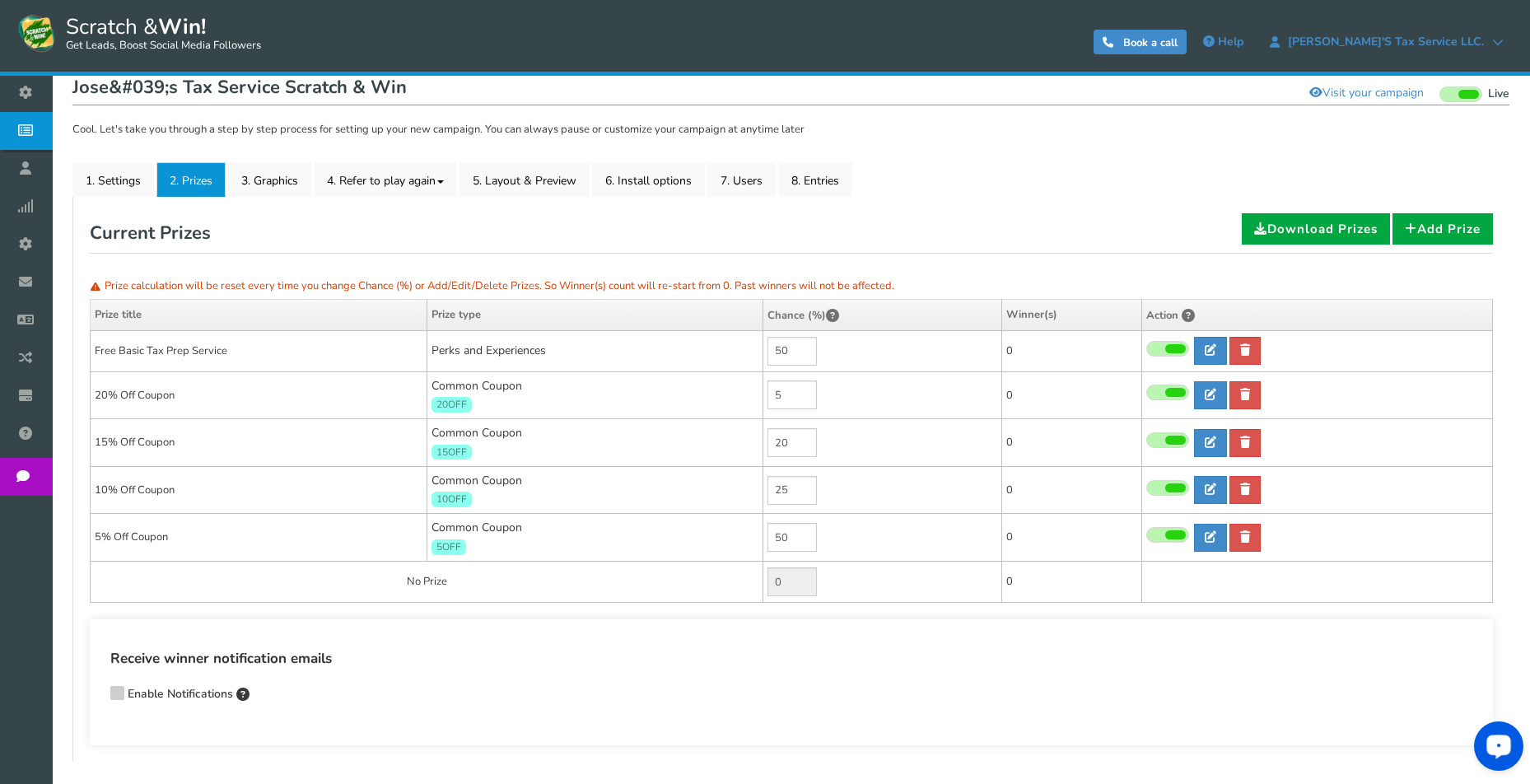
click at [829, 350] on td "50" at bounding box center [883, 350] width 239 height 41
click at [891, 249] on div "Current Prizes Download Prizes Add Prize" at bounding box center [792, 233] width 1404 height 40
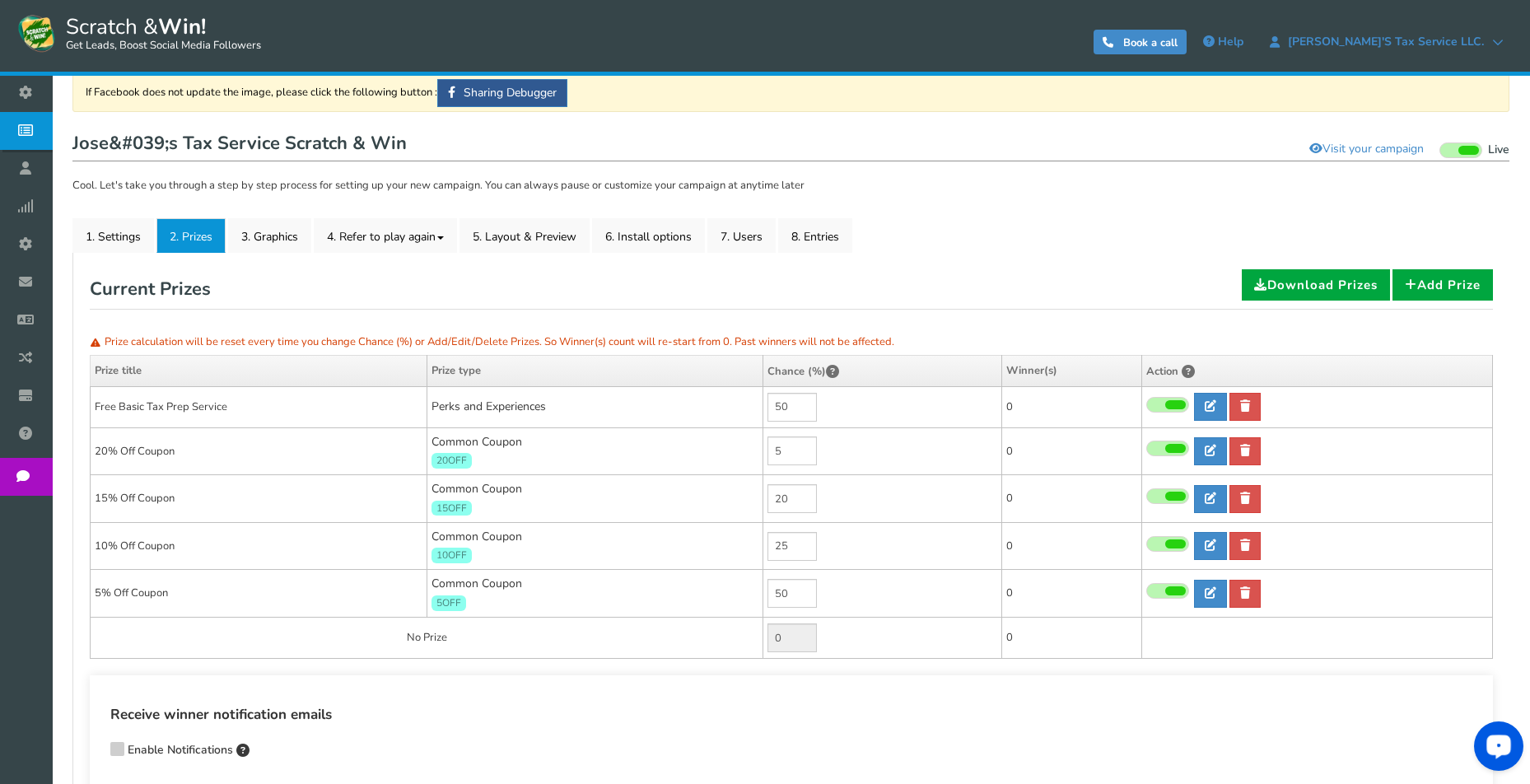
scroll to position [131, 0]
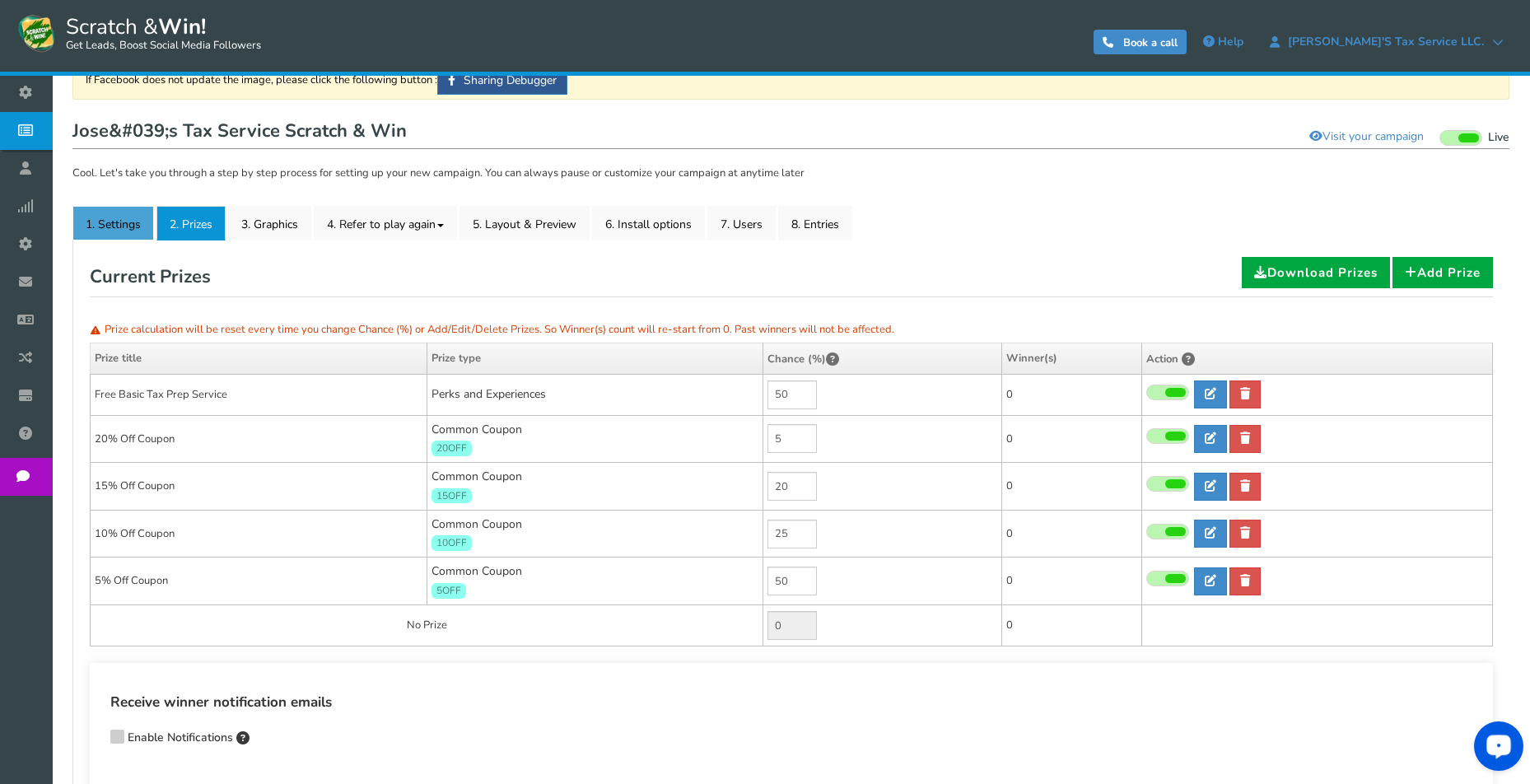
click at [106, 224] on link "1. Settings" at bounding box center [113, 223] width 82 height 35
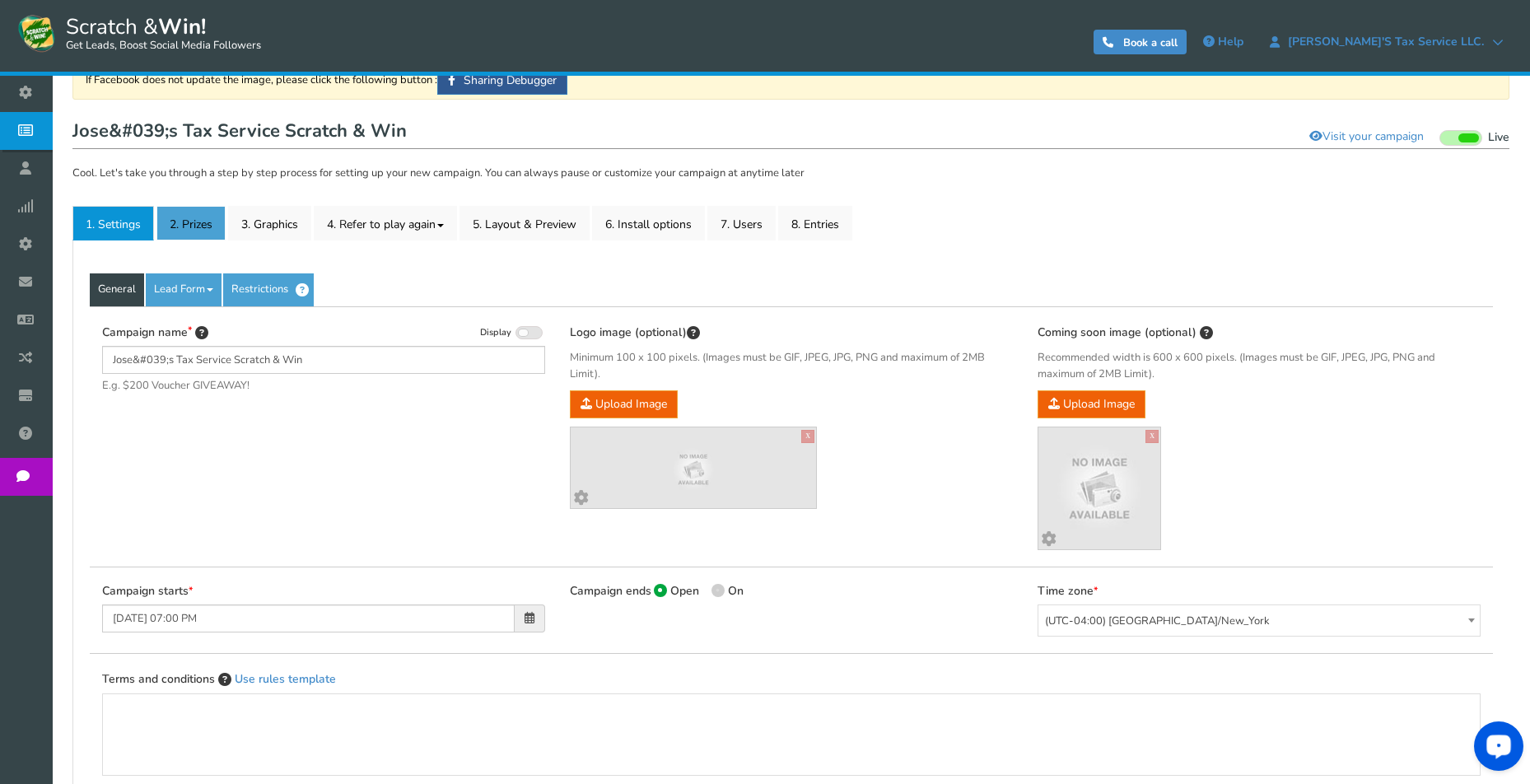
click at [185, 222] on link "2. Prizes" at bounding box center [191, 223] width 69 height 35
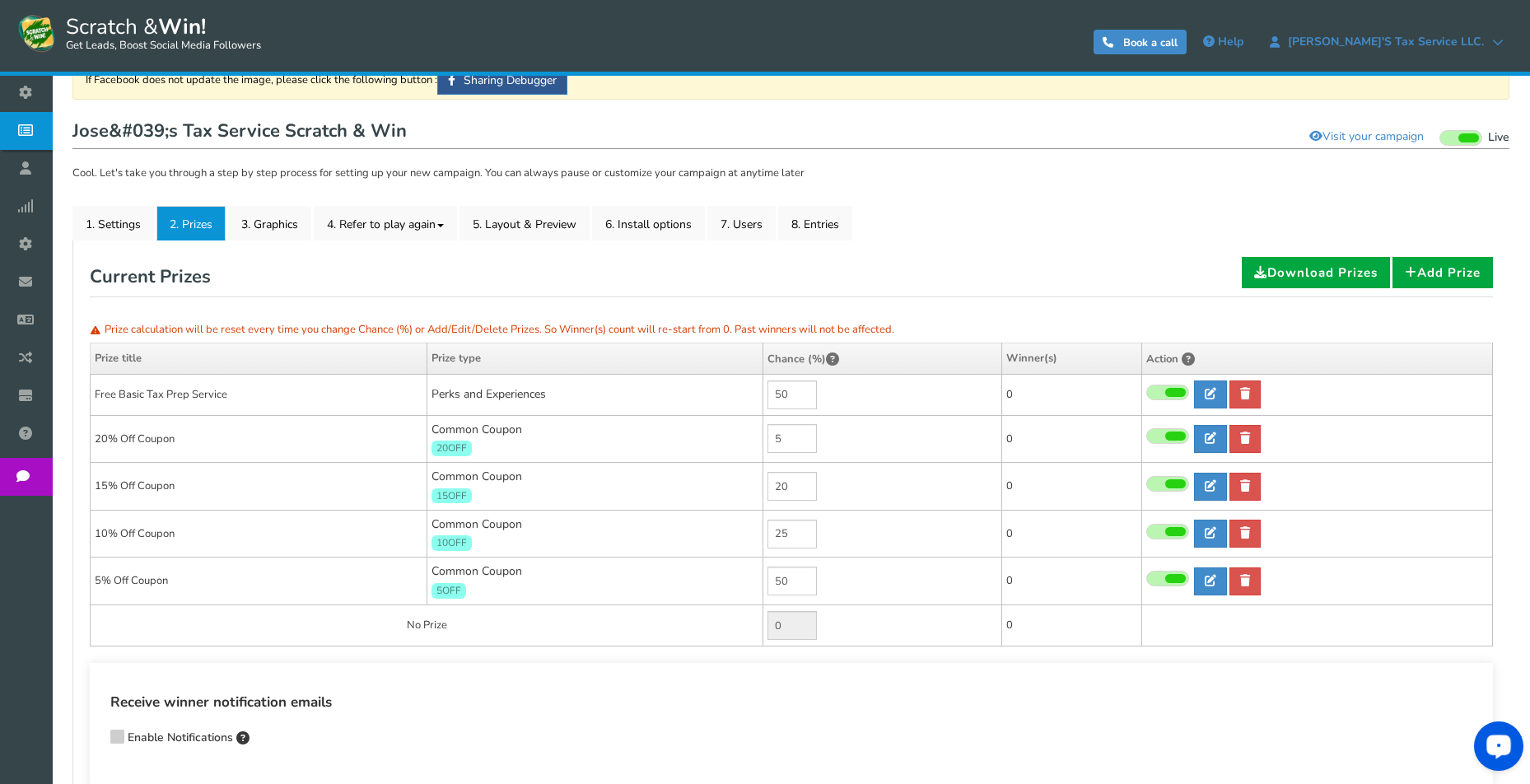
click at [799, 624] on input "0" at bounding box center [792, 625] width 49 height 29
click at [801, 679] on div "Receive winner notification emails Enable Notifications Enter comma-separated e…" at bounding box center [792, 726] width 1404 height 126
type input "0"
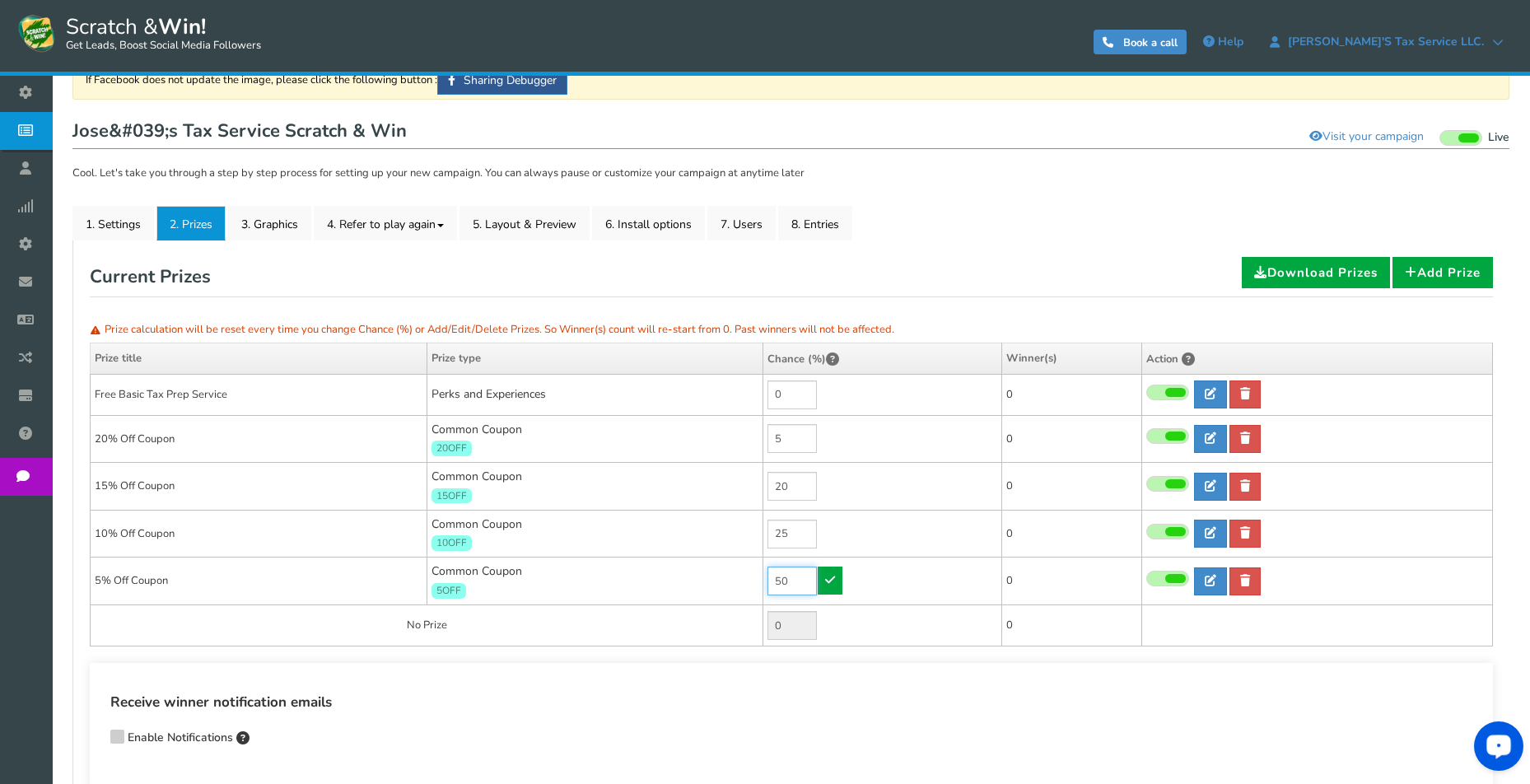
click at [800, 579] on input "50" at bounding box center [792, 581] width 49 height 29
click at [787, 578] on input "50" at bounding box center [792, 581] width 49 height 29
type input "25"
click at [829, 583] on icon at bounding box center [830, 580] width 10 height 12
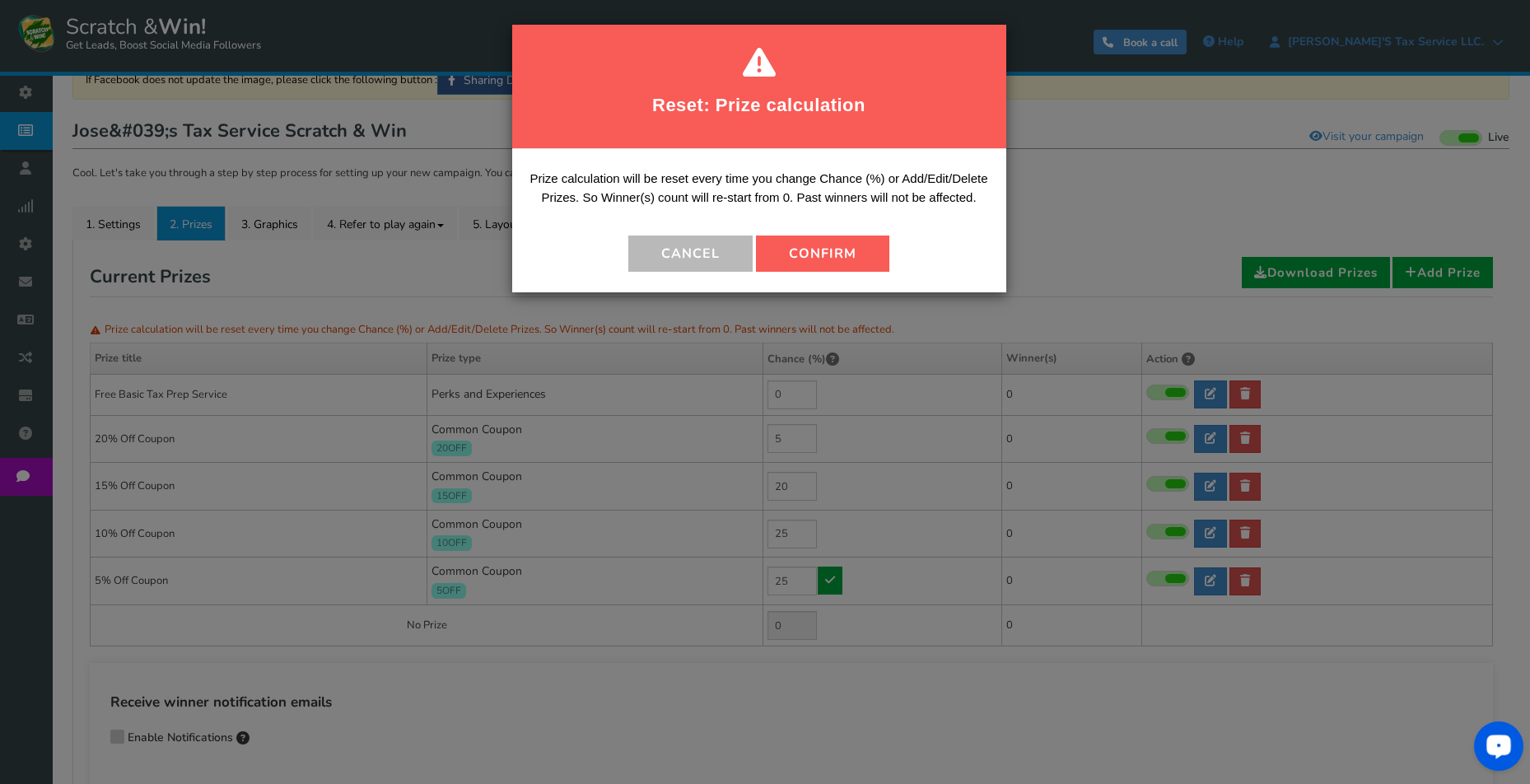
click at [809, 250] on button "Confirm" at bounding box center [822, 254] width 133 height 36
type input "25"
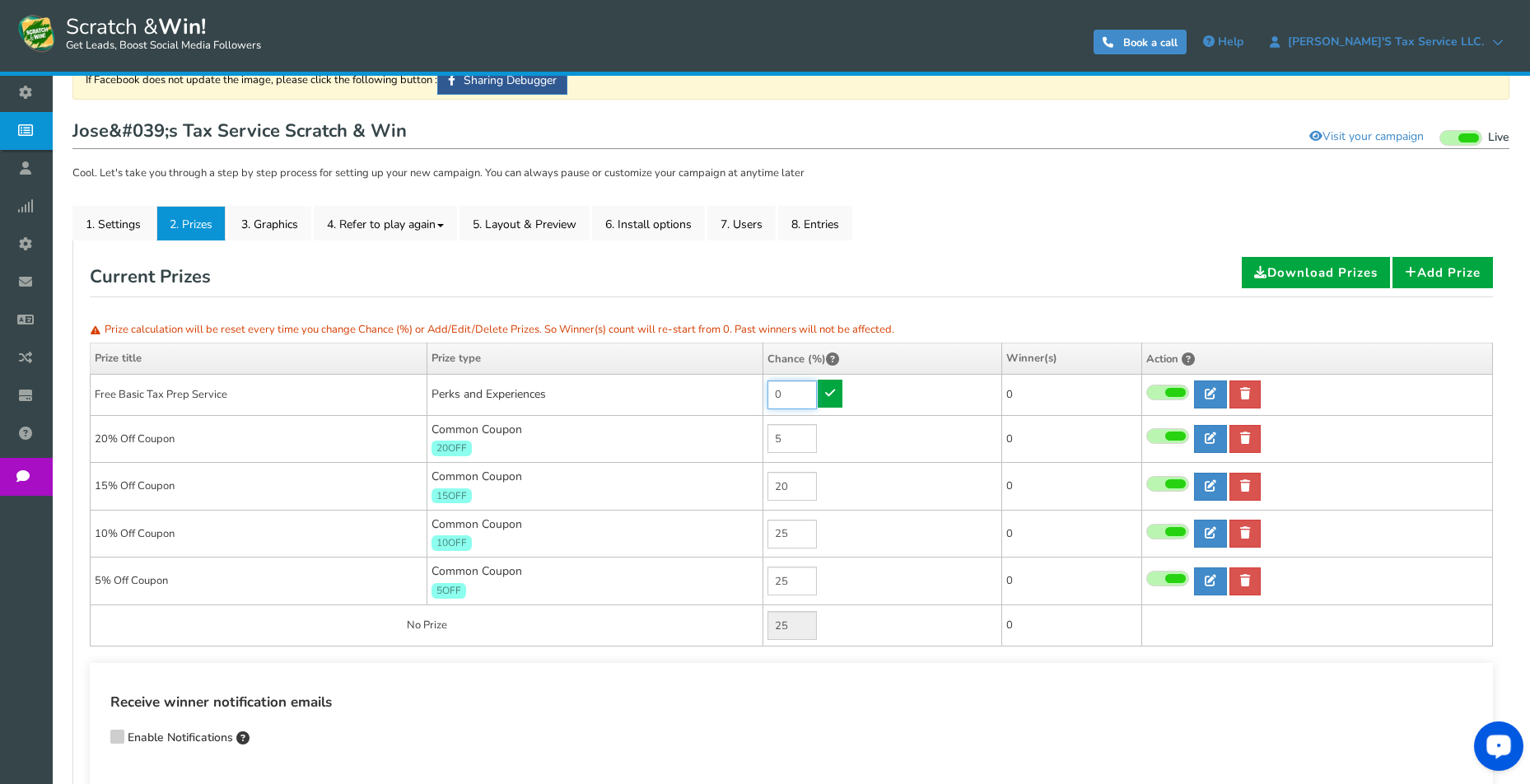
click at [792, 384] on input "0" at bounding box center [792, 395] width 49 height 29
type input "25"
click at [829, 393] on icon at bounding box center [830, 393] width 10 height 12
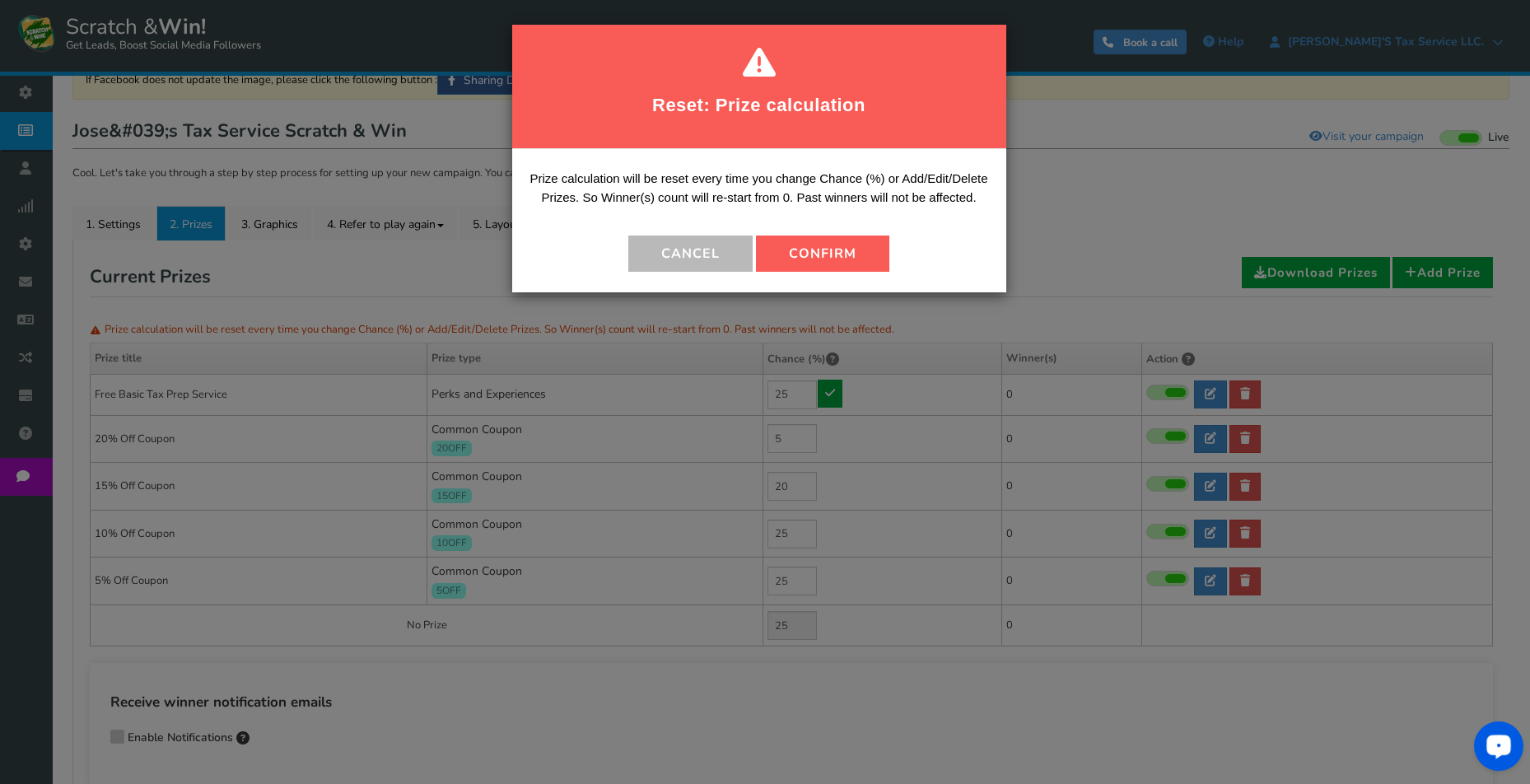
click at [811, 253] on button "Confirm" at bounding box center [822, 254] width 133 height 36
type input "0"
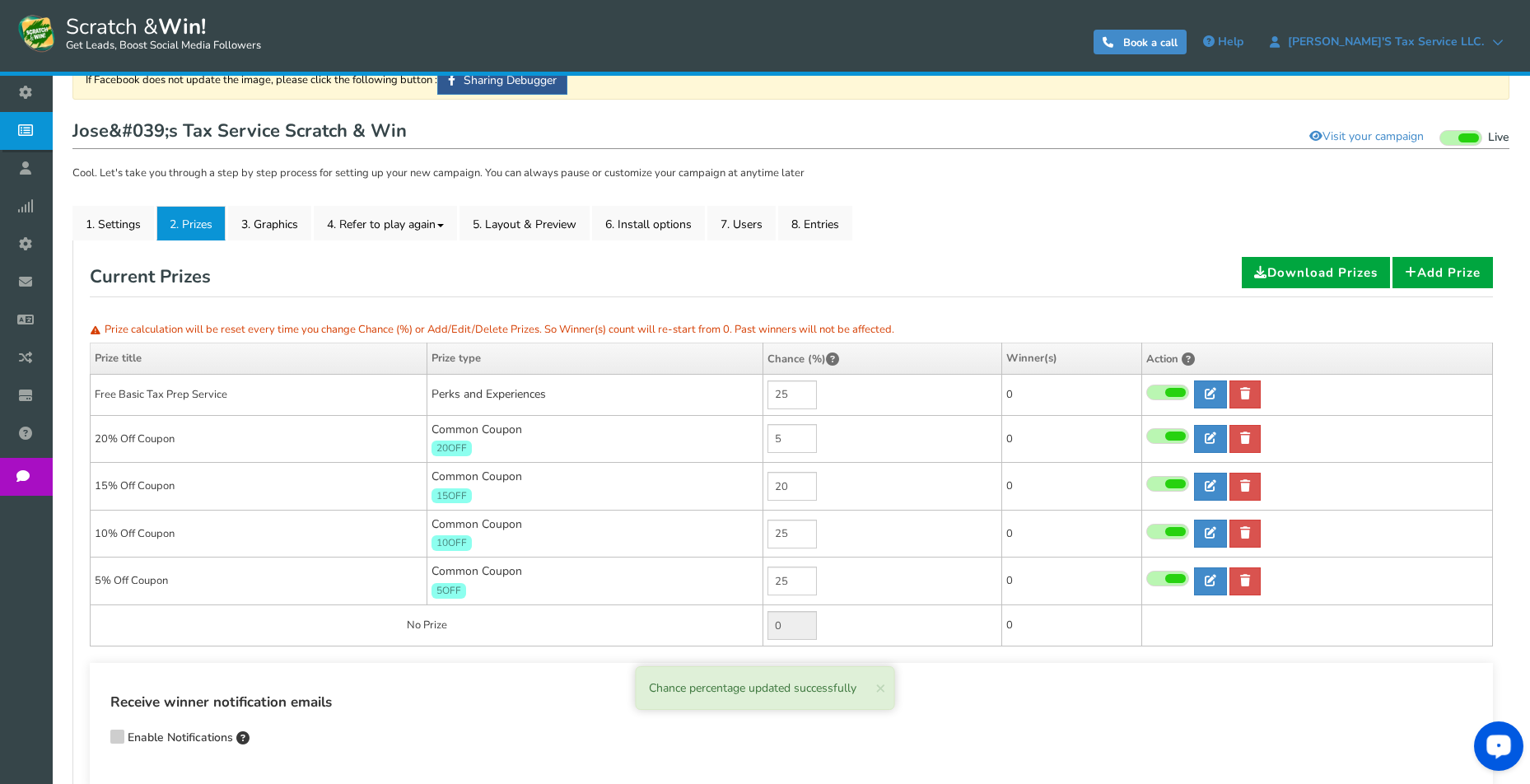
click at [937, 680] on div "Receive winner notification emails Enable Notifications Enter comma-separated e…" at bounding box center [792, 726] width 1404 height 126
click at [881, 689] on div "Reset: Prize calculation Prize calculation will be reset every time you change …" at bounding box center [792, 523] width 1404 height 532
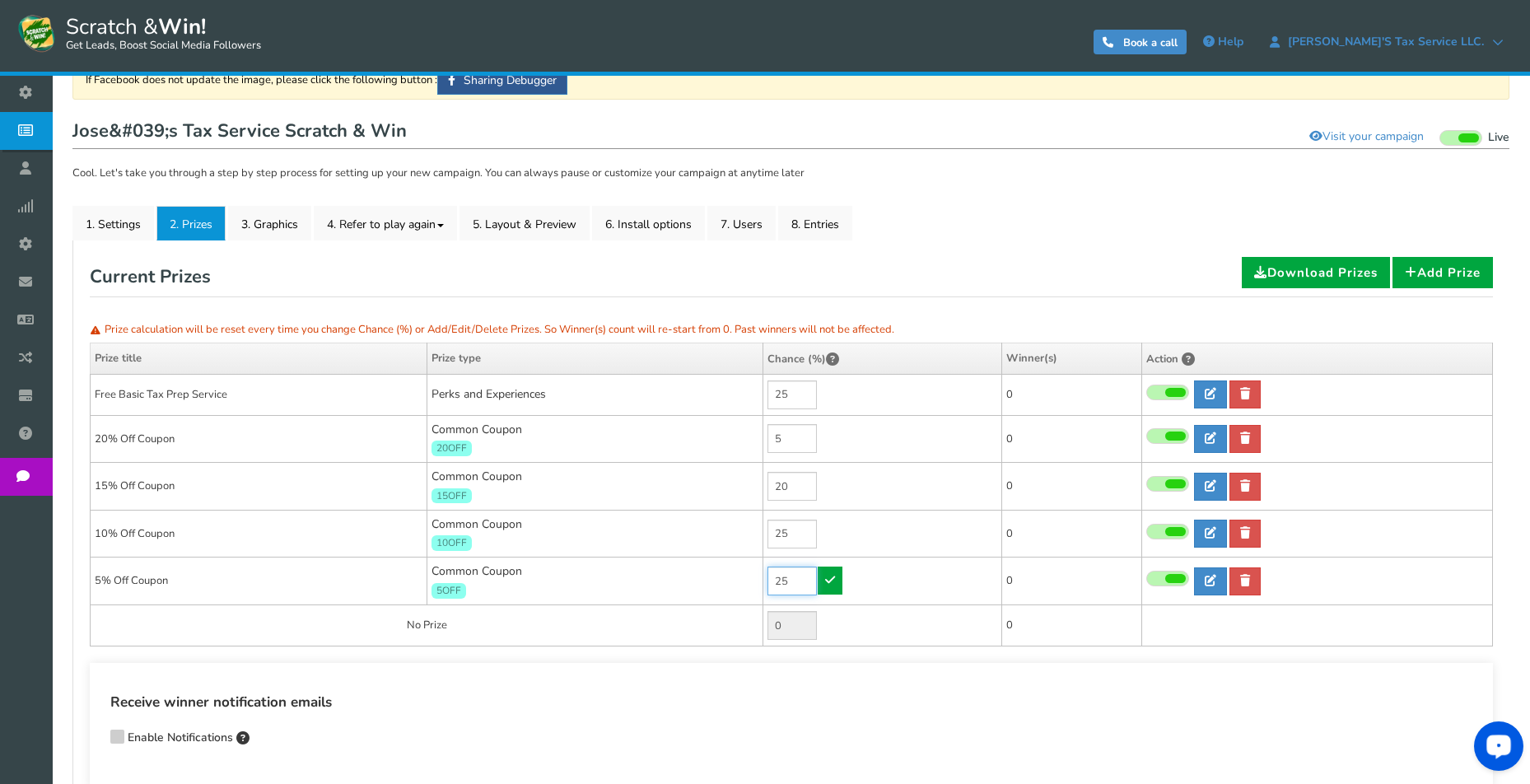
click at [794, 582] on input "25" at bounding box center [792, 581] width 49 height 29
click at [793, 582] on input "25" at bounding box center [792, 581] width 49 height 29
type input "20"
click at [826, 577] on icon at bounding box center [830, 580] width 10 height 12
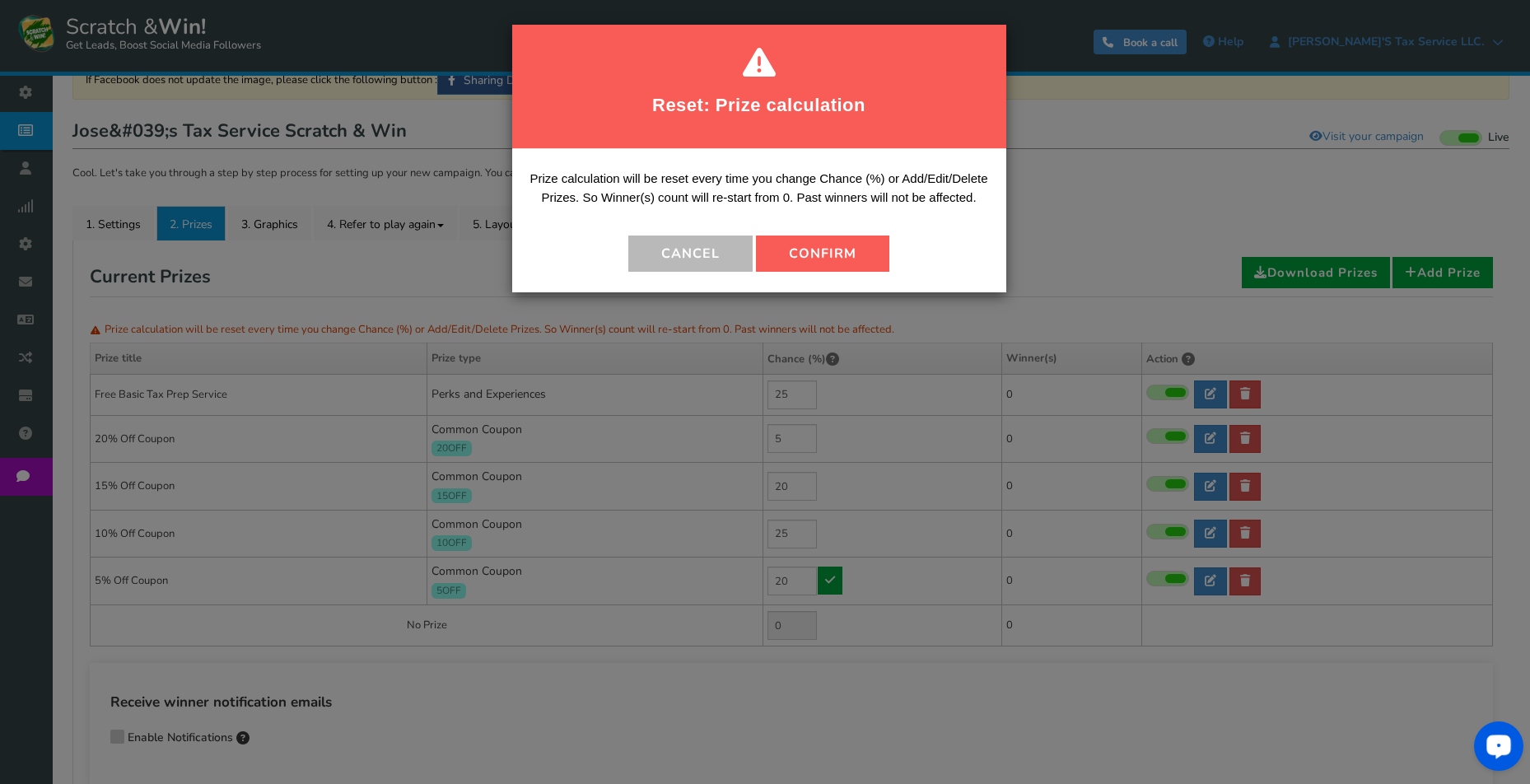
click at [844, 249] on button "Confirm" at bounding box center [822, 254] width 133 height 36
type input "5"
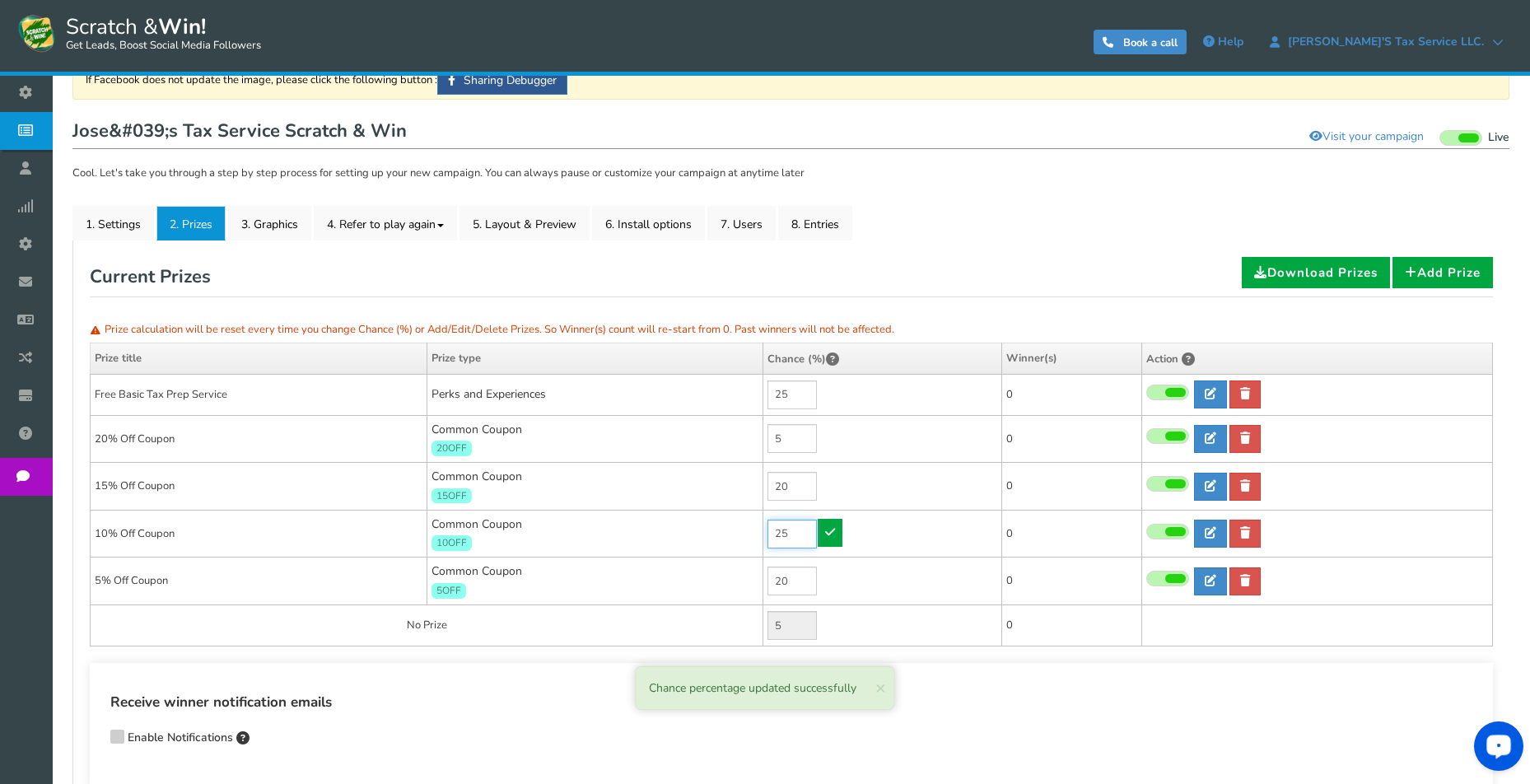
click at [802, 532] on input "25" at bounding box center [792, 534] width 49 height 29
click at [802, 531] on input "25" at bounding box center [792, 534] width 49 height 29
type input "20"
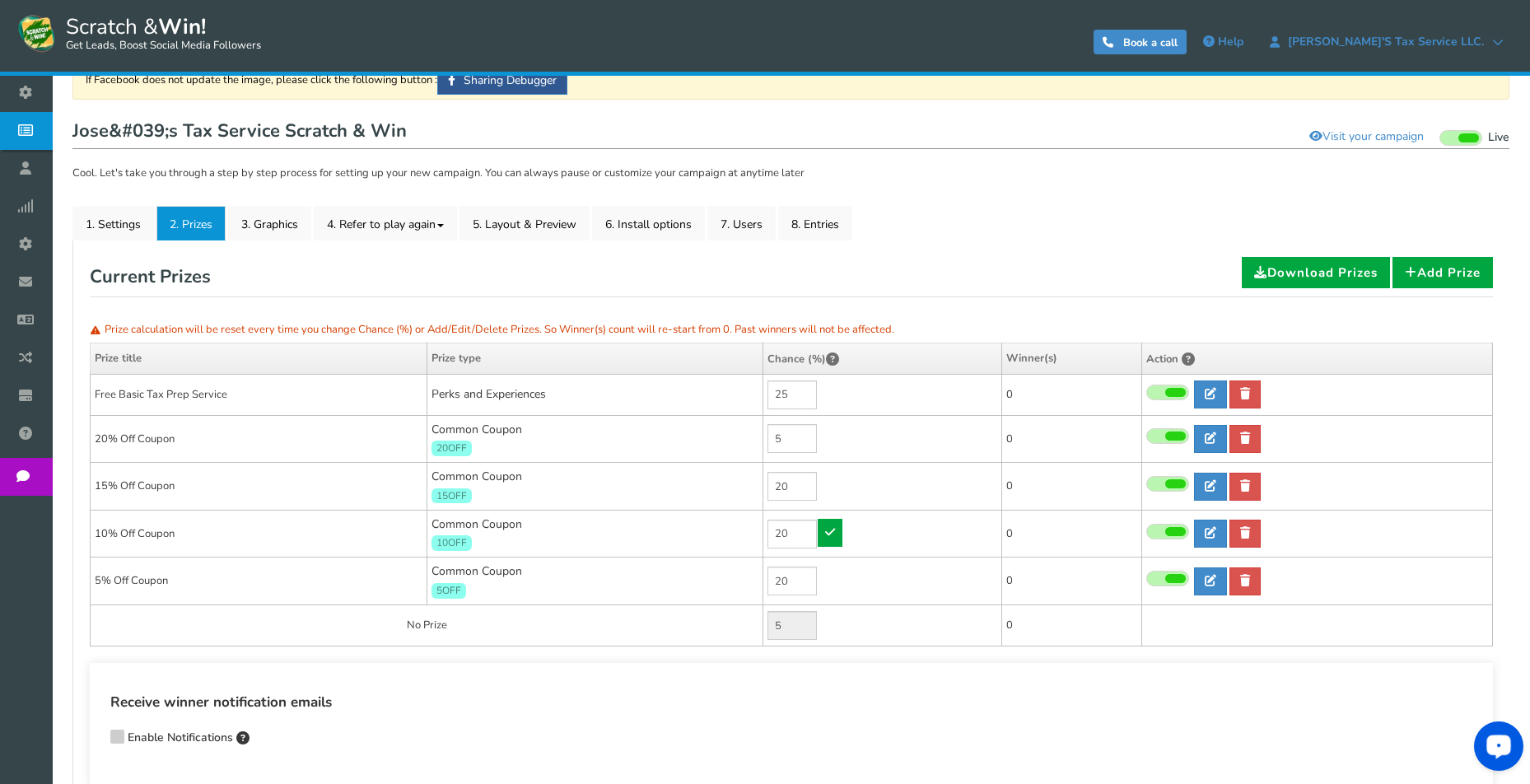
click at [826, 534] on icon at bounding box center [830, 532] width 10 height 12
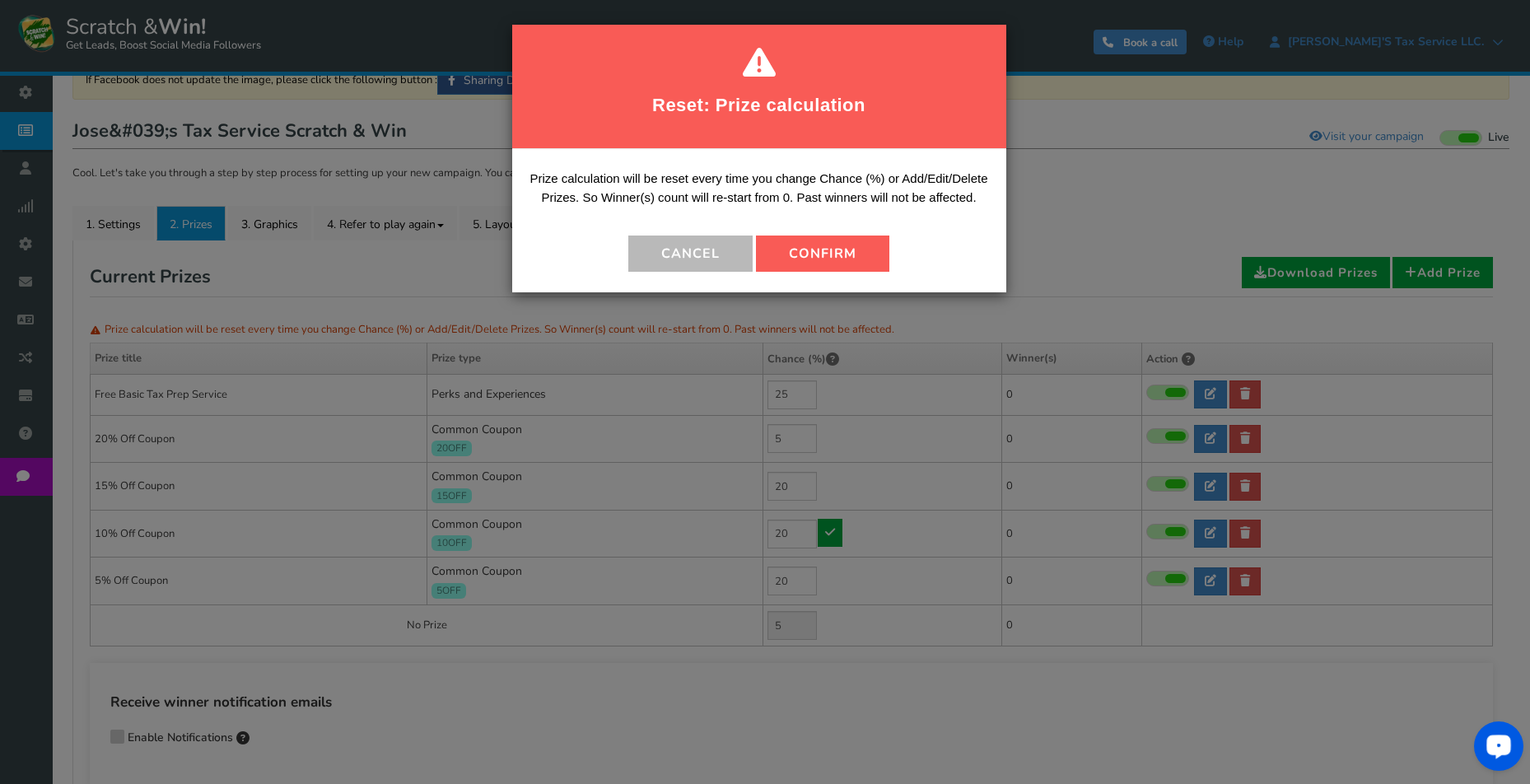
click at [811, 253] on button "Confirm" at bounding box center [822, 254] width 133 height 36
type input "10"
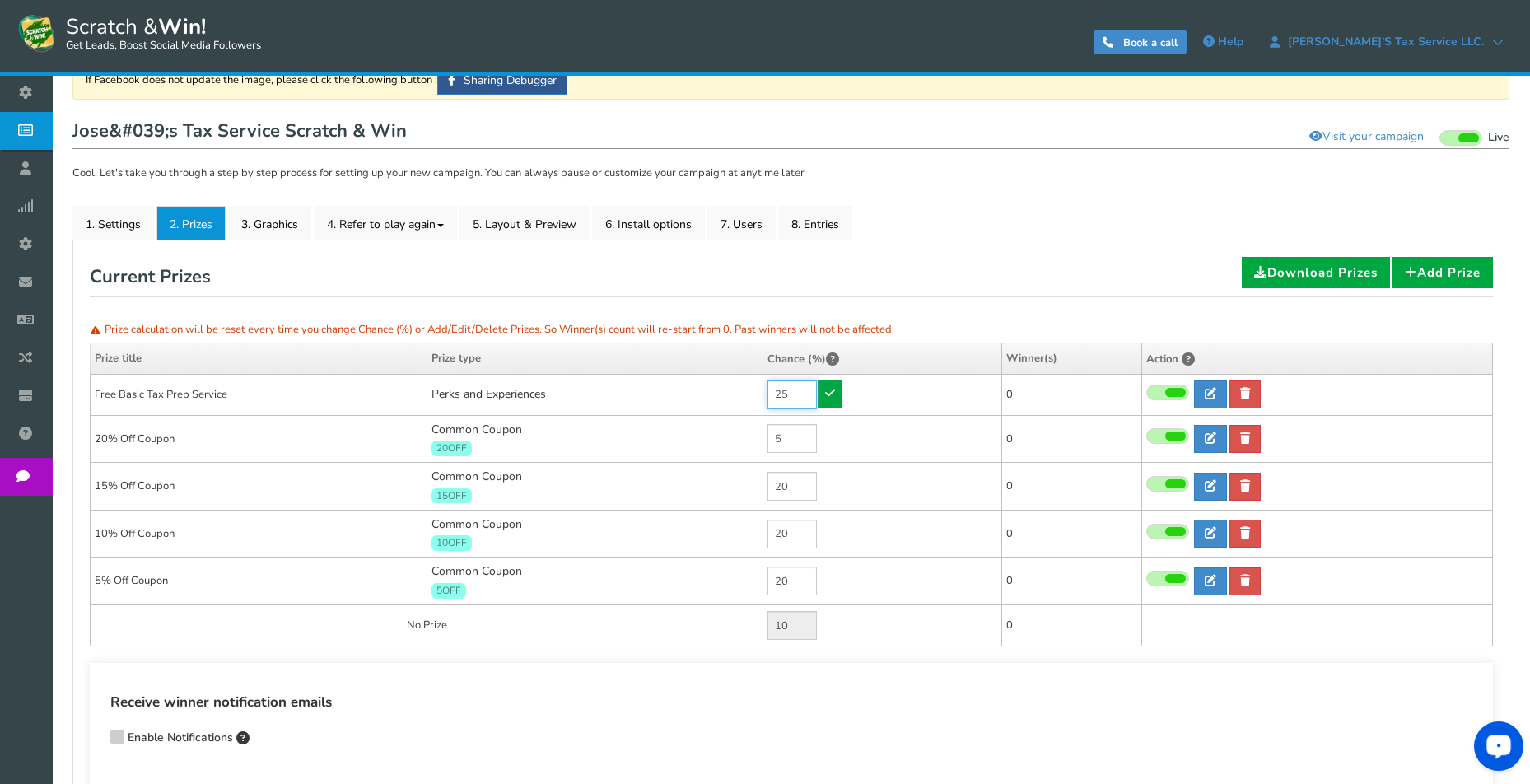
click at [795, 390] on input "25" at bounding box center [792, 395] width 49 height 29
type input "0"
click at [829, 395] on icon at bounding box center [830, 393] width 10 height 12
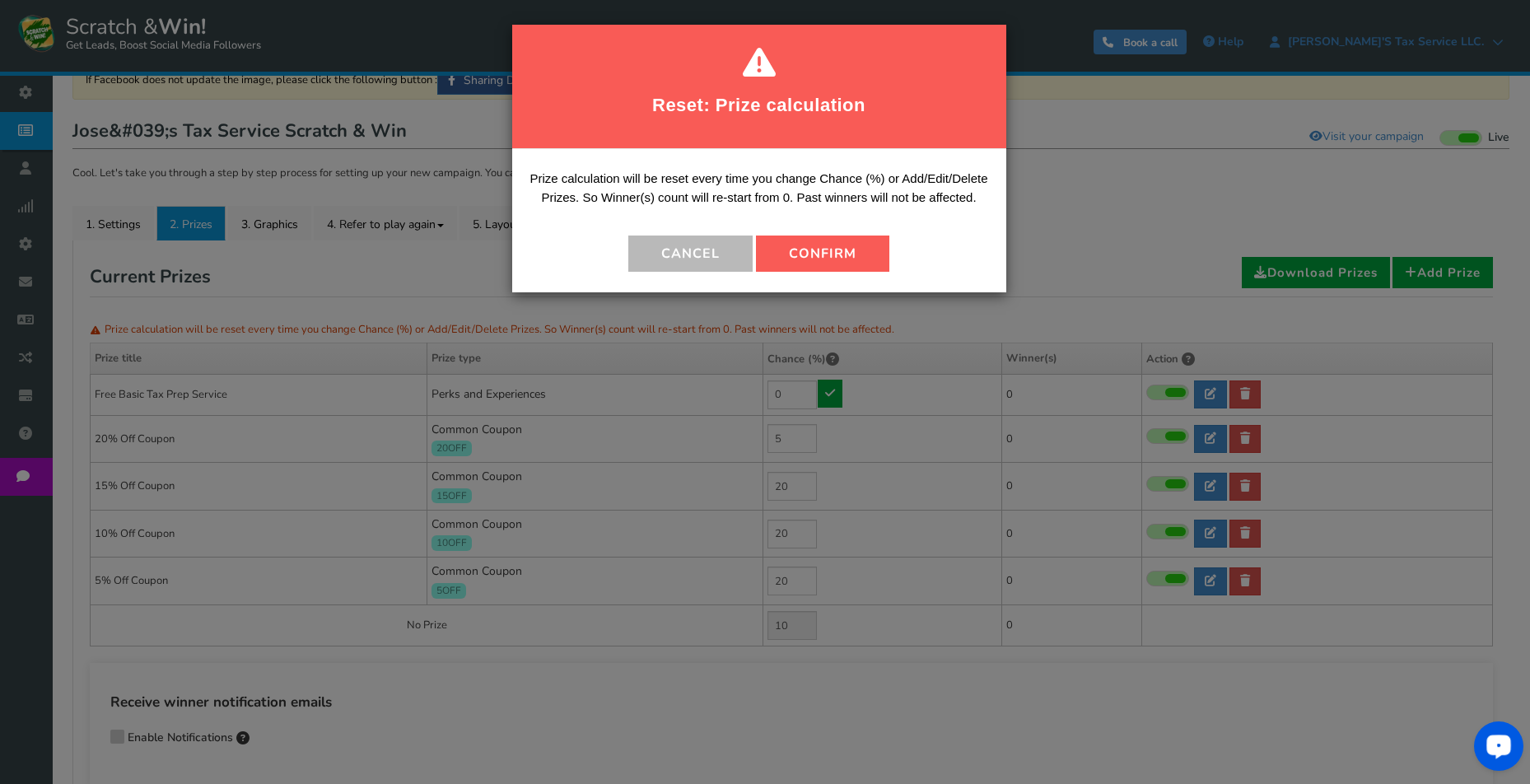
click at [829, 252] on button "Confirm" at bounding box center [822, 254] width 133 height 36
type input "35"
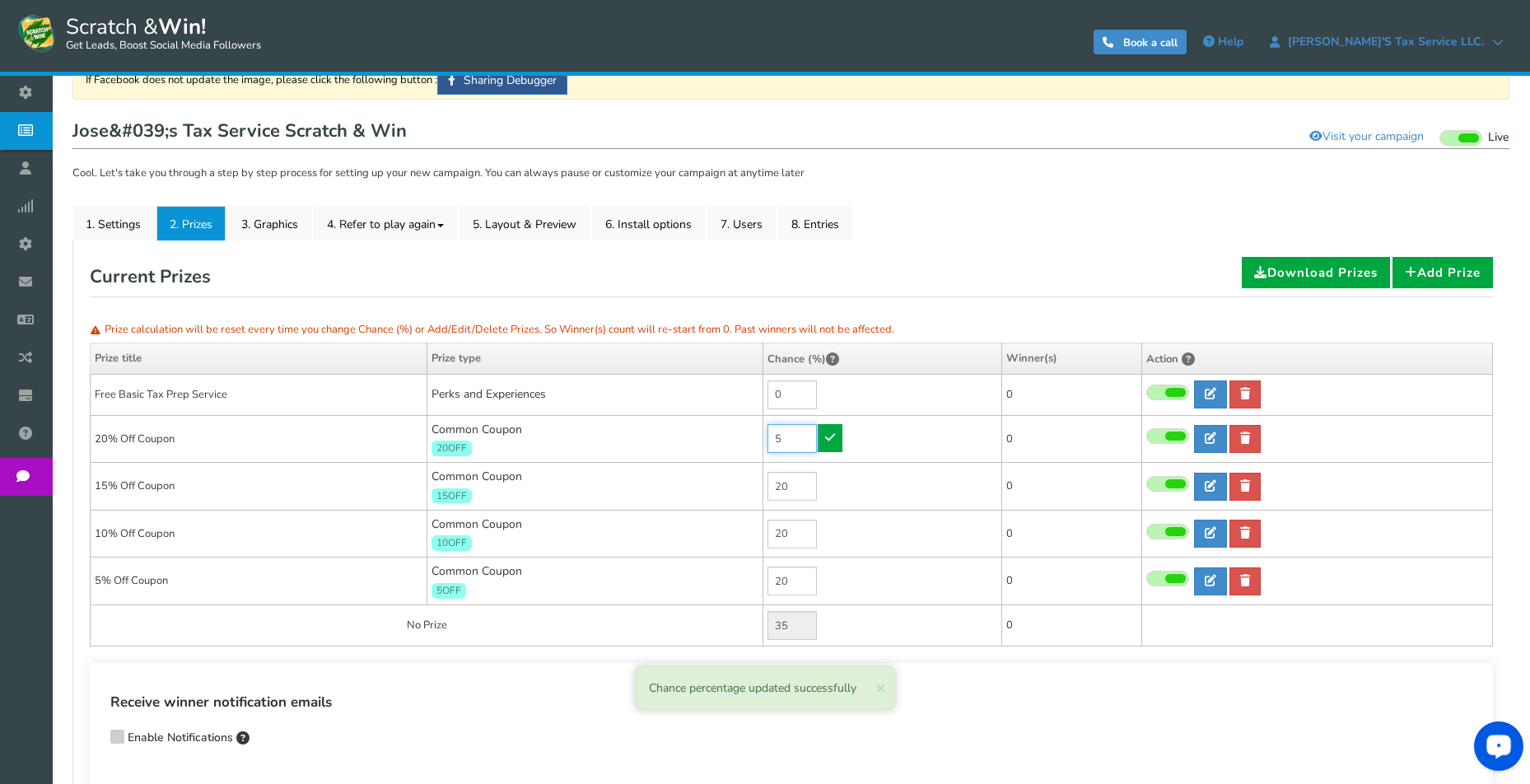
click at [797, 438] on input "5" at bounding box center [792, 438] width 49 height 29
type input "10"
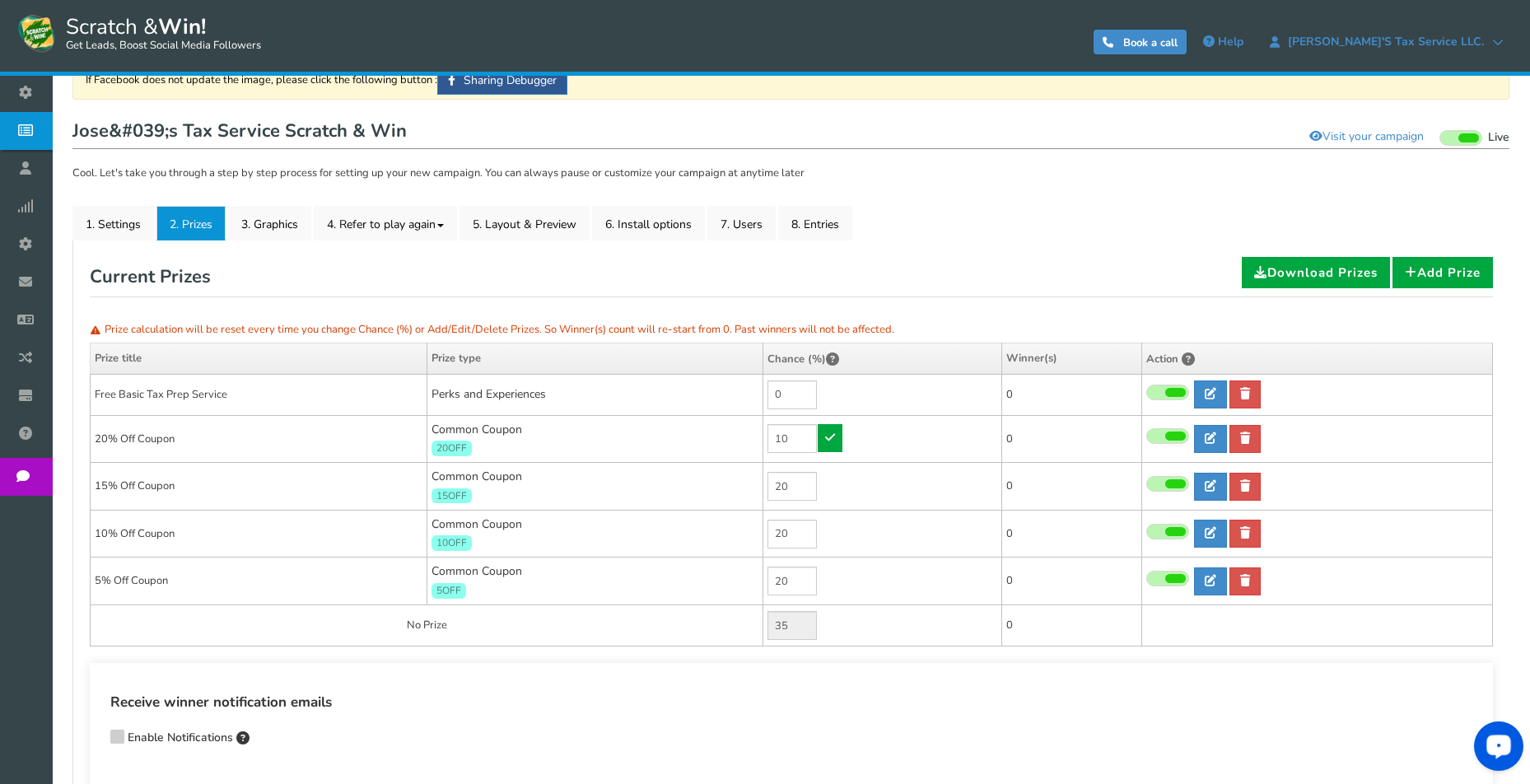
click at [828, 441] on icon at bounding box center [830, 438] width 10 height 12
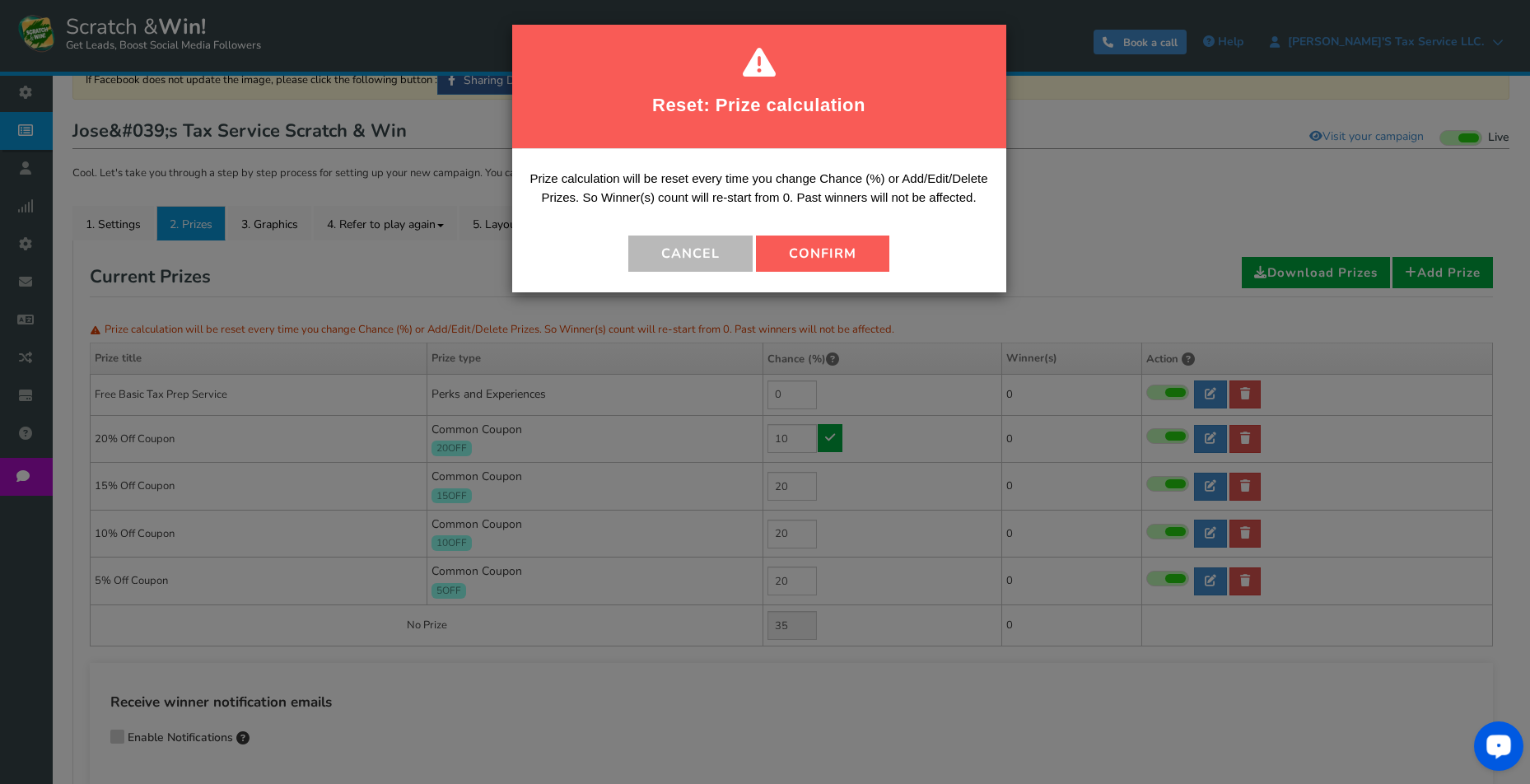
click at [806, 250] on button "Confirm" at bounding box center [822, 254] width 133 height 36
type input "30"
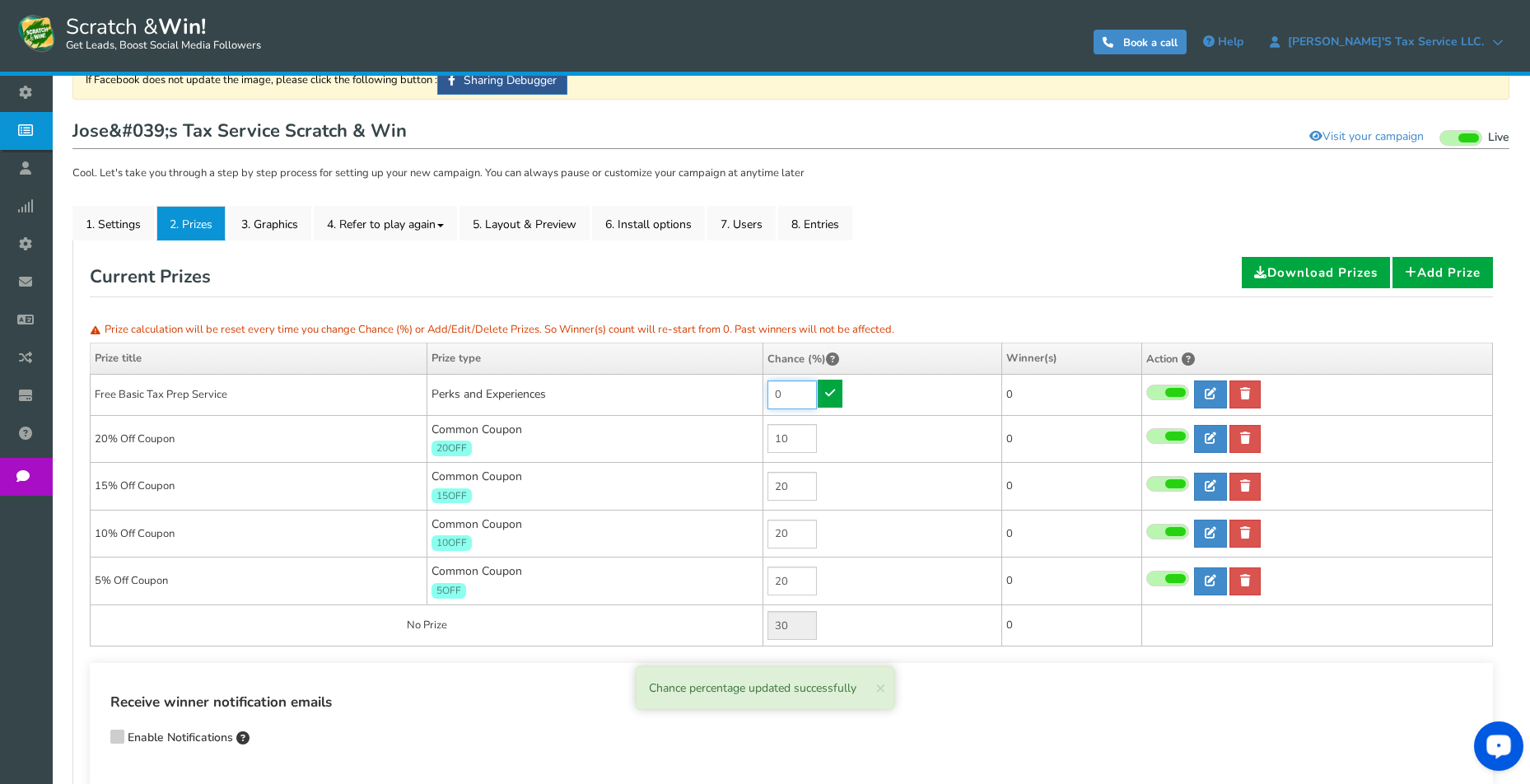
click at [796, 391] on input "0" at bounding box center [792, 395] width 49 height 29
type input "10"
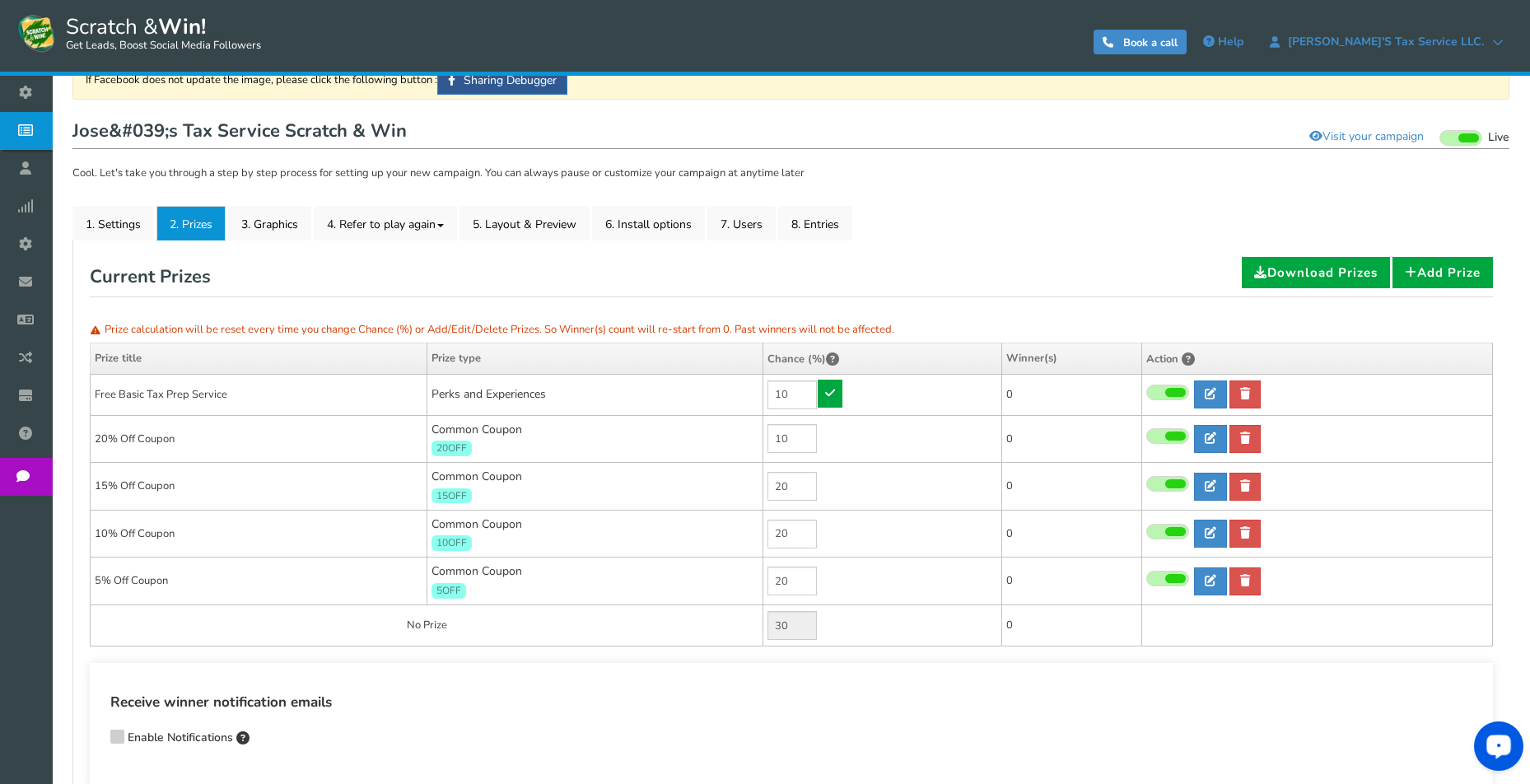
click at [825, 394] on icon at bounding box center [830, 393] width 10 height 12
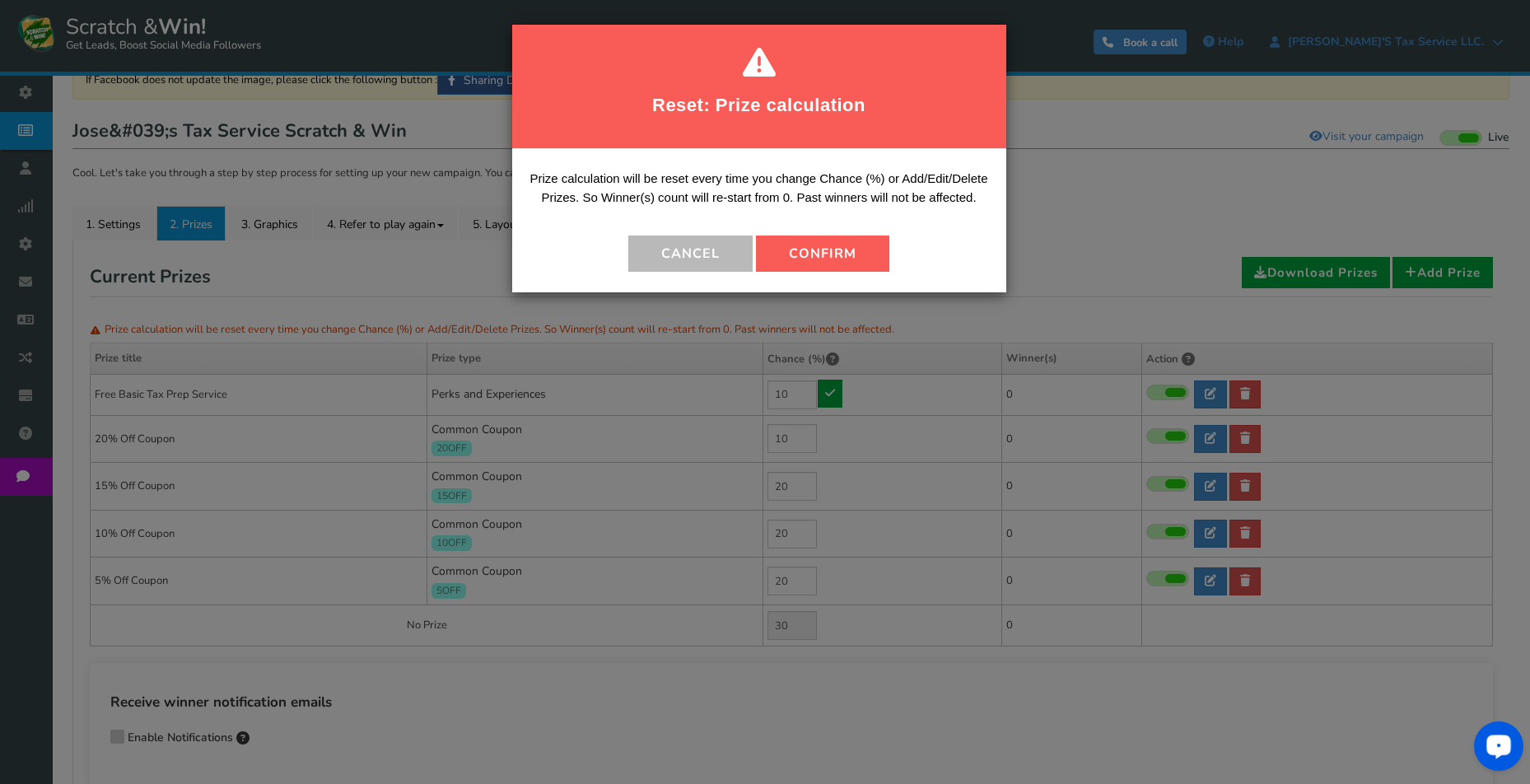
click at [815, 248] on button "Confirm" at bounding box center [822, 254] width 133 height 36
type input "20"
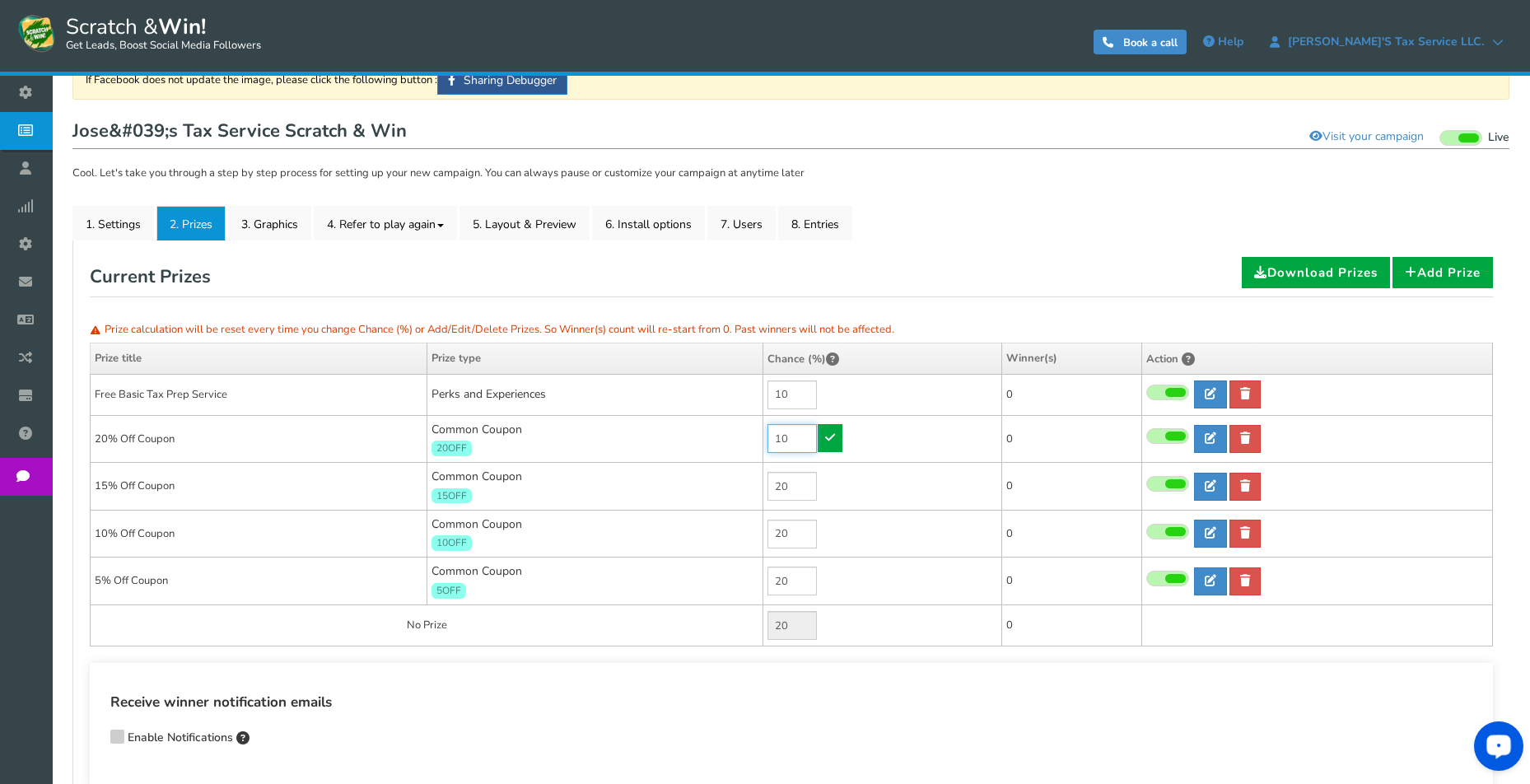
click at [798, 442] on input "10" at bounding box center [792, 438] width 49 height 29
type input "20"
click at [829, 441] on icon at bounding box center [830, 438] width 10 height 12
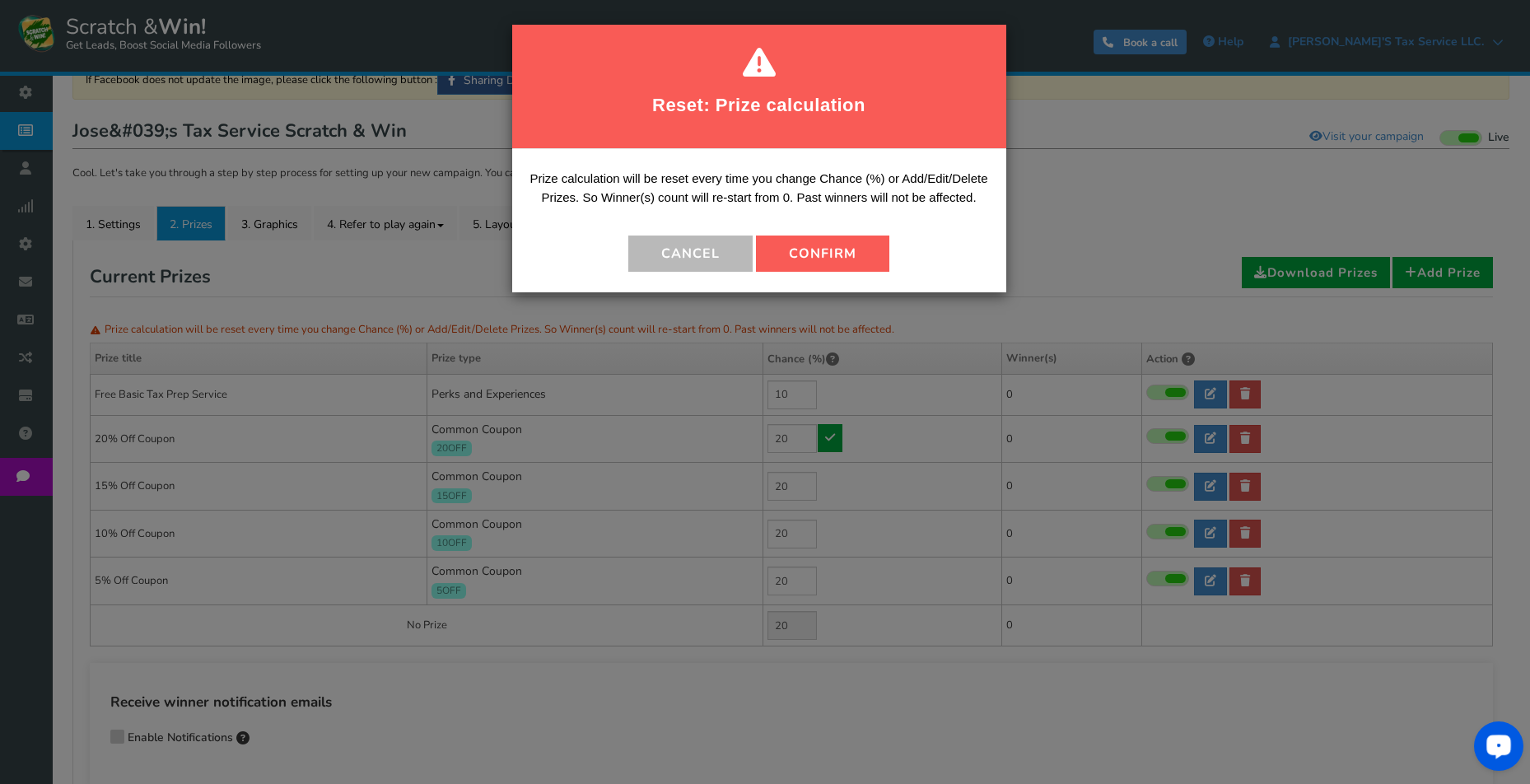
click at [821, 255] on button "Confirm" at bounding box center [822, 254] width 133 height 36
type input "10"
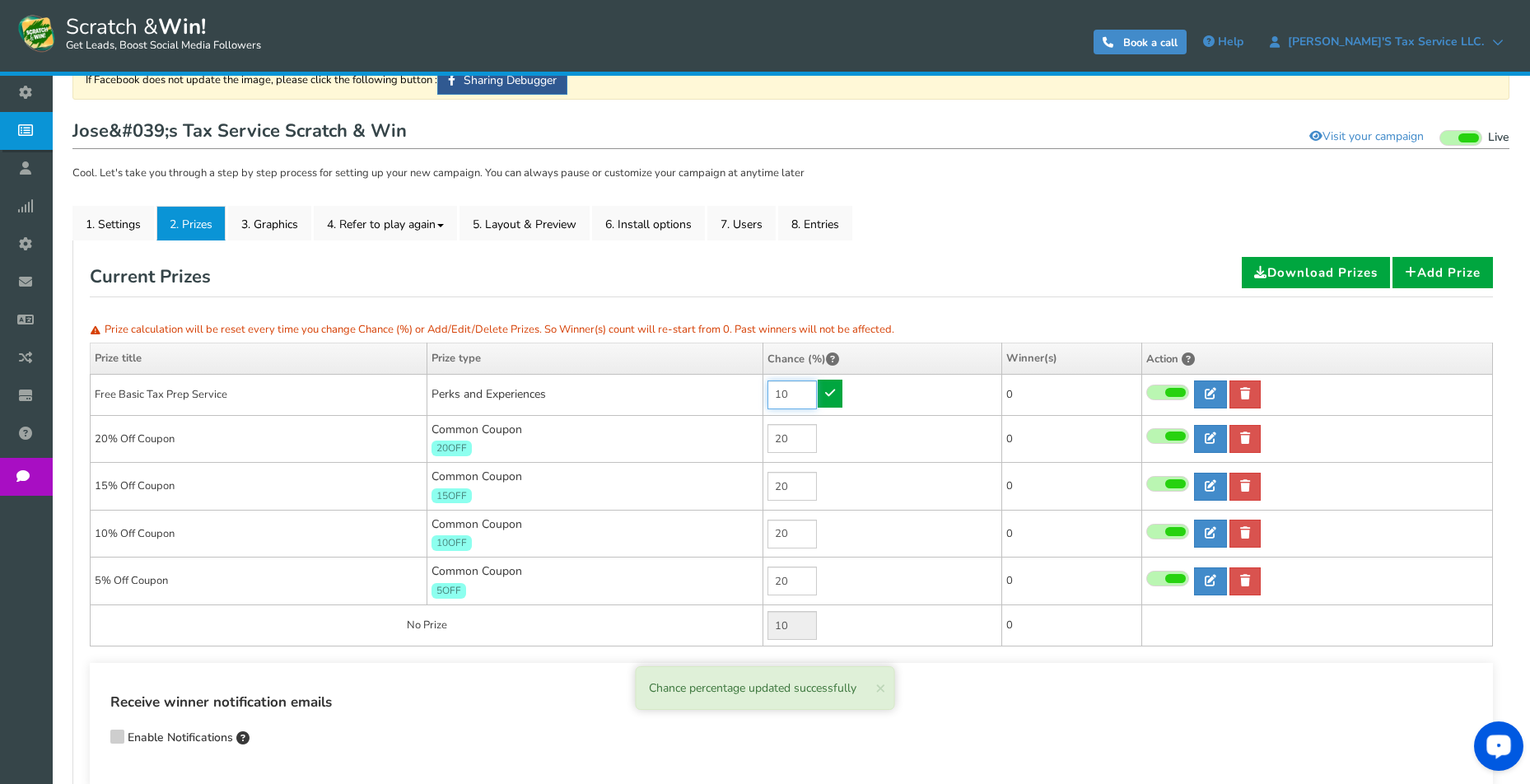
click at [794, 390] on input "10" at bounding box center [792, 395] width 49 height 29
type input "20"
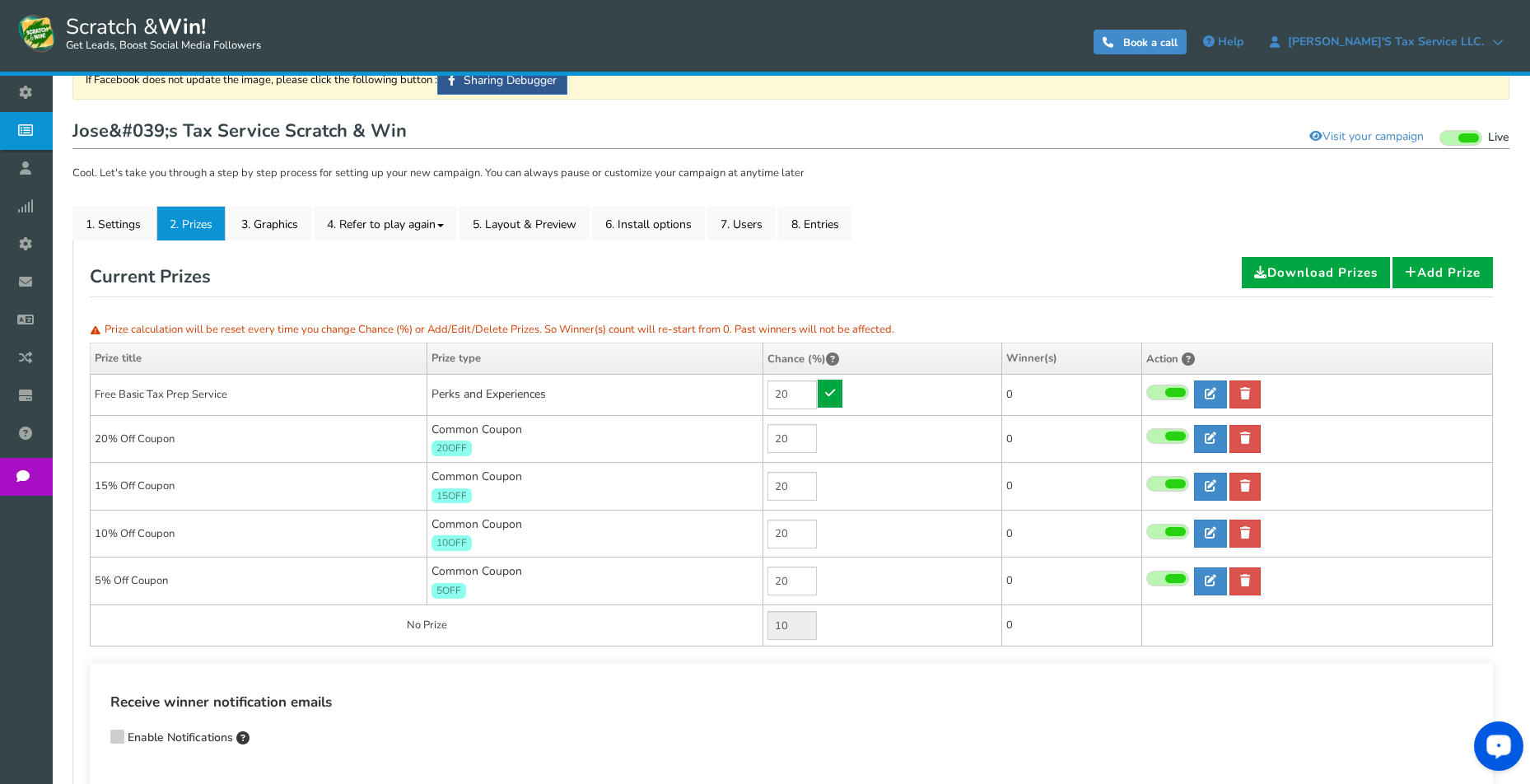
click at [830, 387] on icon at bounding box center [830, 393] width 10 height 12
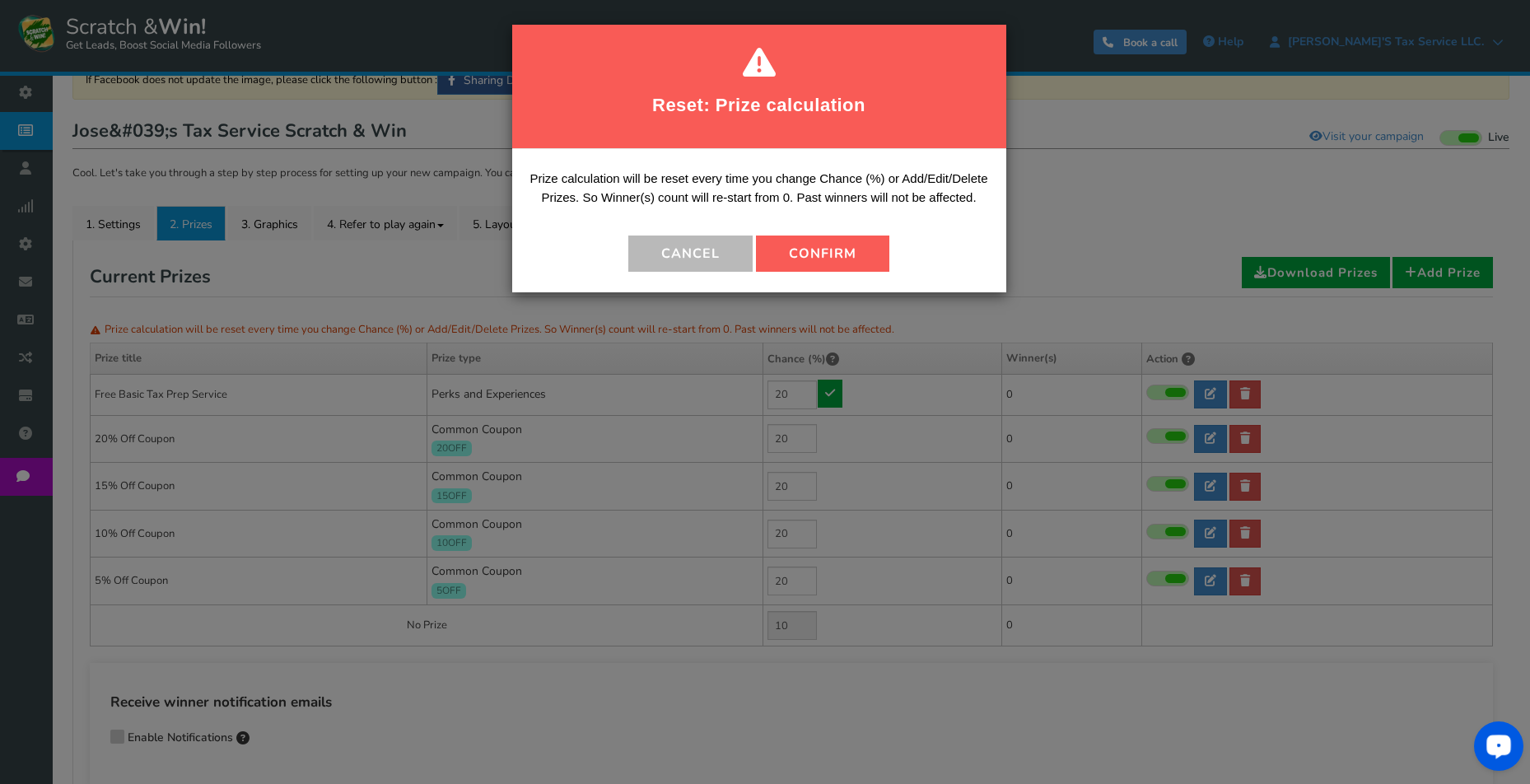
click at [858, 246] on button "Confirm" at bounding box center [822, 254] width 133 height 36
type input "0"
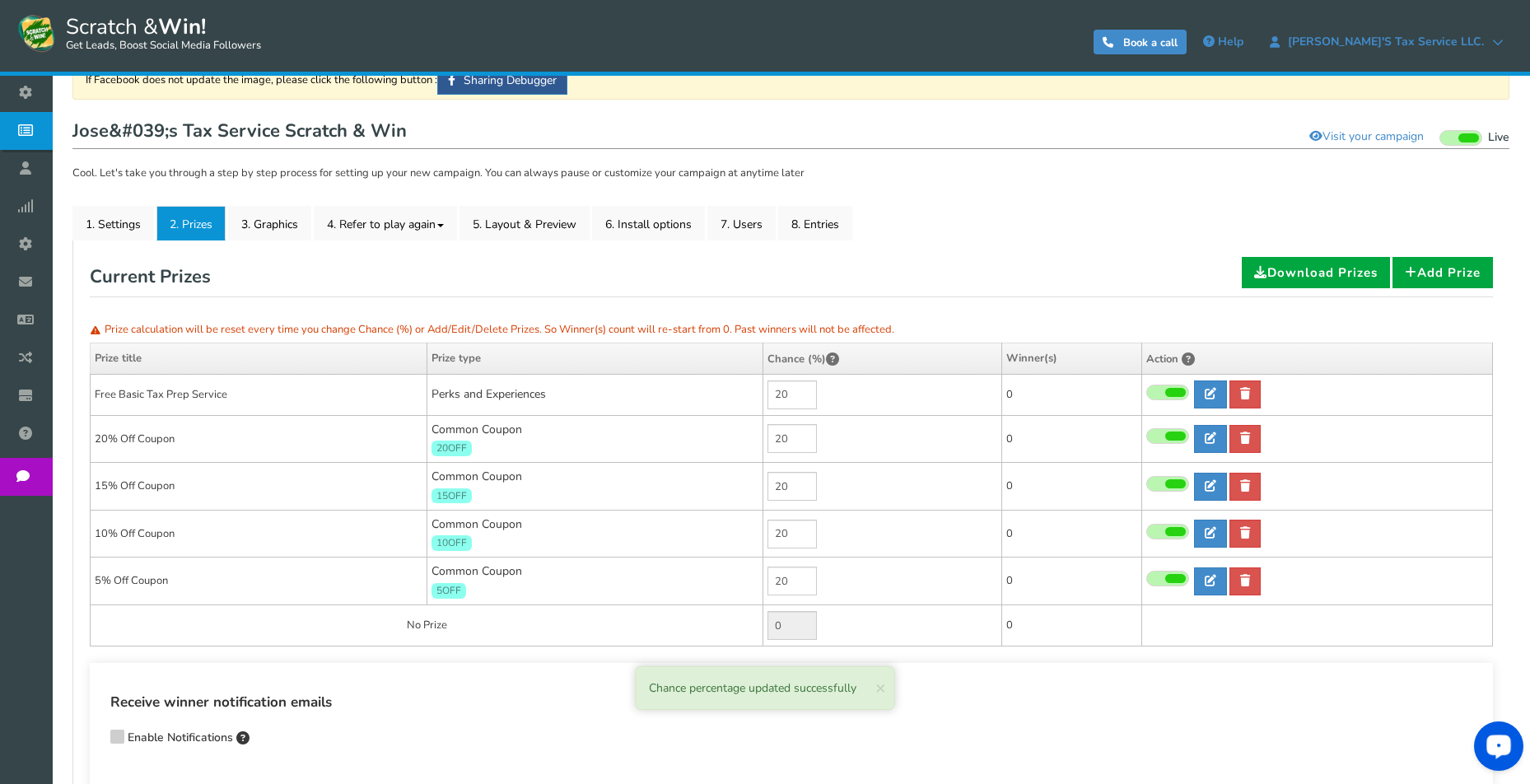
drag, startPoint x: 913, startPoint y: 669, endPoint x: 903, endPoint y: 680, distance: 15.1
click at [914, 671] on div "Receive winner notification emails Enable Notifications Enter comma-separated e…" at bounding box center [792, 726] width 1404 height 126
click at [619, 676] on div "Receive winner notification emails Enable Notifications Enter comma-separated e…" at bounding box center [792, 726] width 1404 height 126
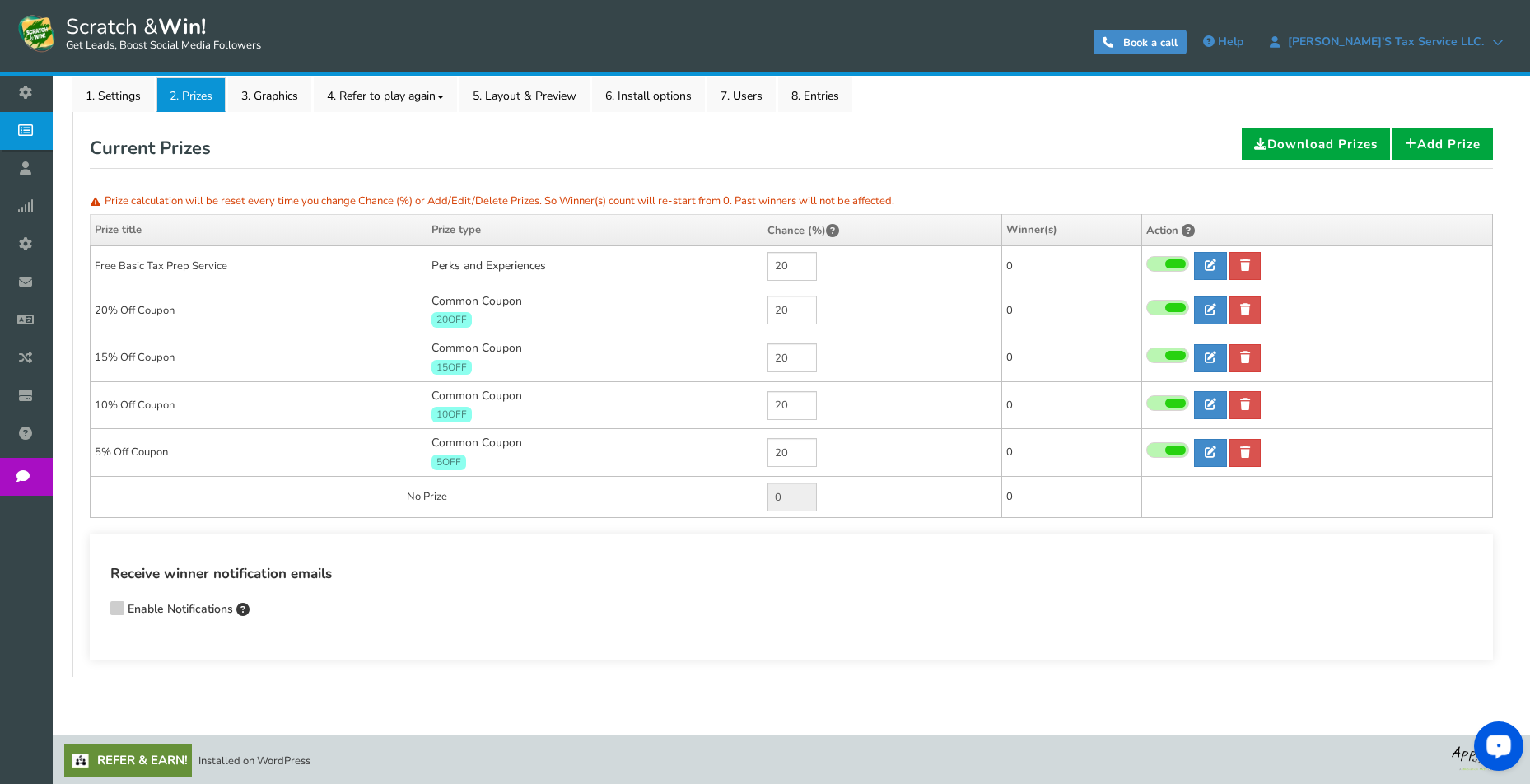
scroll to position [85, 0]
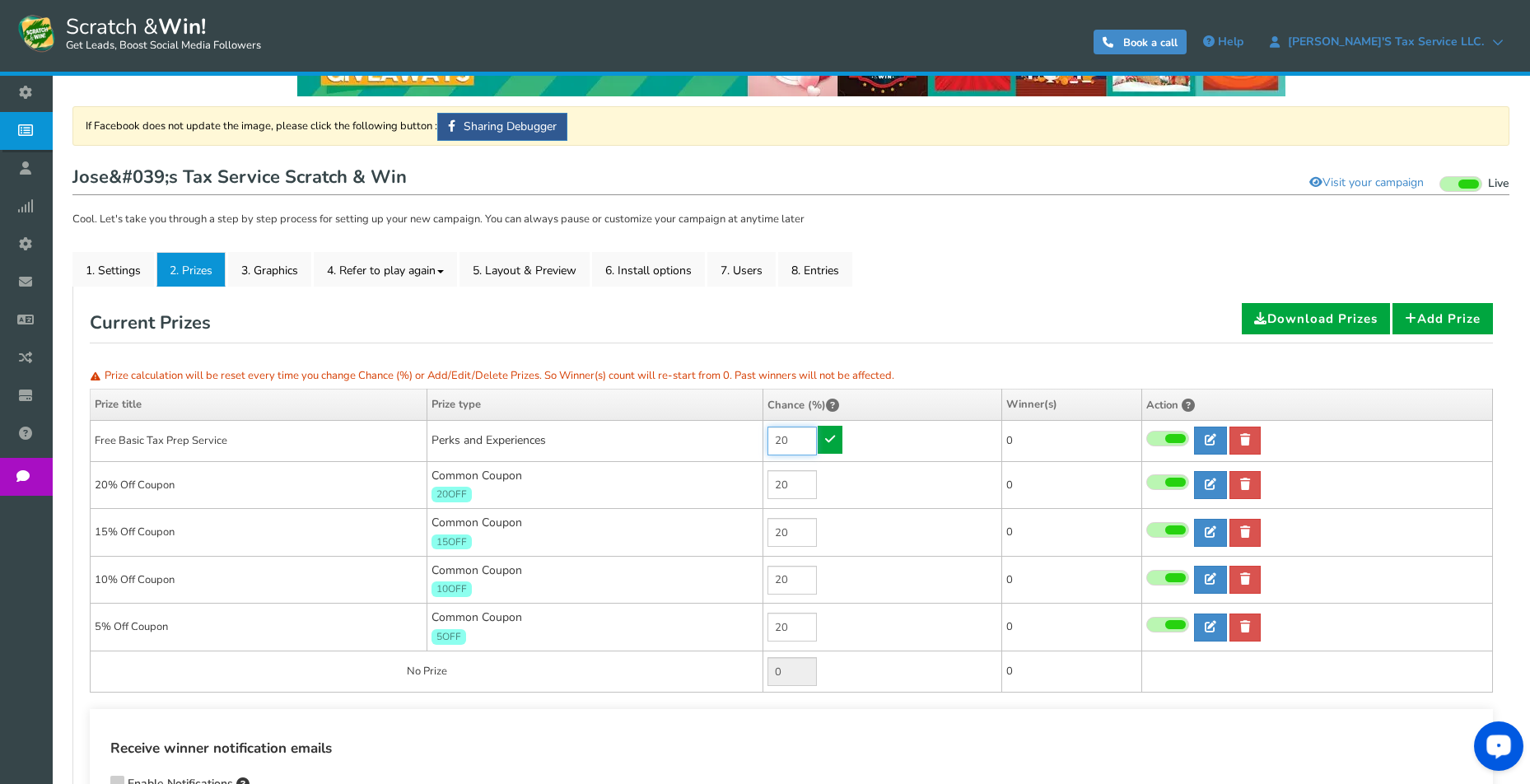
click at [796, 439] on input "20" at bounding box center [792, 441] width 49 height 29
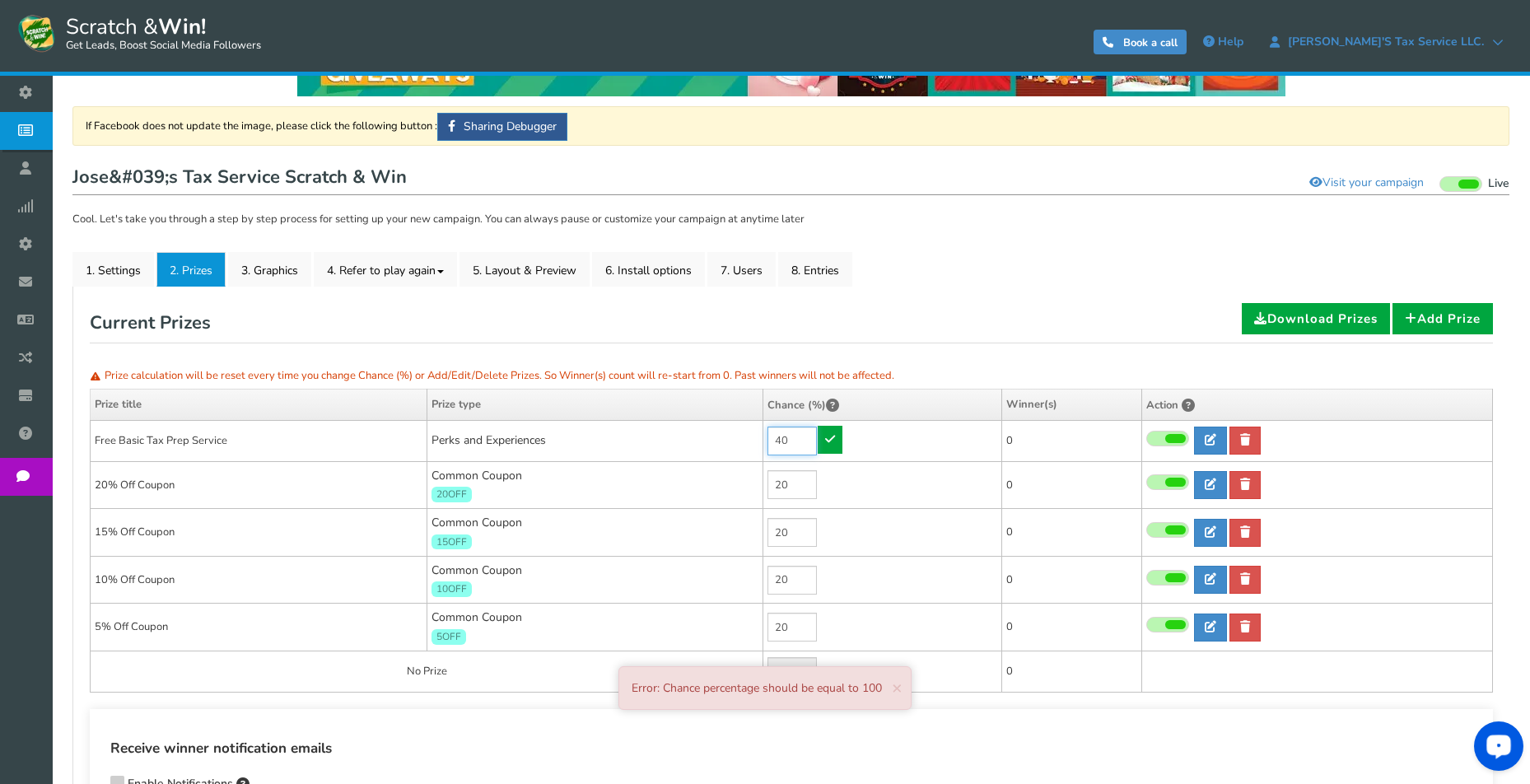
type input "40"
click at [831, 438] on icon at bounding box center [830, 439] width 10 height 12
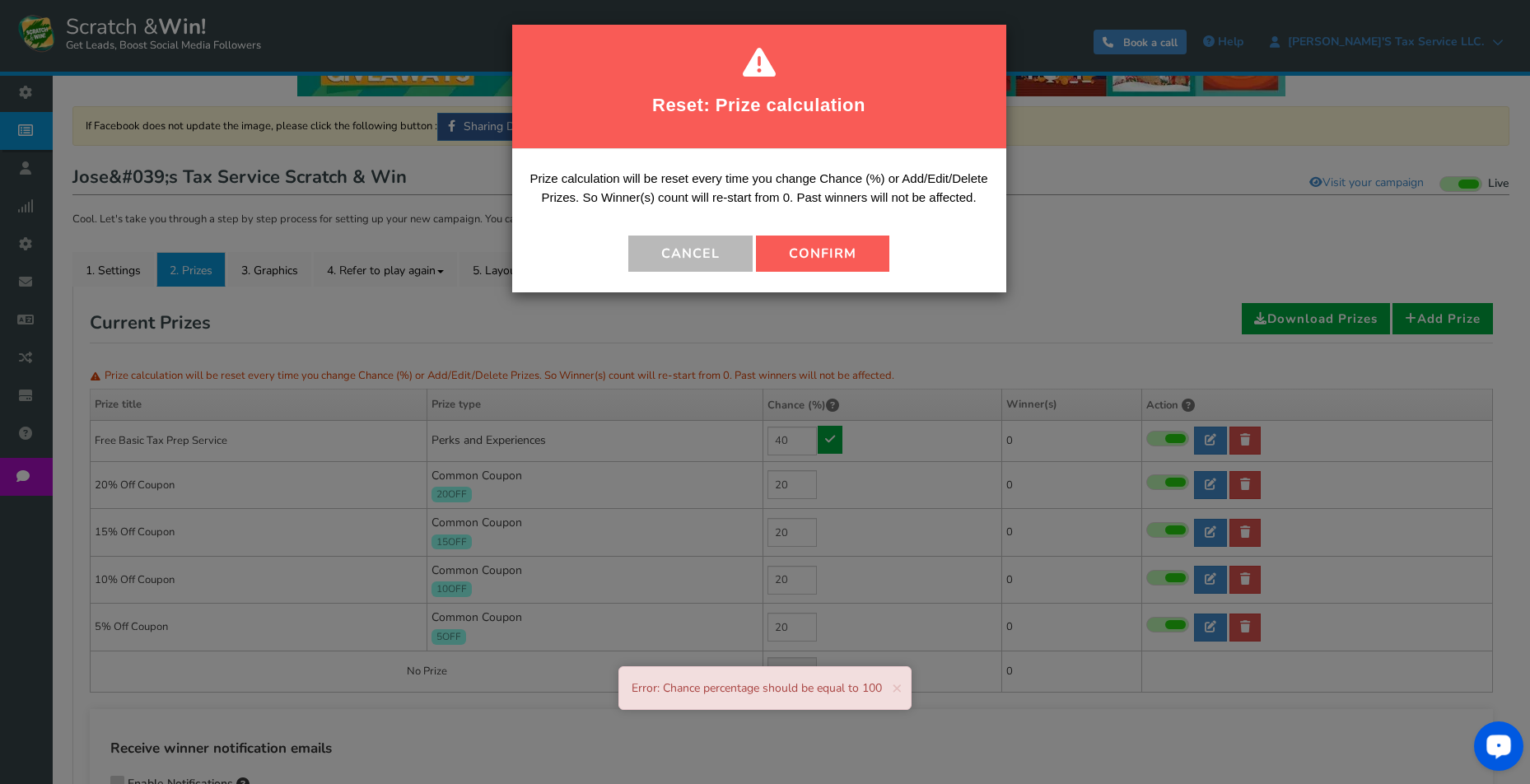
click at [834, 259] on button "Confirm" at bounding box center [822, 254] width 133 height 36
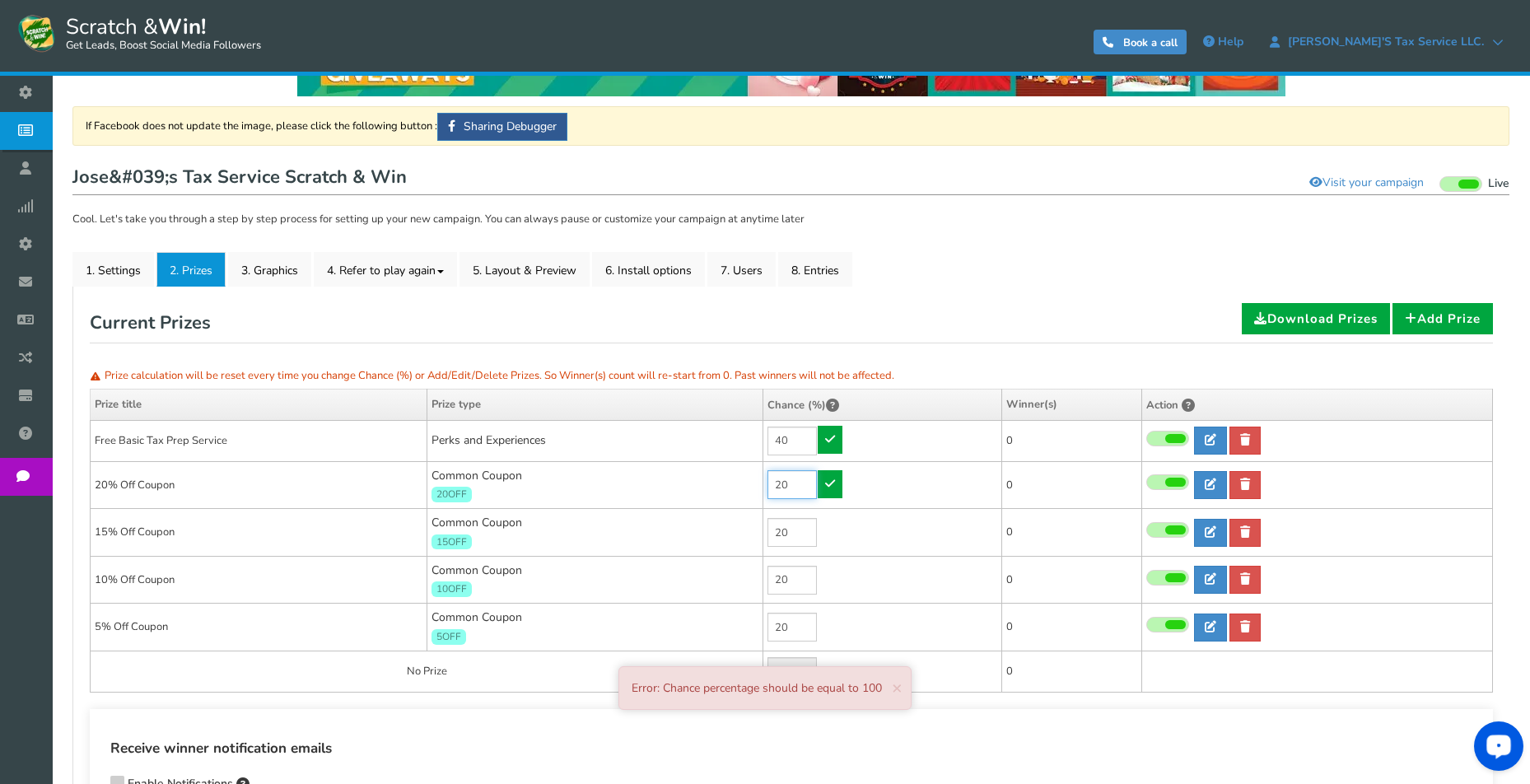
click at [798, 485] on input "20" at bounding box center [792, 484] width 49 height 29
click at [806, 483] on input "20" at bounding box center [792, 484] width 49 height 29
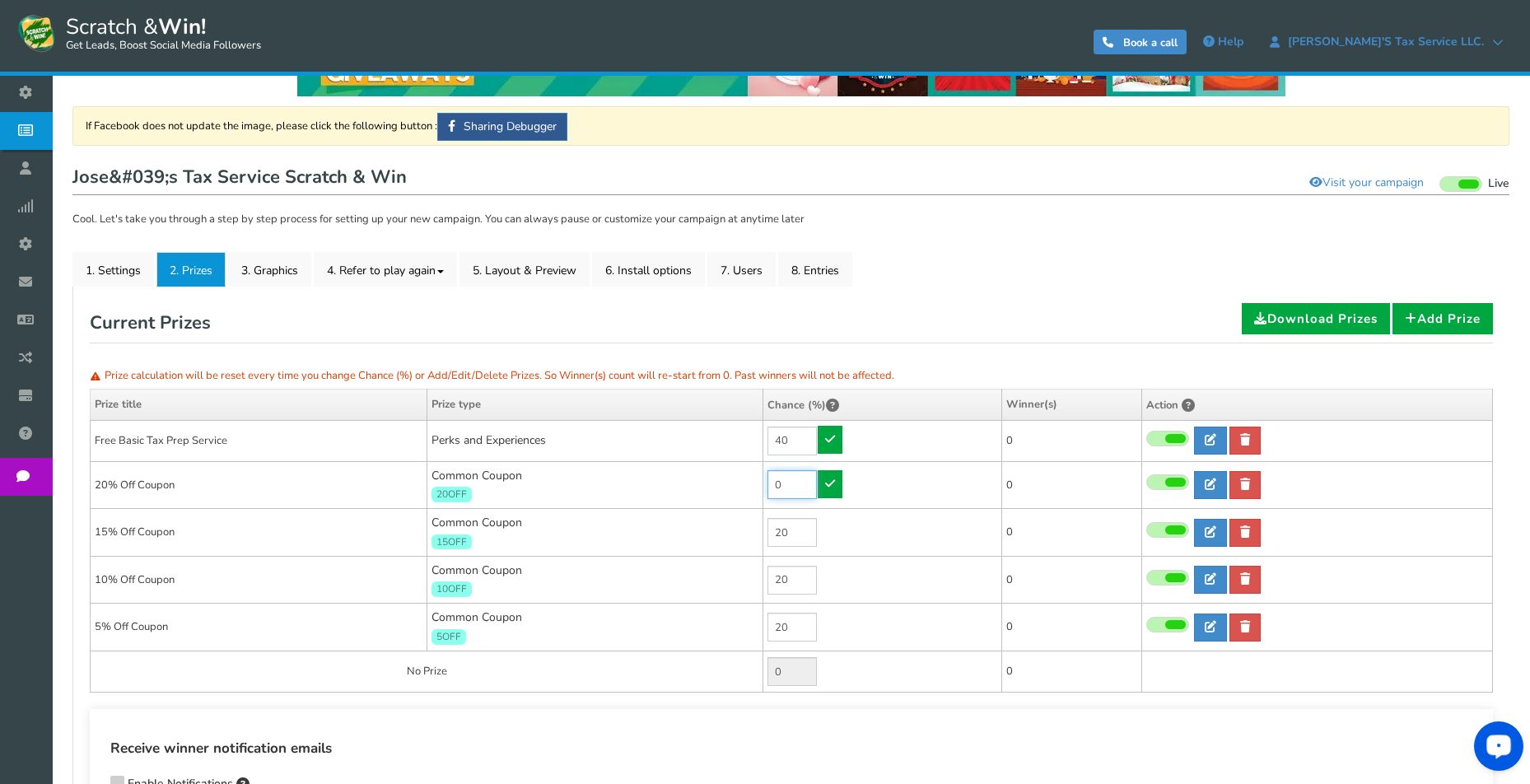
type input "0"
click at [827, 481] on icon at bounding box center [830, 484] width 10 height 12
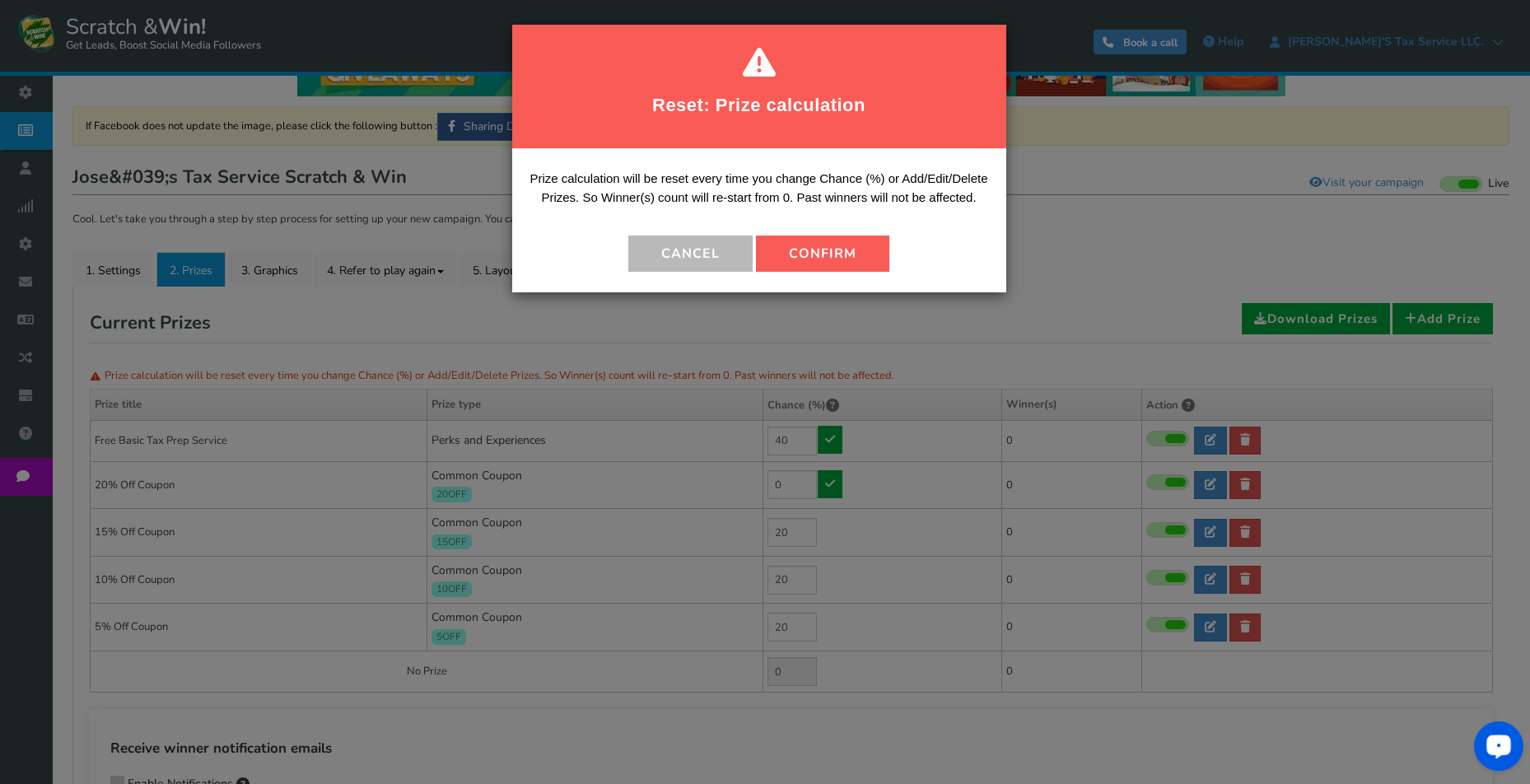
click at [837, 258] on button "Confirm" at bounding box center [822, 254] width 133 height 36
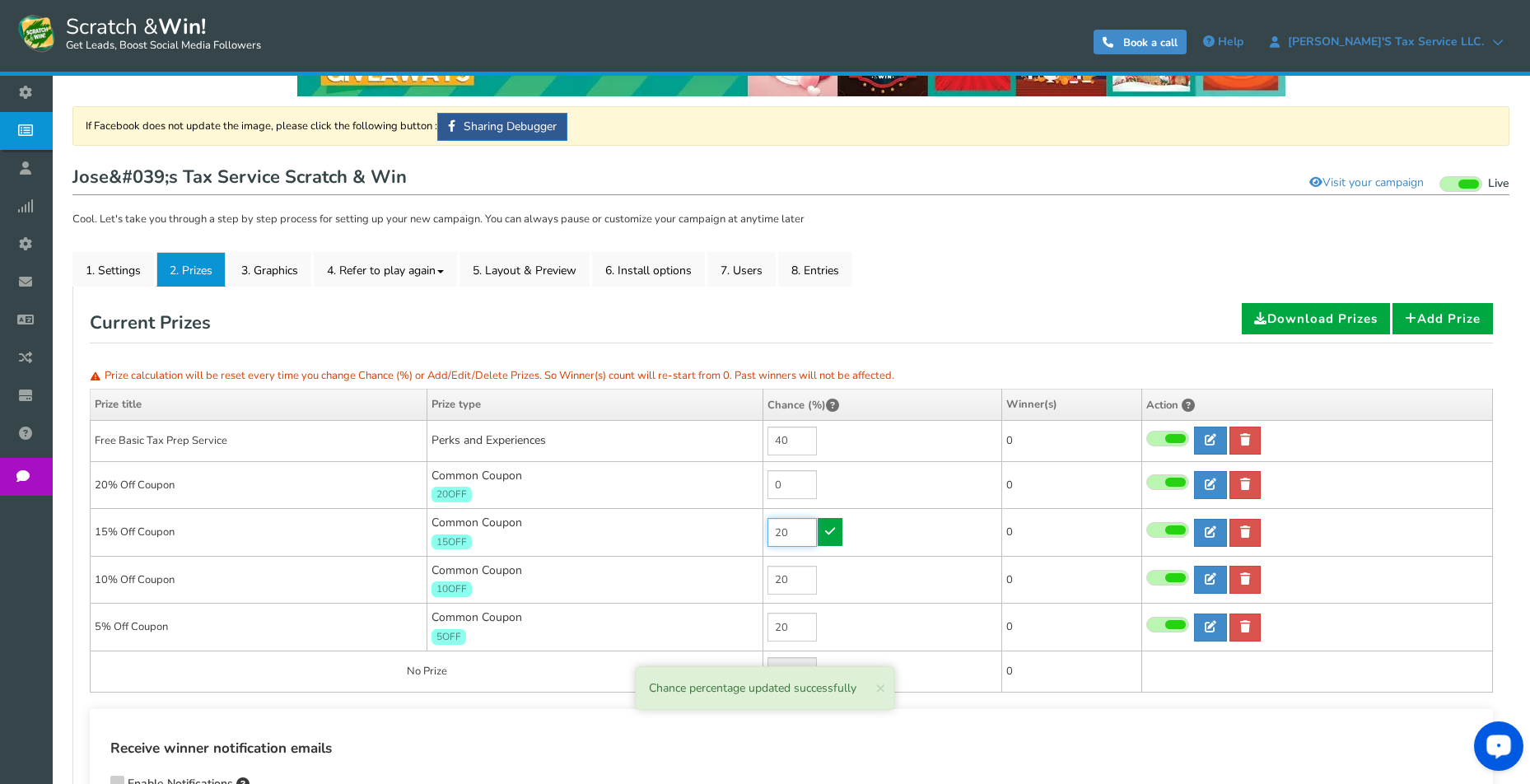
click at [797, 530] on input "20" at bounding box center [792, 532] width 49 height 29
type input "0"
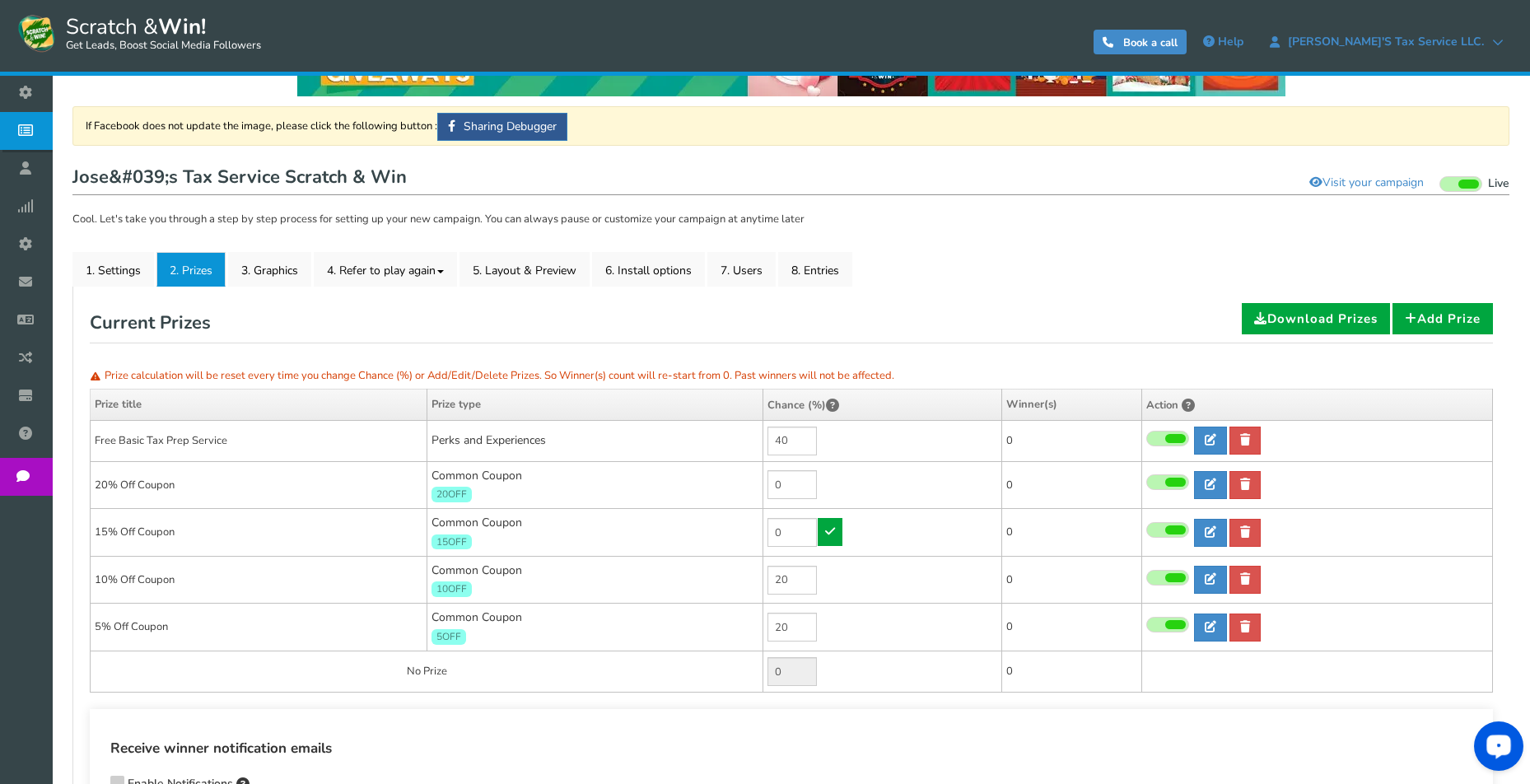
click at [828, 535] on link at bounding box center [830, 532] width 25 height 28
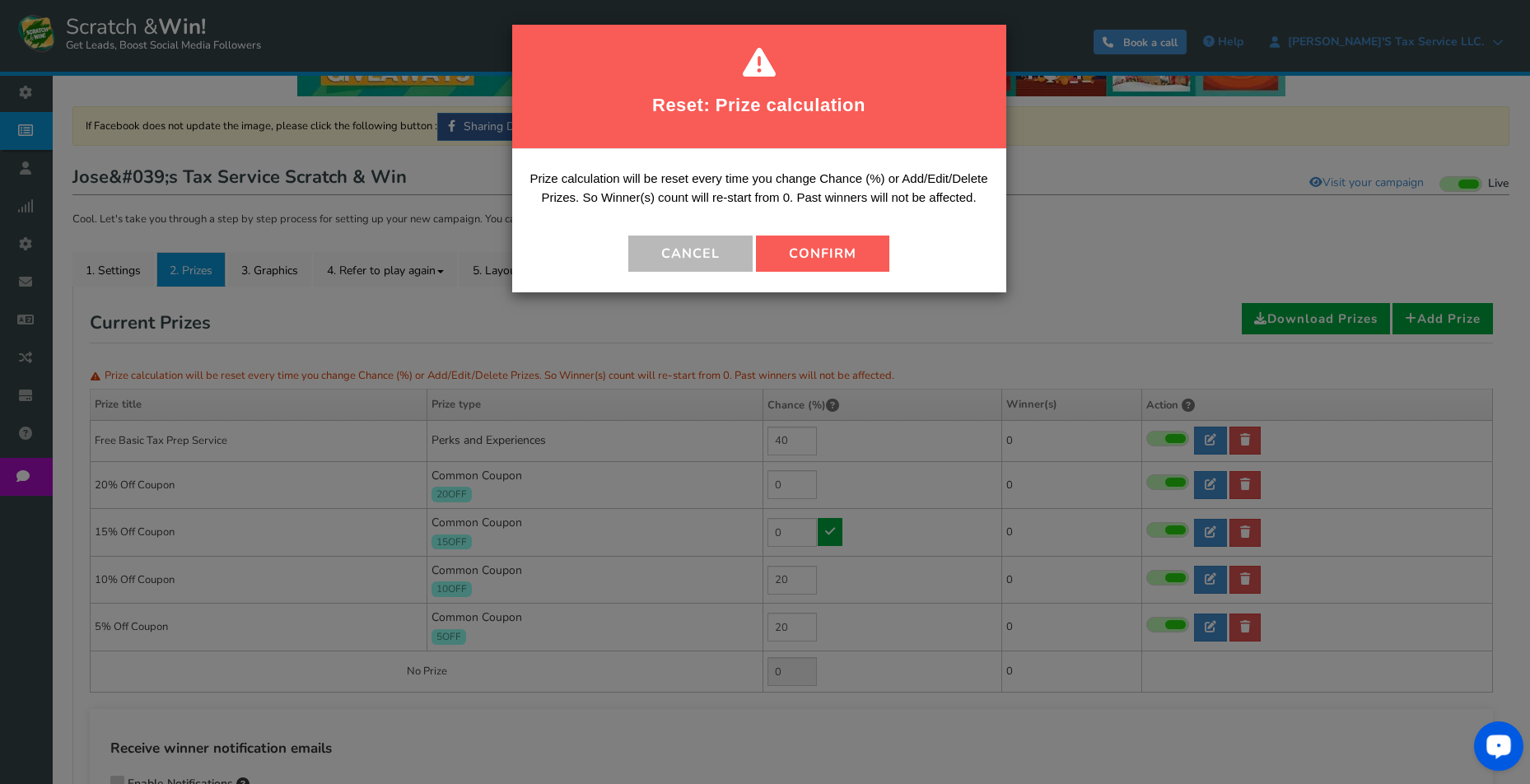
click at [811, 253] on button "Confirm" at bounding box center [822, 254] width 133 height 36
type input "20"
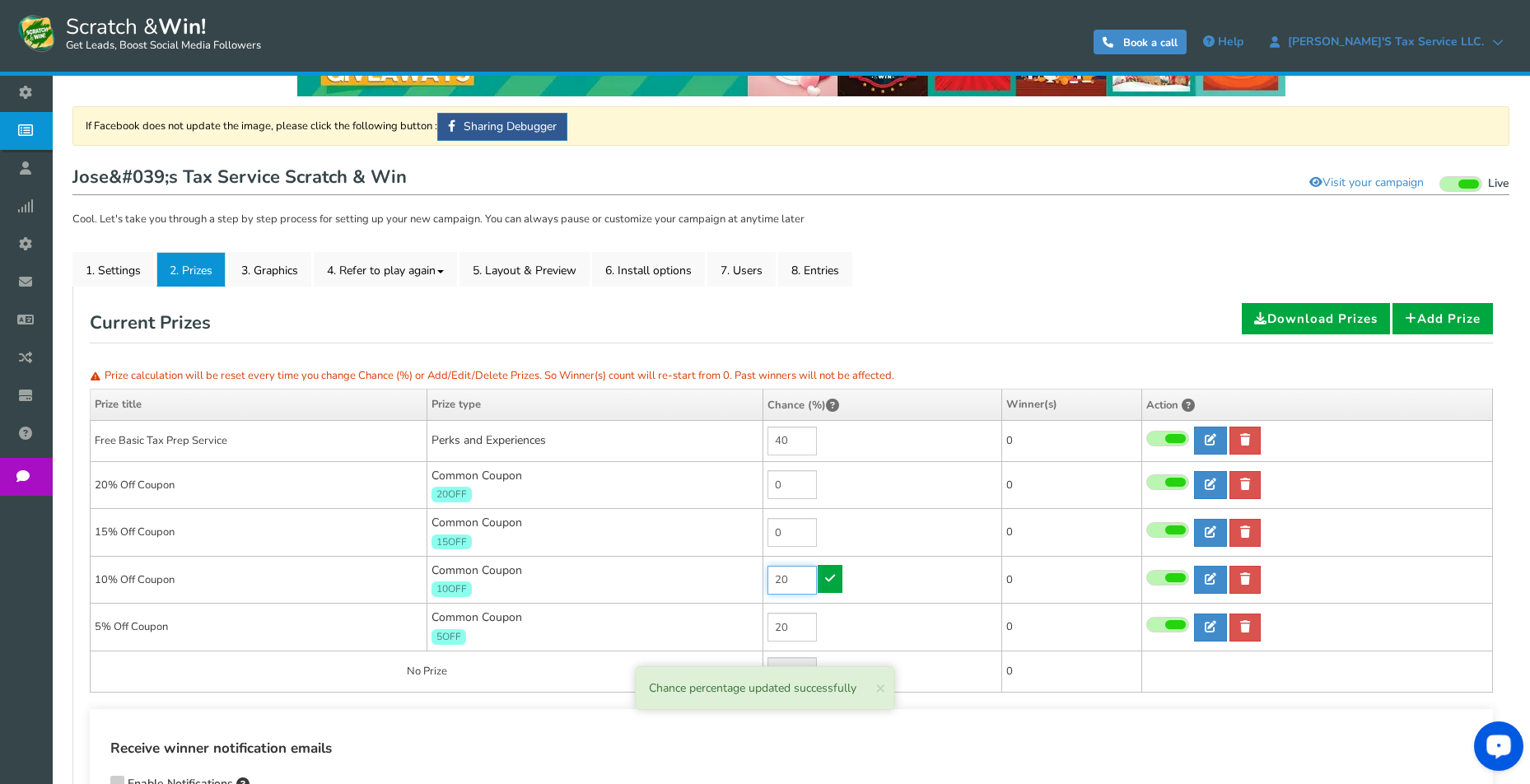
click at [795, 580] on input "20" at bounding box center [792, 580] width 49 height 29
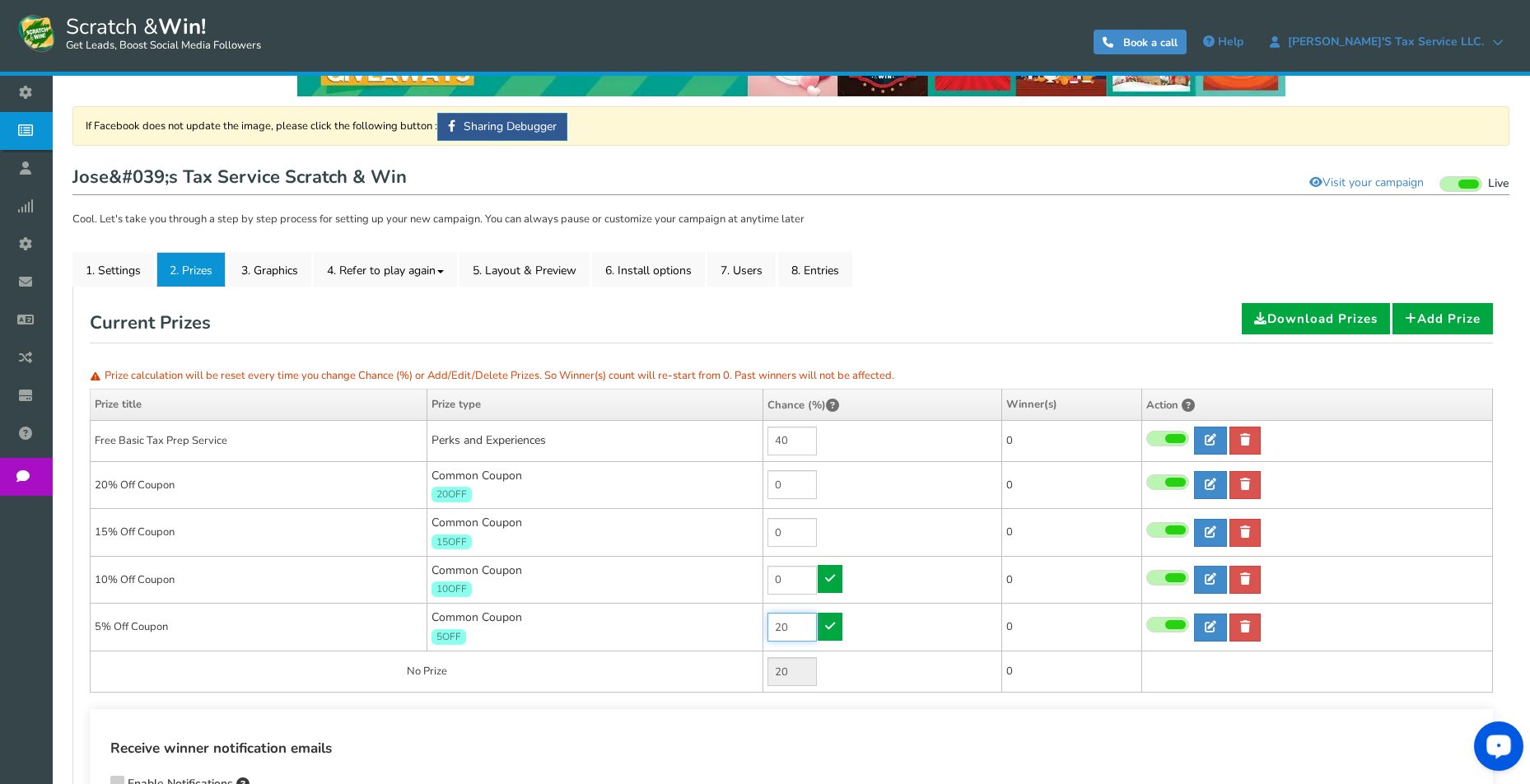
type input "20"
click at [804, 627] on input "20" at bounding box center [792, 627] width 49 height 29
type input "0"
click at [833, 620] on icon at bounding box center [830, 626] width 10 height 12
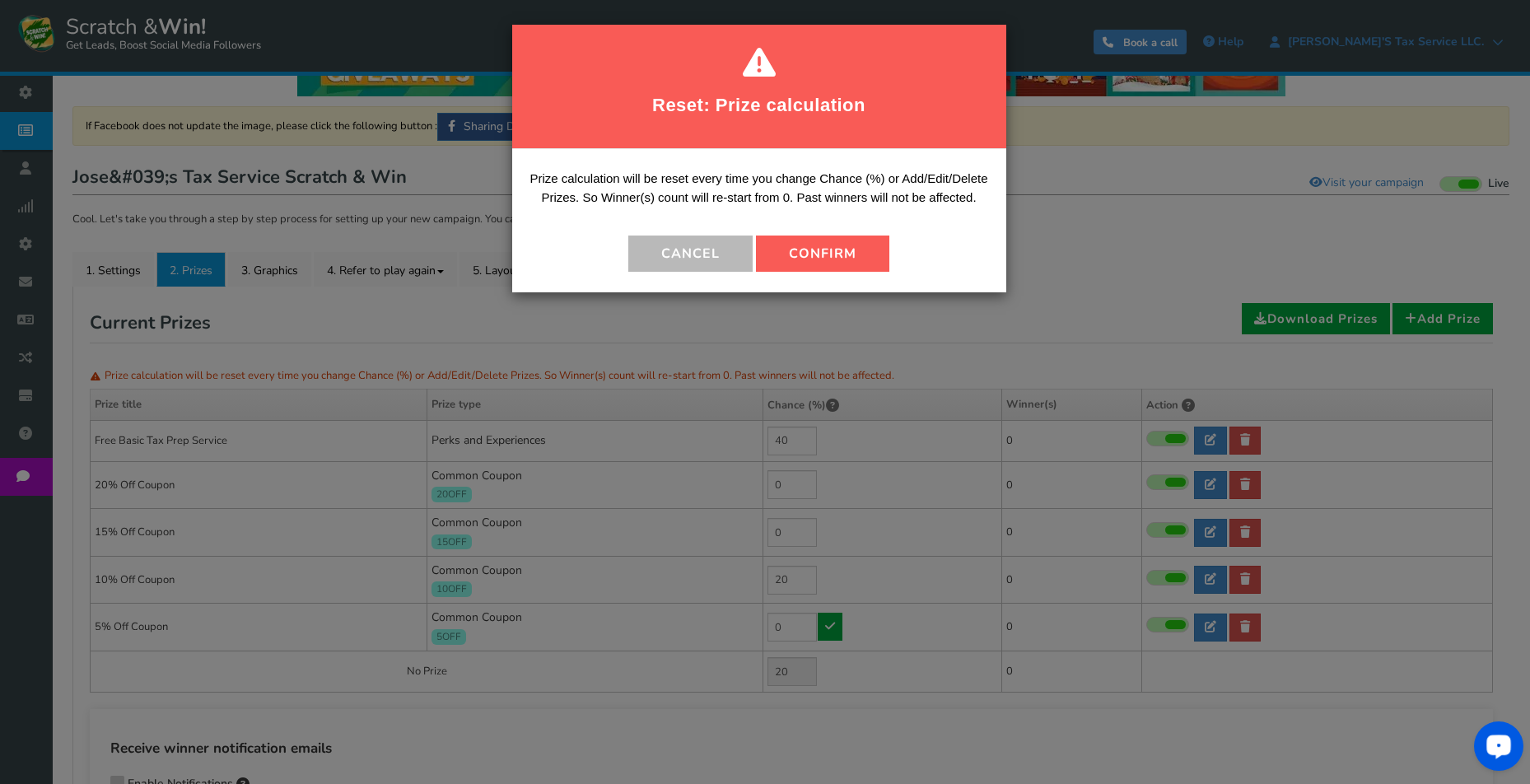
click at [855, 251] on button "Confirm" at bounding box center [822, 254] width 133 height 36
type input "40"
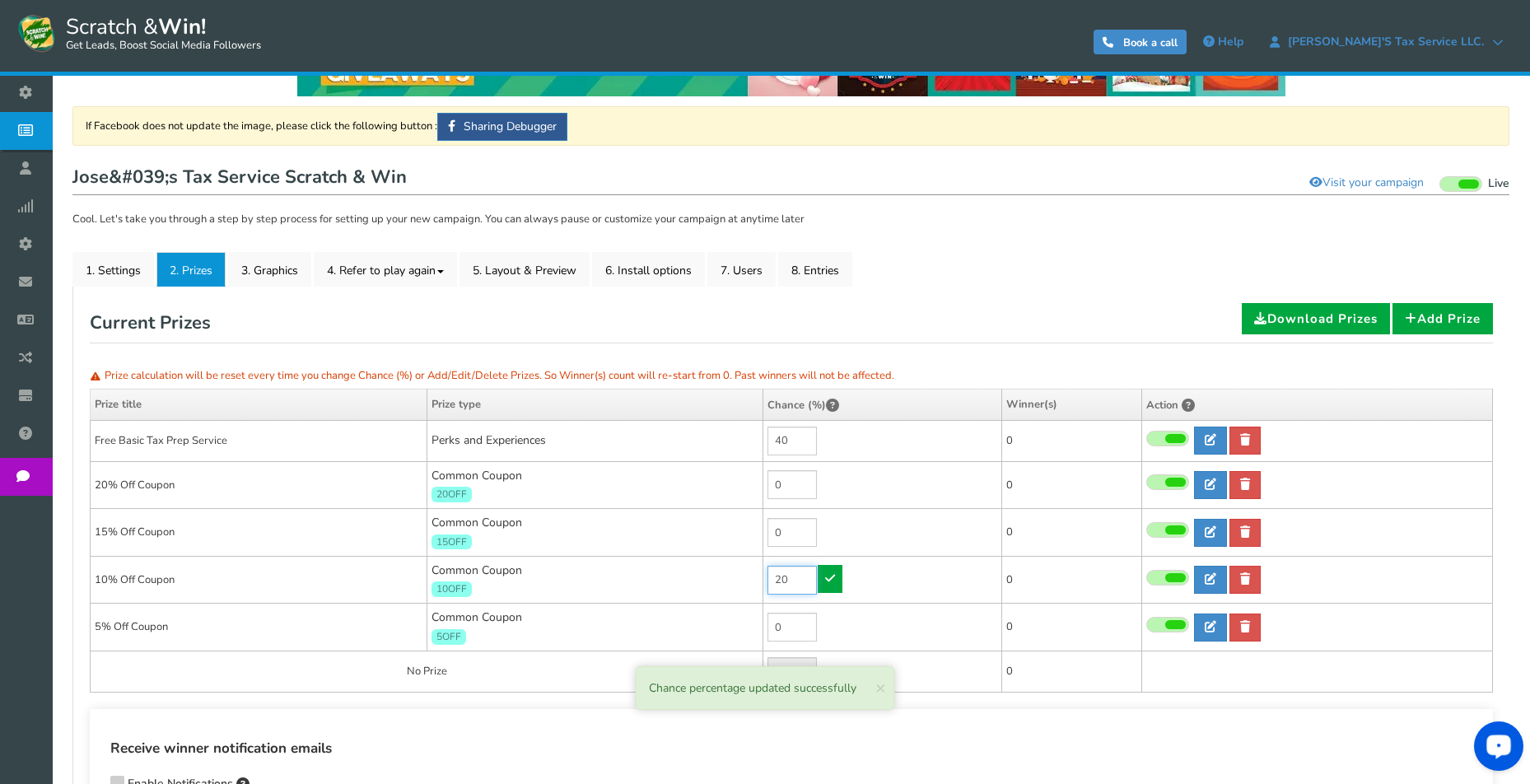
click at [798, 576] on input "20" at bounding box center [792, 580] width 49 height 29
type input "0"
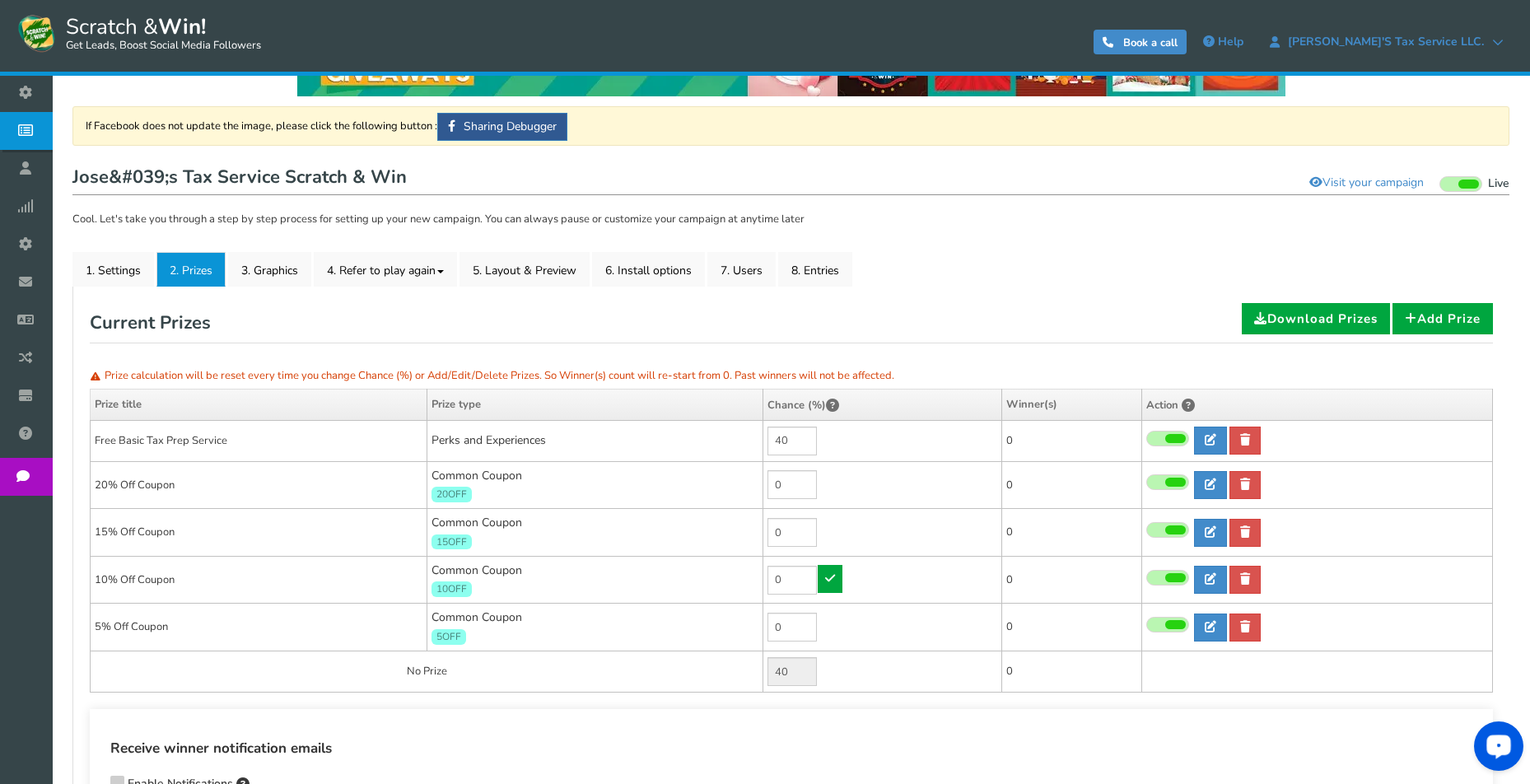
click at [825, 577] on icon at bounding box center [830, 578] width 10 height 12
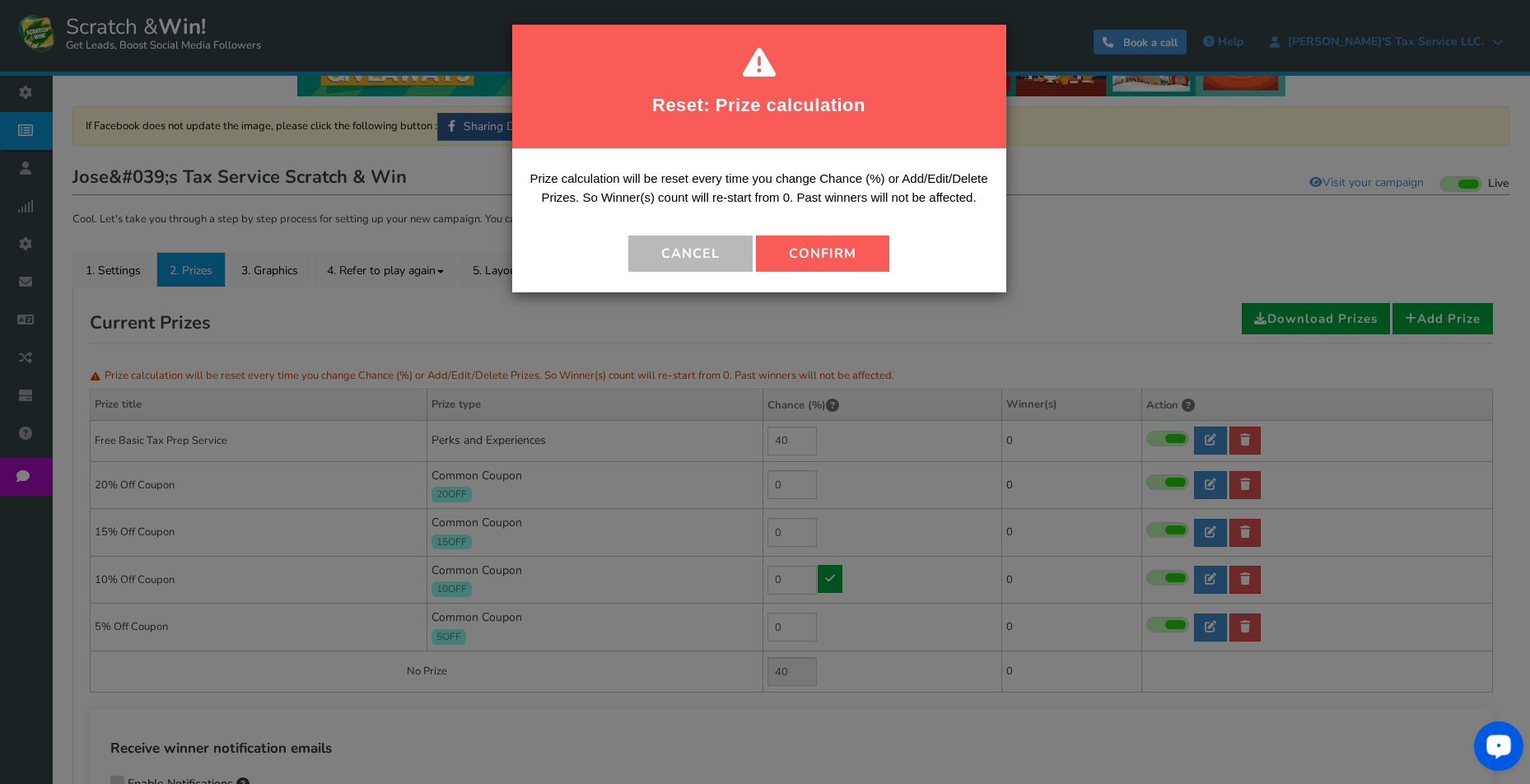
click at [842, 242] on button "Confirm" at bounding box center [822, 254] width 133 height 36
type input "60"
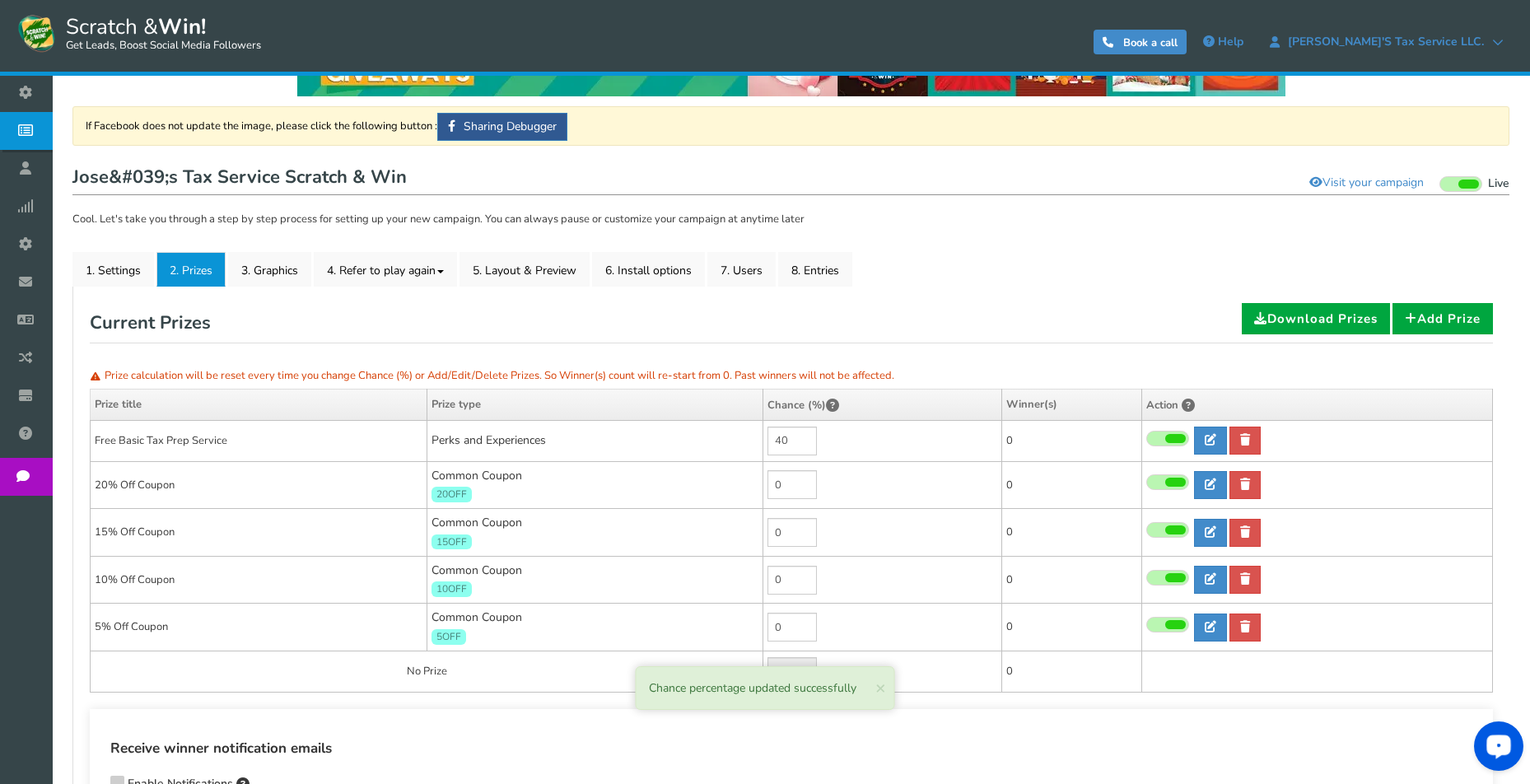
click at [727, 736] on div "Receive winner notification emails Enable Notifications Enter comma-separated e…" at bounding box center [792, 772] width 1404 height 126
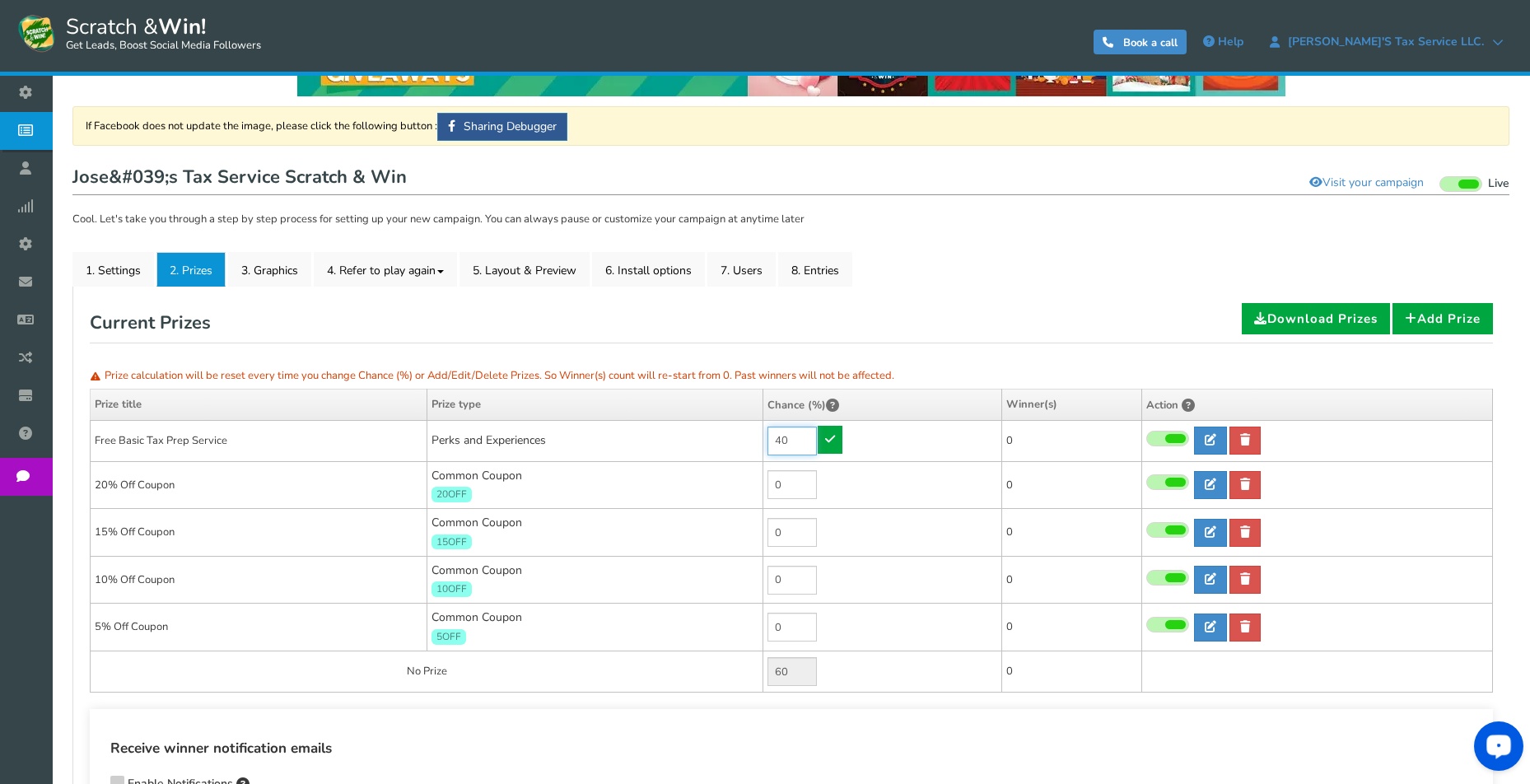
click at [797, 439] on input "40" at bounding box center [792, 441] width 49 height 29
type input "30"
click at [830, 434] on icon at bounding box center [830, 439] width 10 height 12
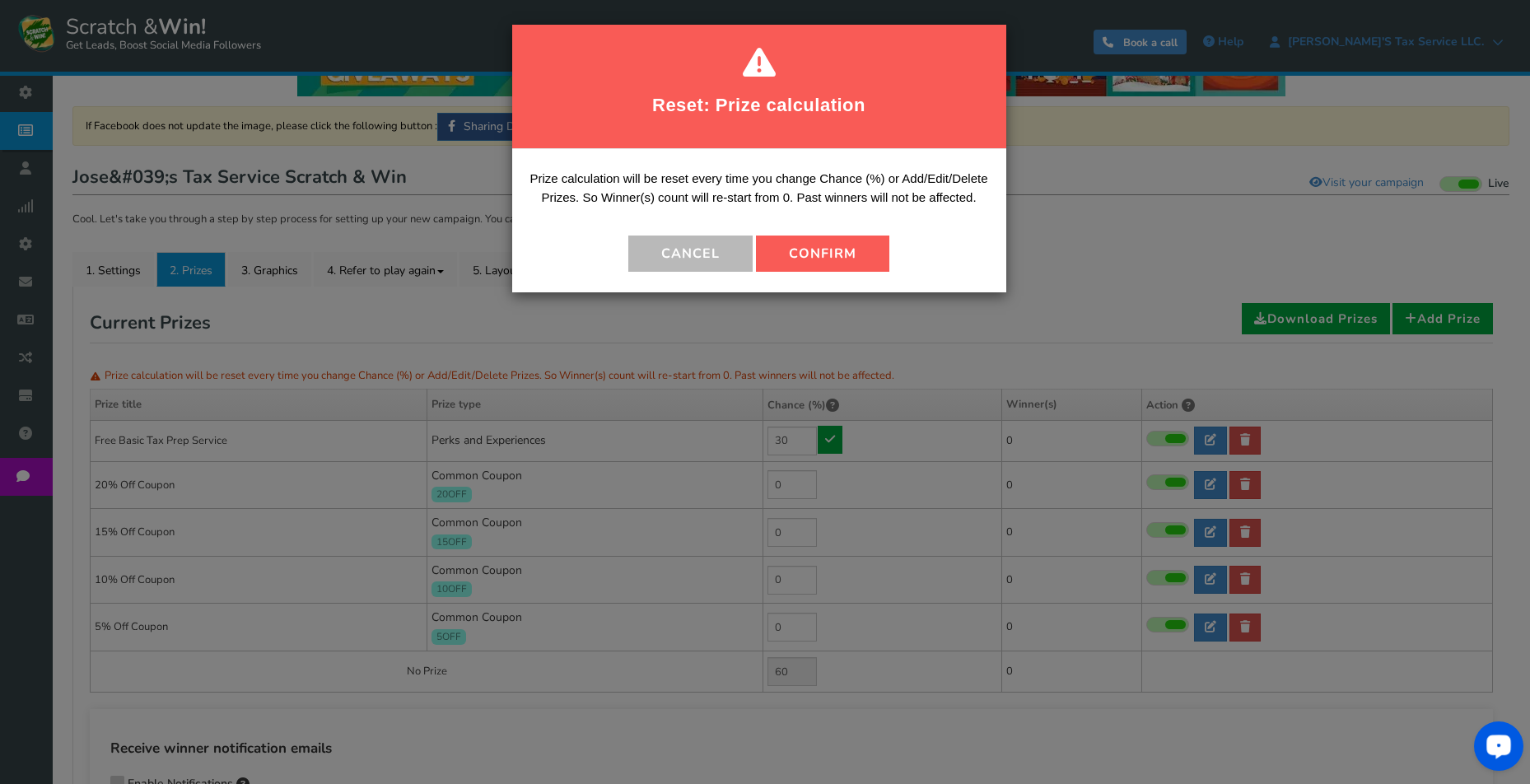
click at [811, 245] on button "Confirm" at bounding box center [822, 254] width 133 height 36
type input "70"
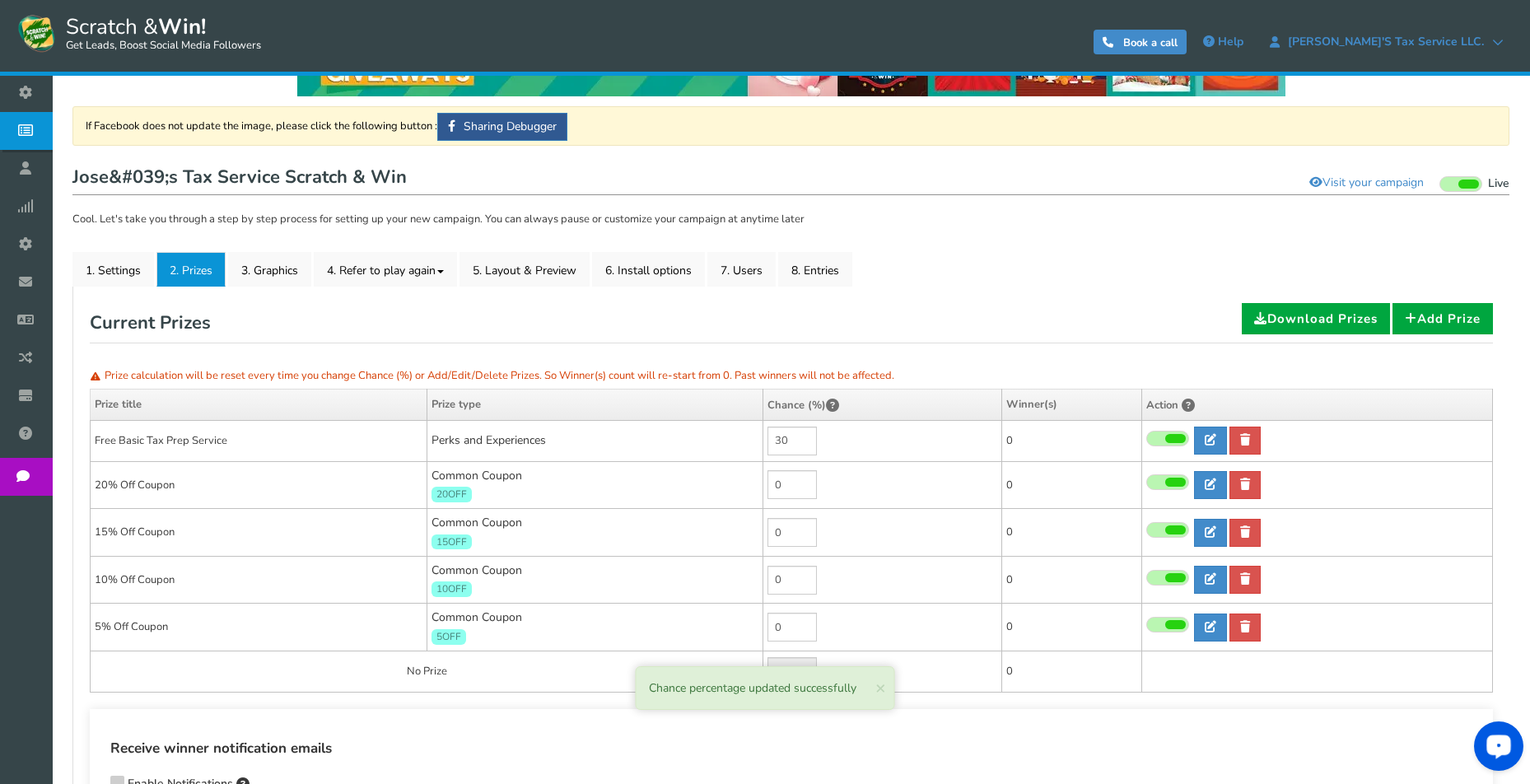
click at [887, 689] on div "Chance percentage updated successfully × Close" at bounding box center [765, 688] width 259 height 44
click at [879, 687] on span "×" at bounding box center [881, 687] width 11 height 23
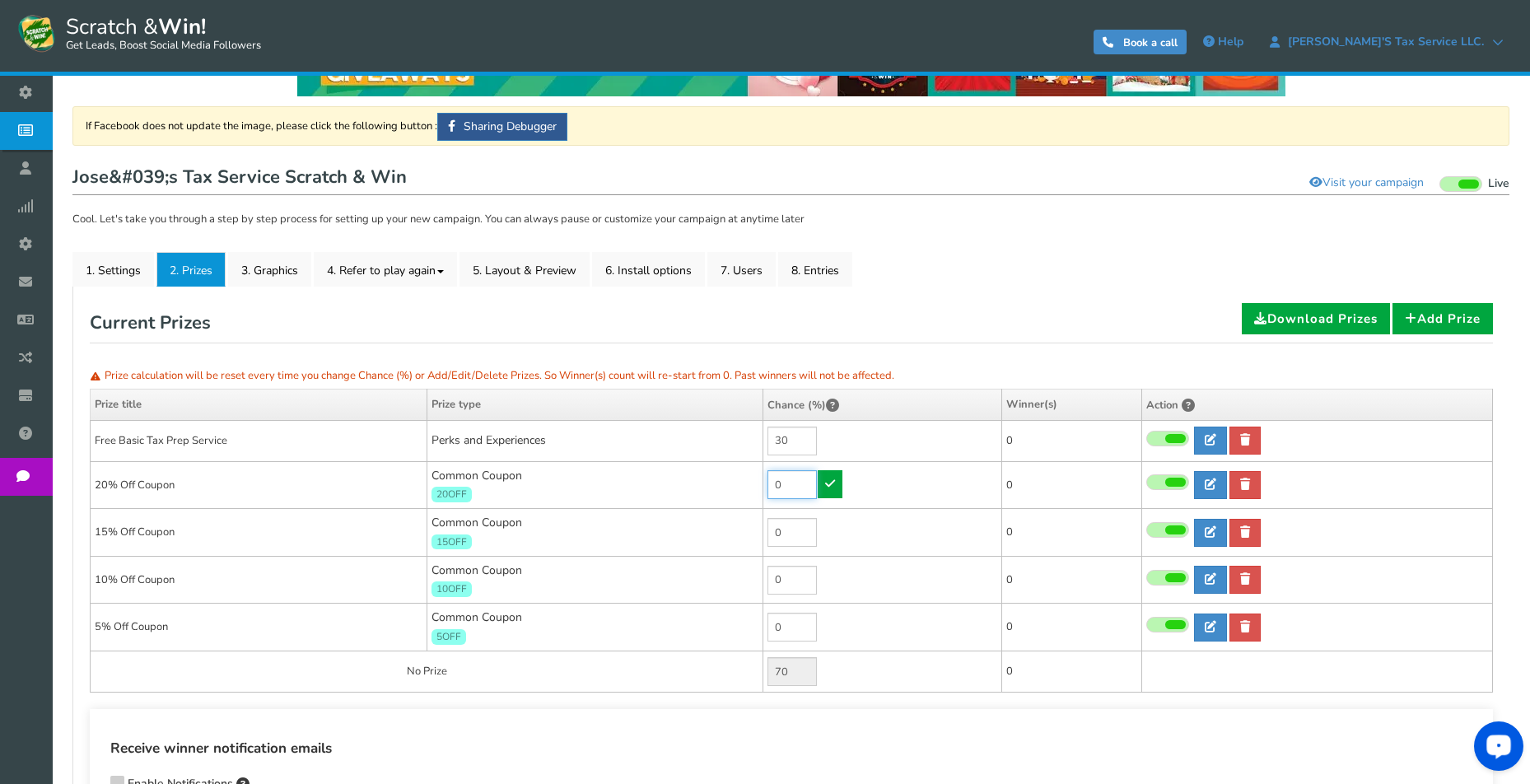
click at [797, 484] on input "0" at bounding box center [792, 484] width 49 height 29
click at [797, 482] on input "0" at bounding box center [792, 484] width 49 height 29
type input "40"
click at [829, 484] on icon at bounding box center [830, 484] width 10 height 12
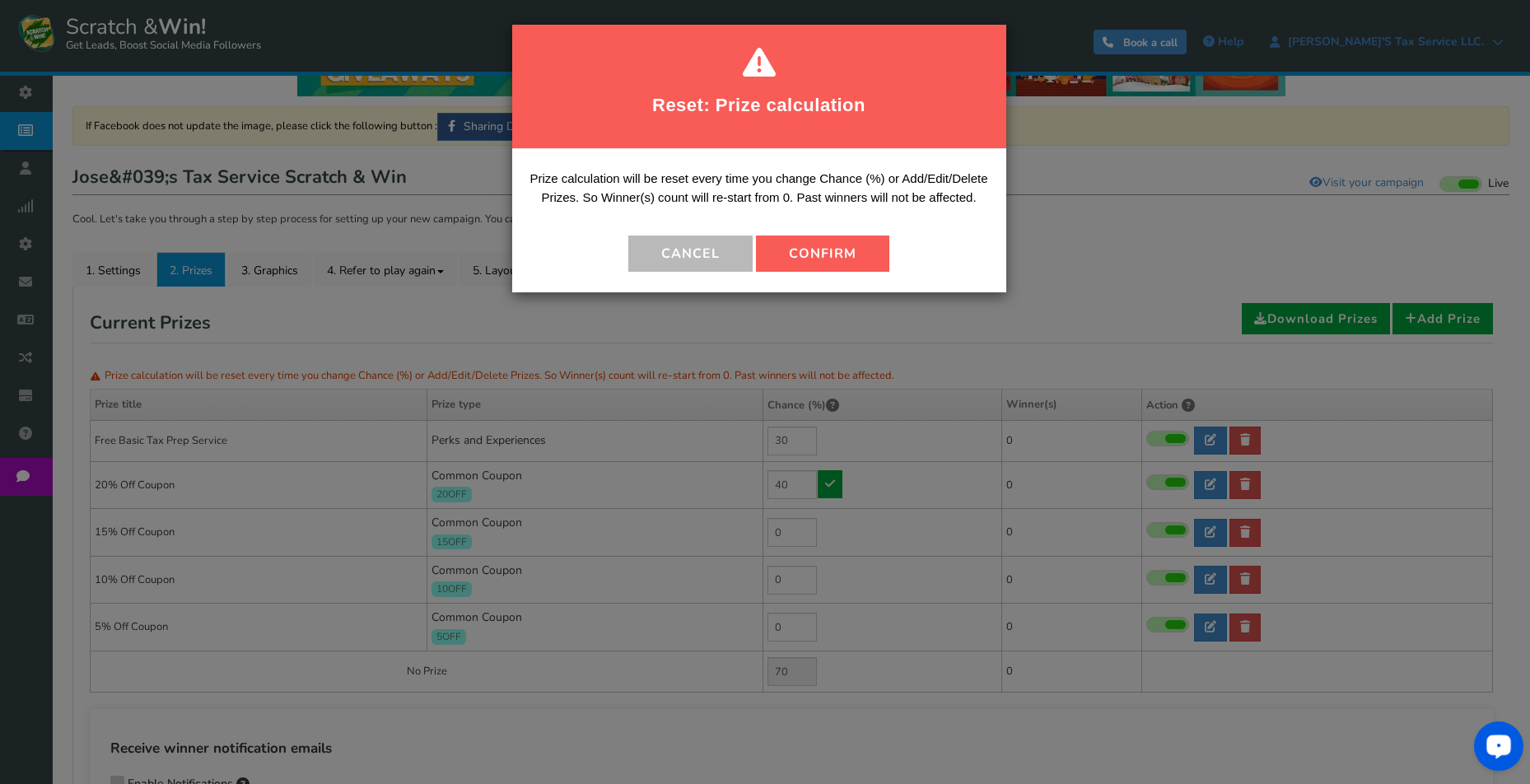
click at [844, 245] on button "Confirm" at bounding box center [822, 254] width 133 height 36
type input "30"
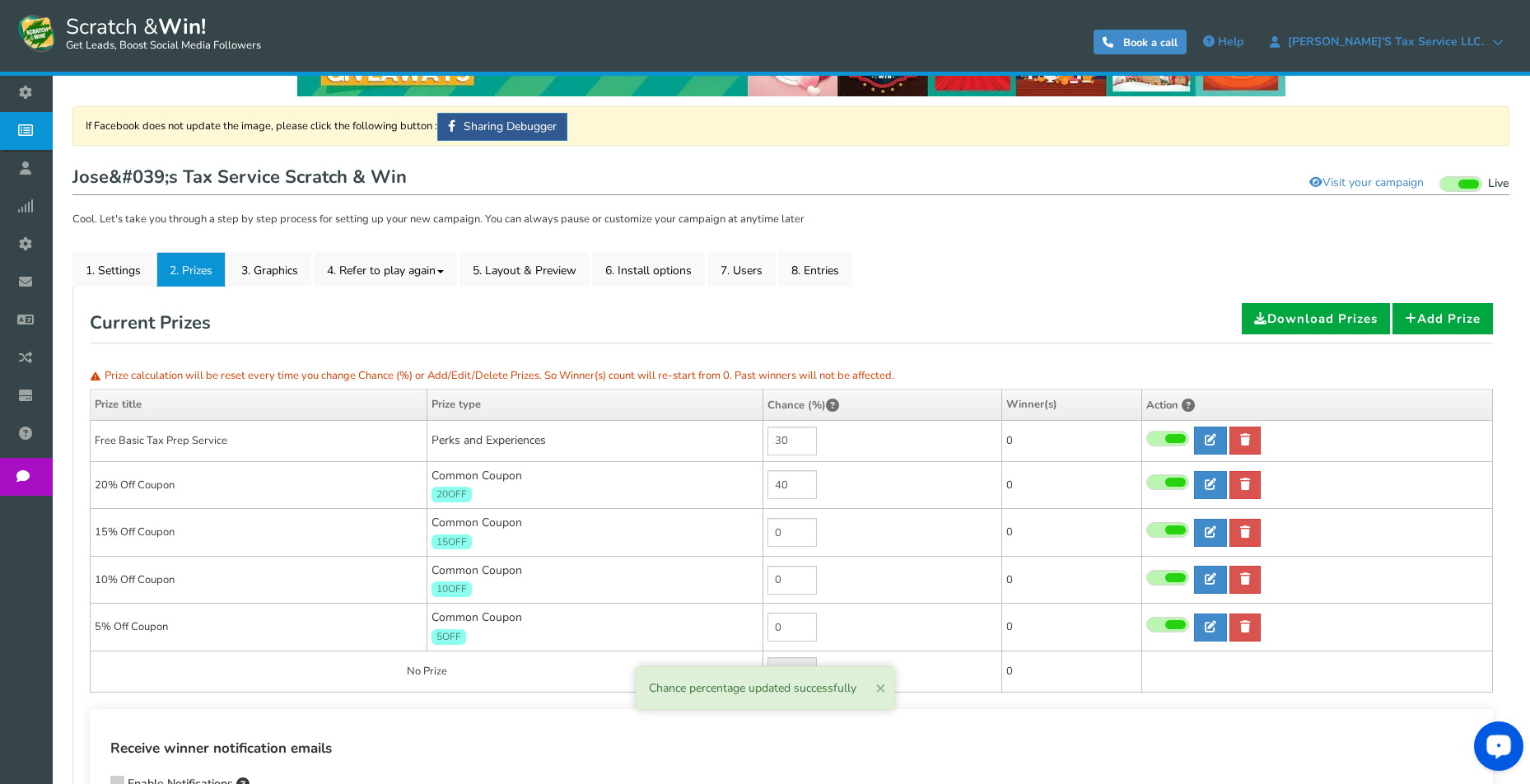
click at [877, 690] on span "×" at bounding box center [881, 687] width 11 height 23
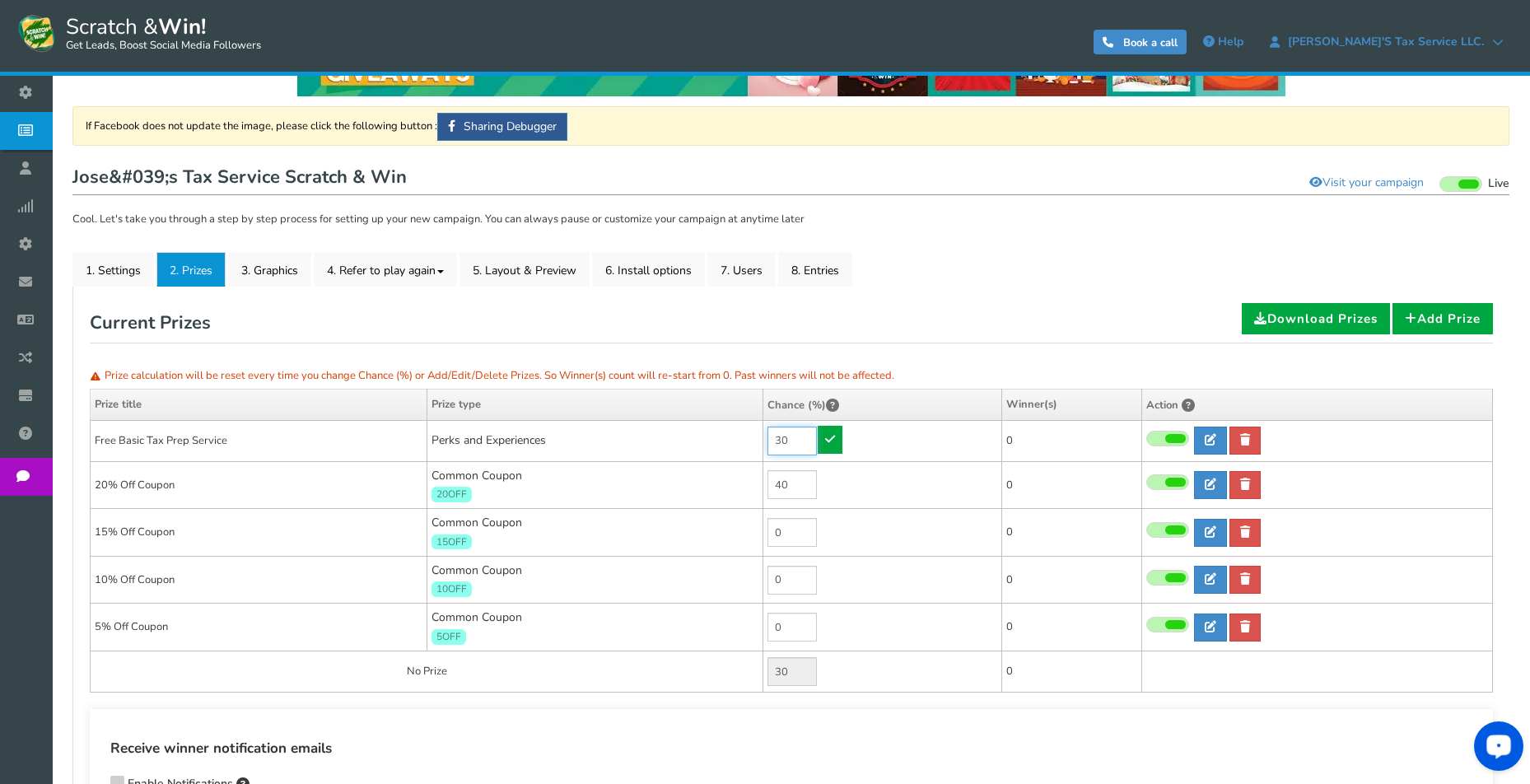
click at [799, 437] on input "30" at bounding box center [792, 441] width 49 height 29
type input "40"
click at [834, 437] on icon at bounding box center [830, 439] width 10 height 12
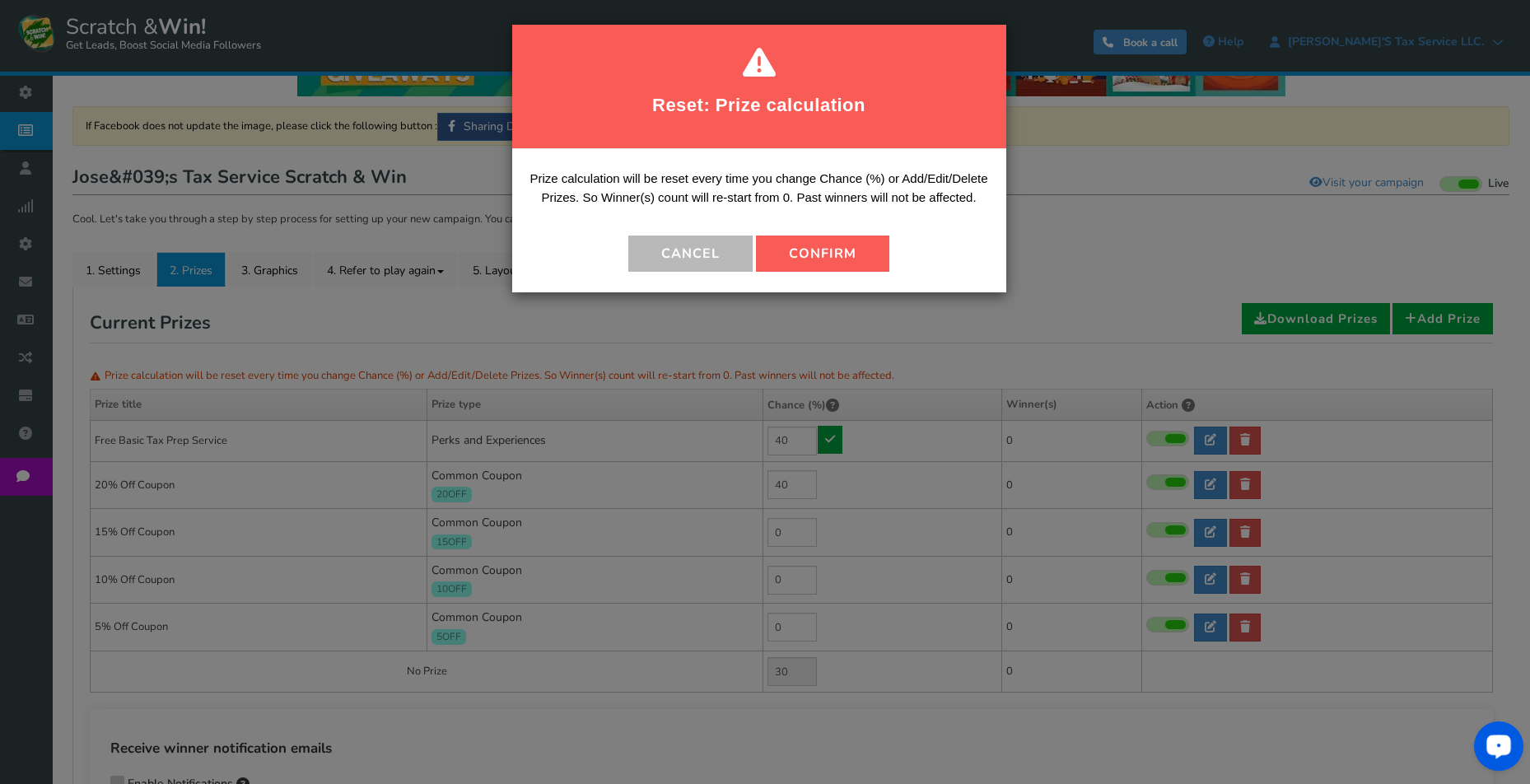
click at [843, 254] on button "Confirm" at bounding box center [822, 254] width 133 height 36
type input "20"
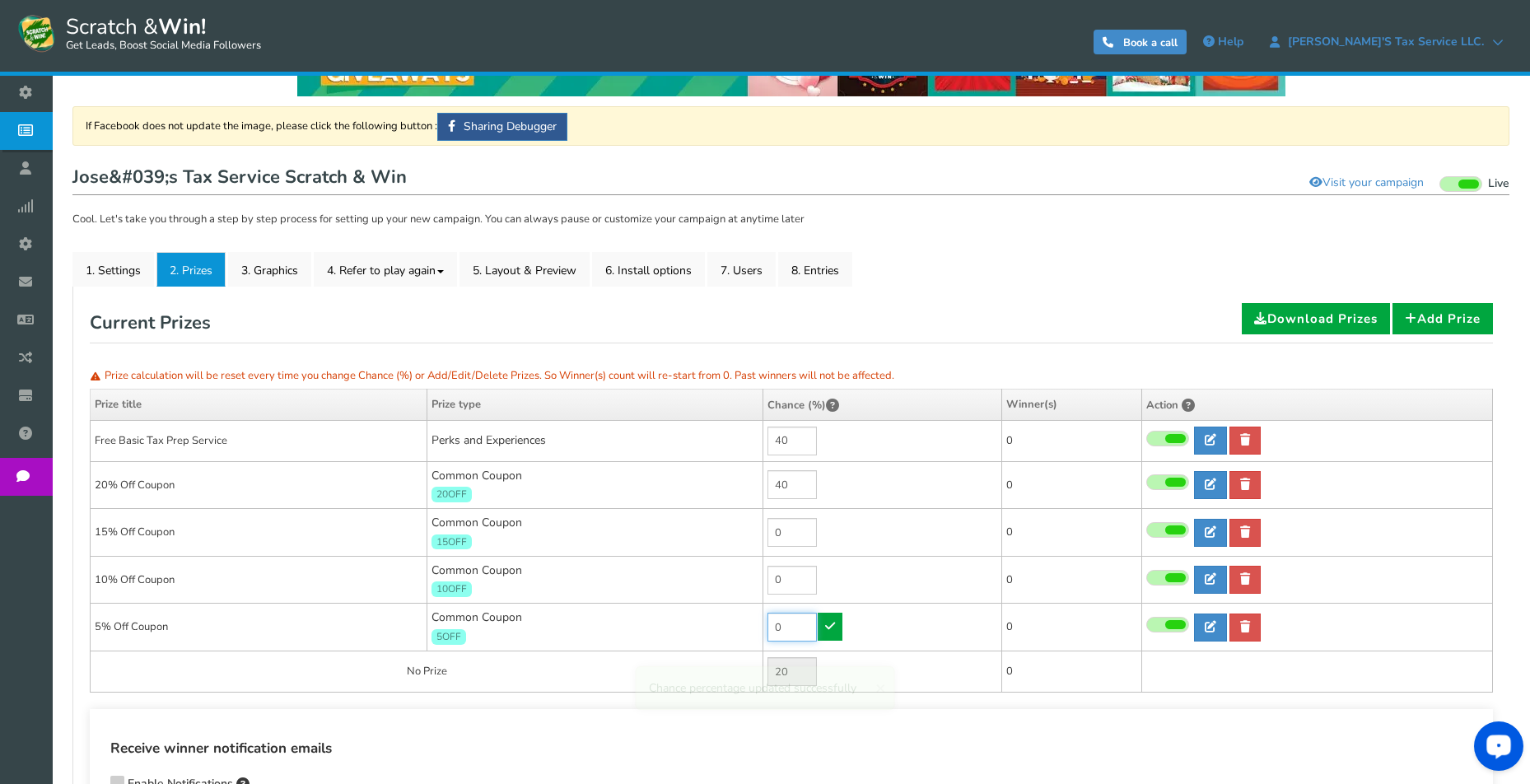
click at [797, 628] on input "0" at bounding box center [792, 627] width 49 height 29
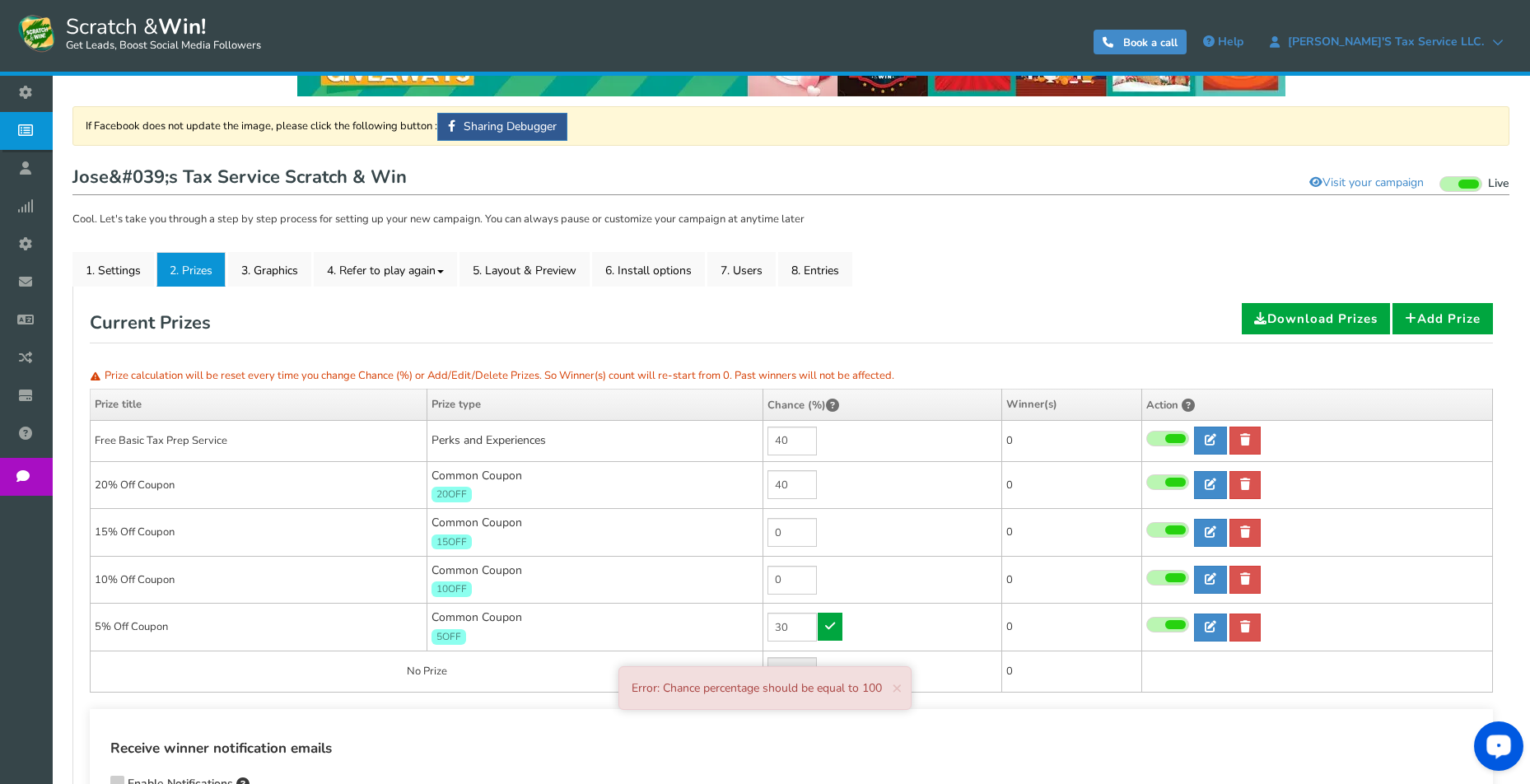
click at [829, 621] on icon at bounding box center [830, 626] width 10 height 12
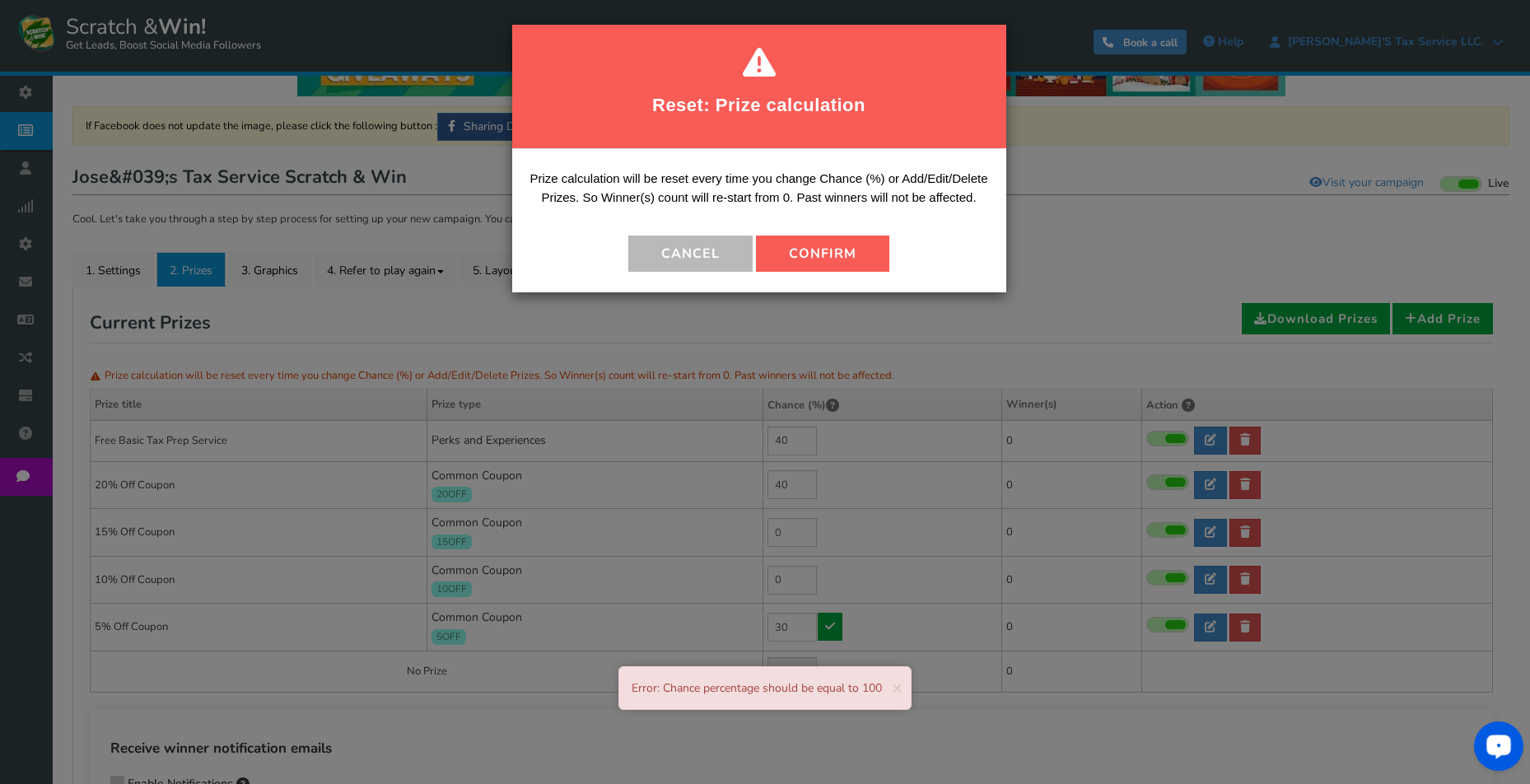
click at [858, 253] on button "Confirm" at bounding box center [822, 254] width 133 height 36
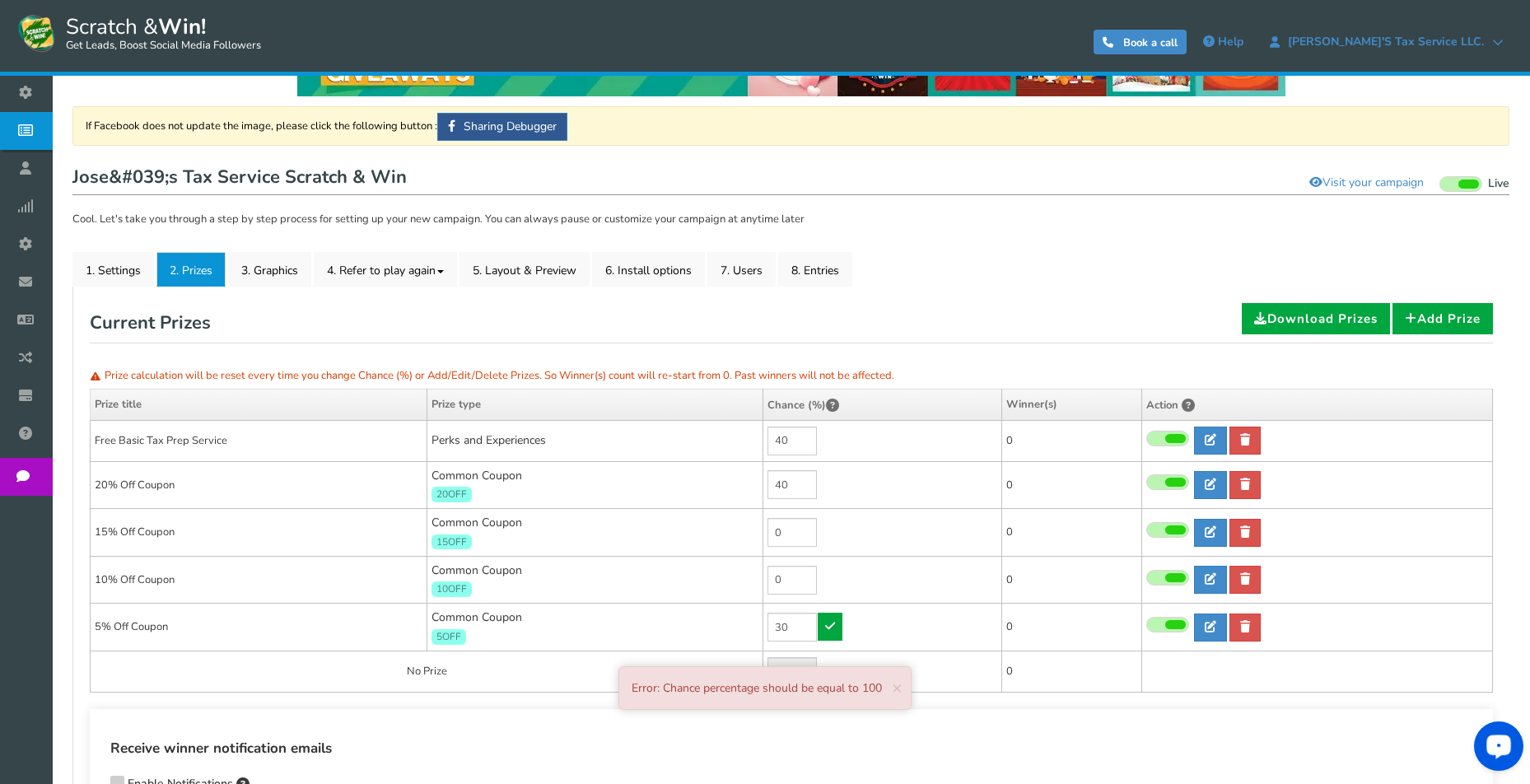
click at [891, 696] on div "Error: Chance percentage should be equal to 100 × Close" at bounding box center [765, 688] width 293 height 44
click at [901, 683] on span "×" at bounding box center [897, 687] width 11 height 23
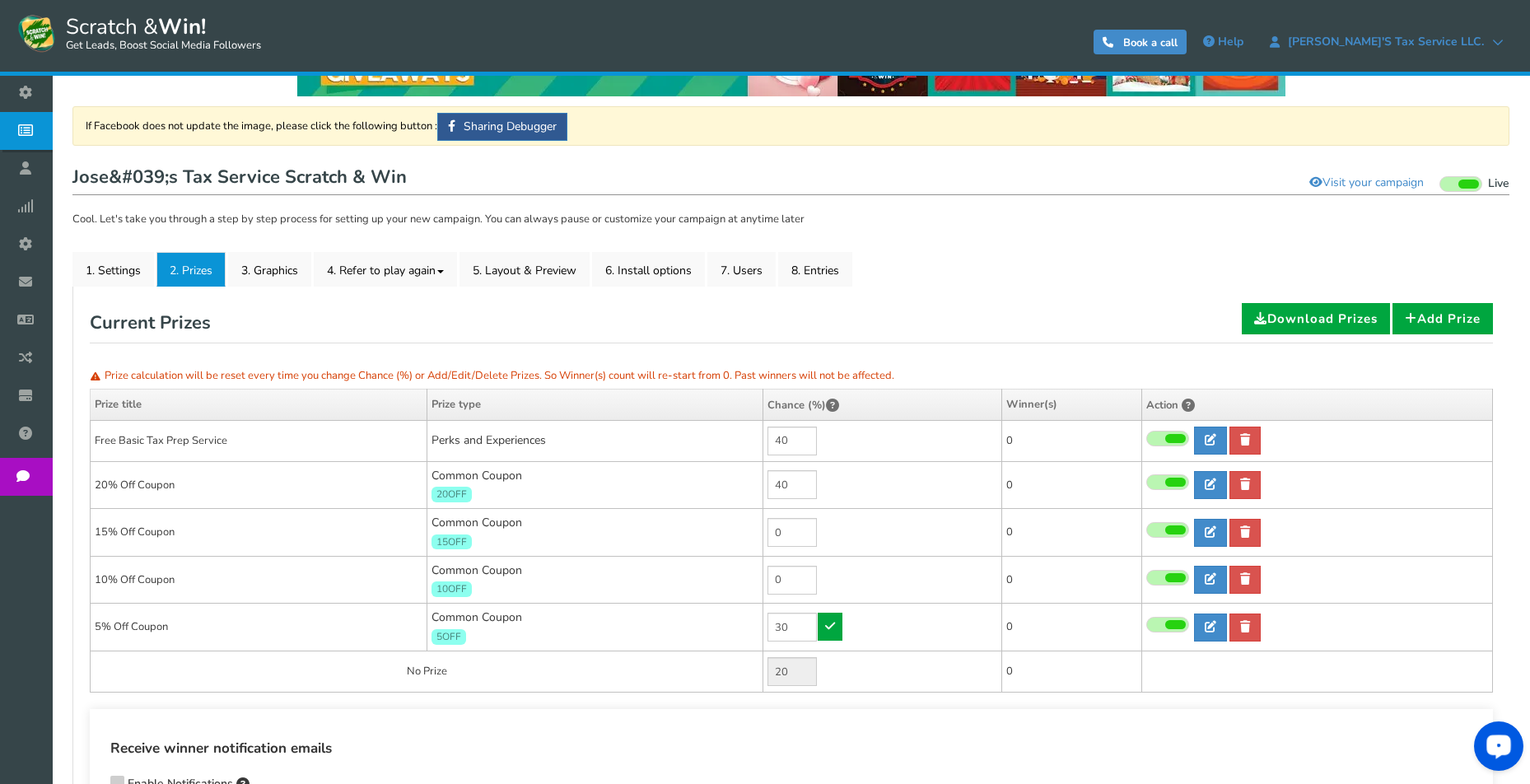
click at [831, 624] on icon at bounding box center [830, 626] width 10 height 12
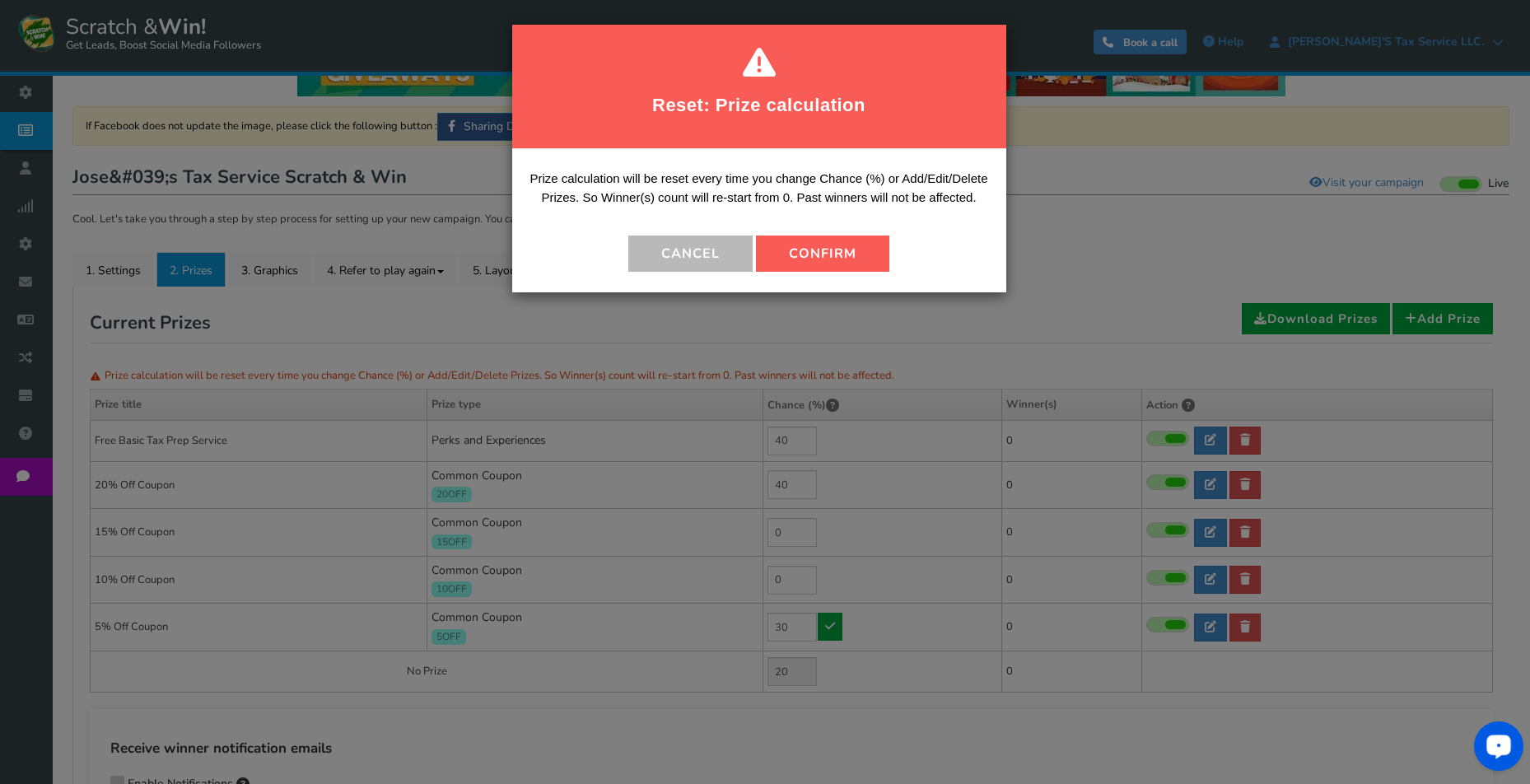
click at [830, 243] on button "Confirm" at bounding box center [822, 254] width 133 height 36
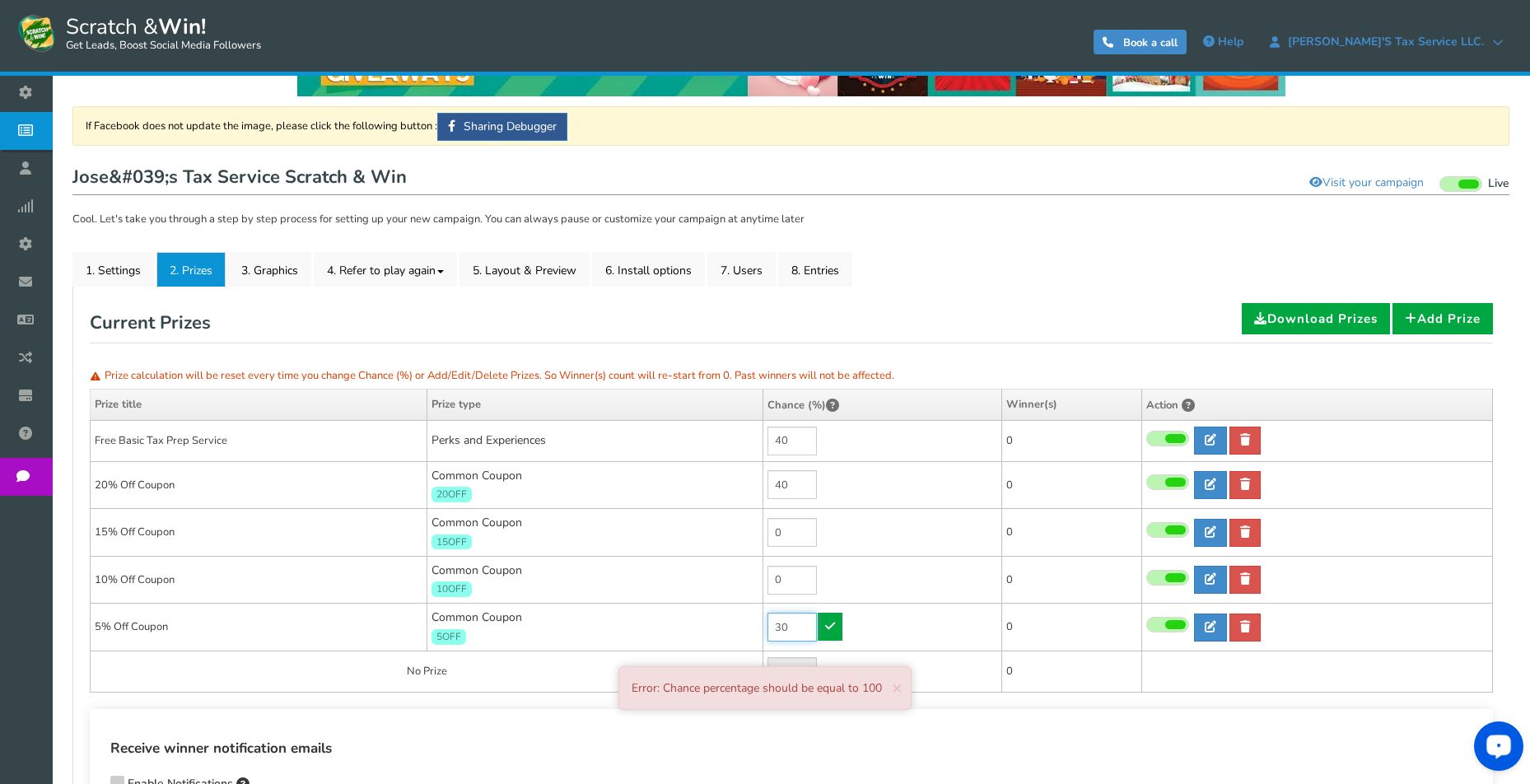
click at [791, 624] on input "30" at bounding box center [792, 627] width 49 height 29
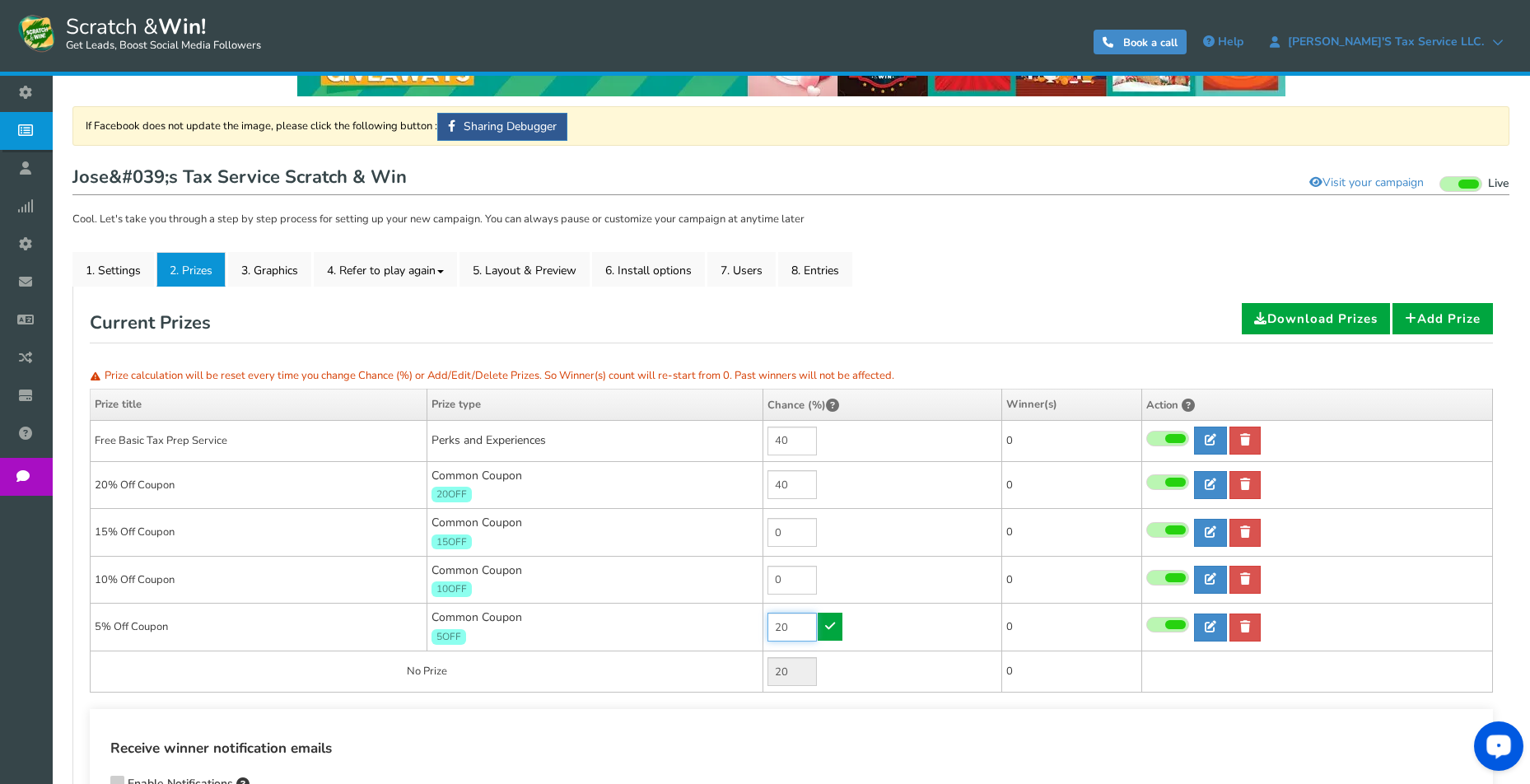
type input "20"
click at [853, 722] on div "Receive winner notification emails Enable Notifications Enter comma-separated e…" at bounding box center [792, 772] width 1404 height 126
click at [831, 628] on icon at bounding box center [830, 626] width 10 height 12
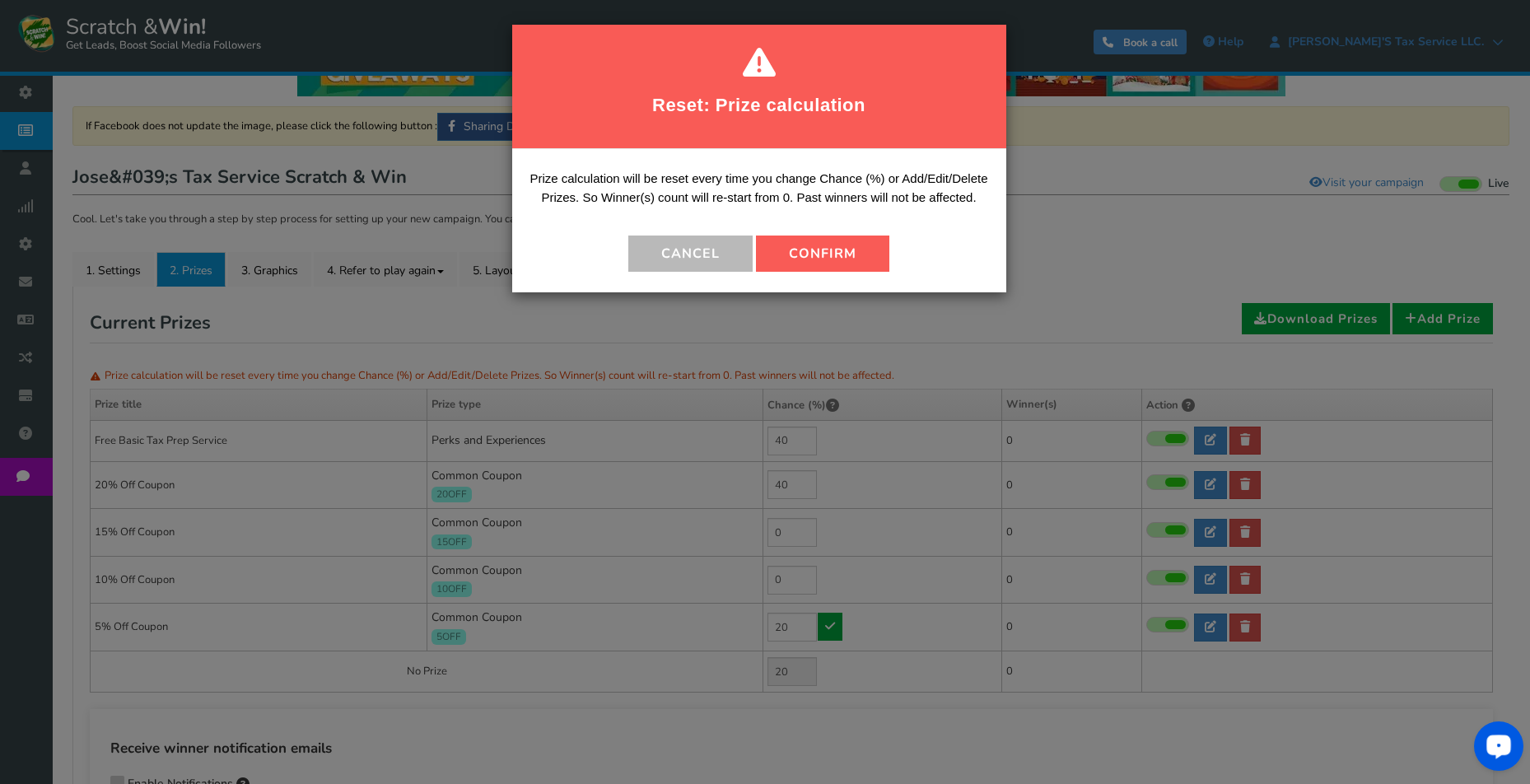
click at [845, 254] on button "Confirm" at bounding box center [822, 254] width 133 height 36
type input "0"
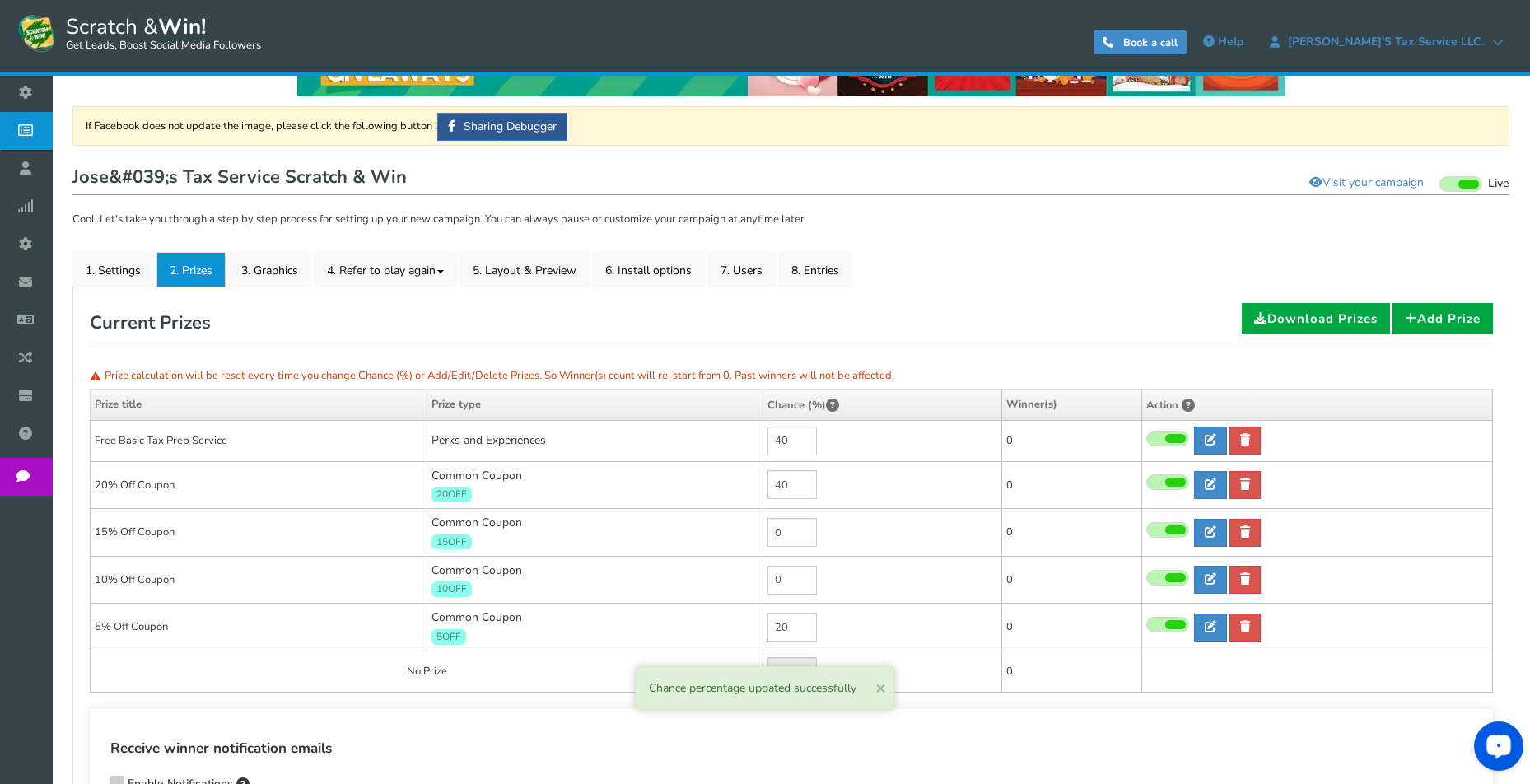
click at [878, 687] on span "×" at bounding box center [881, 687] width 11 height 23
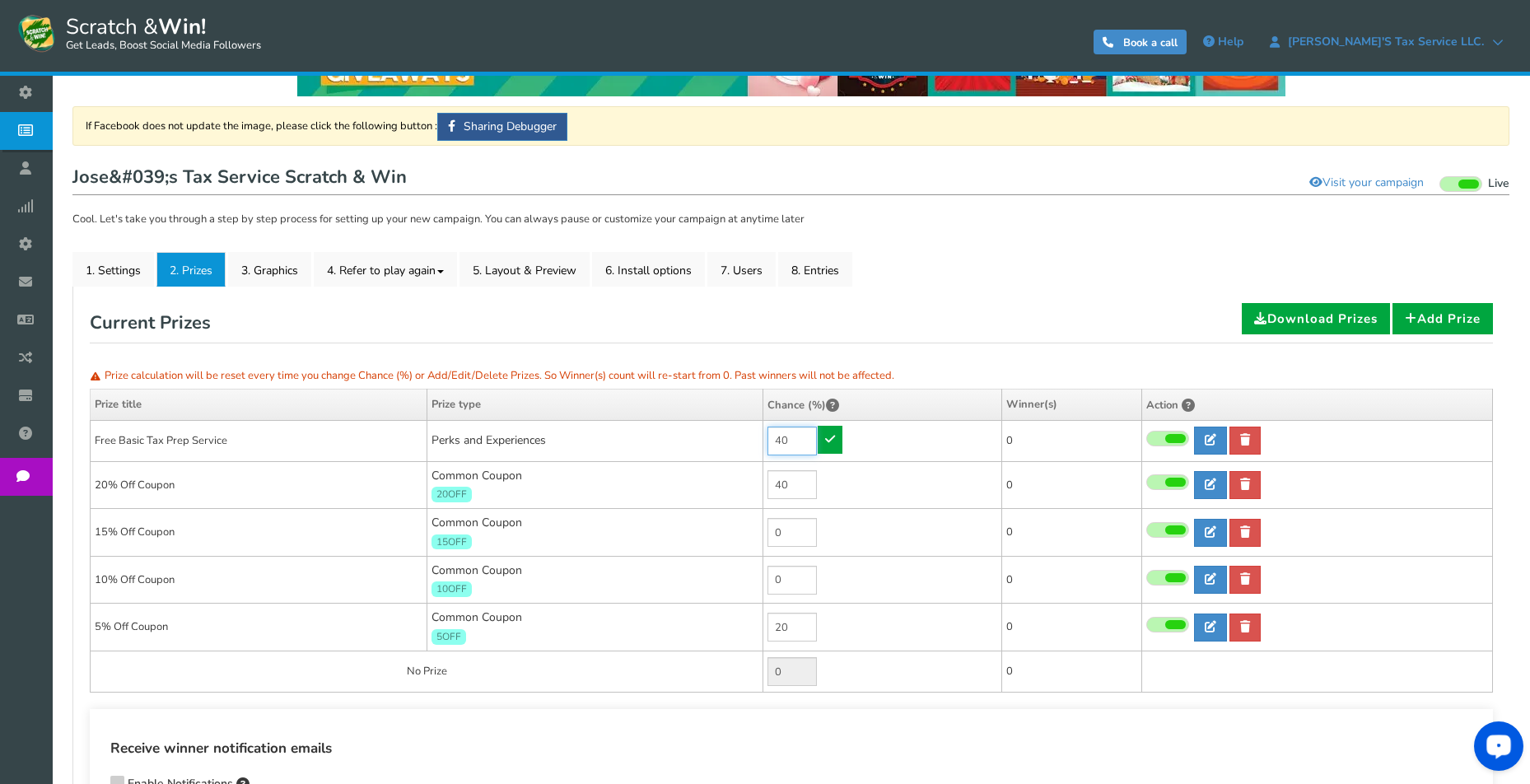
click at [797, 432] on input "40" at bounding box center [792, 441] width 49 height 29
type input "20"
click at [830, 433] on icon at bounding box center [830, 439] width 10 height 12
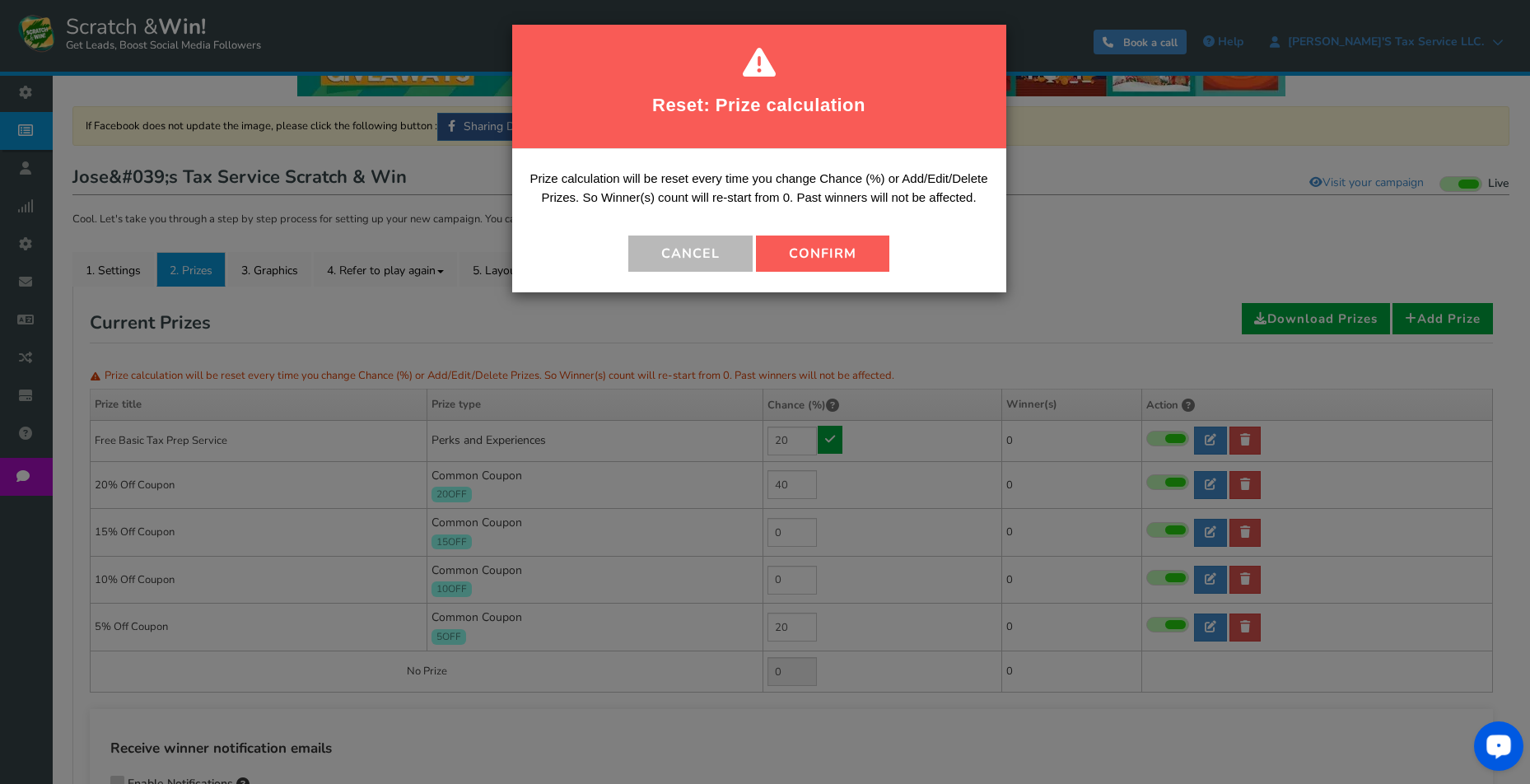
click at [833, 254] on button "Confirm" at bounding box center [822, 254] width 133 height 36
type input "20"
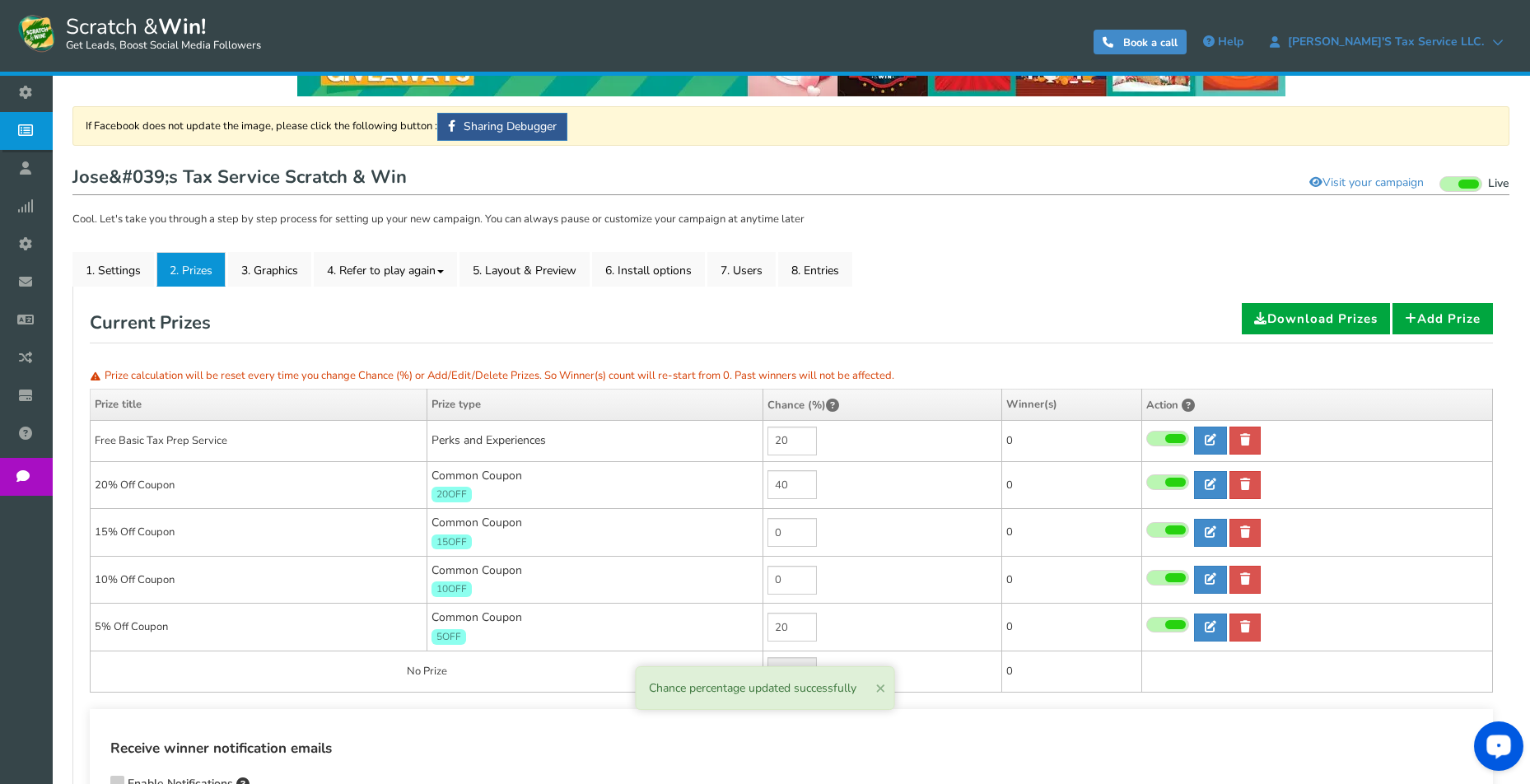
click at [876, 696] on span "×" at bounding box center [881, 687] width 11 height 23
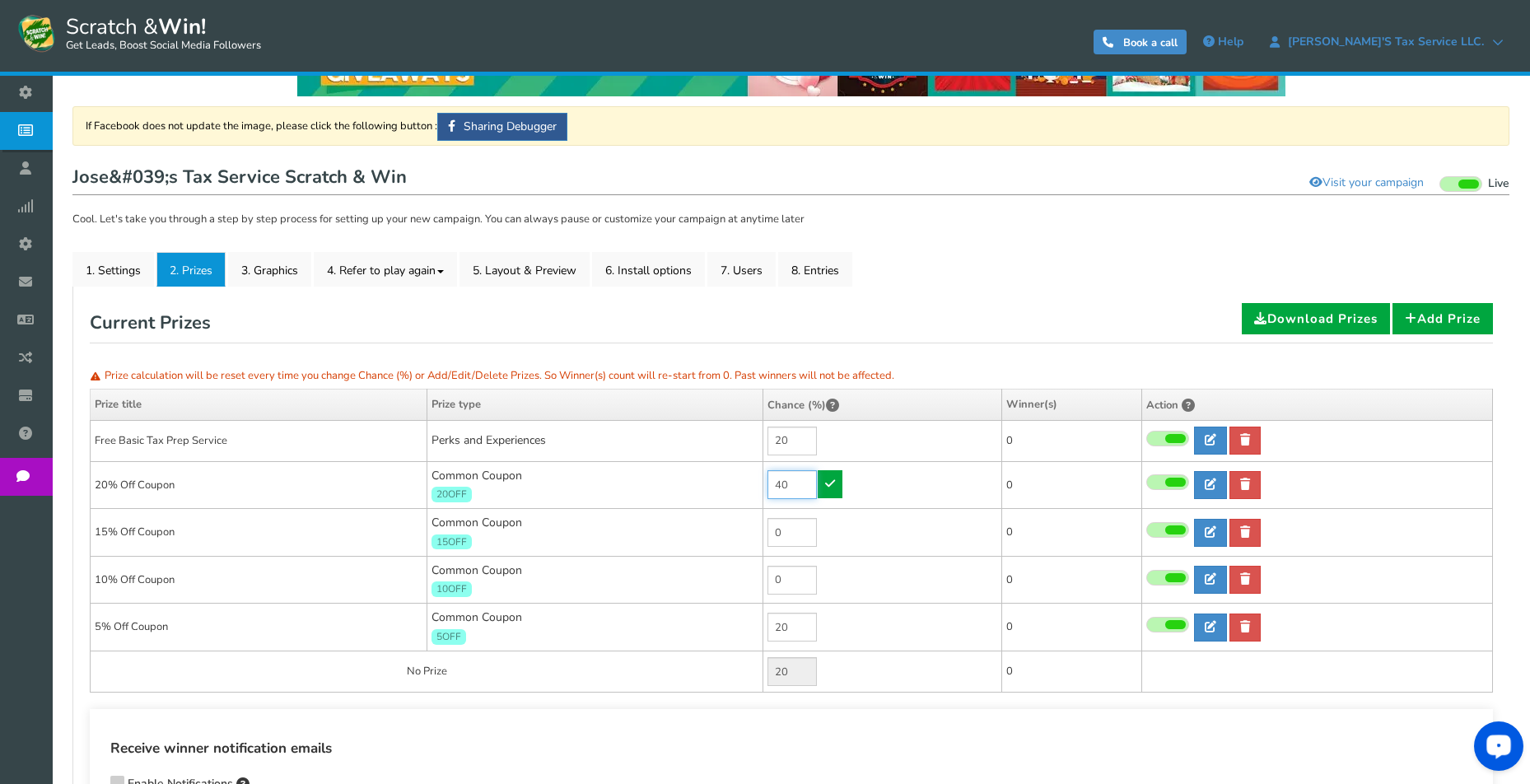
click at [802, 485] on input "40" at bounding box center [792, 484] width 49 height 29
click at [801, 484] on input "40" at bounding box center [792, 484] width 49 height 29
type input "20"
click at [829, 487] on icon at bounding box center [830, 484] width 10 height 12
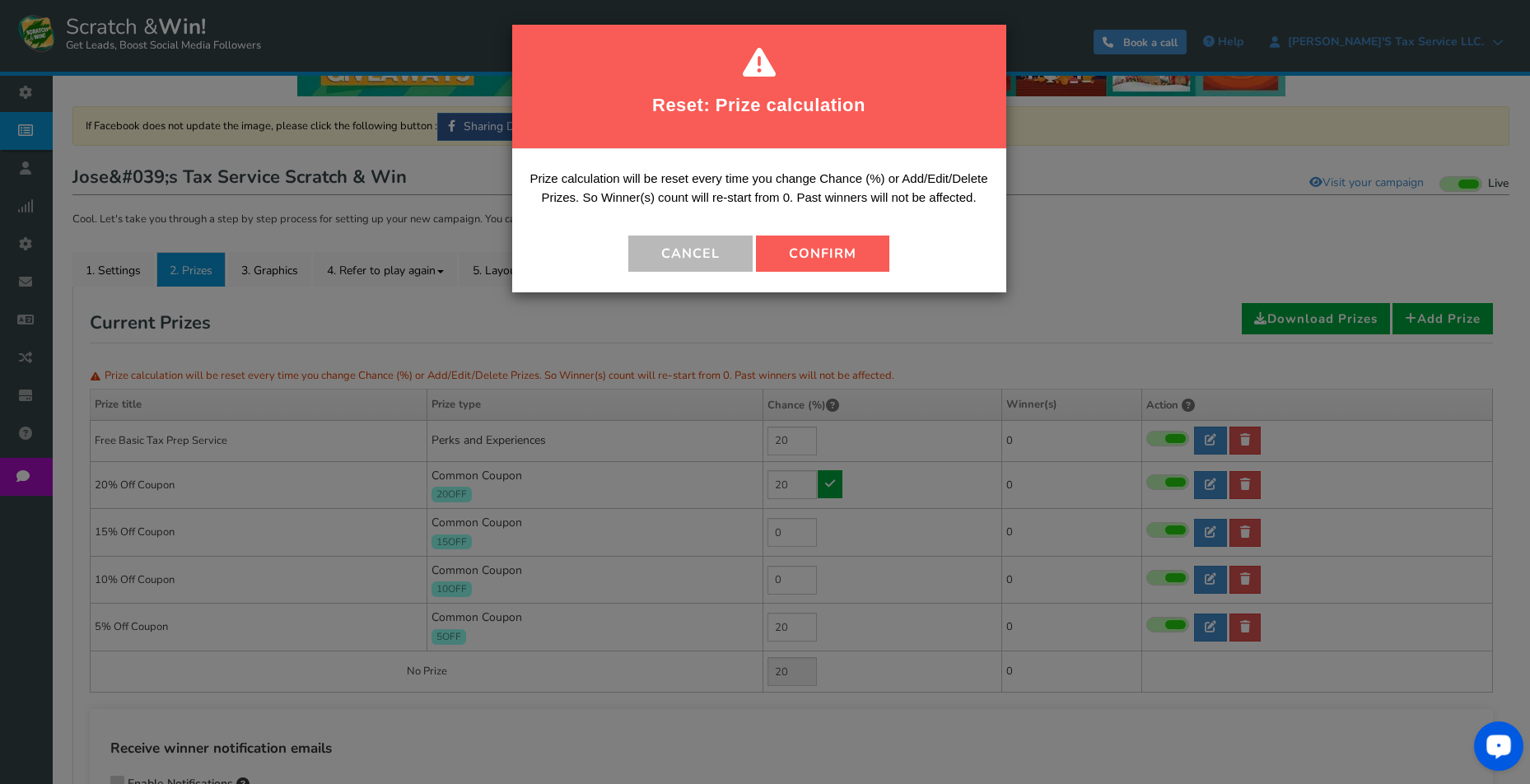
click at [817, 241] on button "Confirm" at bounding box center [822, 254] width 133 height 36
type input "40"
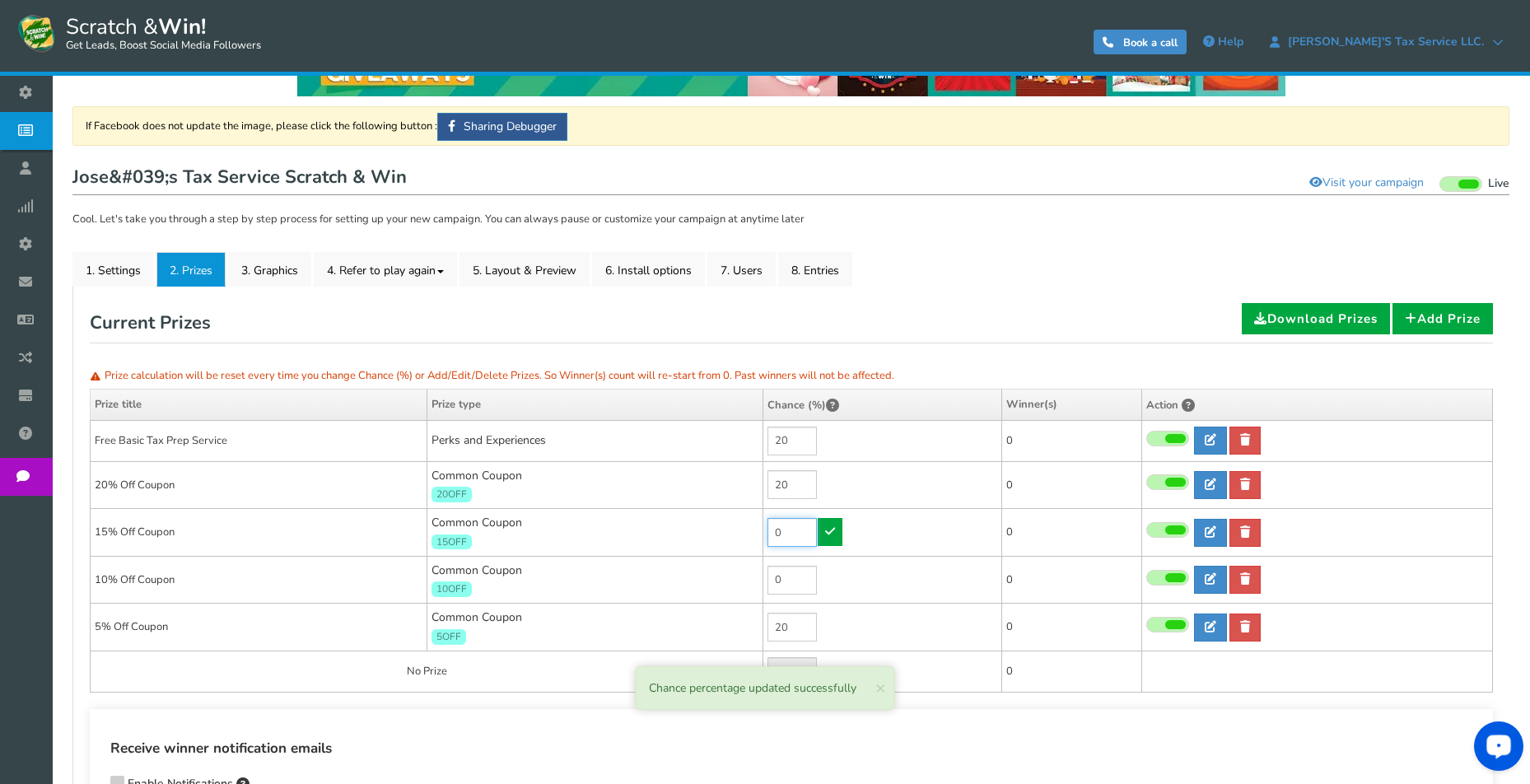
click at [797, 528] on input "0" at bounding box center [792, 532] width 49 height 29
click at [797, 527] on input "0" at bounding box center [792, 532] width 49 height 29
type input "20"
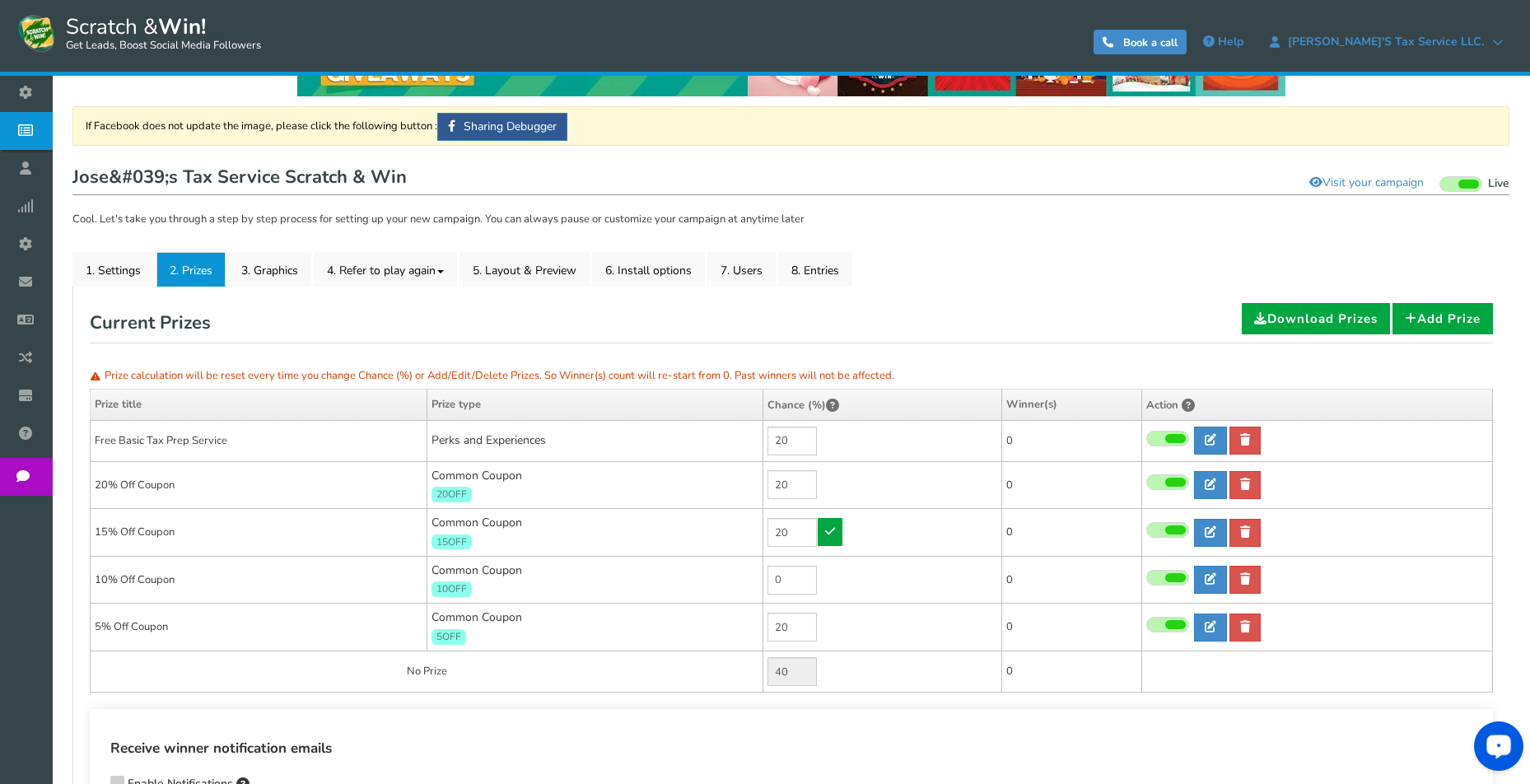
click at [832, 533] on icon at bounding box center [830, 532] width 10 height 12
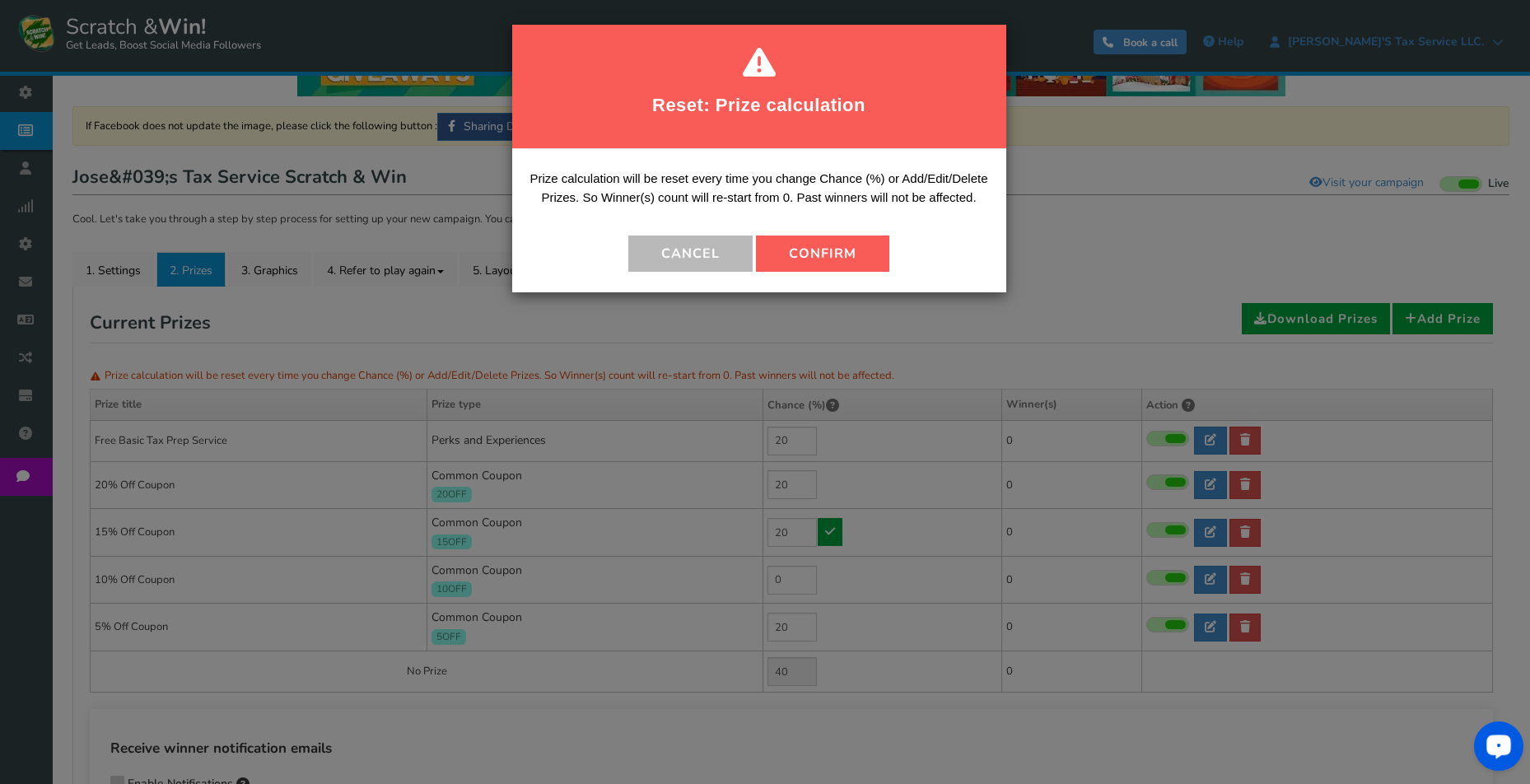
click at [816, 254] on button "Confirm" at bounding box center [822, 254] width 133 height 36
type input "20"
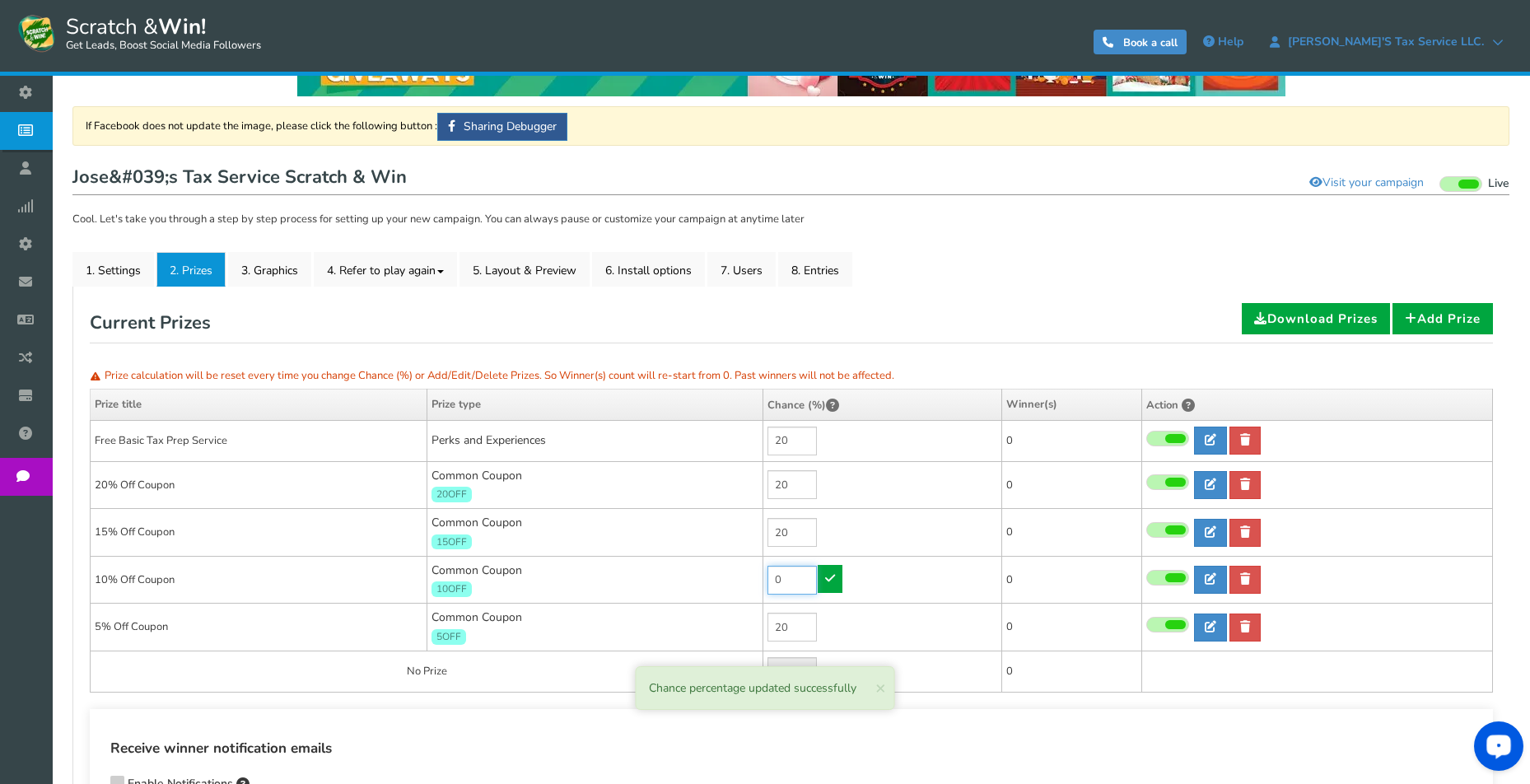
click at [800, 576] on input "0" at bounding box center [792, 580] width 49 height 29
type input "20"
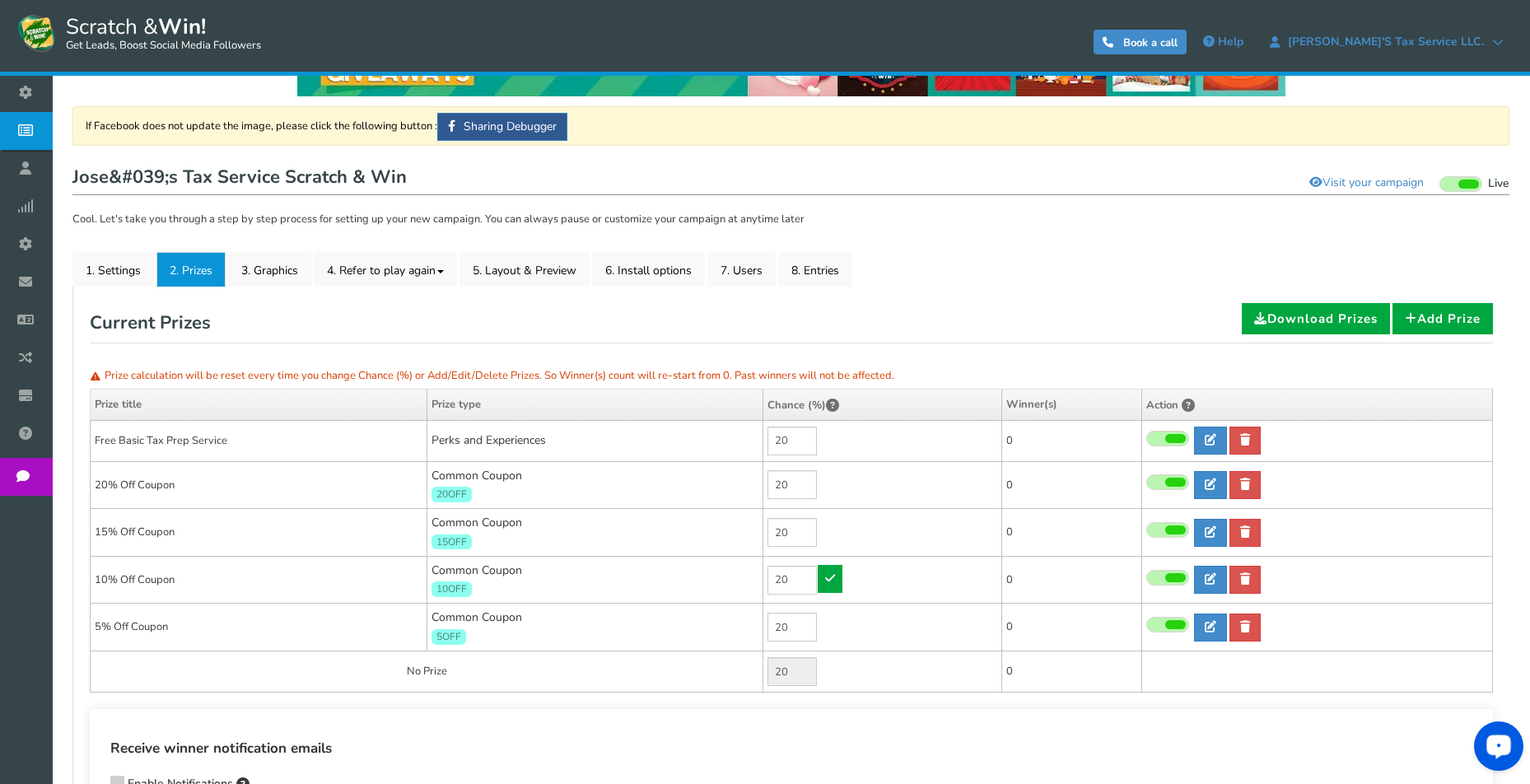
click at [834, 582] on icon at bounding box center [830, 578] width 10 height 12
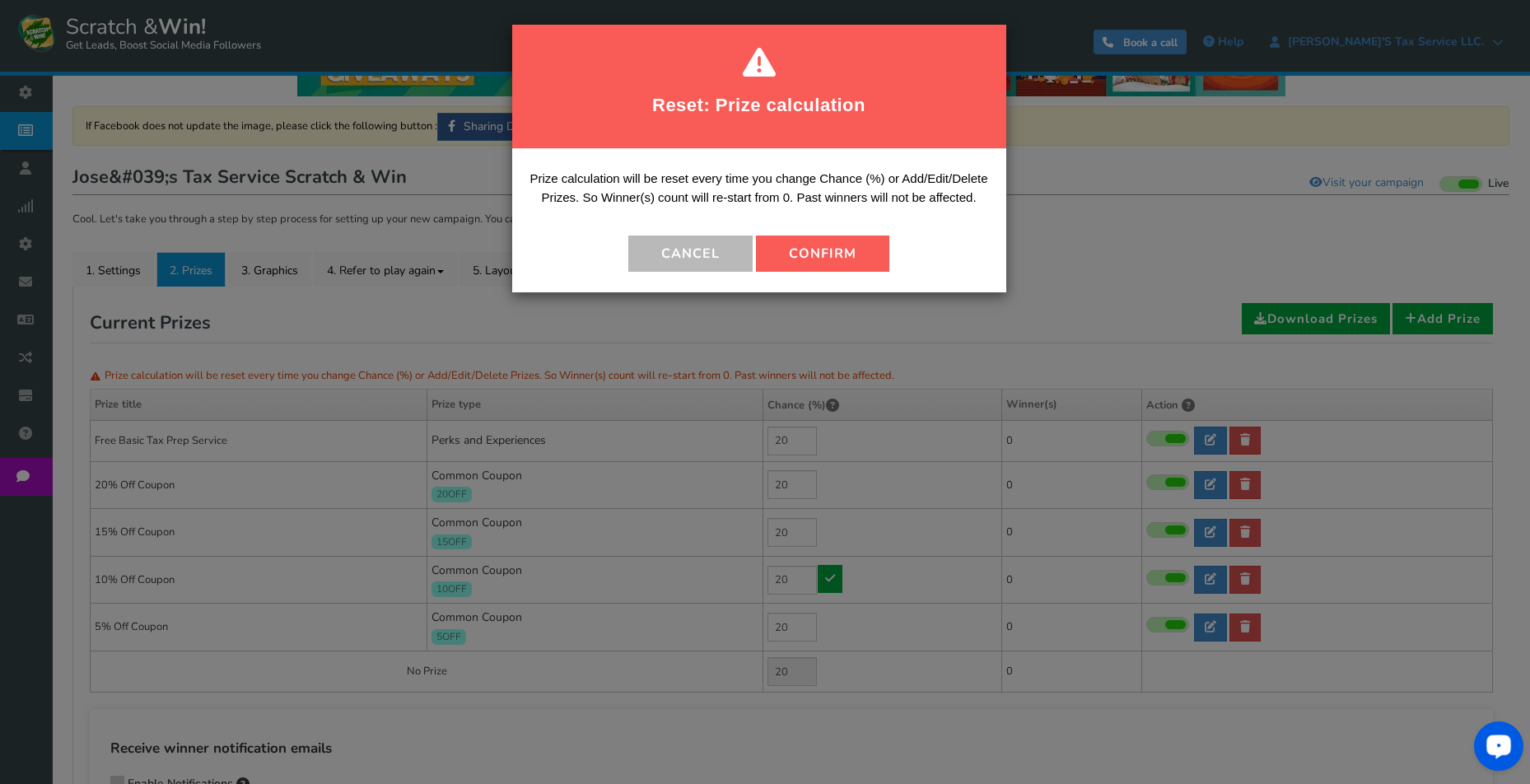
click at [854, 259] on button "Confirm" at bounding box center [822, 254] width 133 height 36
type input "0"
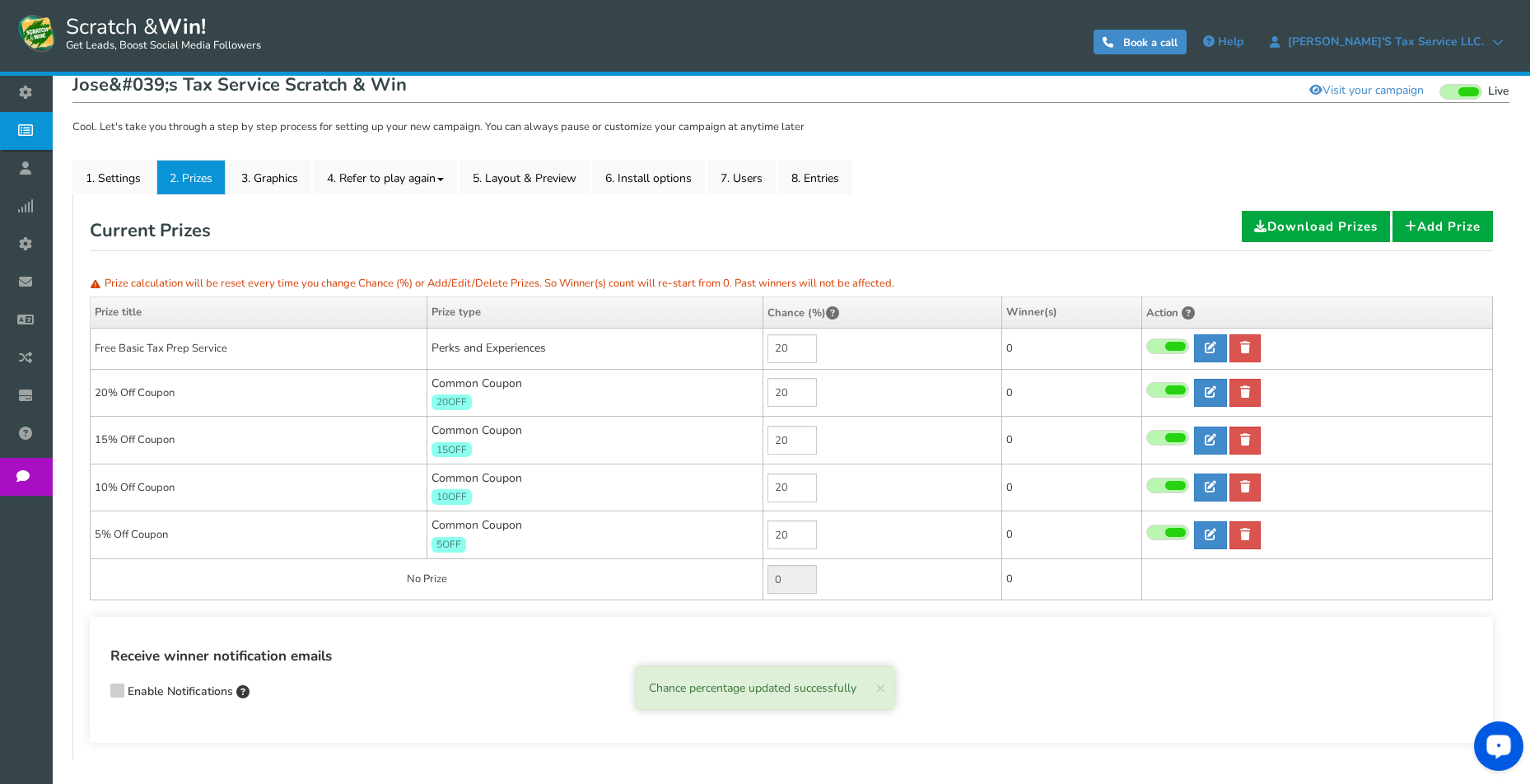
scroll to position [259, 0]
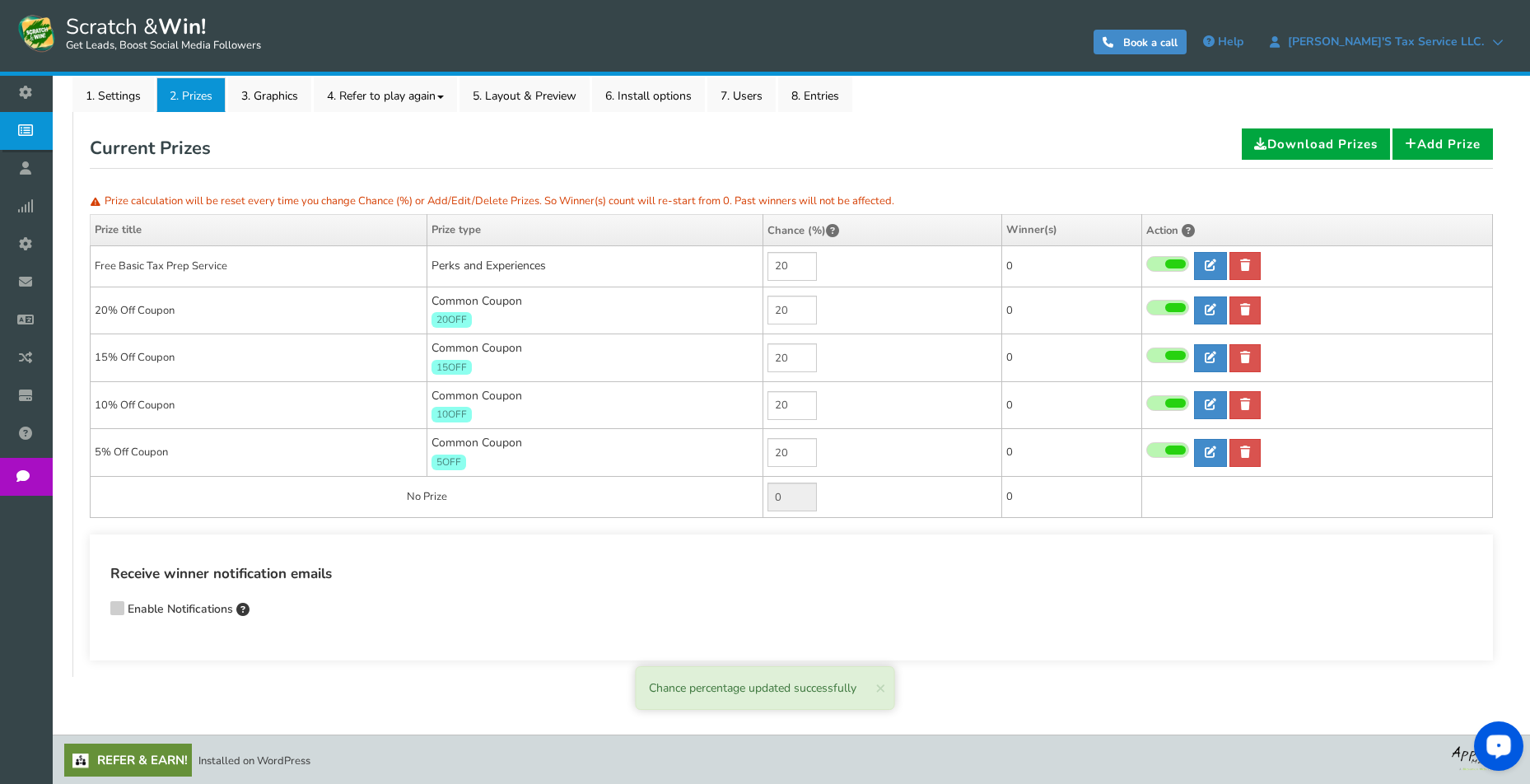
click at [870, 575] on h4 "Receive winner notification emails" at bounding box center [791, 574] width 1362 height 22
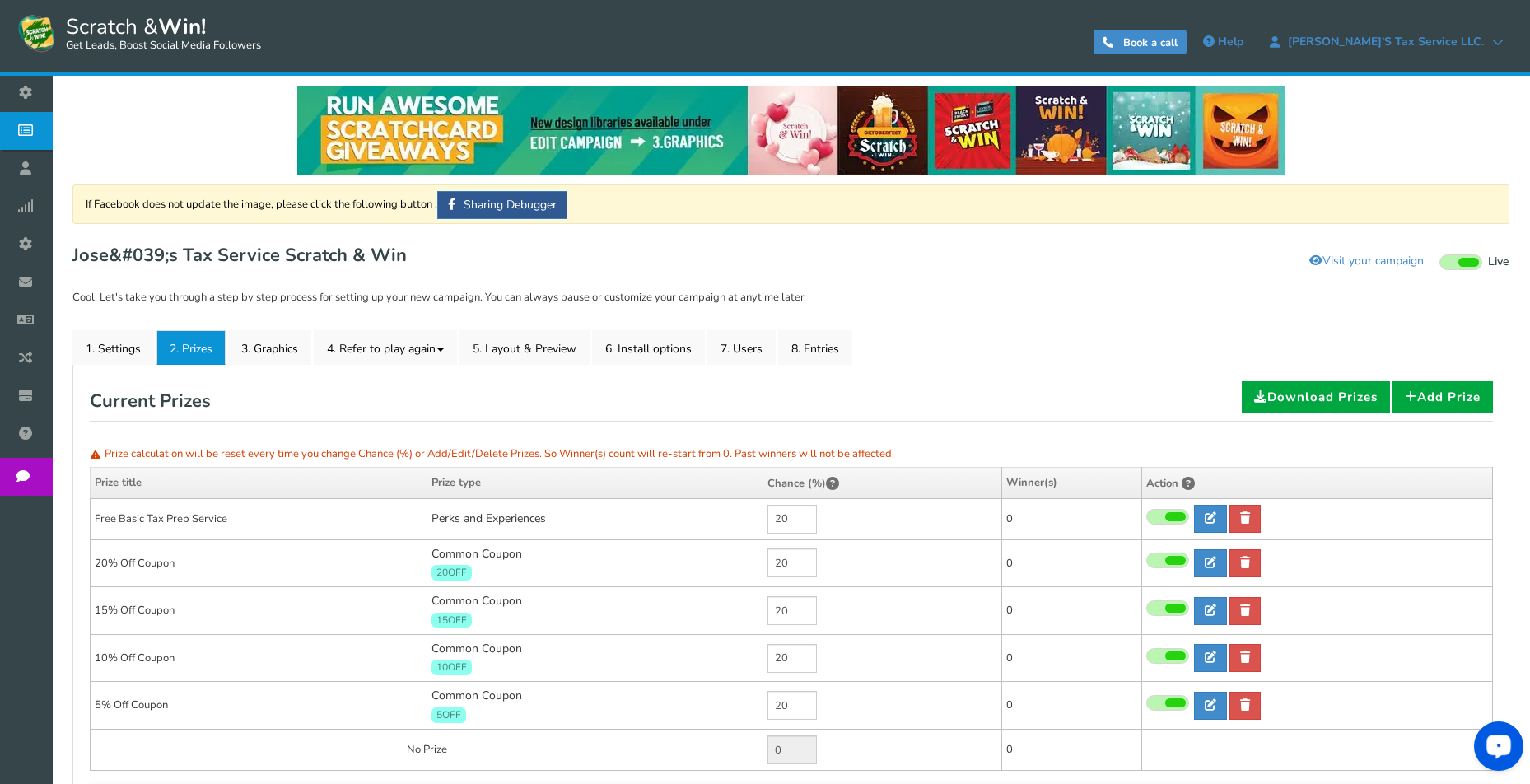
scroll to position [0, 0]
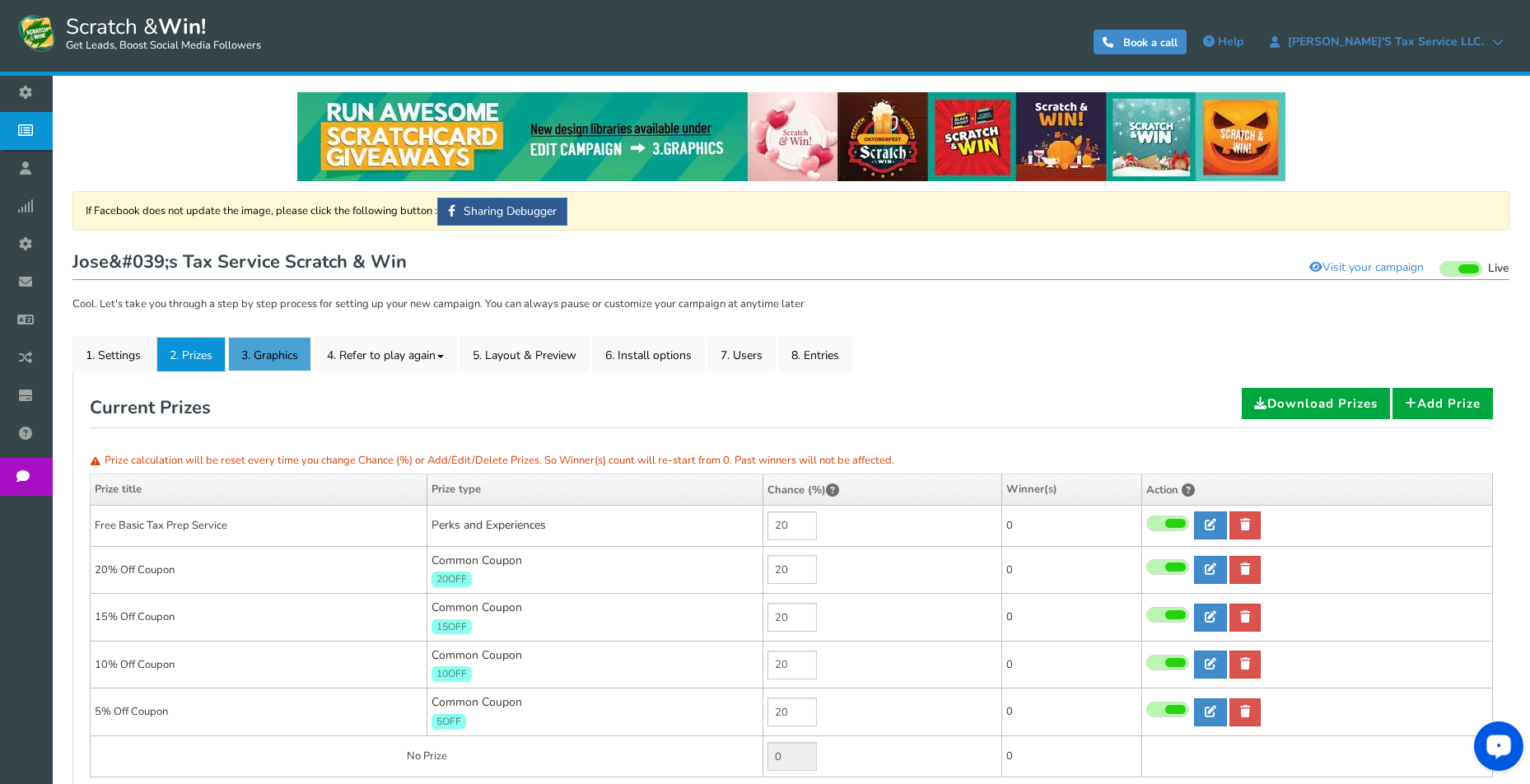
click at [268, 357] on link "3. Graphics" at bounding box center [269, 354] width 83 height 35
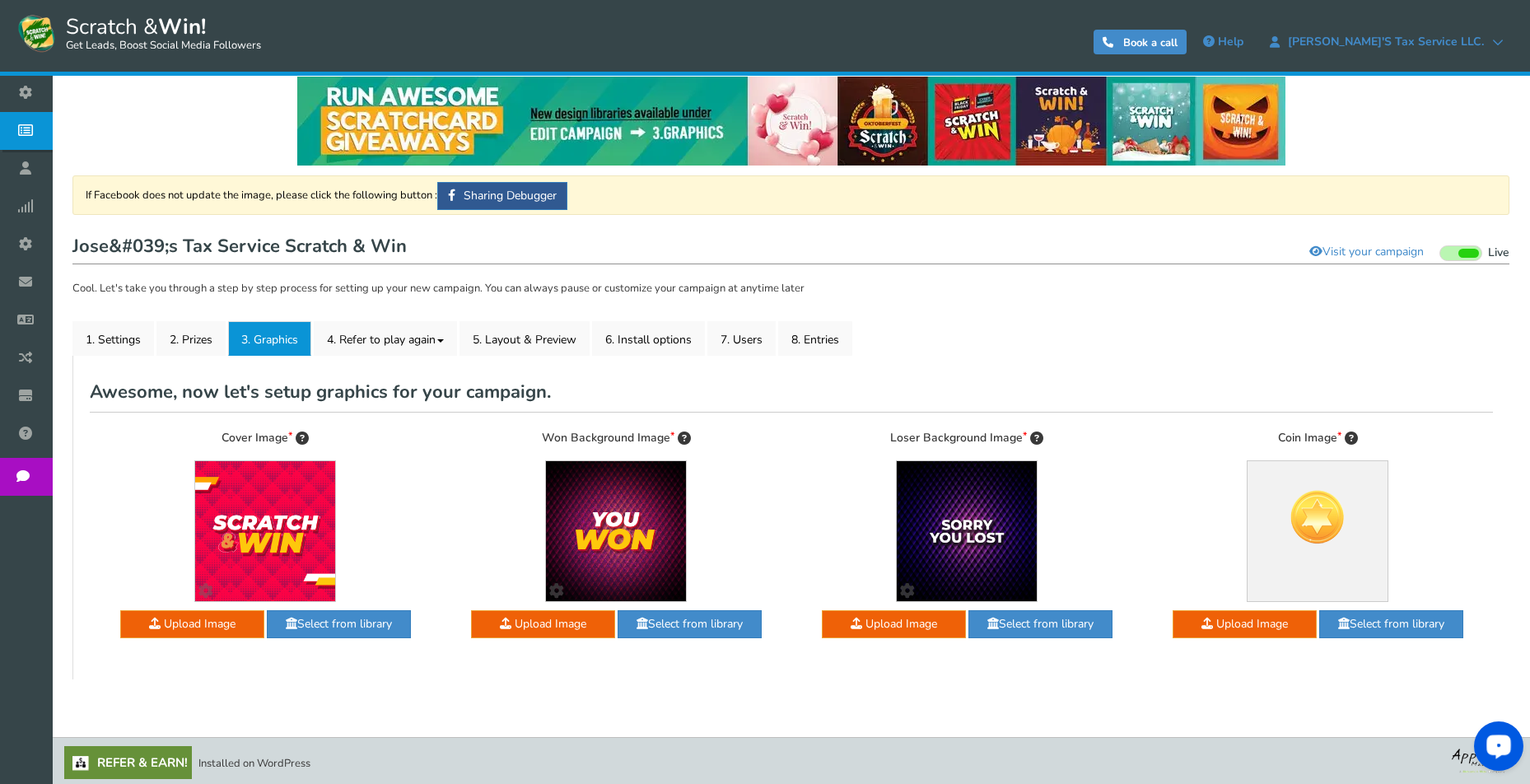
scroll to position [18, 0]
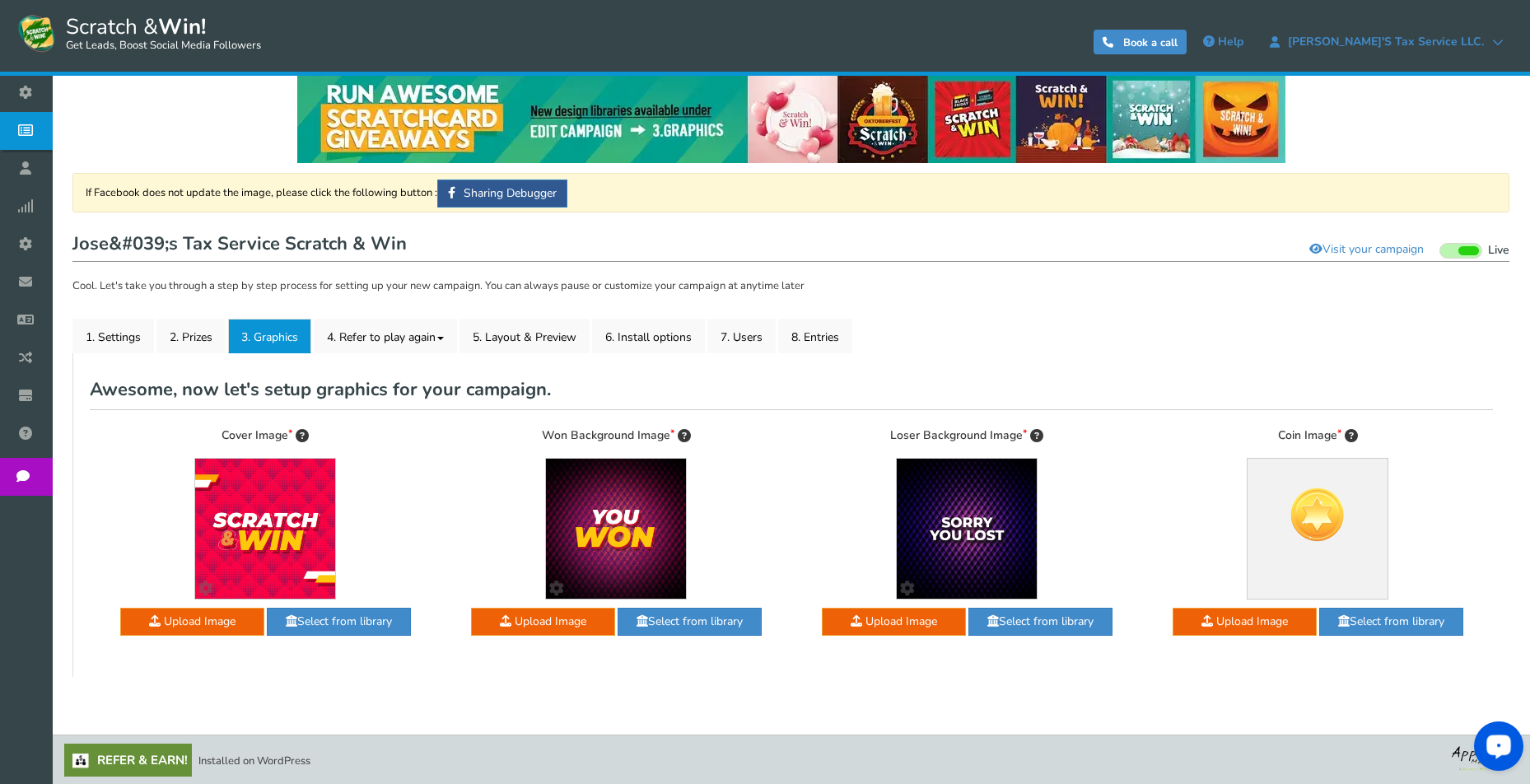
click at [420, 456] on div "Cover Image Customize your image Upload Image assets/img/library/cover/a-defaul…" at bounding box center [265, 535] width 326 height 217
click at [783, 498] on div "Won Background Image Customize your image Upload Image assets/img/library/won/a…" at bounding box center [616, 544] width 351 height 234
click at [775, 437] on div "Won Background Image Customize your image Upload Image assets/img/library/won/a…" at bounding box center [616, 535] width 326 height 217
click at [385, 334] on link "4. Refer to play again" at bounding box center [385, 336] width 143 height 35
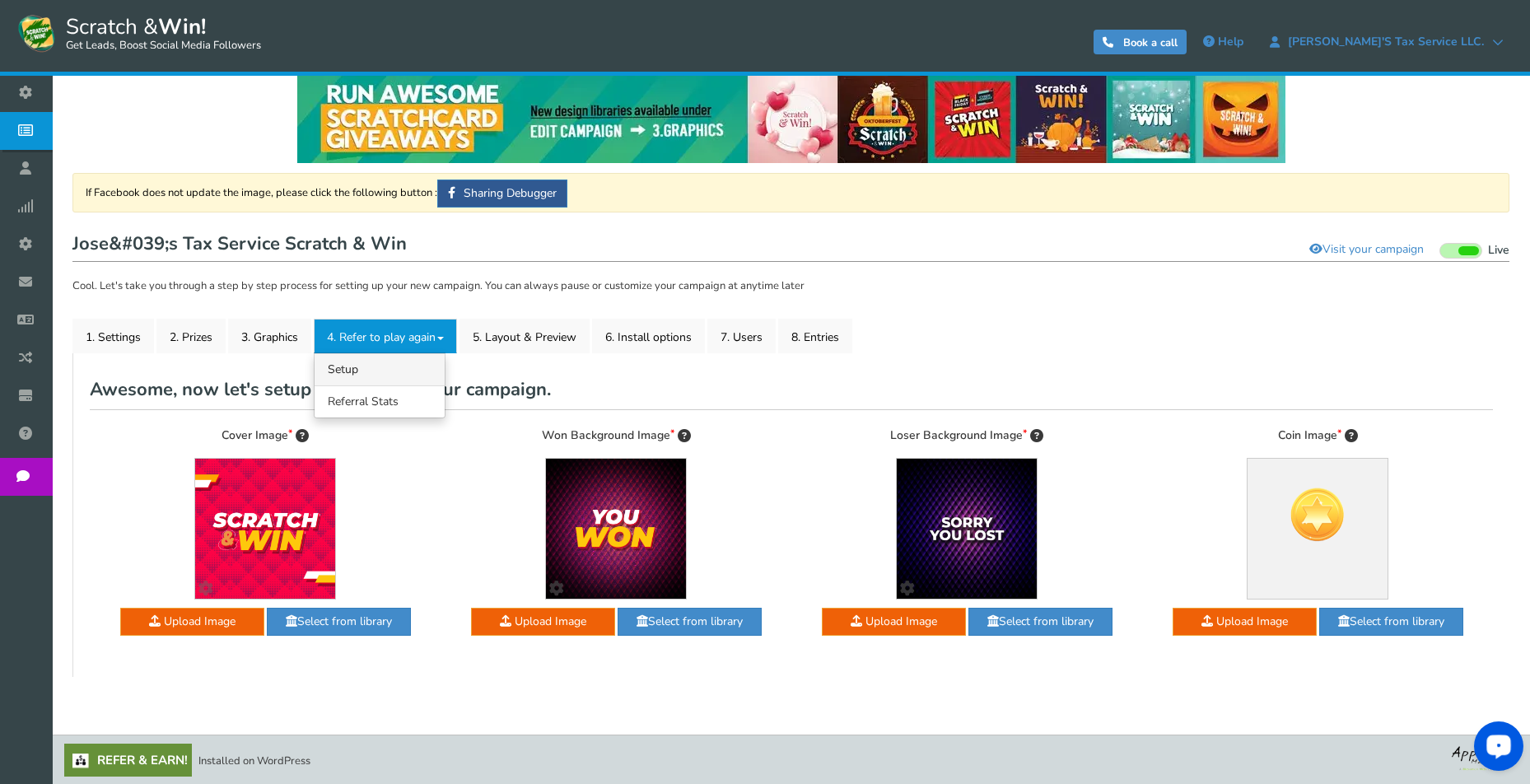
click at [389, 371] on link "4.1 Referrals Setup" at bounding box center [380, 369] width 130 height 32
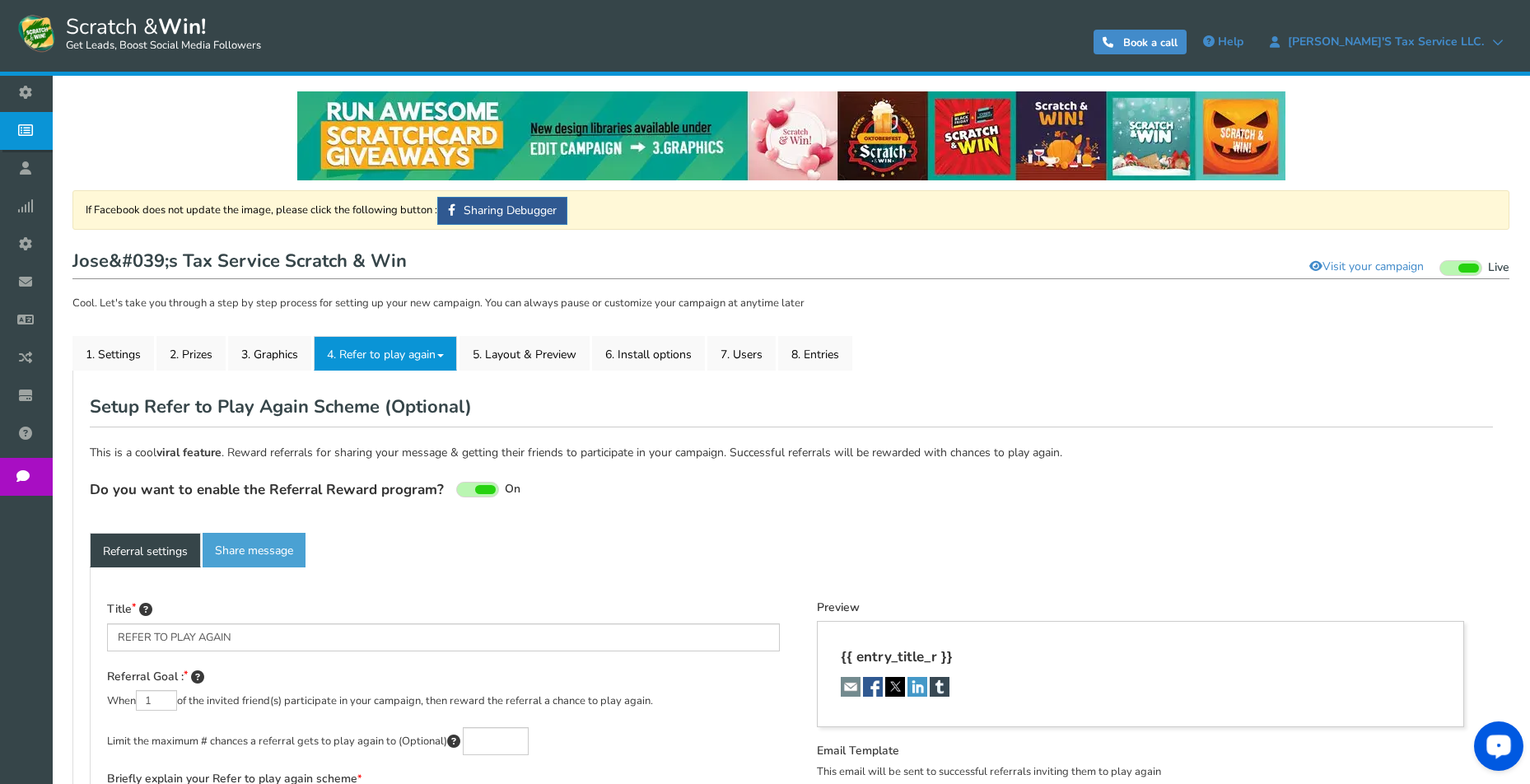
type textarea "Refer your friends and get more chances to win!"
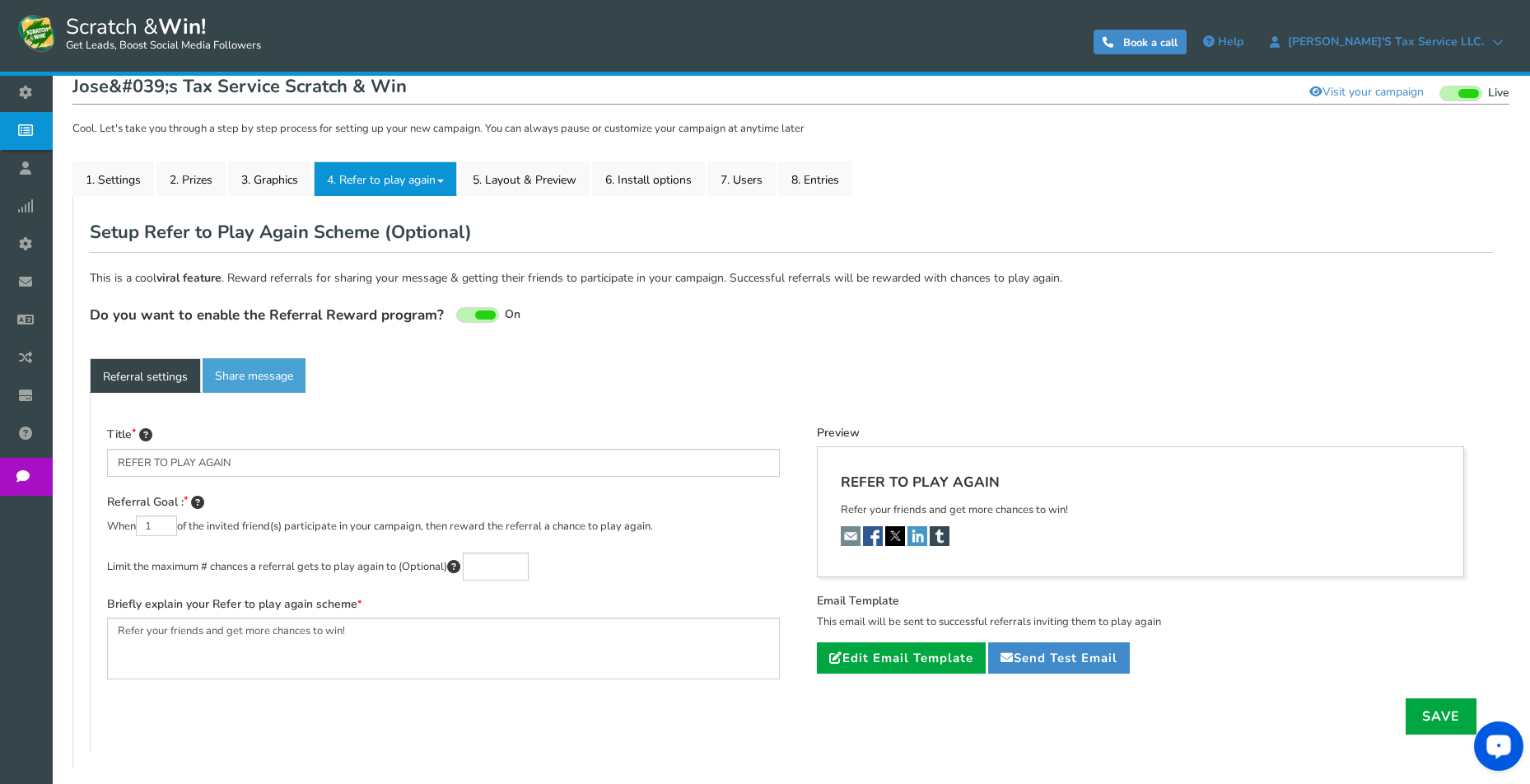
scroll to position [219, 0]
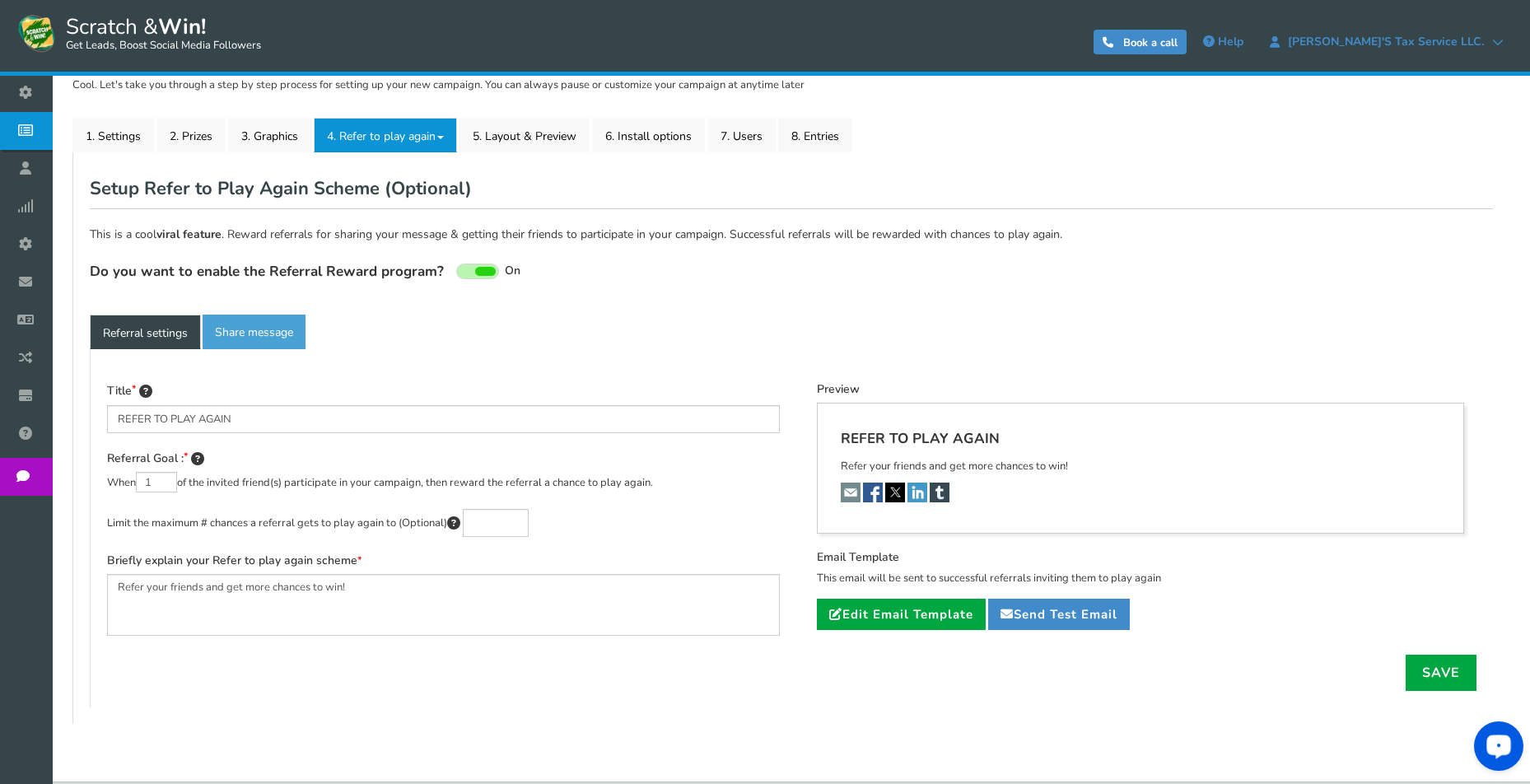
click at [272, 329] on link "Share message" at bounding box center [254, 332] width 103 height 35
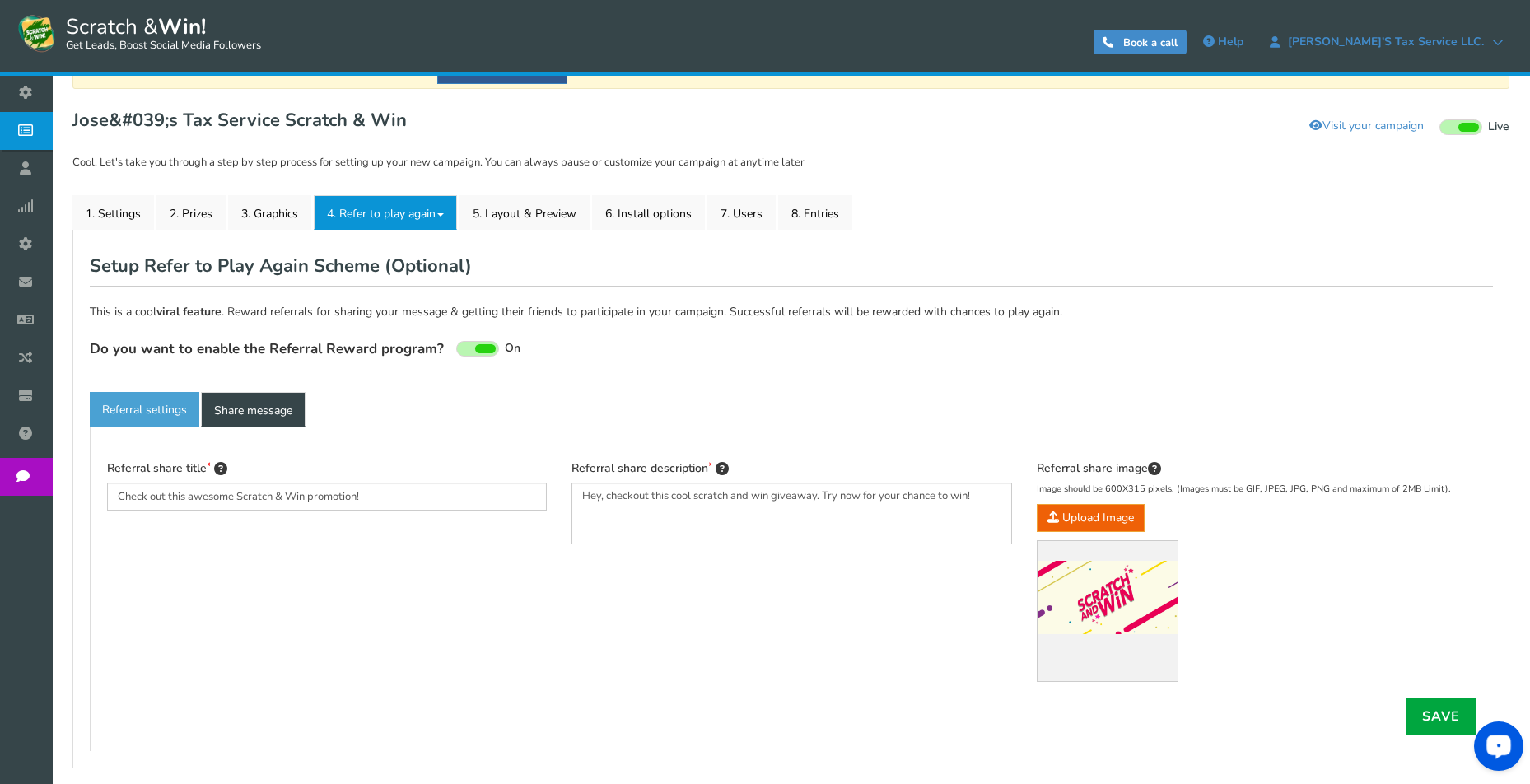
scroll to position [44, 0]
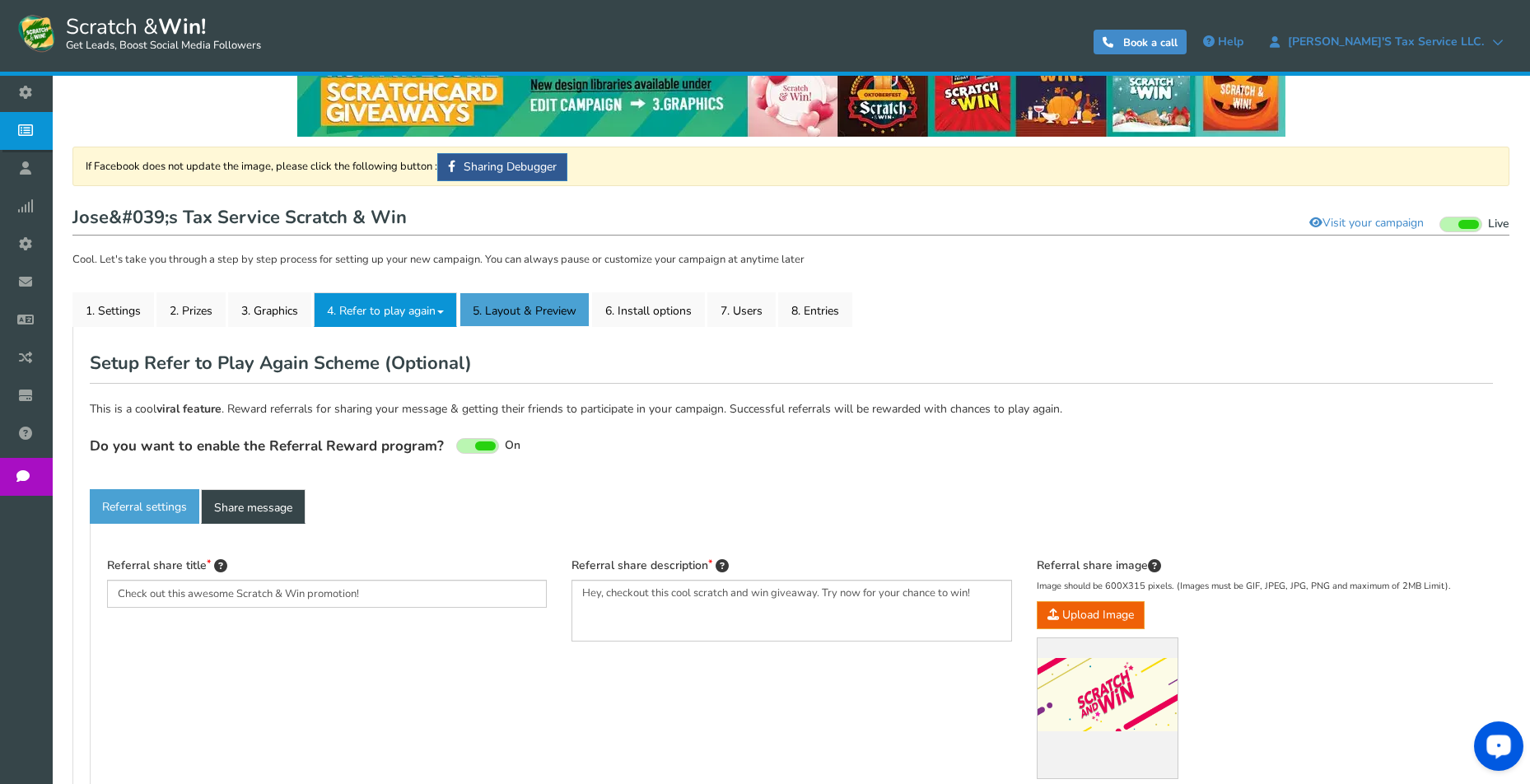
click at [521, 302] on link "5. Layout & Preview" at bounding box center [525, 309] width 130 height 35
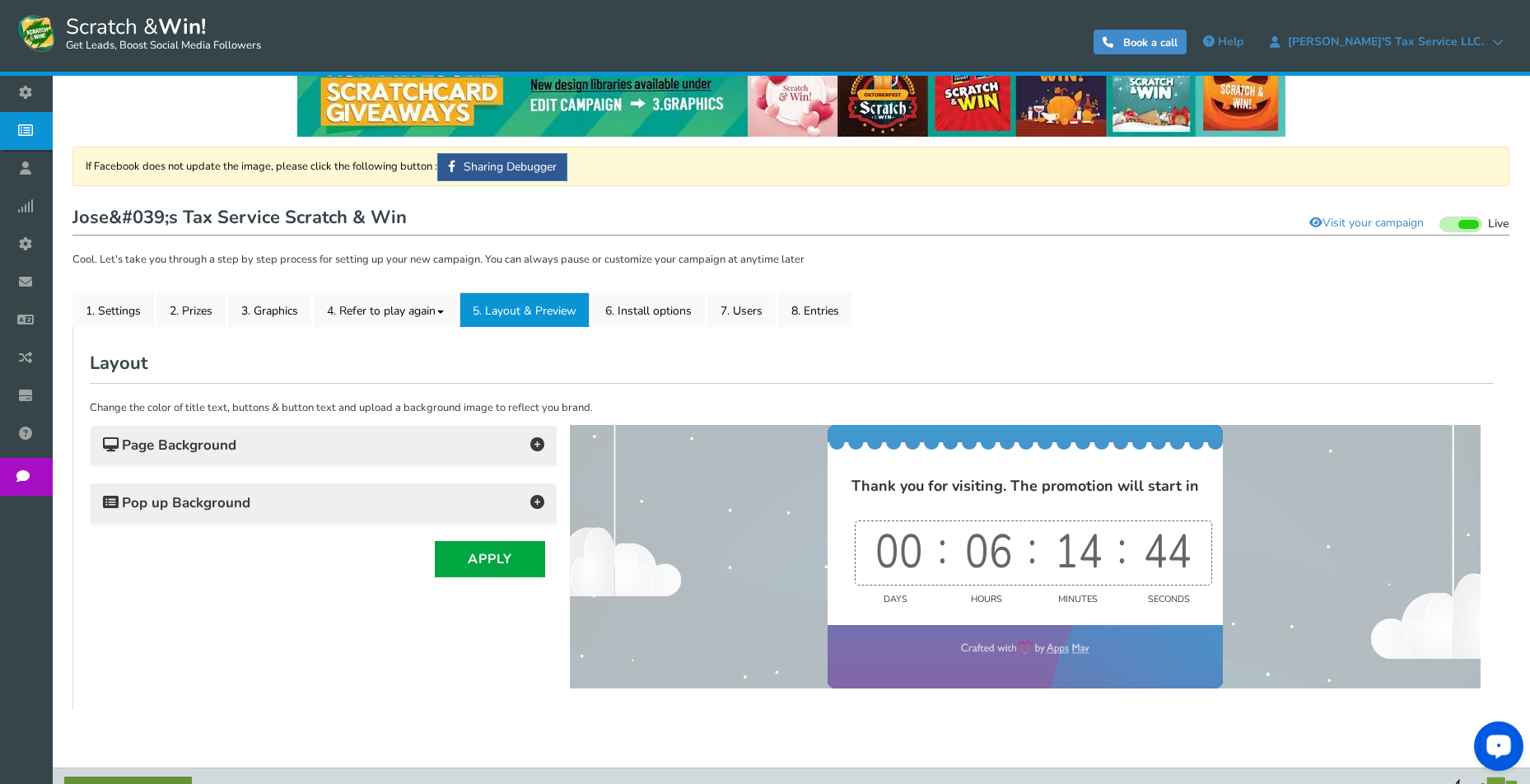
scroll to position [0, 0]
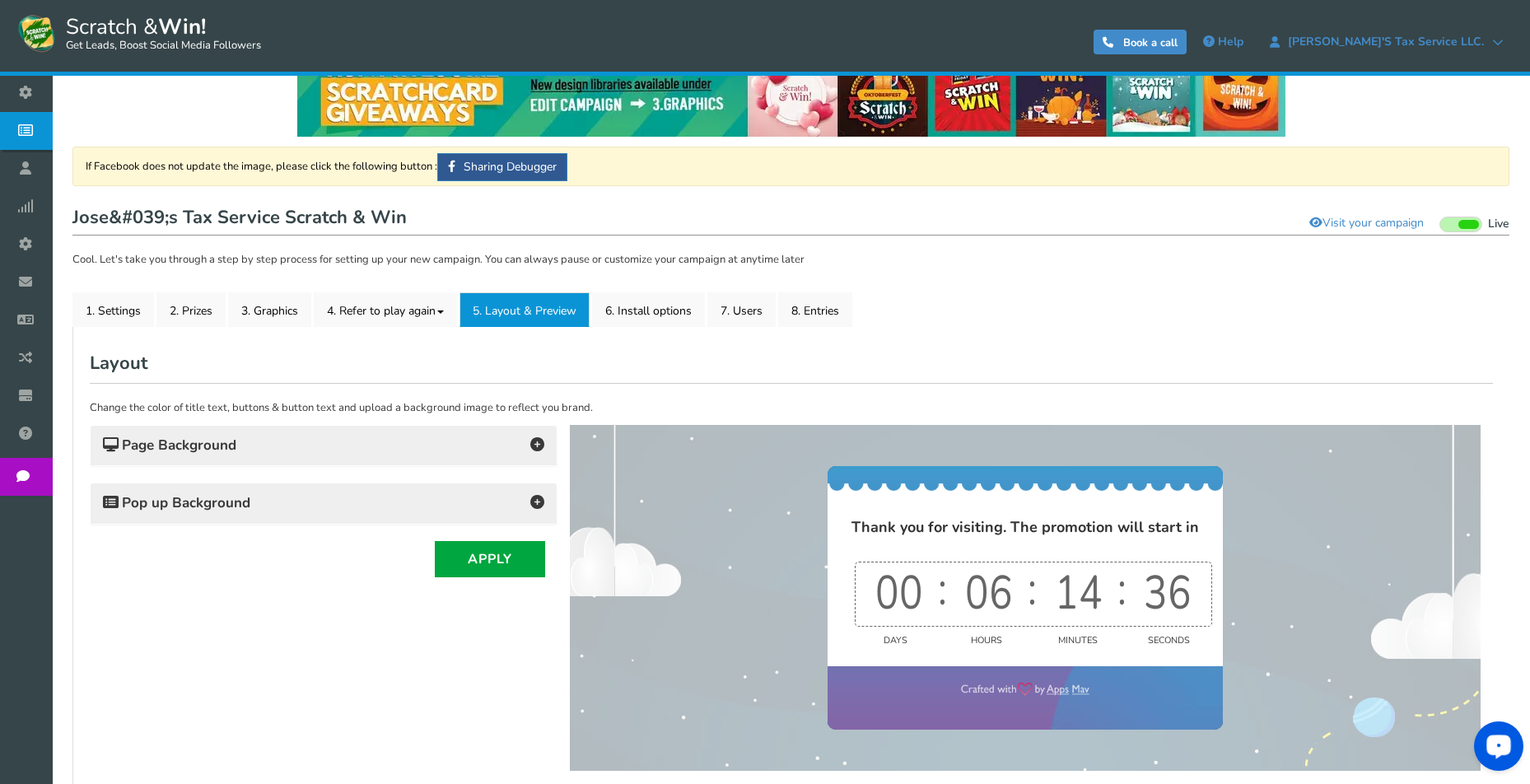
click at [343, 438] on h4 "Page Background" at bounding box center [324, 445] width 442 height 23
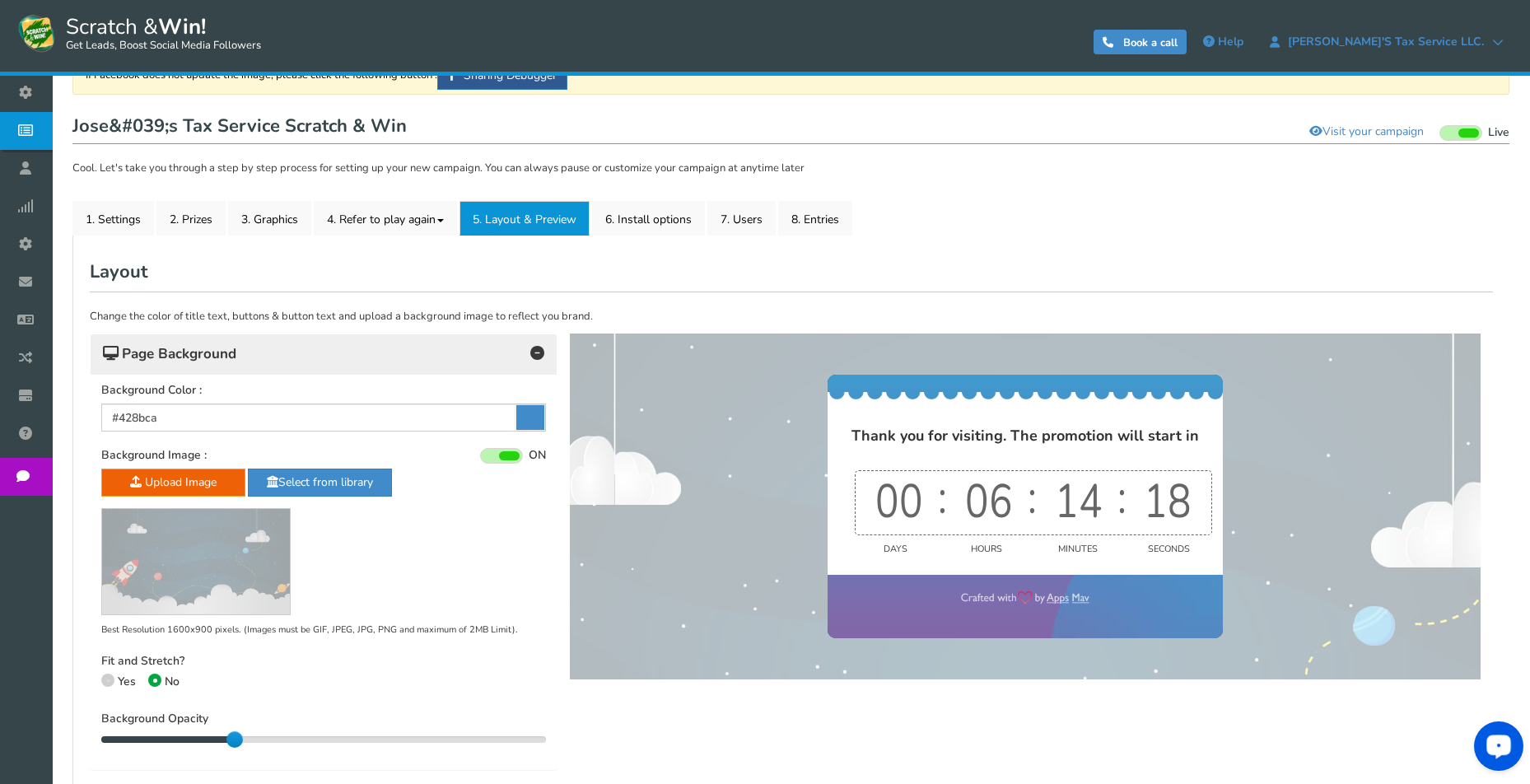
scroll to position [132, 0]
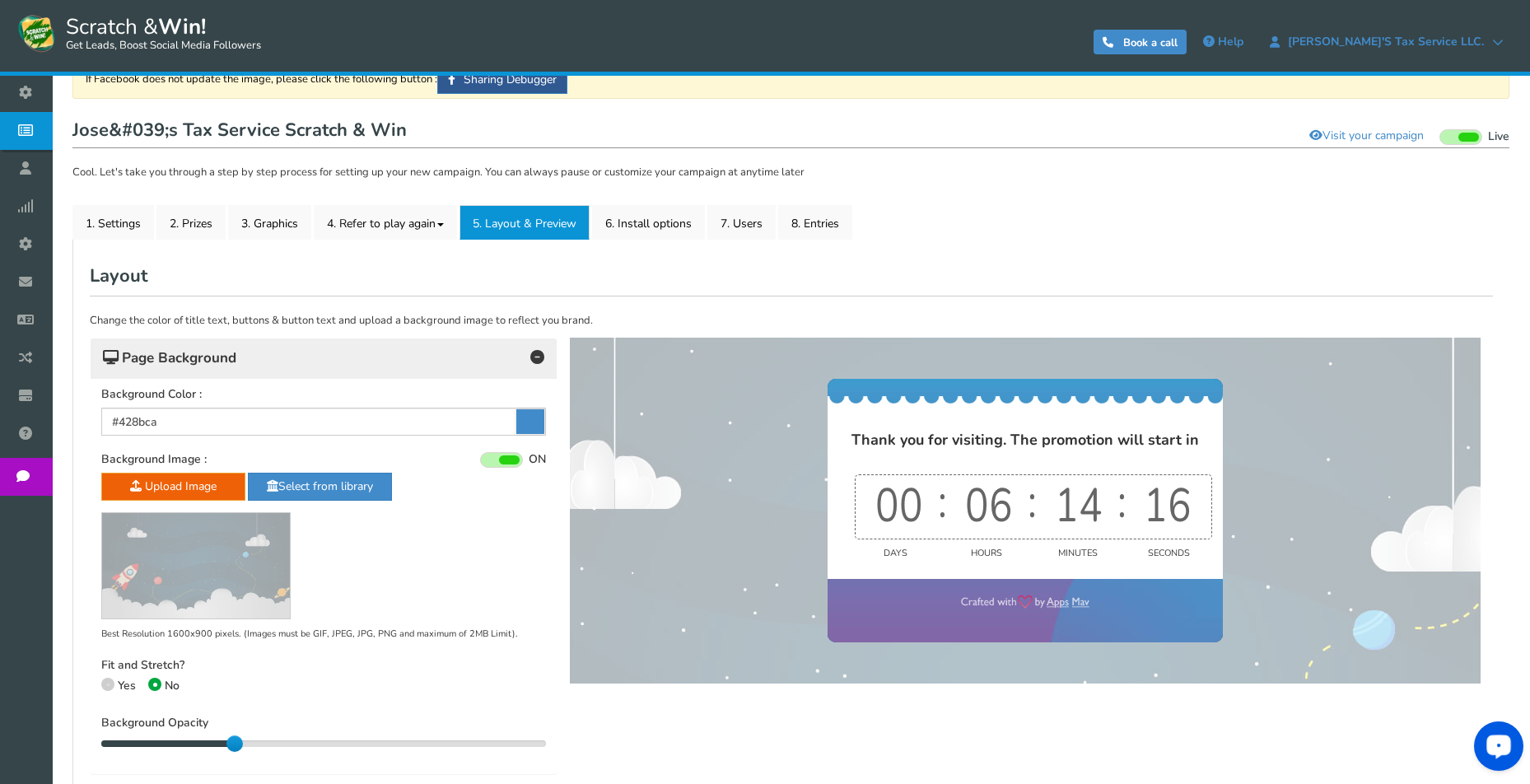
click at [367, 355] on h4 "Page Background" at bounding box center [324, 358] width 442 height 23
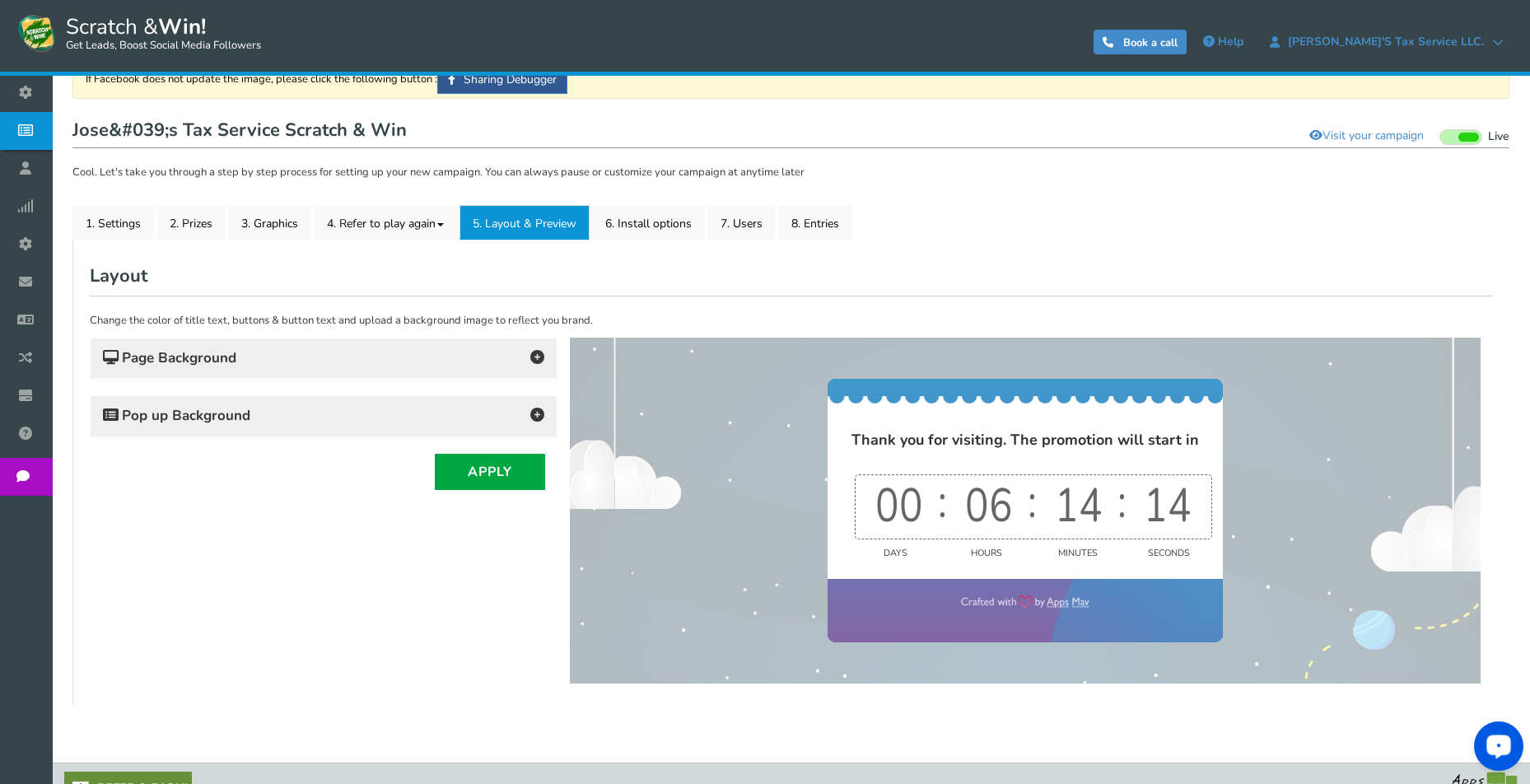
click at [358, 418] on h4 "Pop up Background" at bounding box center [324, 415] width 442 height 23
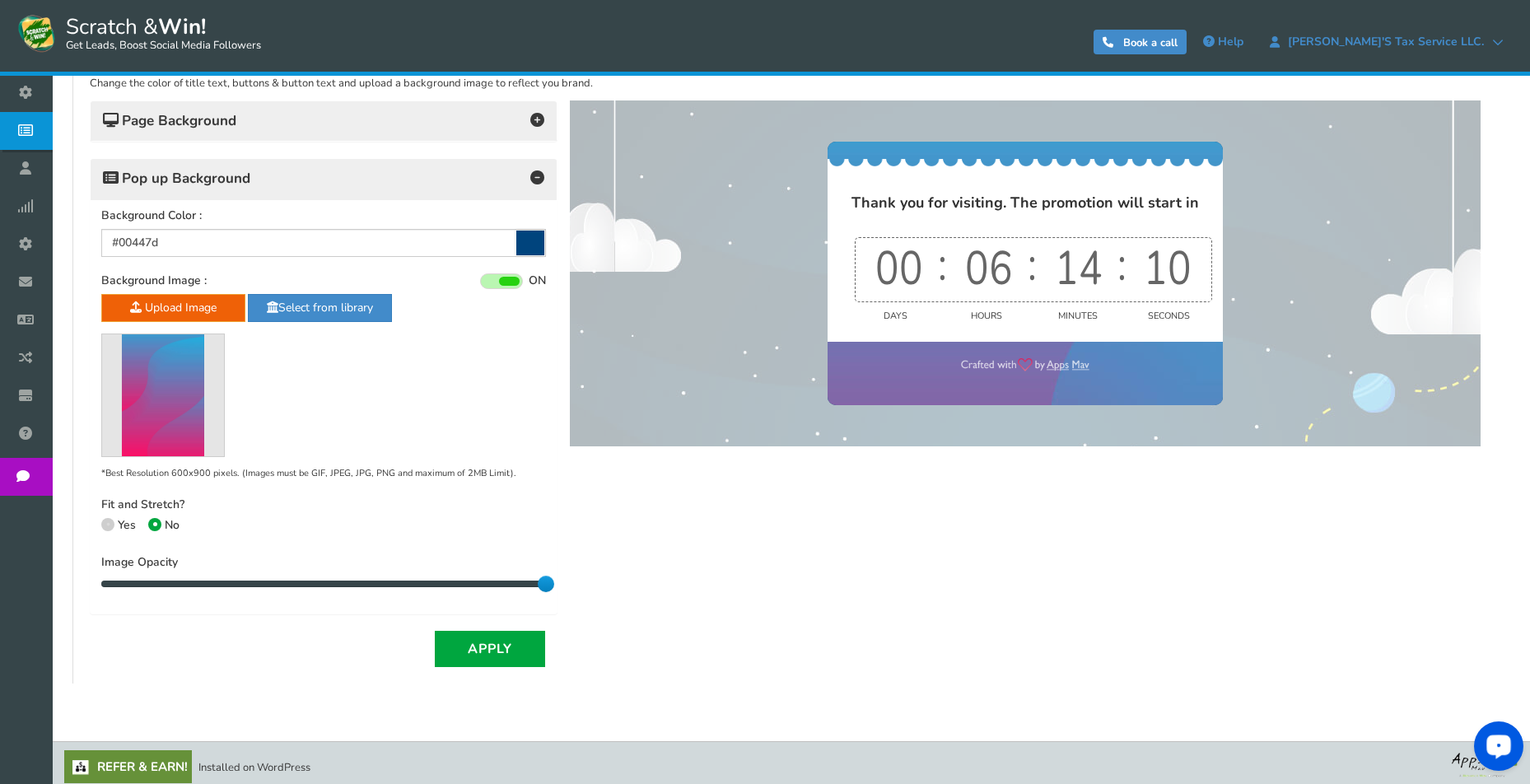
scroll to position [370, 0]
click at [474, 639] on button "Apply" at bounding box center [490, 648] width 110 height 36
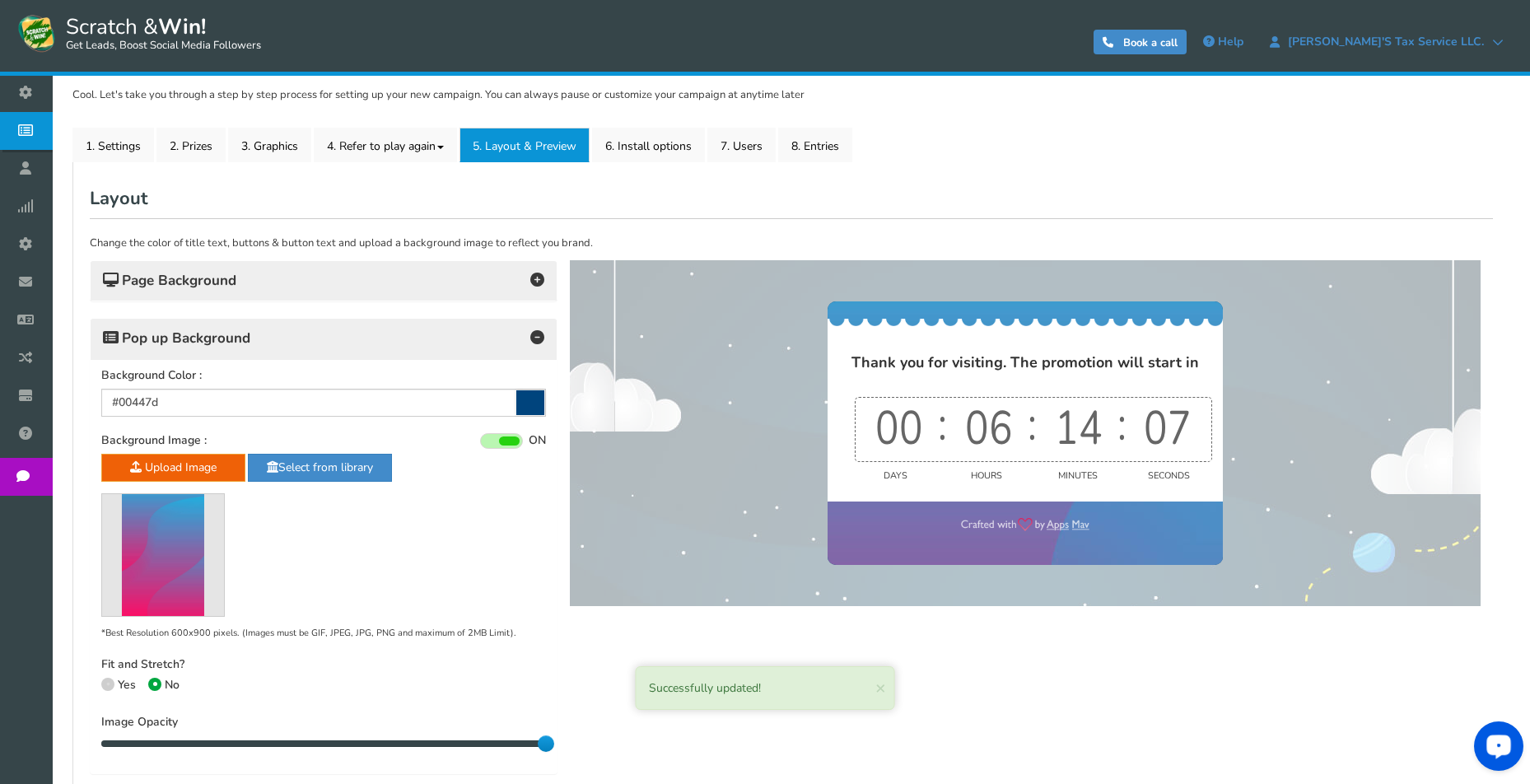
scroll to position [195, 0]
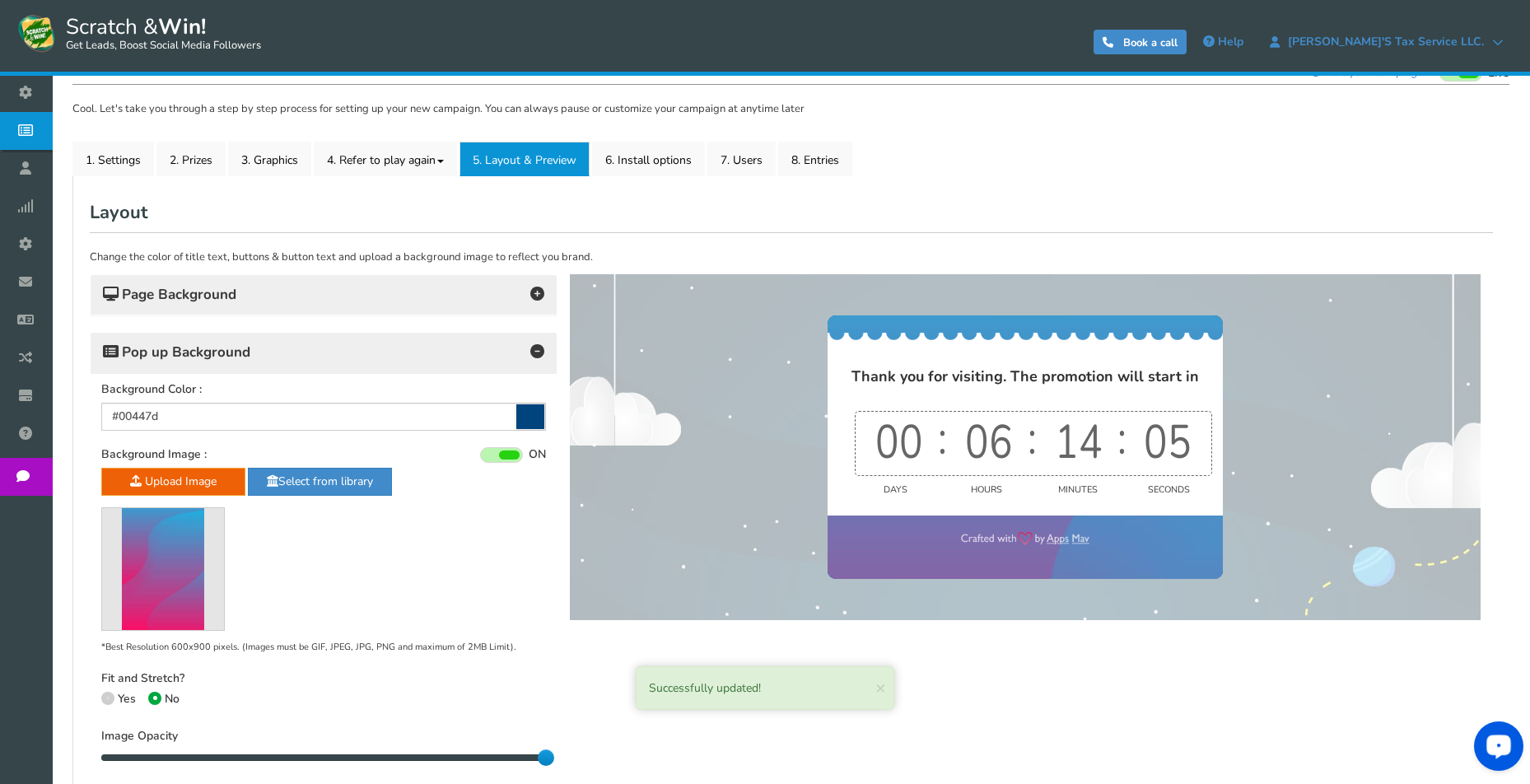
click at [433, 353] on h4 "Pop up Background" at bounding box center [324, 352] width 442 height 23
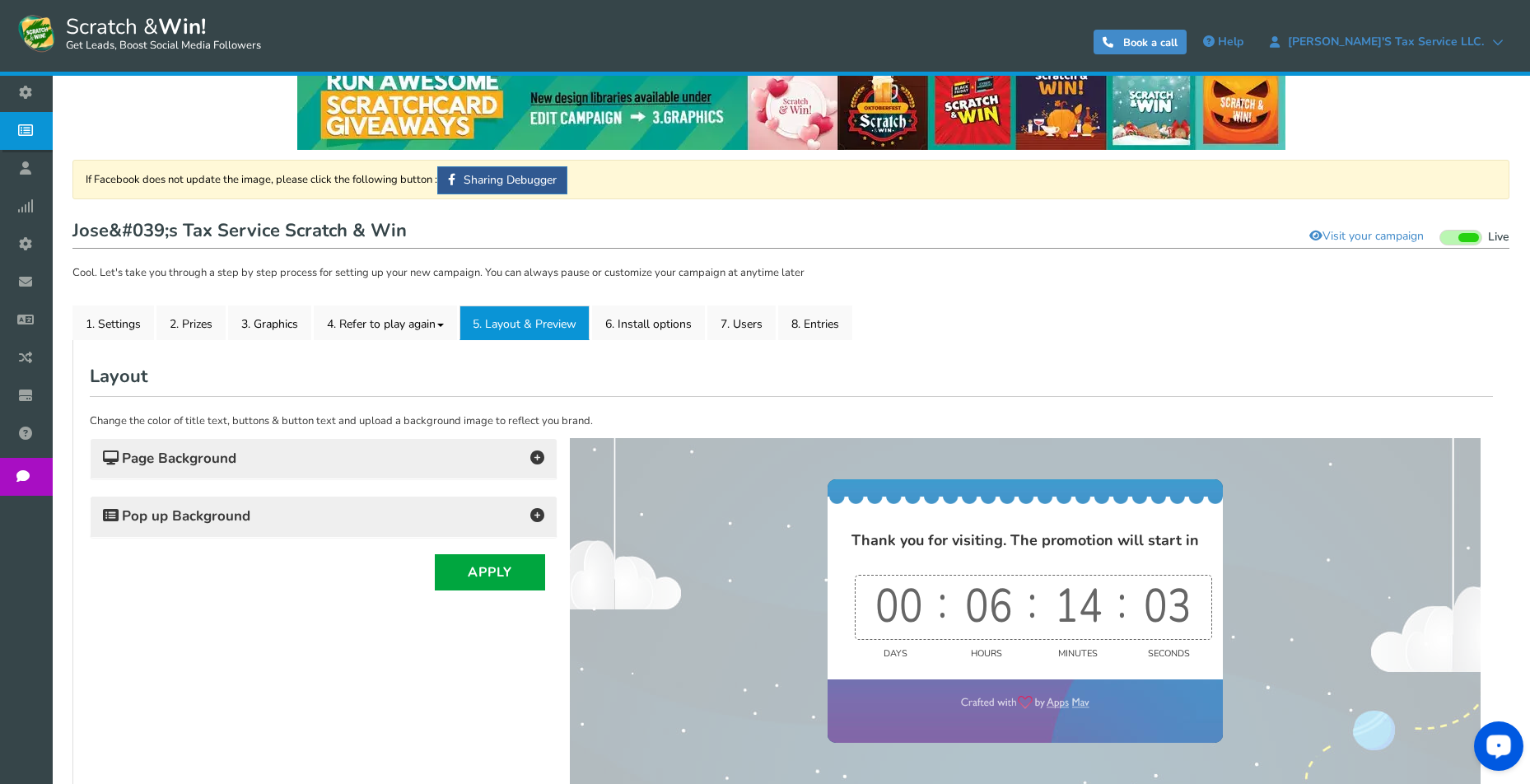
scroll to position [0, 0]
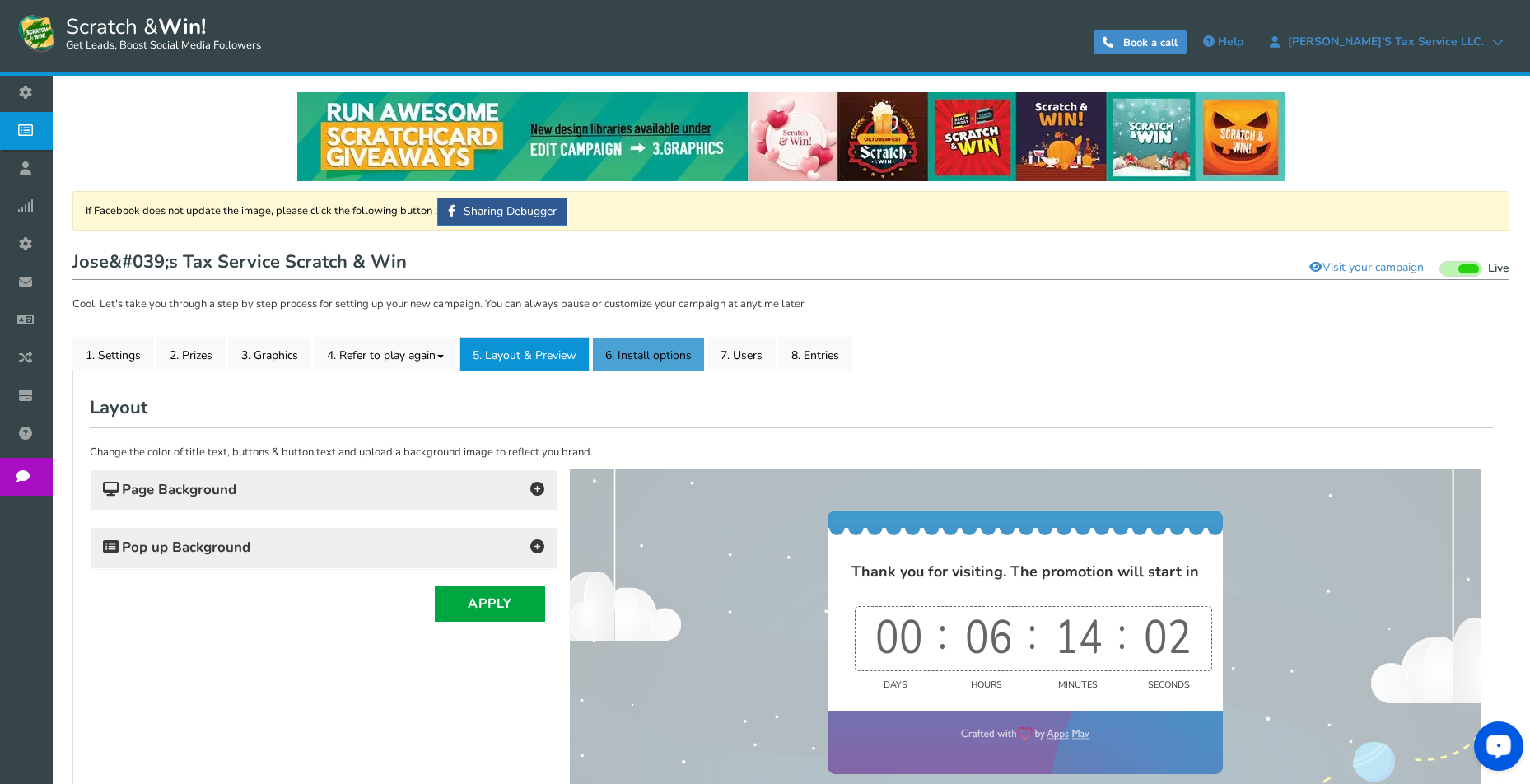
click at [651, 353] on link "6. Install options New" at bounding box center [648, 354] width 113 height 35
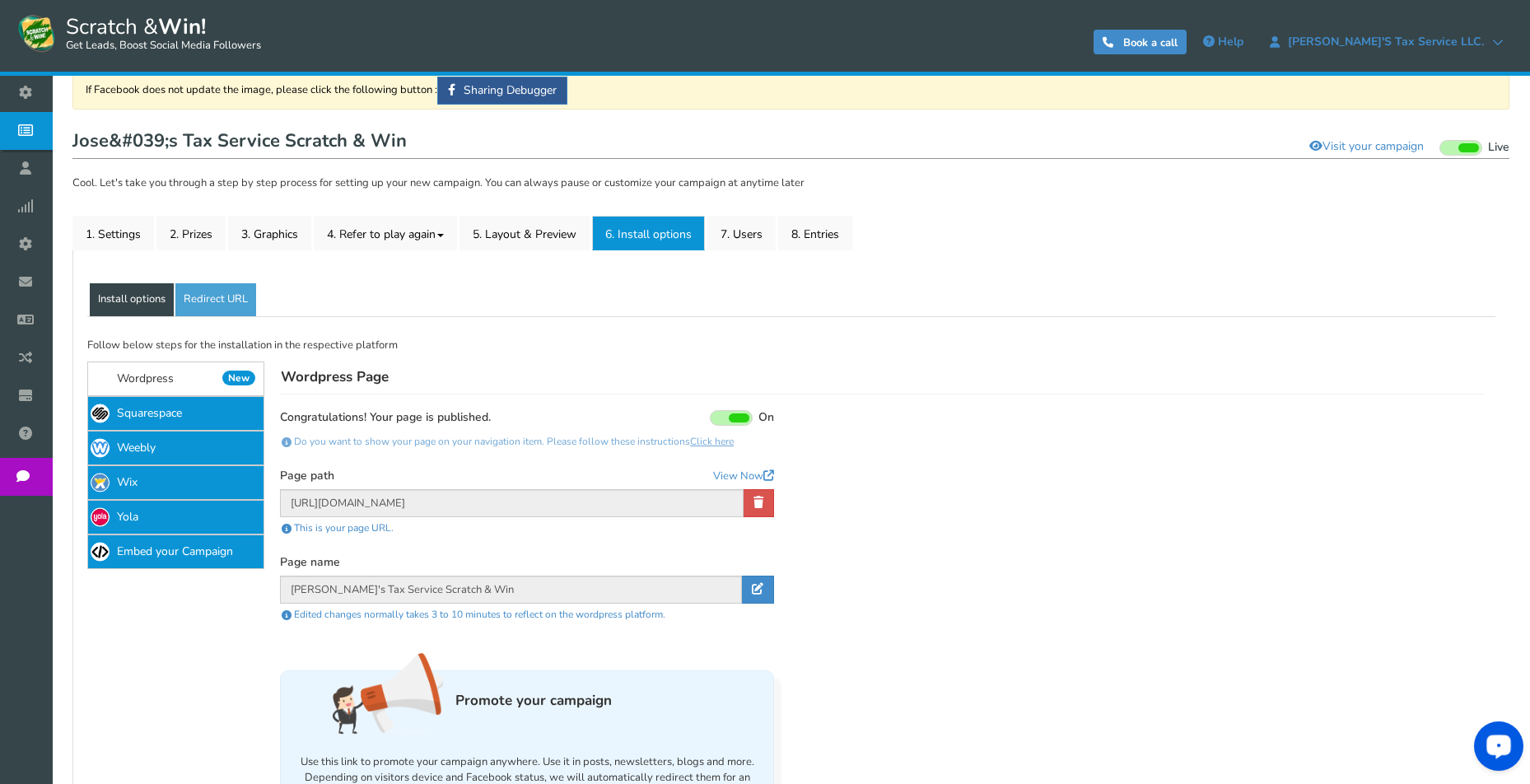
scroll to position [72, 0]
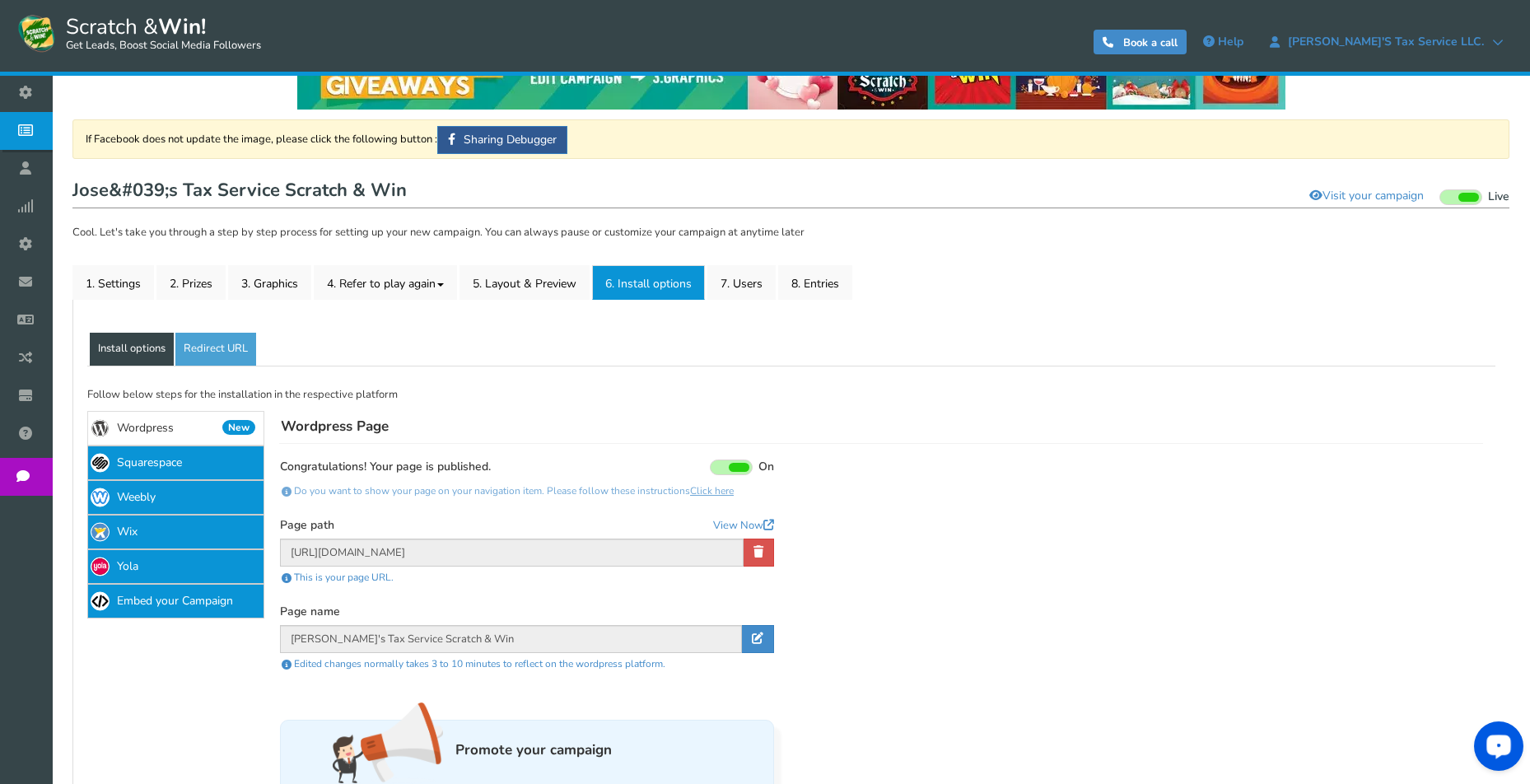
click at [190, 428] on link "Wordpress New" at bounding box center [175, 428] width 177 height 35
click at [203, 464] on link "Squarespace" at bounding box center [175, 463] width 177 height 35
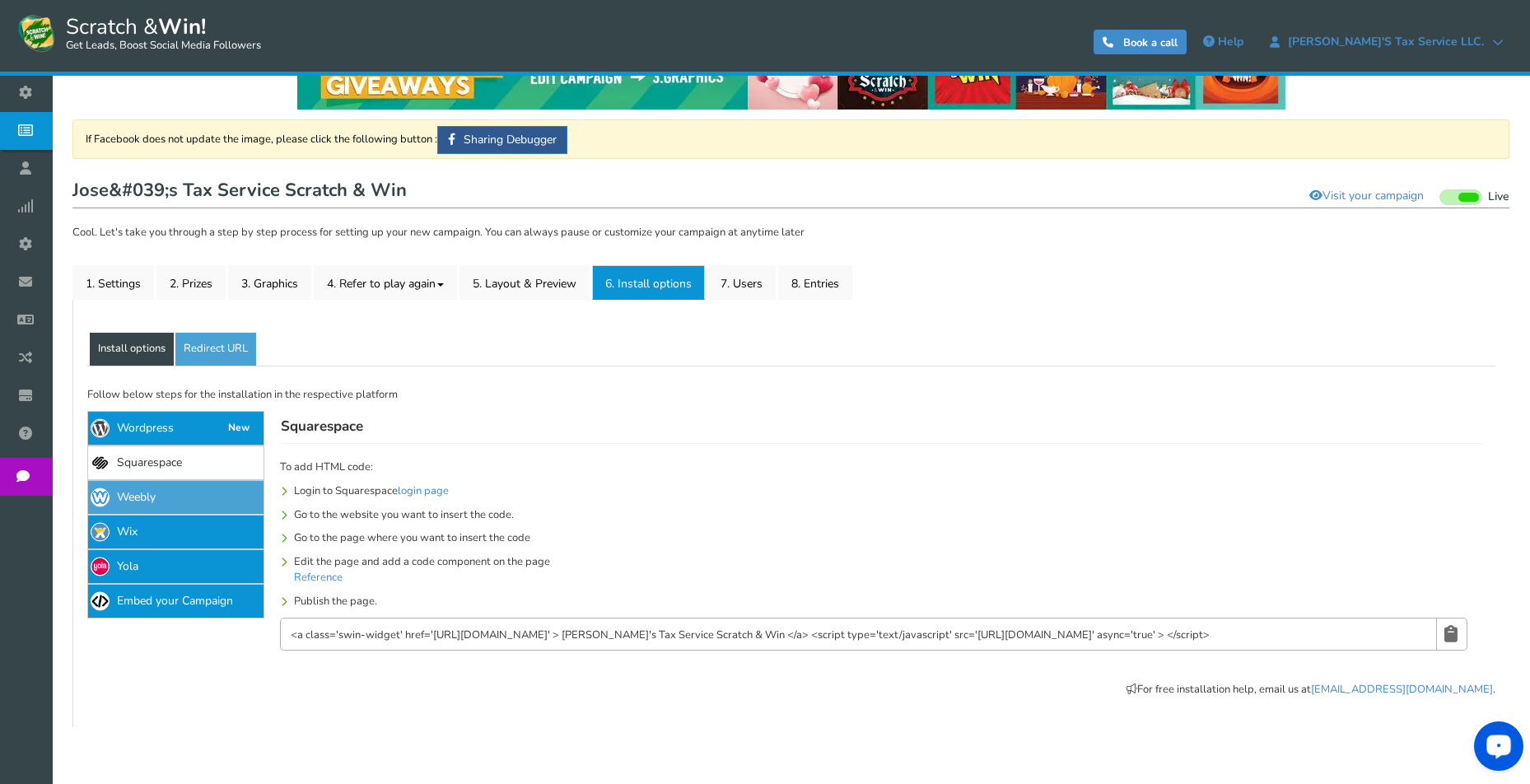
click at [198, 494] on link "Weebly" at bounding box center [175, 497] width 177 height 35
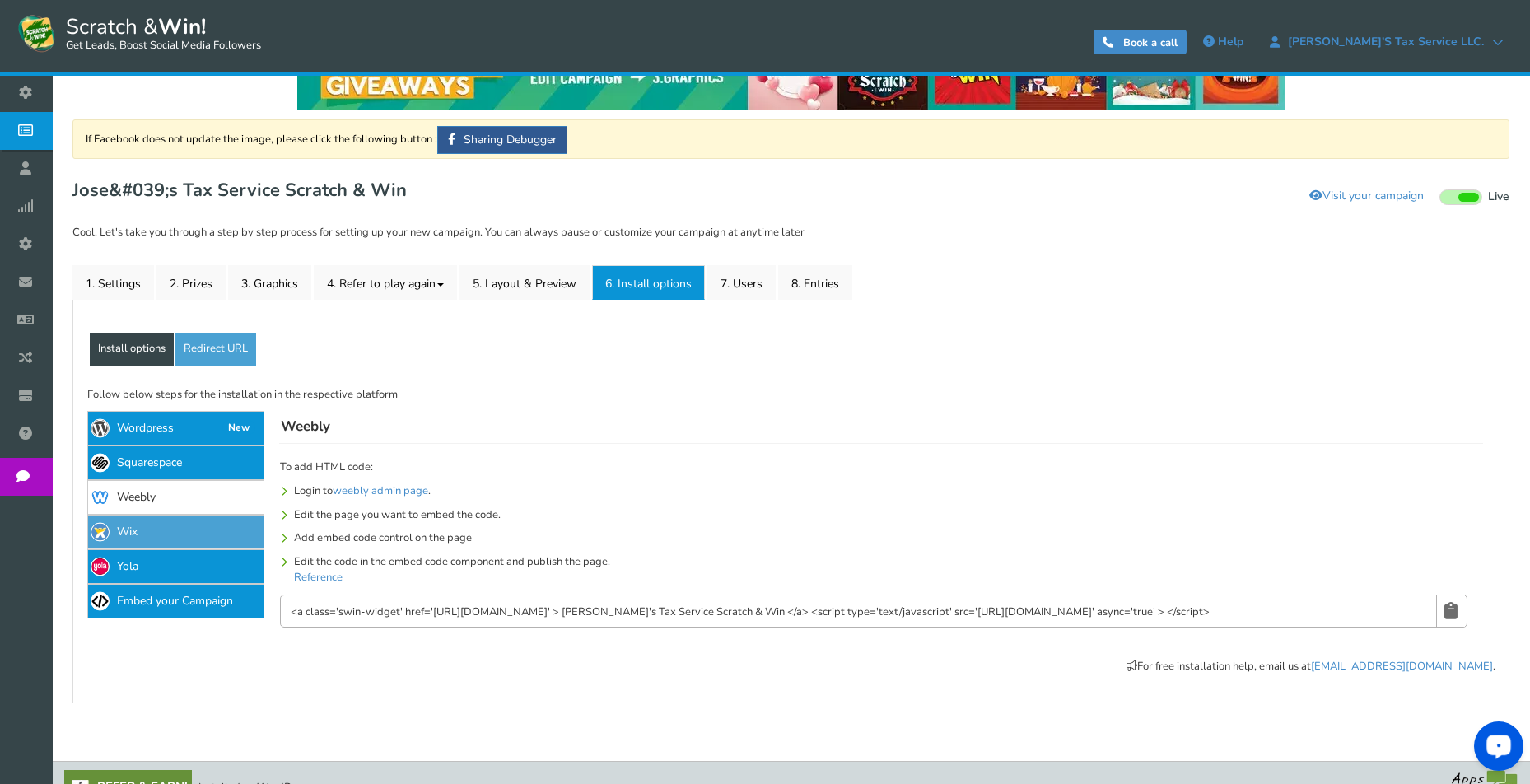
click at [202, 535] on link "Wix" at bounding box center [175, 532] width 177 height 35
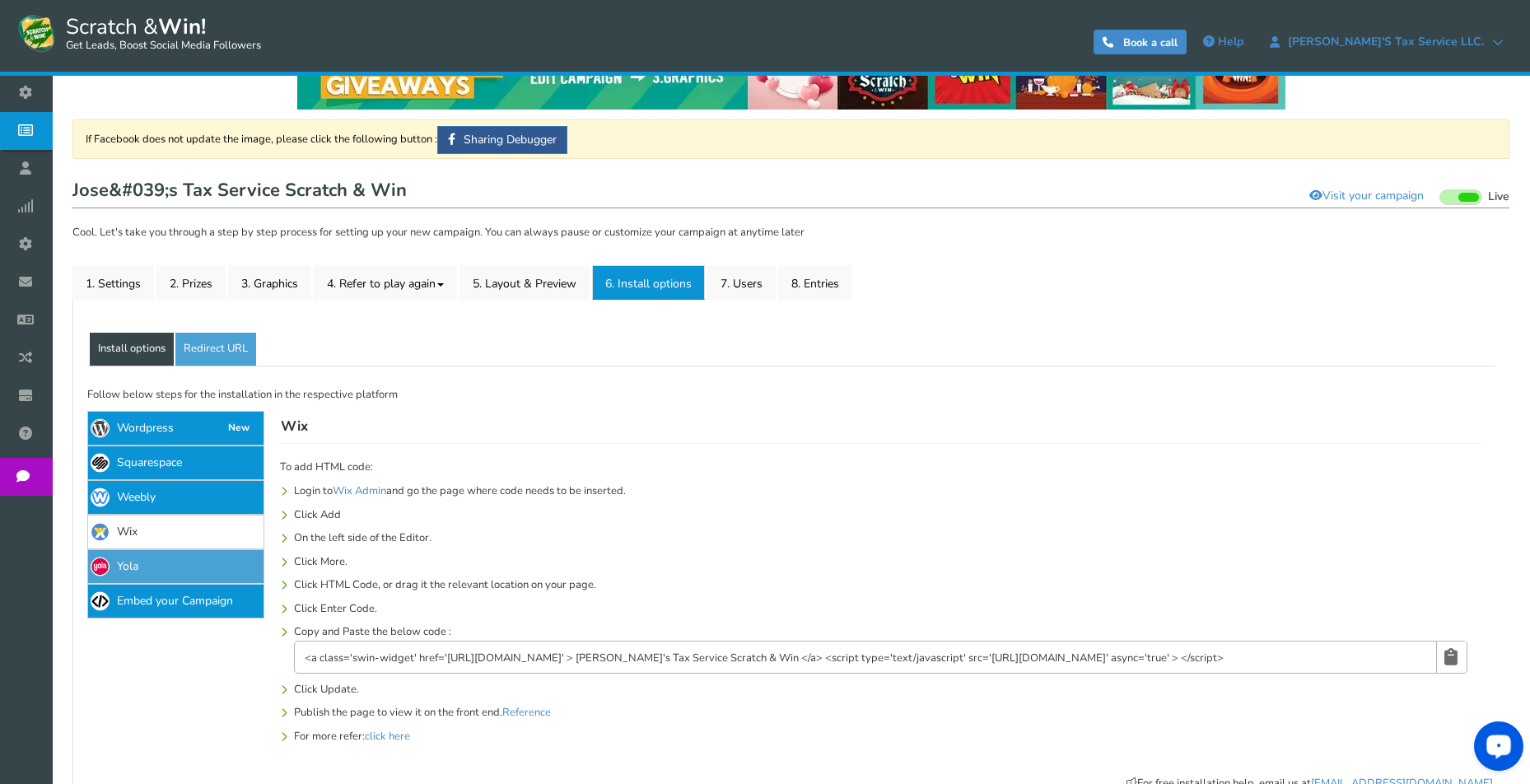
click at [210, 579] on link "Yola" at bounding box center [175, 566] width 177 height 35
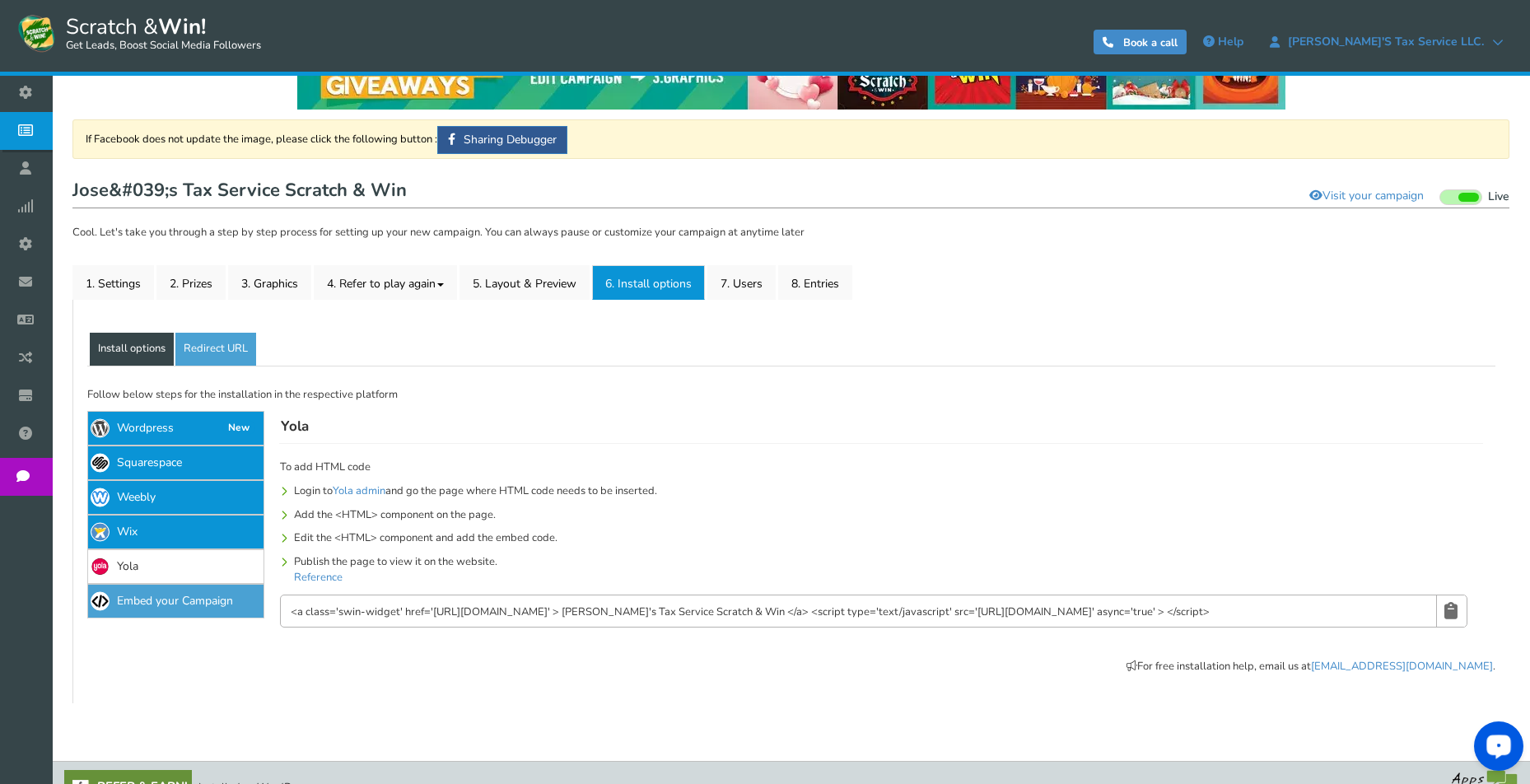
click at [191, 603] on link "Embed your Campaign" at bounding box center [175, 601] width 177 height 35
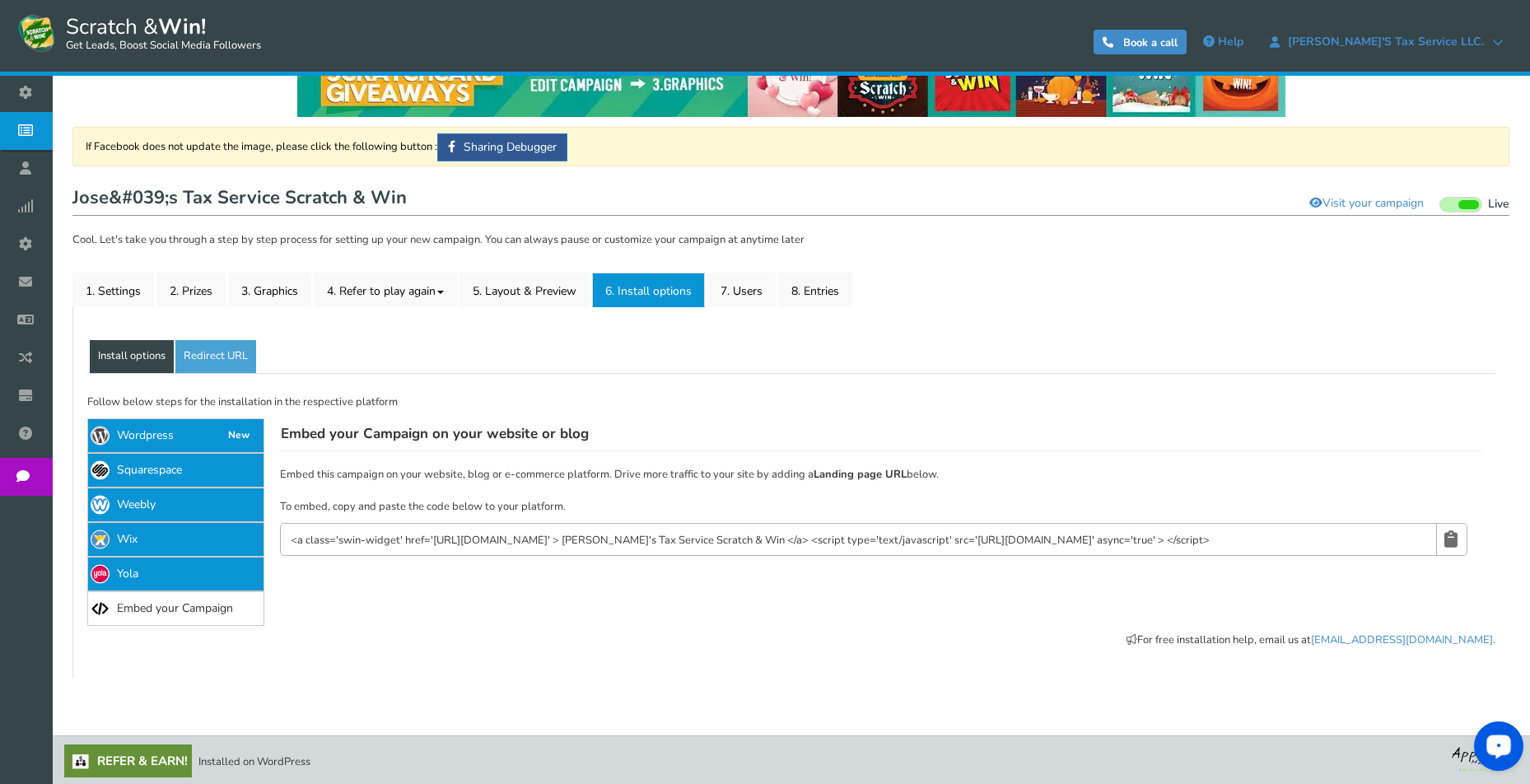
click at [202, 357] on link "Redirect URL" at bounding box center [215, 356] width 81 height 33
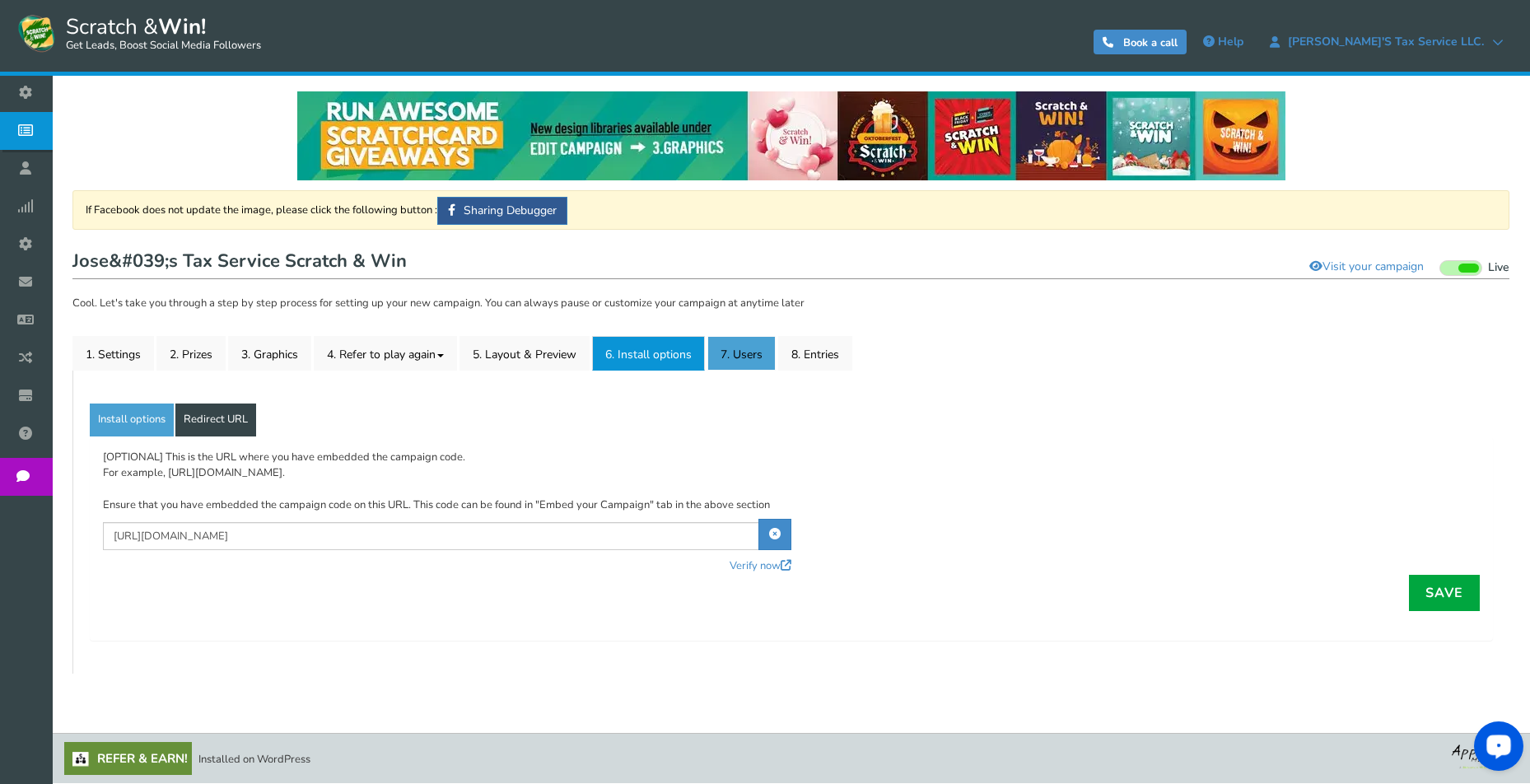
click at [736, 354] on link "7. Users" at bounding box center [742, 353] width 68 height 35
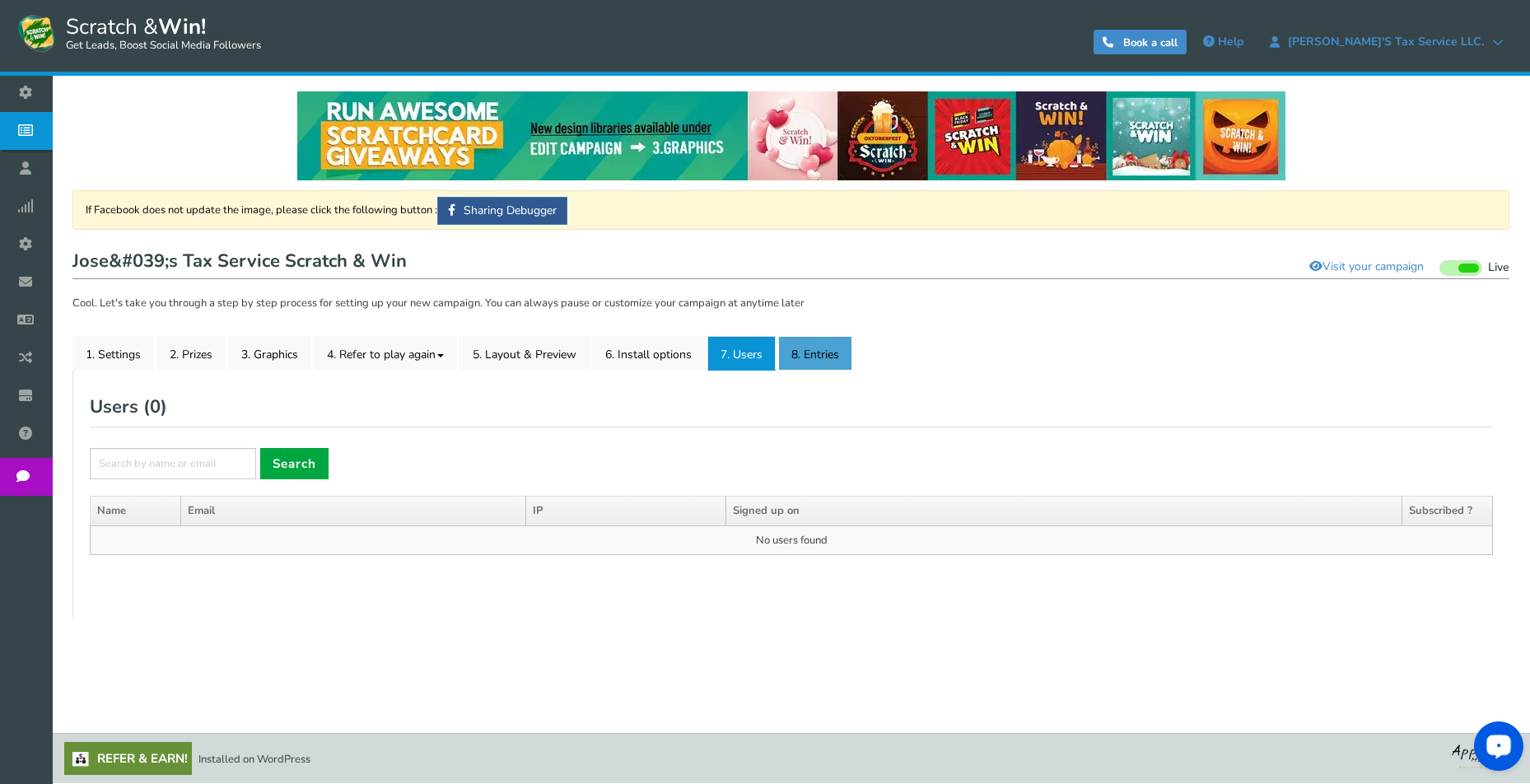
click at [818, 358] on link "8. Entries" at bounding box center [815, 353] width 74 height 35
click at [0, 0] on span "Business settings" at bounding box center [0, 0] width 0 height 0
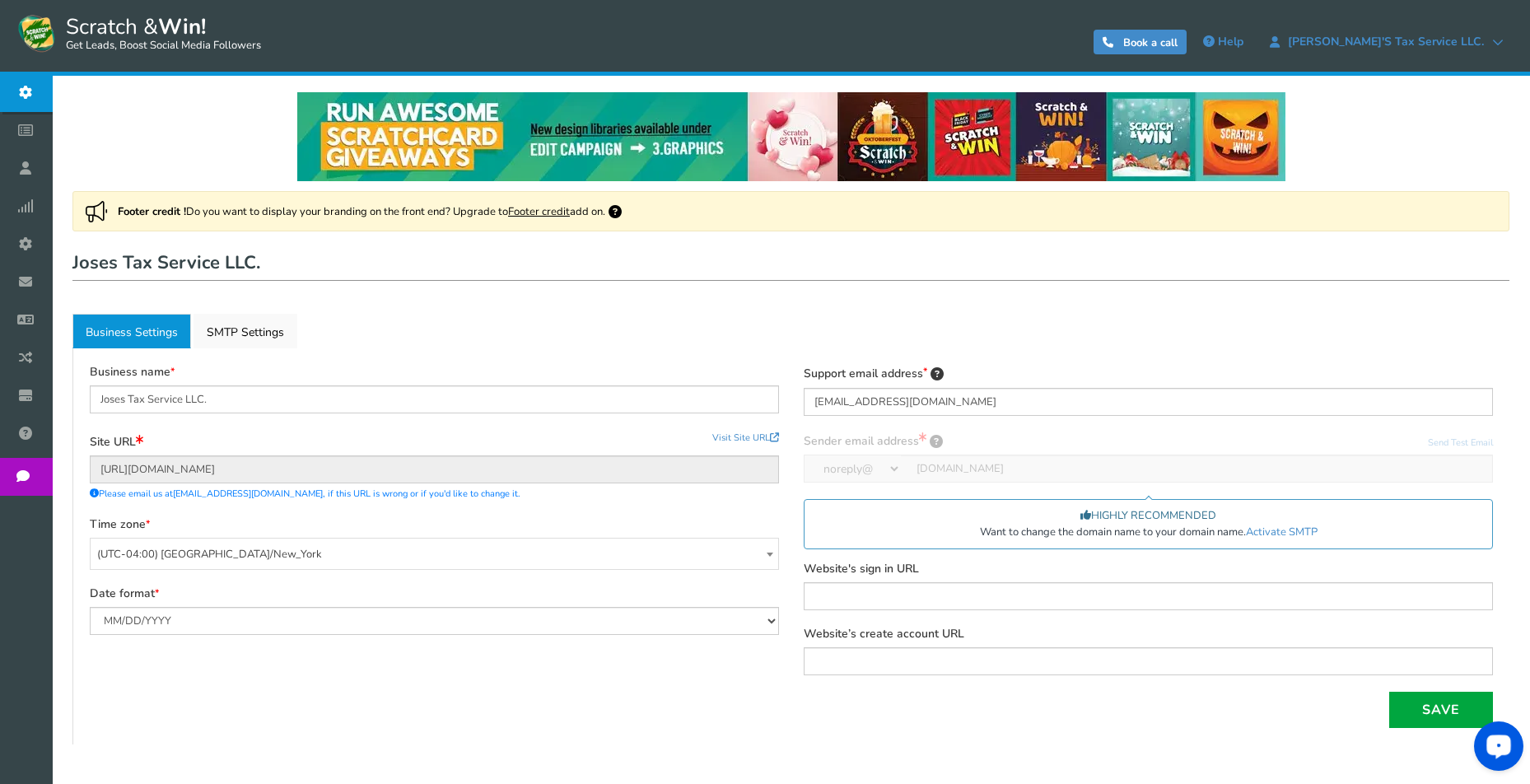
click at [0, 0] on span "Campaigns" at bounding box center [0, 0] width 0 height 0
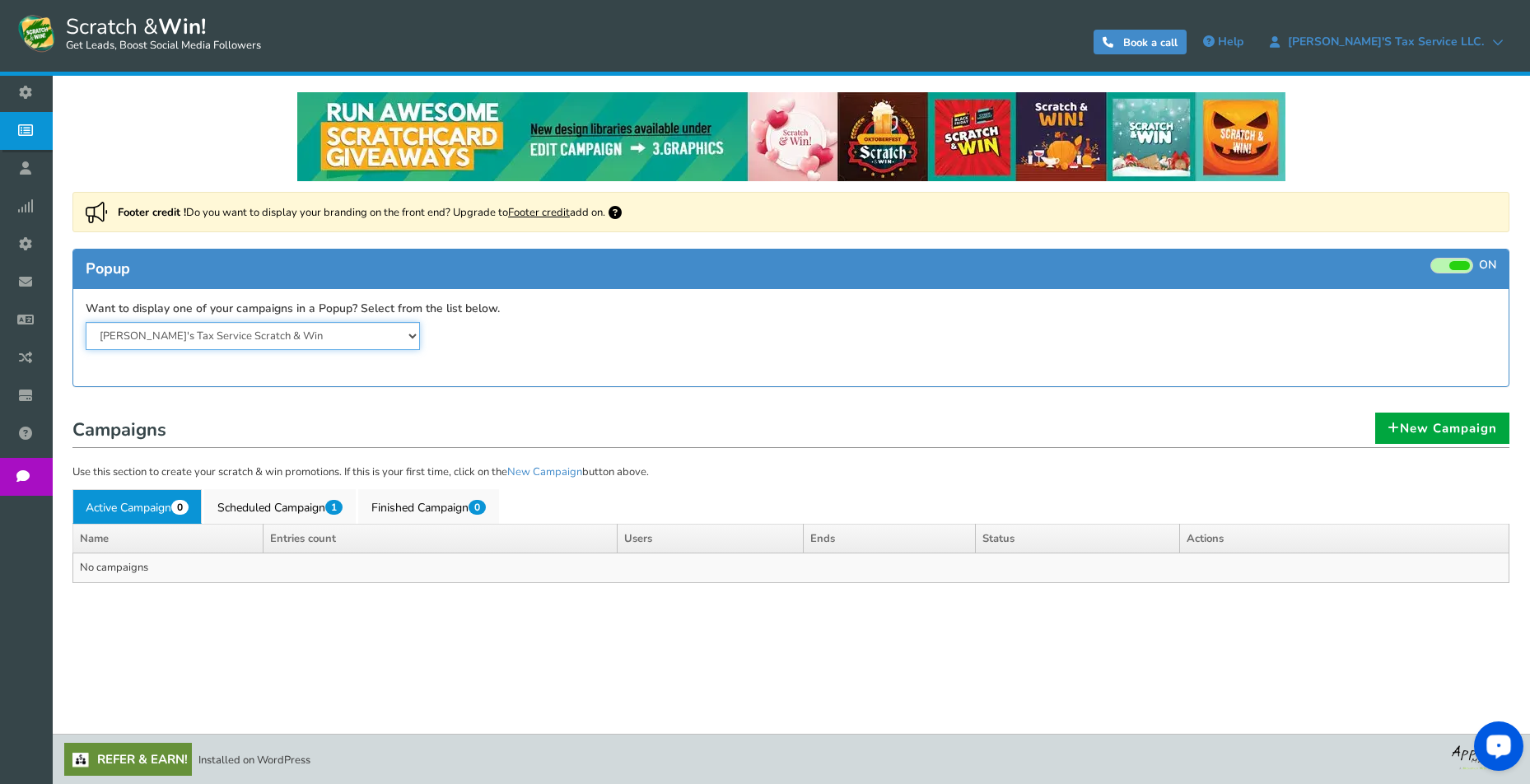
click at [340, 332] on select "[PERSON_NAME]'s Tax Service Scratch & Win" at bounding box center [253, 336] width 334 height 28
click at [456, 416] on h1 "Campaigns" at bounding box center [790, 431] width 1437 height 33
click at [337, 362] on div "Want to display one of your campaigns in a Popup? Select from the list below. J…" at bounding box center [791, 326] width 1436 height 74
click at [265, 507] on link "Scheduled Campaign 1" at bounding box center [280, 506] width 152 height 35
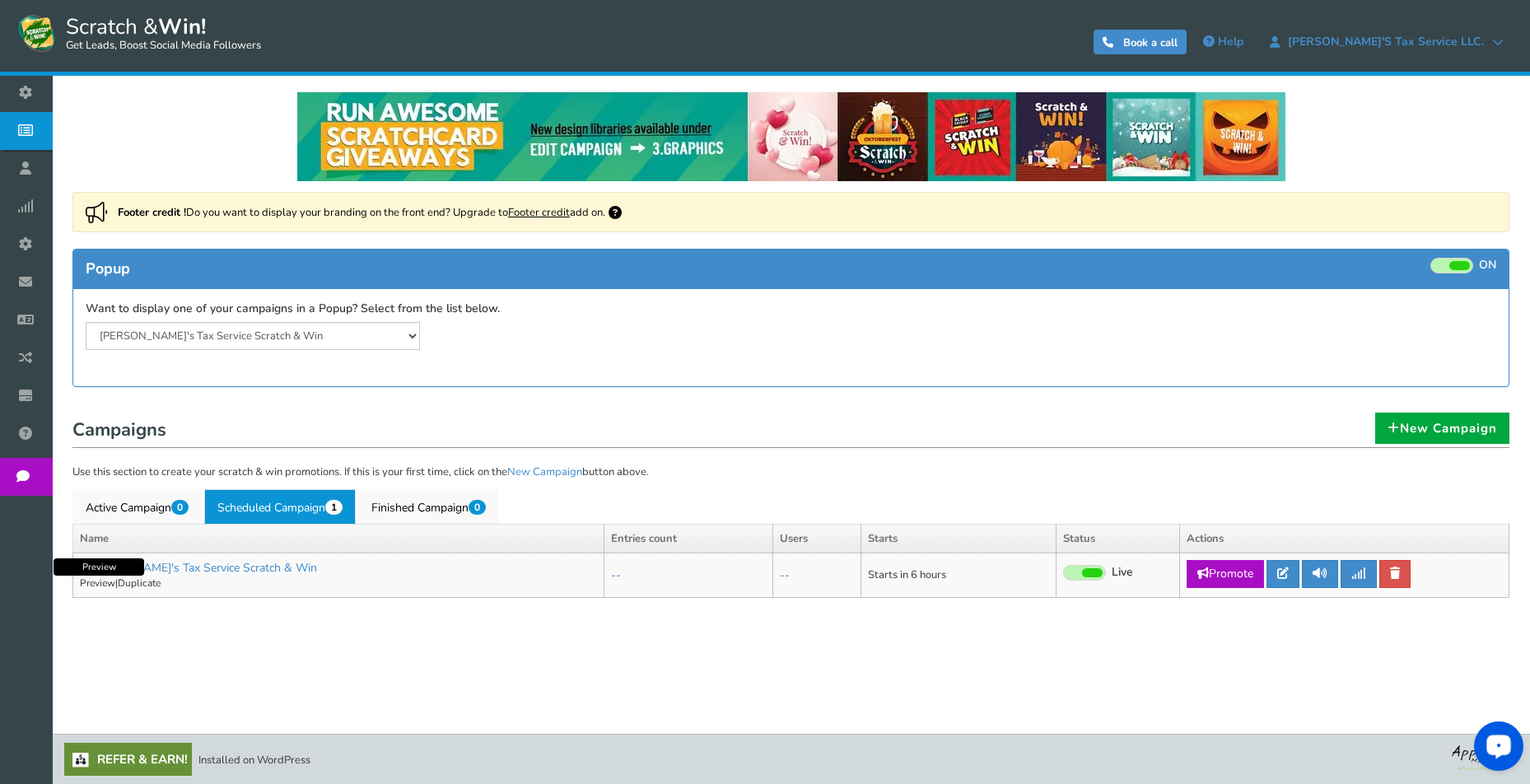
click at [97, 580] on link "Preview" at bounding box center [97, 583] width 35 height 13
click at [1288, 572] on icon at bounding box center [1284, 574] width 12 height 12
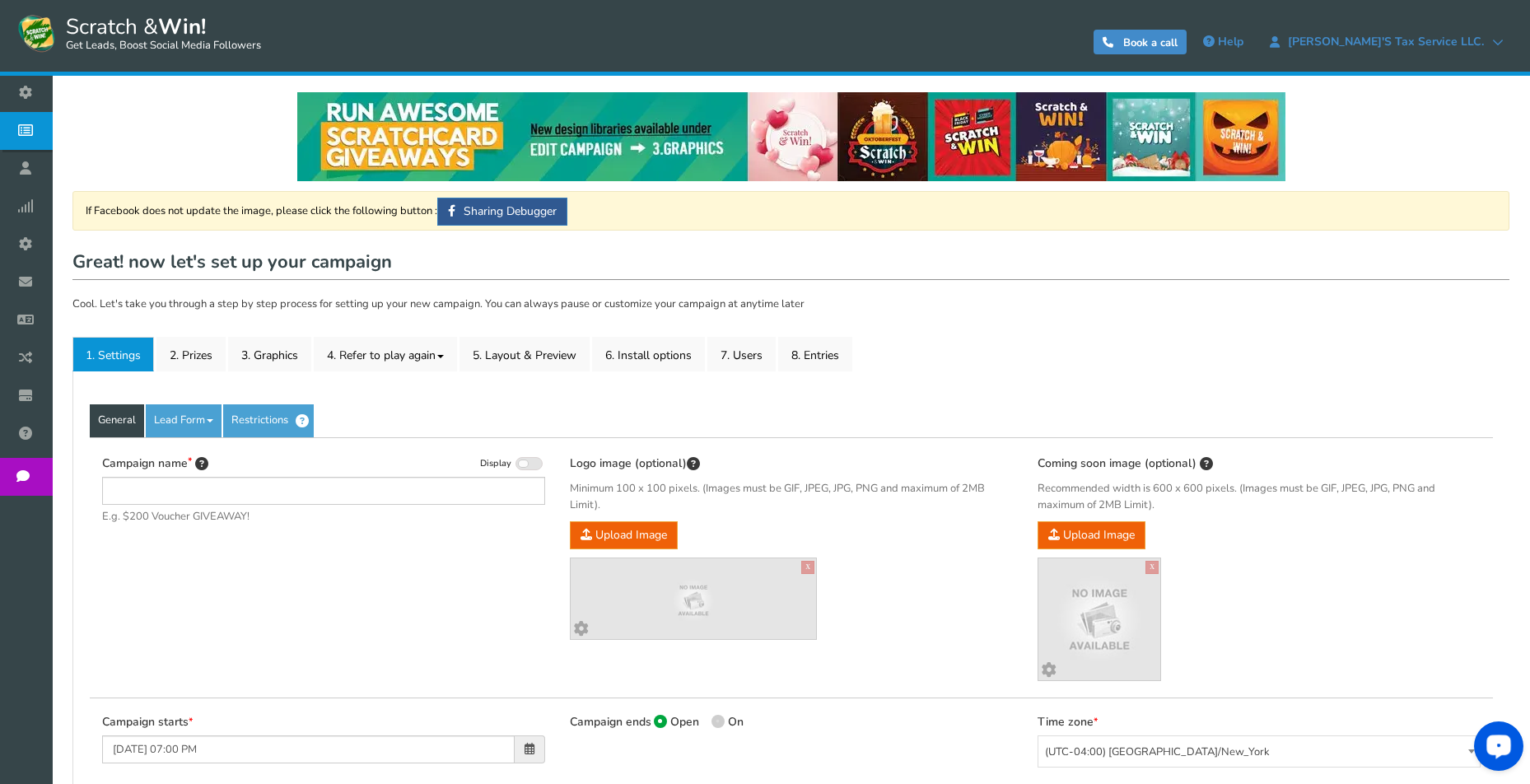
type input "Jose&#039;s Tax Service Scratch & Win"
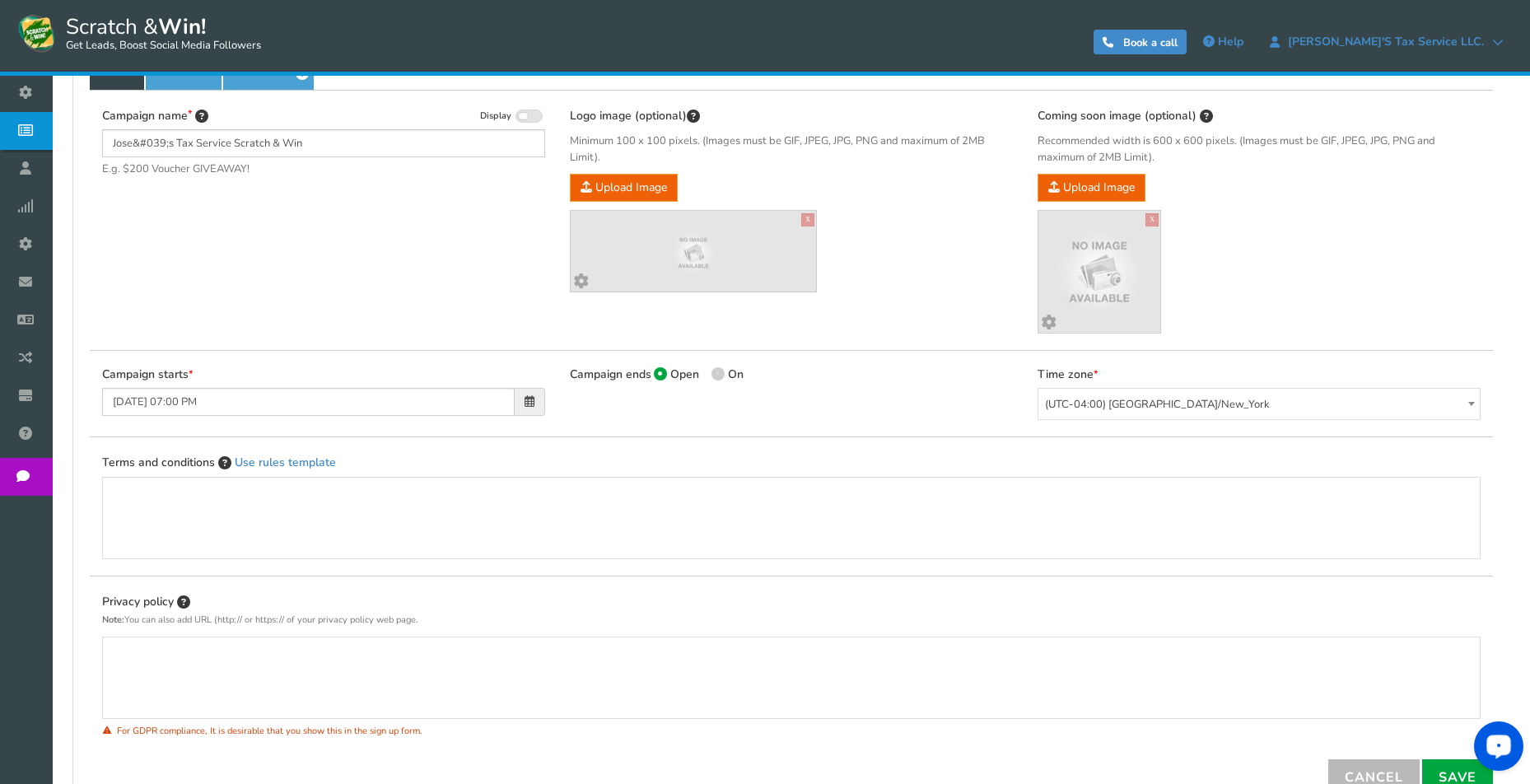
scroll to position [349, 0]
click at [529, 397] on span at bounding box center [530, 400] width 10 height 12
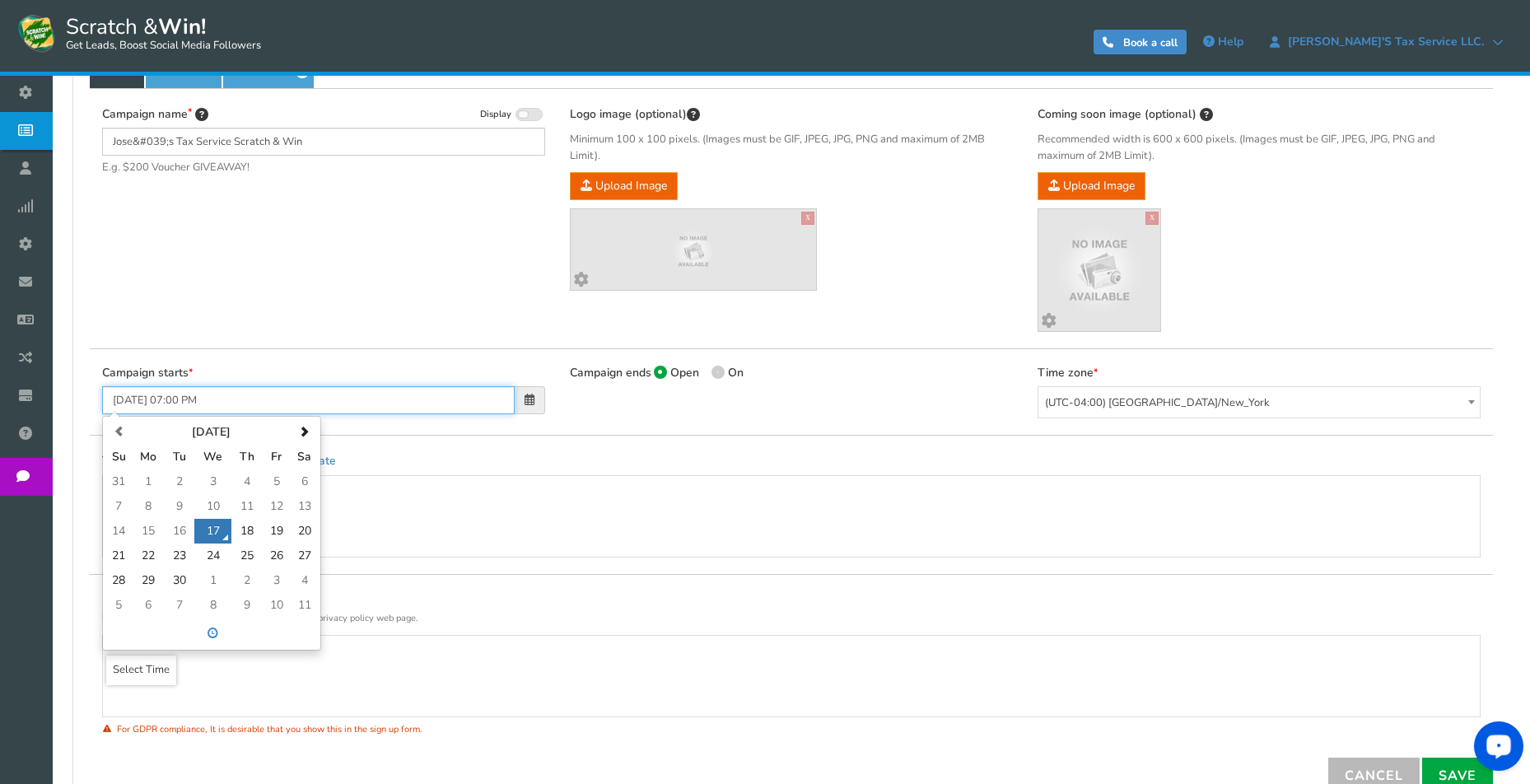
click at [222, 633] on span at bounding box center [213, 633] width 211 height 26
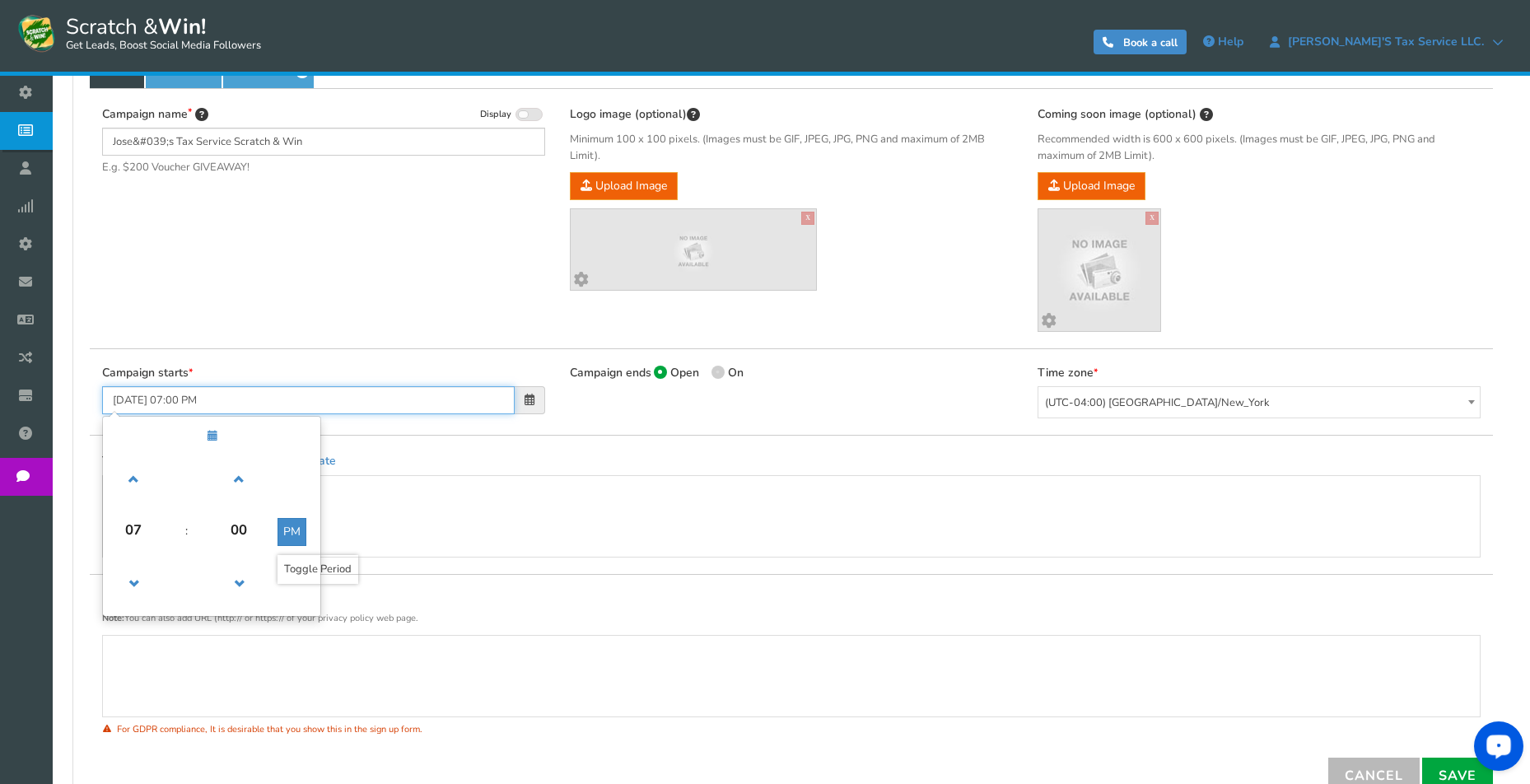
click at [284, 528] on button "PM" at bounding box center [292, 532] width 29 height 28
type input "09/17/2025 07:00 AM"
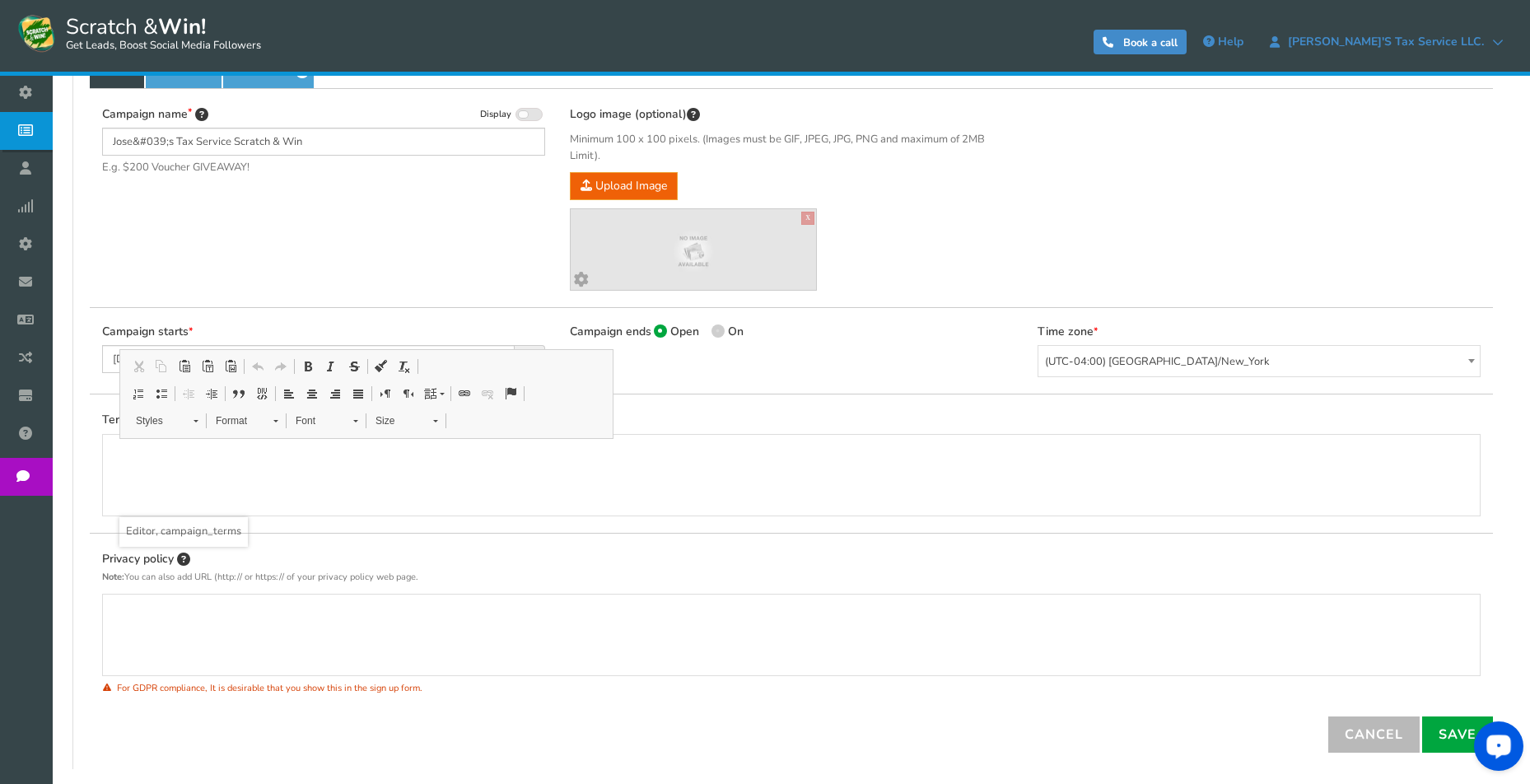
click at [403, 472] on div "Editor, campaign_terms" at bounding box center [791, 476] width 1344 height 66
click at [306, 539] on div "Privacy policy Note: You can also add URL (http:// or https:// of your privacy …" at bounding box center [792, 625] width 1404 height 185
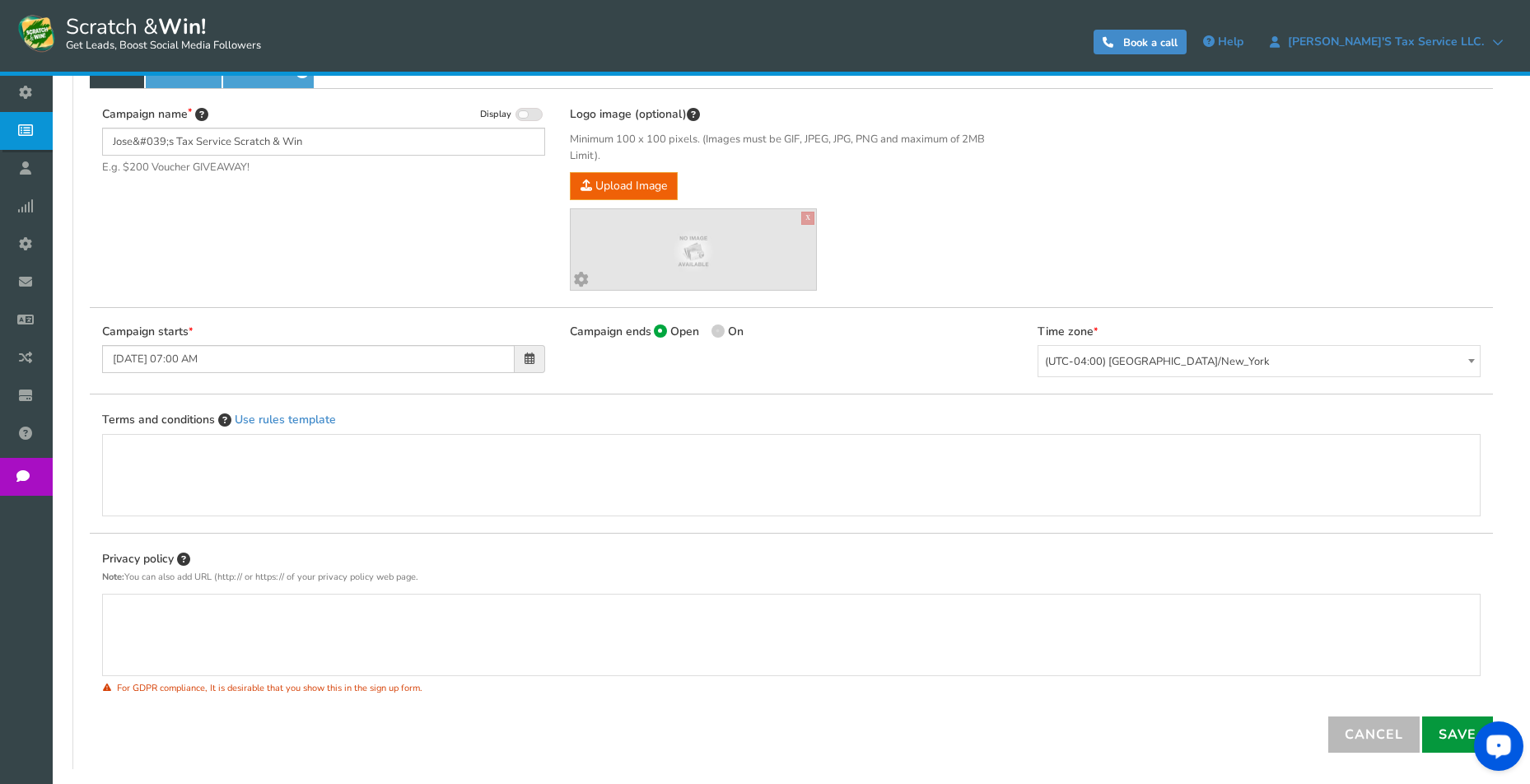
click at [1452, 727] on link "Save" at bounding box center [1458, 735] width 71 height 36
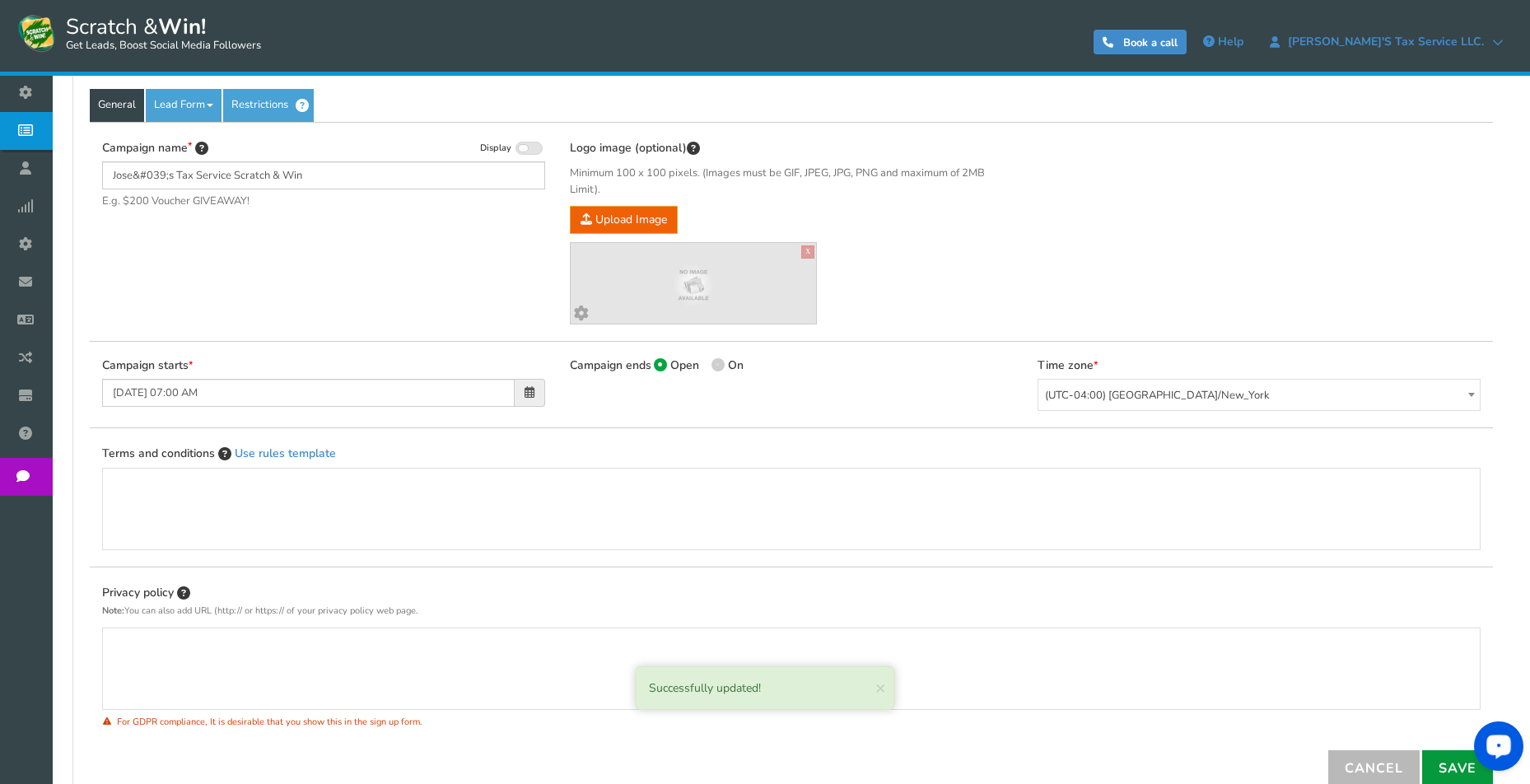
scroll to position [175, 0]
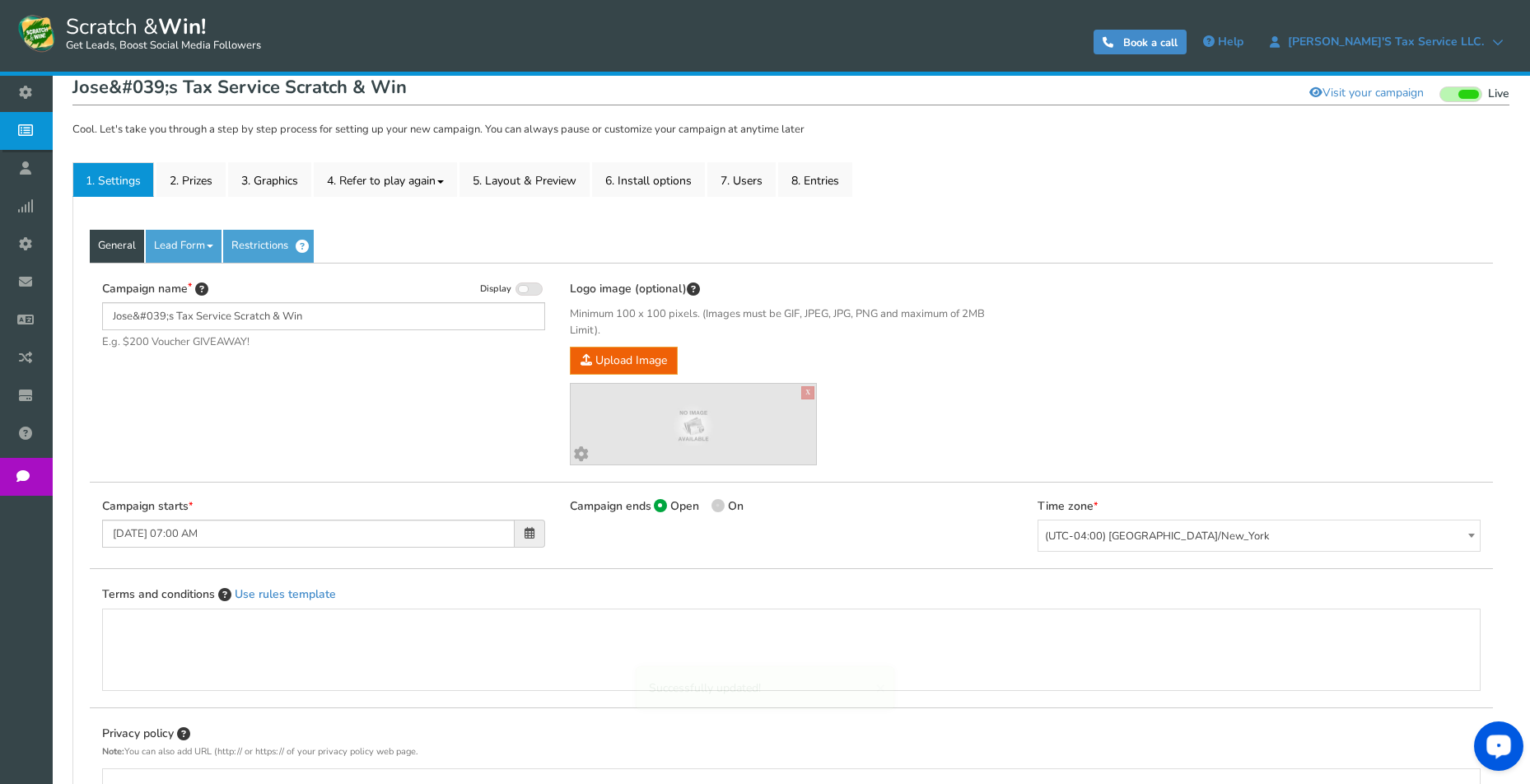
click at [0, 0] on span "Campaigns" at bounding box center [0, 0] width 0 height 0
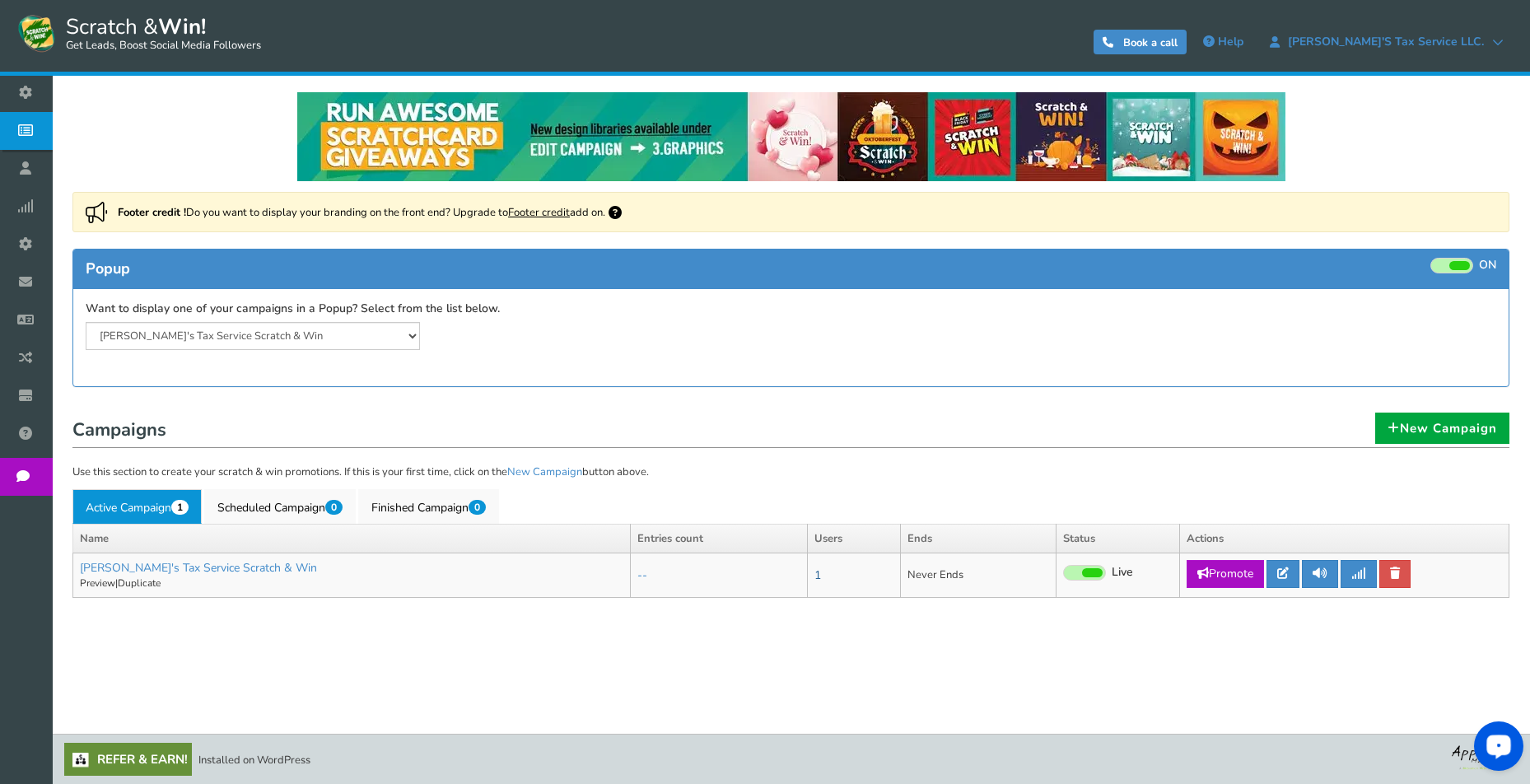
click at [815, 576] on link "1" at bounding box center [818, 576] width 7 height 16
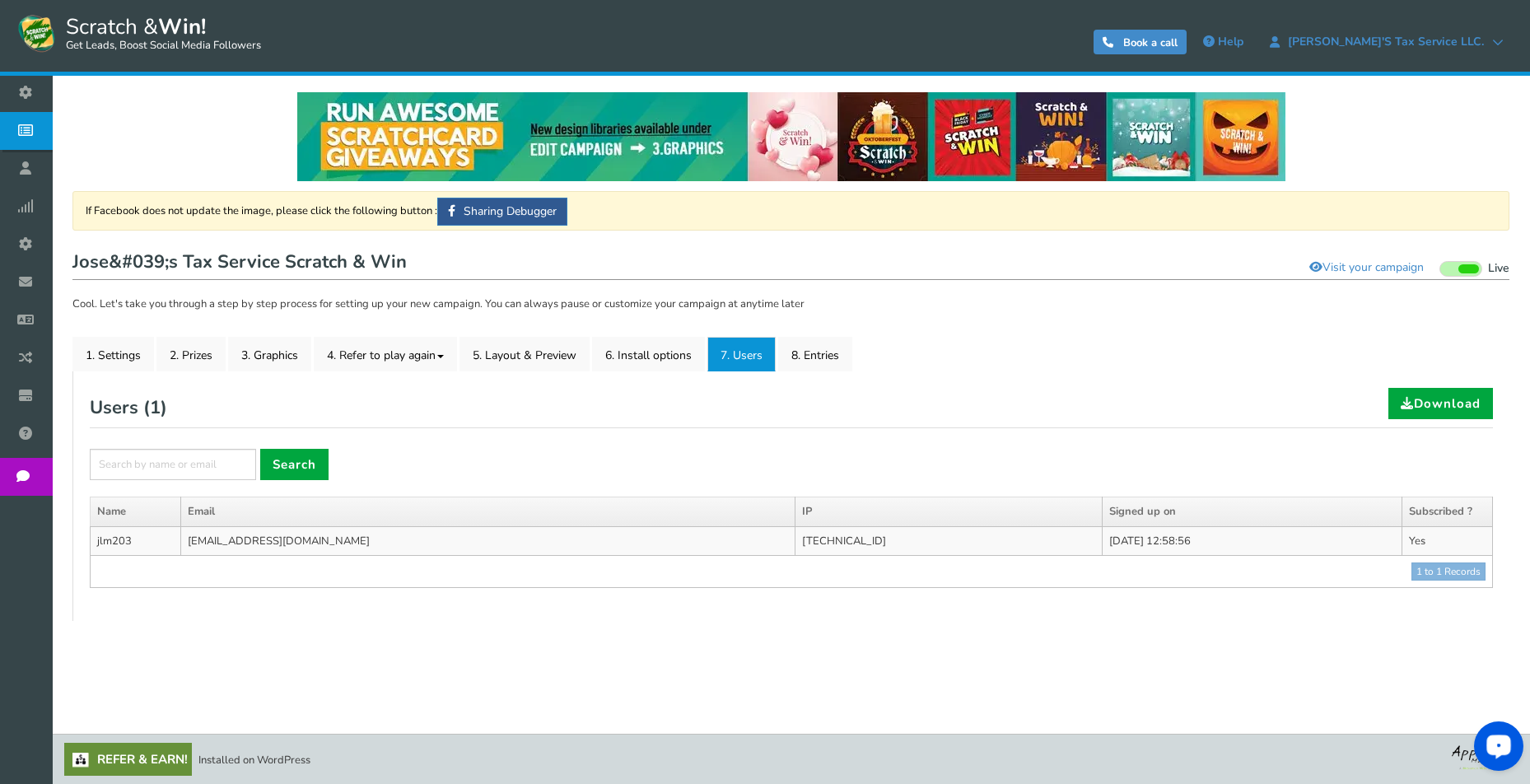
click at [1447, 536] on td "Yes" at bounding box center [1448, 541] width 91 height 30
click at [518, 539] on td "jlmco203@outlook.com" at bounding box center [488, 541] width 614 height 30
click at [825, 352] on link "8. Entries" at bounding box center [815, 354] width 74 height 35
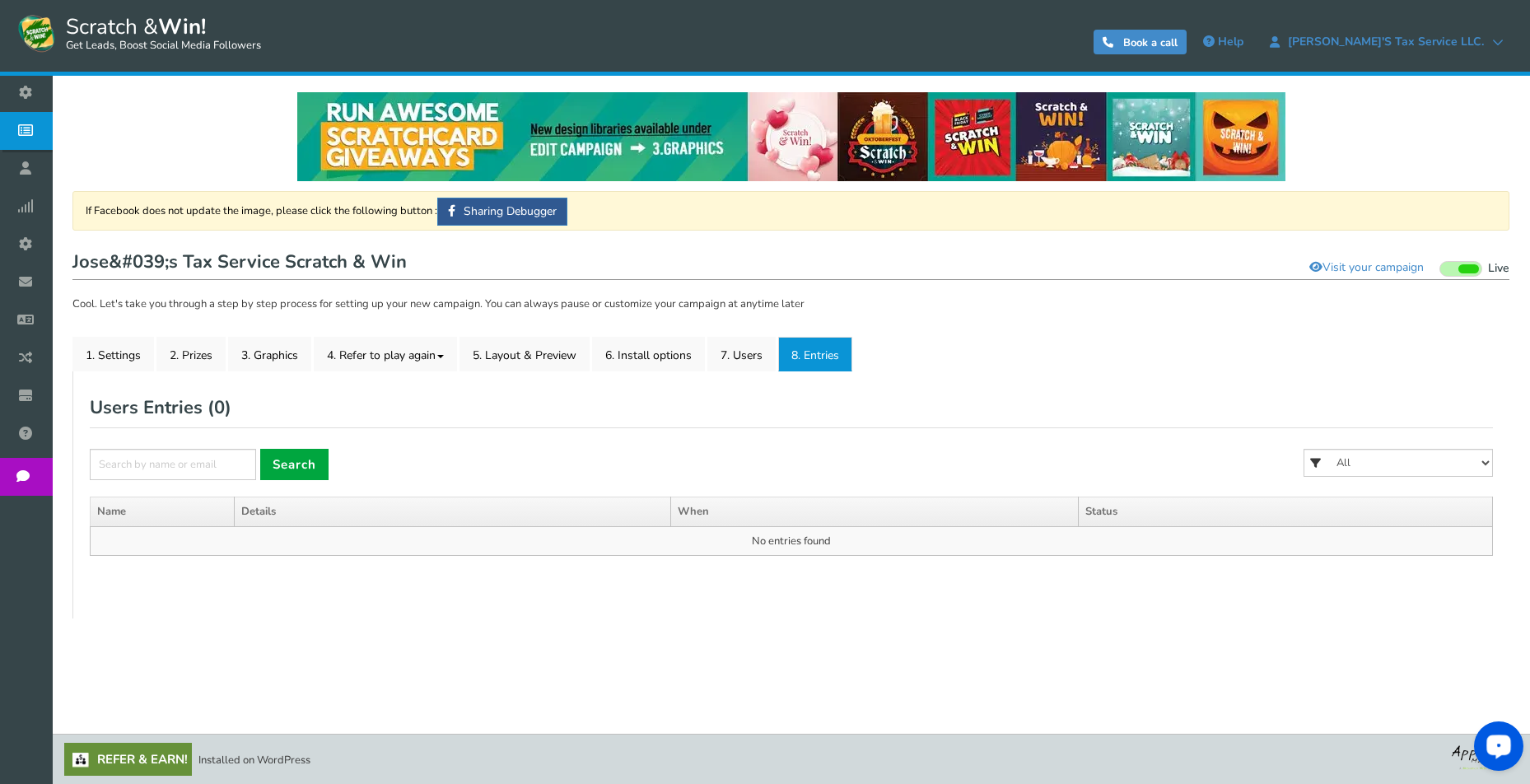
click at [0, 0] on span "Campaigns" at bounding box center [0, 0] width 0 height 0
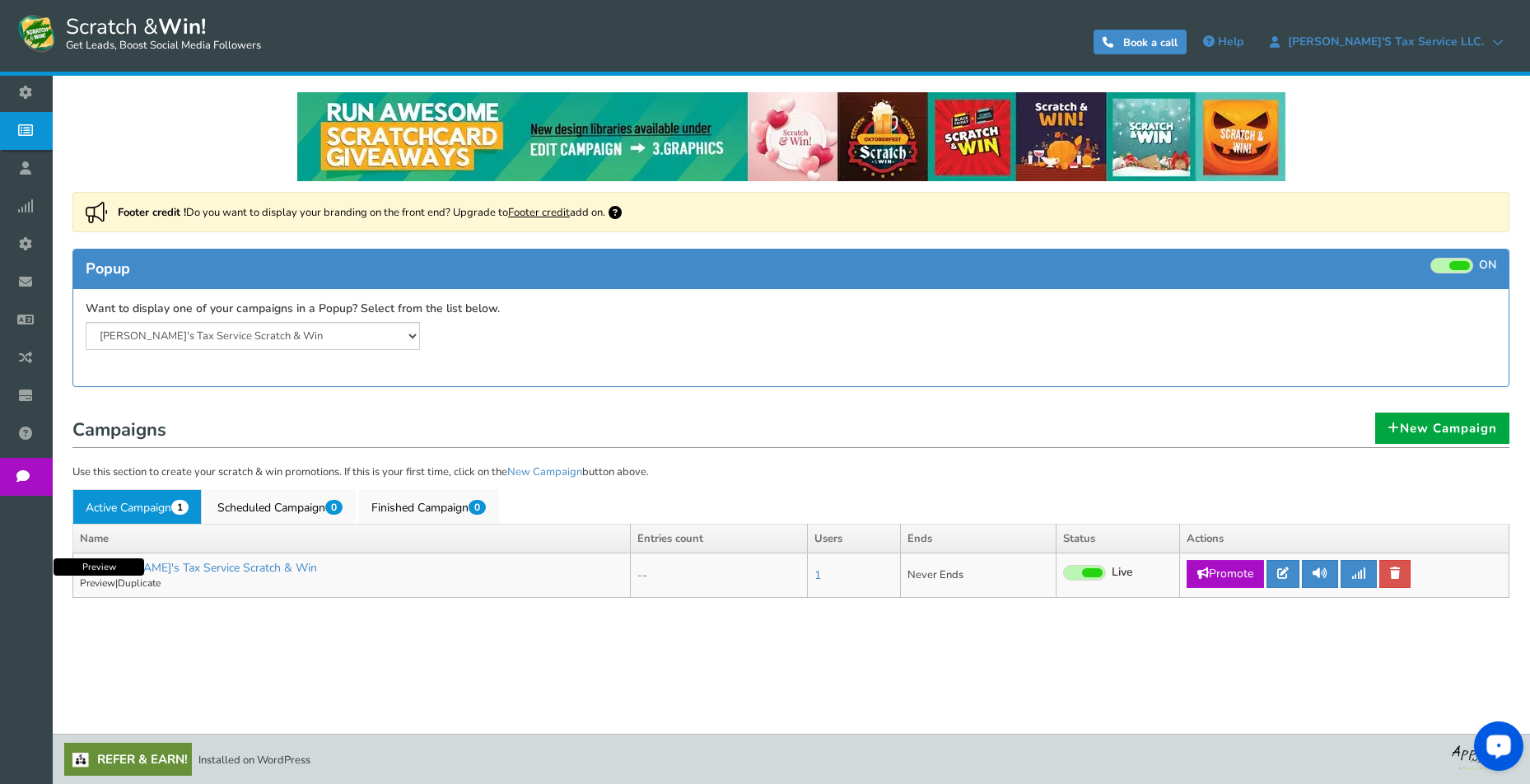
click at [93, 583] on link "Preview" at bounding box center [97, 583] width 35 height 13
click at [1286, 572] on icon at bounding box center [1284, 574] width 12 height 12
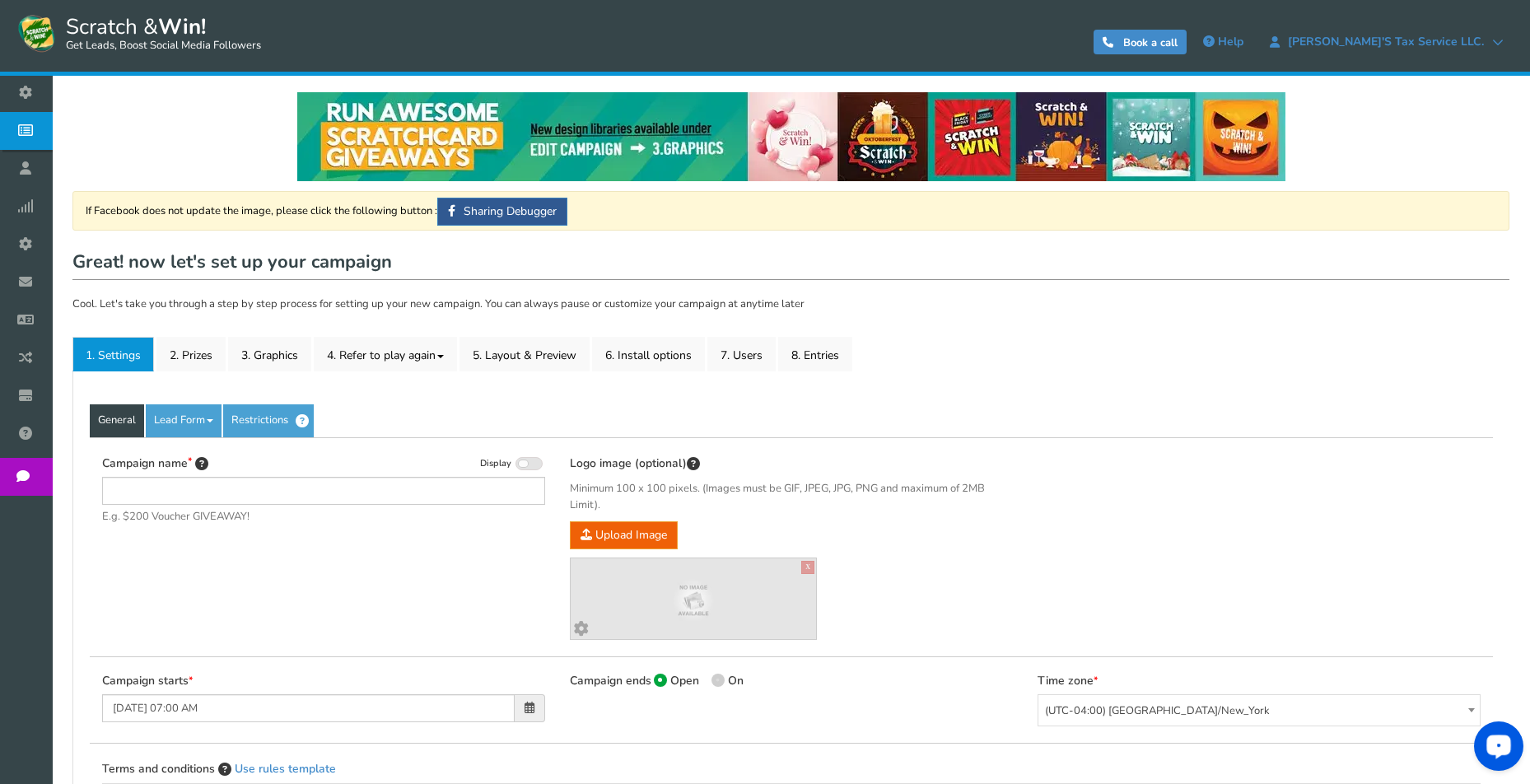
type input "Jose&#039;s Tax Service Scratch & Win"
click at [203, 353] on link "2. Prizes" at bounding box center [191, 354] width 69 height 35
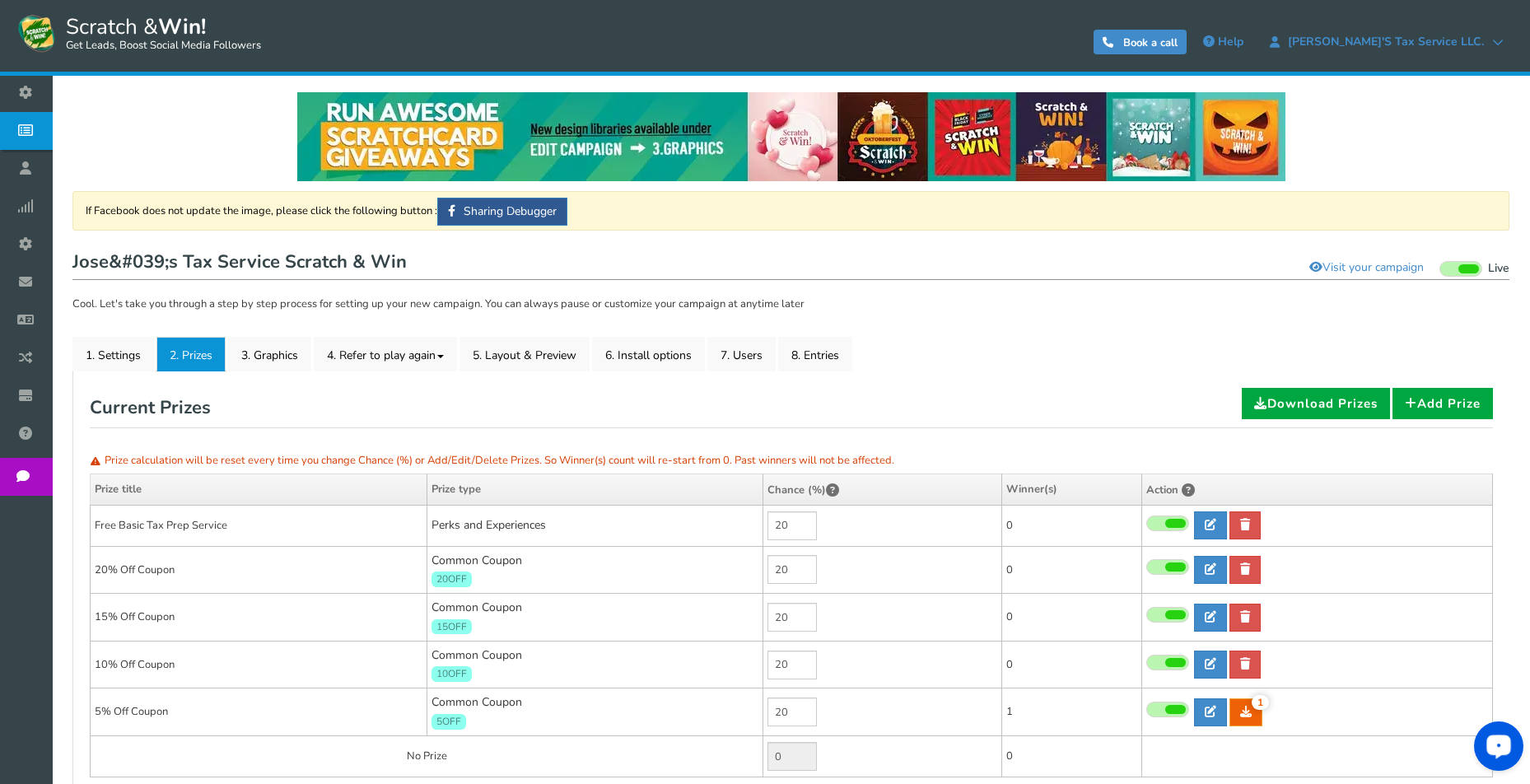
click at [0, 0] on span "Emails" at bounding box center [0, 0] width 0 height 0
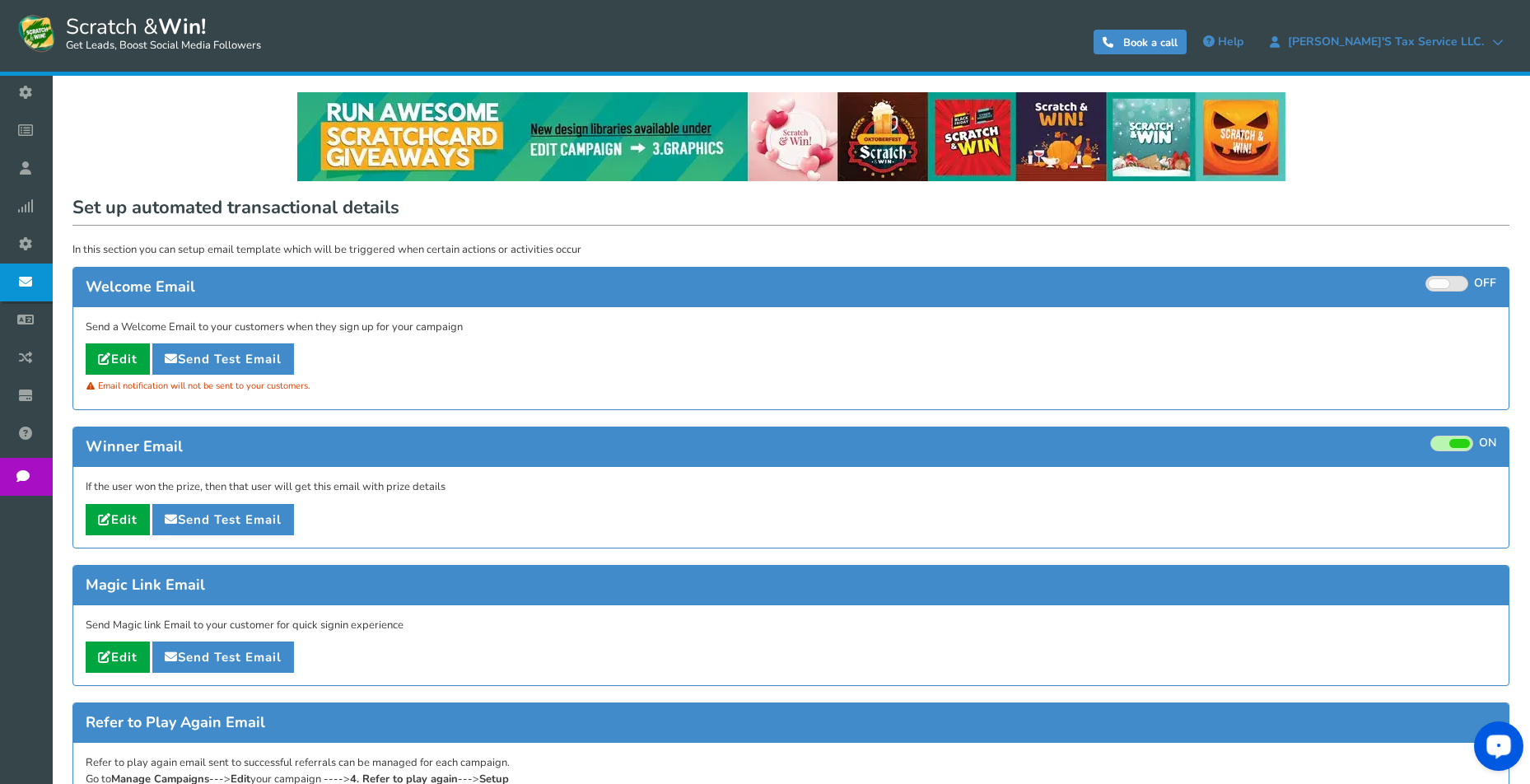
click at [1439, 283] on span at bounding box center [1439, 283] width 21 height 9
click at [0, 0] on input "ON OFF" at bounding box center [0, 0] width 0 height 0
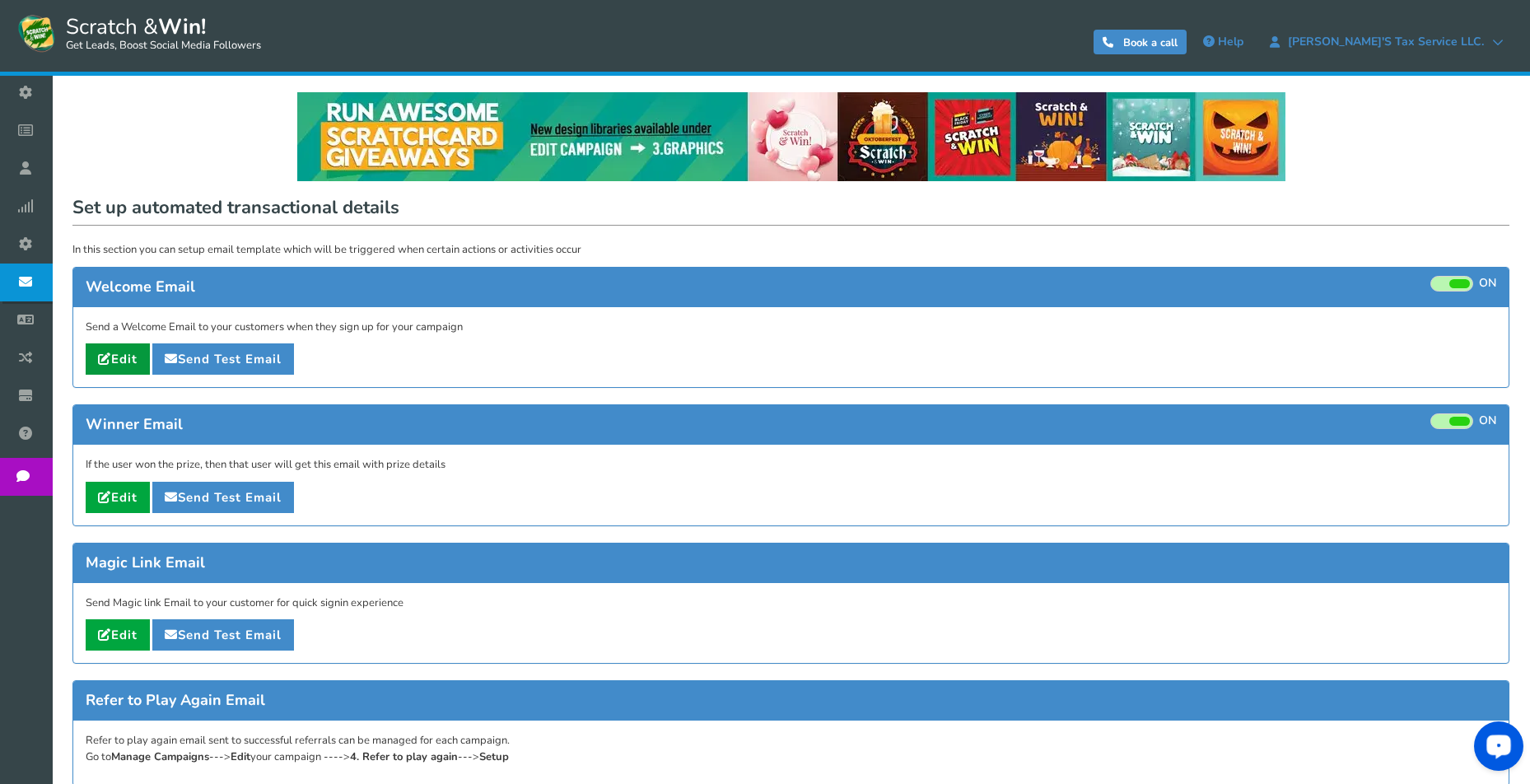
click at [120, 359] on link "Edit" at bounding box center [118, 358] width 64 height 31
type input "Thanks for participating in [[Campaign Name]]"
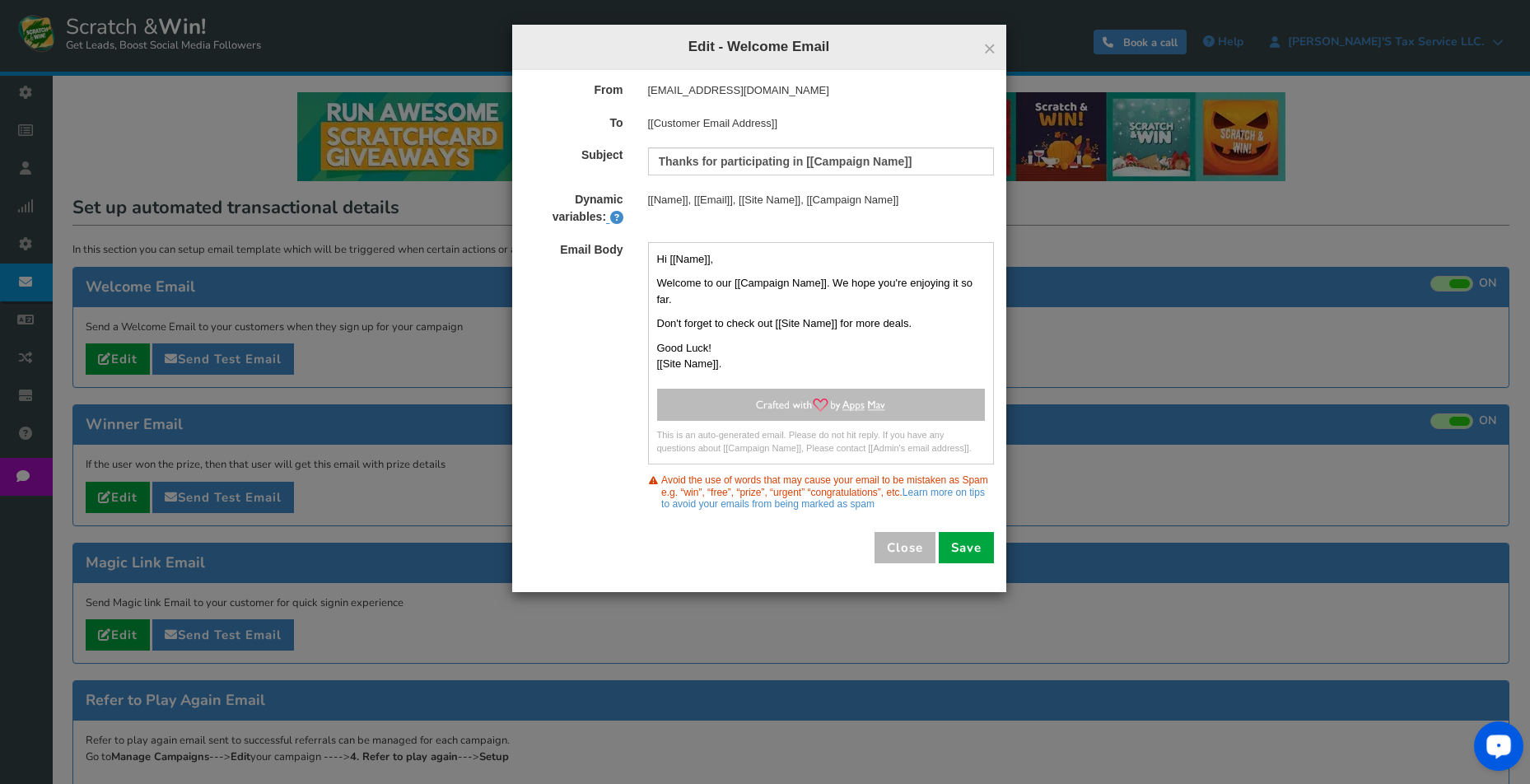
click at [788, 86] on div "[EMAIL_ADDRESS][DOMAIN_NAME]" at bounding box center [821, 90] width 371 height 16
click at [900, 535] on button "Close" at bounding box center [905, 547] width 61 height 31
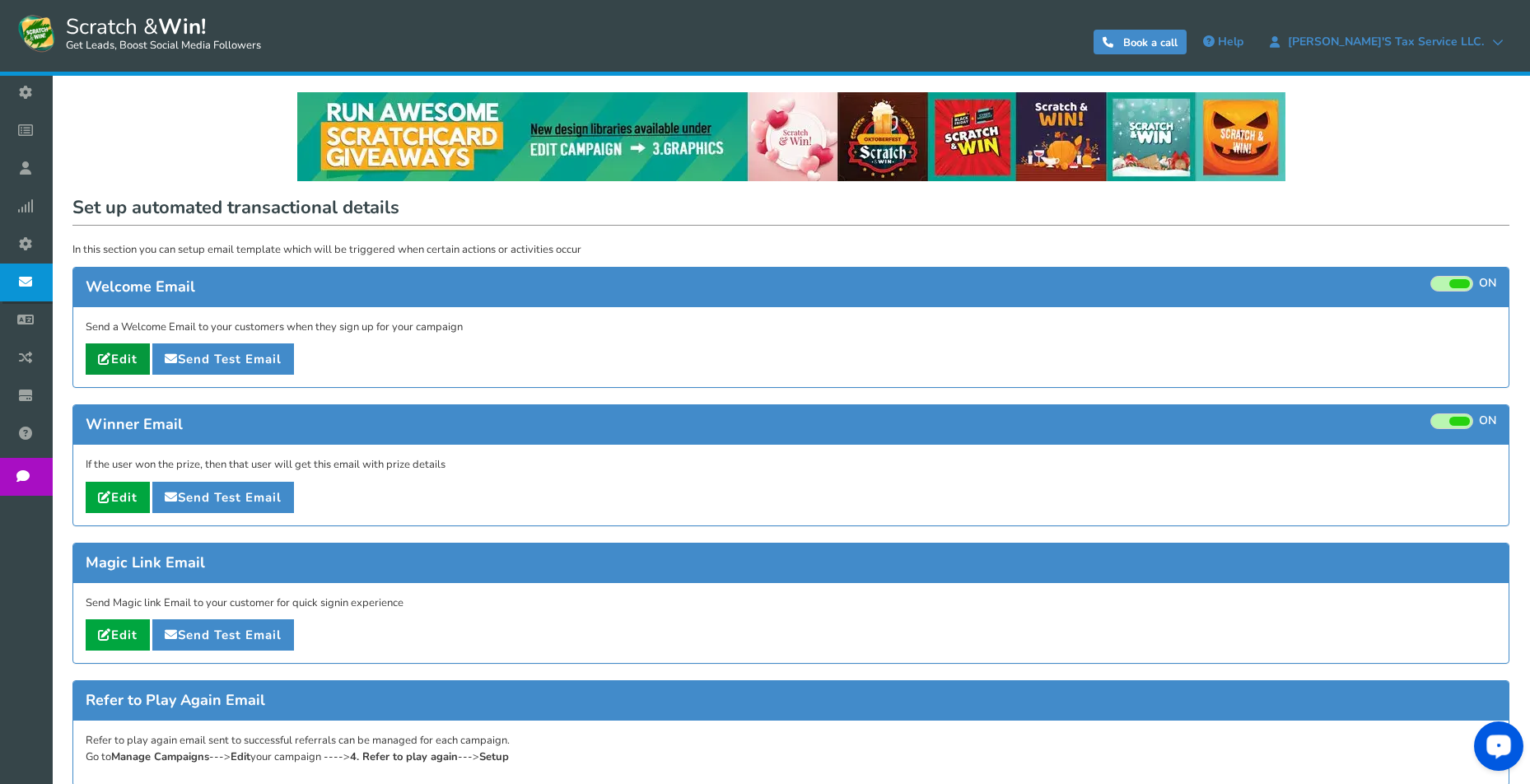
click at [122, 356] on link "Edit" at bounding box center [118, 358] width 64 height 31
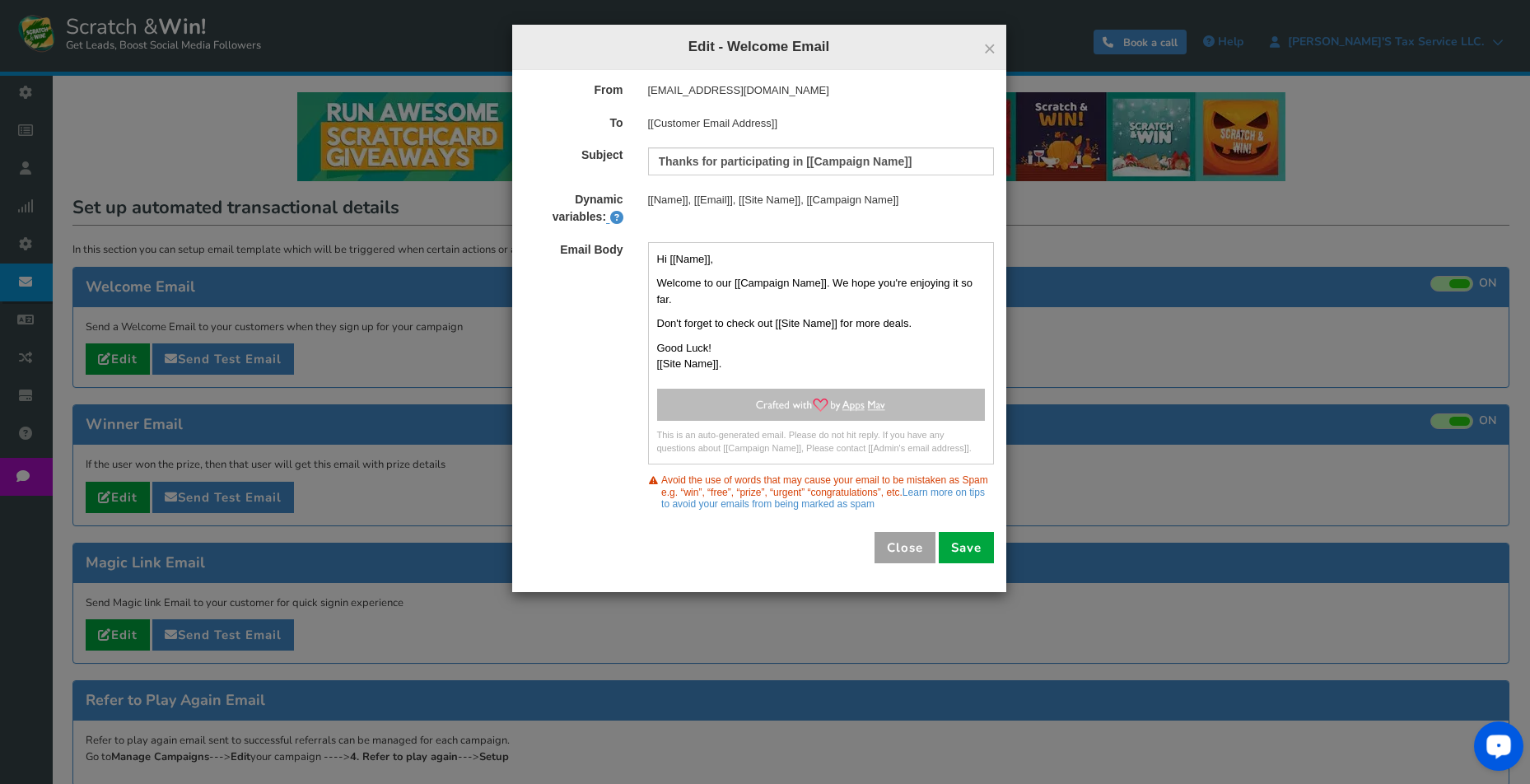
click at [899, 543] on button "Close" at bounding box center [905, 547] width 61 height 31
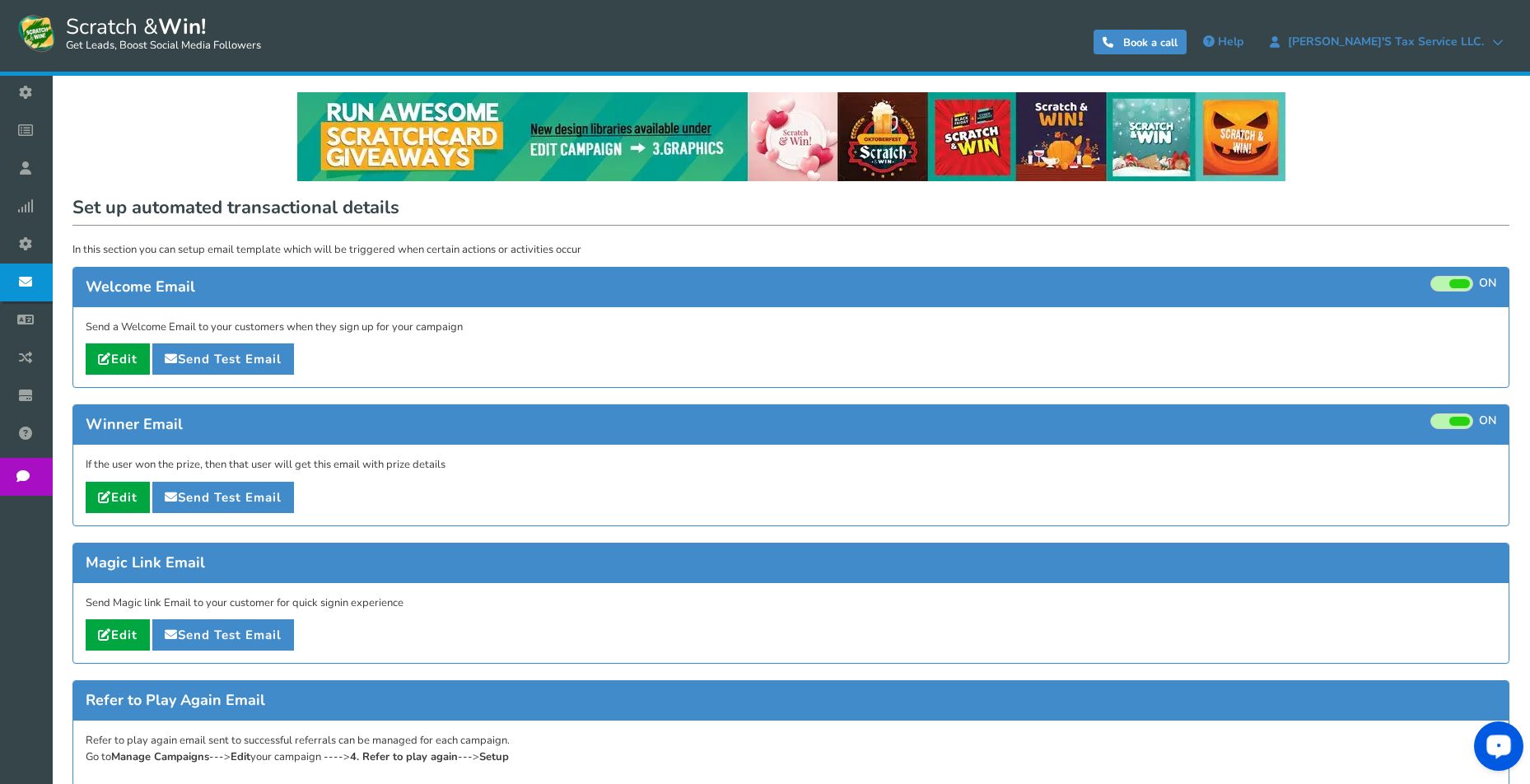
click at [1458, 279] on span at bounding box center [1460, 283] width 21 height 9
click at [0, 0] on input "ON OFF" at bounding box center [0, 0] width 0 height 0
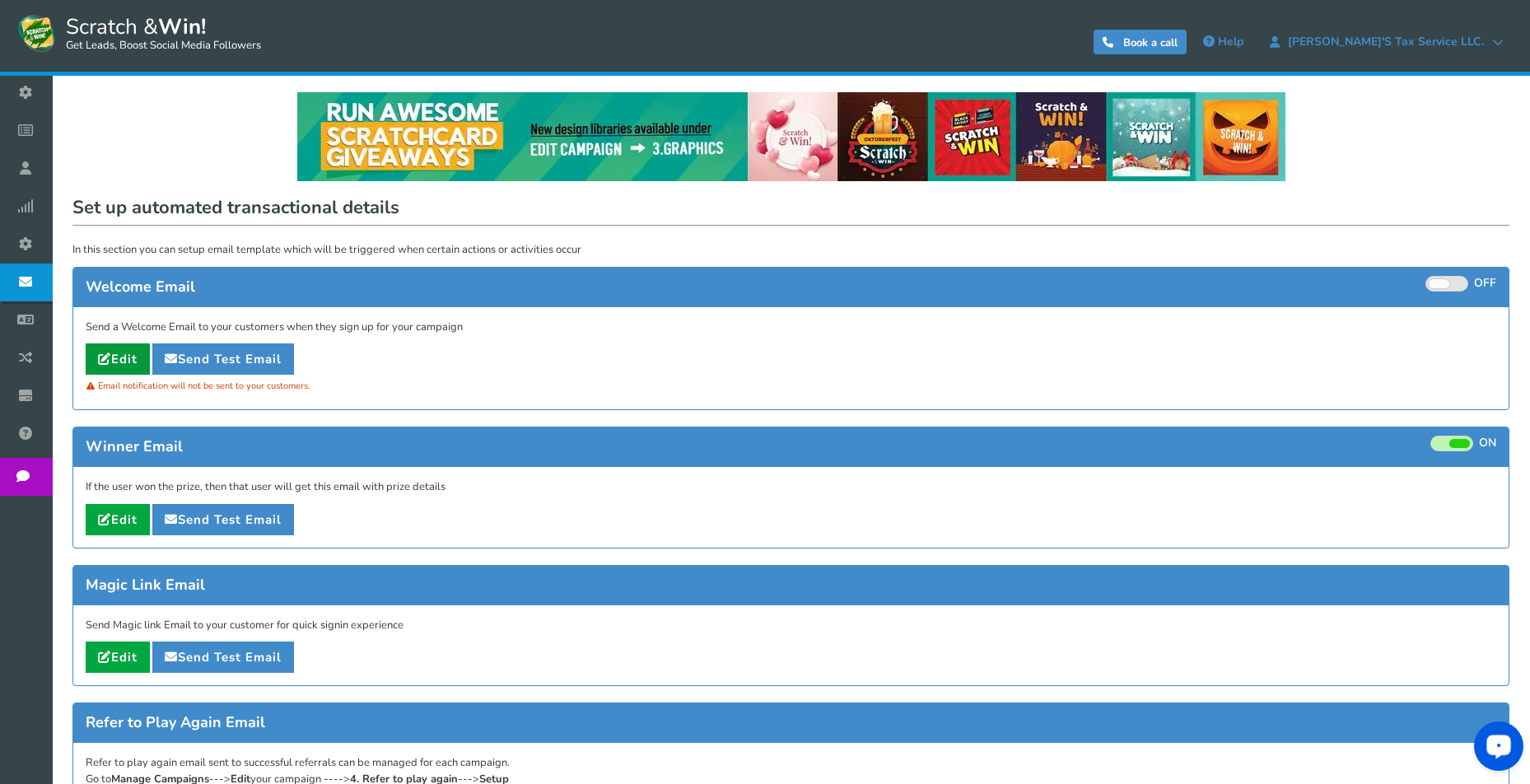
click at [108, 357] on icon at bounding box center [104, 359] width 13 height 12
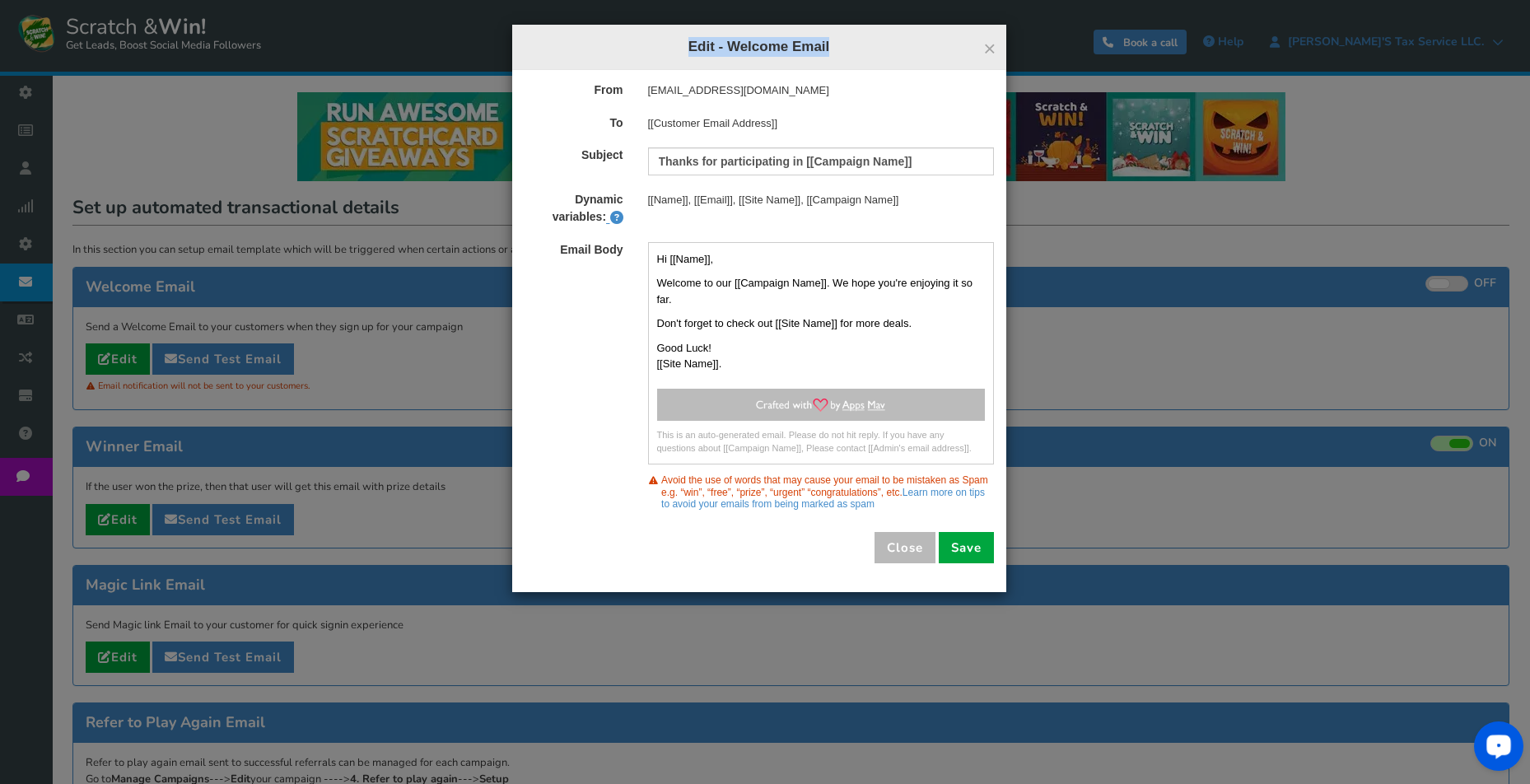
drag, startPoint x: 997, startPoint y: 43, endPoint x: 987, endPoint y: 49, distance: 11.9
click at [990, 49] on div "× Close Edit - Welcome Email" at bounding box center [759, 47] width 494 height 45
click at [987, 49] on span "×" at bounding box center [990, 48] width 12 height 25
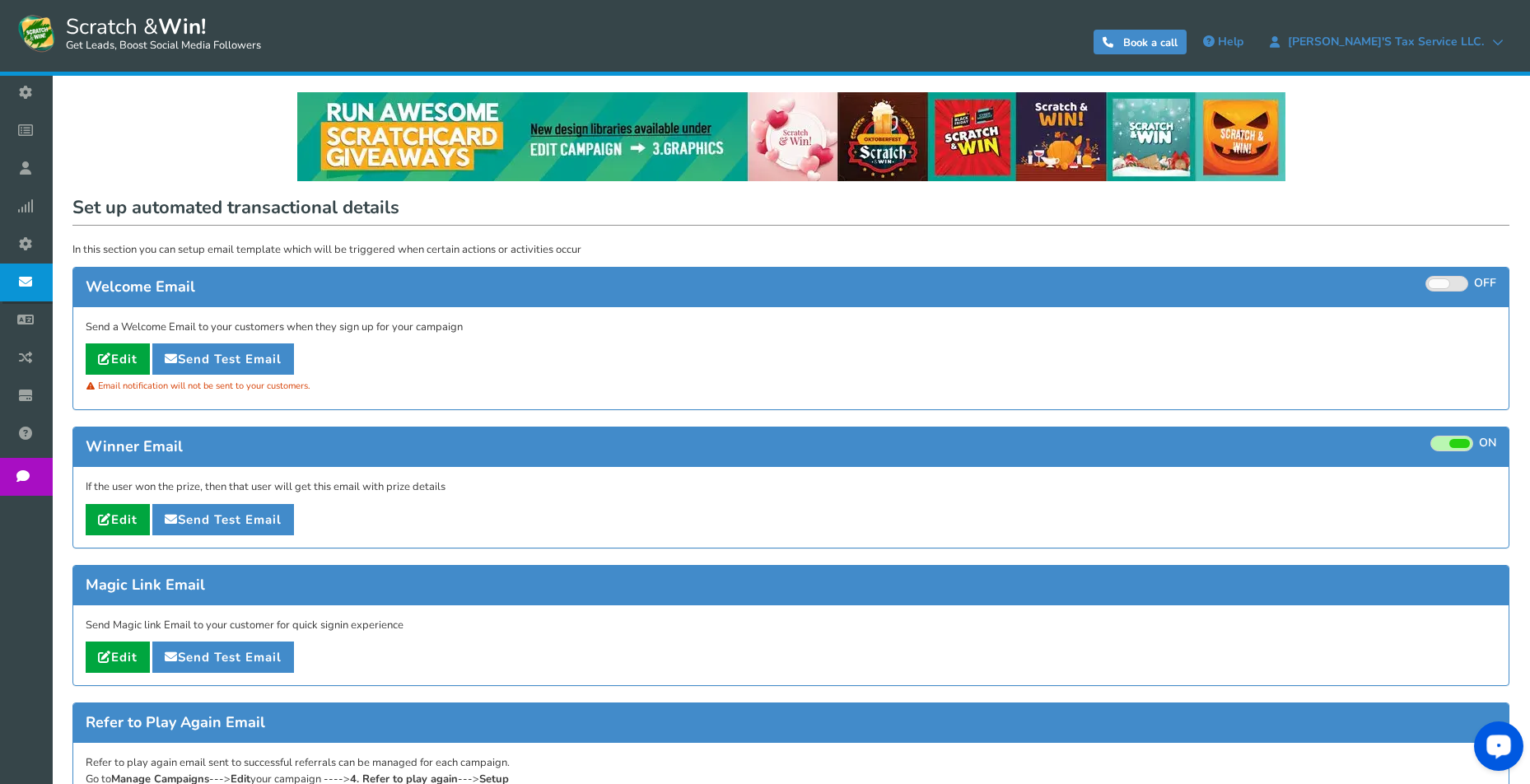
click at [0, 0] on span "Business settings" at bounding box center [0, 0] width 0 height 0
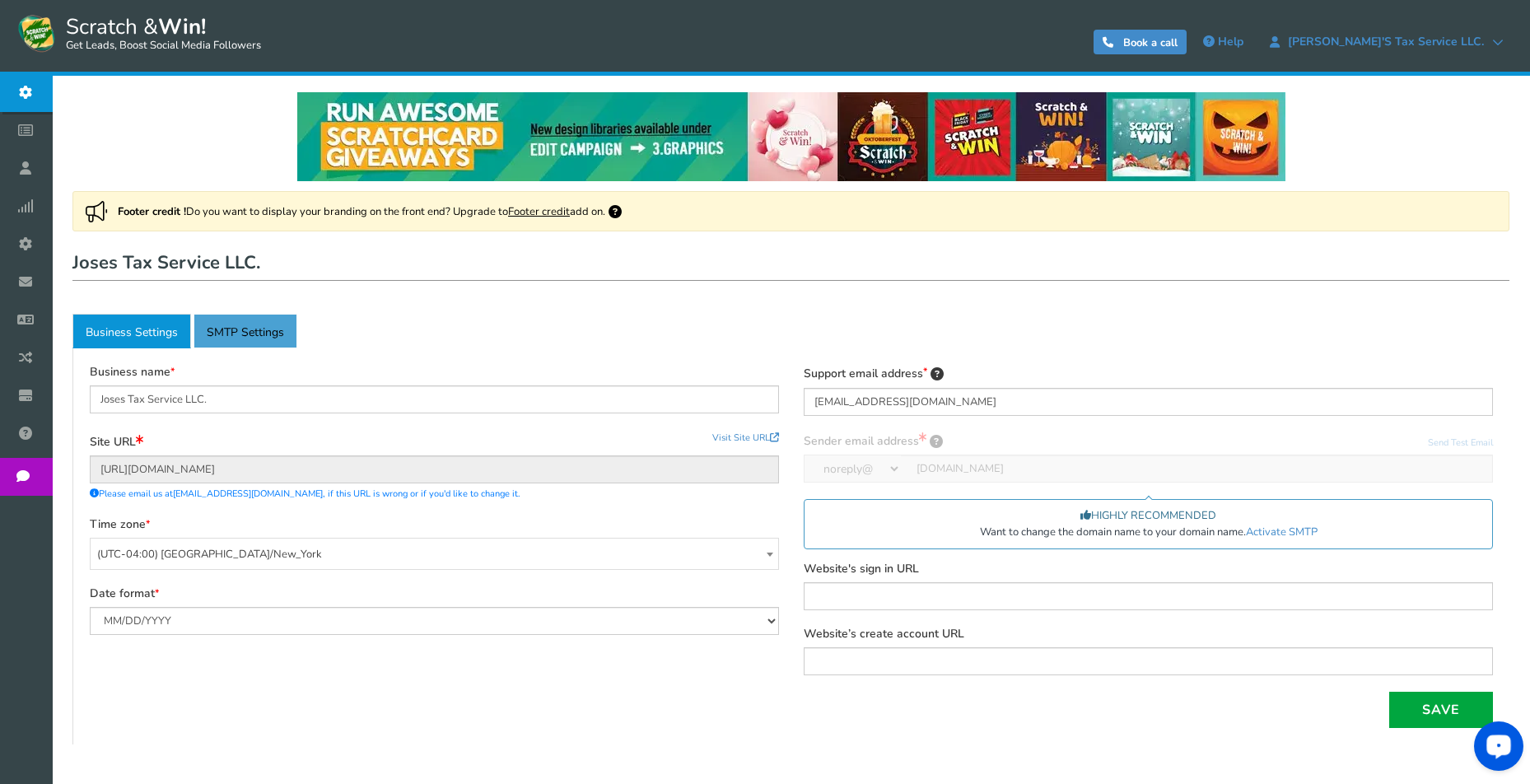
click at [273, 332] on link "Active SMTP Settings" at bounding box center [246, 331] width 104 height 35
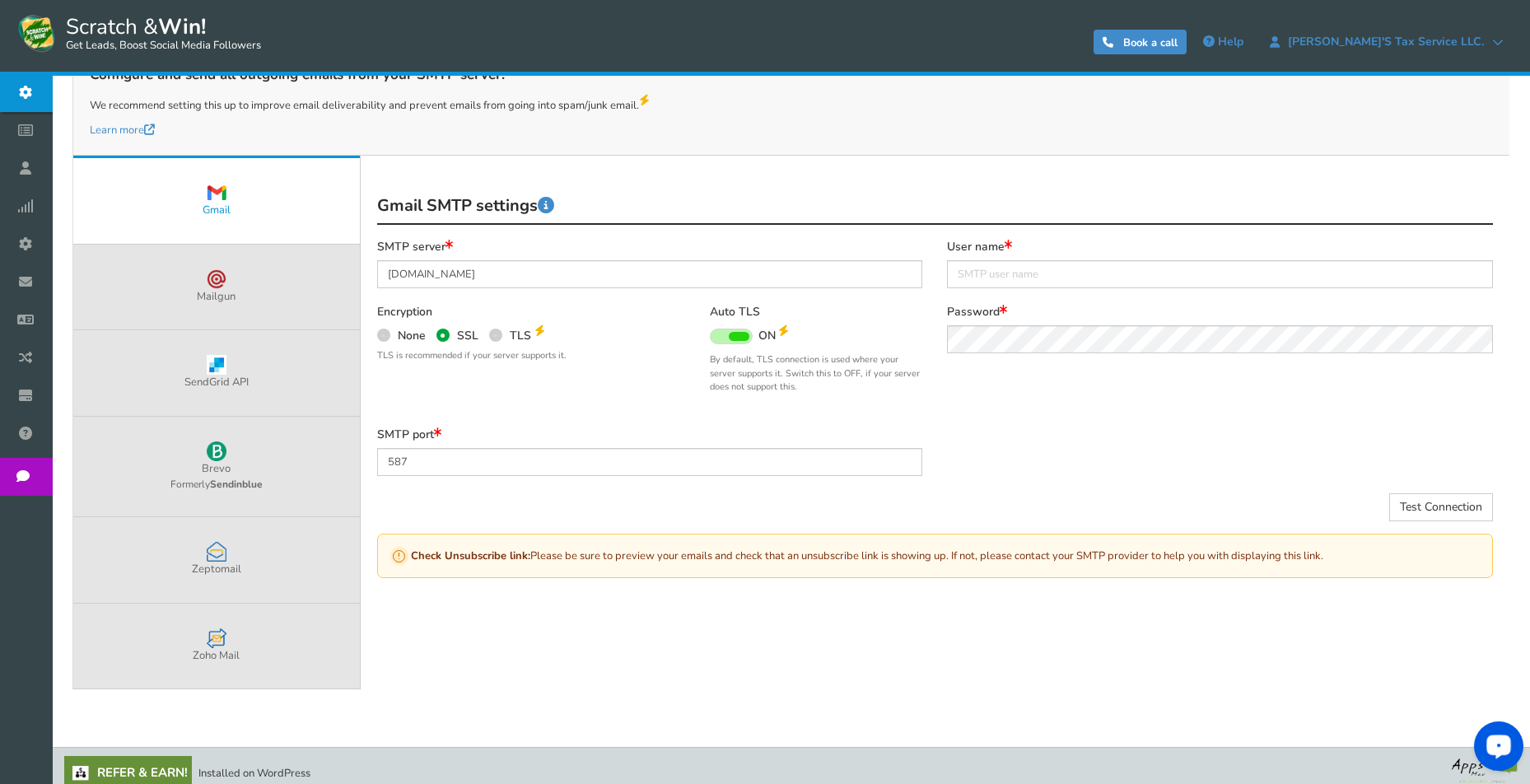
scroll to position [311, 0]
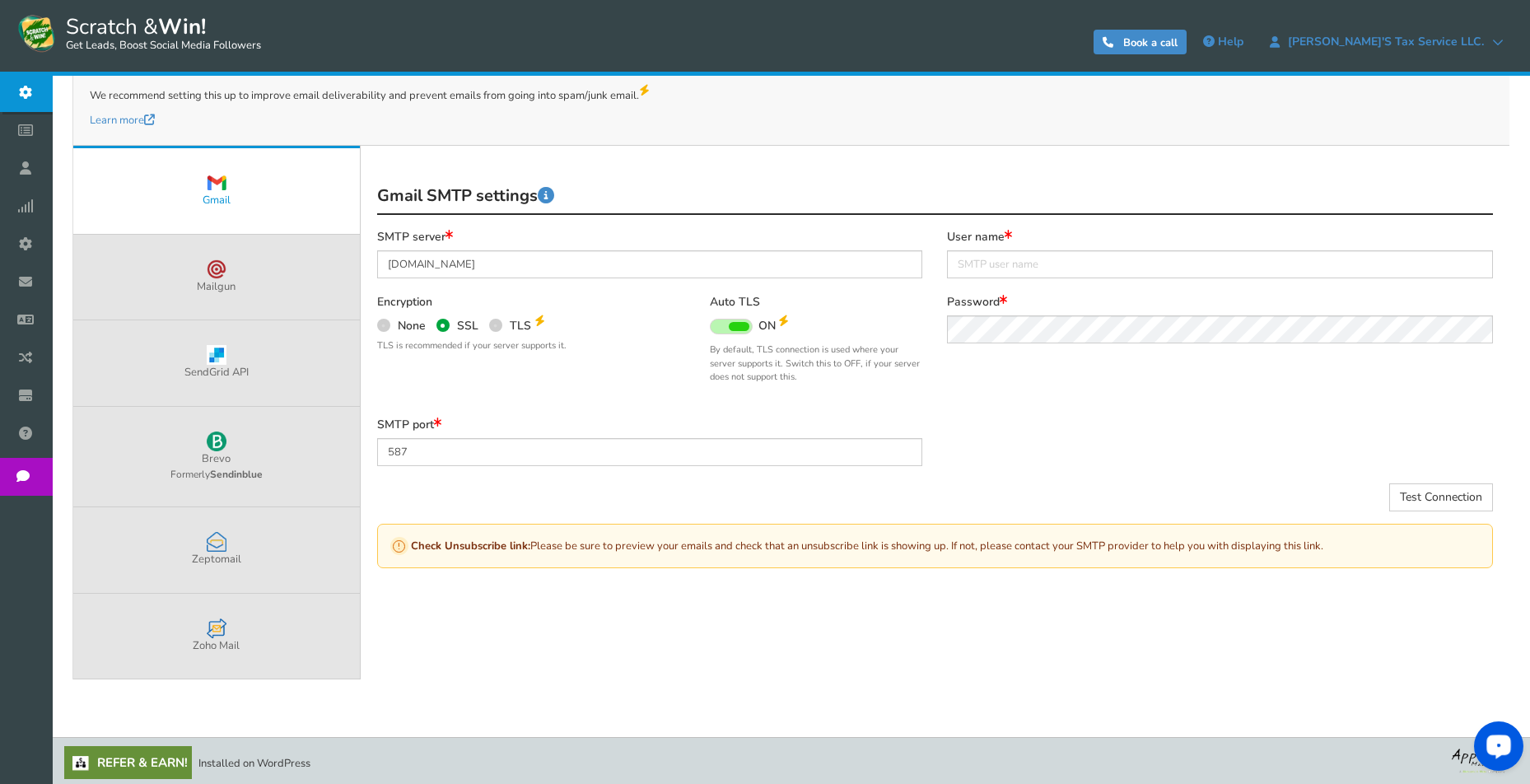
click at [153, 759] on link "Refer & Earn!" at bounding box center [128, 762] width 128 height 33
click at [541, 403] on div "SMTP server smtp.gmail.com Encryption None SSL TLS TLS is recommended if your s…" at bounding box center [650, 324] width 571 height 188
click at [278, 278] on link "Mailgun" at bounding box center [216, 278] width 287 height 86
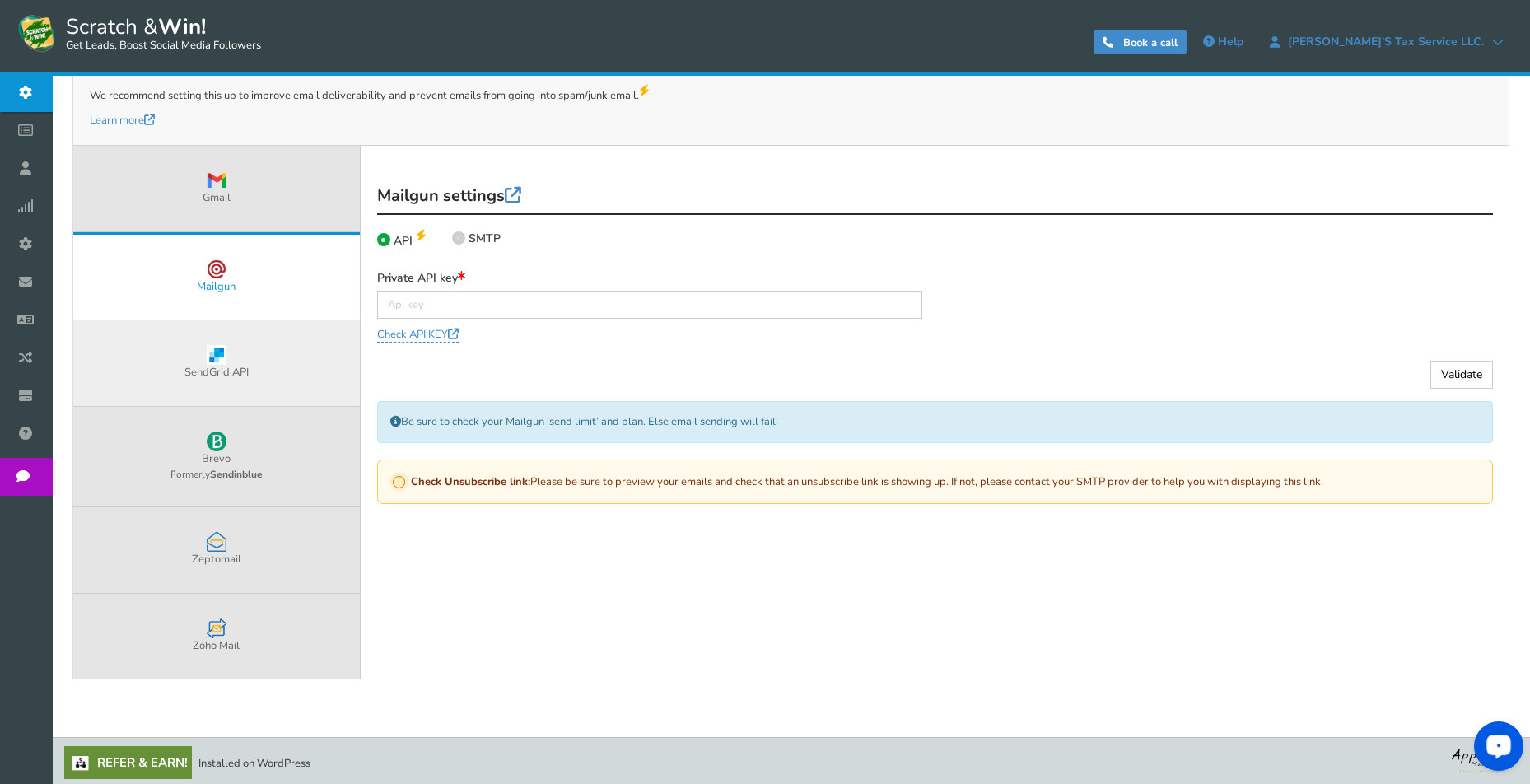
click at [277, 377] on link "SendGrid API" at bounding box center [216, 363] width 287 height 86
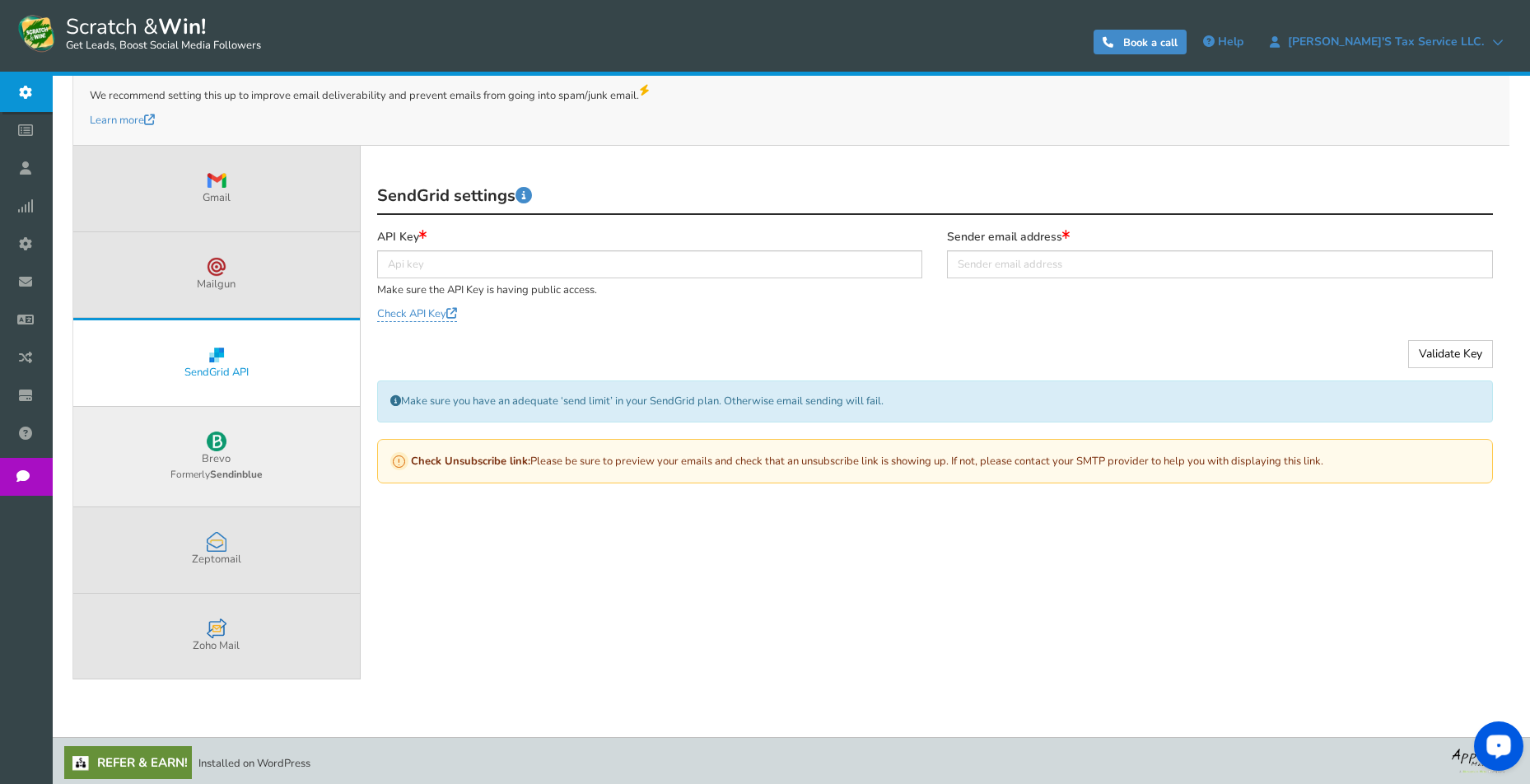
click at [278, 446] on link "Brevo Formerly Sendinblue" at bounding box center [216, 457] width 287 height 100
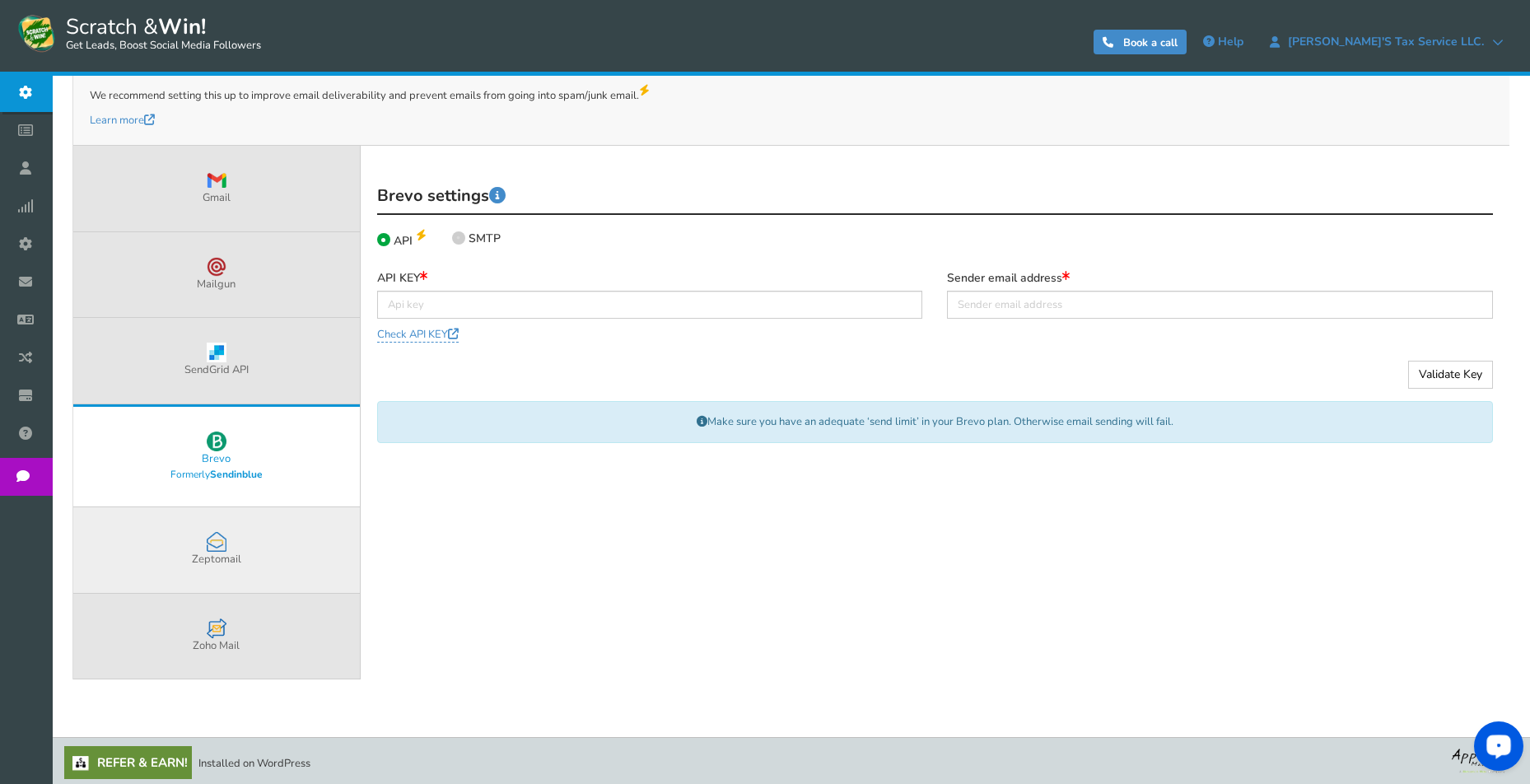
click at [278, 551] on link "Zeptomail" at bounding box center [216, 550] width 287 height 86
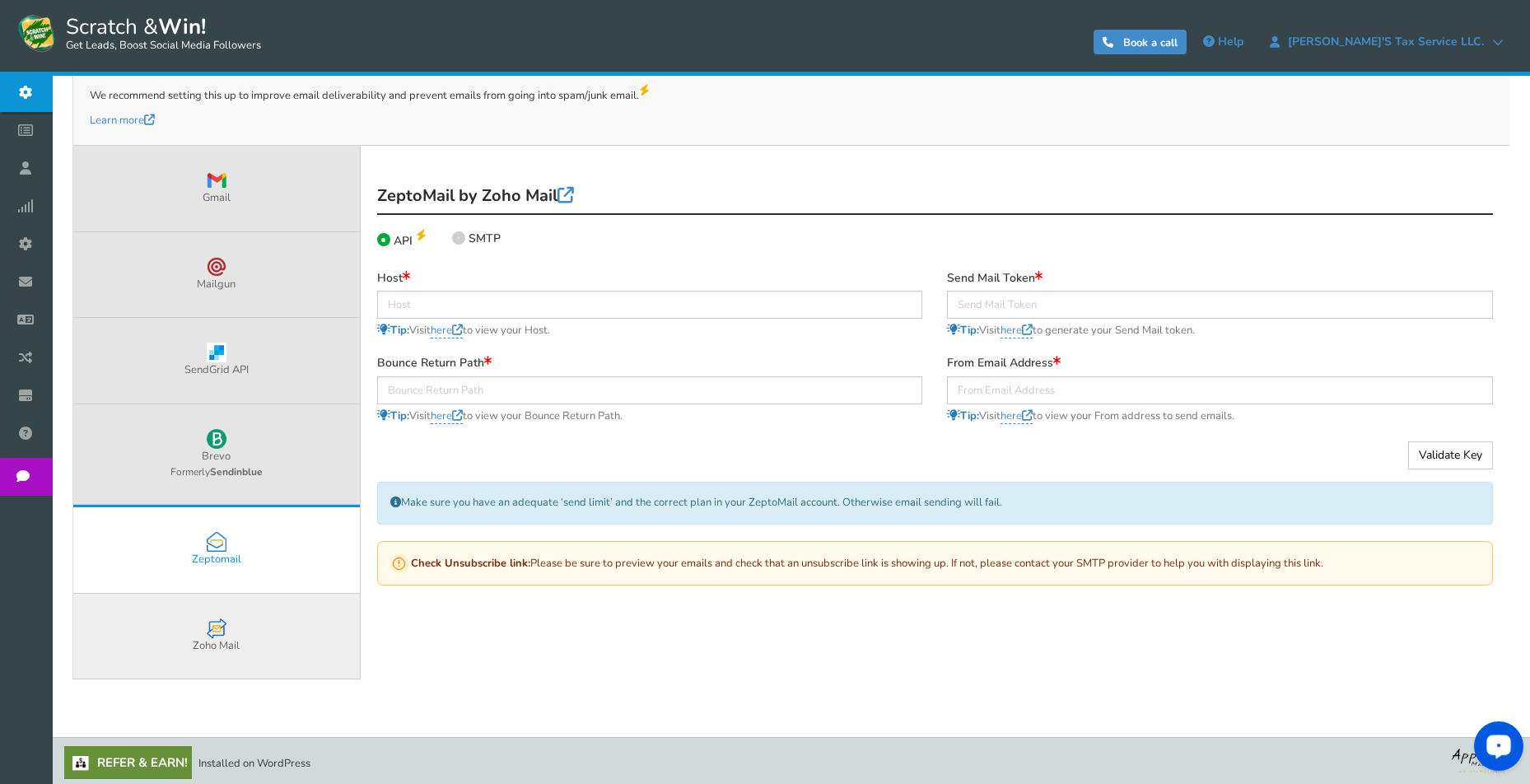
click at [281, 638] on link "Zoho Mail" at bounding box center [216, 637] width 287 height 86
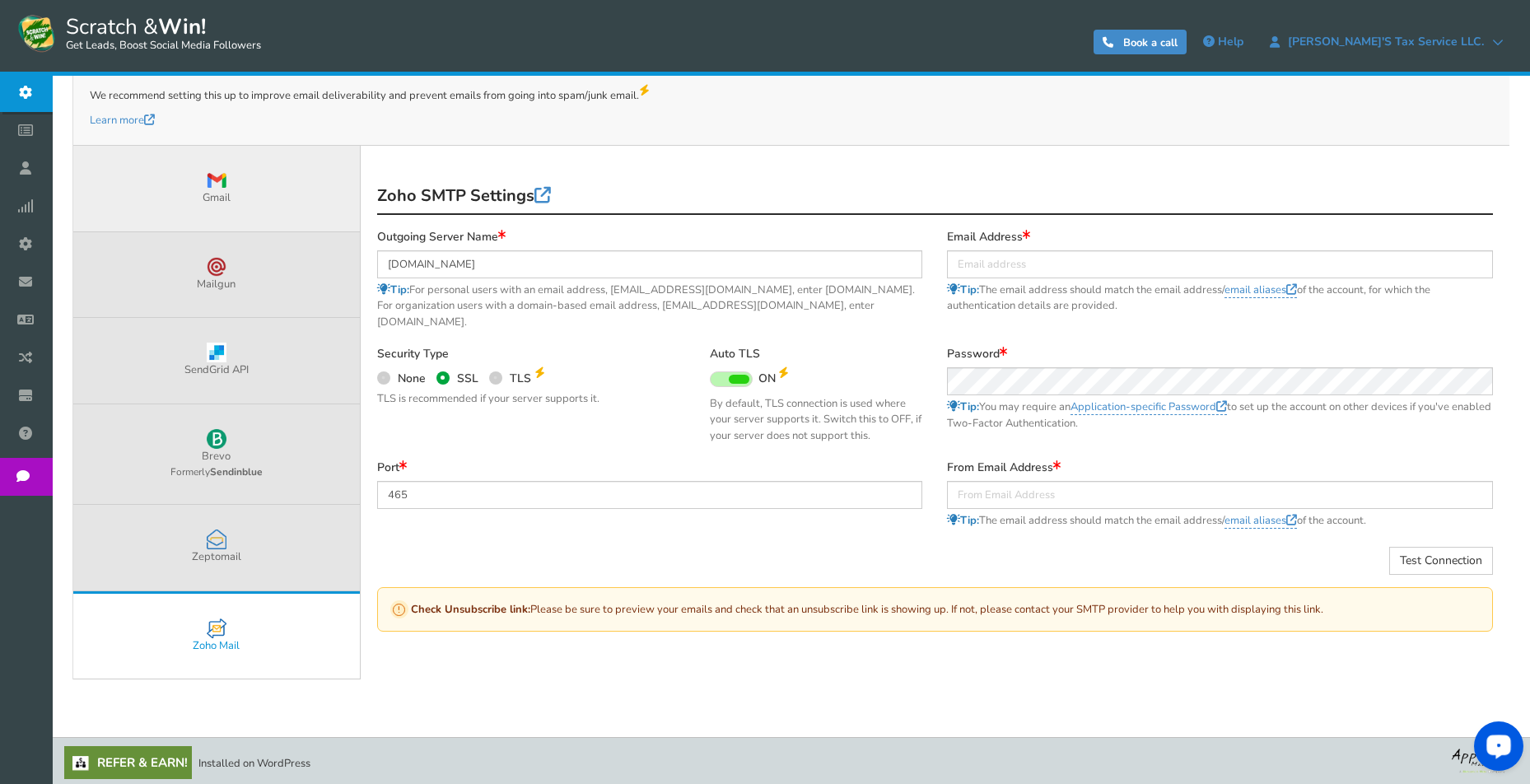
click at [267, 195] on link "Gmail" at bounding box center [216, 189] width 287 height 86
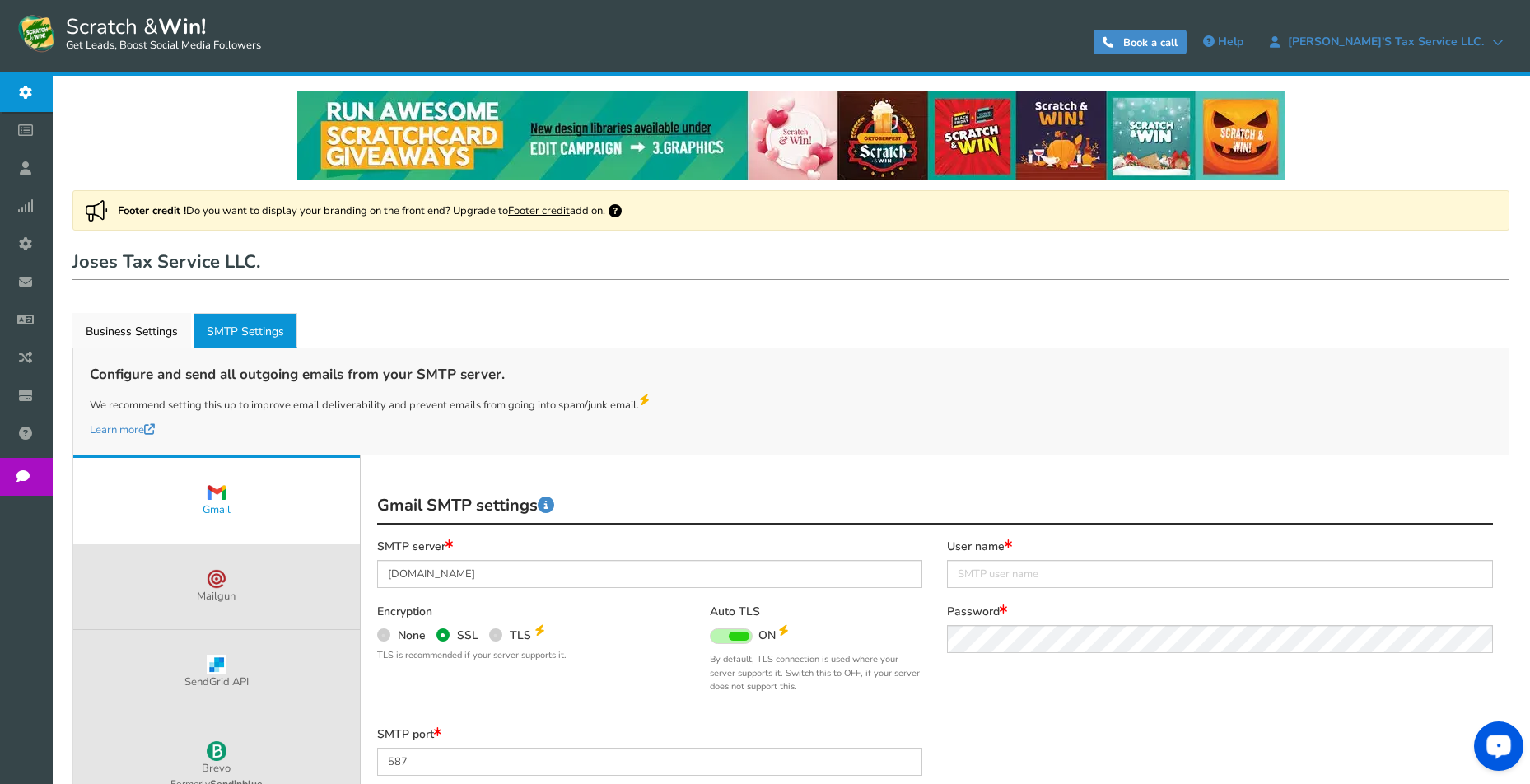
scroll to position [0, 0]
click at [209, 334] on link "Active SMTP Settings" at bounding box center [246, 331] width 104 height 35
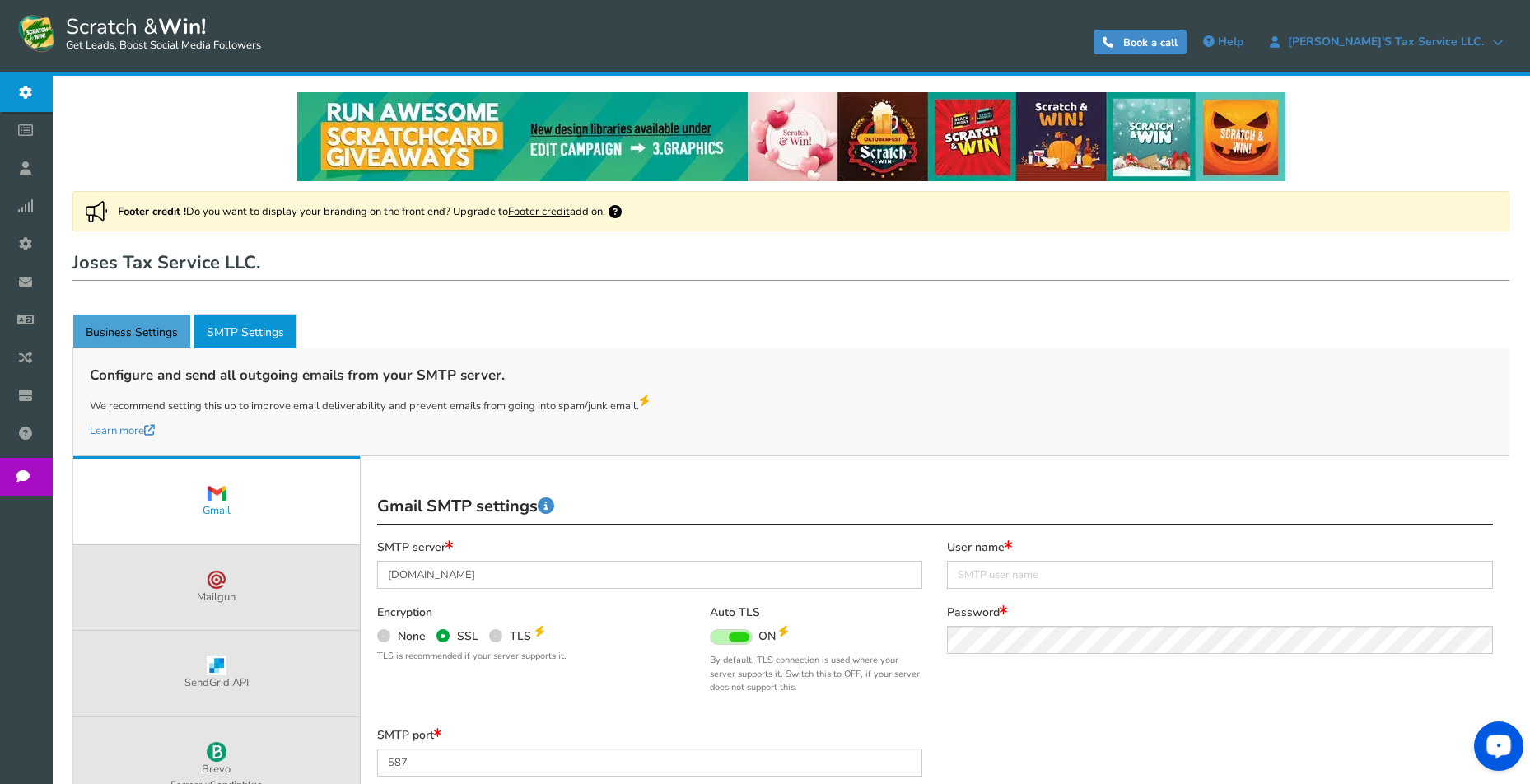
click at [150, 330] on link "Business Settings" at bounding box center [131, 331] width 119 height 35
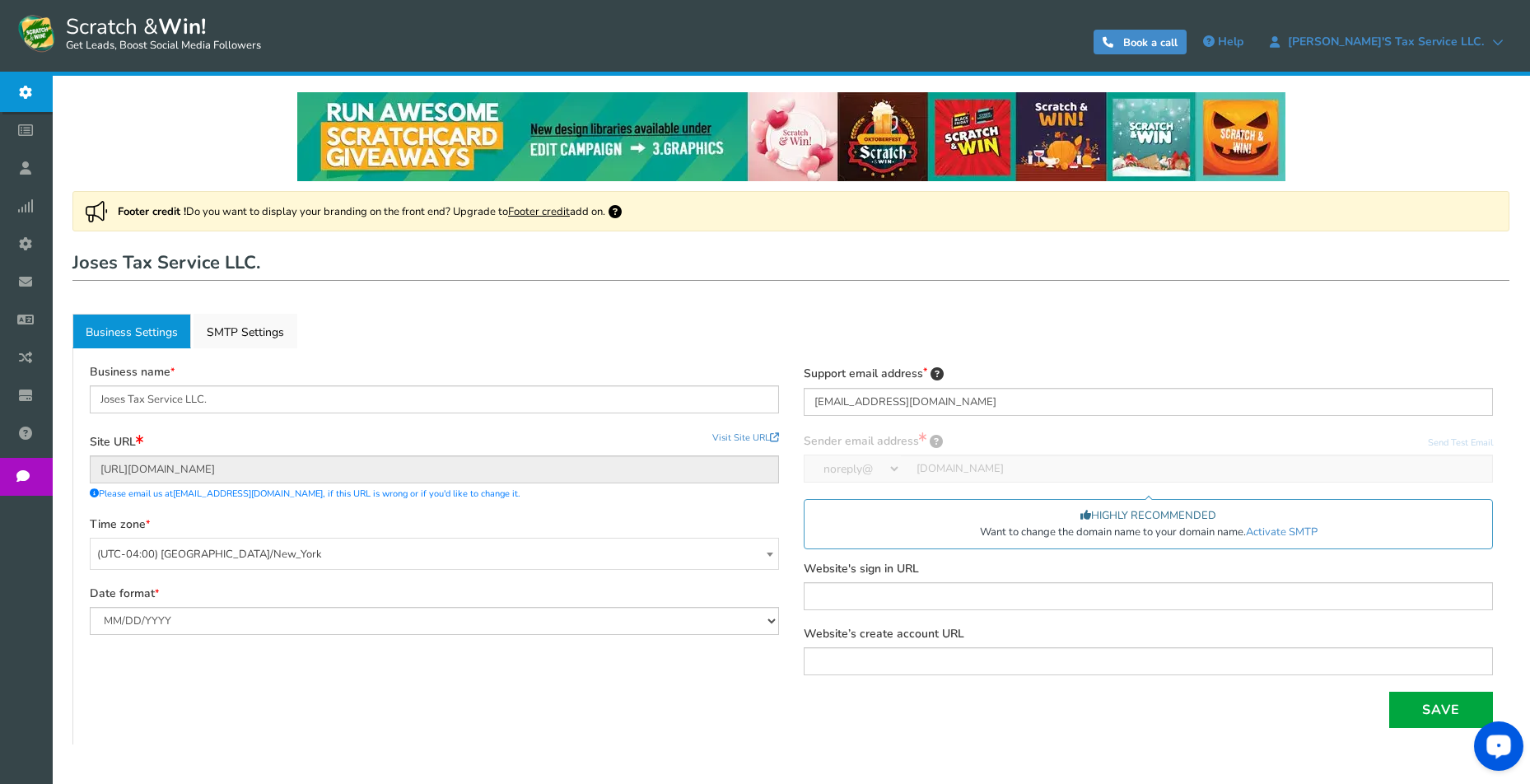
click at [865, 525] on div "HIGHLY RECOMMENDED Want to change the domain name to your domain name. Activate…" at bounding box center [1148, 524] width 689 height 50
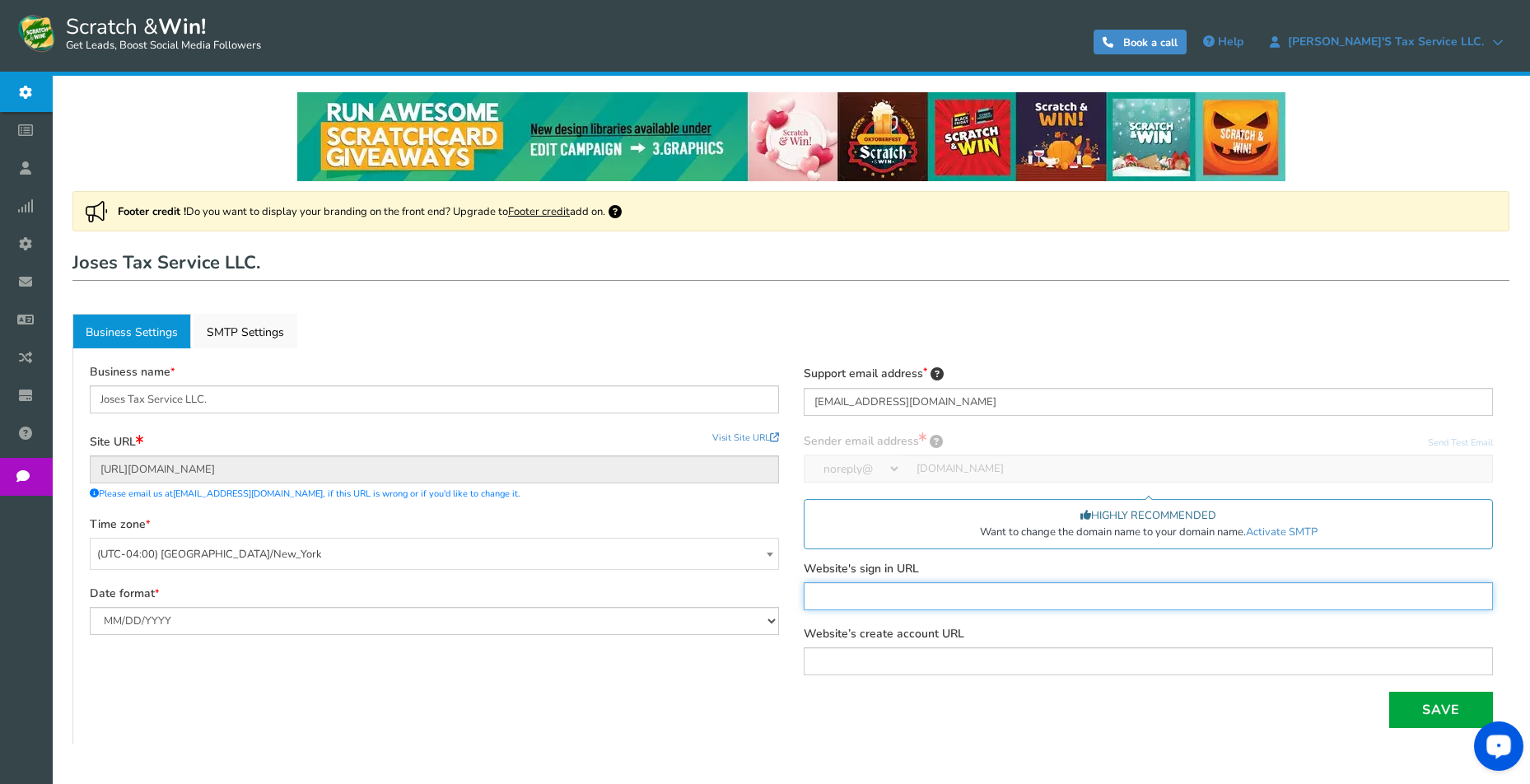
click at [844, 593] on input "text" at bounding box center [1148, 596] width 689 height 28
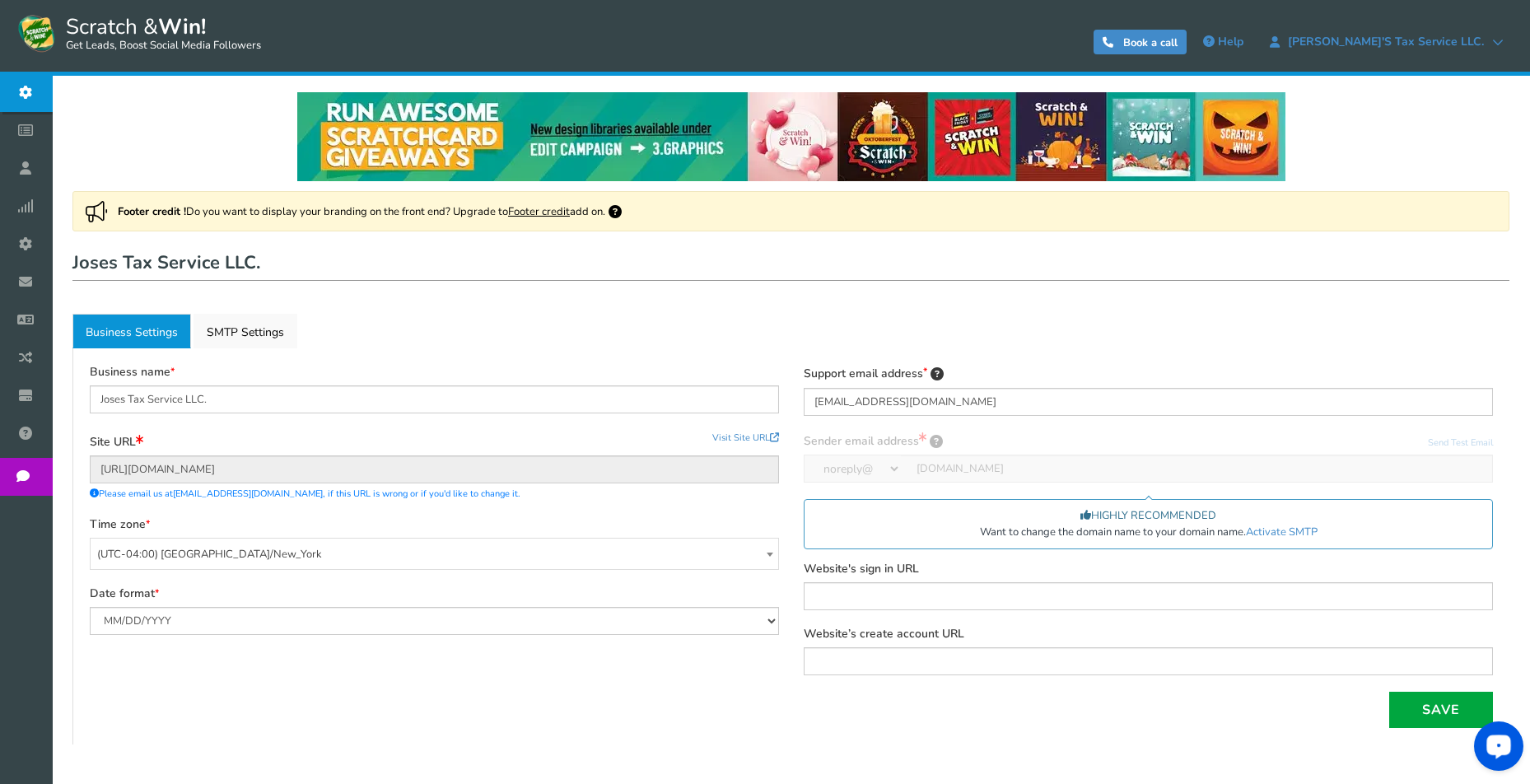
click at [958, 558] on div "Support email address customer-service@josestaxservice.com Sender email address…" at bounding box center [1149, 528] width 714 height 327
click at [1273, 526] on link "Activate SMTP" at bounding box center [1282, 532] width 72 height 15
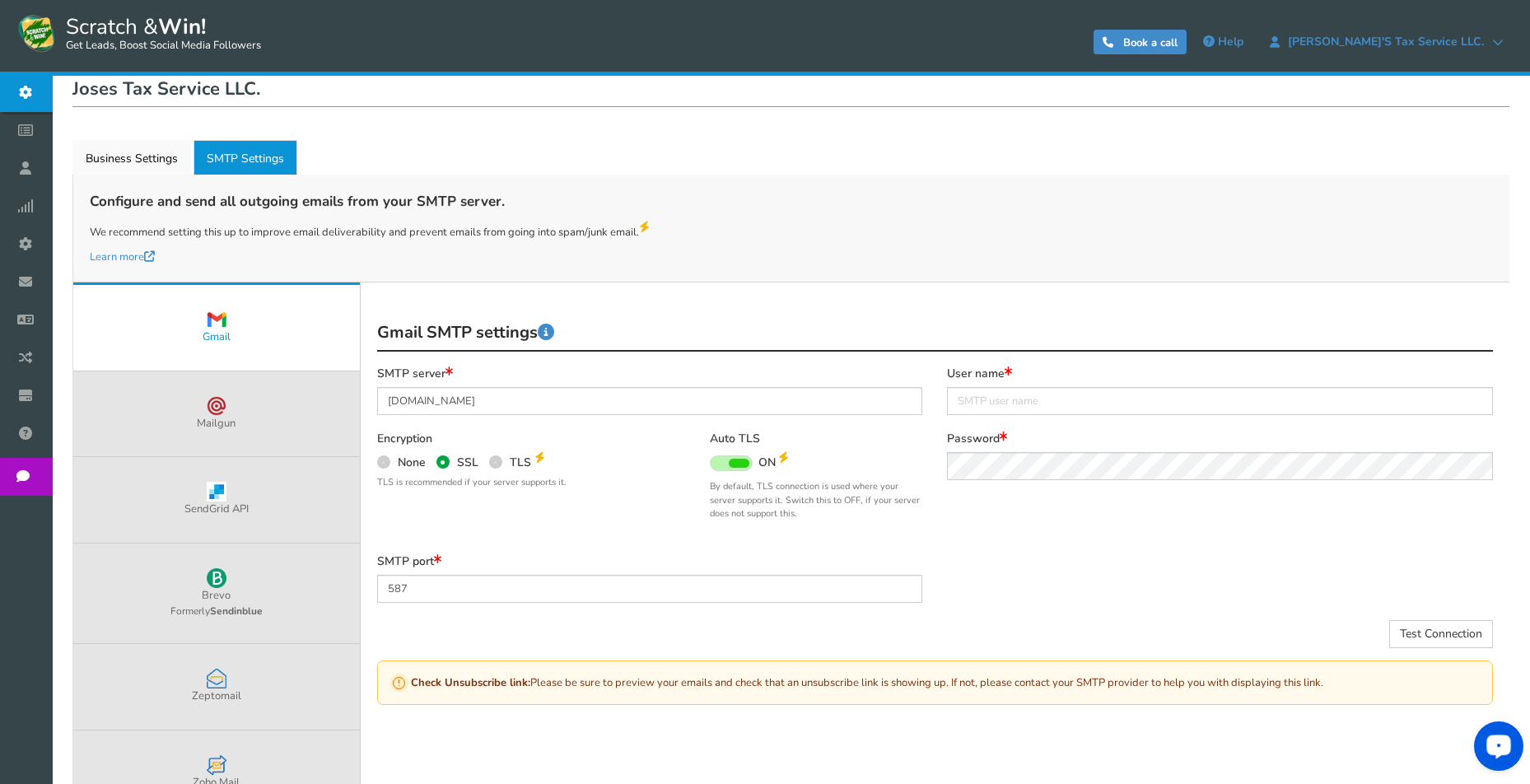
scroll to position [175, 0]
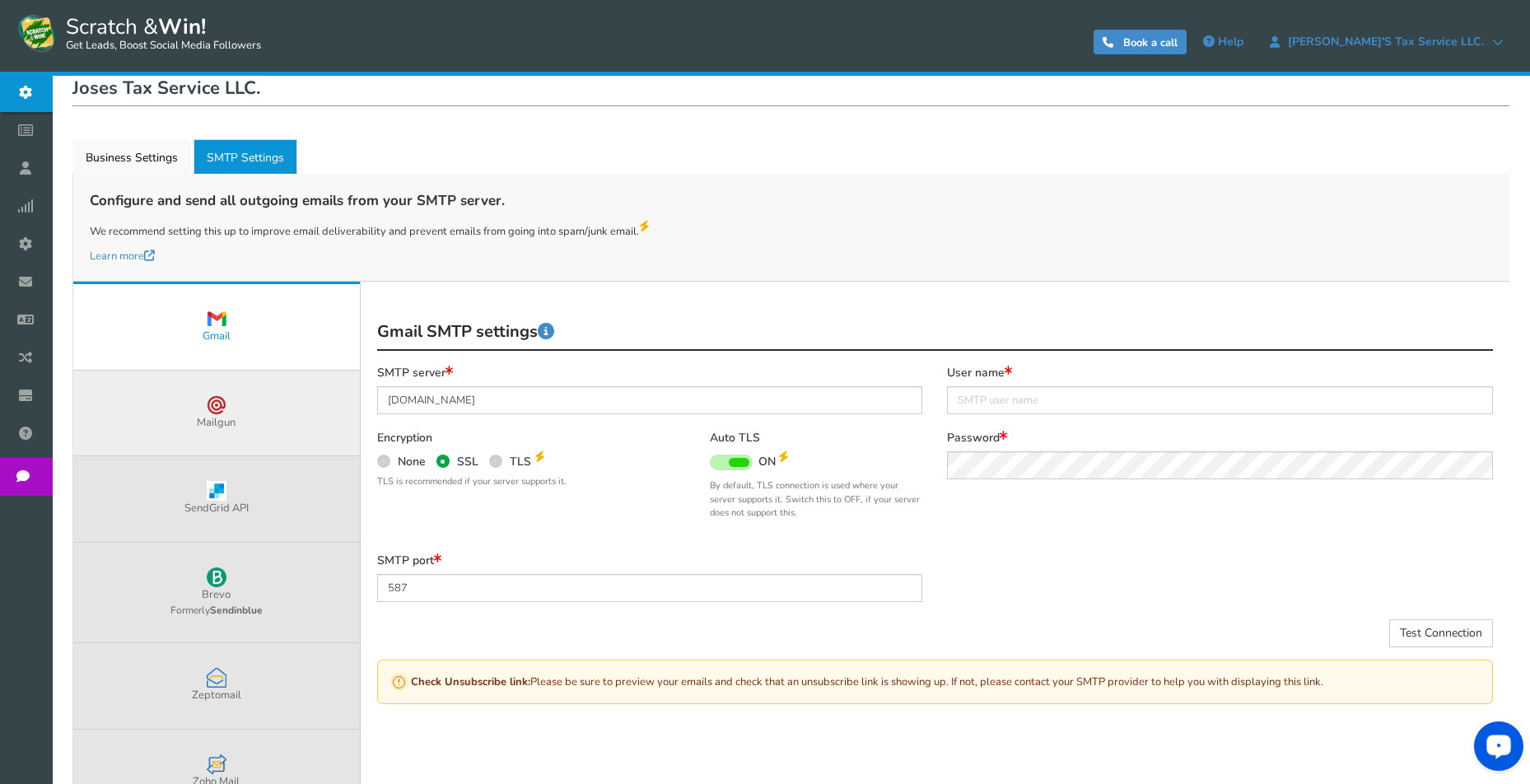
click at [269, 423] on link "Mailgun" at bounding box center [216, 414] width 287 height 86
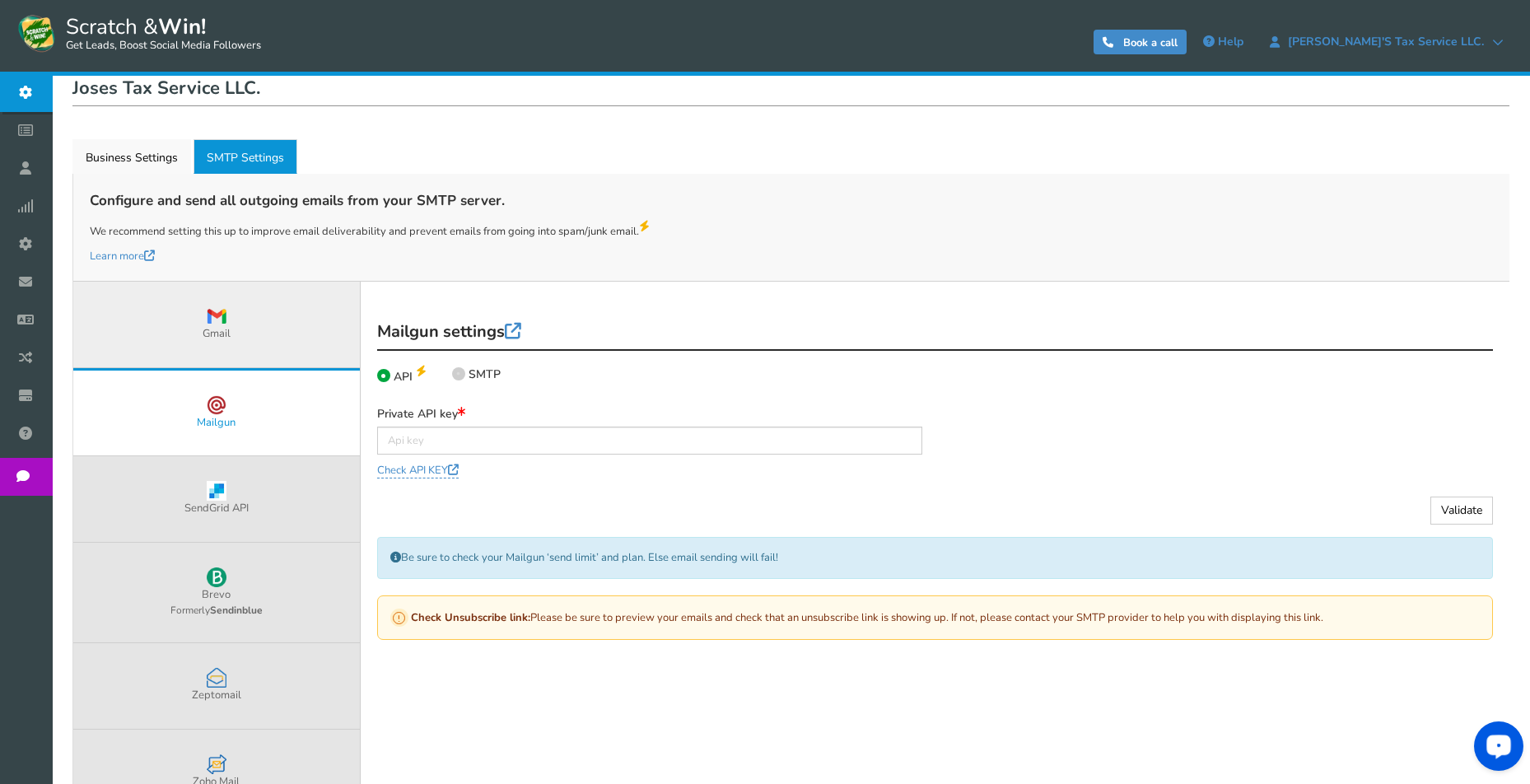
click at [301, 336] on link "Gmail" at bounding box center [216, 325] width 287 height 86
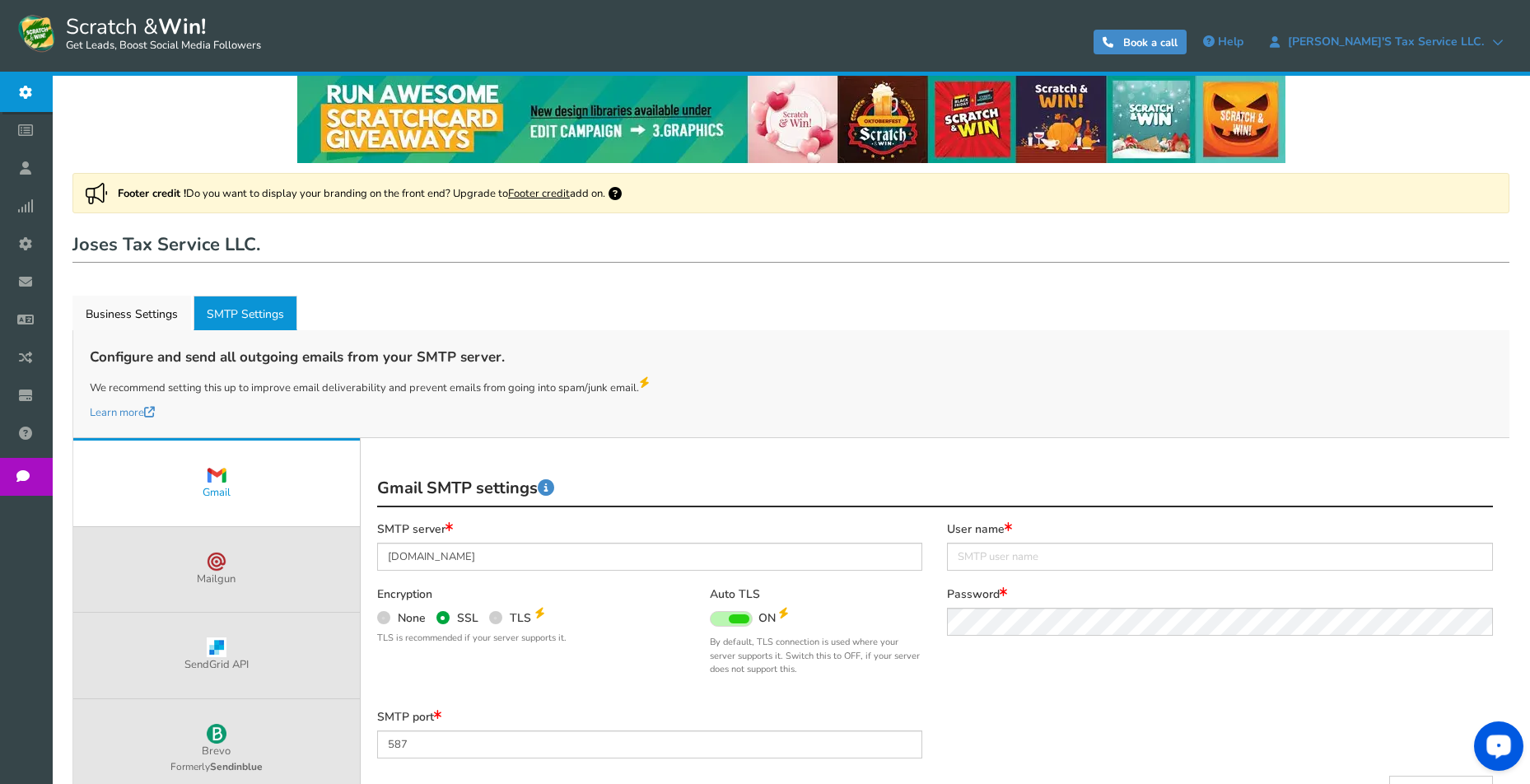
scroll to position [0, 0]
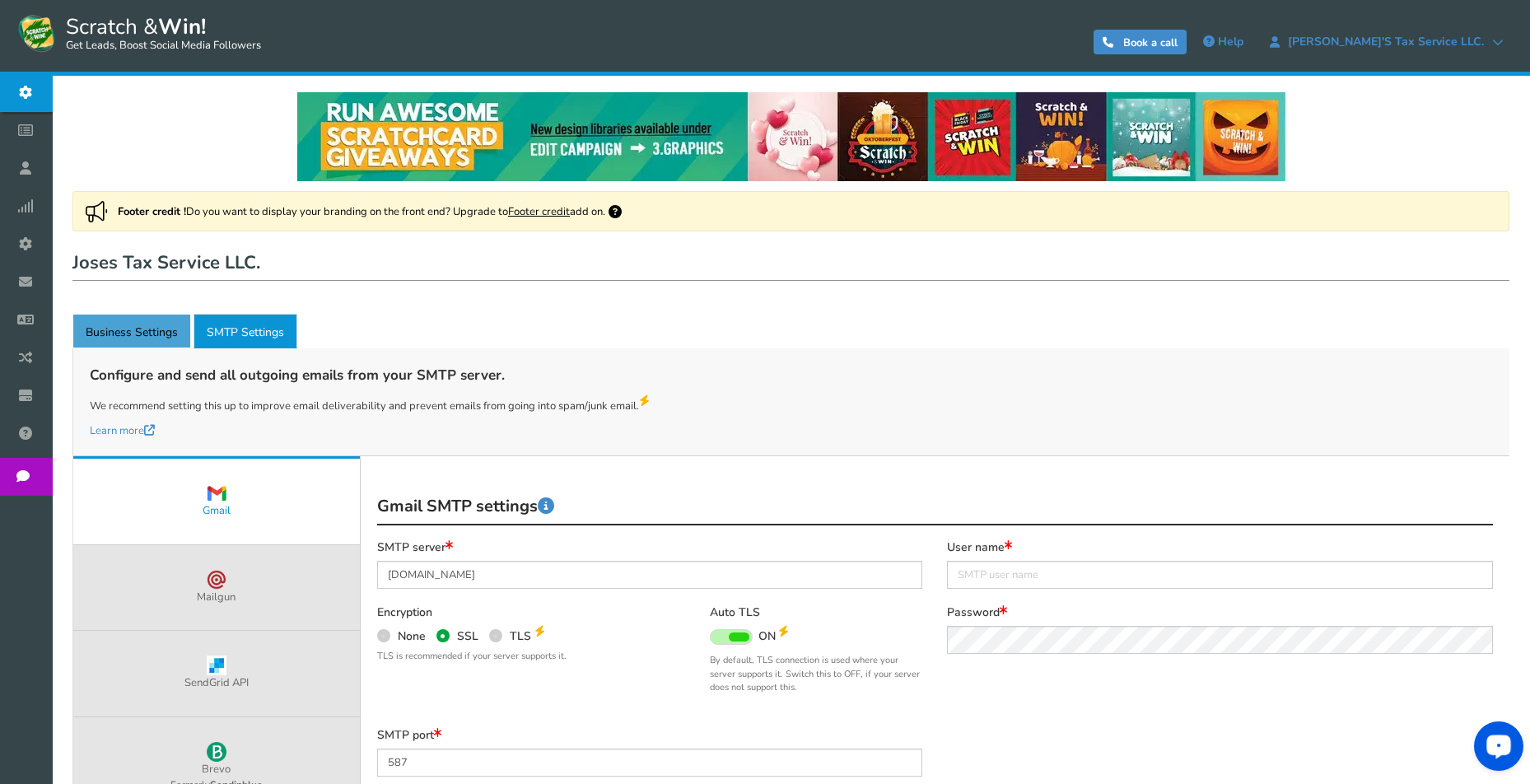
click at [129, 335] on link "Business Settings" at bounding box center [131, 331] width 119 height 35
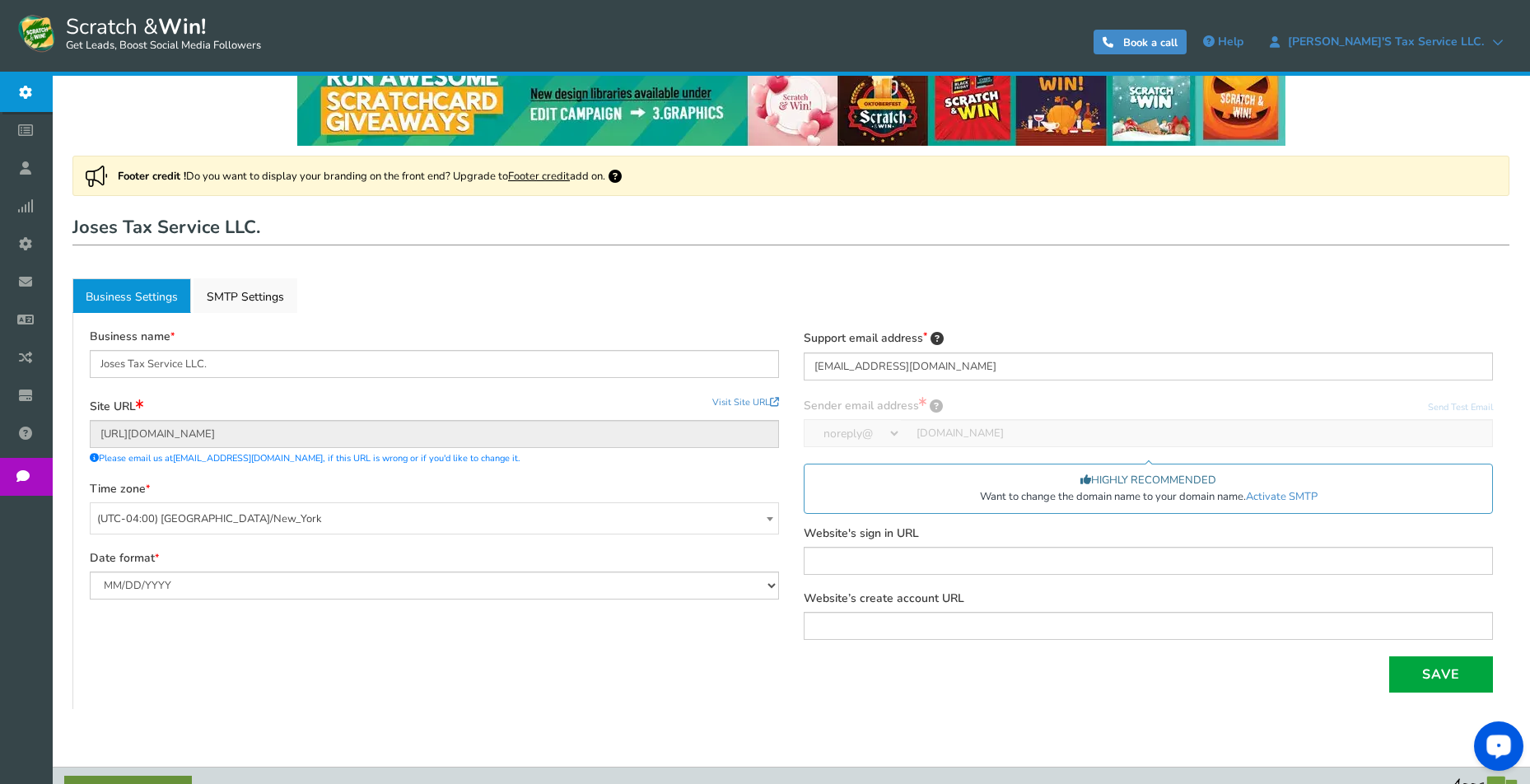
scroll to position [66, 0]
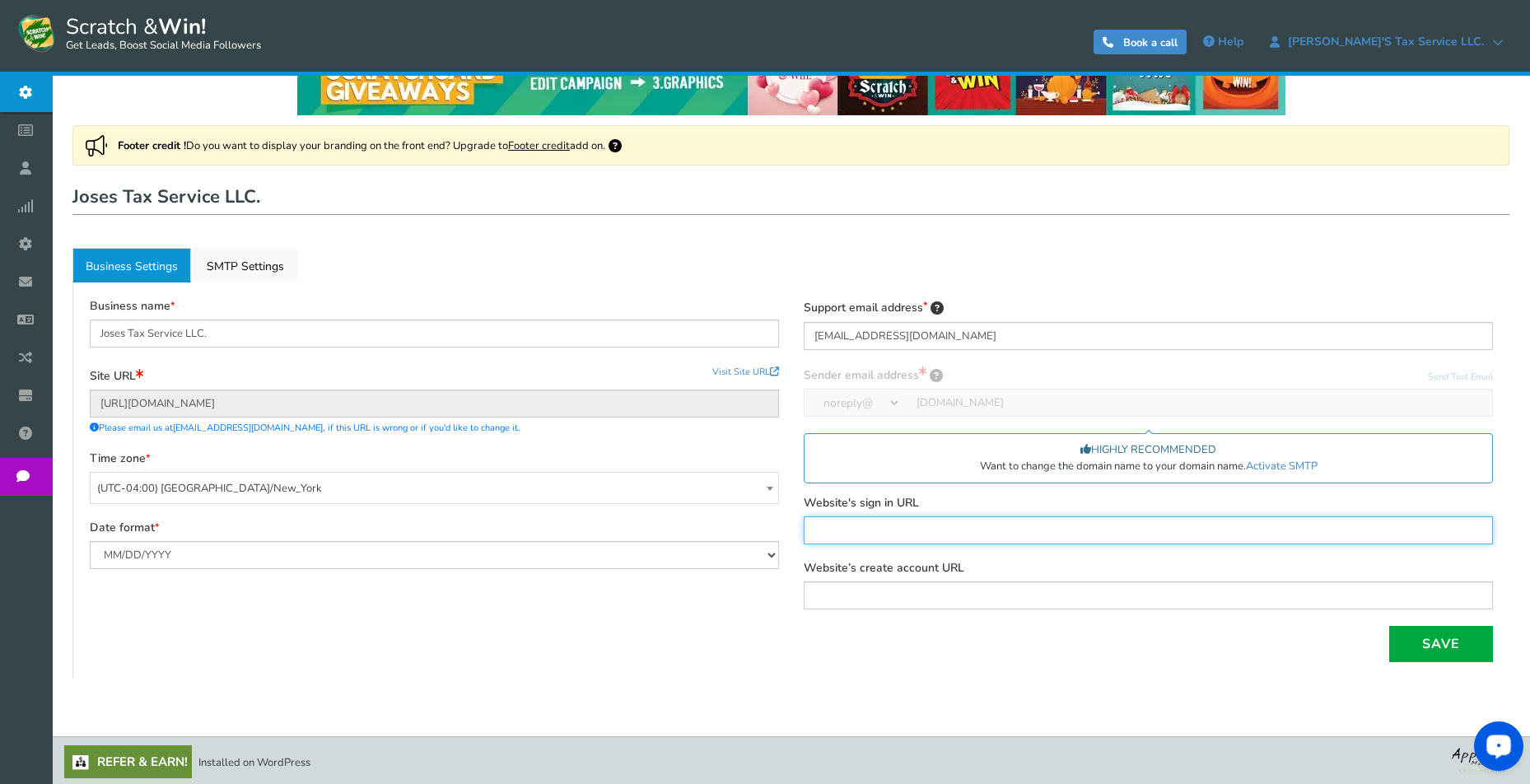
click at [835, 526] on input "text" at bounding box center [1148, 530] width 689 height 28
click at [789, 519] on div "Business name Joses Tax Service LLC. Site URL Update site URL Visit Site URL ht…" at bounding box center [434, 442] width 714 height 287
click at [633, 252] on ul "Business Settings Active SMTP Settings" at bounding box center [790, 265] width 1437 height 35
click at [273, 268] on link "Active SMTP Settings" at bounding box center [246, 265] width 104 height 35
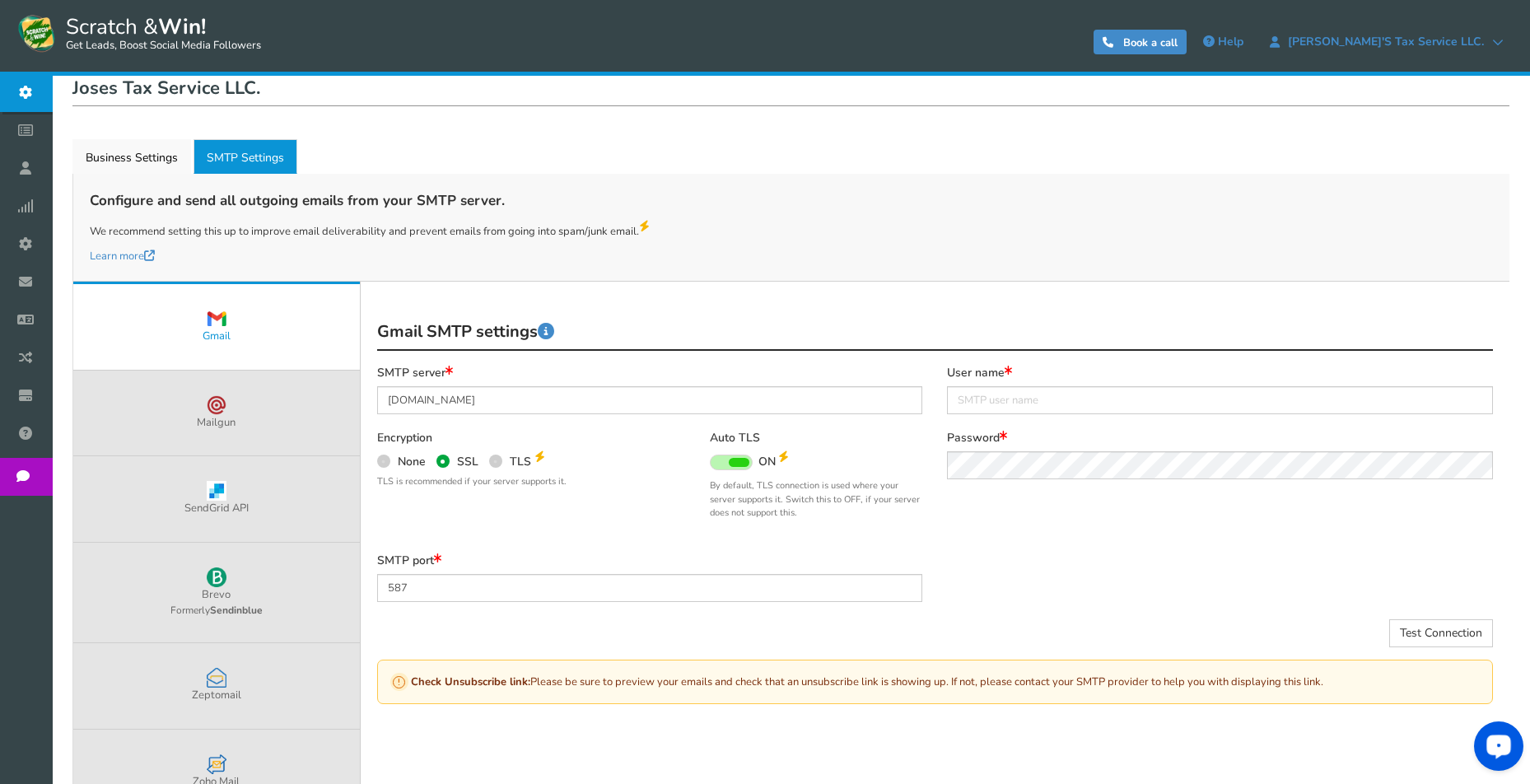
scroll to position [197, 0]
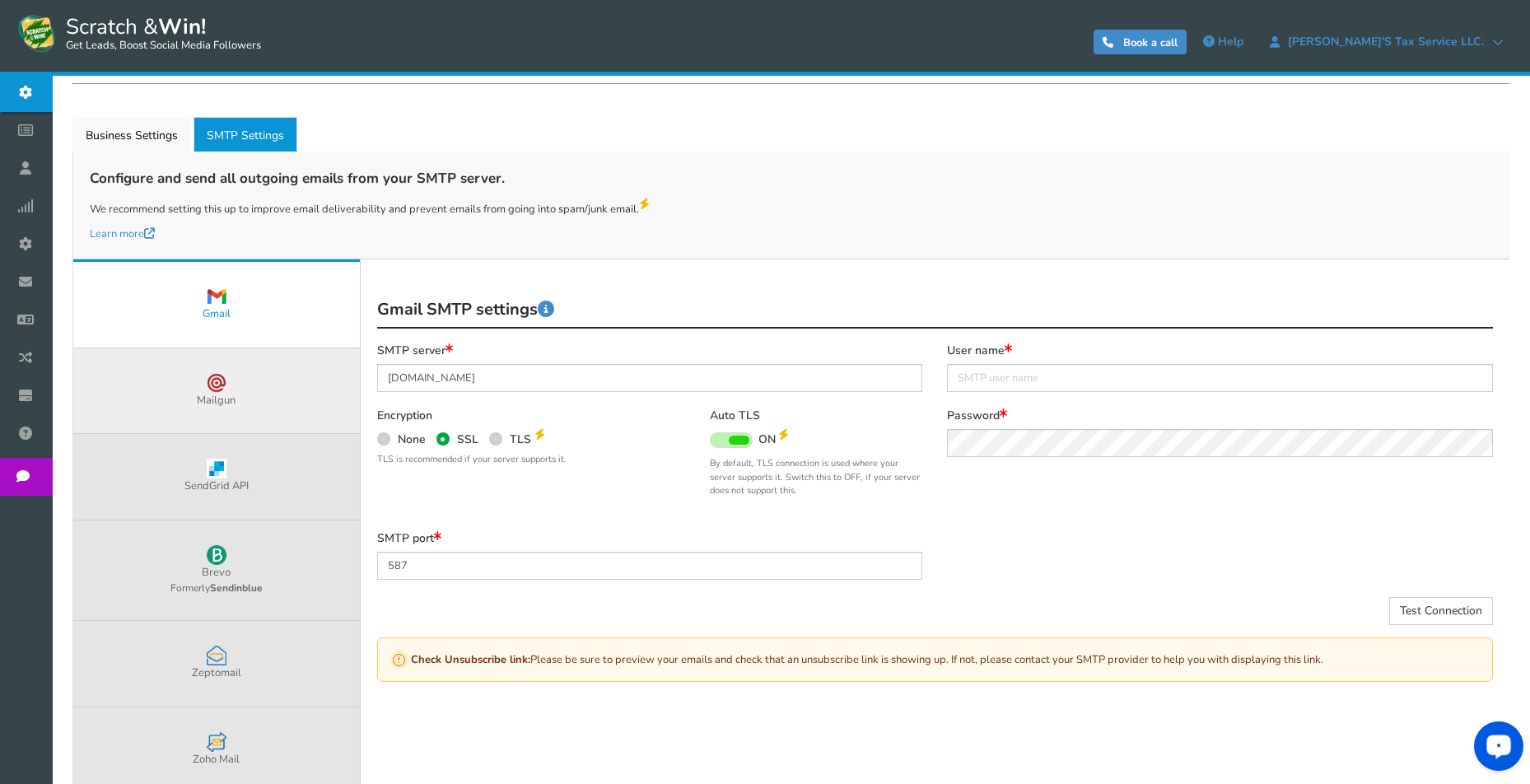
click at [311, 391] on link "Mailgun" at bounding box center [216, 391] width 287 height 86
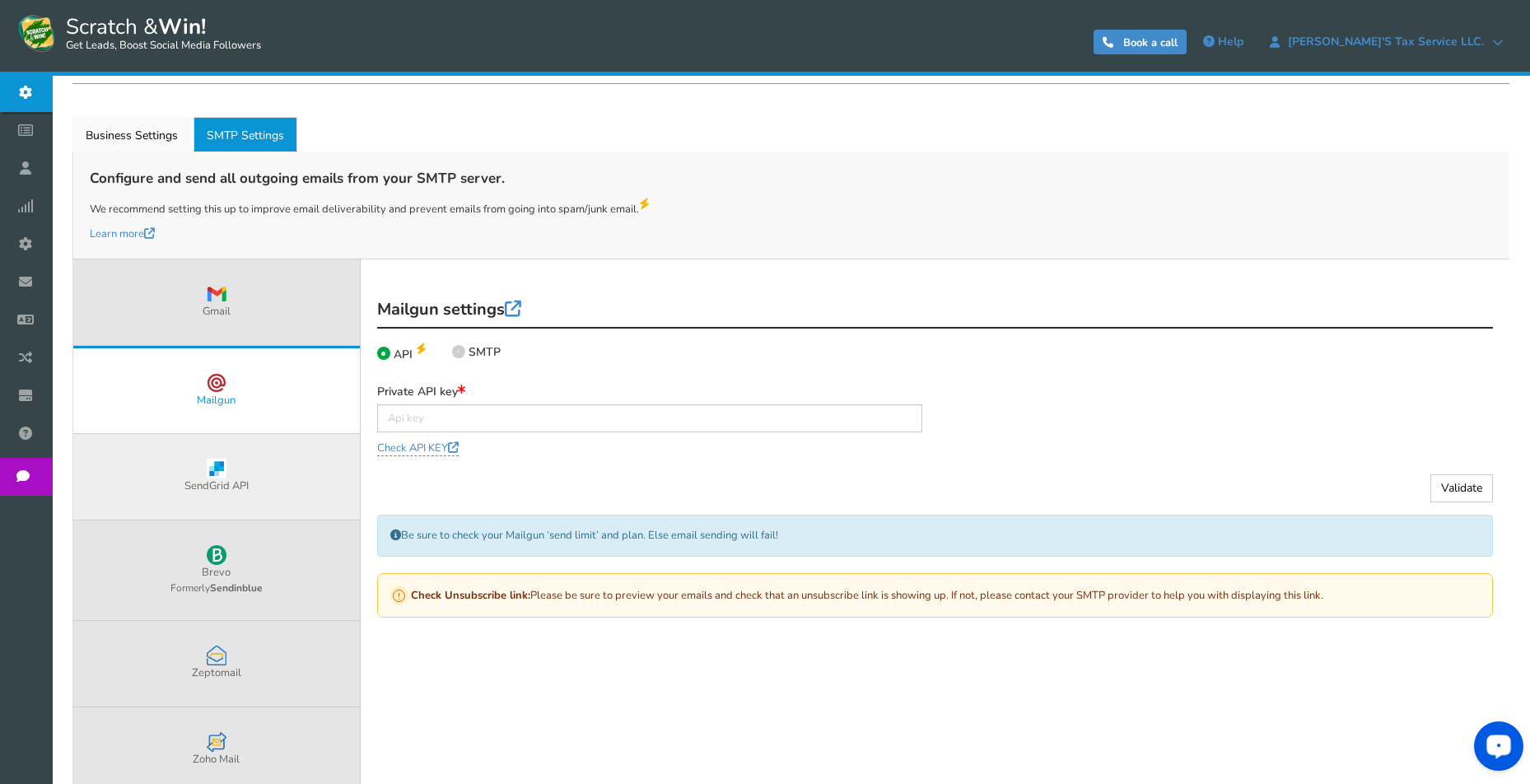
click at [286, 476] on link "SendGrid API" at bounding box center [216, 477] width 287 height 86
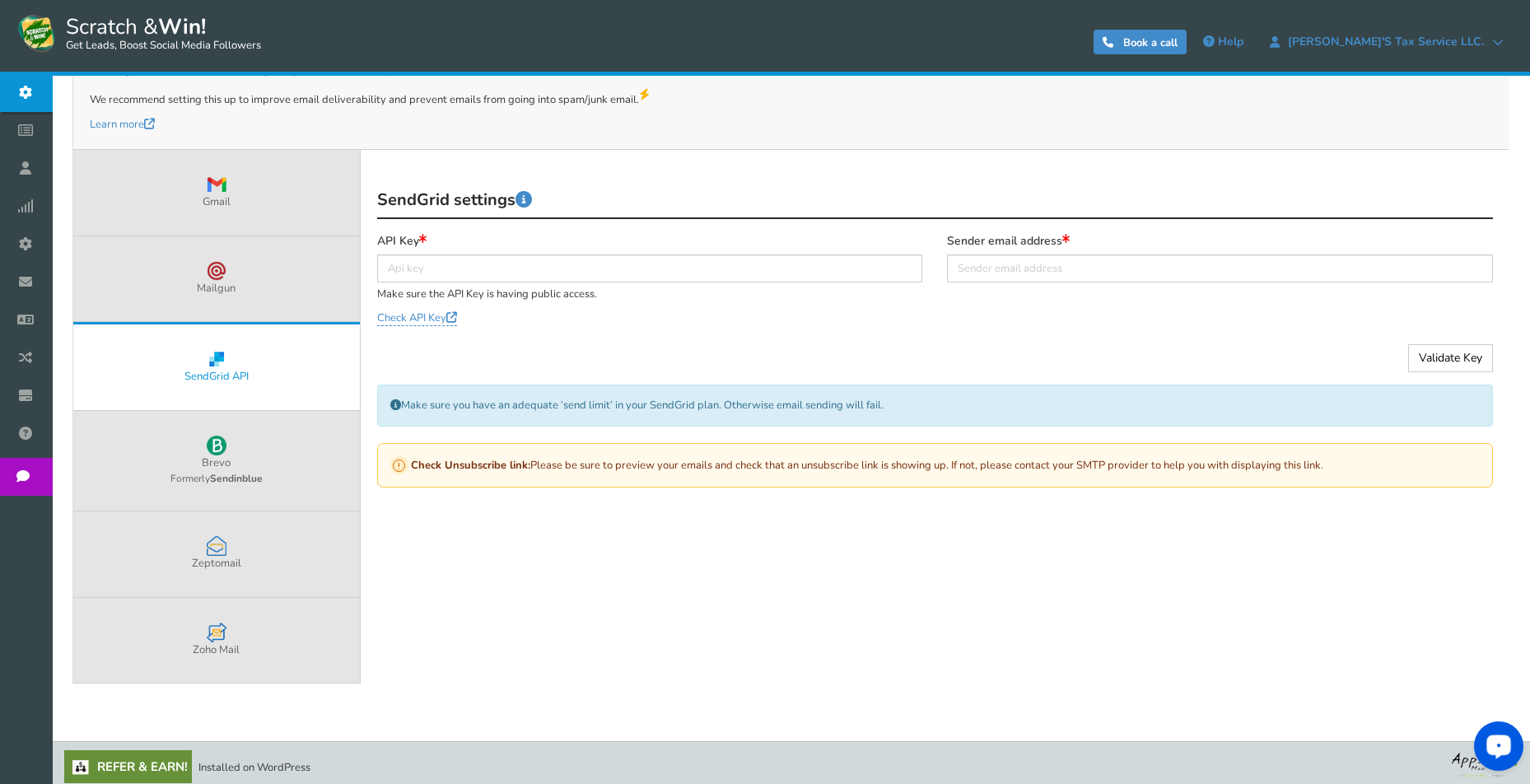
scroll to position [311, 0]
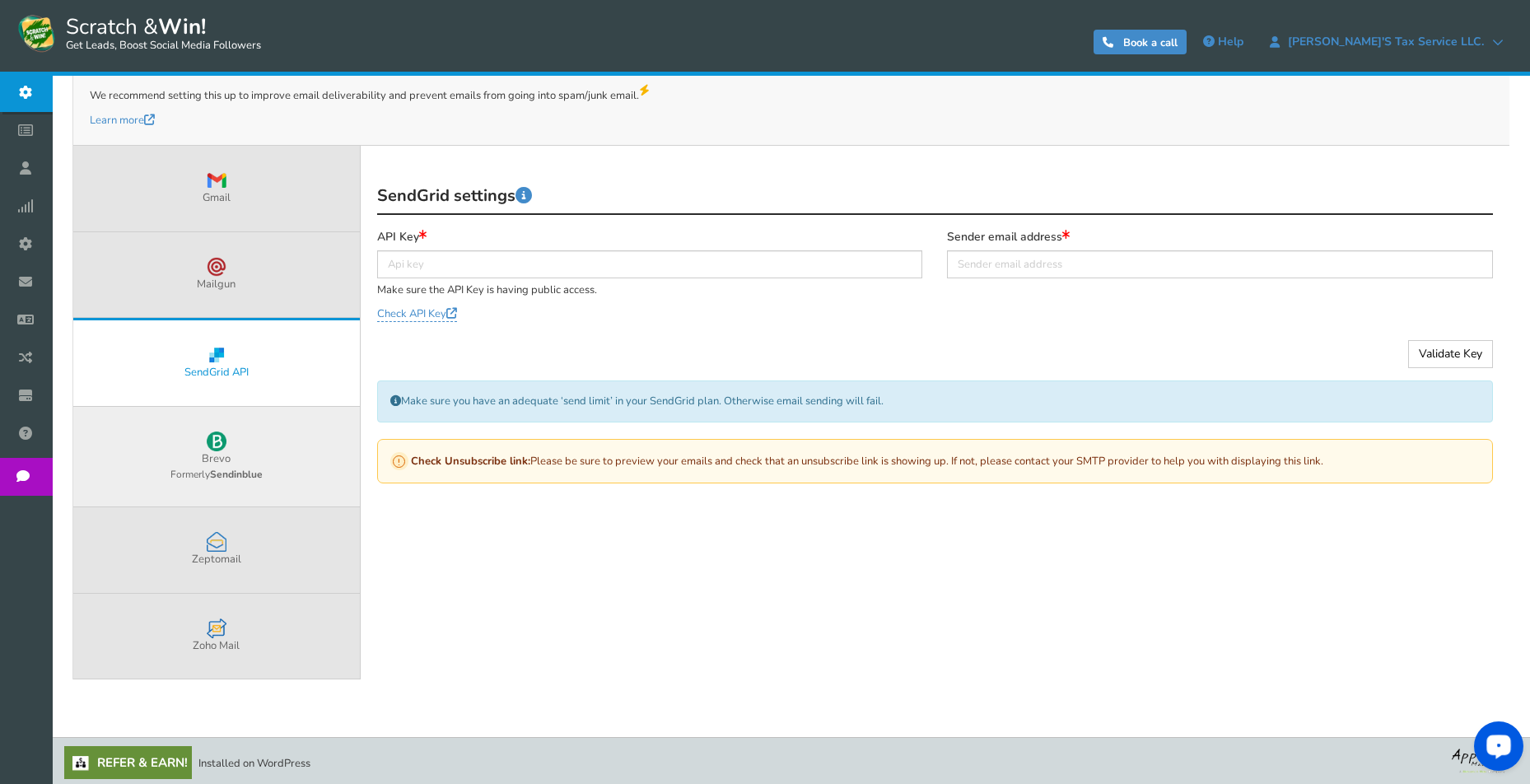
click at [297, 449] on link "Brevo Formerly Sendinblue" at bounding box center [216, 457] width 287 height 100
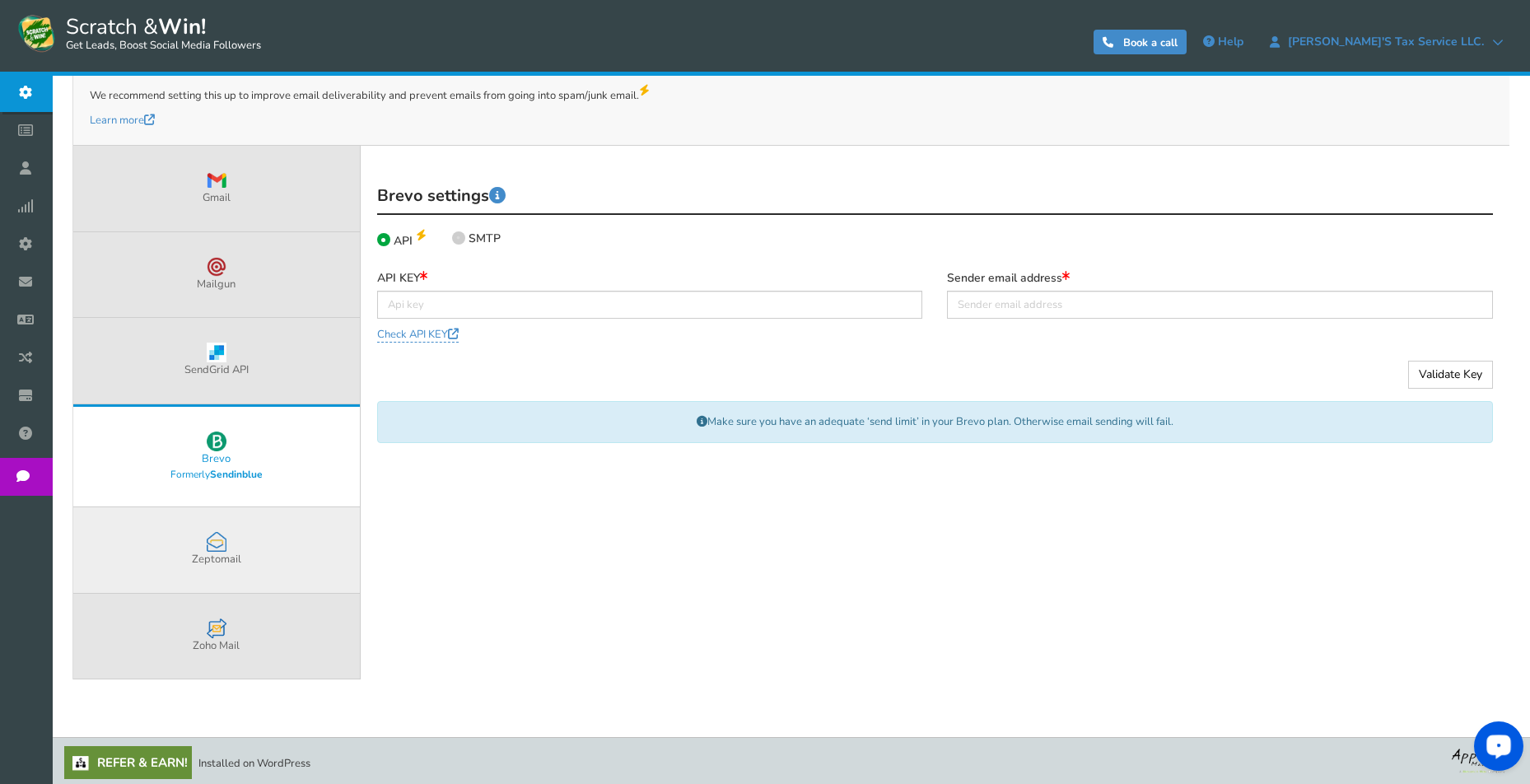
click at [313, 550] on link "Zeptomail" at bounding box center [216, 550] width 287 height 86
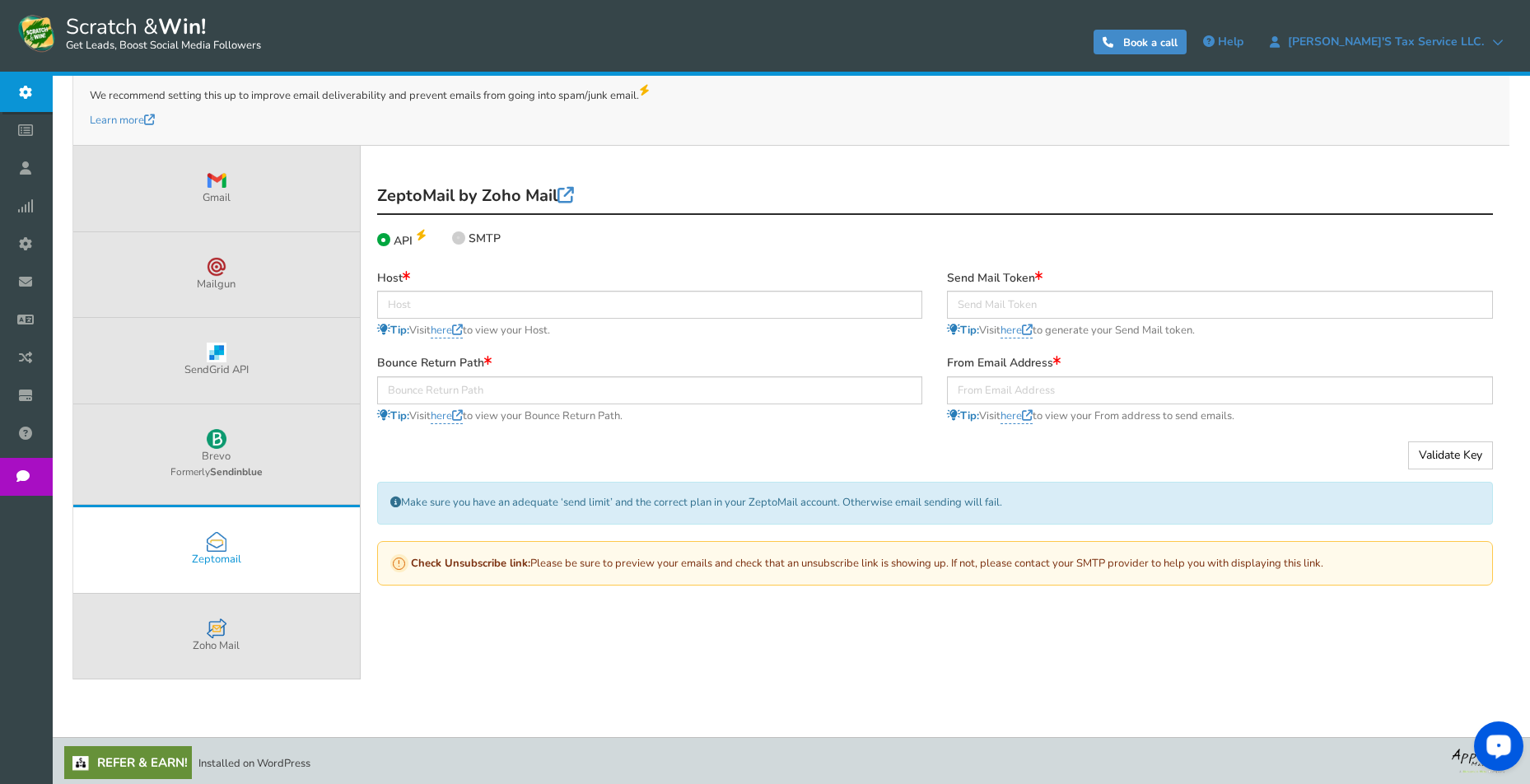
click at [460, 236] on icon at bounding box center [458, 237] width 3 height 3
click at [460, 235] on input "SMTP" at bounding box center [457, 240] width 11 height 11
radio input "true"
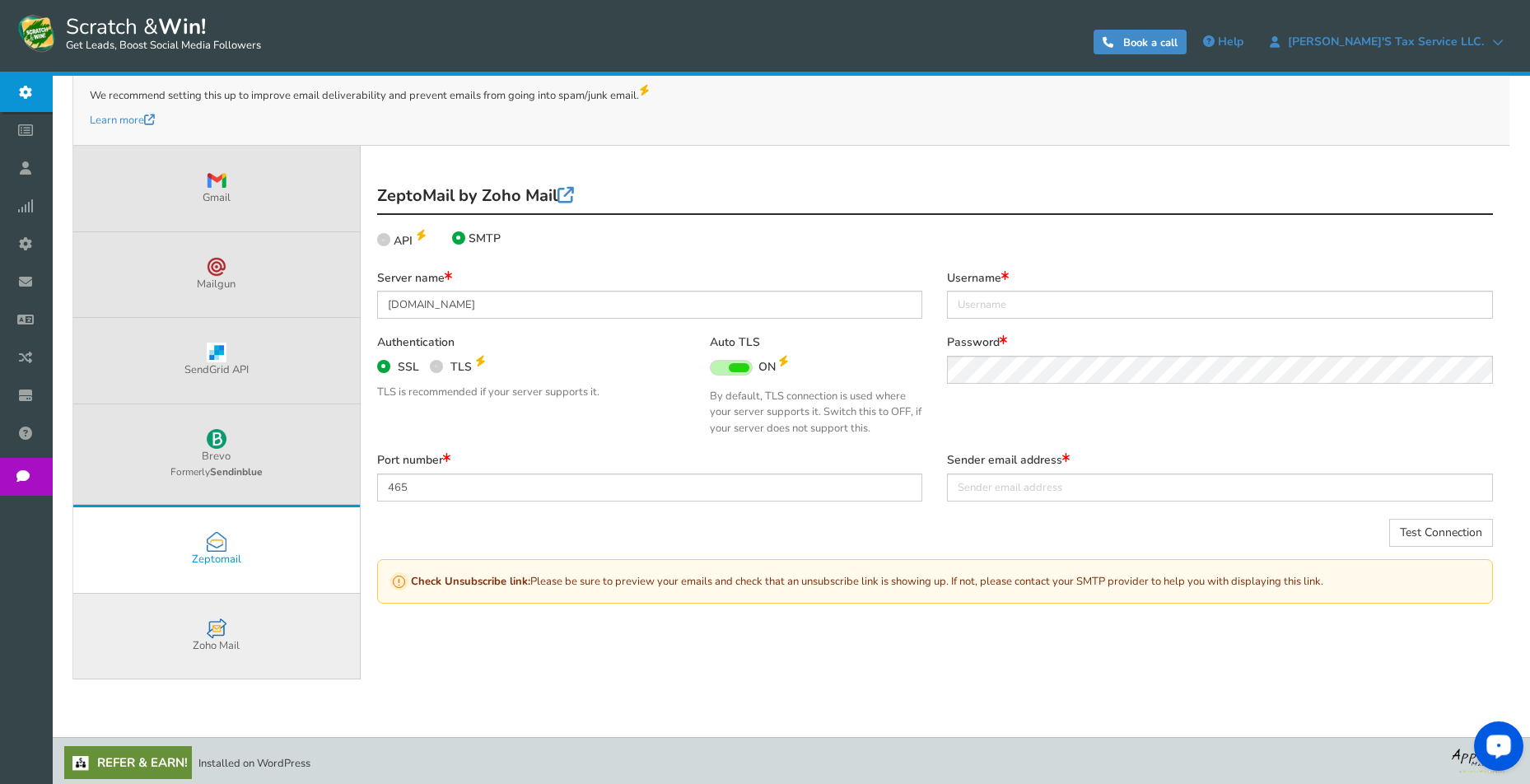
click at [305, 636] on link "Zoho Mail" at bounding box center [216, 637] width 287 height 86
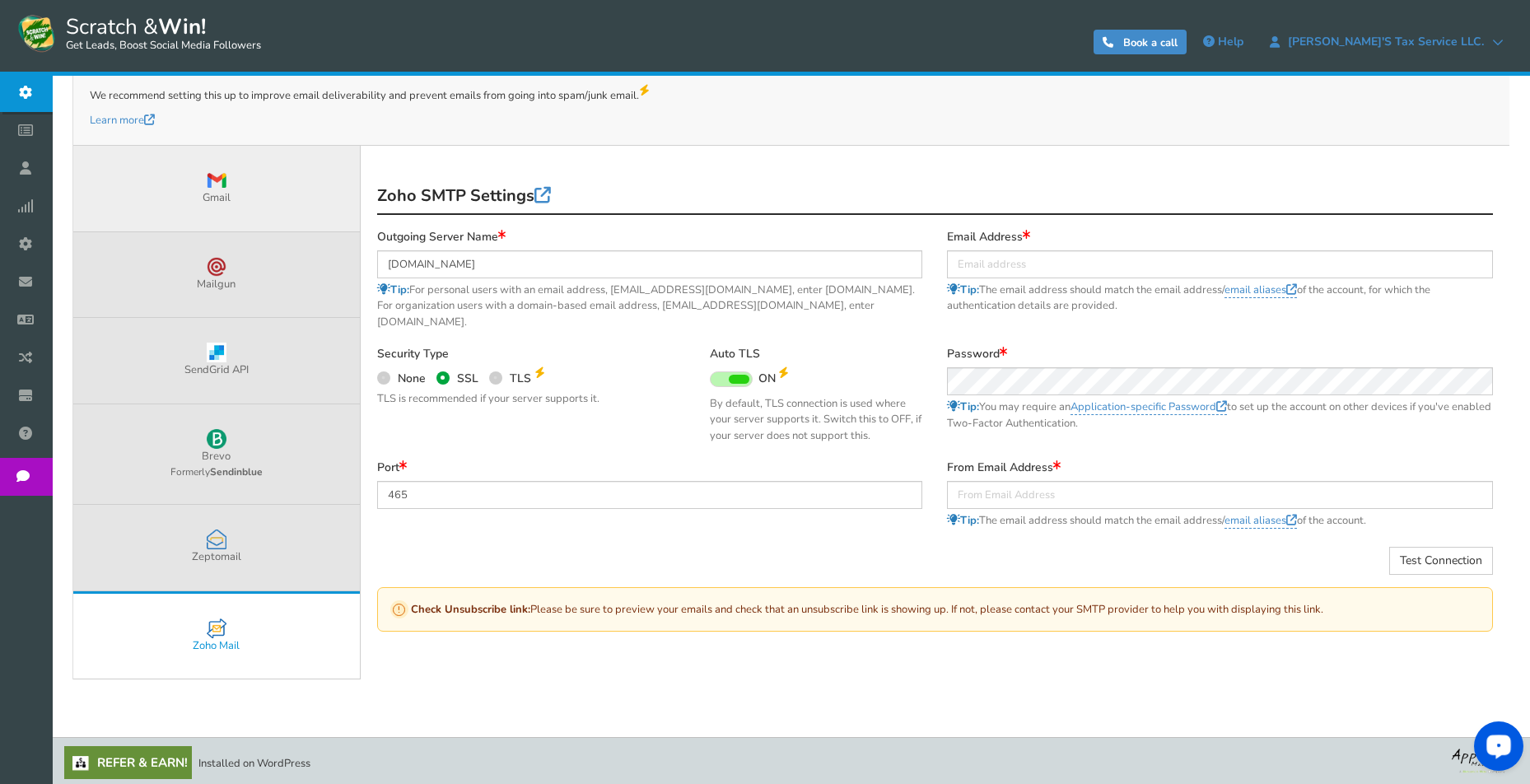
click at [300, 190] on link "Gmail" at bounding box center [216, 189] width 287 height 86
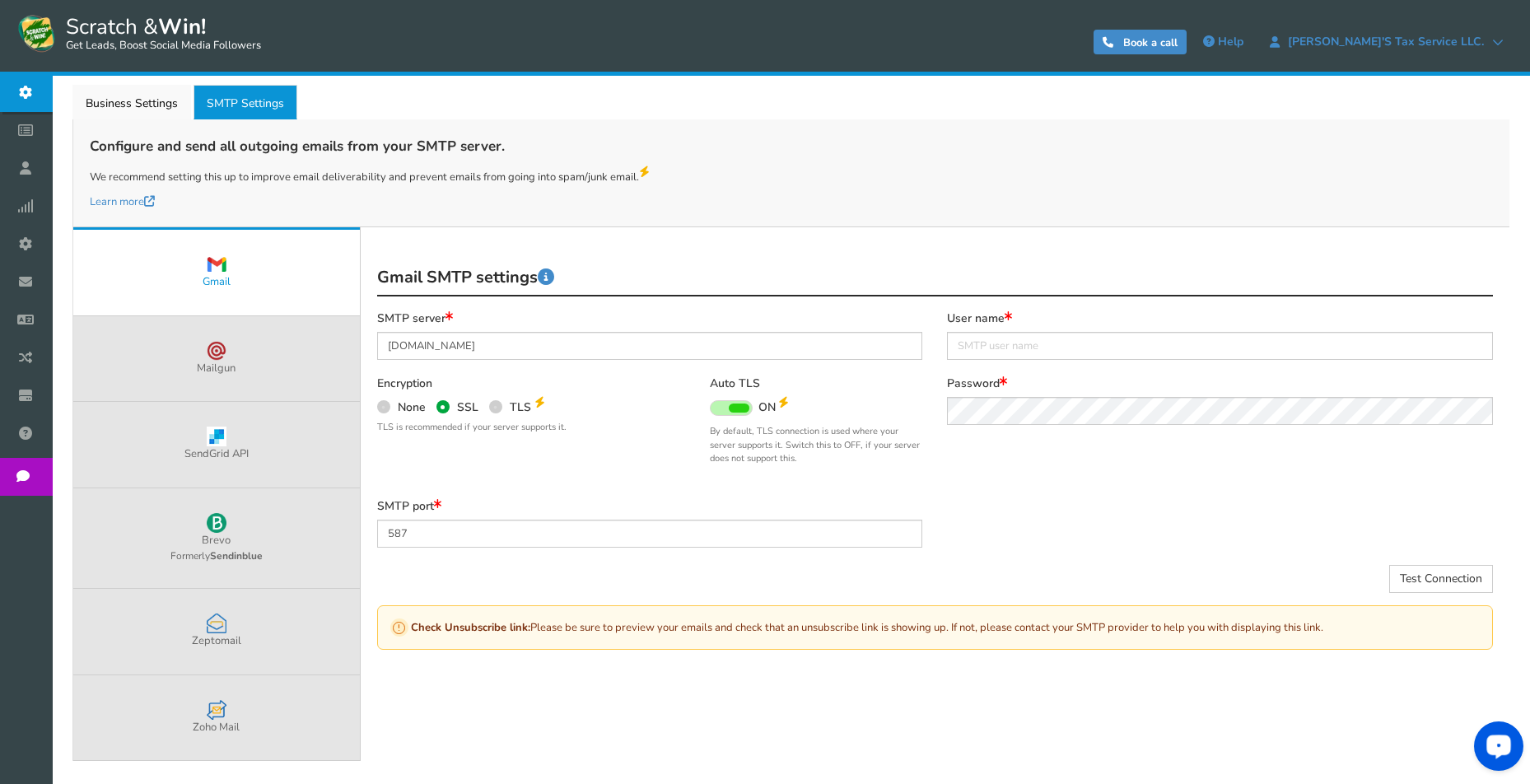
scroll to position [223, 0]
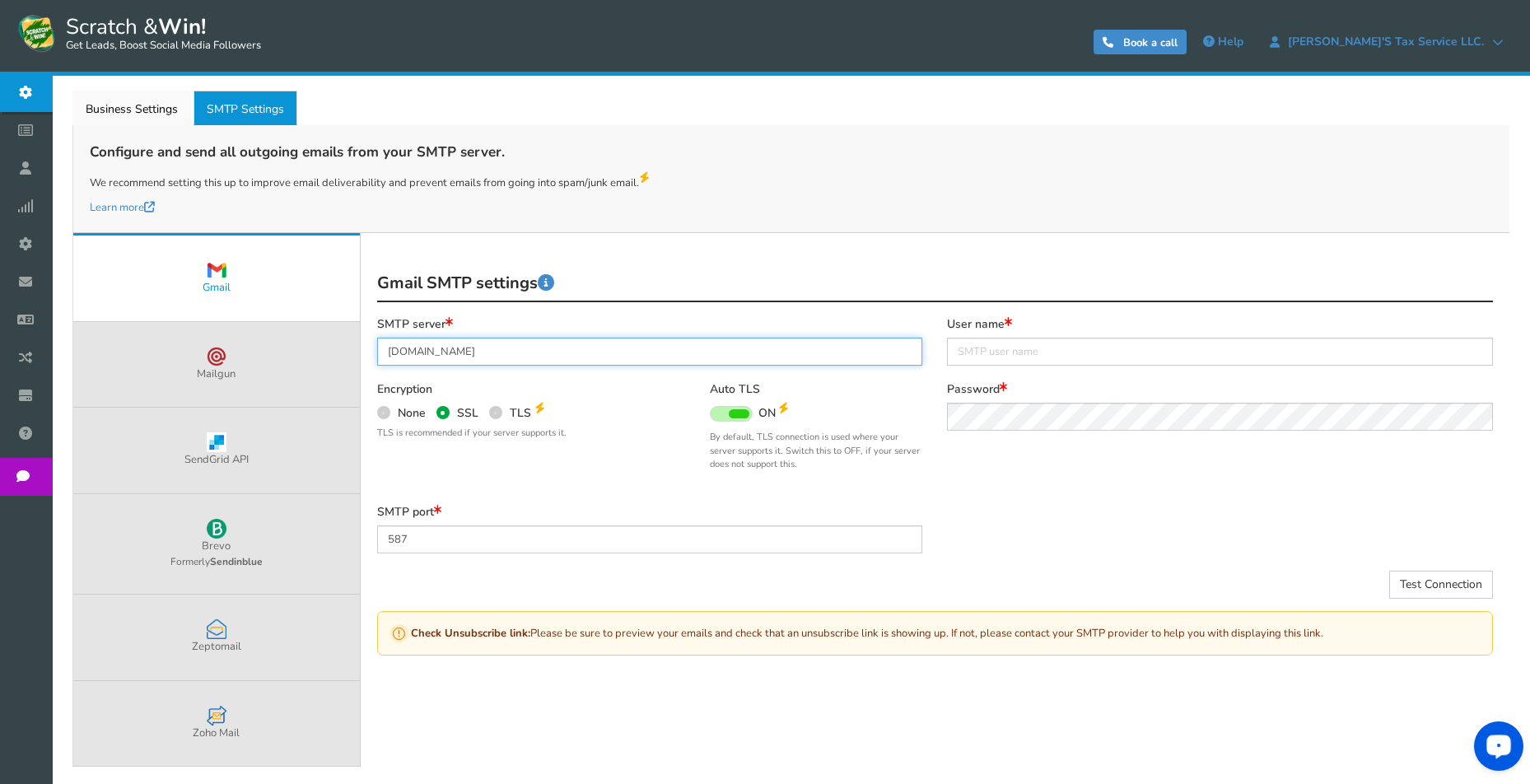
drag, startPoint x: 387, startPoint y: 348, endPoint x: 471, endPoint y: 351, distance: 84.1
click at [471, 351] on input "smtp.gmail.com" at bounding box center [650, 352] width 546 height 28
paste input "mail.supremecluster"
type input "mail.supremecluster.com"
click at [610, 382] on div "Encryption None SSL TLS" at bounding box center [531, 415] width 333 height 67
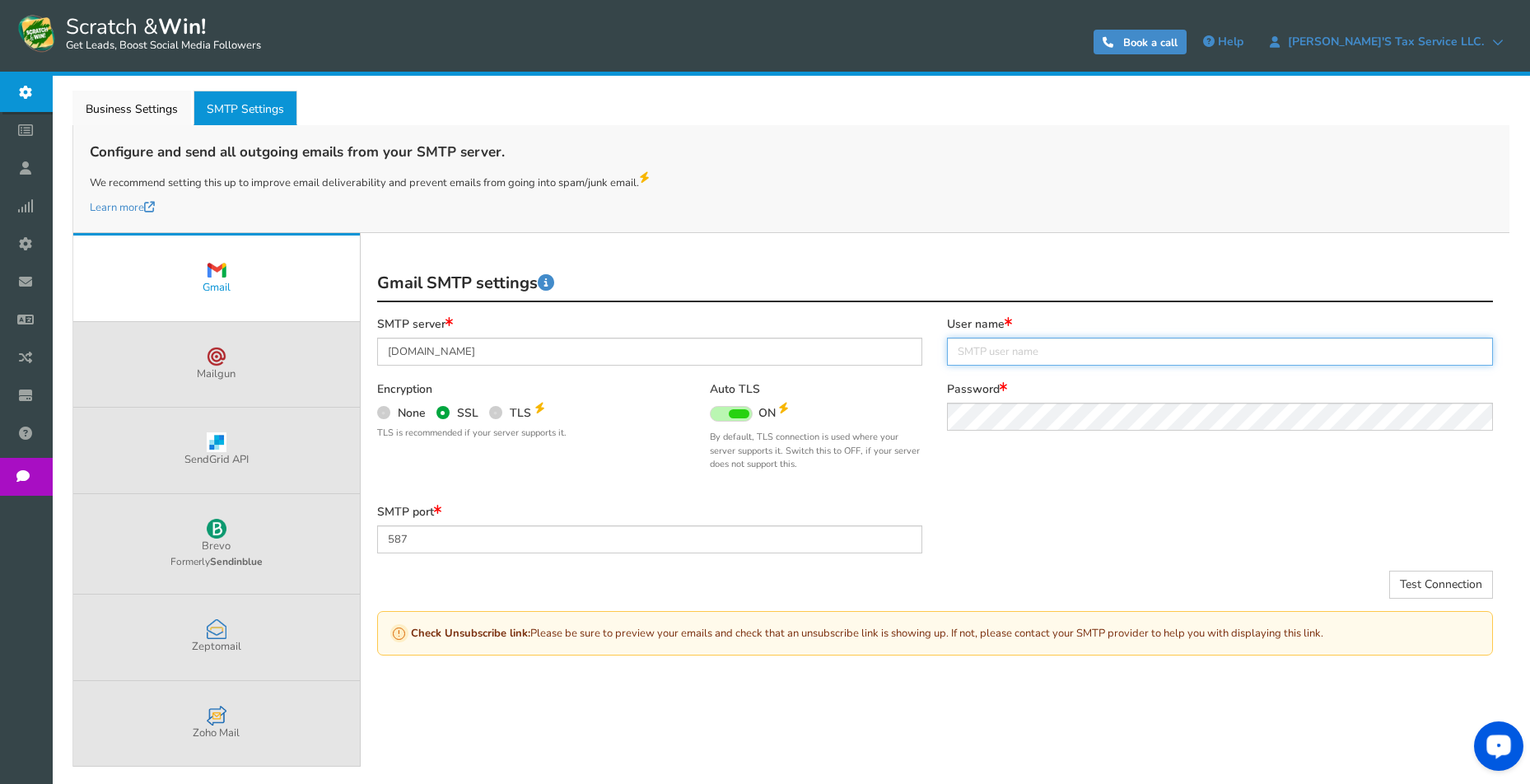
paste input "hello@josestaxservice.com"
type input "hello@josestaxservice.com"
click at [1046, 451] on div "SMTP server mail.supremecluster.com Encryption None SSL TLS Auto TLS" at bounding box center [935, 411] width 1141 height 188
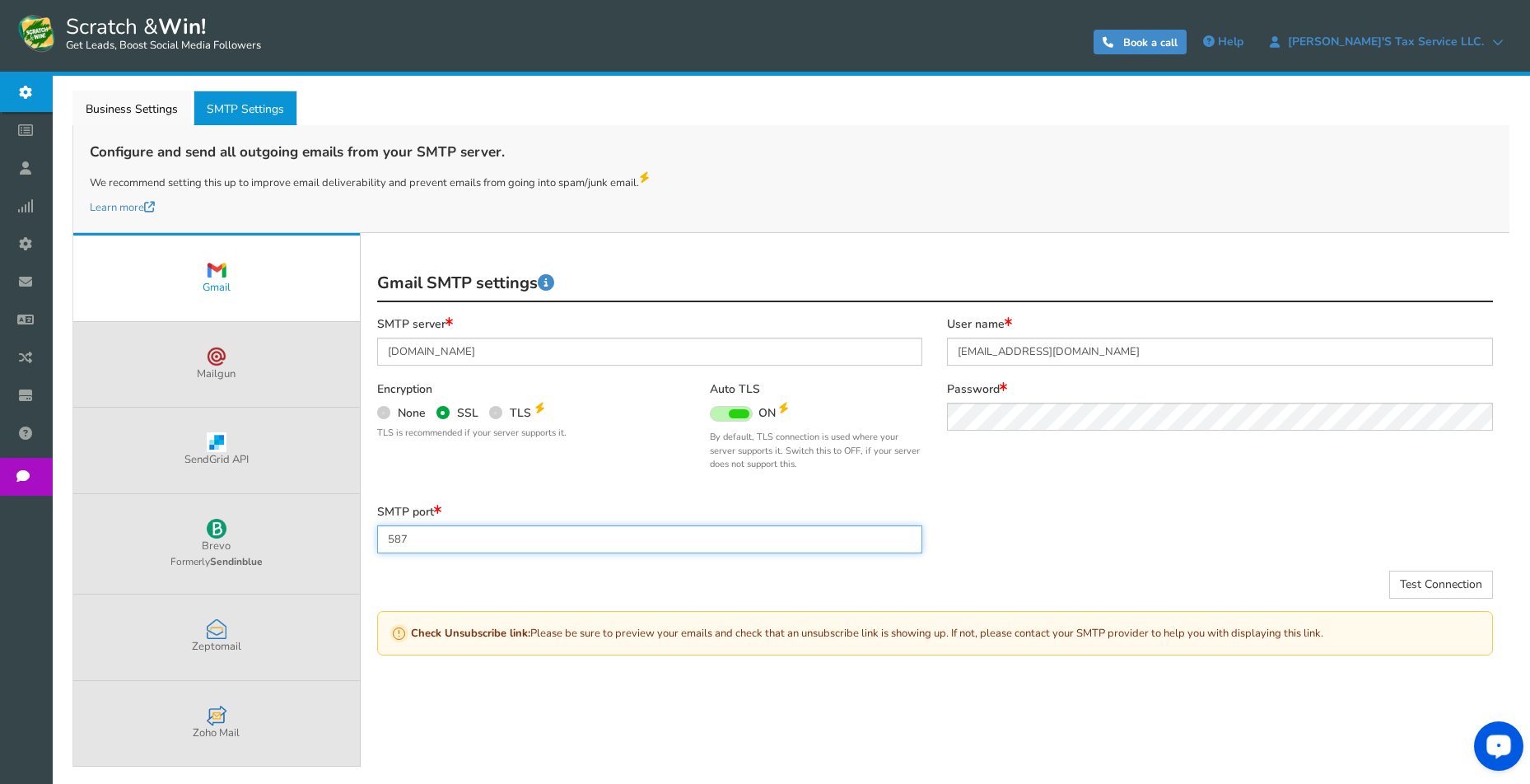
click at [422, 533] on input "587" at bounding box center [650, 540] width 546 height 28
click at [423, 535] on input "587" at bounding box center [650, 540] width 546 height 28
type input "465"
click at [596, 560] on div "SMTP port 465" at bounding box center [650, 537] width 571 height 65
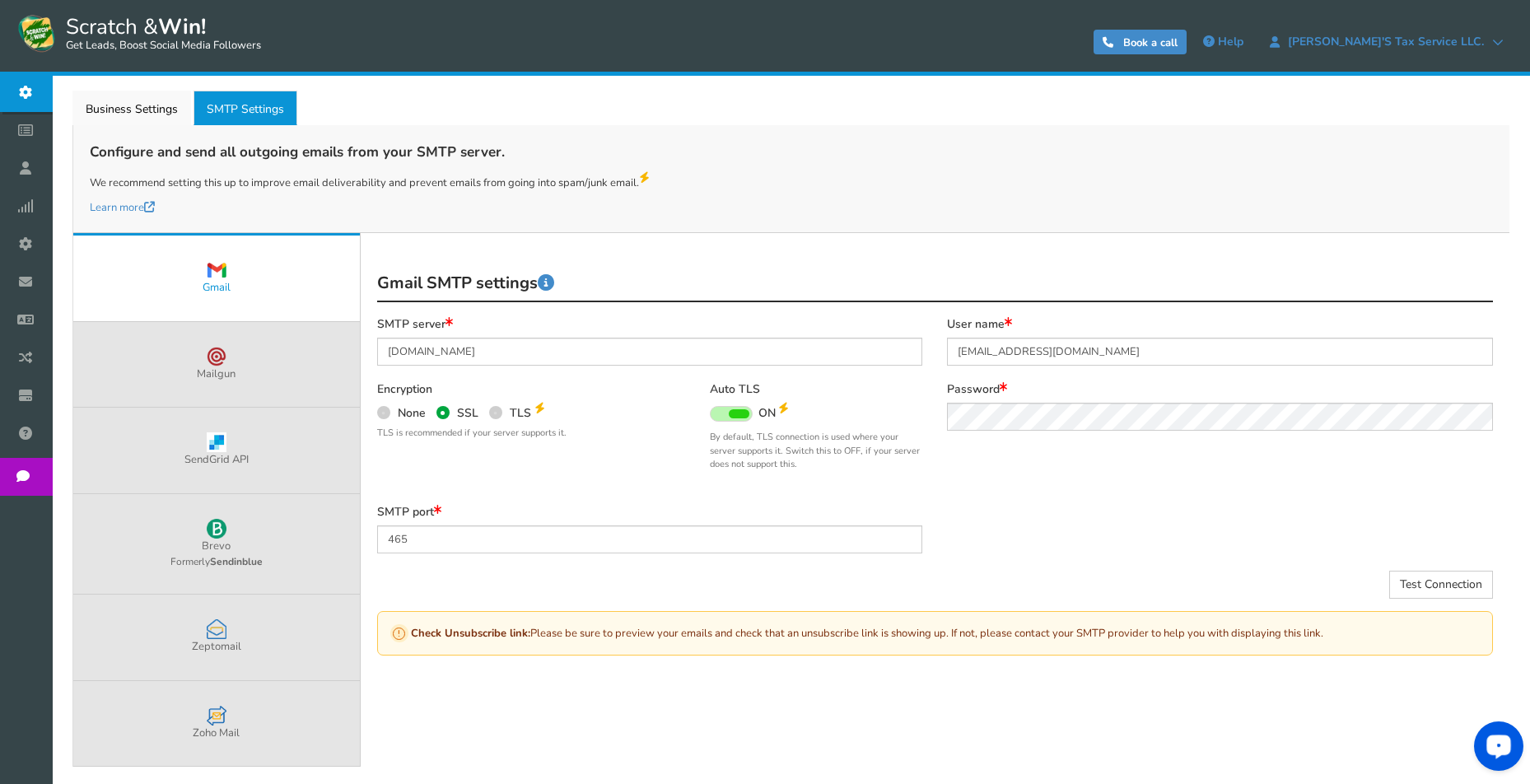
click at [970, 529] on div "SMTP port 465" at bounding box center [935, 537] width 1141 height 65
click at [1004, 529] on div "SMTP port 465" at bounding box center [935, 537] width 1141 height 65
click at [1038, 493] on div "SMTP server mail.supremecluster.com Encryption None SSL TLS Auto TLS" at bounding box center [935, 411] width 1141 height 188
click at [494, 412] on span at bounding box center [495, 412] width 13 height 13
click at [494, 412] on input "TLS" at bounding box center [494, 411] width 11 height 11
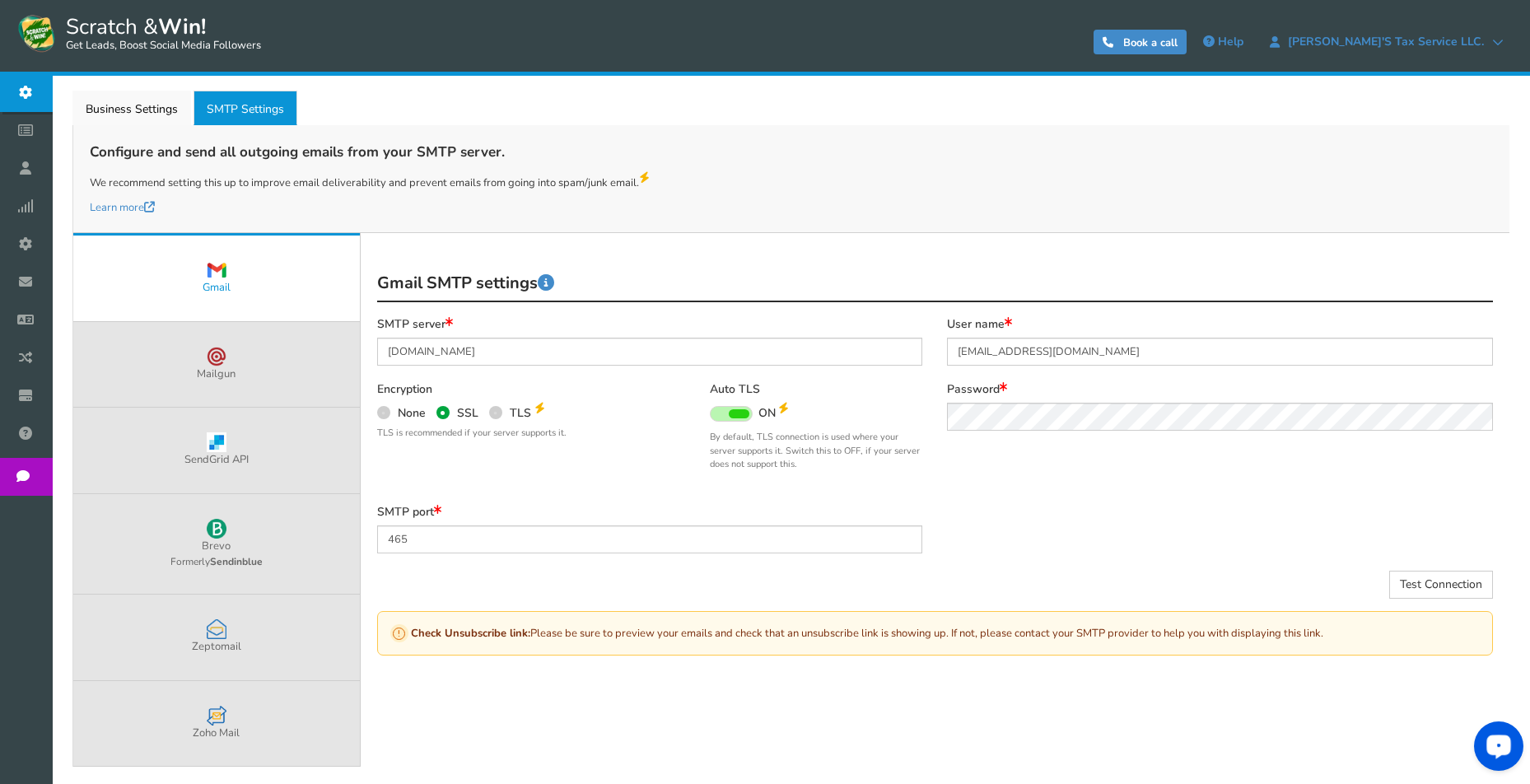
radio input "true"
type input "587"
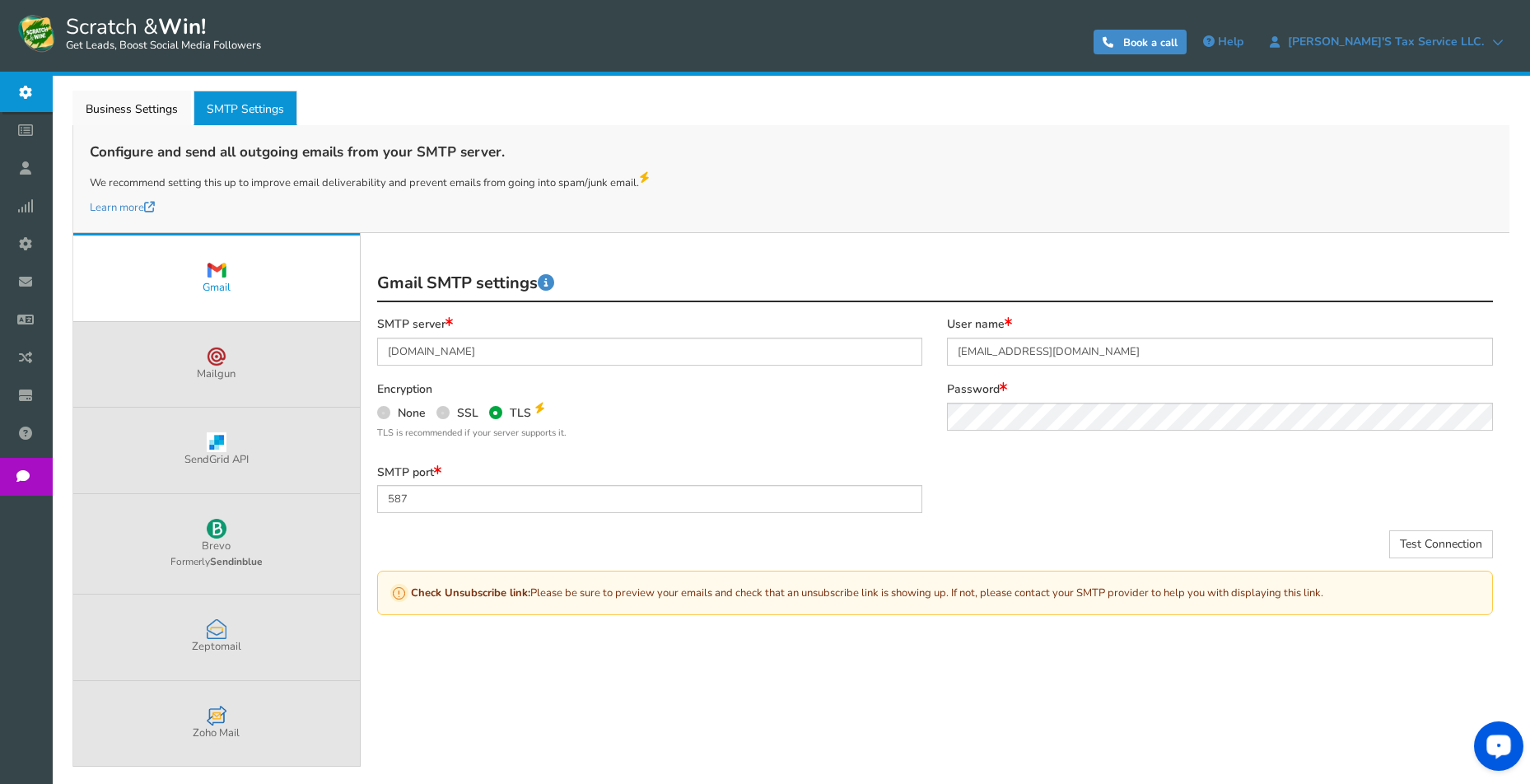
click at [444, 411] on span at bounding box center [443, 412] width 13 height 13
click at [444, 411] on input "SSL" at bounding box center [442, 411] width 11 height 11
radio input "true"
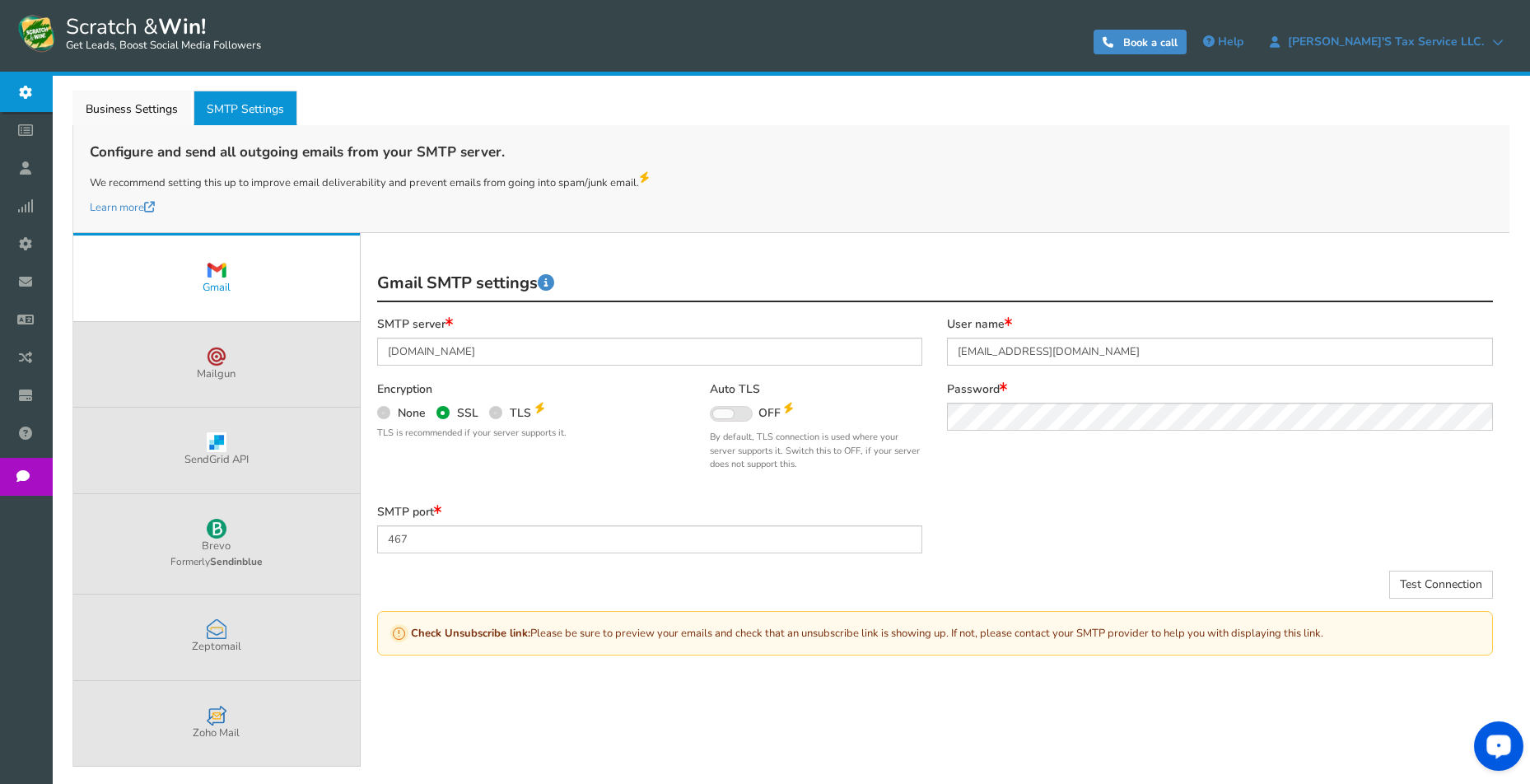
click at [724, 411] on span at bounding box center [723, 413] width 21 height 9
click at [0, 0] on input "ON OFF" at bounding box center [0, 0] width 0 height 0
click at [660, 436] on small "TLS is recommended if your server supports it." at bounding box center [531, 434] width 308 height 14
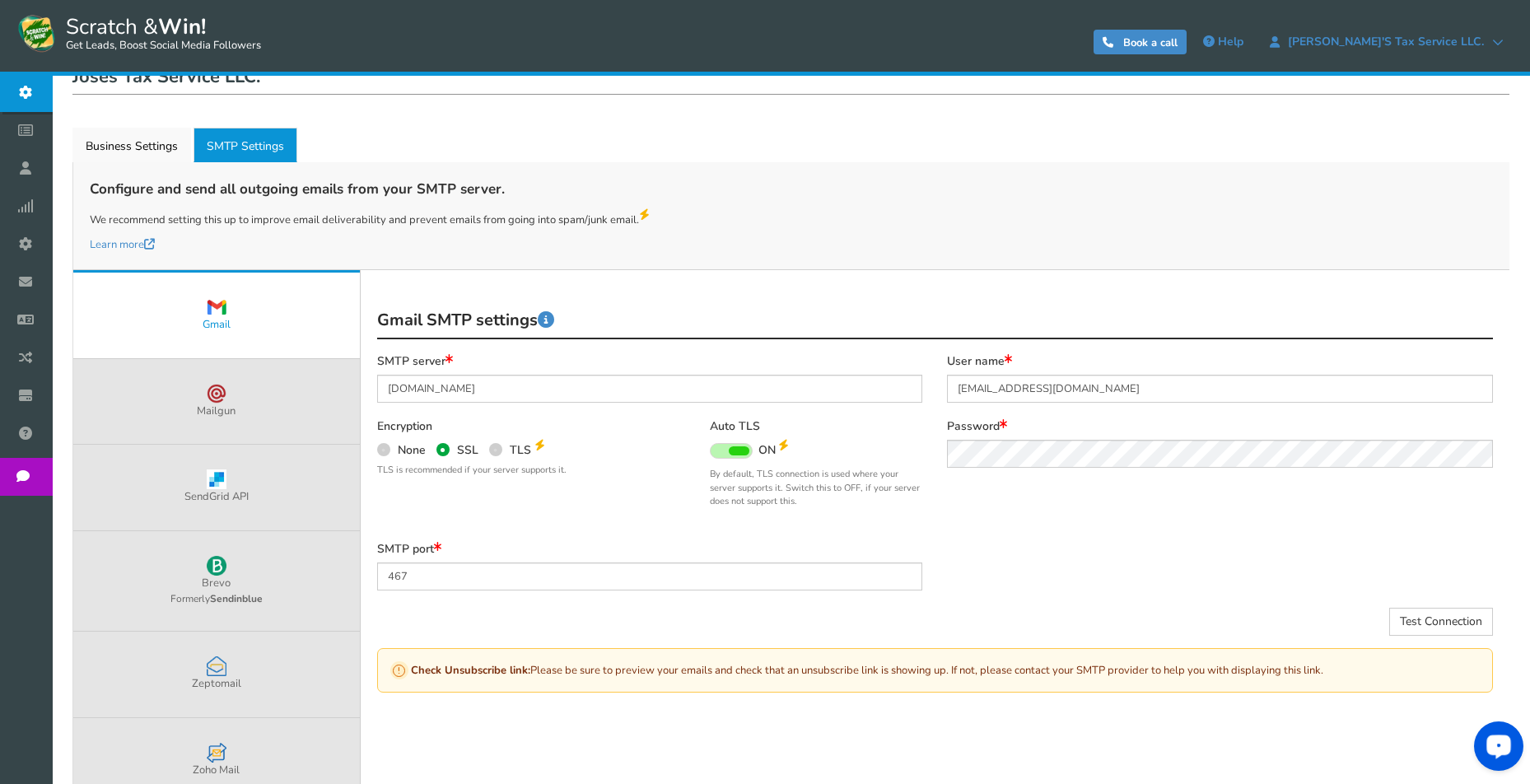
scroll to position [218, 0]
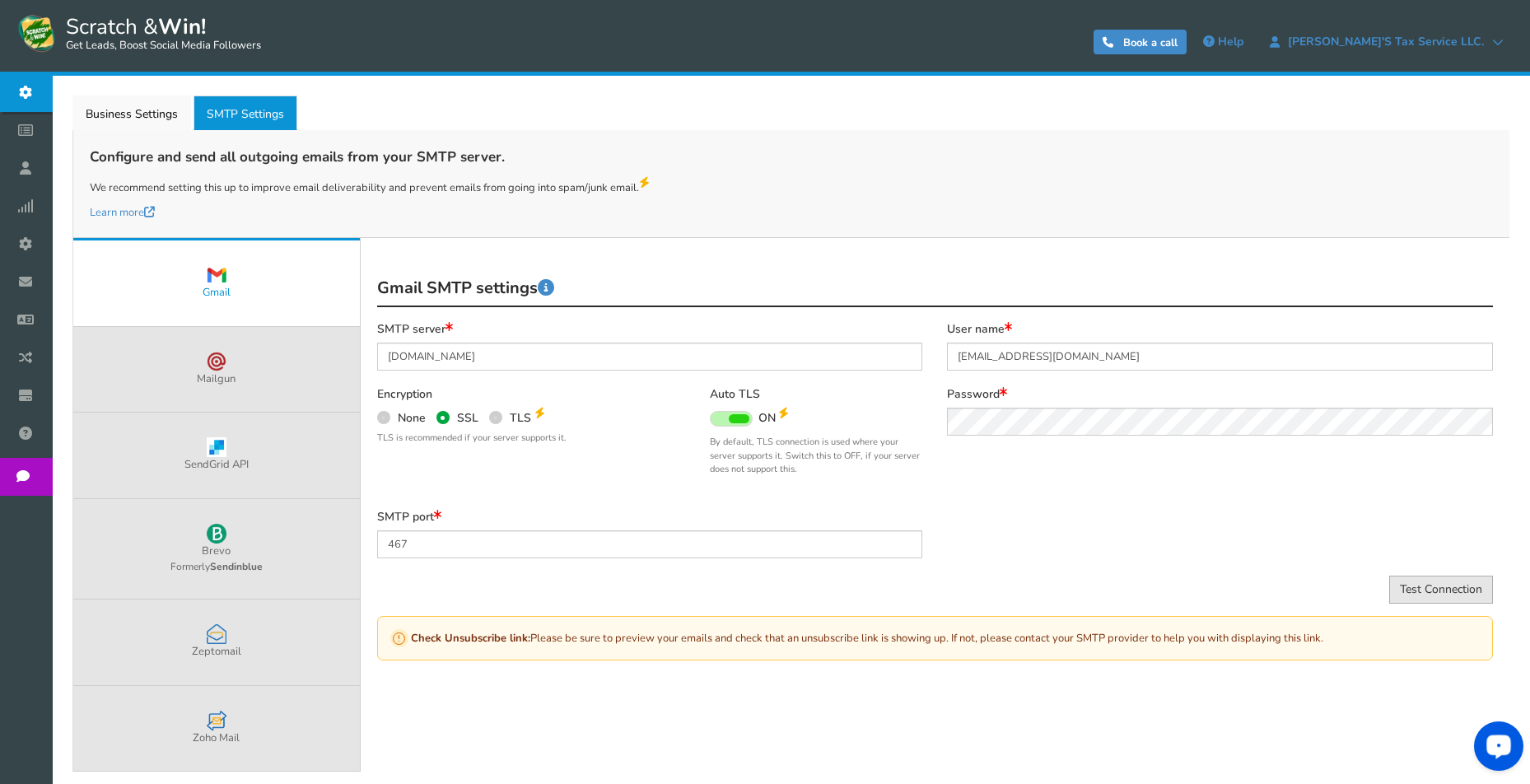
click at [1409, 584] on button "Test Connection" at bounding box center [1442, 590] width 104 height 28
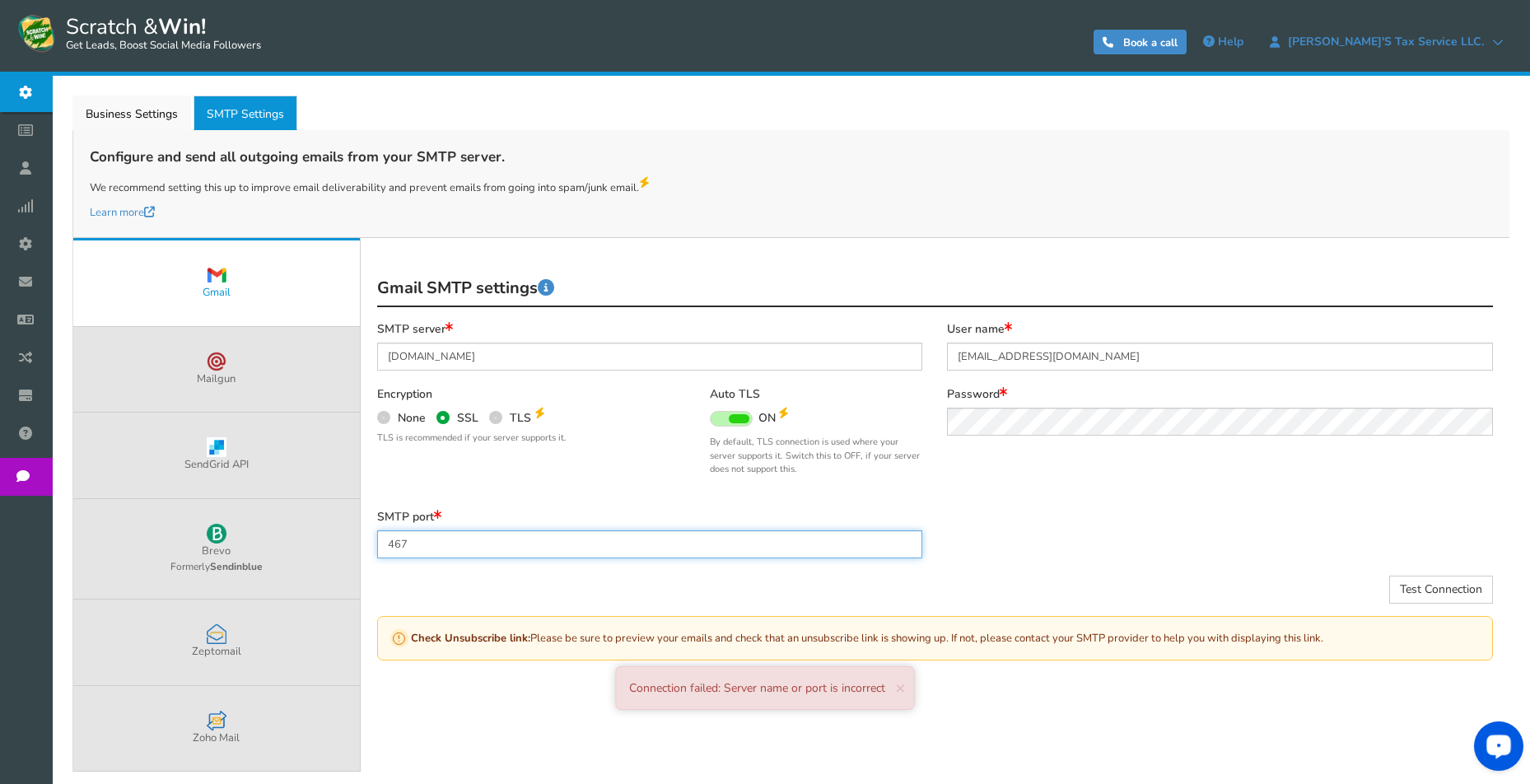
click at [430, 539] on input "467" at bounding box center [650, 544] width 546 height 28
type input "465"
click at [1044, 516] on div "SMTP port 465" at bounding box center [935, 542] width 1141 height 65
click at [1447, 580] on button "Test Connection" at bounding box center [1442, 590] width 104 height 28
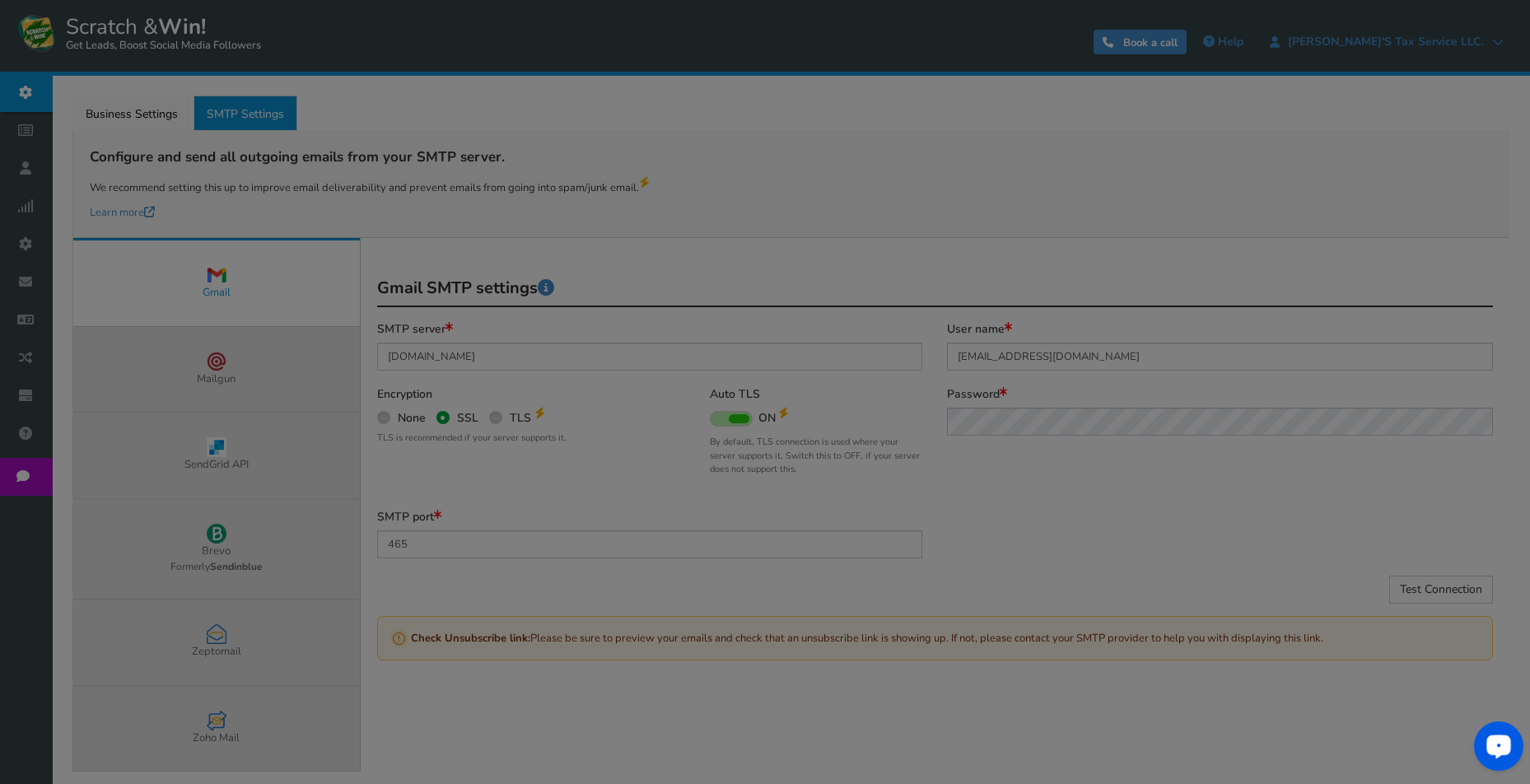
click at [754, 211] on div "● ● ● ● ● ●" at bounding box center [765, 392] width 1530 height 784
click at [820, 215] on div "● ● ● ● ● ●" at bounding box center [765, 392] width 1530 height 784
